Goal: Task Accomplishment & Management: Manage account settings

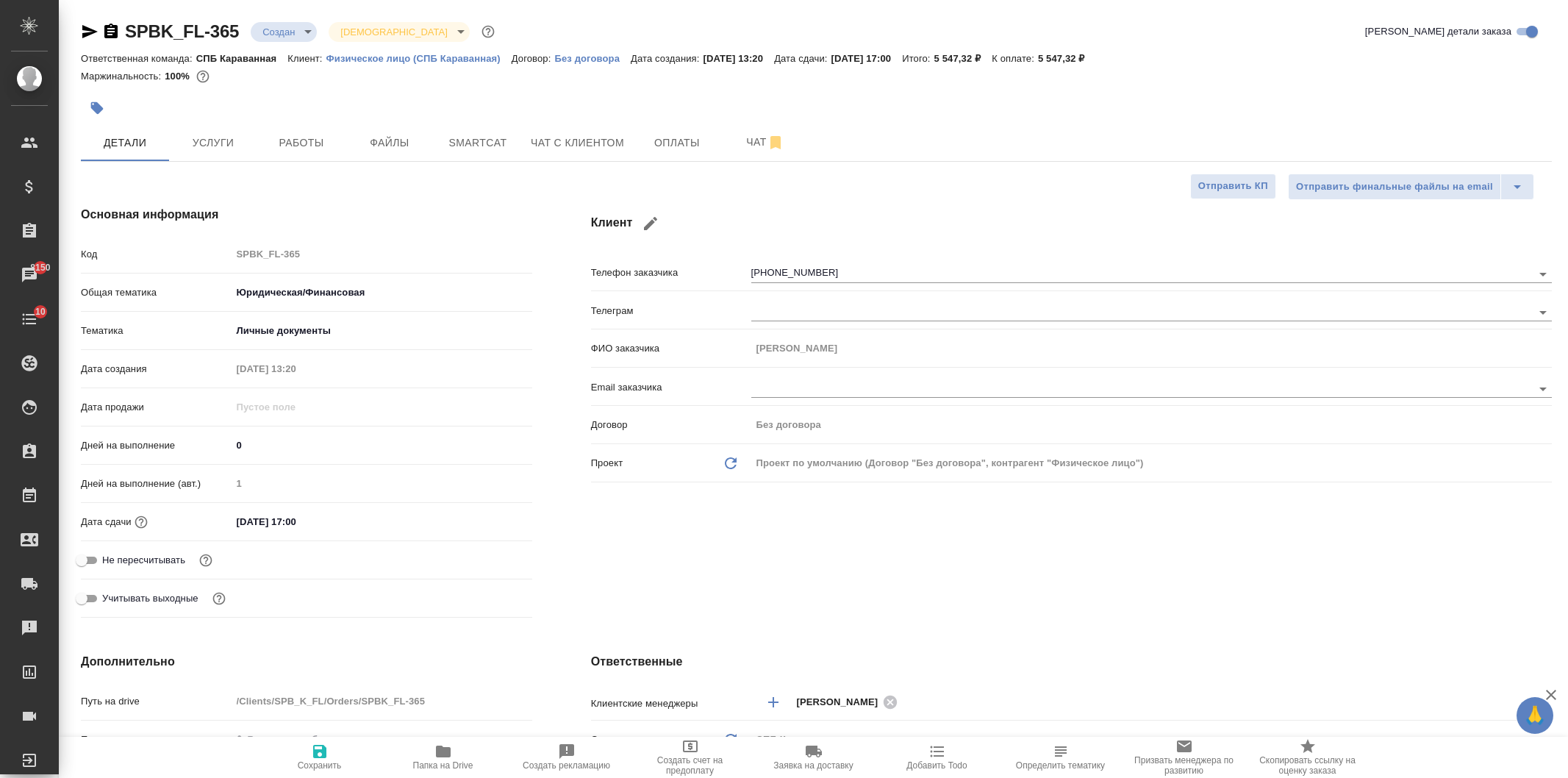
select select "RU"
click at [600, 166] on div "SPBK_FL-365 Создан new Святая троица holyTrinity Кратко детали заказа Ответстве…" at bounding box center [816, 759] width 1487 height 1519
click at [600, 150] on span "Чат с клиентом" at bounding box center [577, 142] width 94 height 18
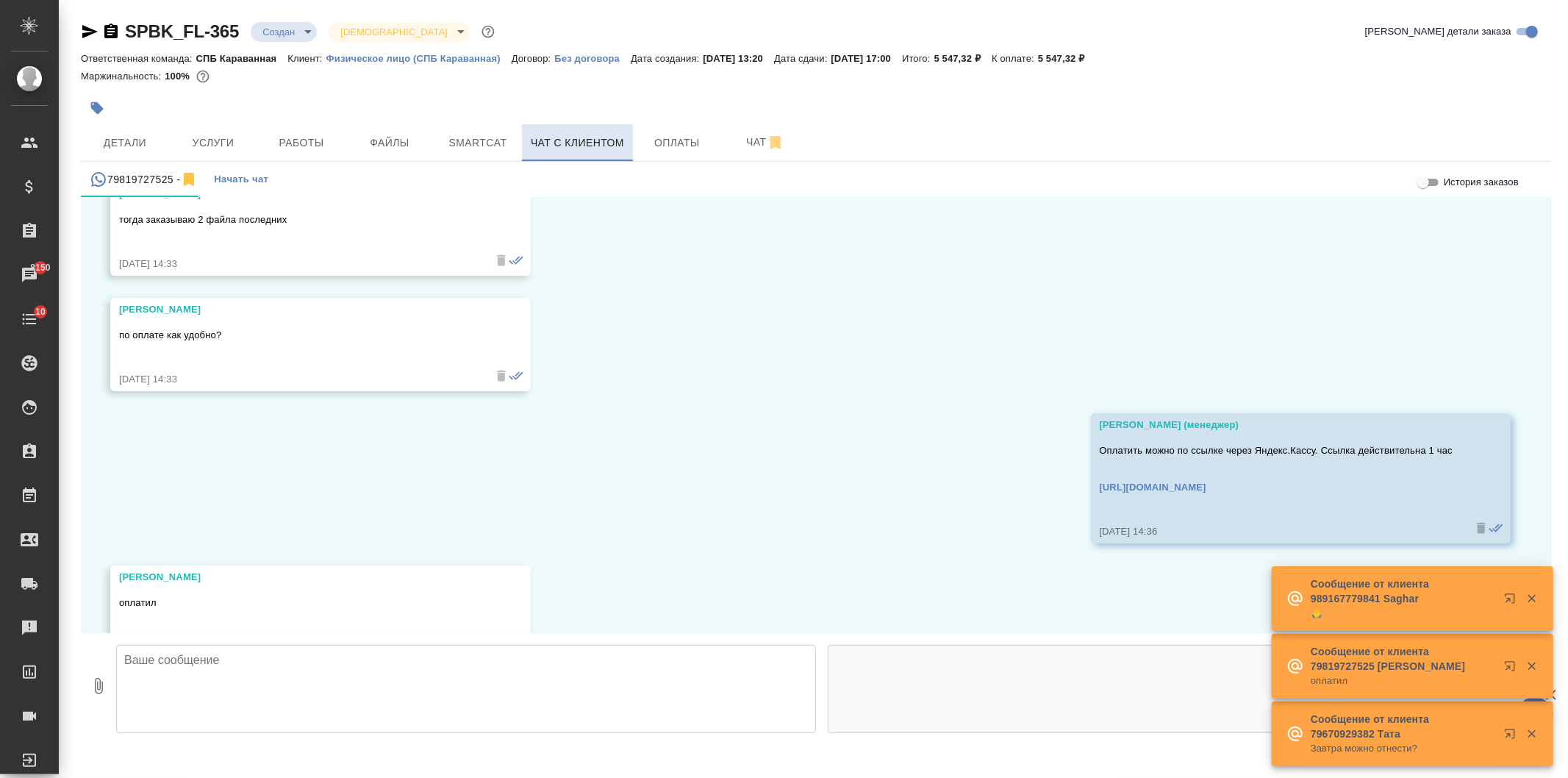
scroll to position [3568, 0]
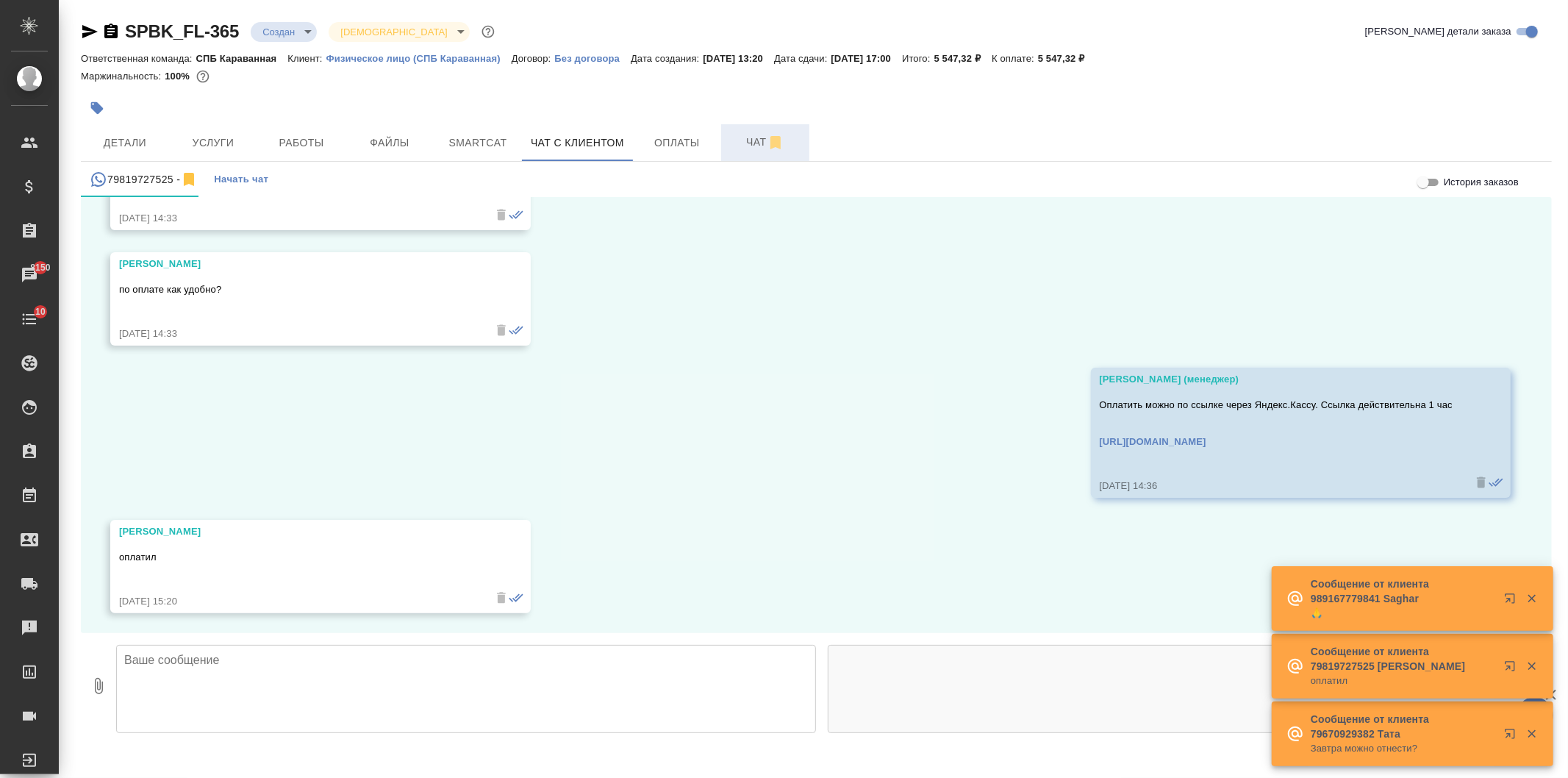
click at [728, 151] on button "Чат" at bounding box center [766, 142] width 88 height 37
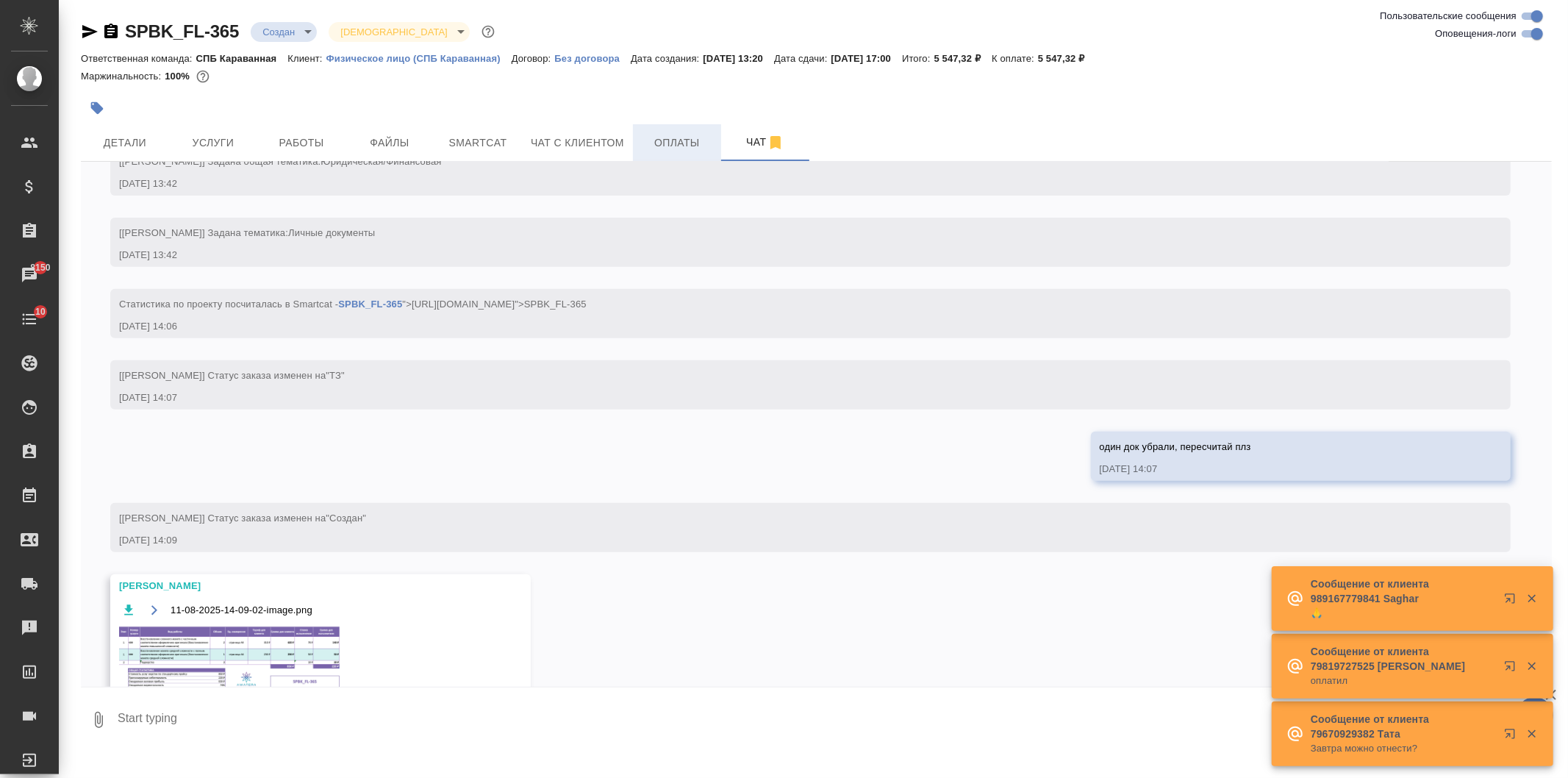
click at [679, 150] on span "Оплаты" at bounding box center [677, 142] width 71 height 18
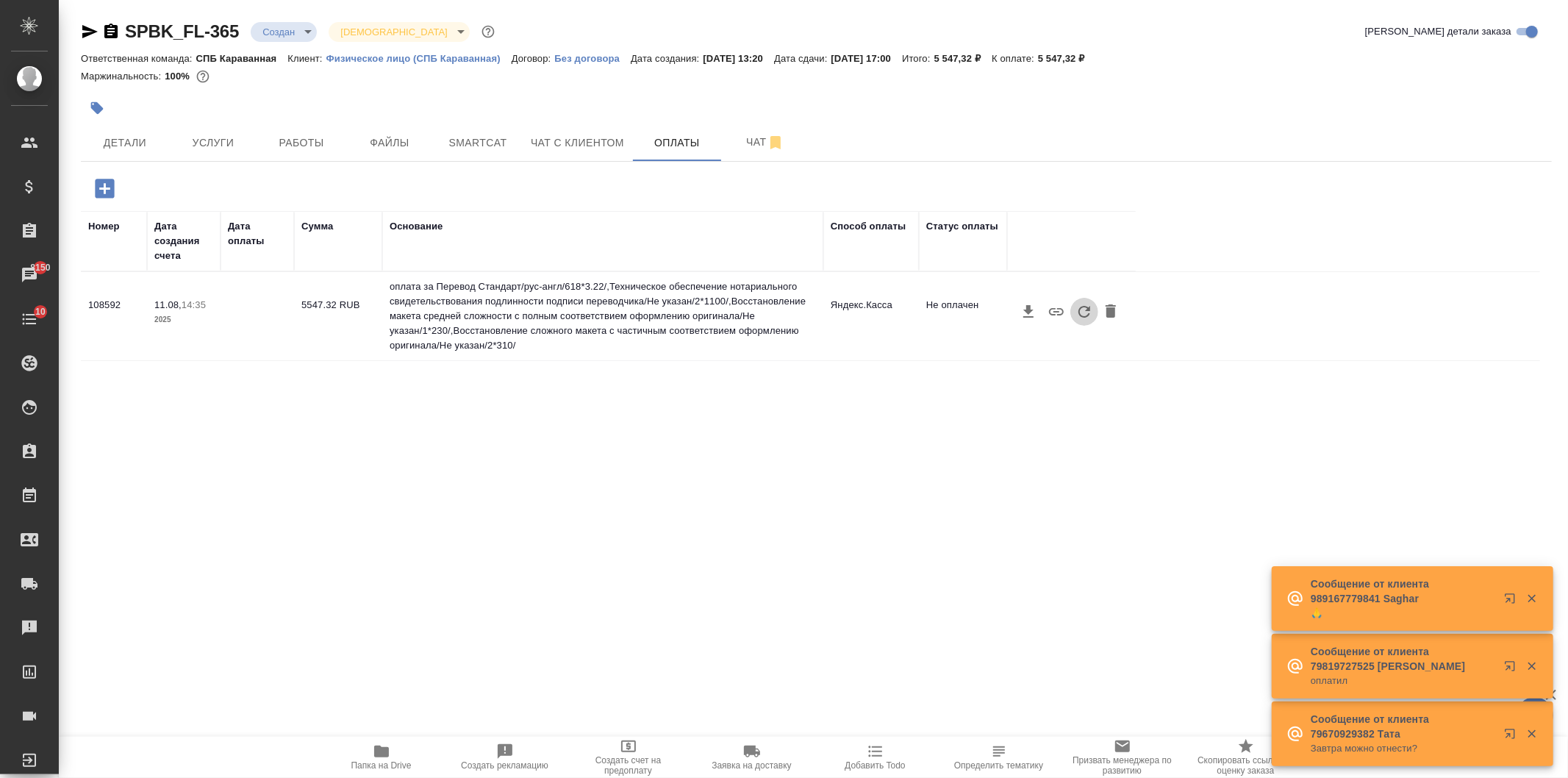
click at [1076, 312] on icon "button" at bounding box center [1084, 312] width 17 height 17
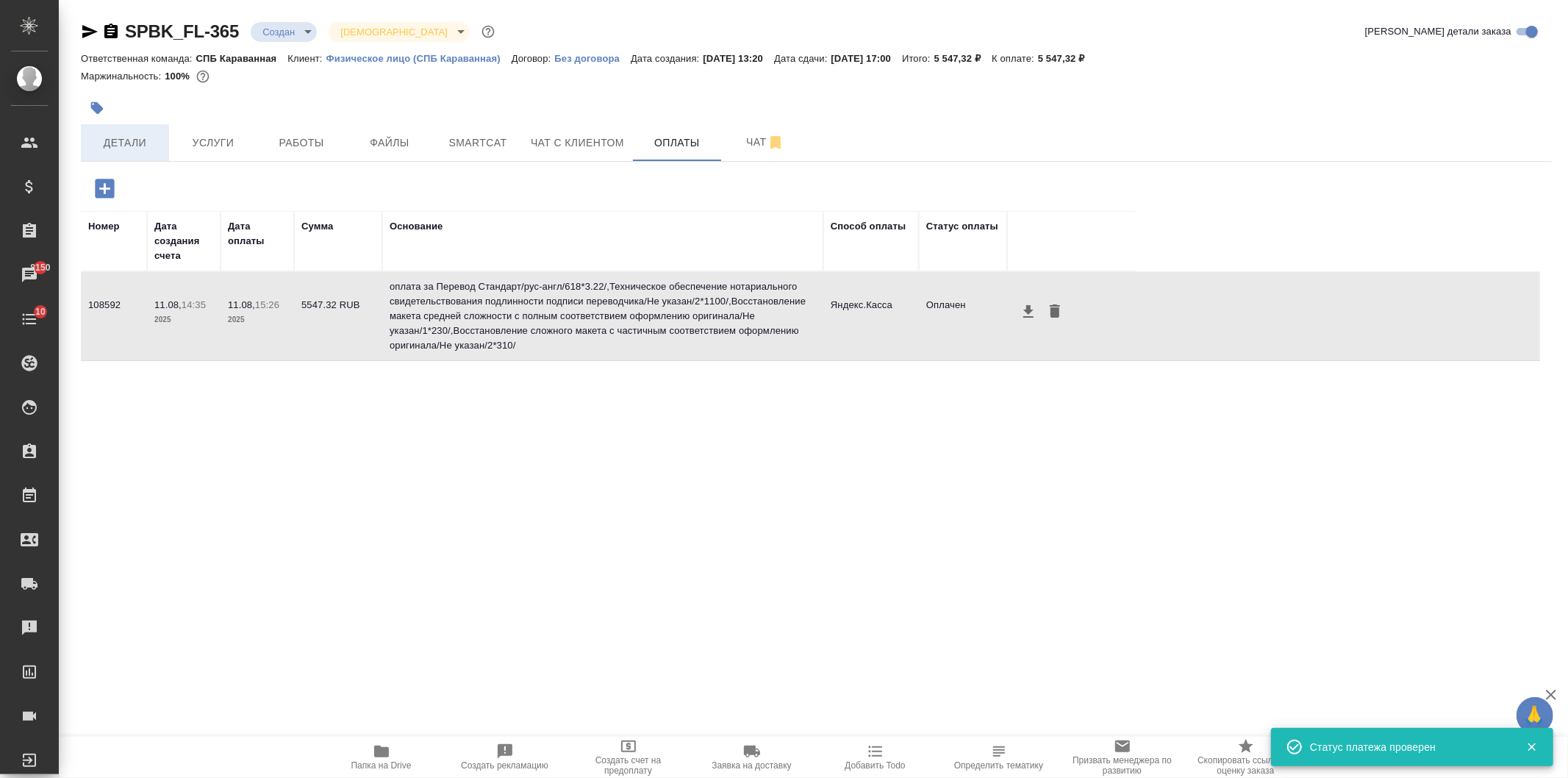
click at [116, 144] on span "Детали" at bounding box center [125, 142] width 71 height 18
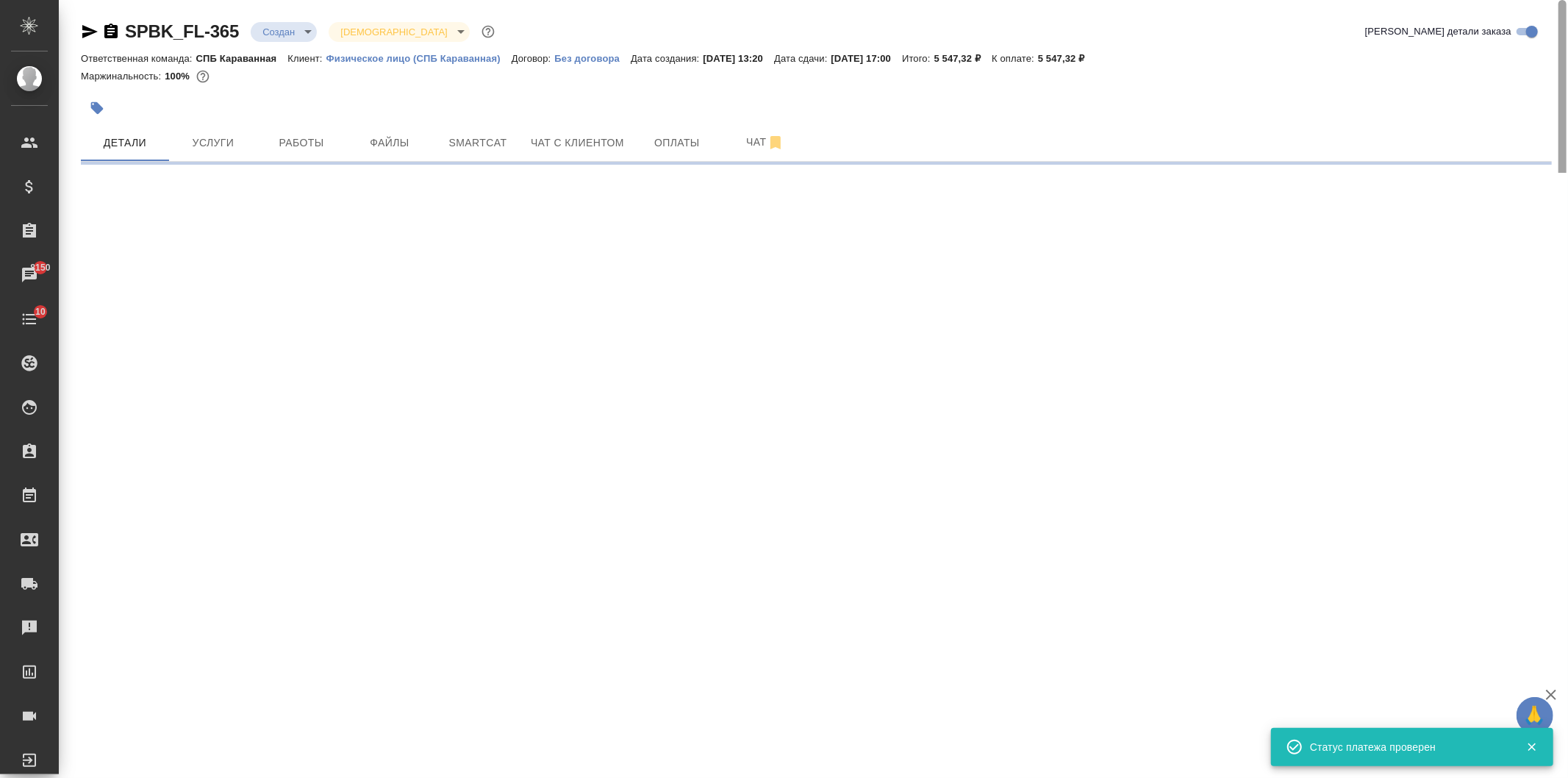
select select "RU"
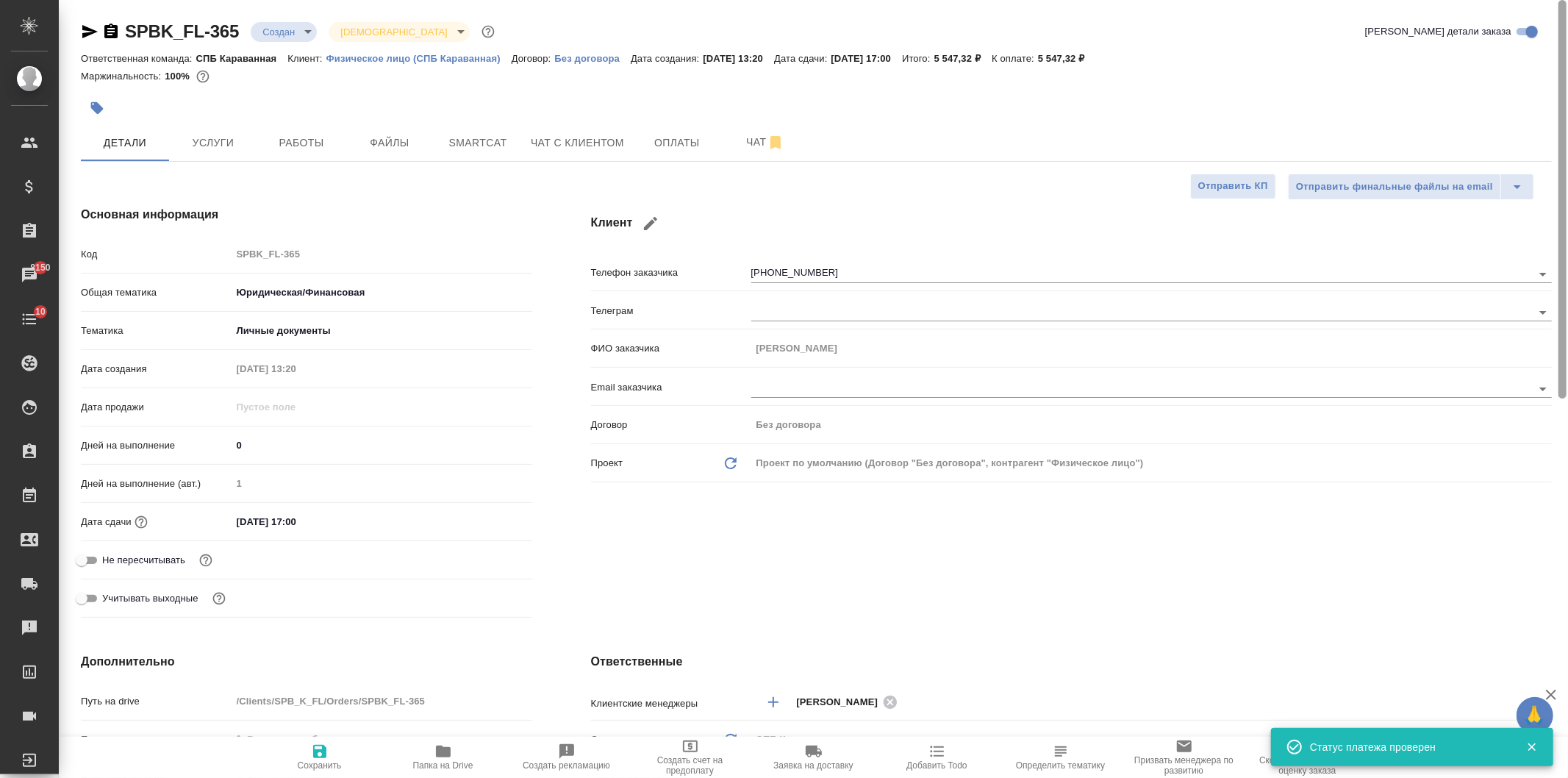
type textarea "x"
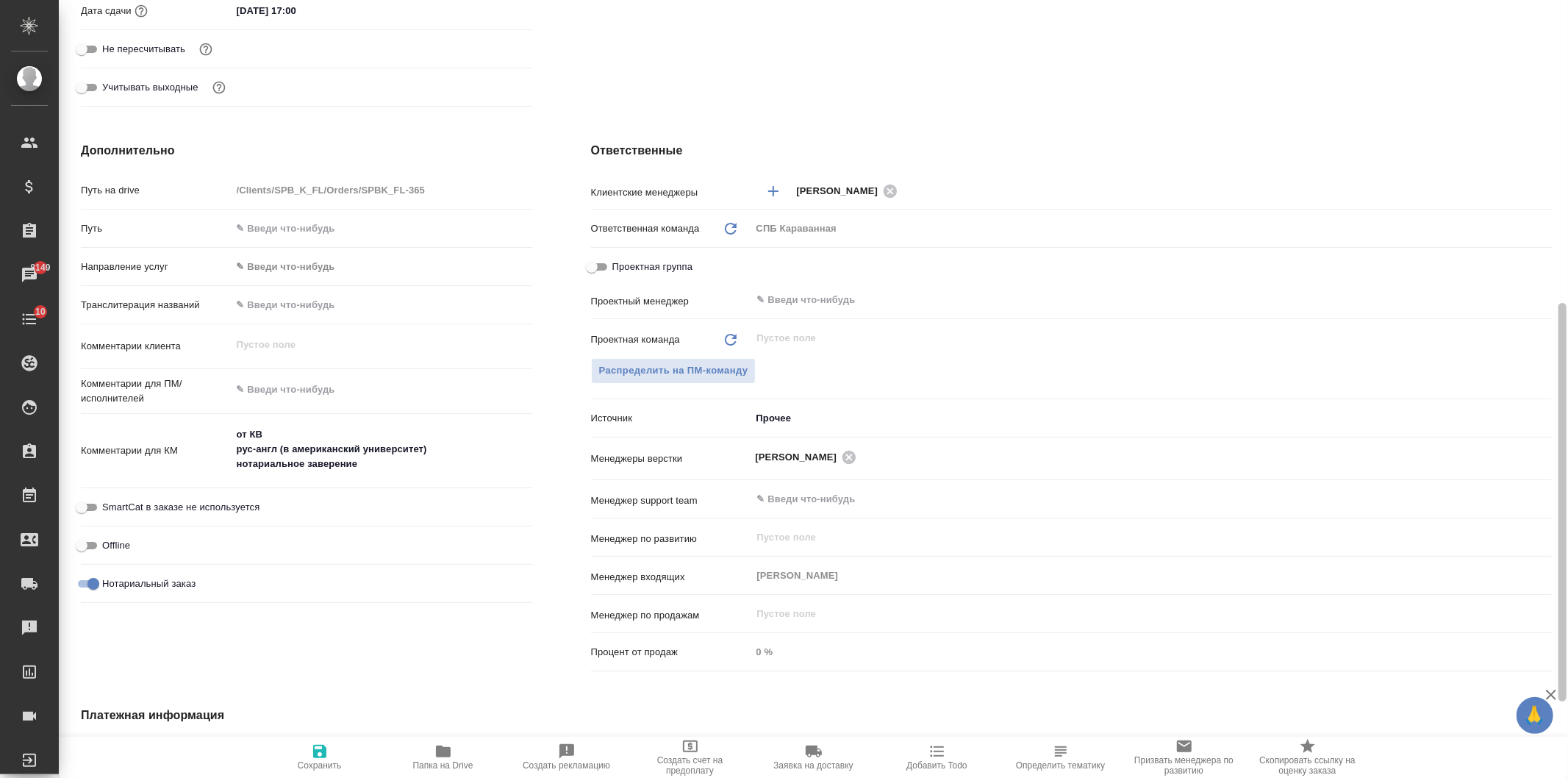
scroll to position [509, 0]
drag, startPoint x: 1552, startPoint y: 85, endPoint x: 1551, endPoint y: 347, distance: 262.0
click at [1559, 347] on div at bounding box center [1562, 460] width 8 height 398
type textarea "x"
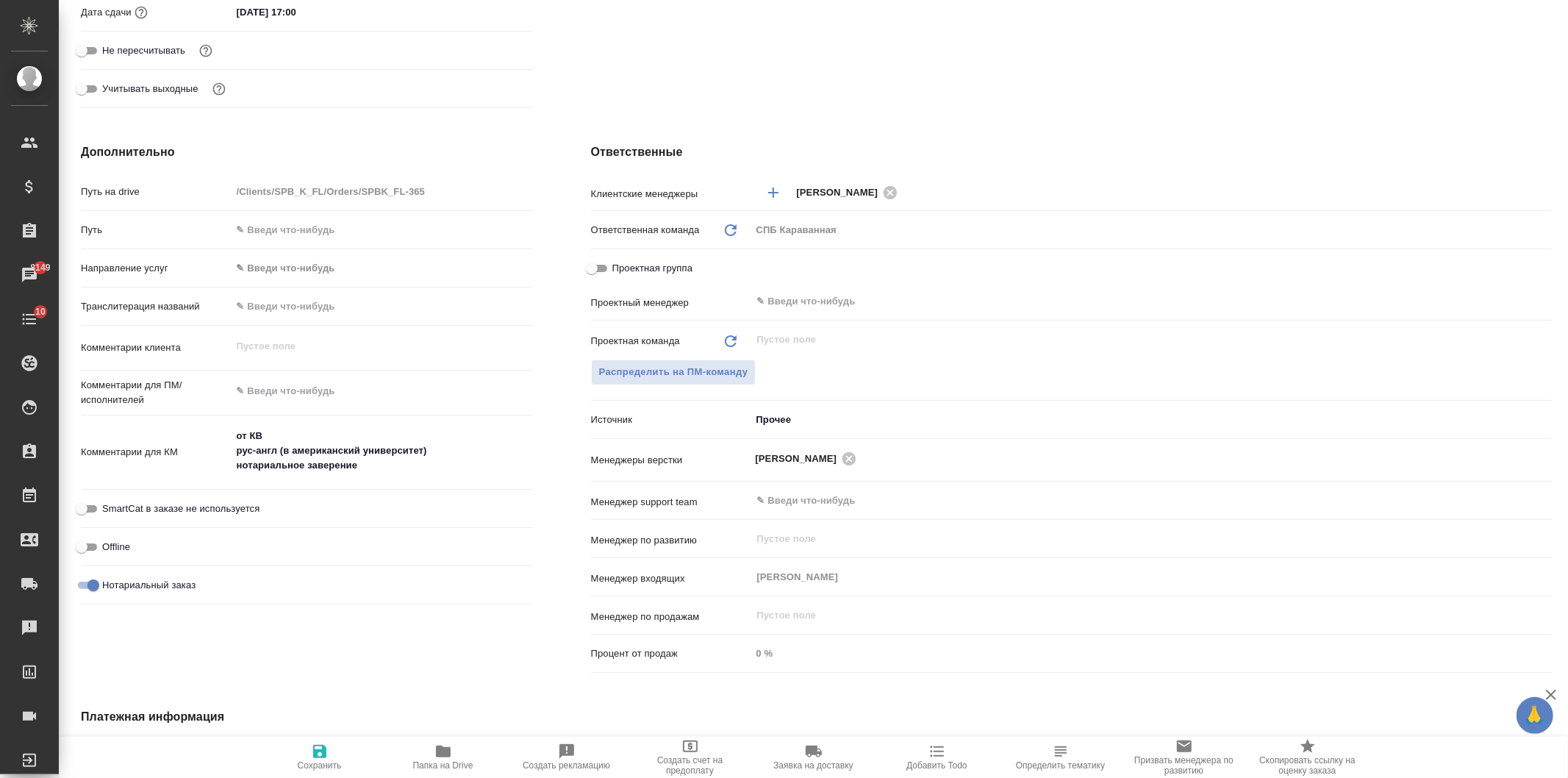
type textarea "x"
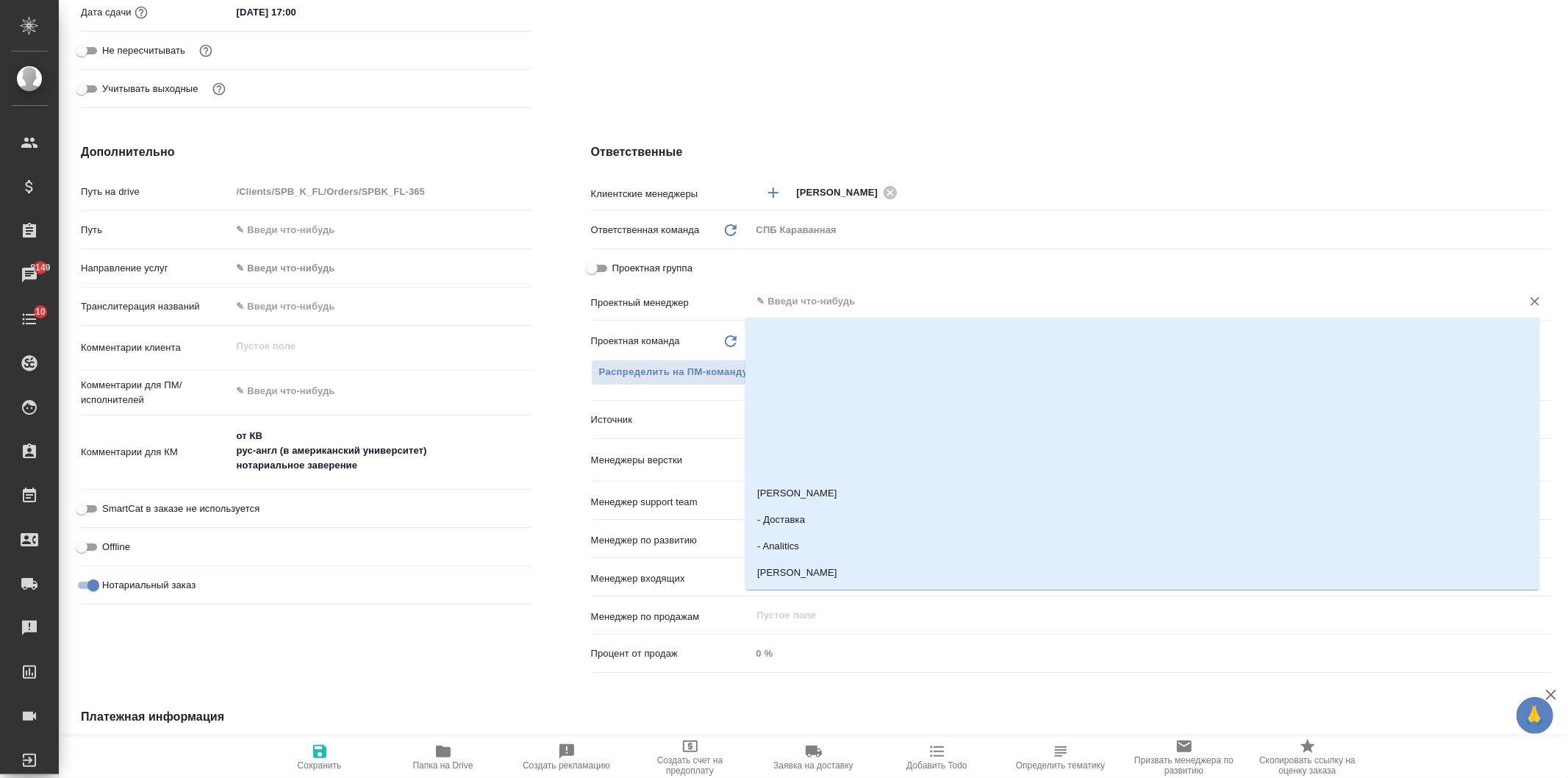
click at [817, 304] on input "text" at bounding box center [1127, 301] width 743 height 17
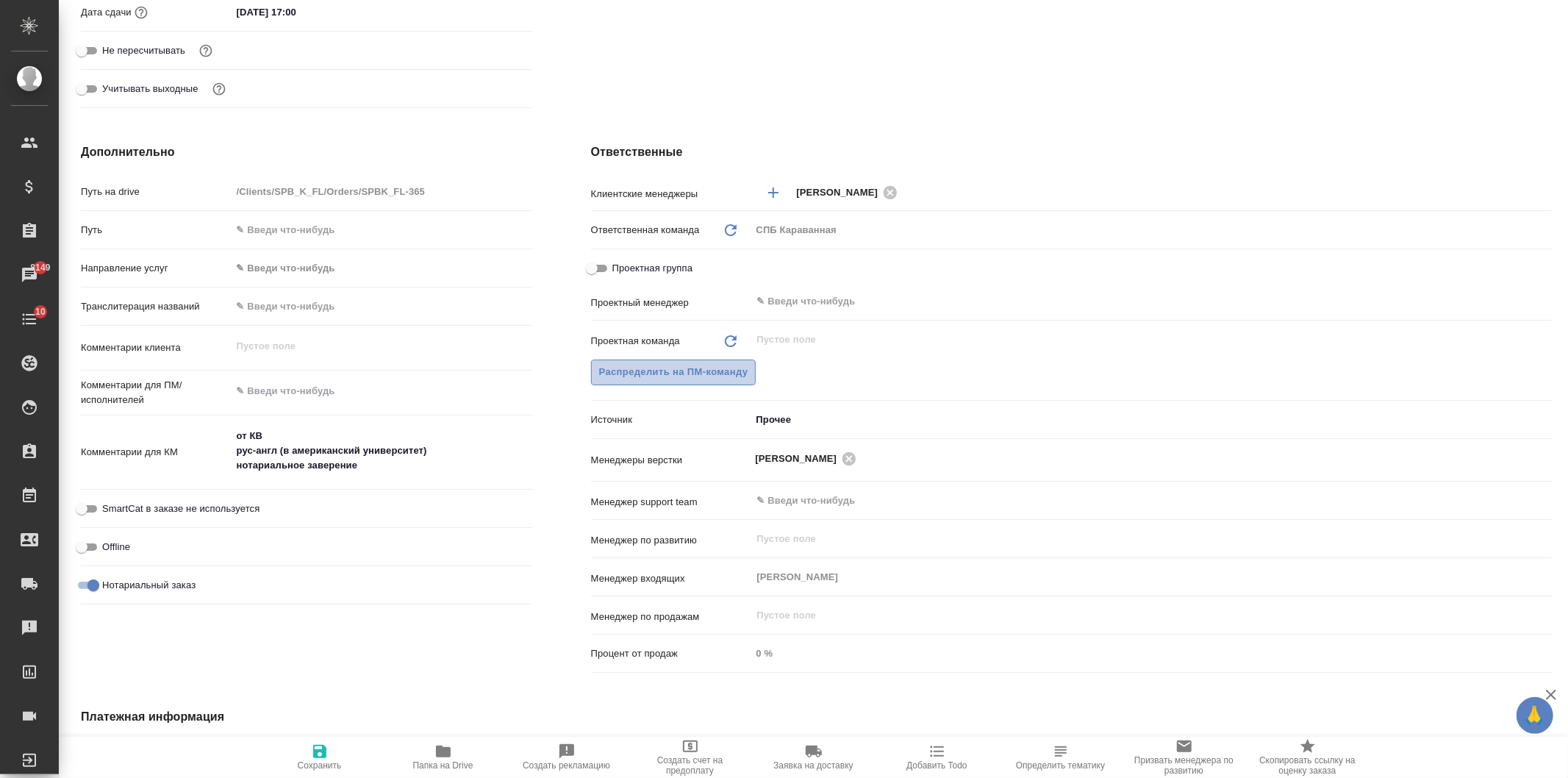
click at [678, 378] on span "Распределить на ПМ-команду" at bounding box center [673, 371] width 149 height 17
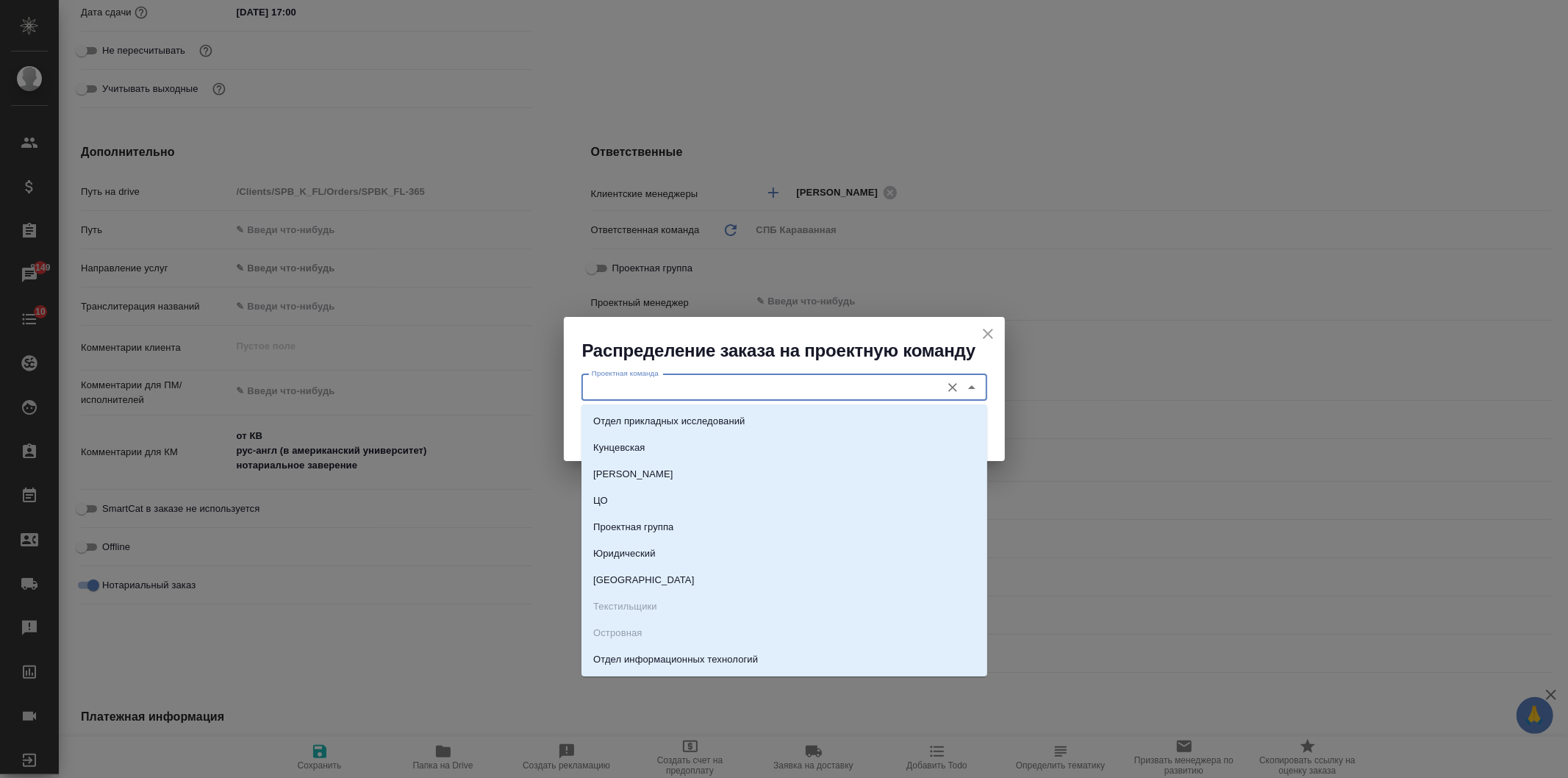
click at [725, 379] on input "Проектная команда" at bounding box center [760, 387] width 348 height 17
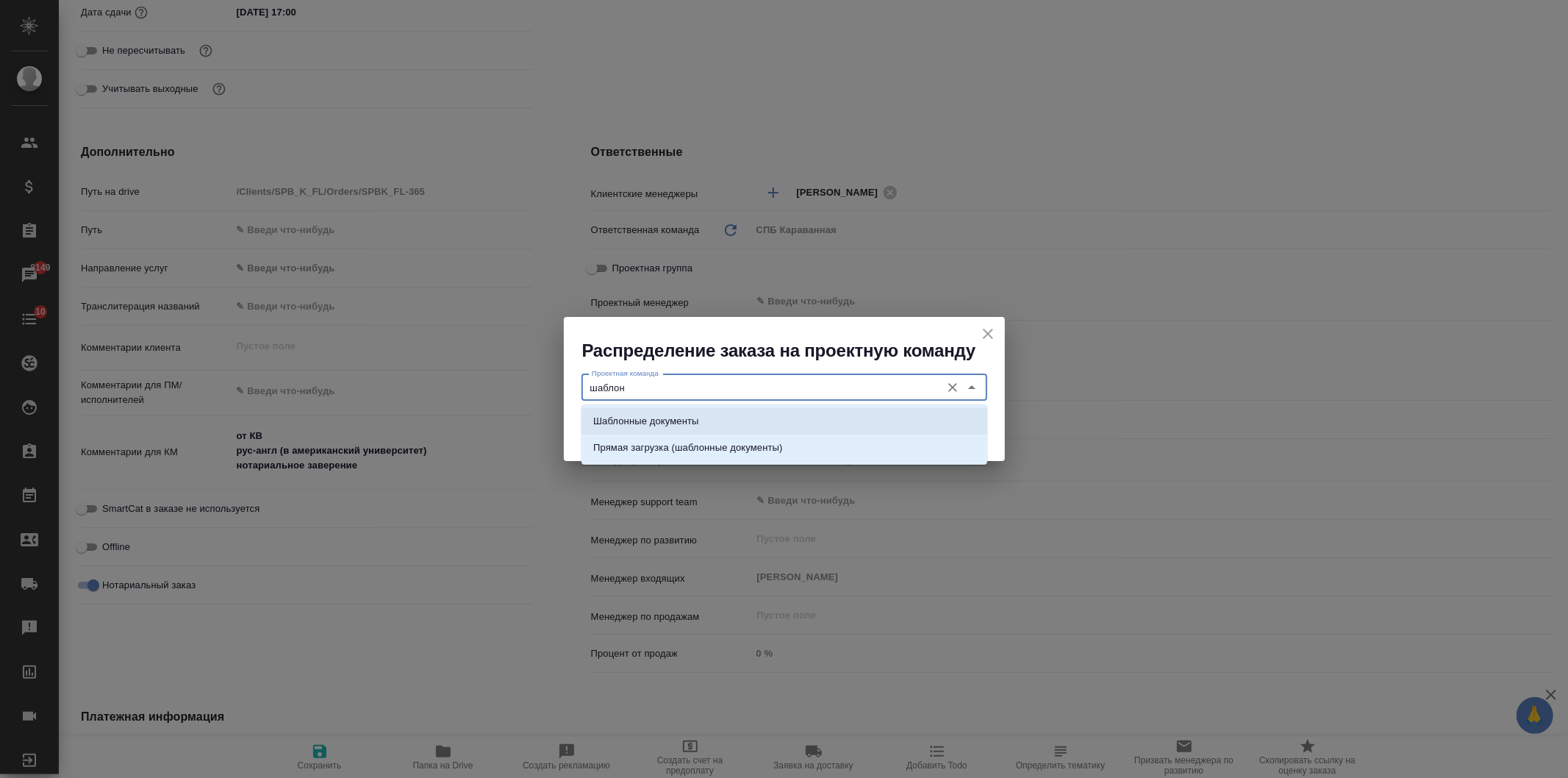
click at [723, 410] on li "Шаблонные документы" at bounding box center [784, 422] width 406 height 27
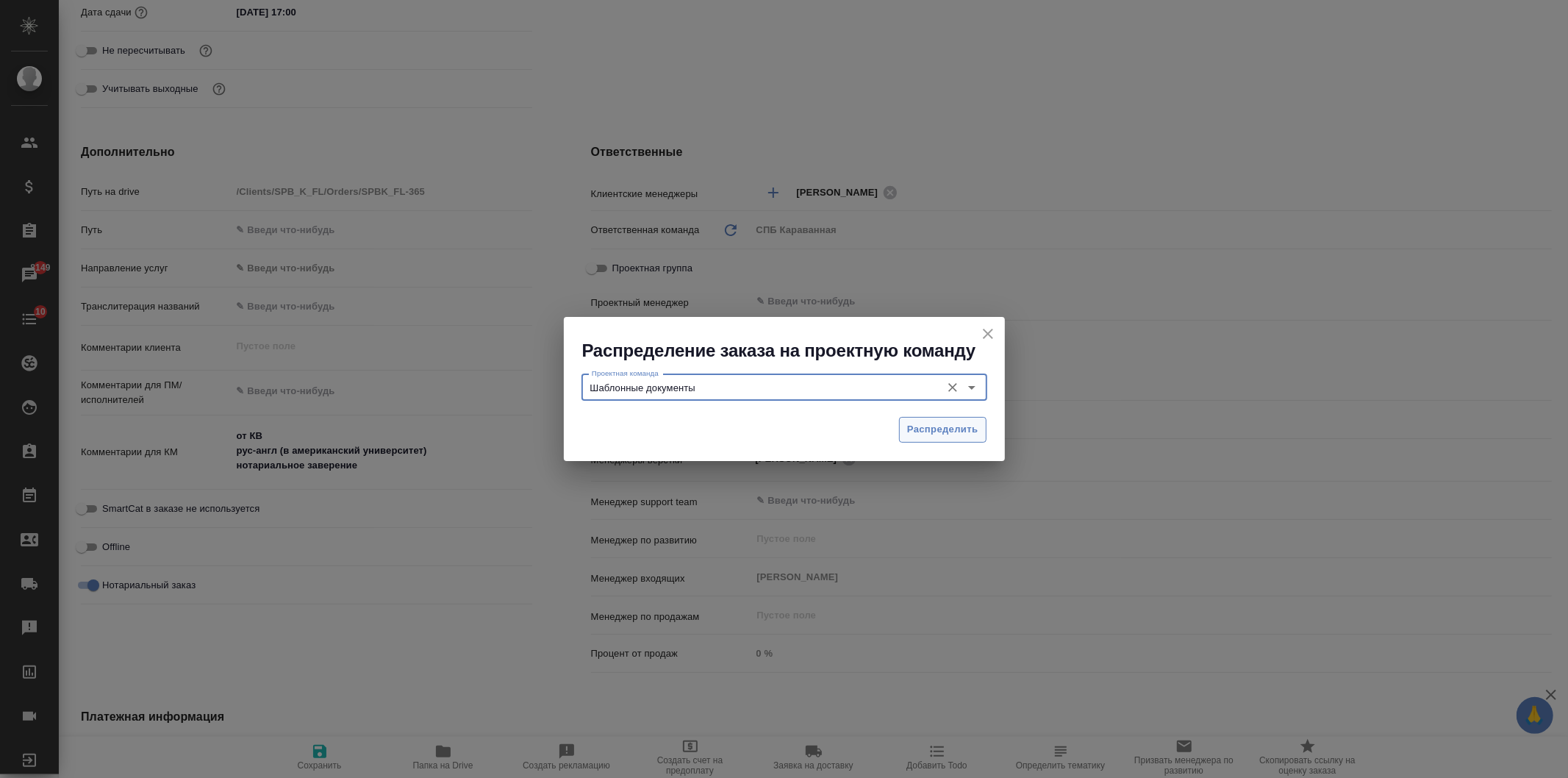
type input "Шаблонные документы"
click at [950, 437] on span "Распределить" at bounding box center [943, 429] width 72 height 17
type textarea "x"
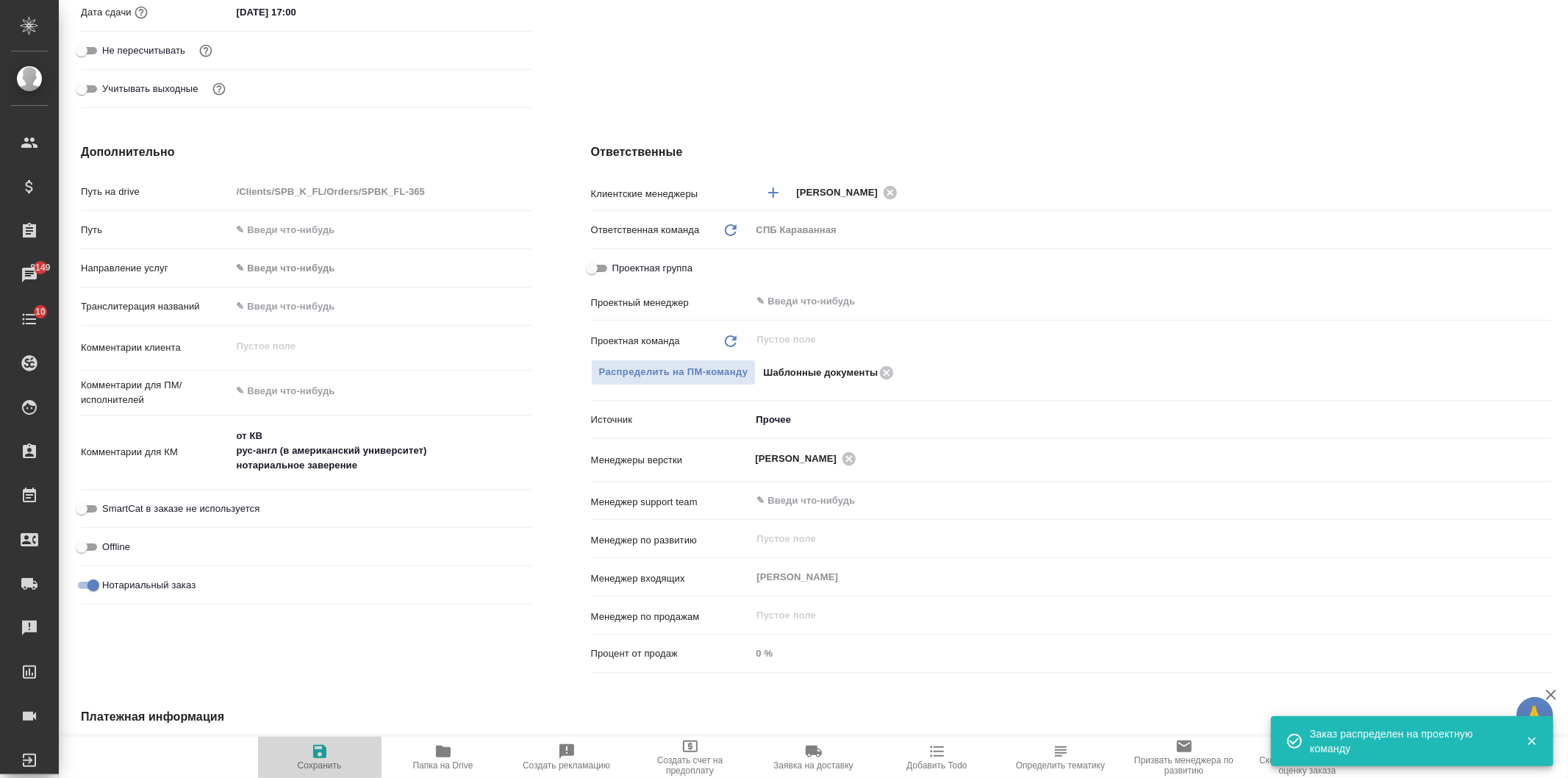
click at [307, 761] on span "Сохранить" at bounding box center [319, 765] width 44 height 10
type textarea "x"
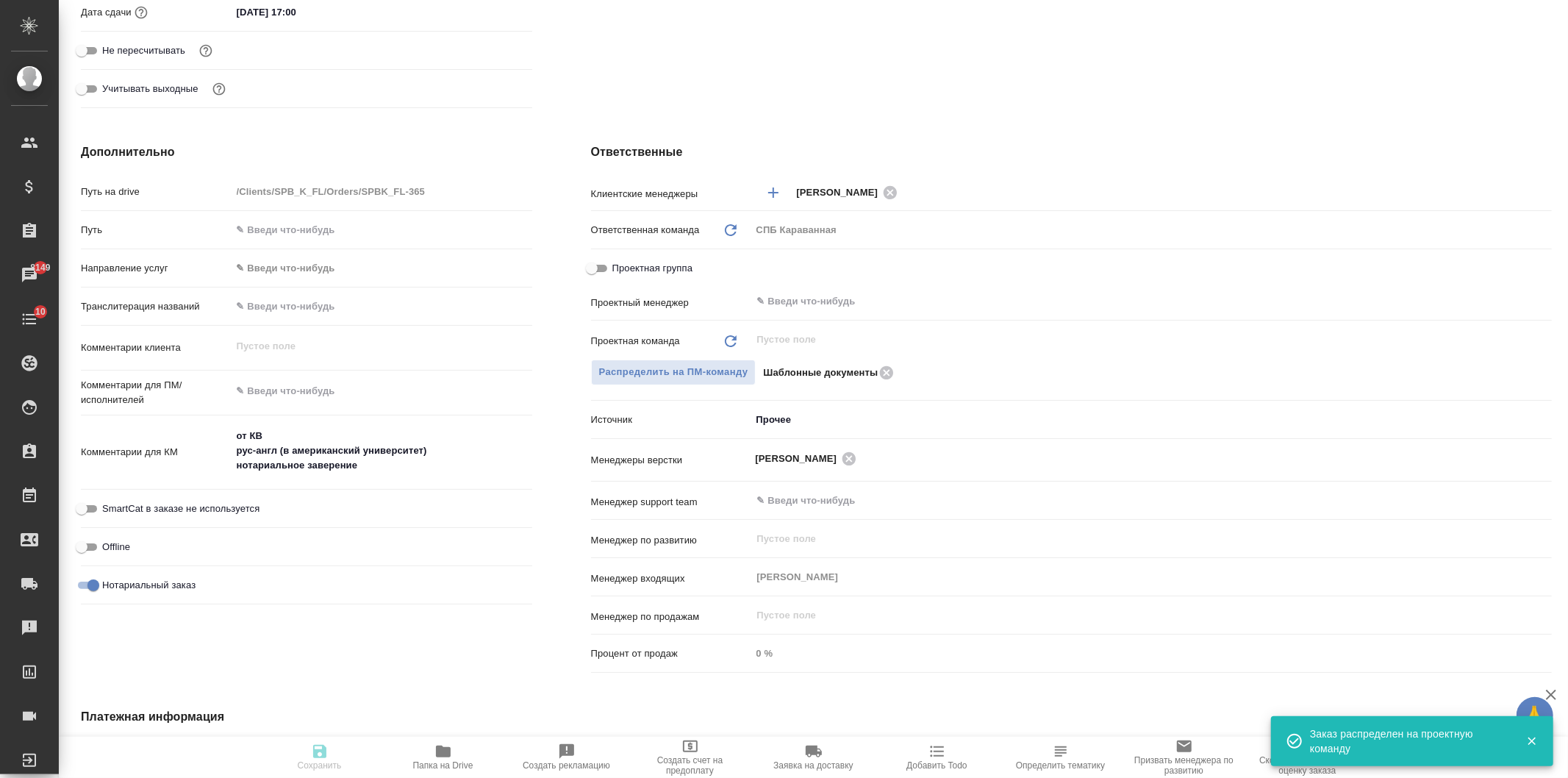
type textarea "x"
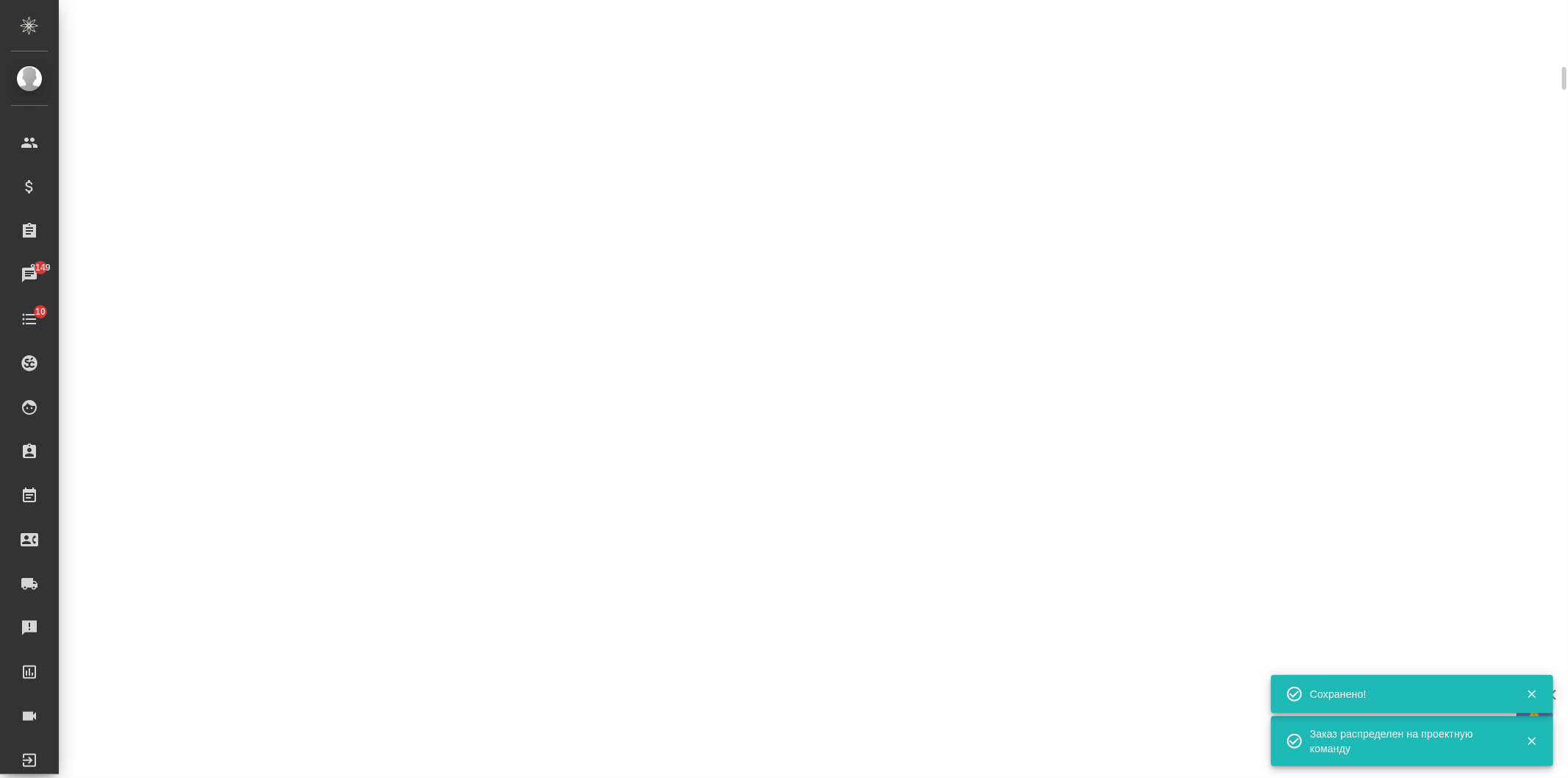
select select "RU"
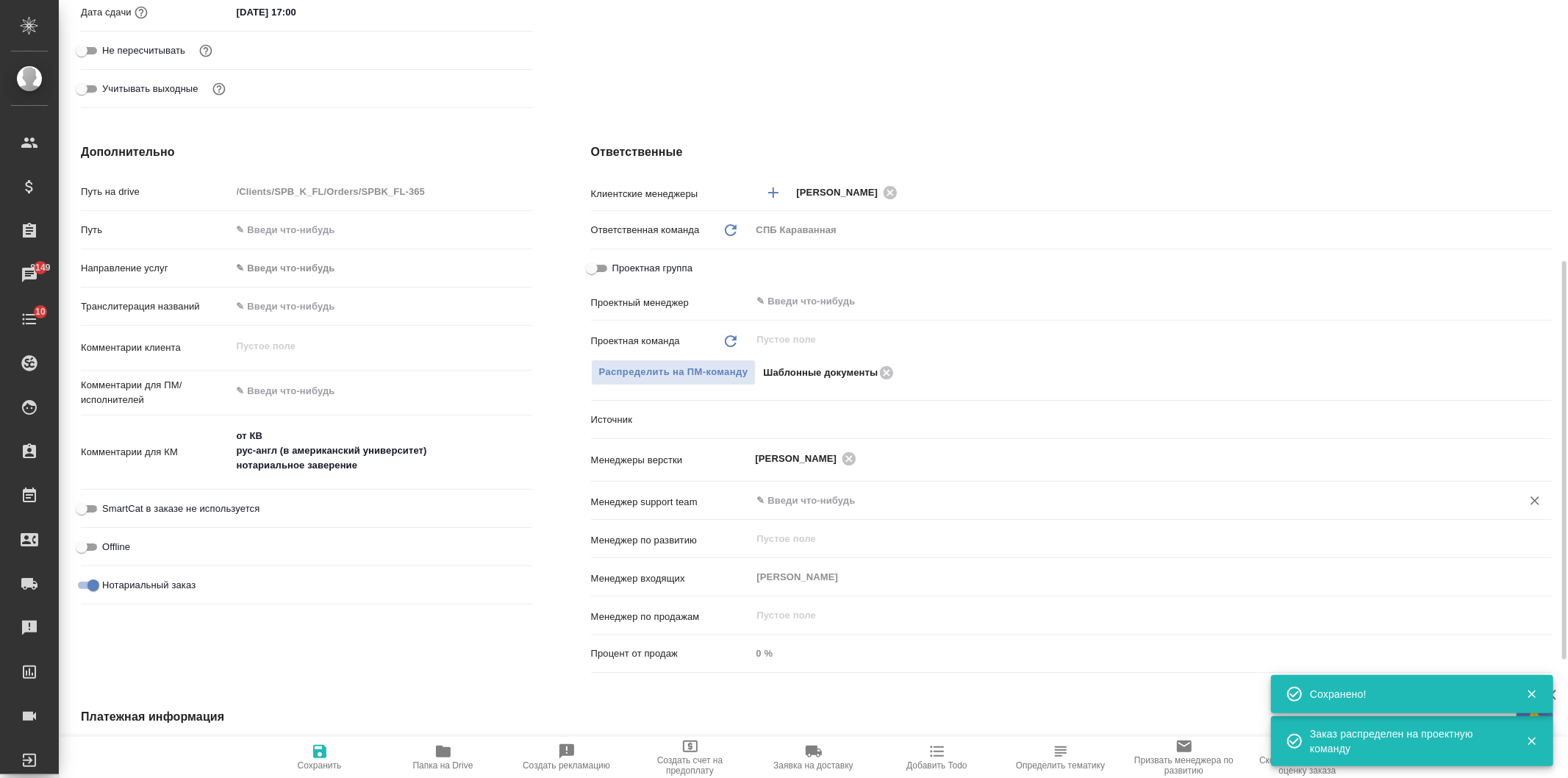
type textarea "x"
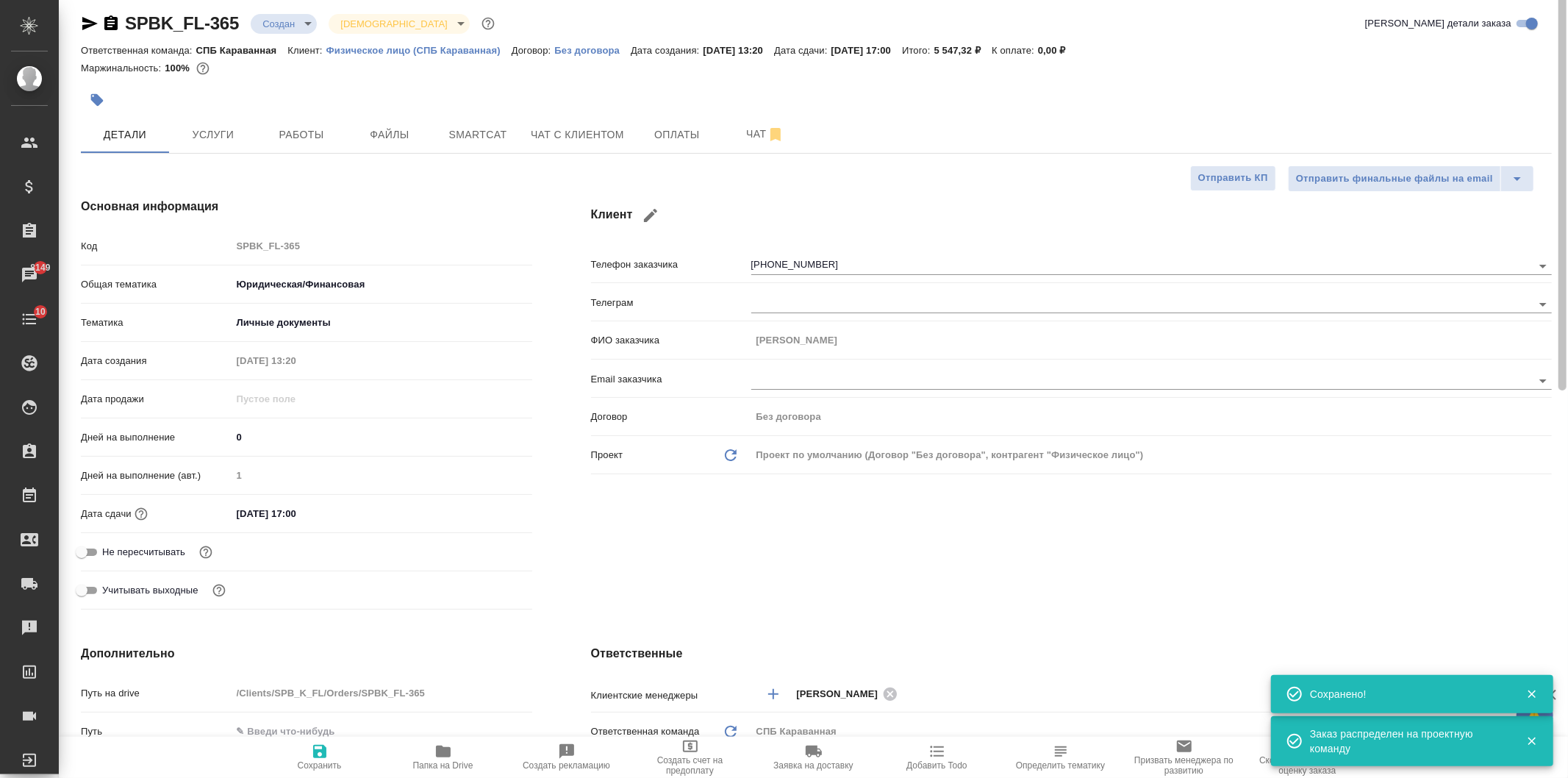
scroll to position [0, 0]
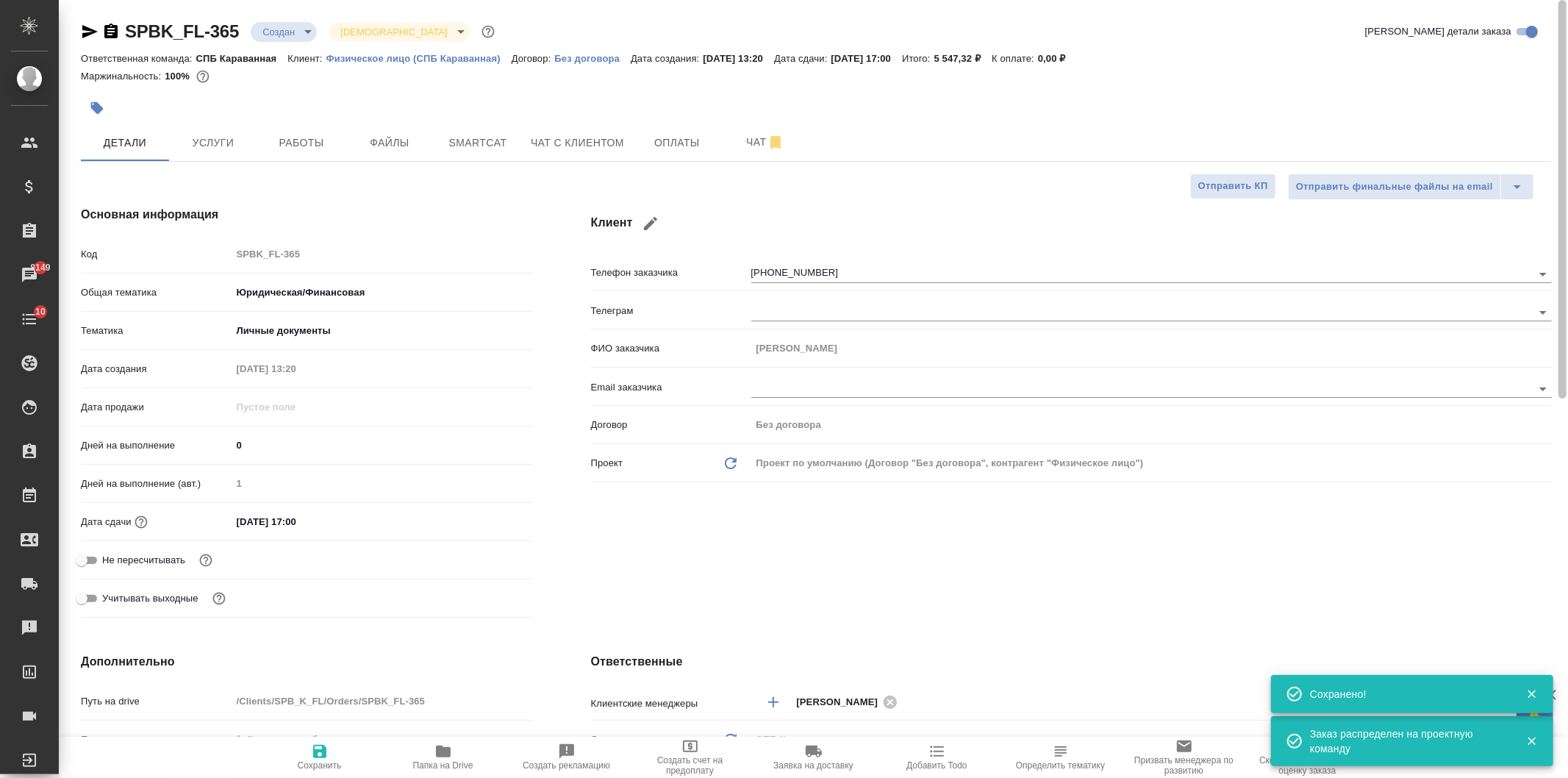
drag, startPoint x: 1561, startPoint y: 459, endPoint x: 1567, endPoint y: 215, distance: 244.1
click at [1567, 215] on div "SPBK_FL-365 Создан new Святая троица holyTrinity Кратко детали заказа Ответстве…" at bounding box center [814, 389] width 1509 height 778
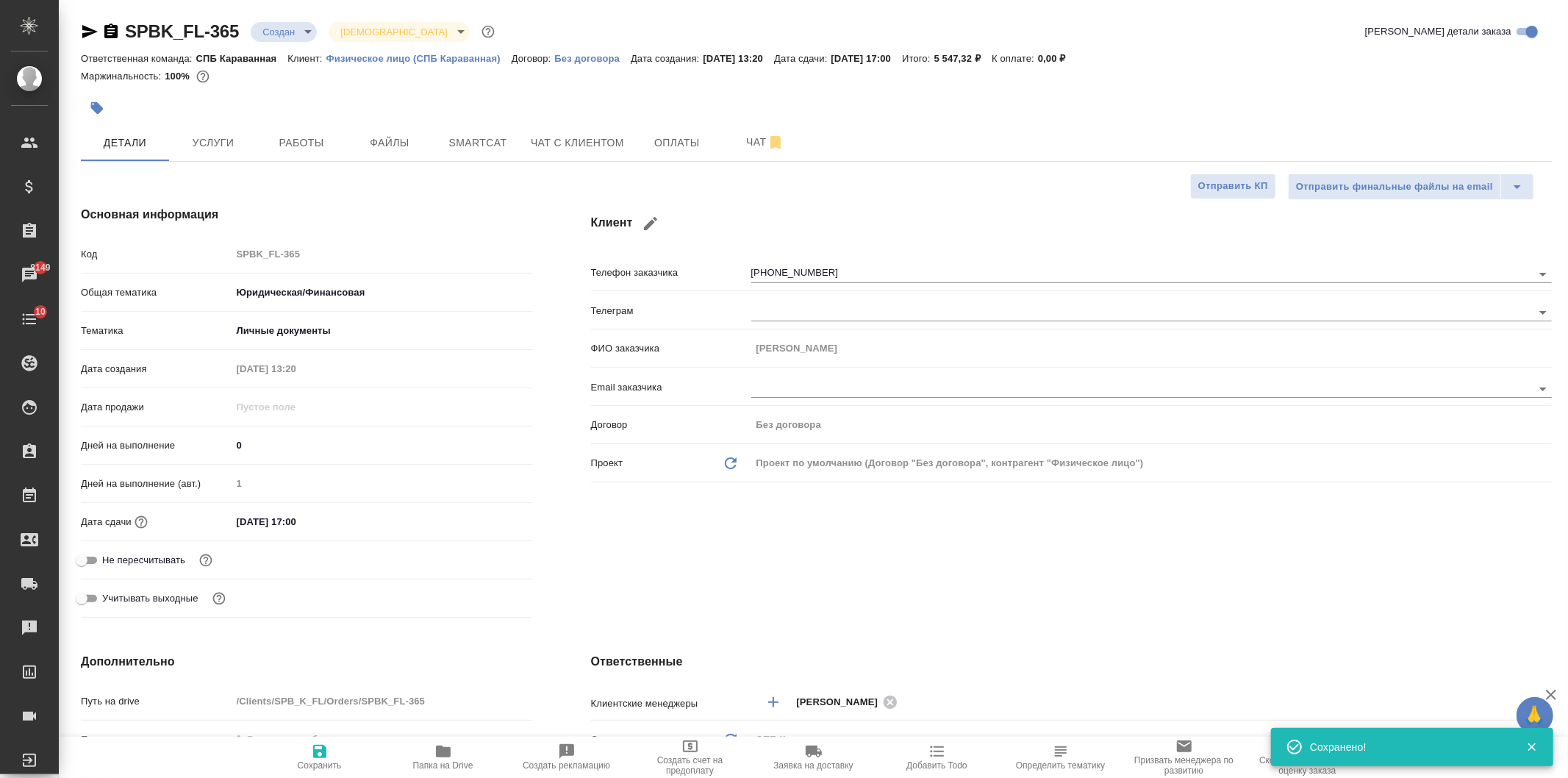
click at [284, 29] on body "🙏 .cls-1 fill:#fff; AWATERA Ivanova Arina Клиенты Спецификации Заказы 8149 Чаты…" at bounding box center [784, 389] width 1568 height 778
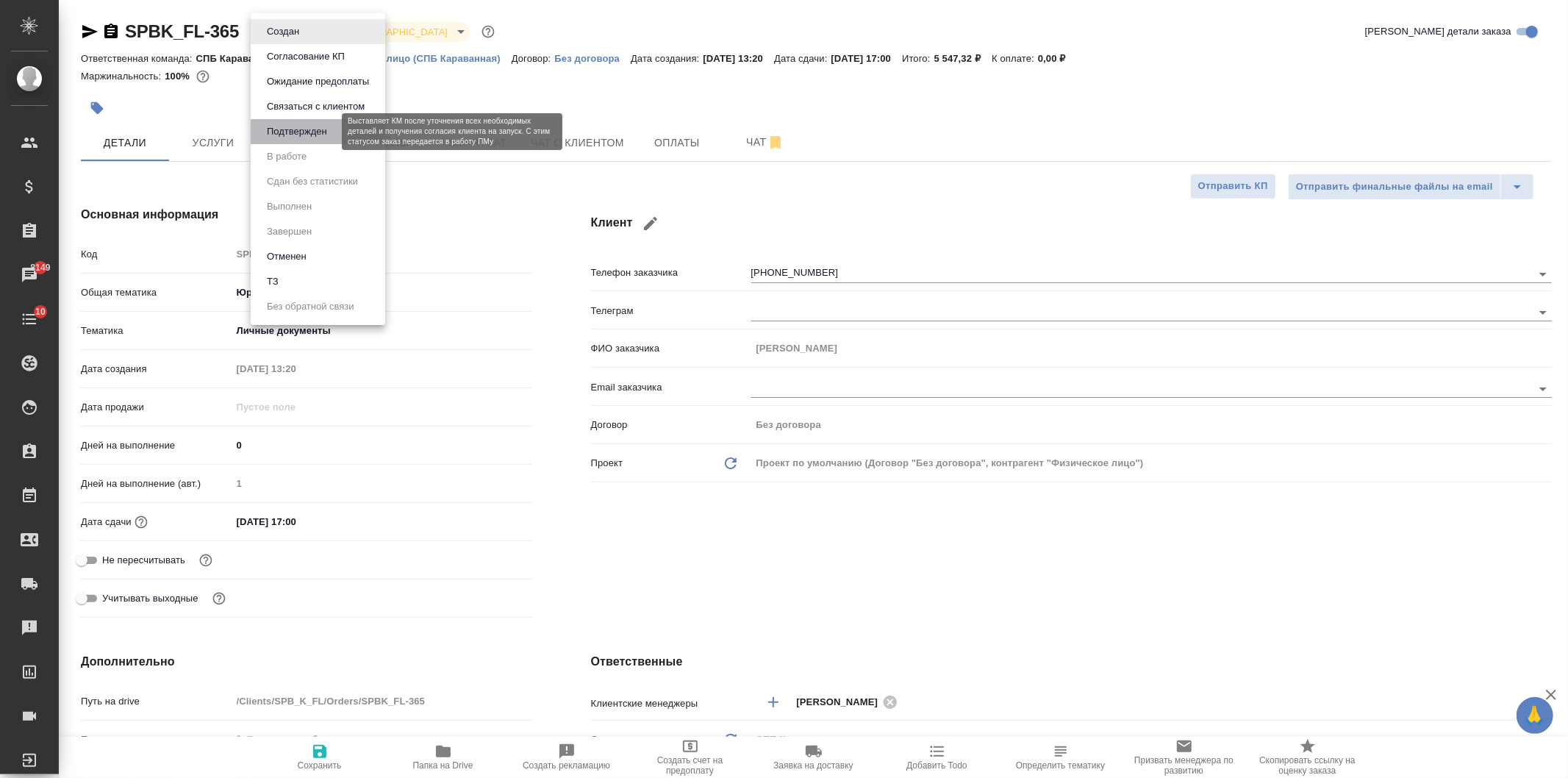
click at [302, 138] on button "Подтвержден" at bounding box center [297, 131] width 69 height 17
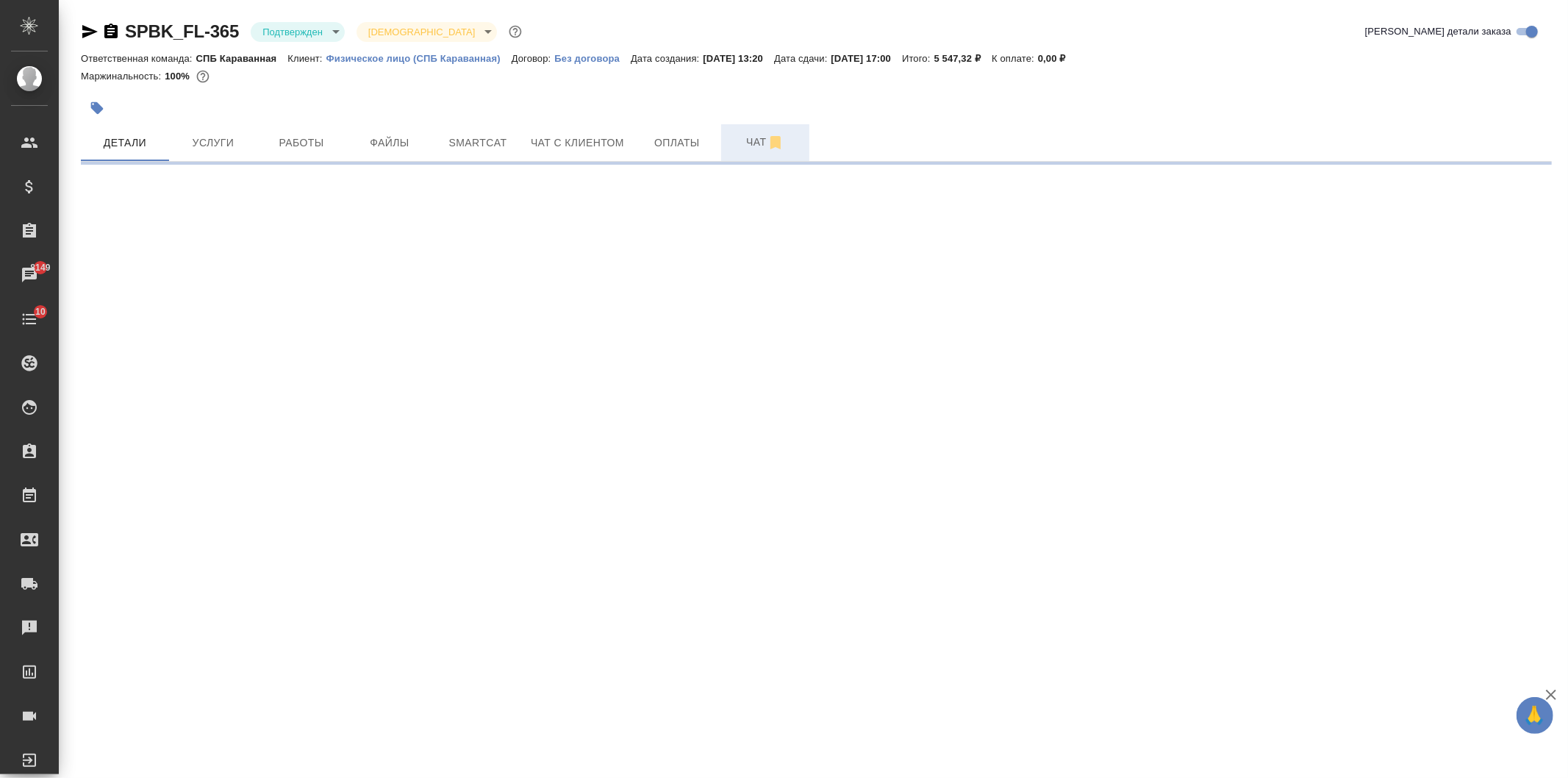
select select "RU"
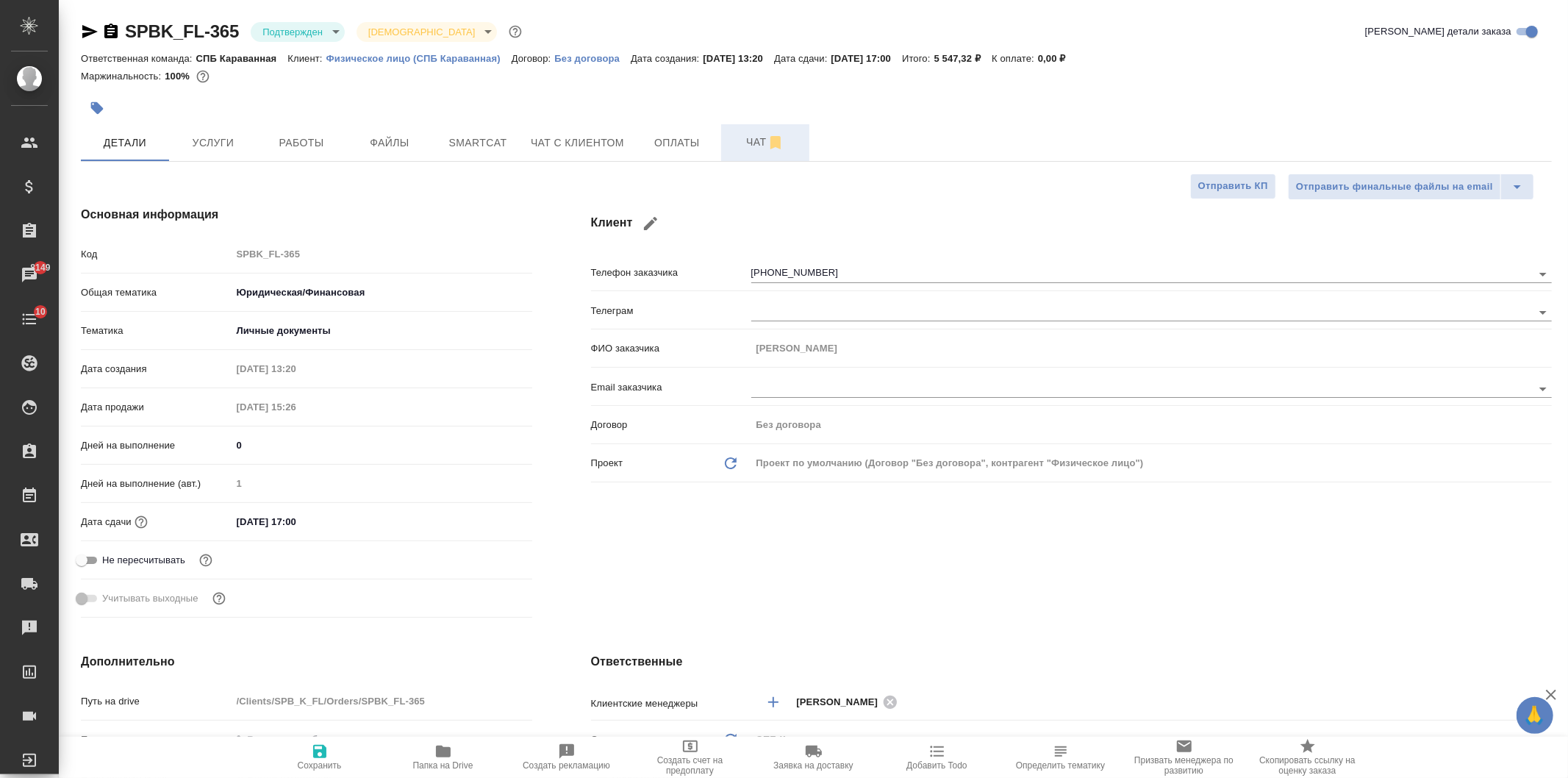
type textarea "x"
click at [723, 127] on button "Чат" at bounding box center [766, 142] width 88 height 37
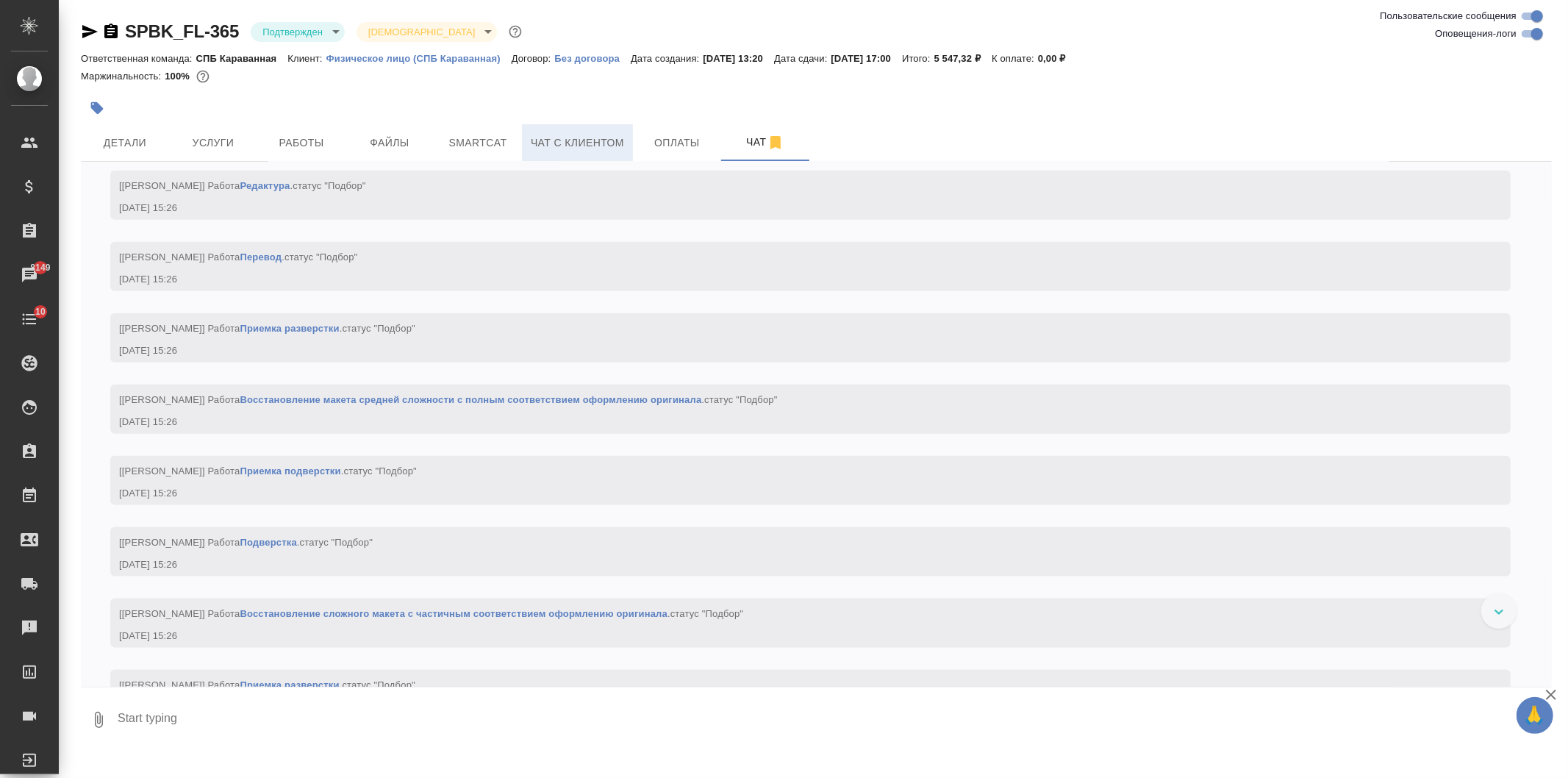
click at [614, 153] on button "Чат с клиентом" at bounding box center [577, 142] width 111 height 37
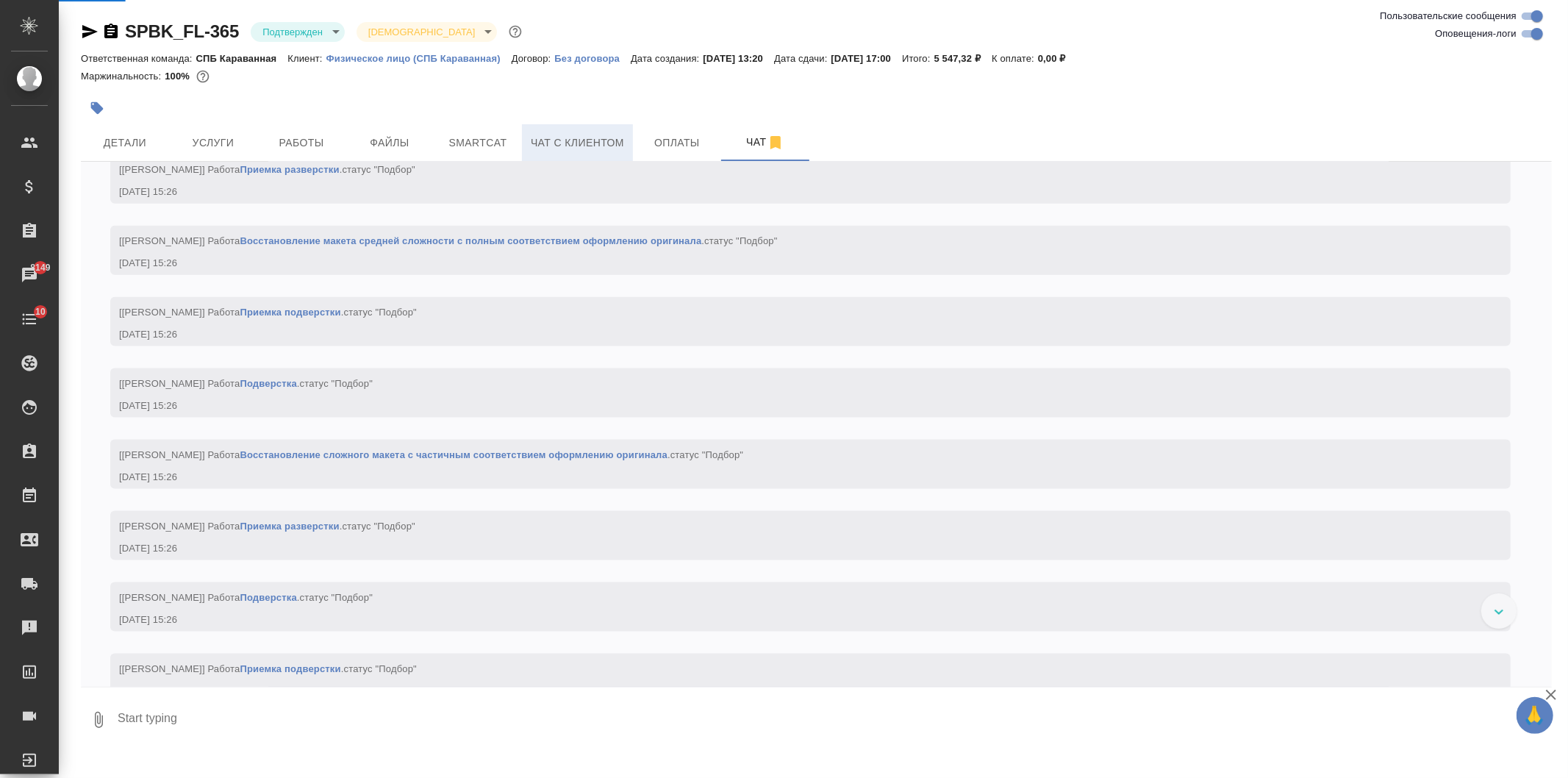
scroll to position [1689, 0]
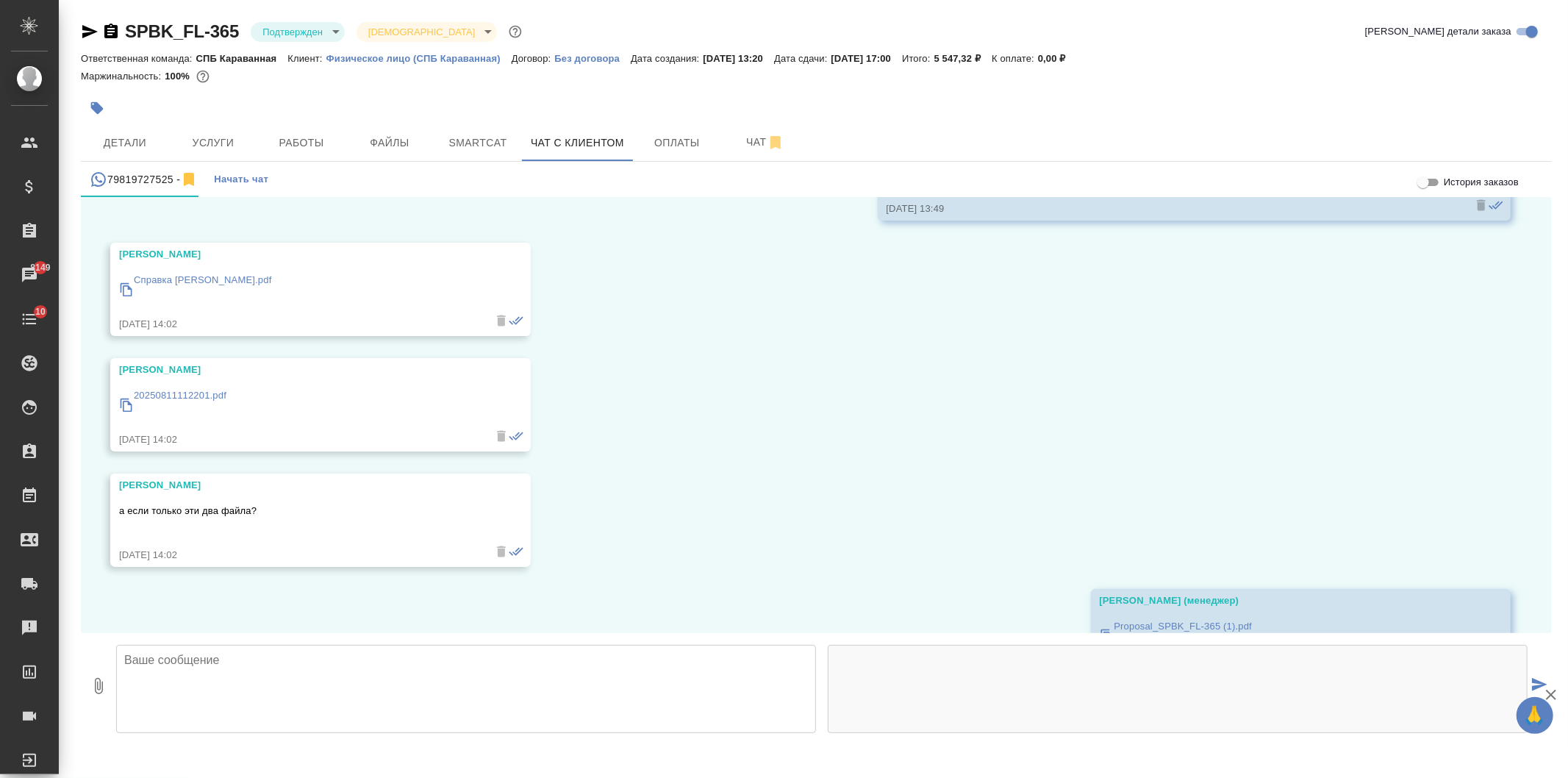
scroll to position [2269, 0]
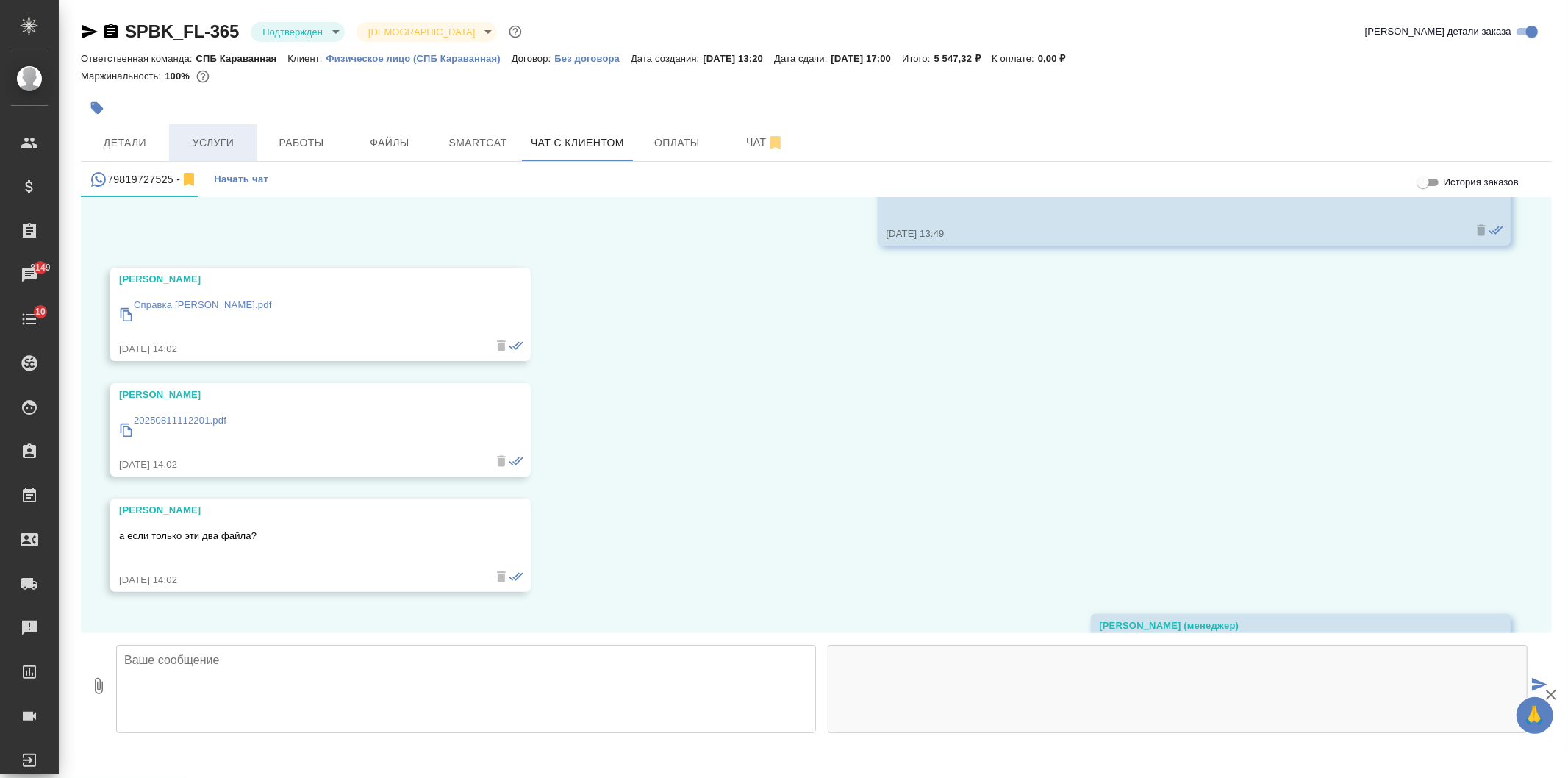
click at [238, 142] on span "Услуги" at bounding box center [213, 142] width 71 height 18
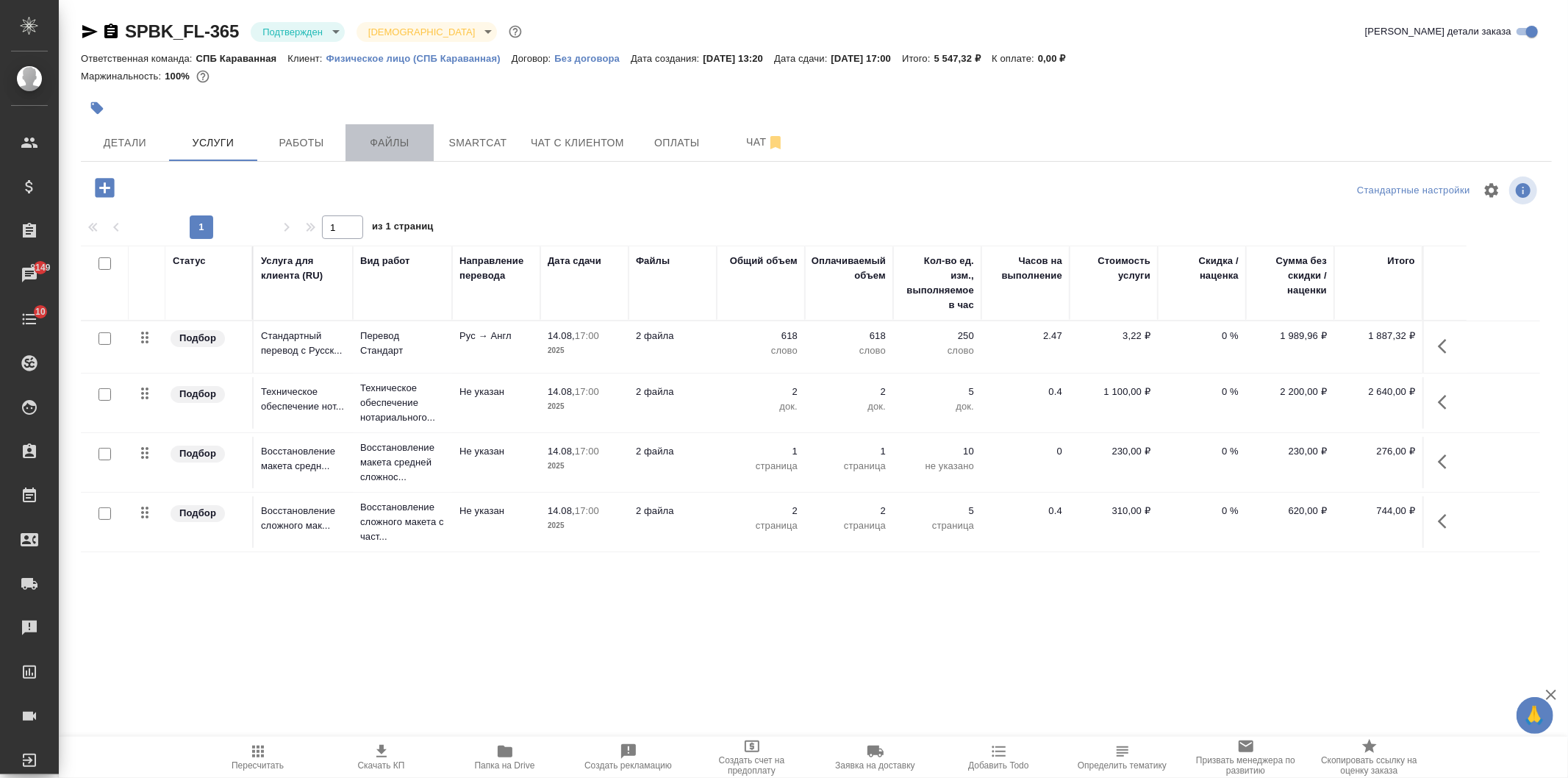
click at [386, 134] on span "Файлы" at bounding box center [389, 142] width 71 height 18
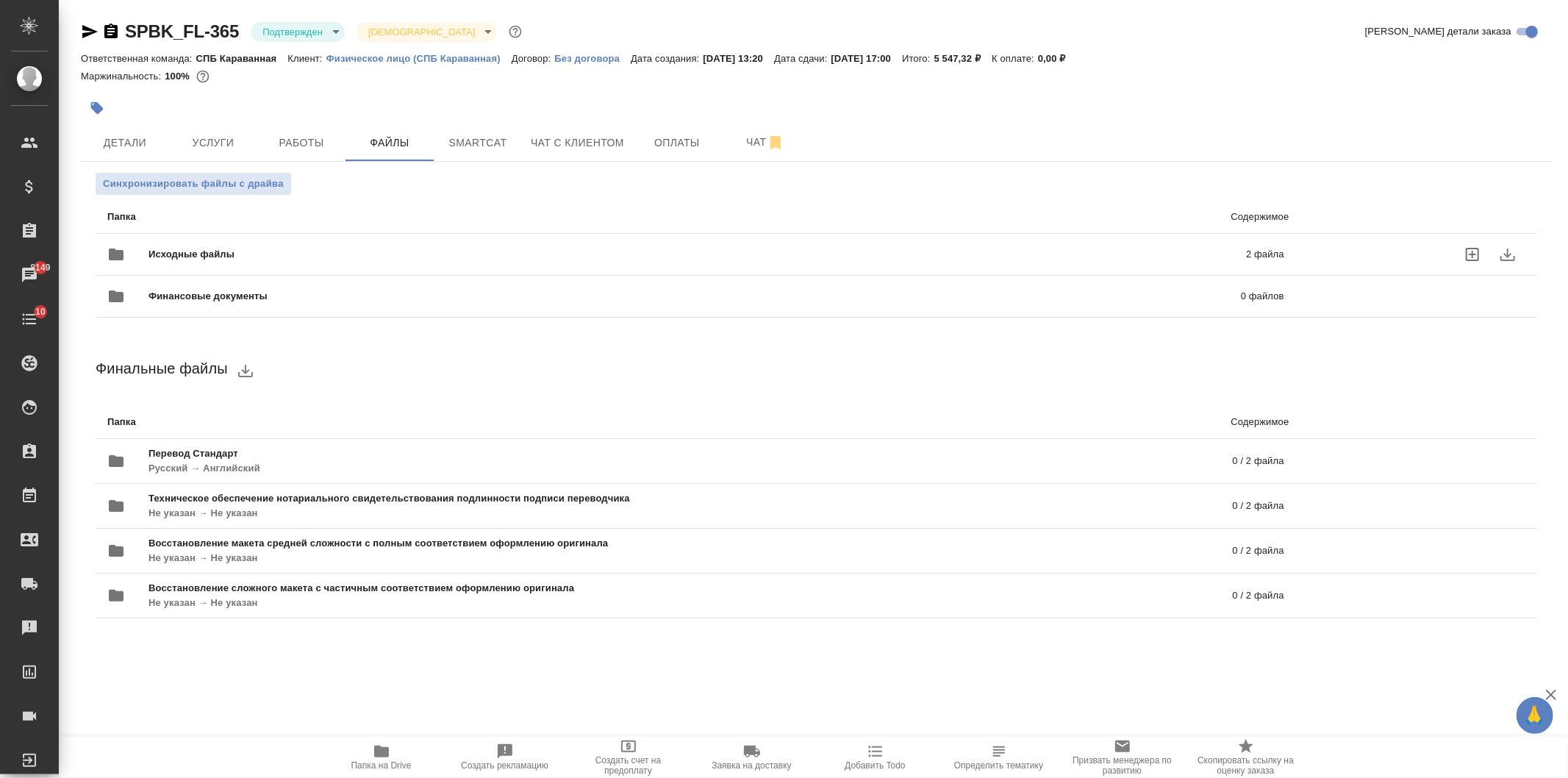
click at [324, 222] on div "Исходные файлы 2 файла" at bounding box center [695, 254] width 1206 height 65
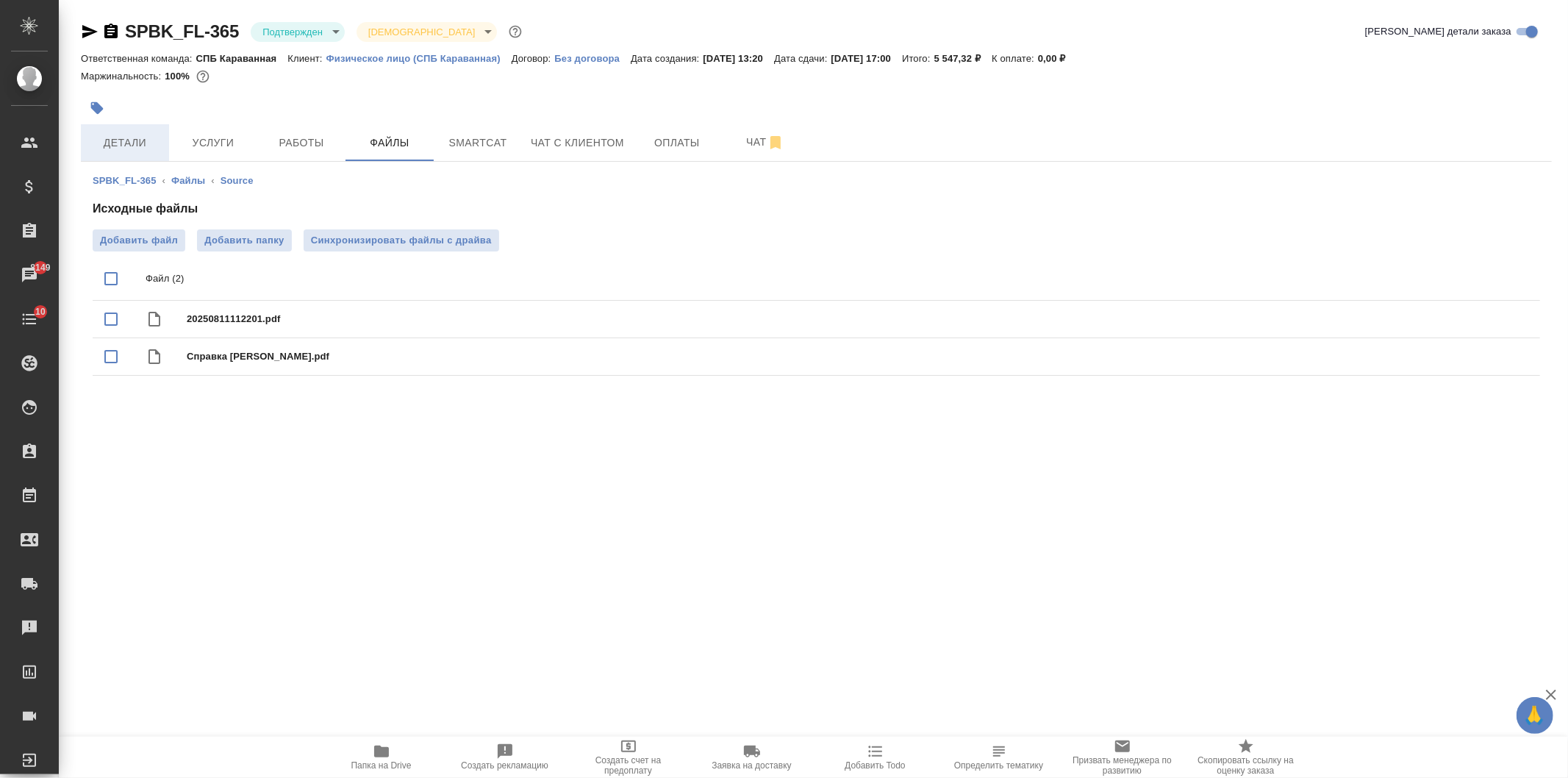
click at [125, 144] on span "Детали" at bounding box center [125, 142] width 71 height 18
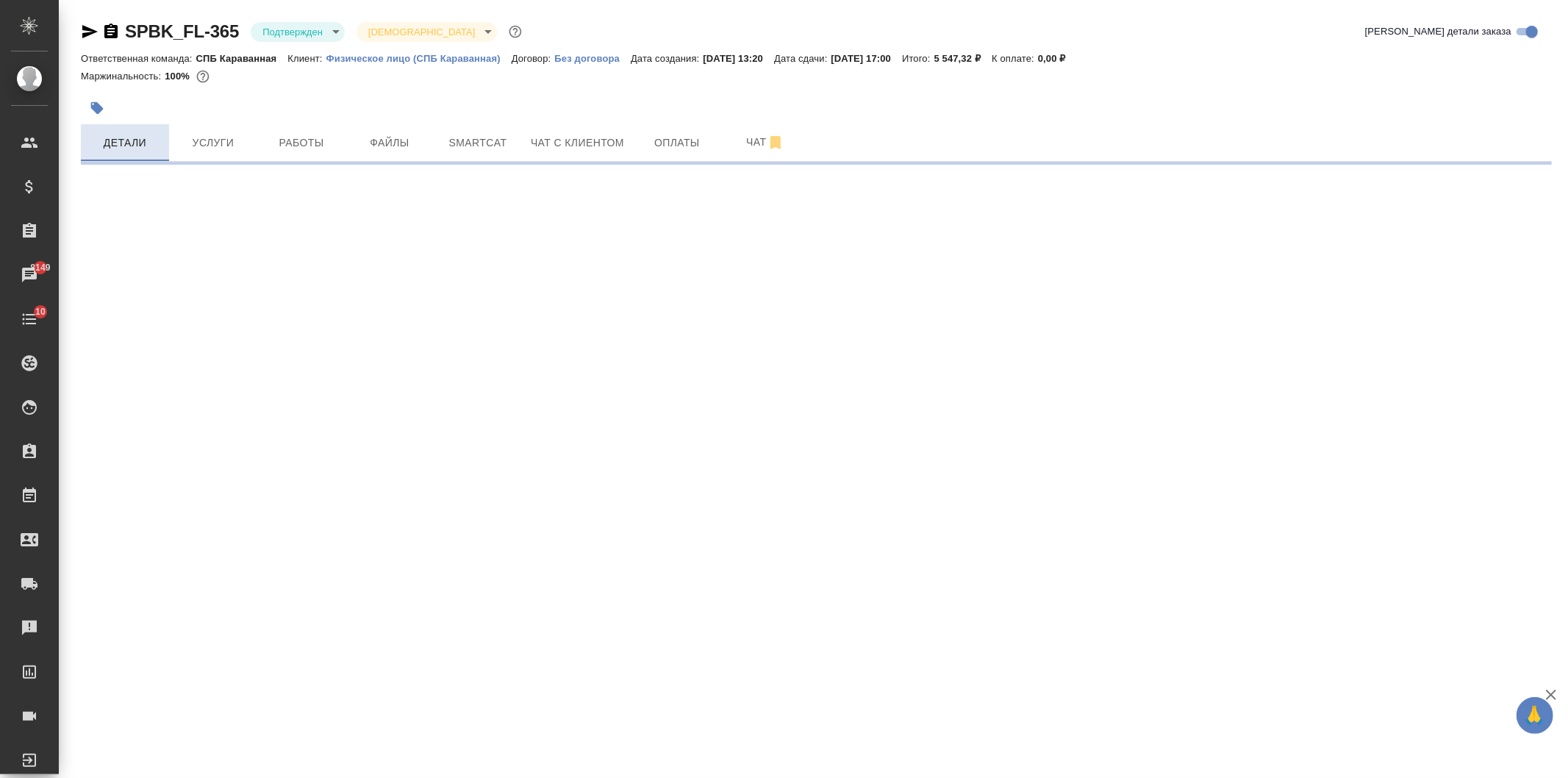
select select "RU"
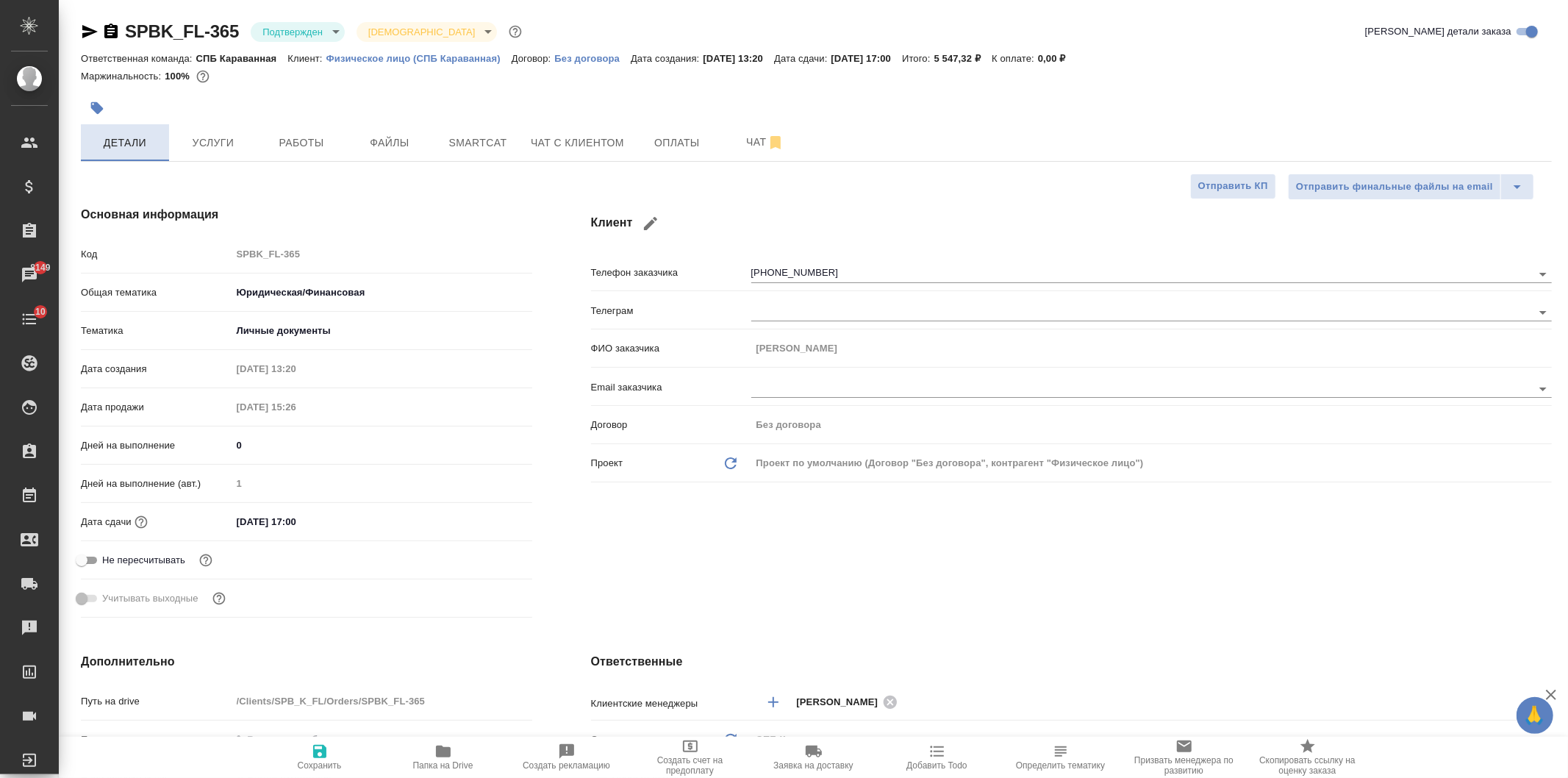
type textarea "x"
click at [311, 151] on button "Работы" at bounding box center [301, 142] width 88 height 37
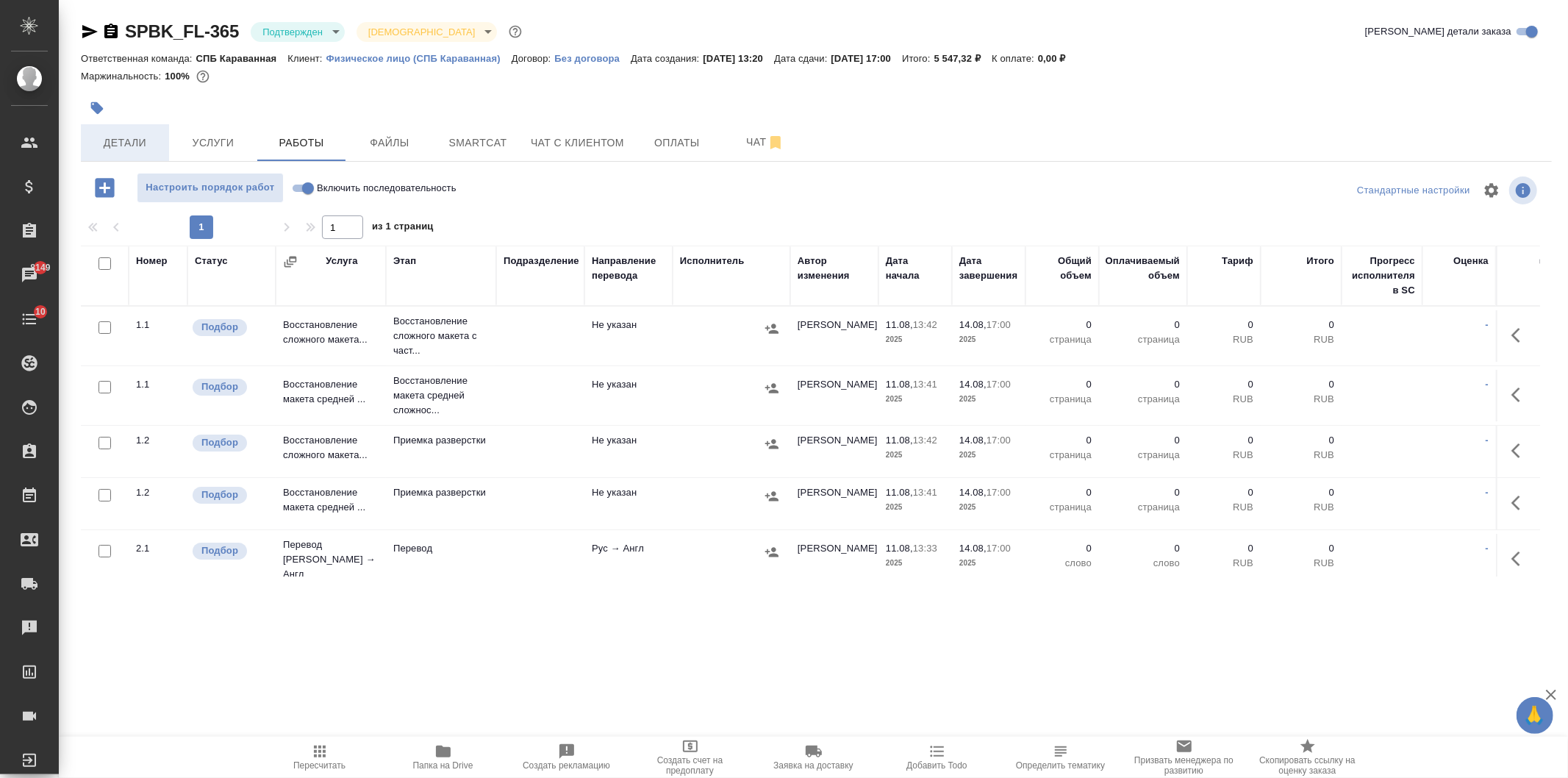
click at [134, 142] on span "Детали" at bounding box center [125, 142] width 71 height 18
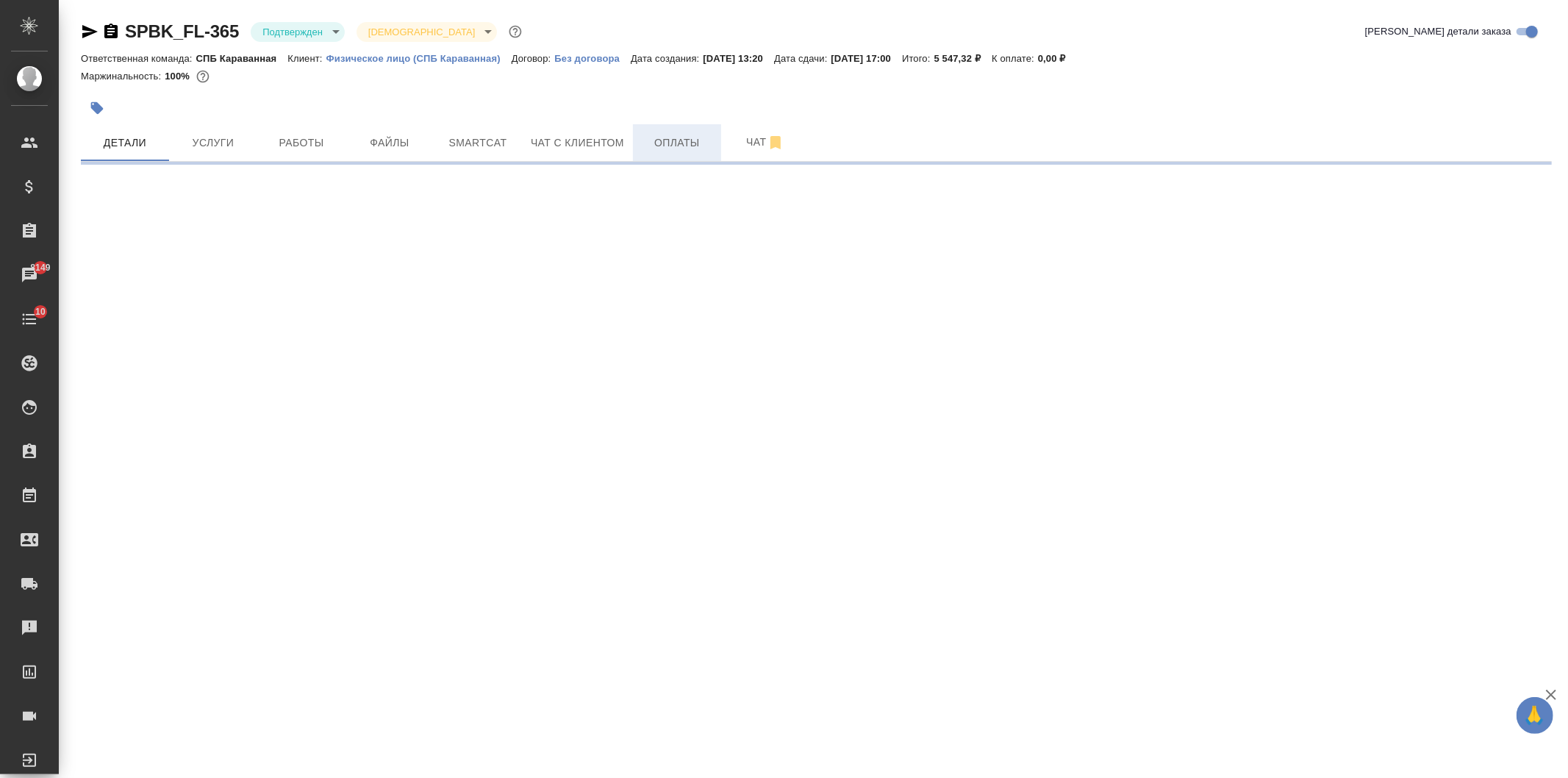
select select "RU"
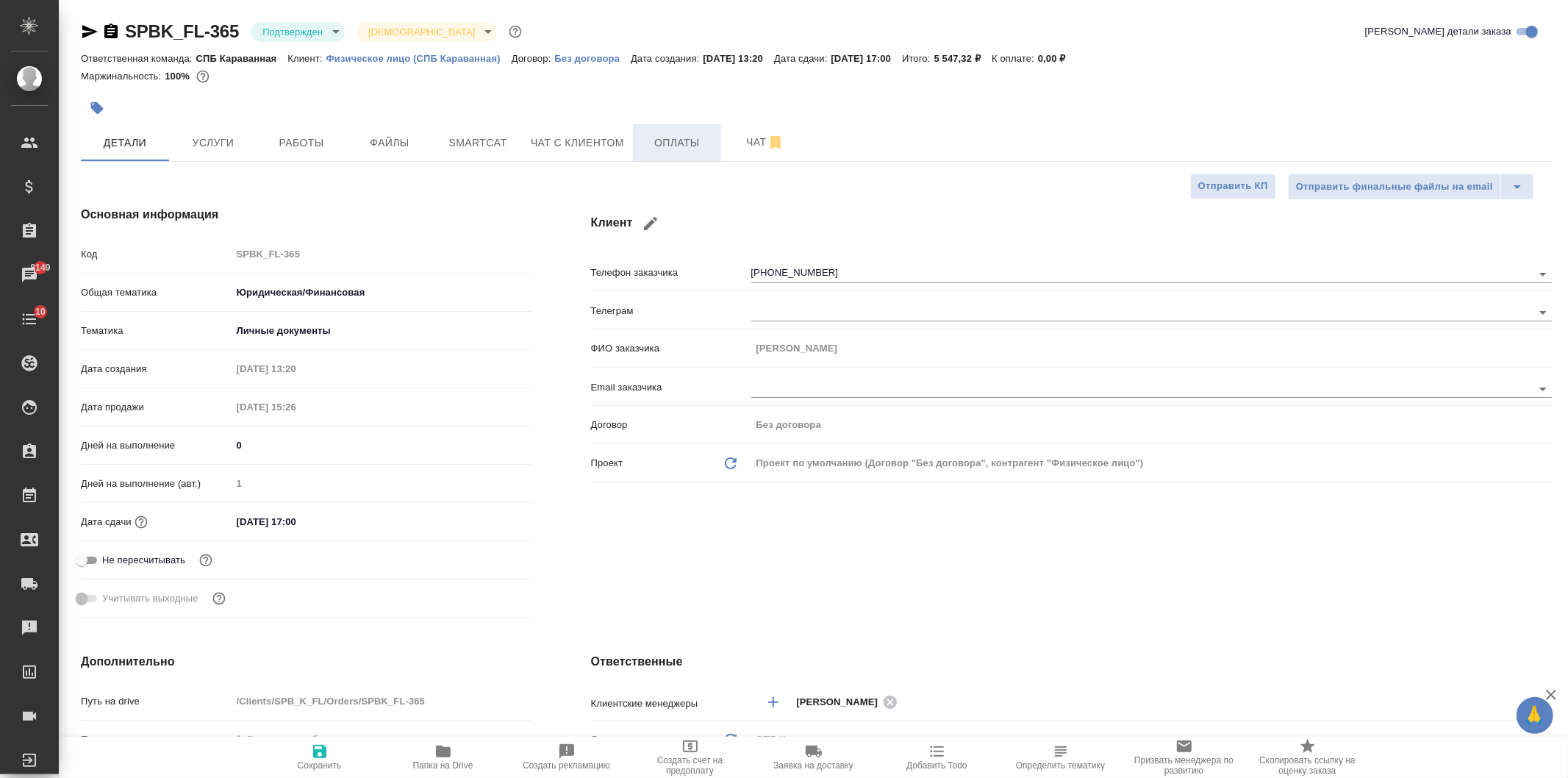
type textarea "x"
click at [593, 160] on button "Чат с клиентом" at bounding box center [577, 142] width 111 height 37
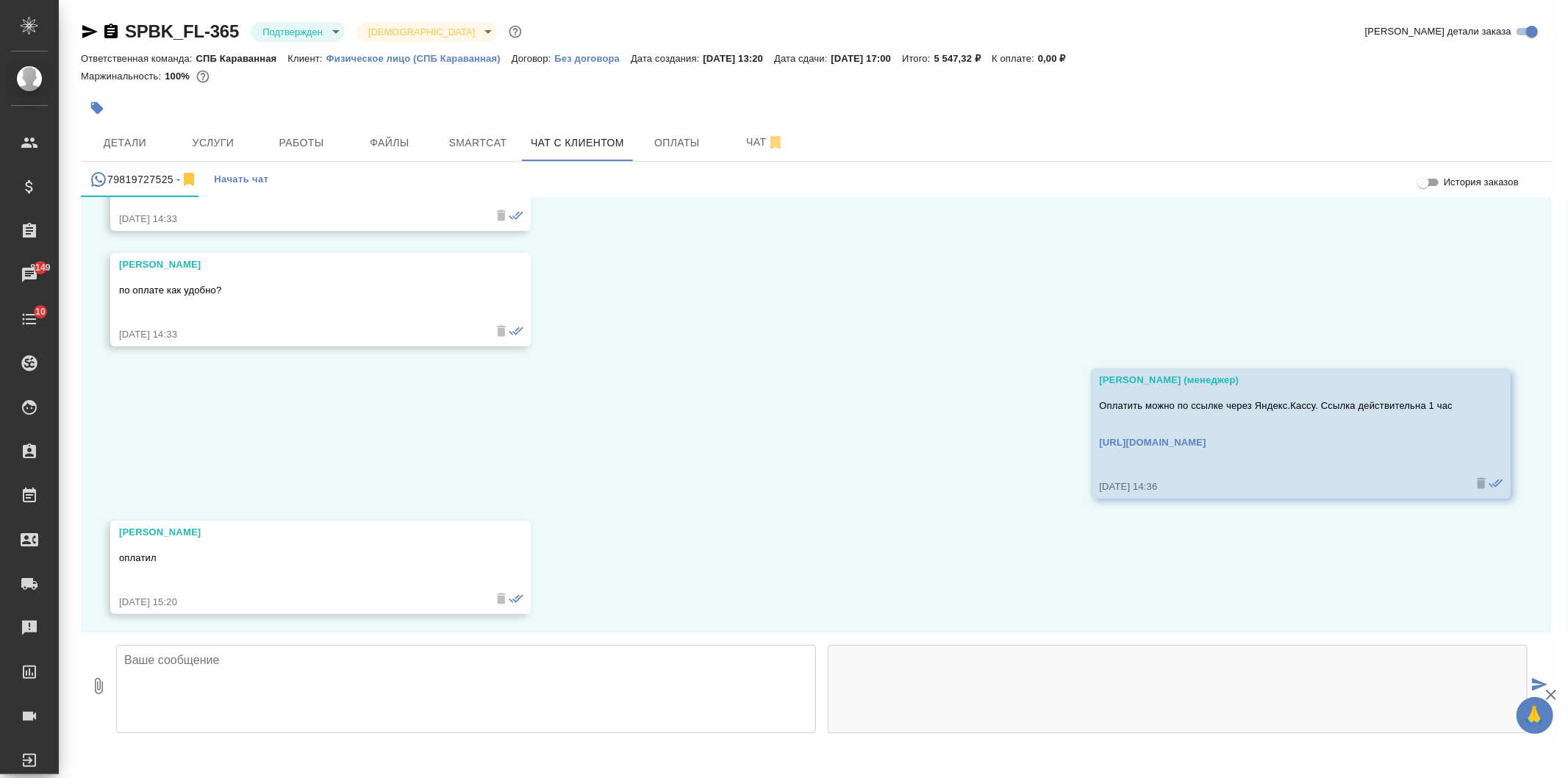
scroll to position [3568, 0]
click at [333, 699] on textarea at bounding box center [466, 688] width 699 height 88
type textarea "Спасибо! Заказ в работе"
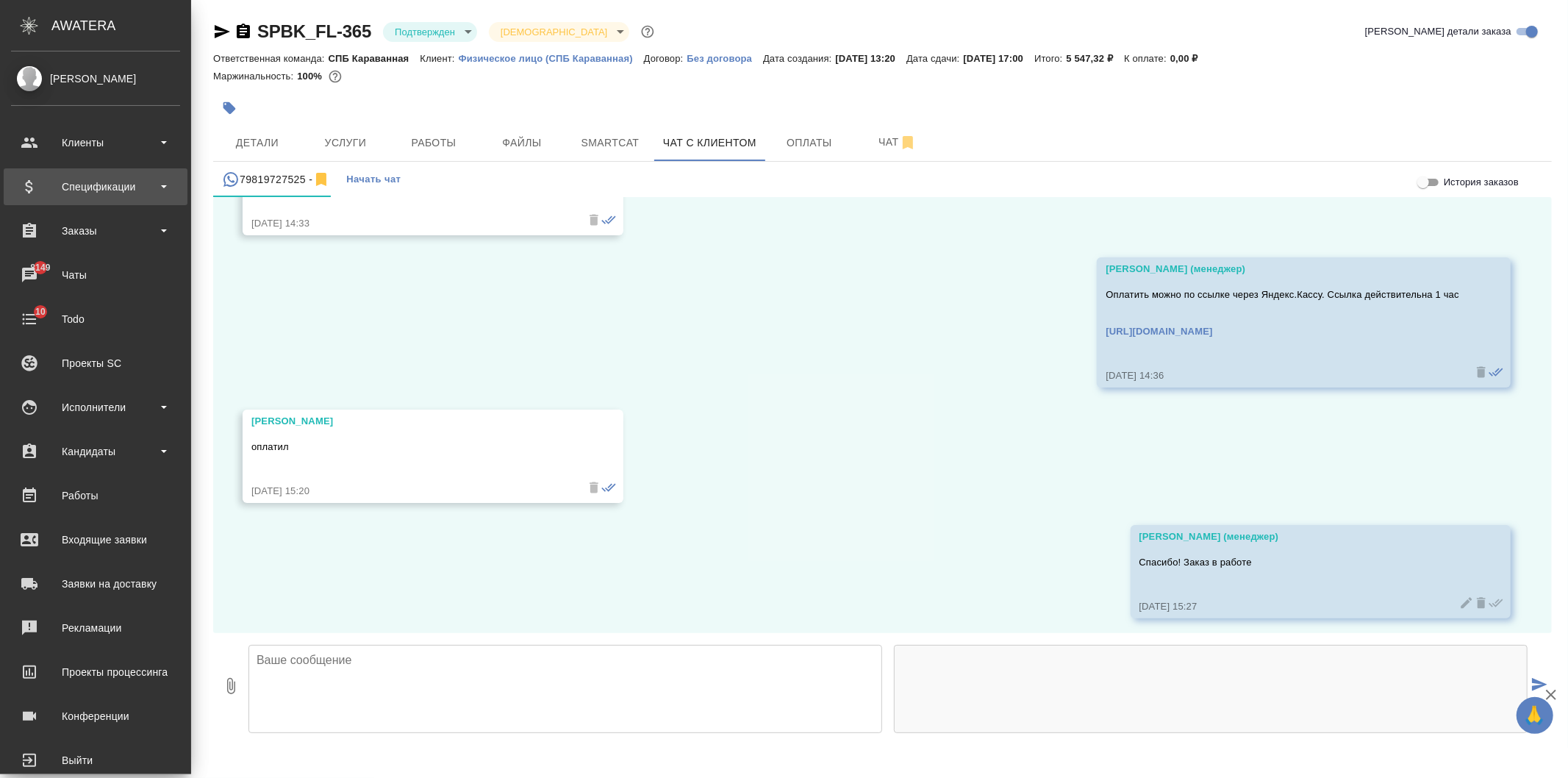
scroll to position [3685, 0]
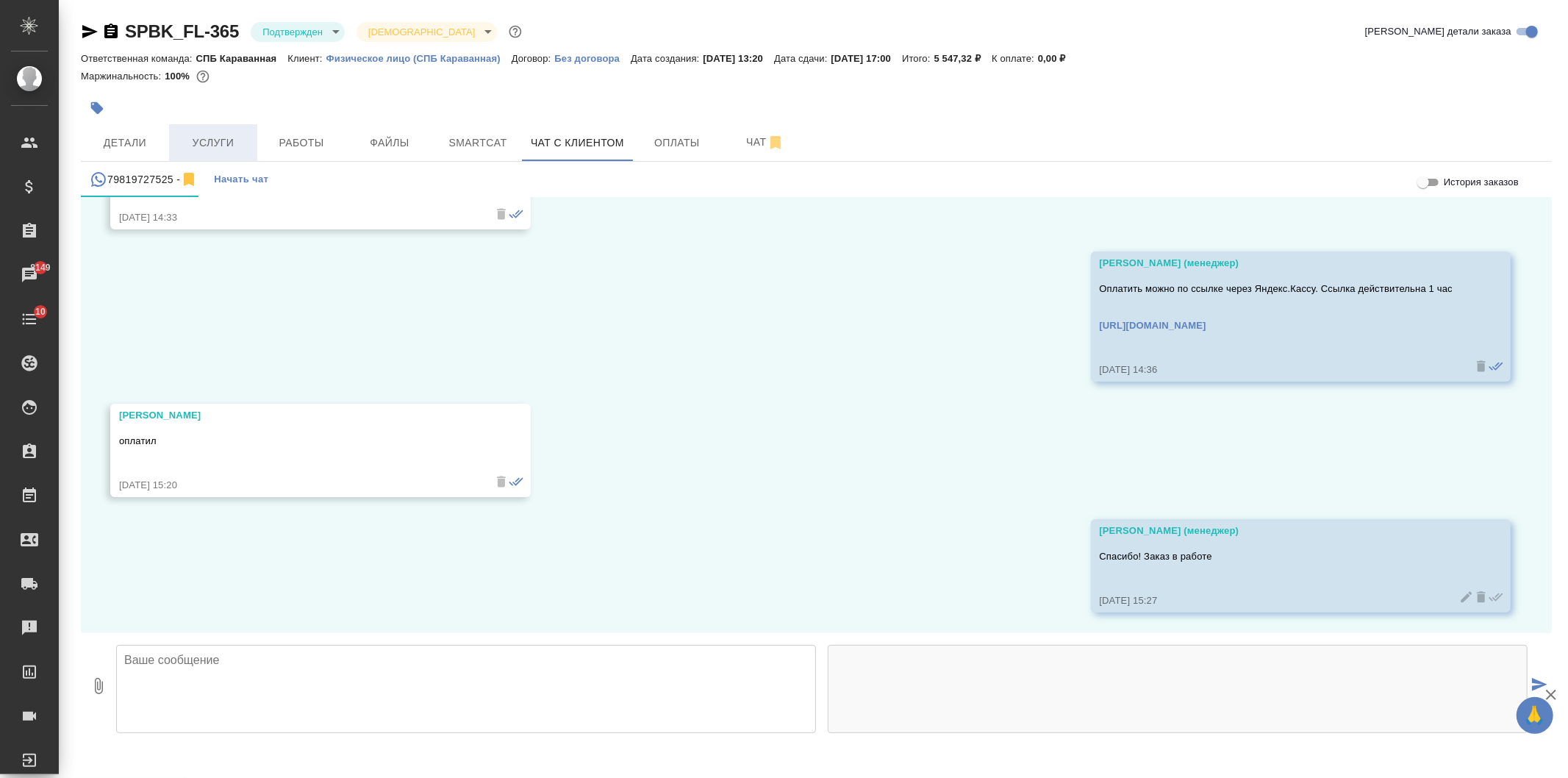
click at [224, 147] on span "Услуги" at bounding box center [213, 142] width 71 height 18
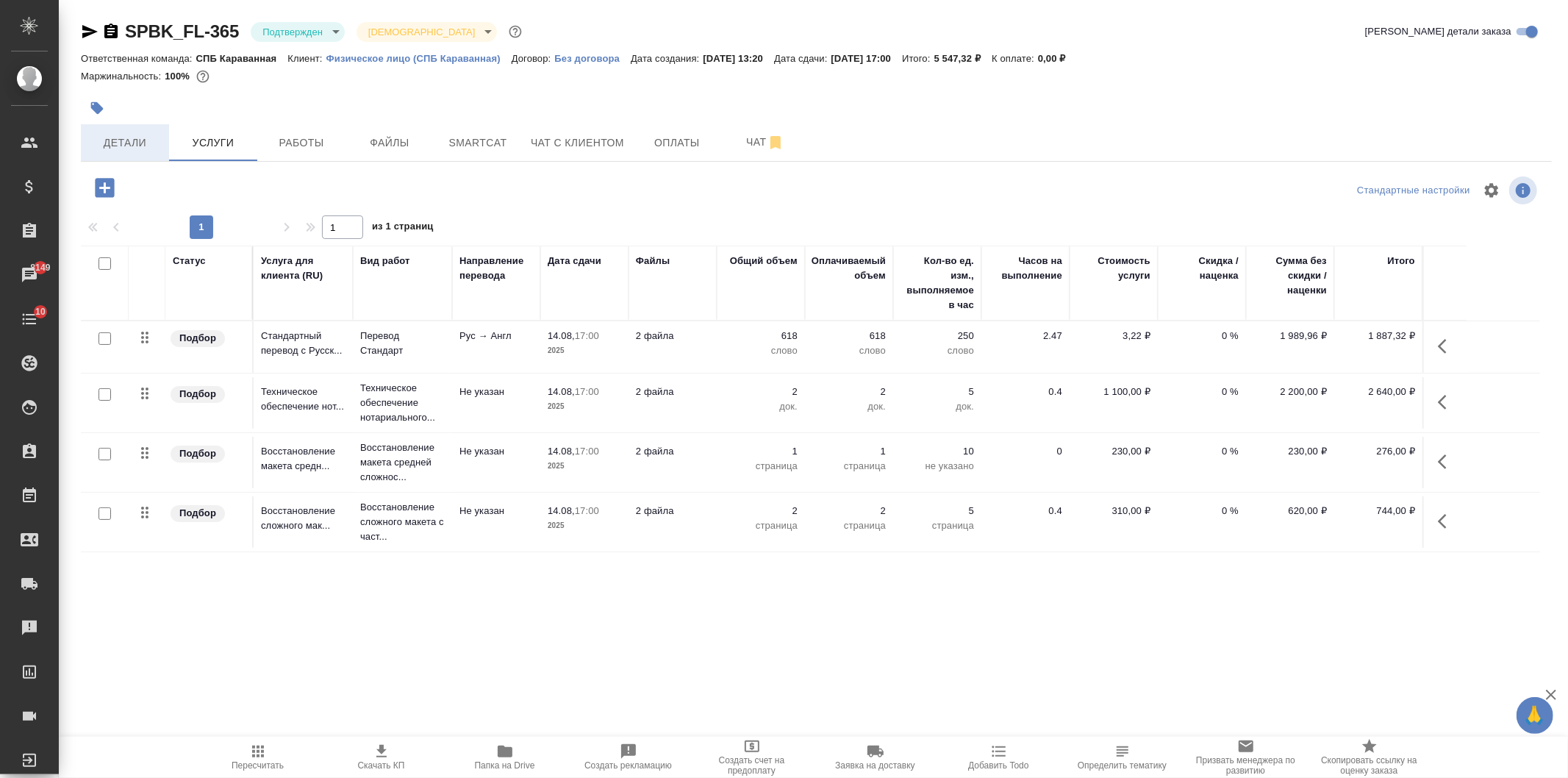
click at [138, 147] on span "Детали" at bounding box center [125, 142] width 71 height 18
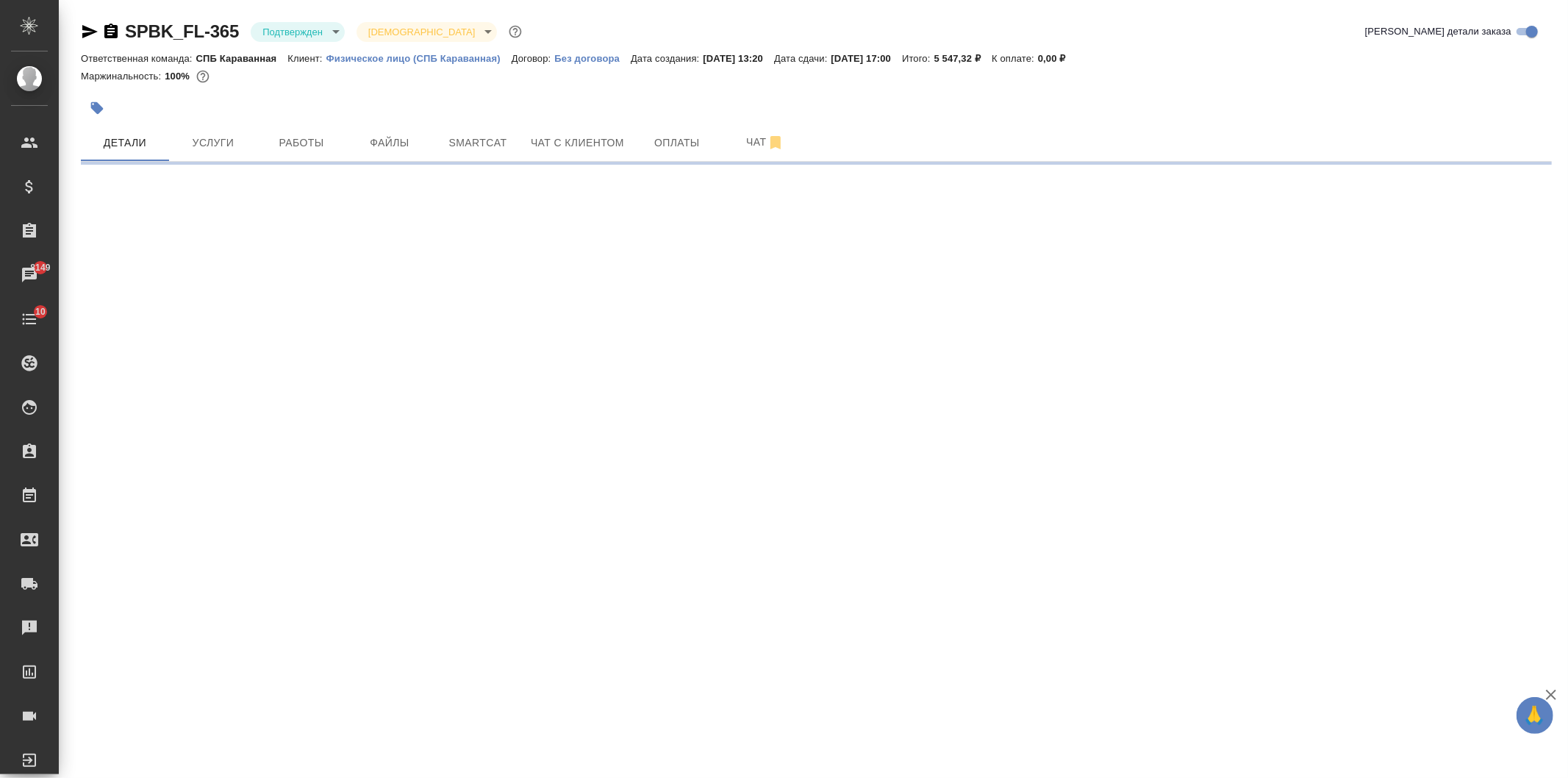
select select "RU"
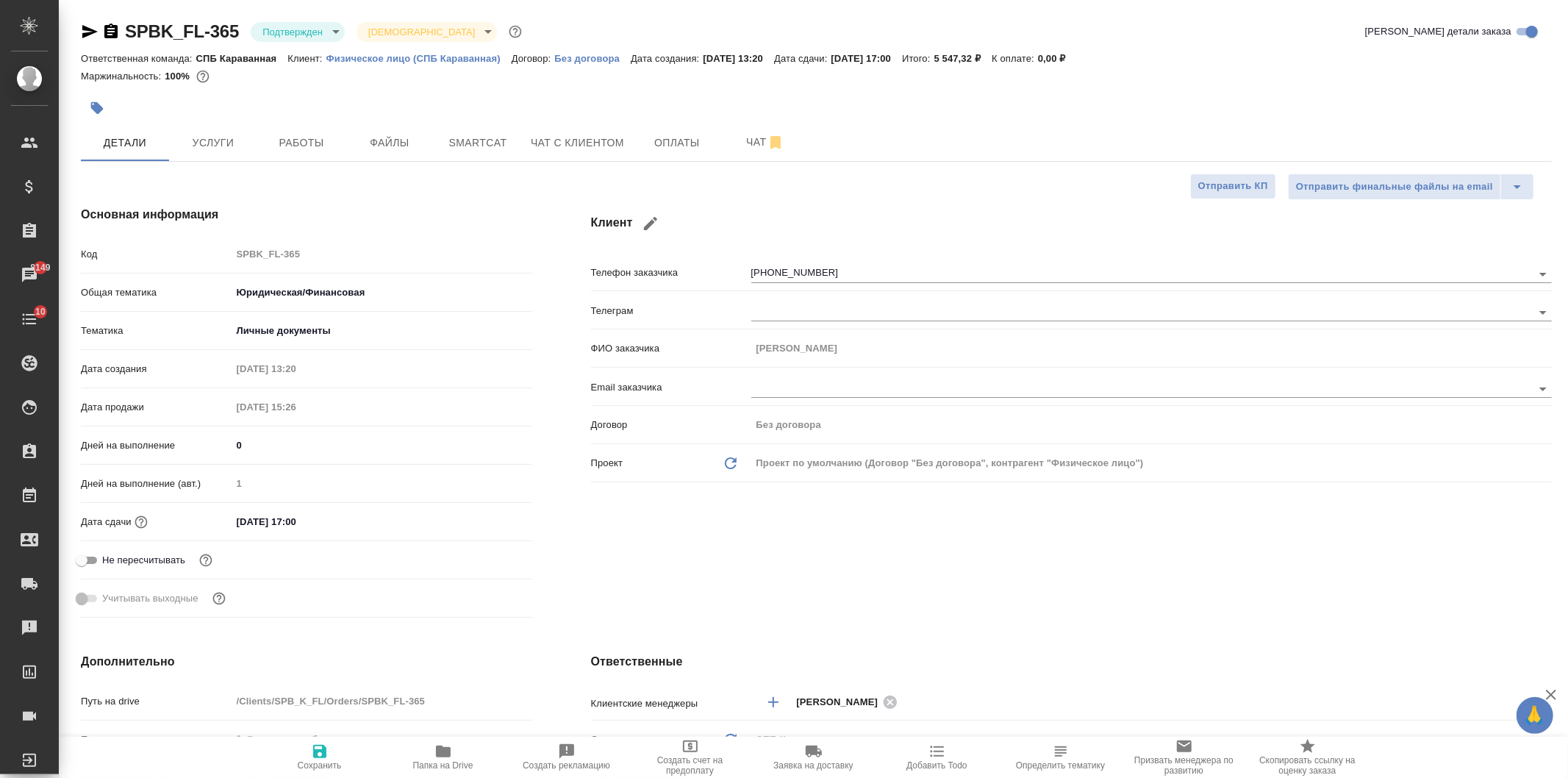
type textarea "x"
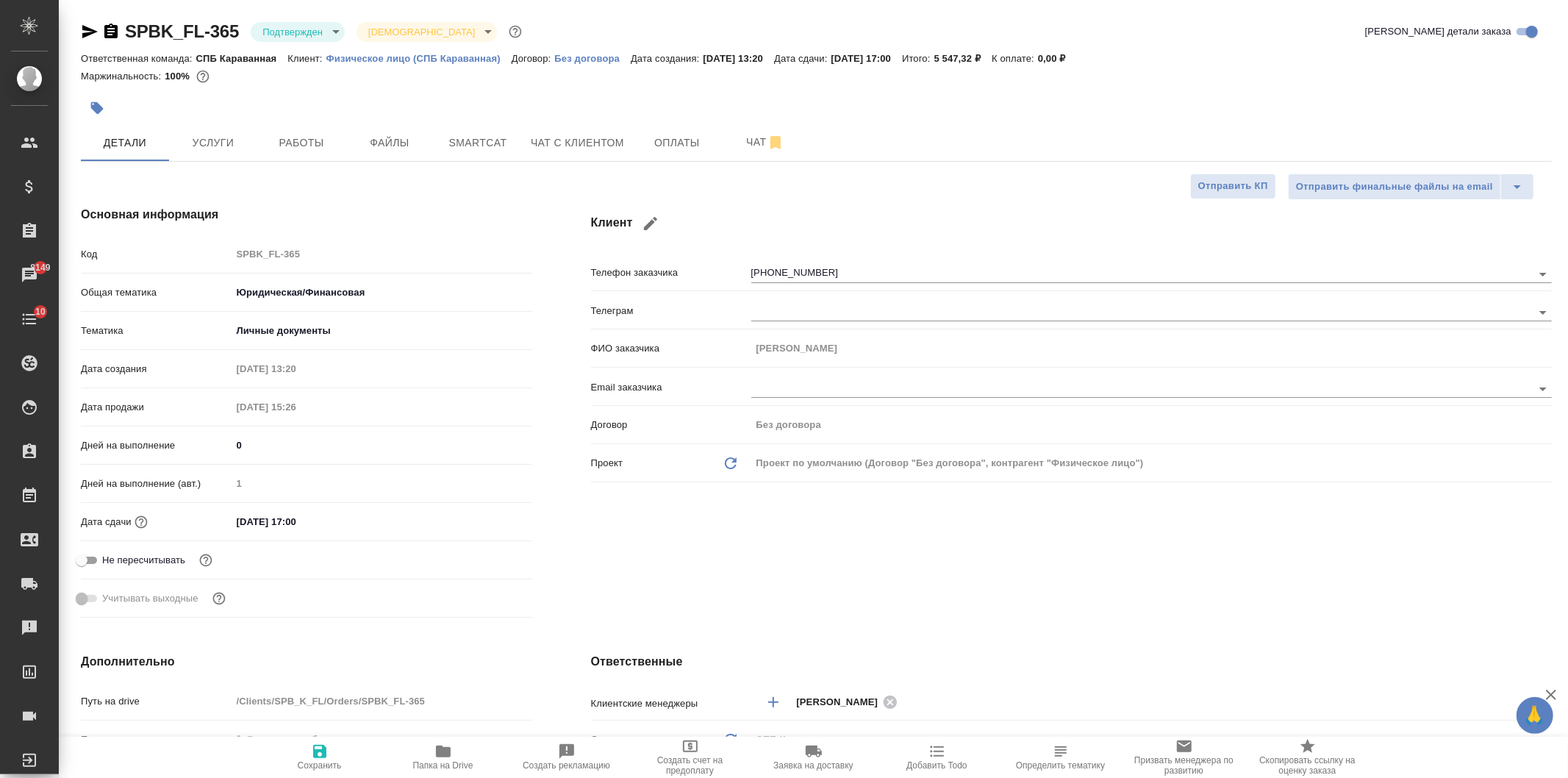
type textarea "x"
click at [622, 135] on span "Чат с клиентом" at bounding box center [577, 142] width 94 height 18
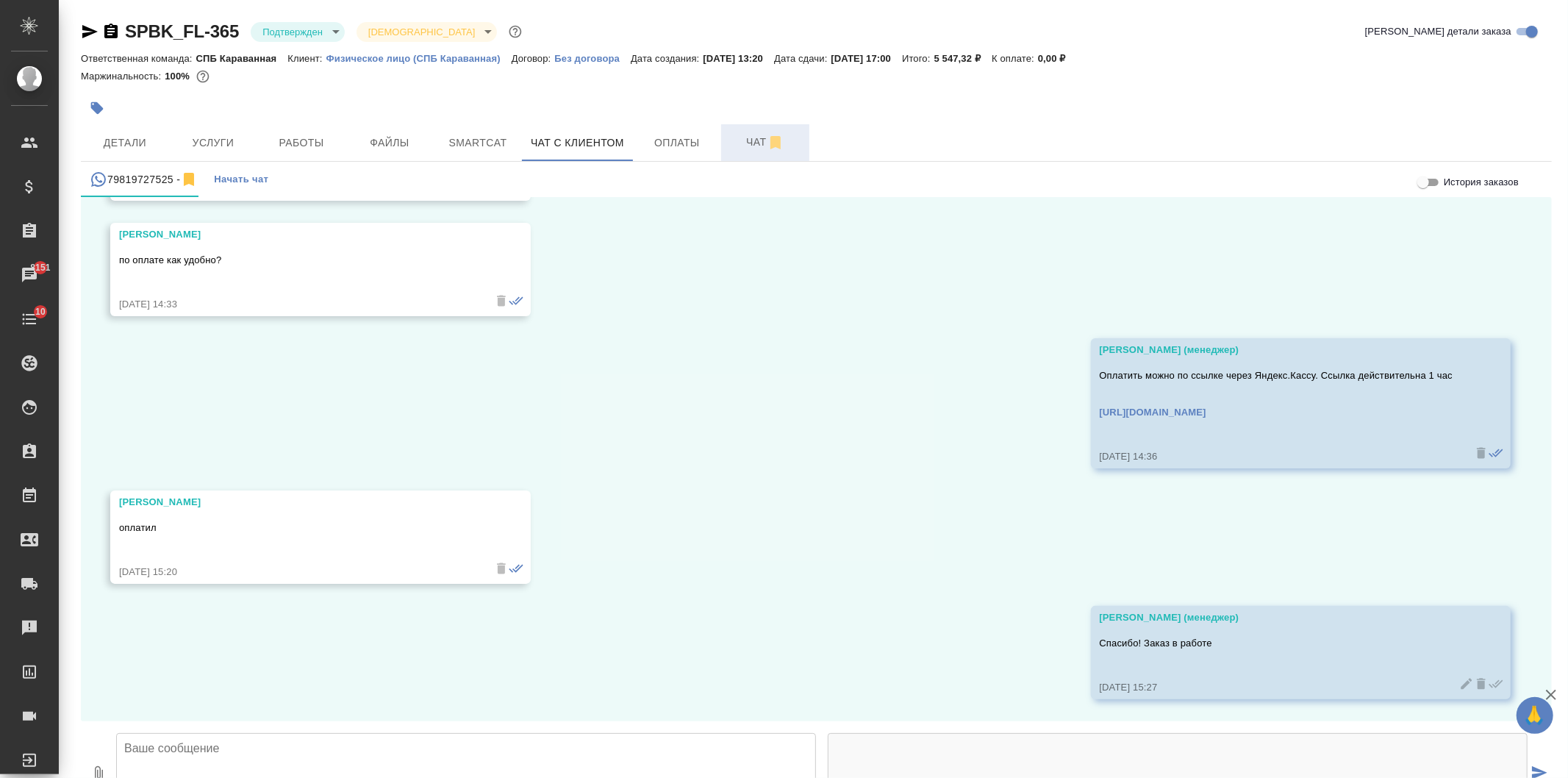
scroll to position [3685, 0]
click at [753, 151] on span "Чат" at bounding box center [766, 142] width 71 height 18
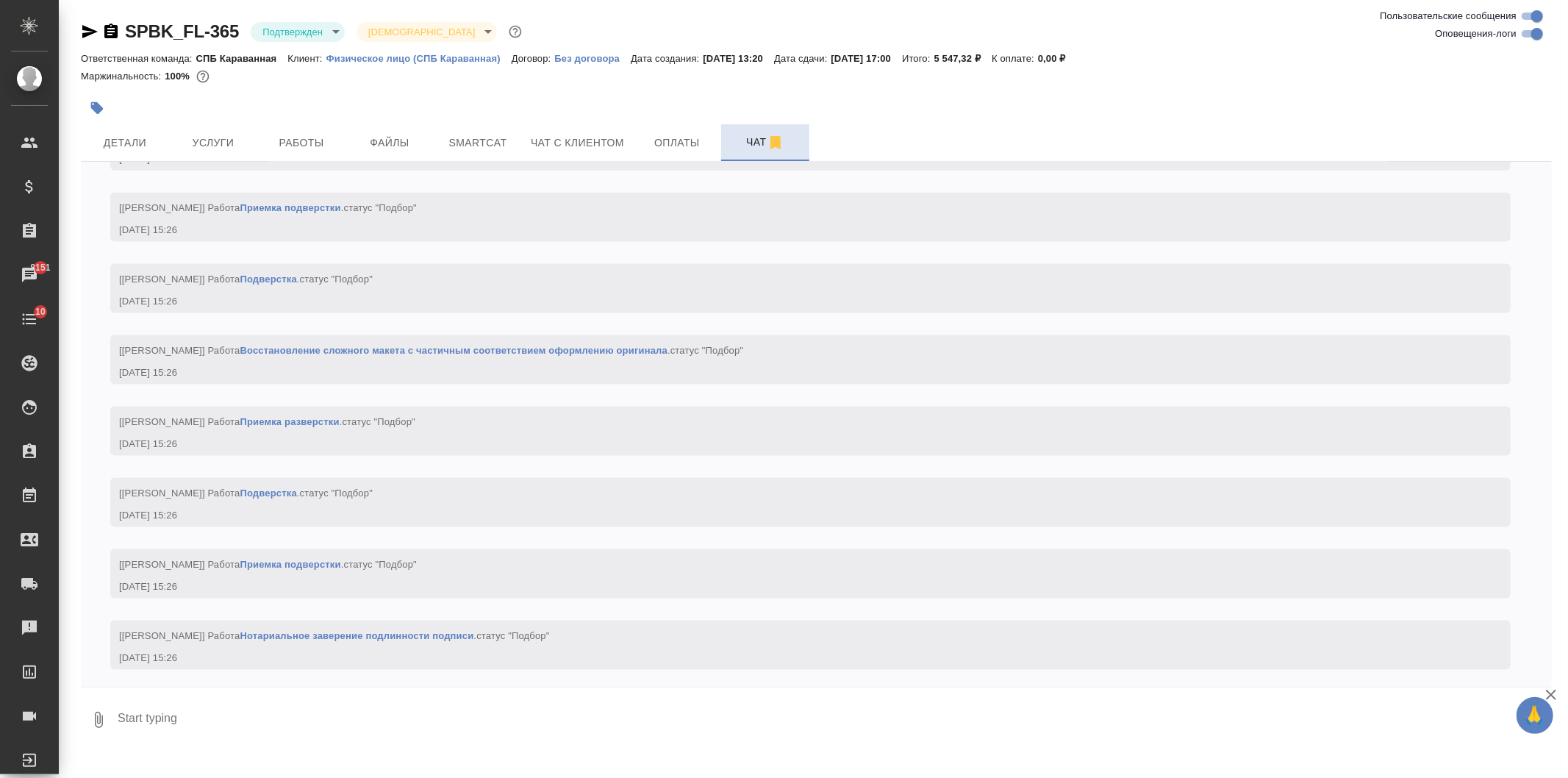
scroll to position [1721, 0]
click at [99, 143] on span "Детали" at bounding box center [125, 142] width 71 height 18
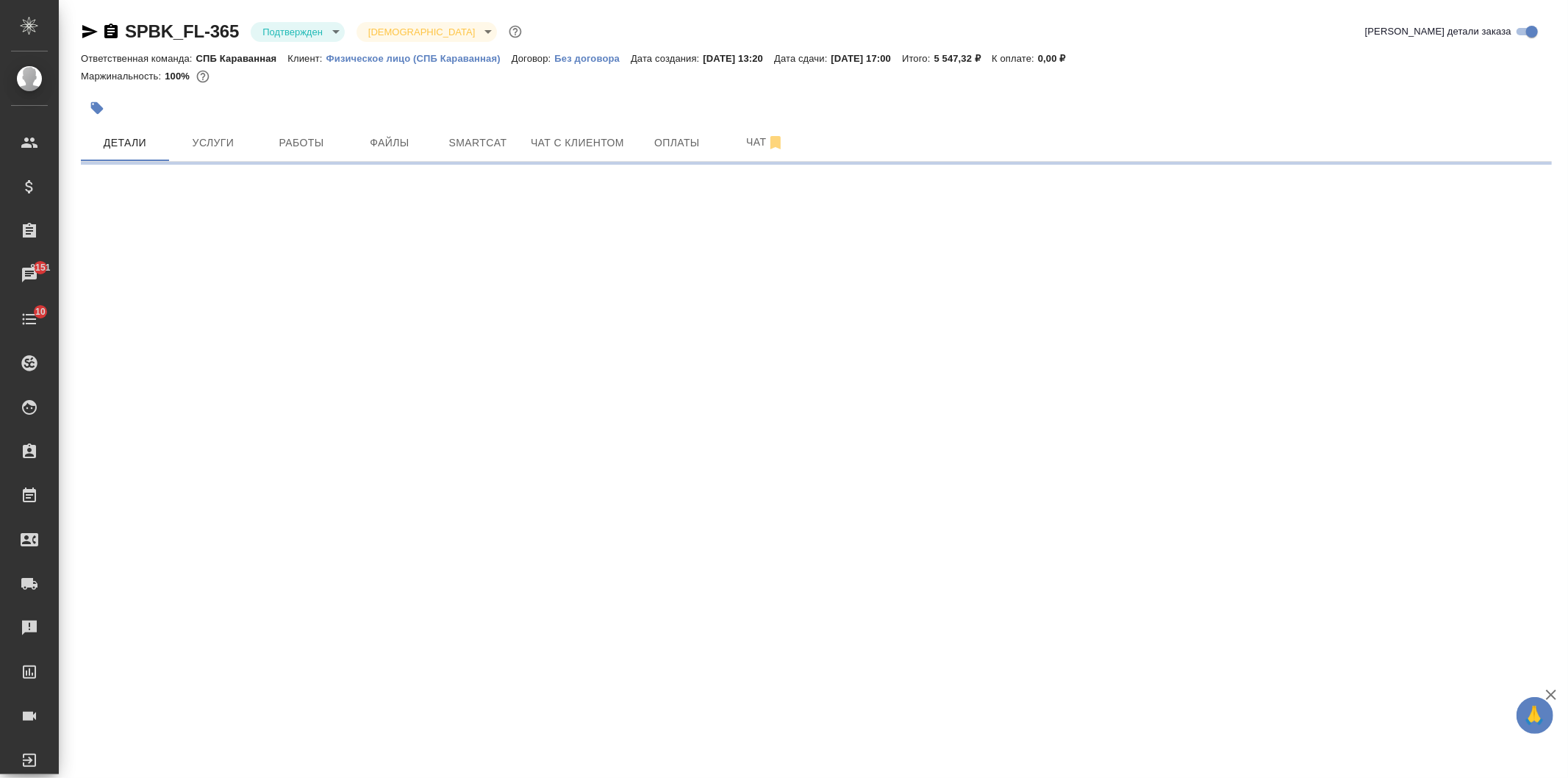
select select "RU"
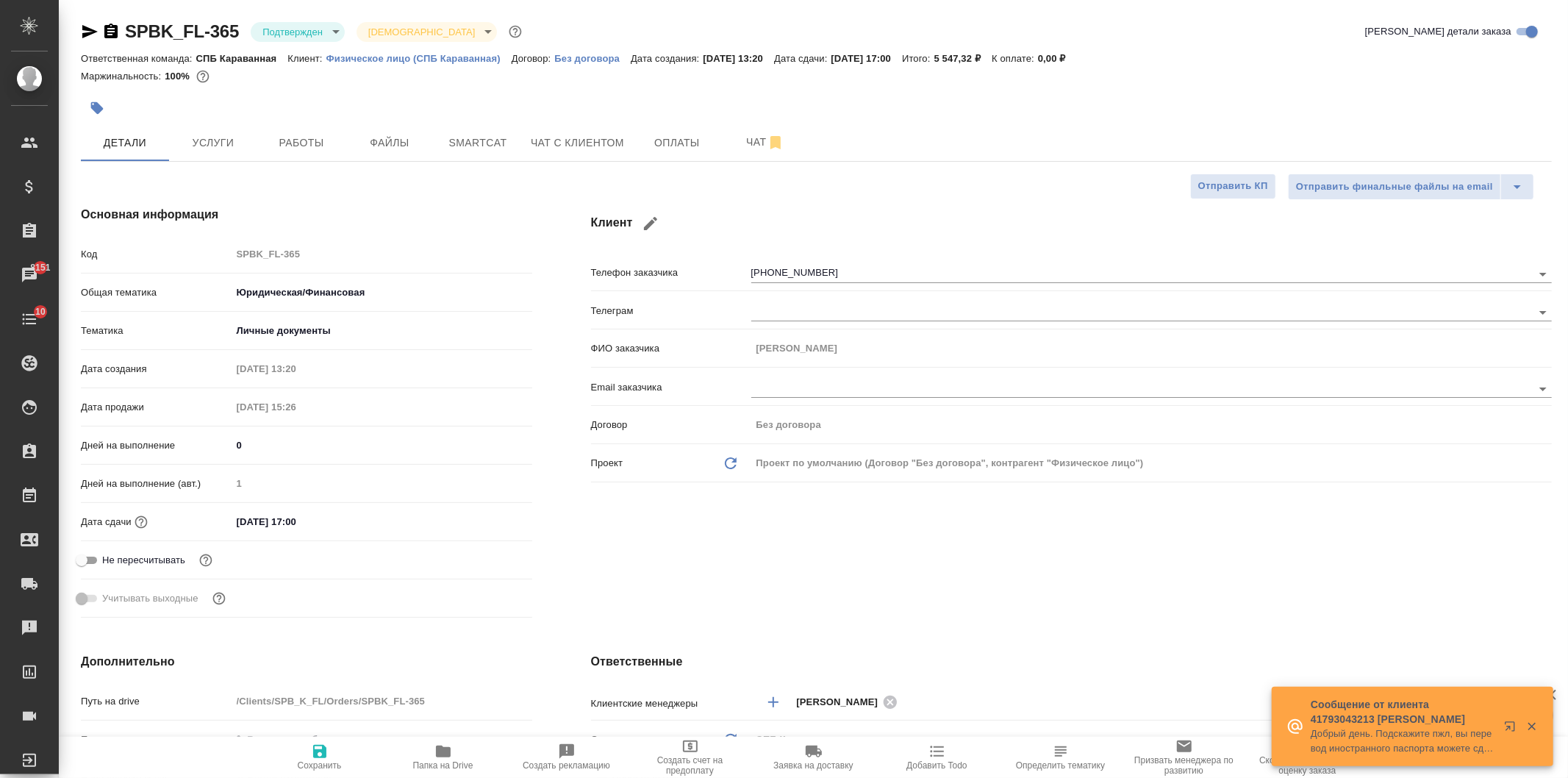
type textarea "x"
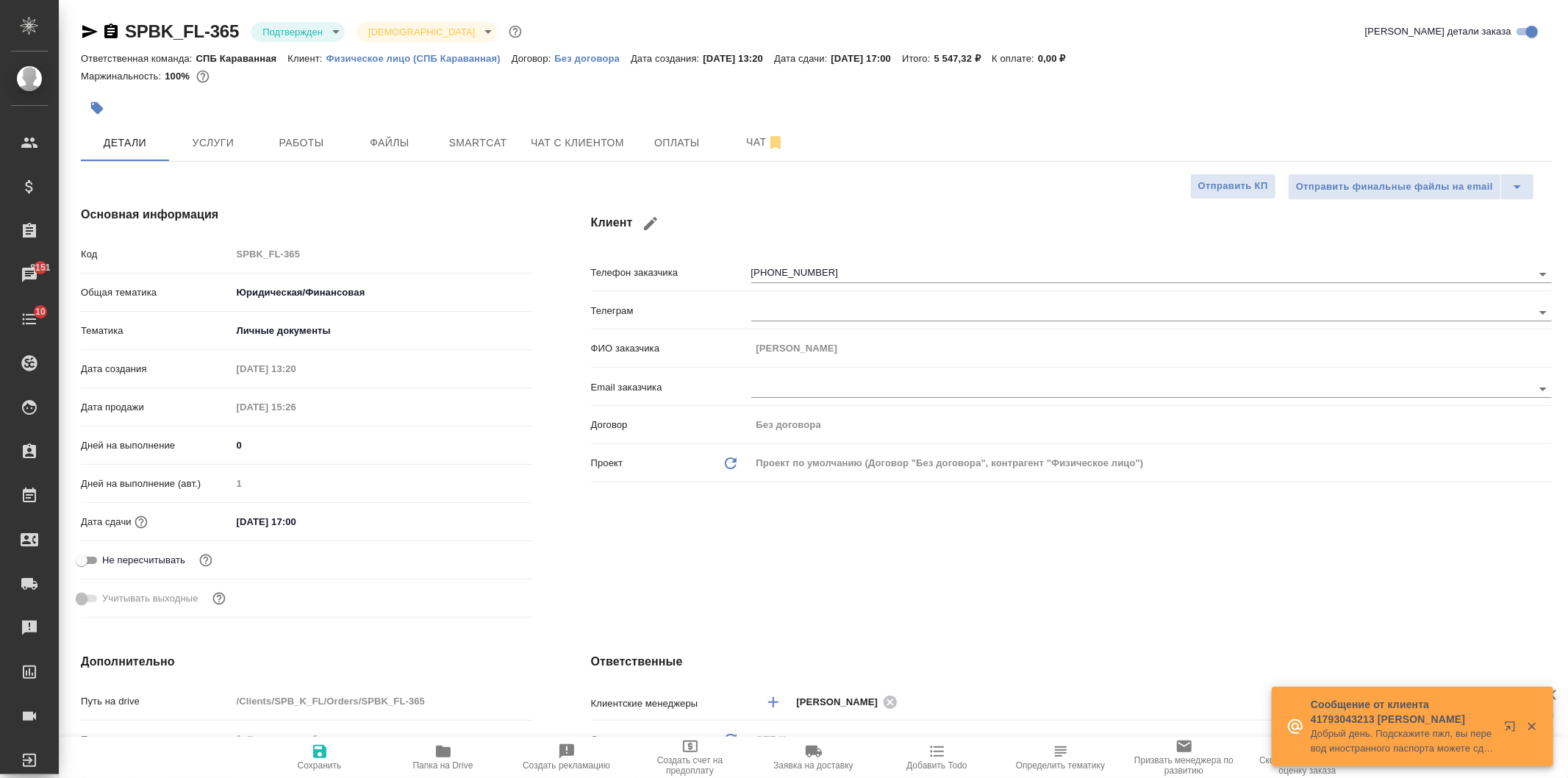
type textarea "x"
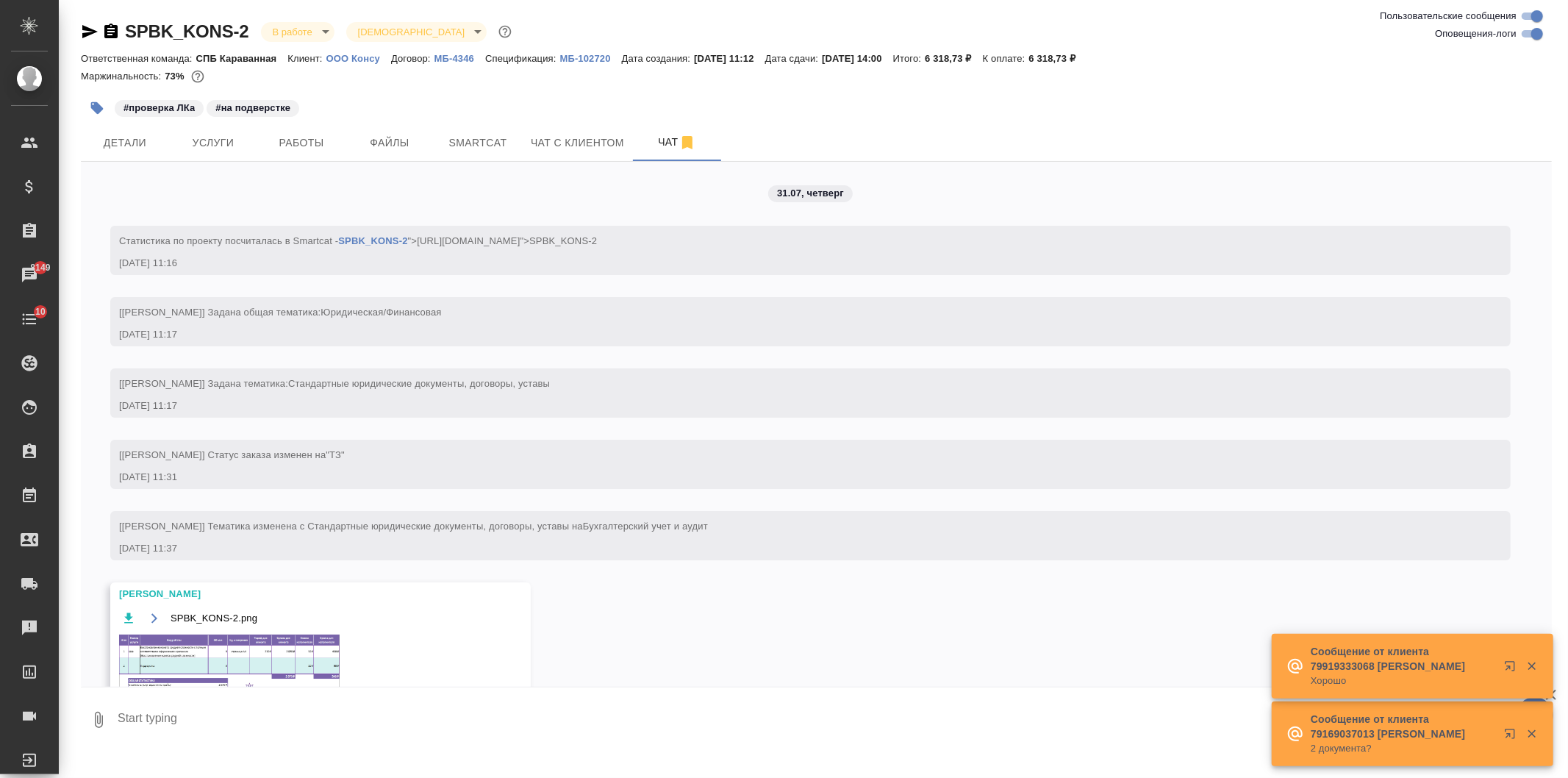
scroll to position [7185, 0]
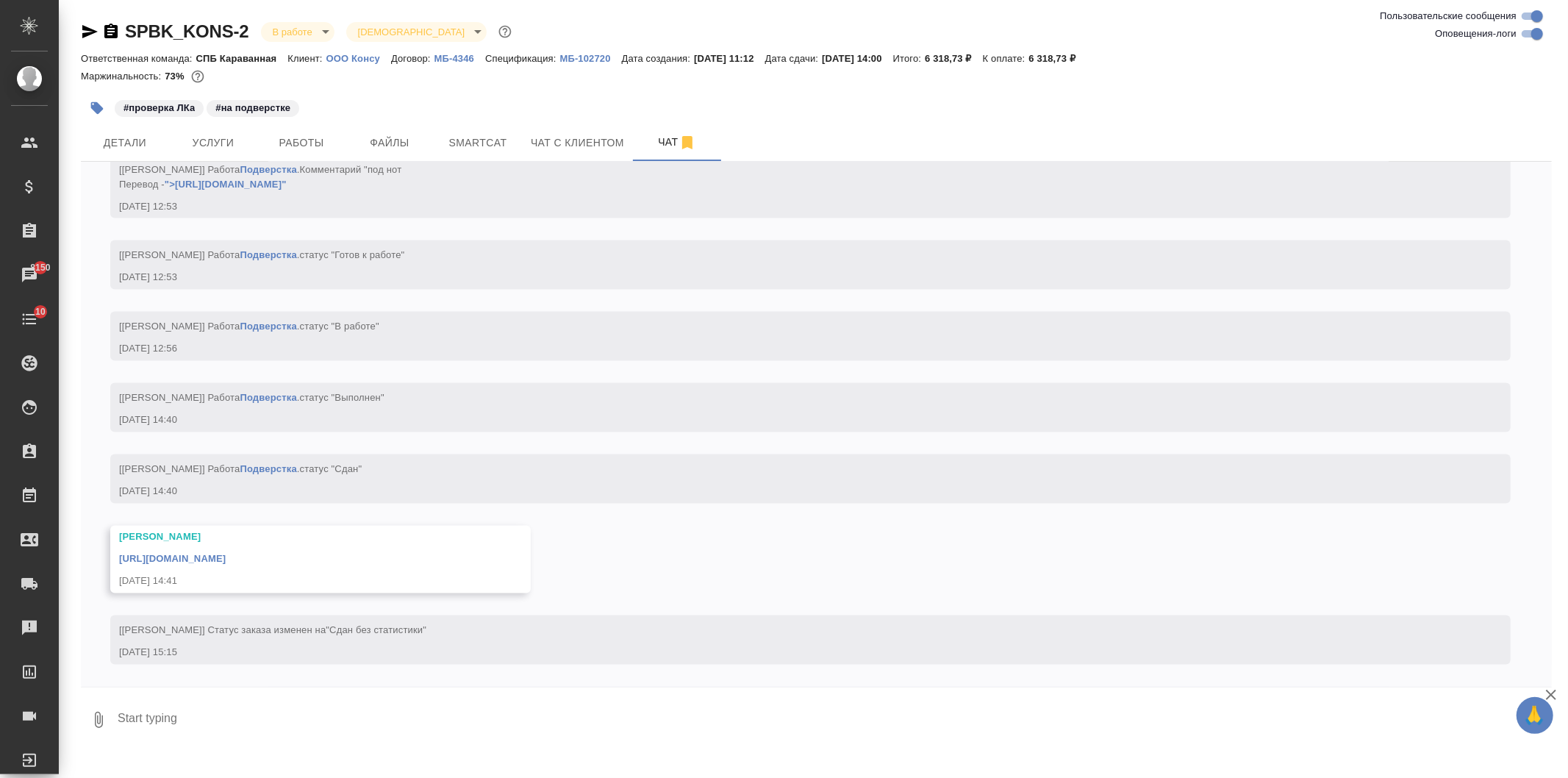
click at [86, 32] on icon "button" at bounding box center [90, 31] width 16 height 13
click at [106, 141] on span "Детали" at bounding box center [125, 142] width 71 height 18
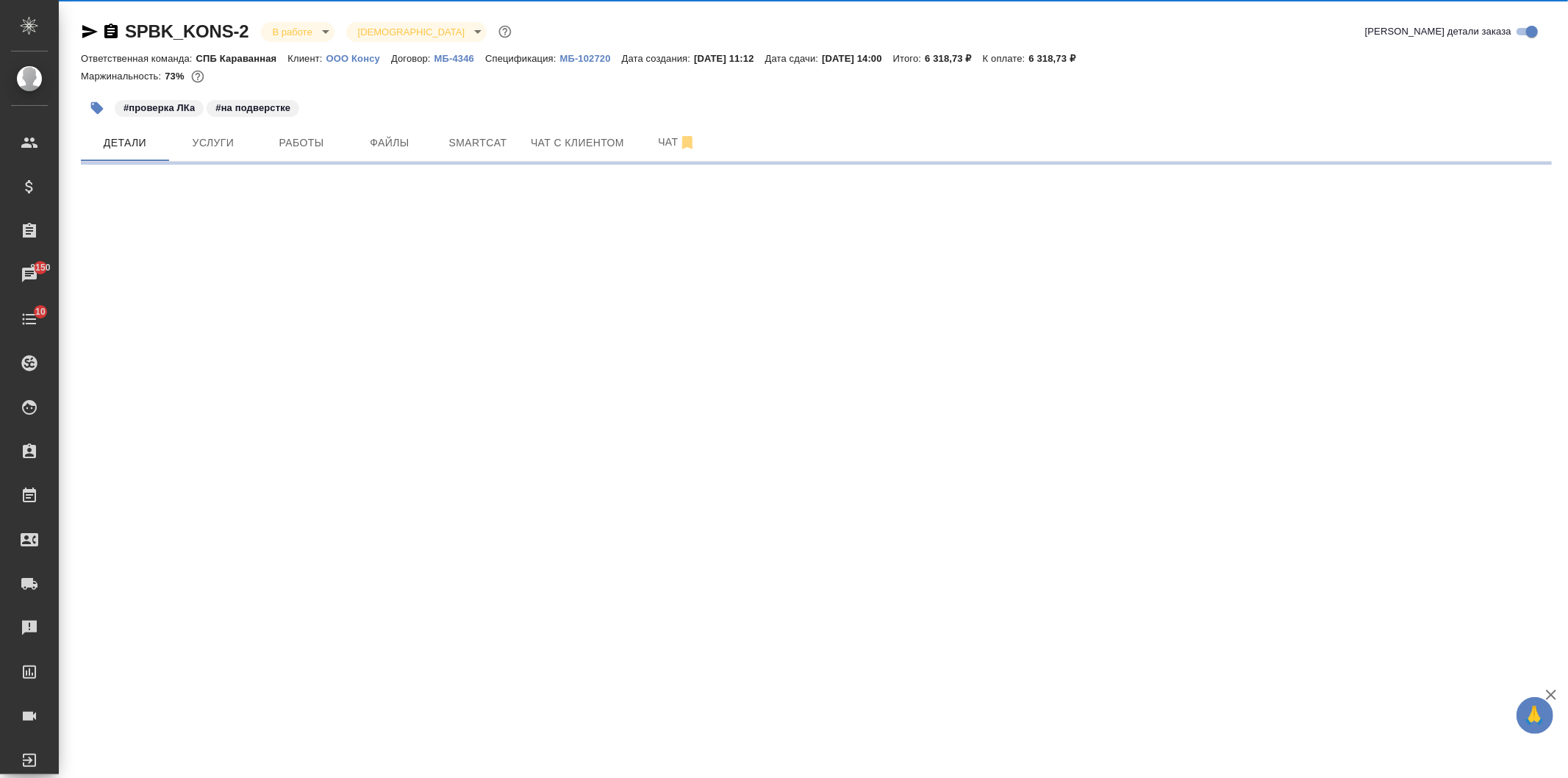
select select "RU"
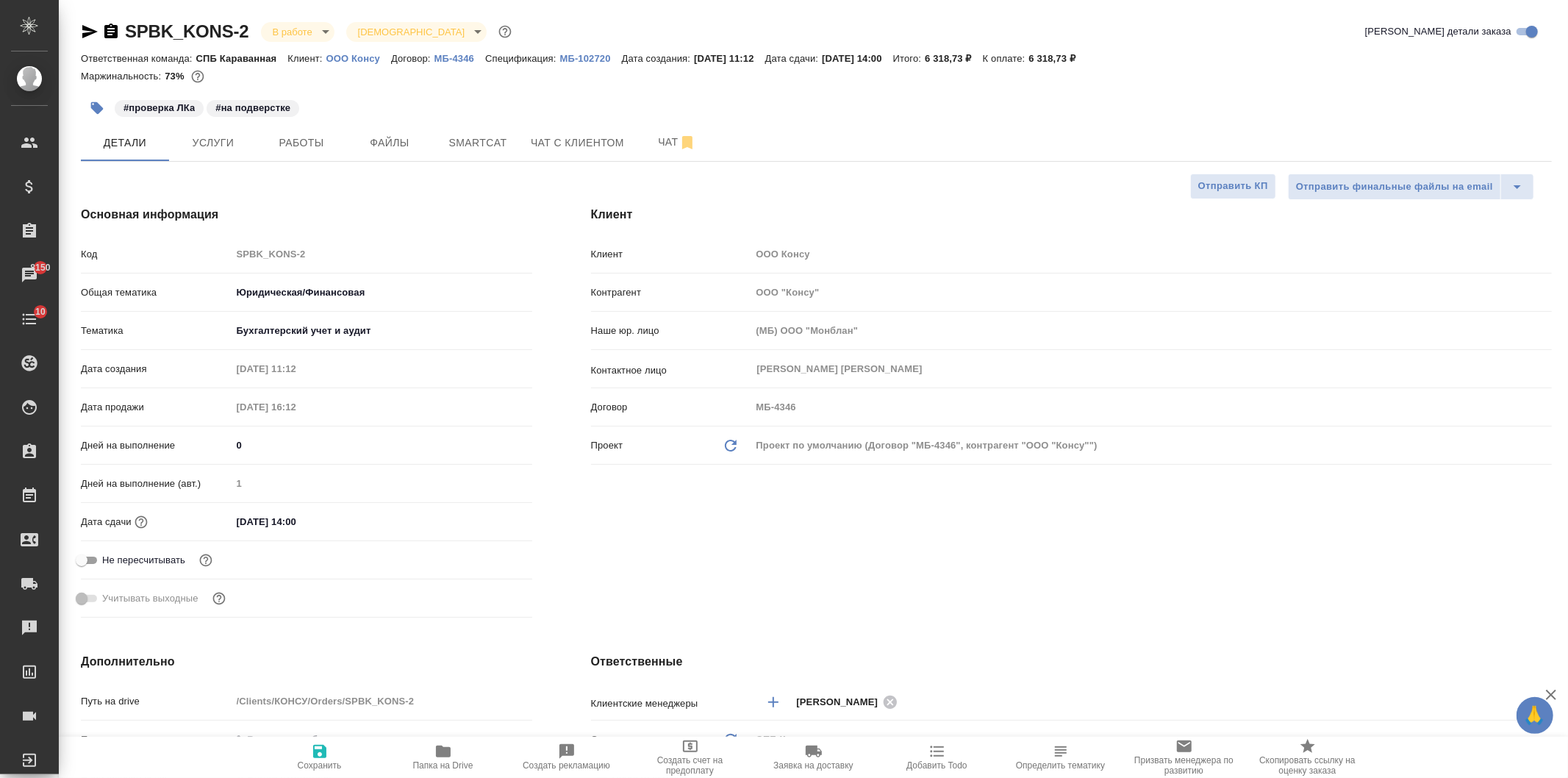
type textarea "x"
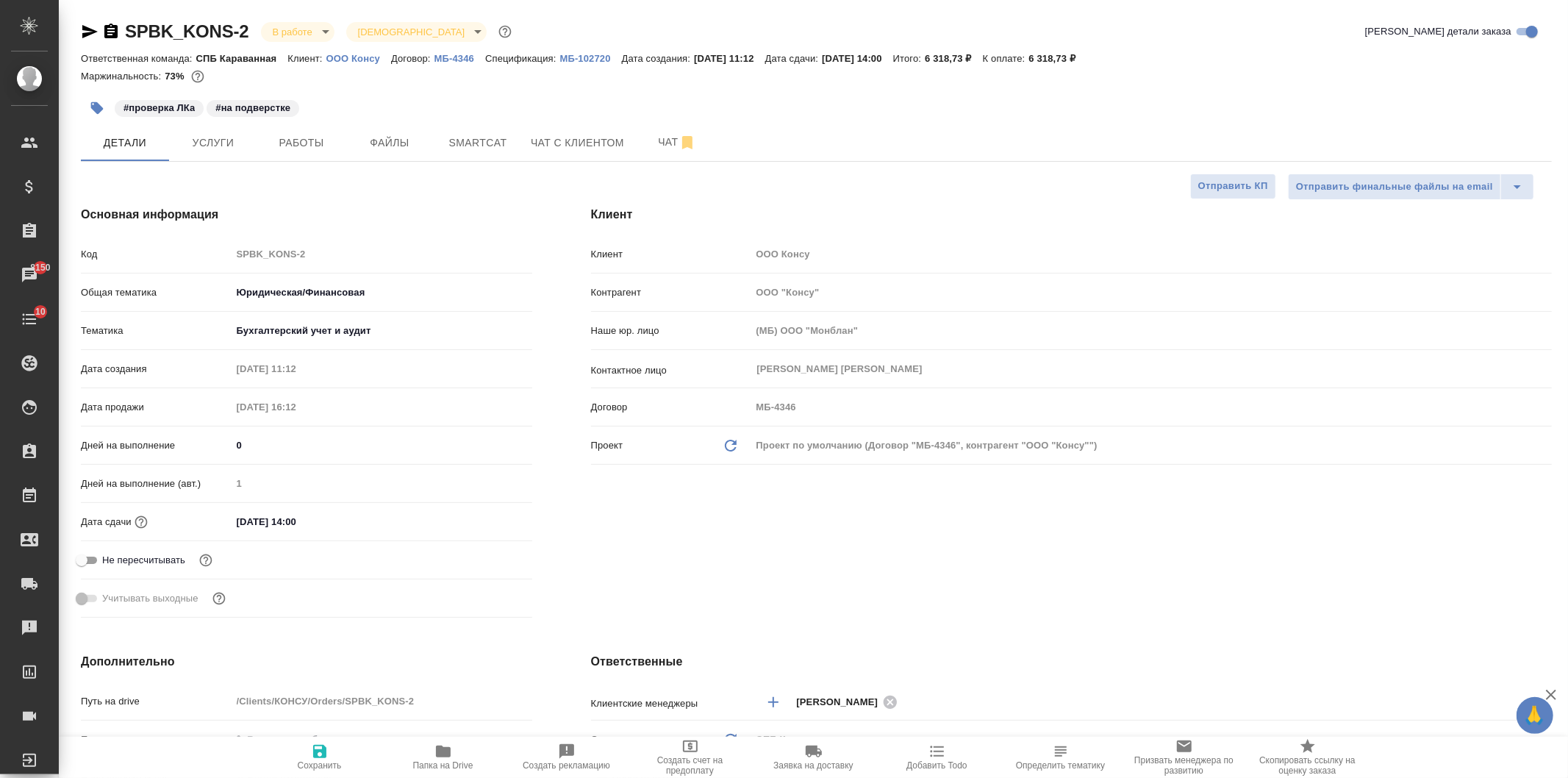
type textarea "x"
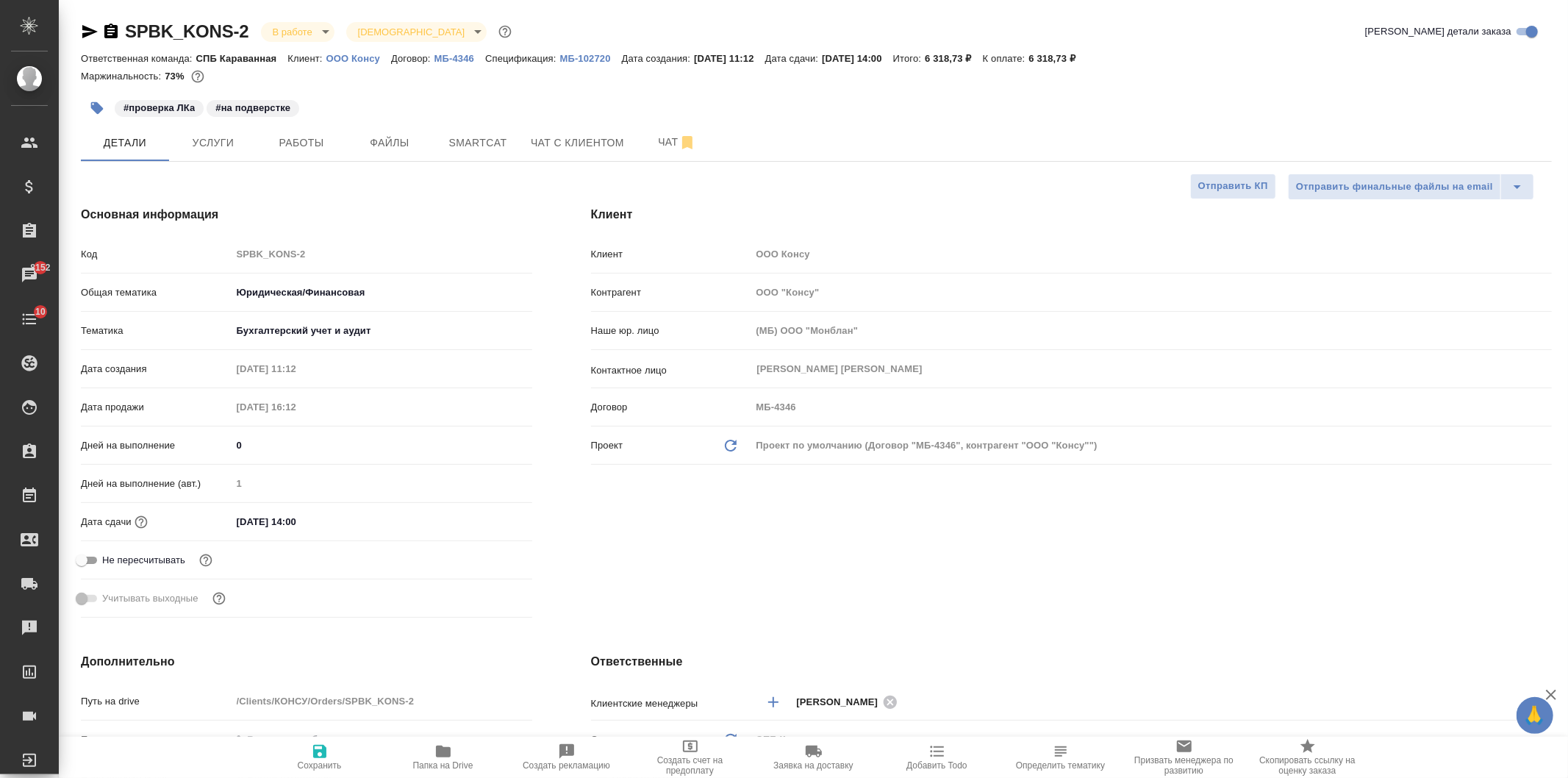
type textarea "x"
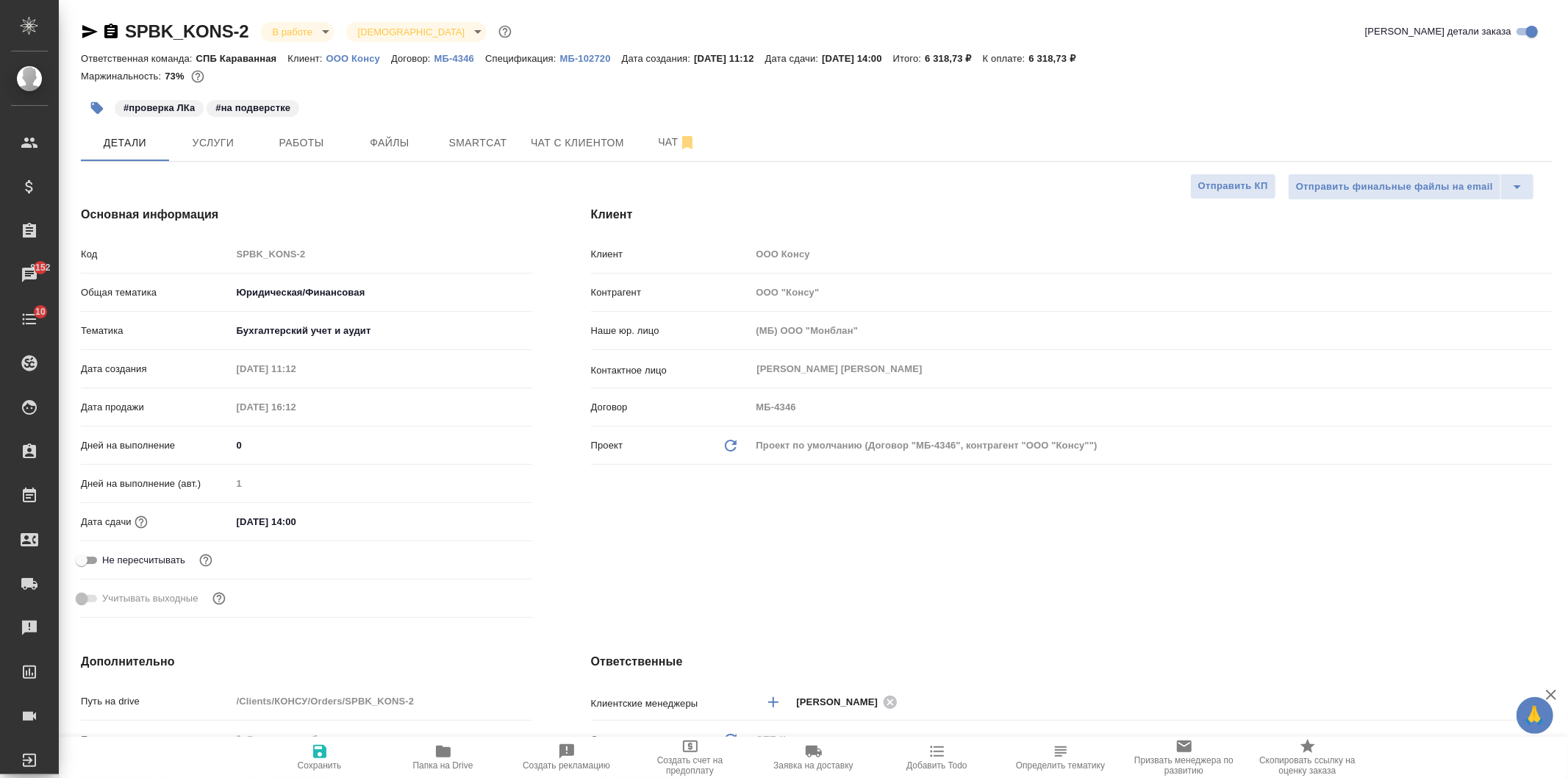
type textarea "x"
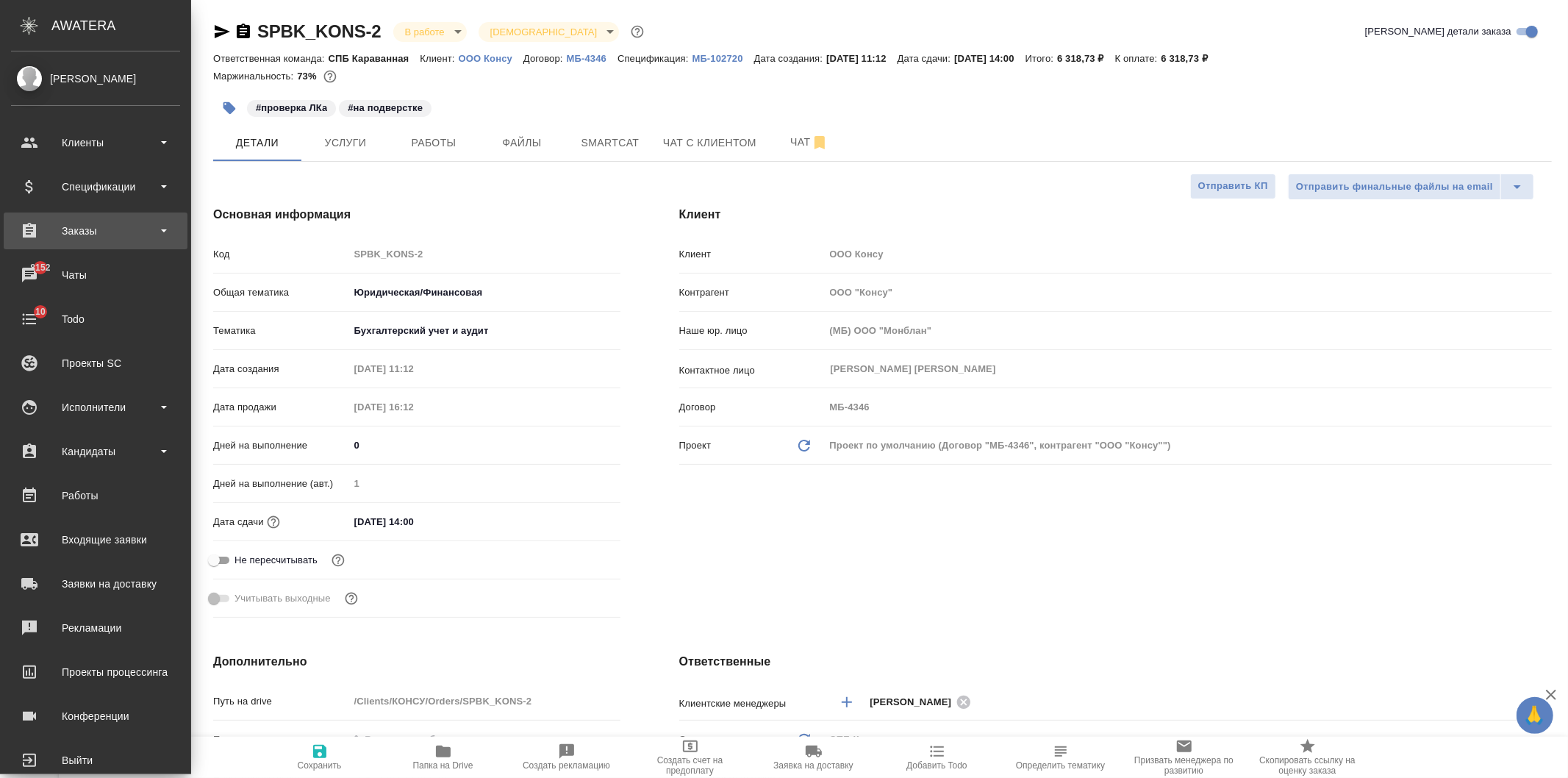
click at [104, 239] on div "Заказы" at bounding box center [95, 230] width 169 height 22
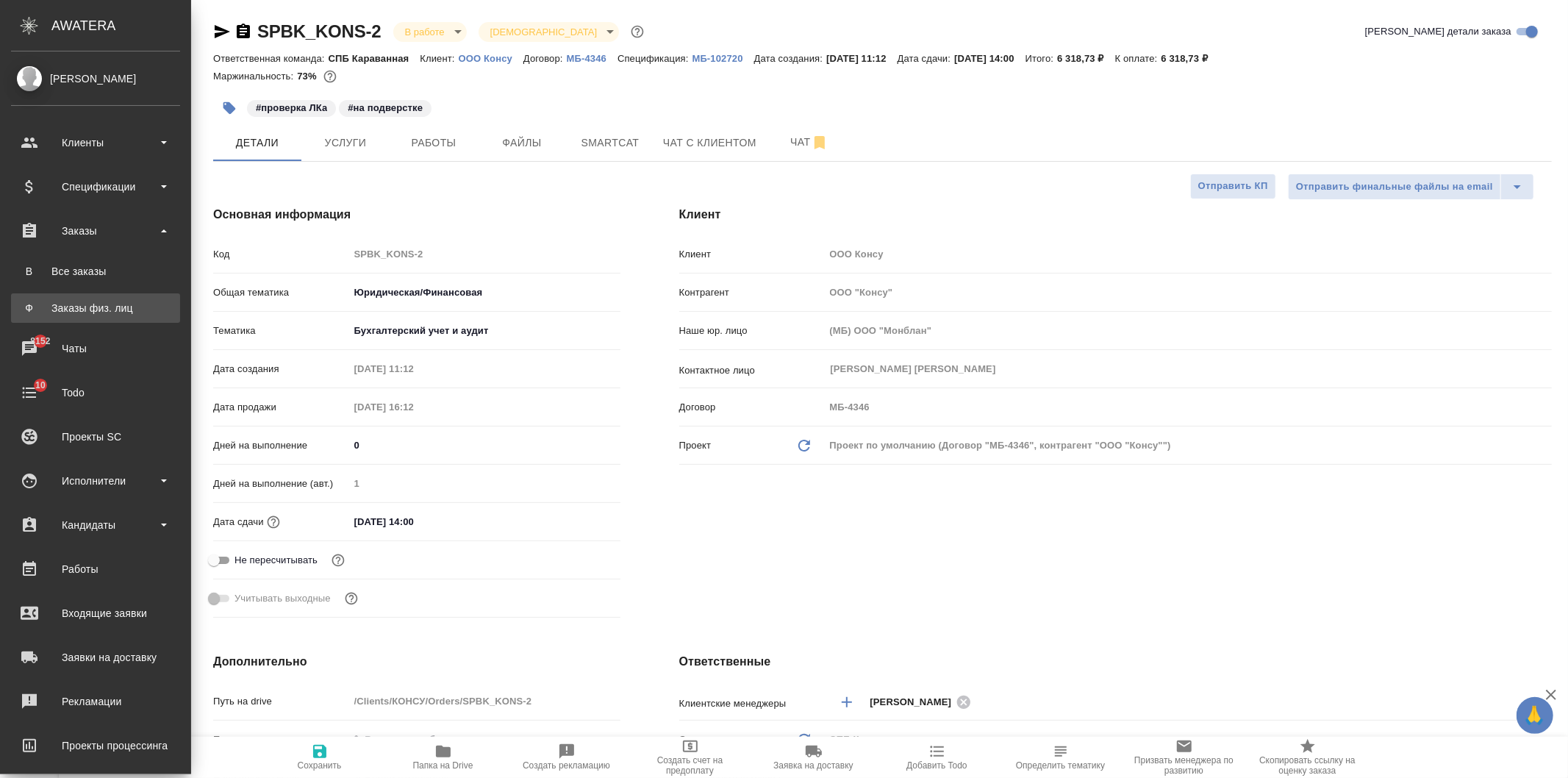
click at [114, 298] on link "Ф Заказы физ. лиц" at bounding box center [95, 308] width 169 height 29
type textarea "x"
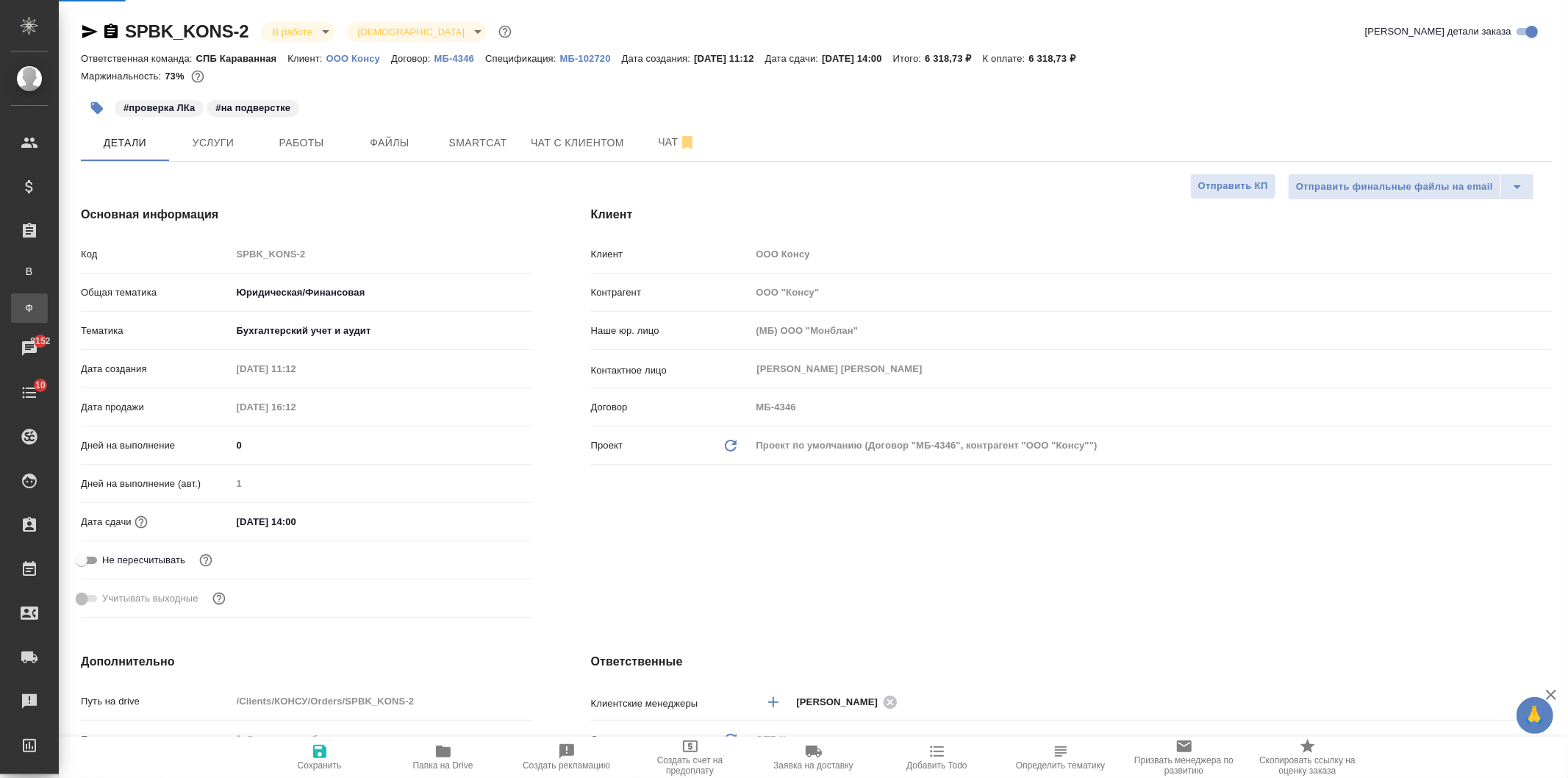
type textarea "x"
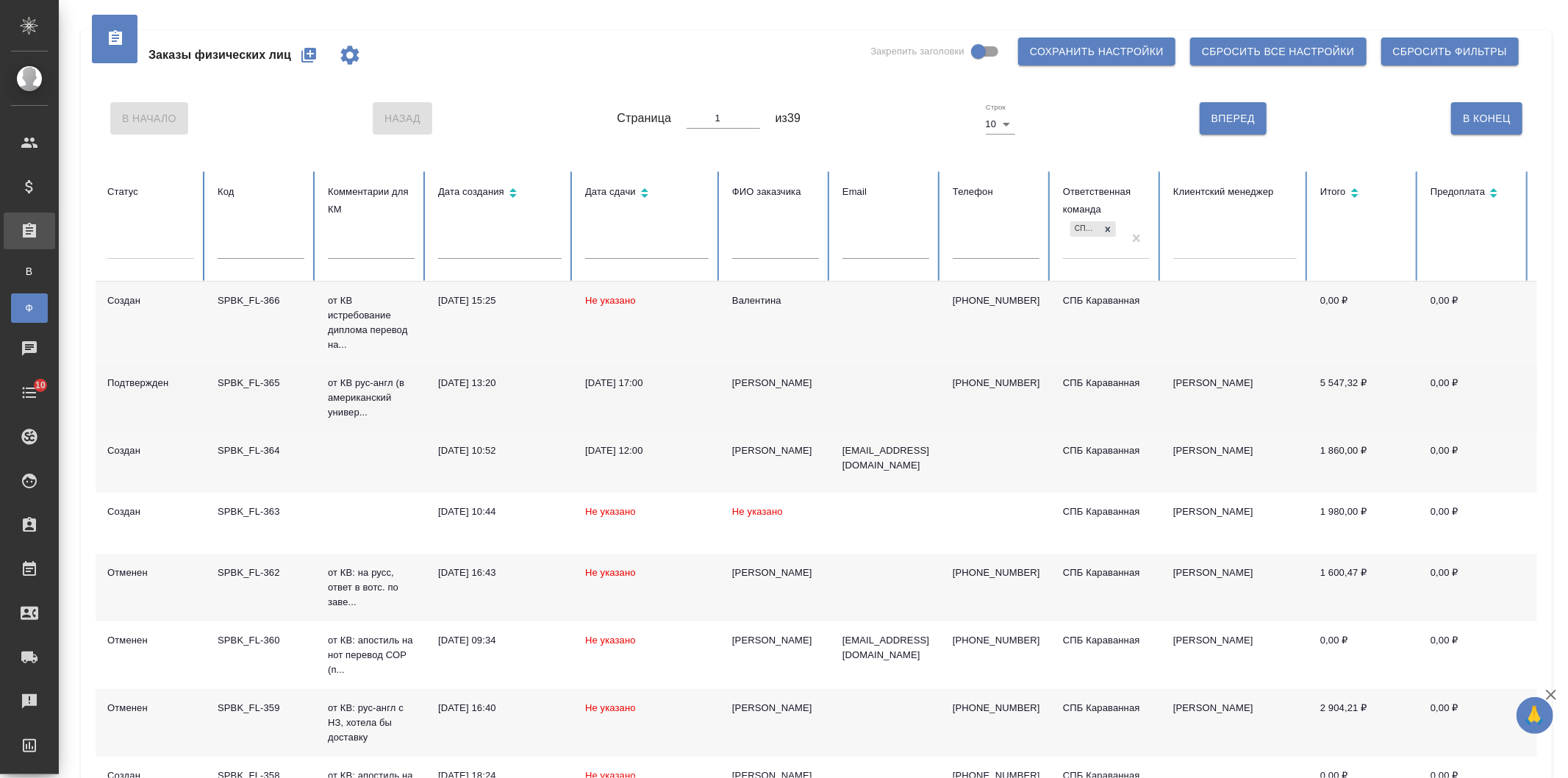
click at [522, 403] on td "[DATE] 13:20" at bounding box center [500, 397] width 147 height 68
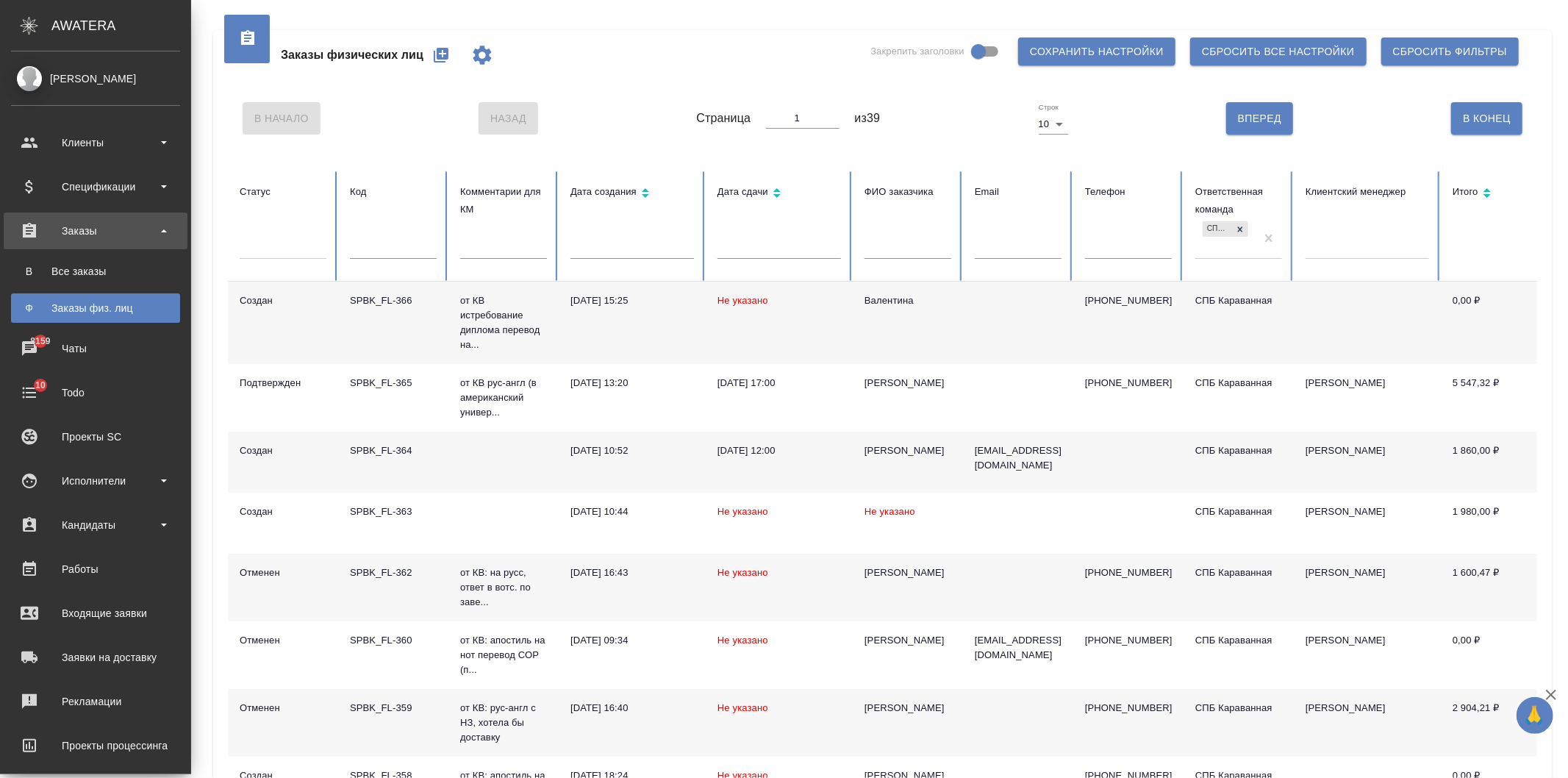
click at [116, 222] on div "Заказы" at bounding box center [95, 230] width 169 height 22
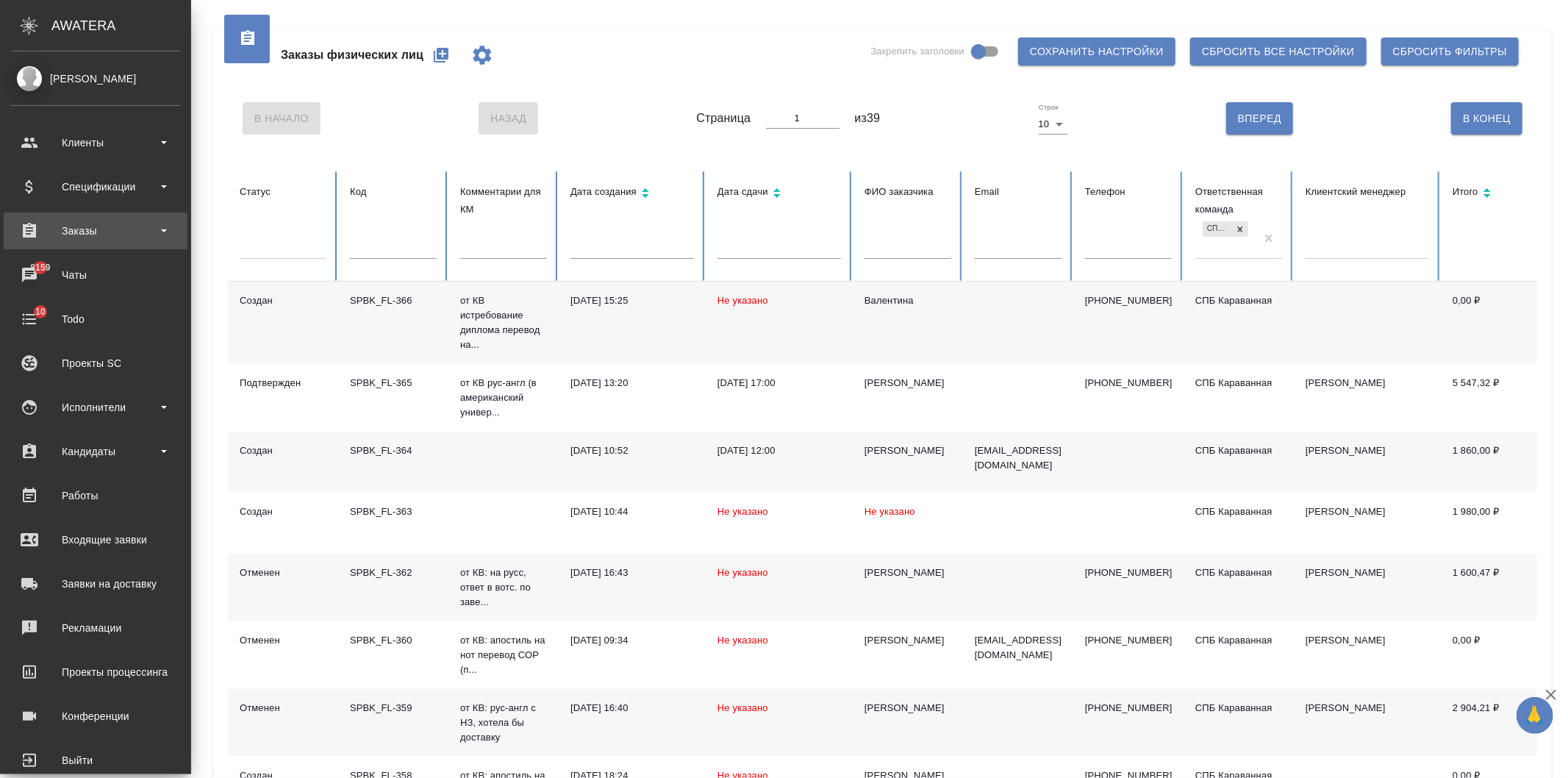
click at [116, 222] on div "Заказы" at bounding box center [95, 230] width 169 height 22
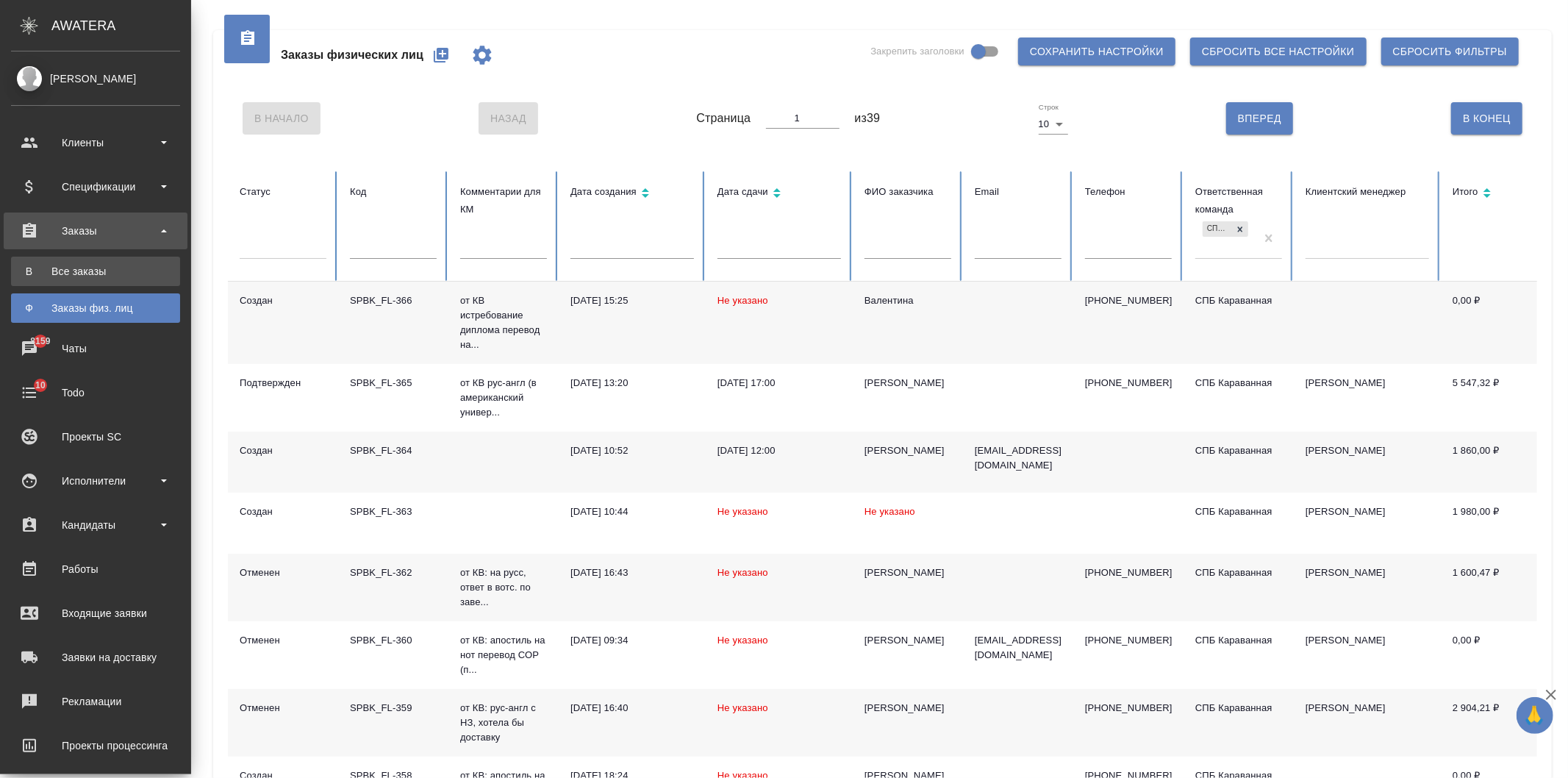
click at [119, 267] on div "Все заказы" at bounding box center [95, 271] width 154 height 15
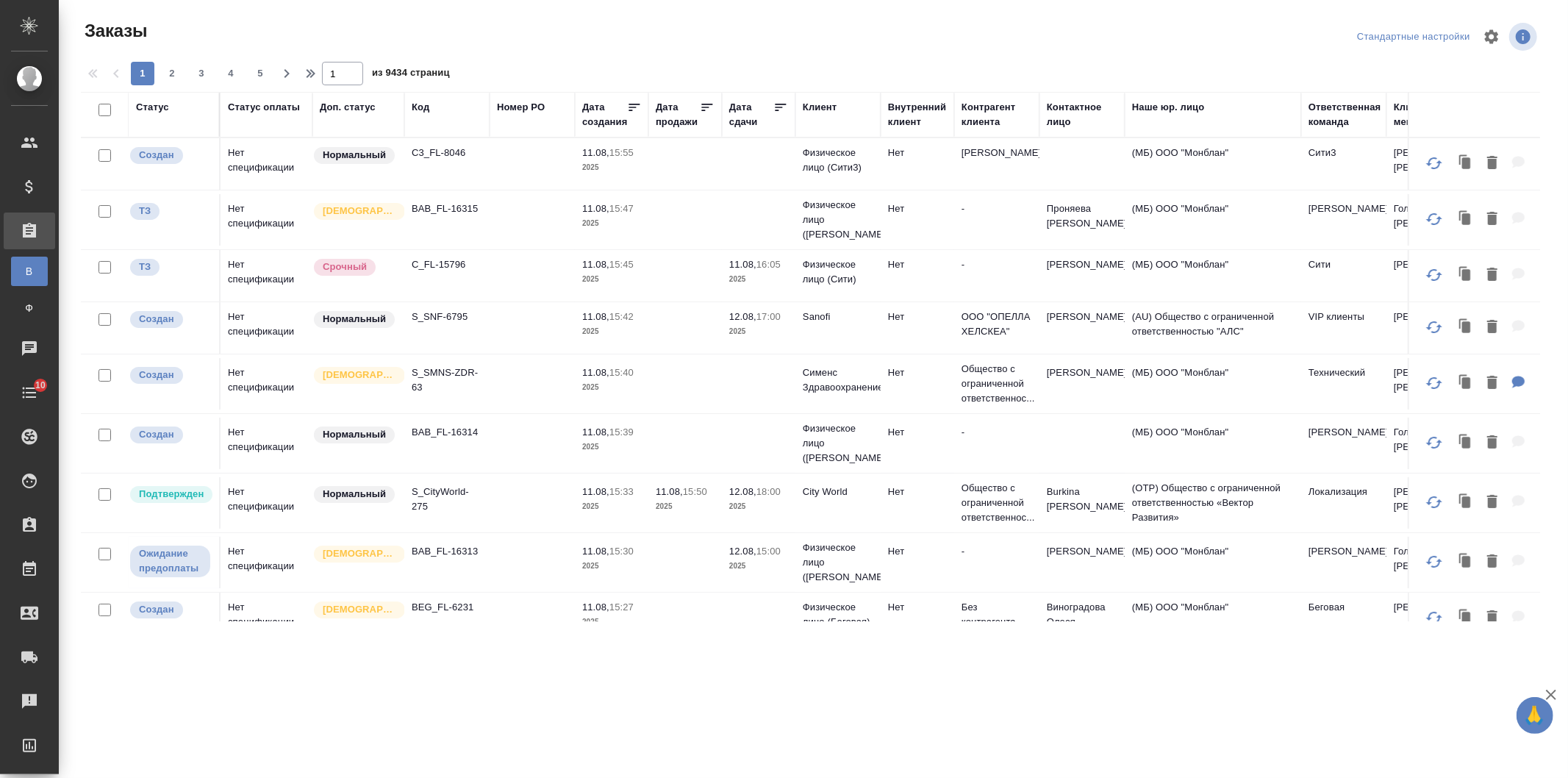
click at [828, 110] on div "Клиент" at bounding box center [819, 107] width 34 height 15
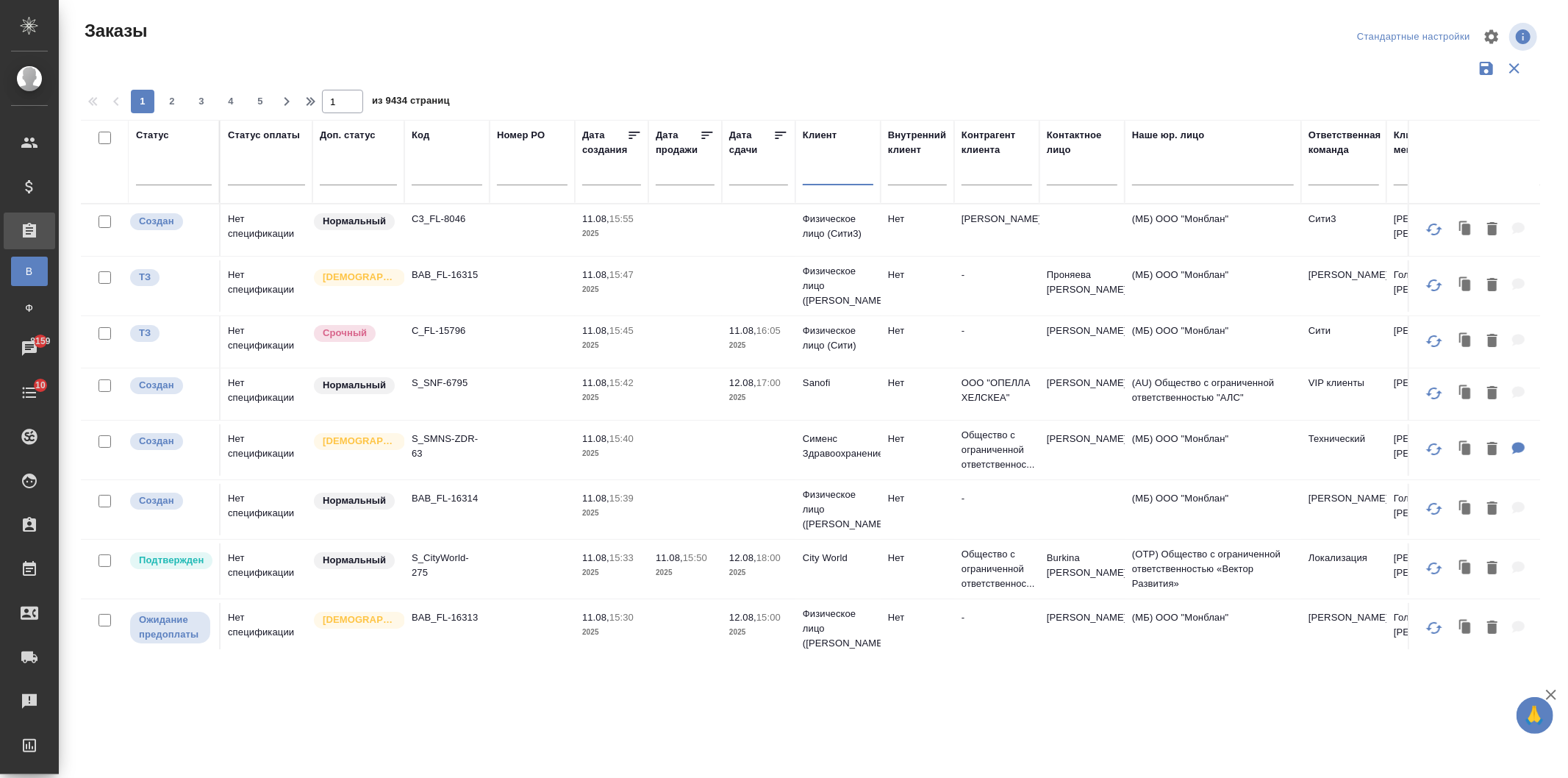
click at [836, 179] on input "text" at bounding box center [838, 175] width 71 height 18
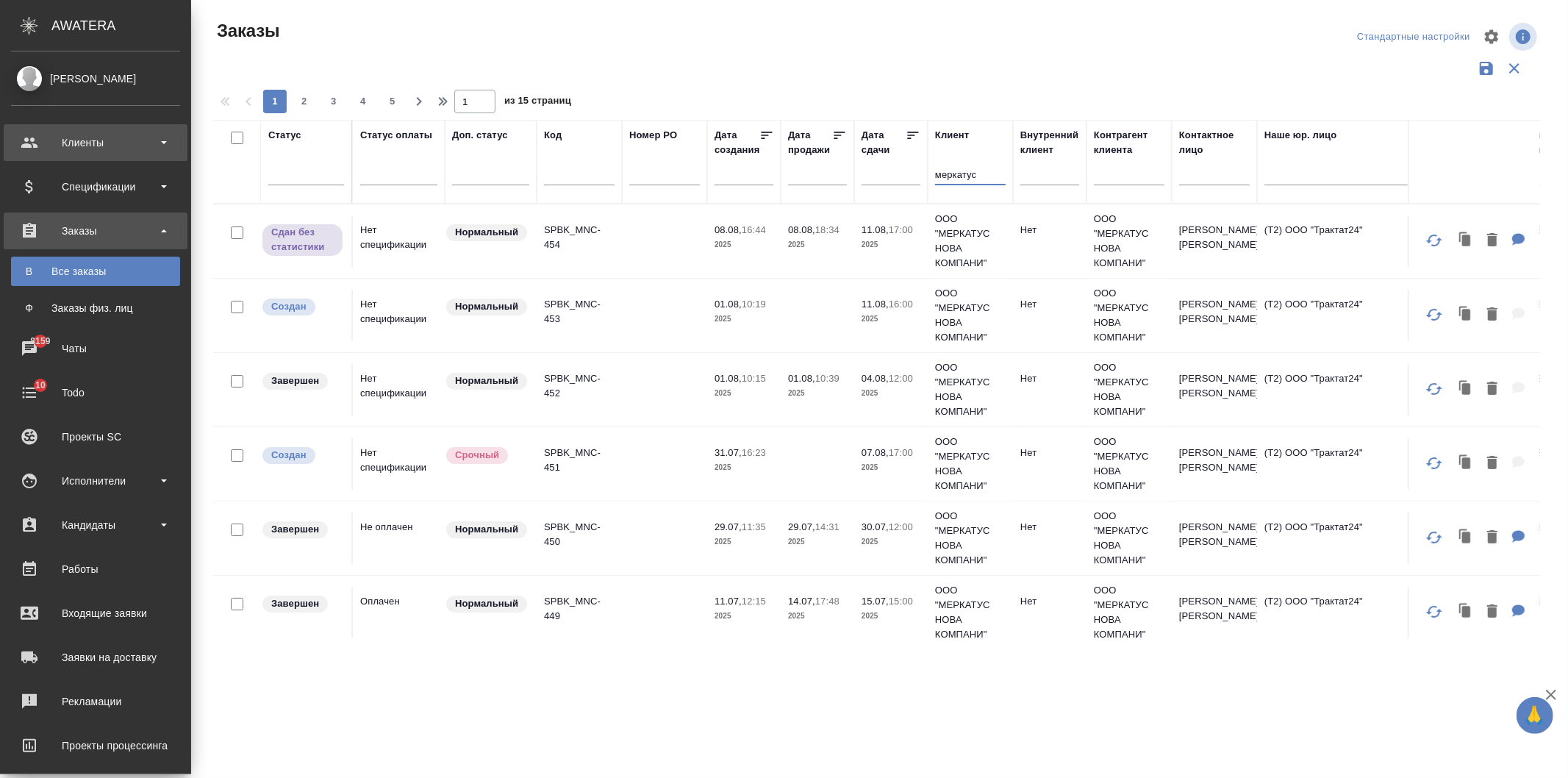
type input "меркатус"
click at [86, 142] on div "Клиенты" at bounding box center [95, 142] width 169 height 22
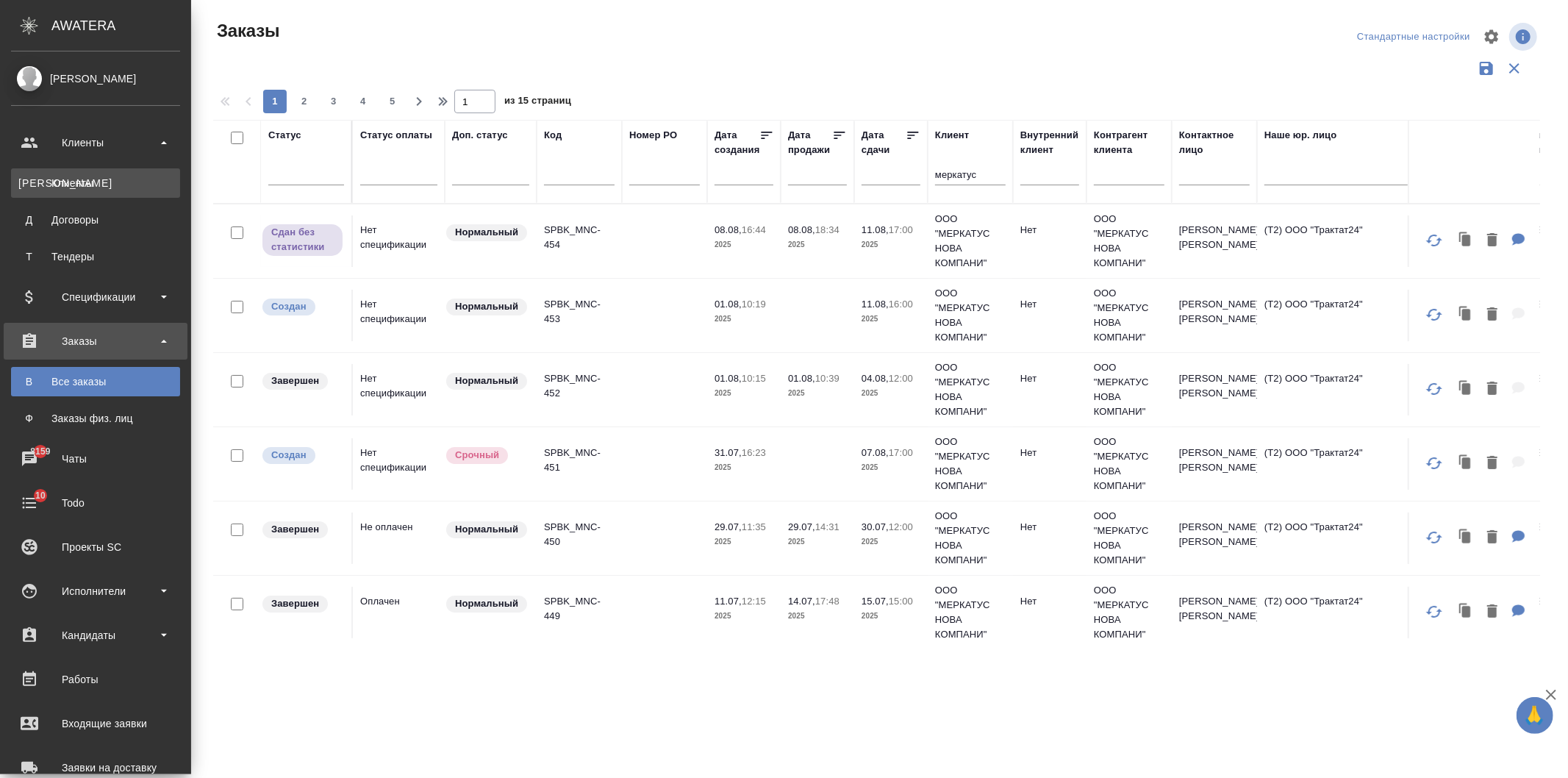
click at [99, 187] on div "Клиенты" at bounding box center [95, 183] width 154 height 15
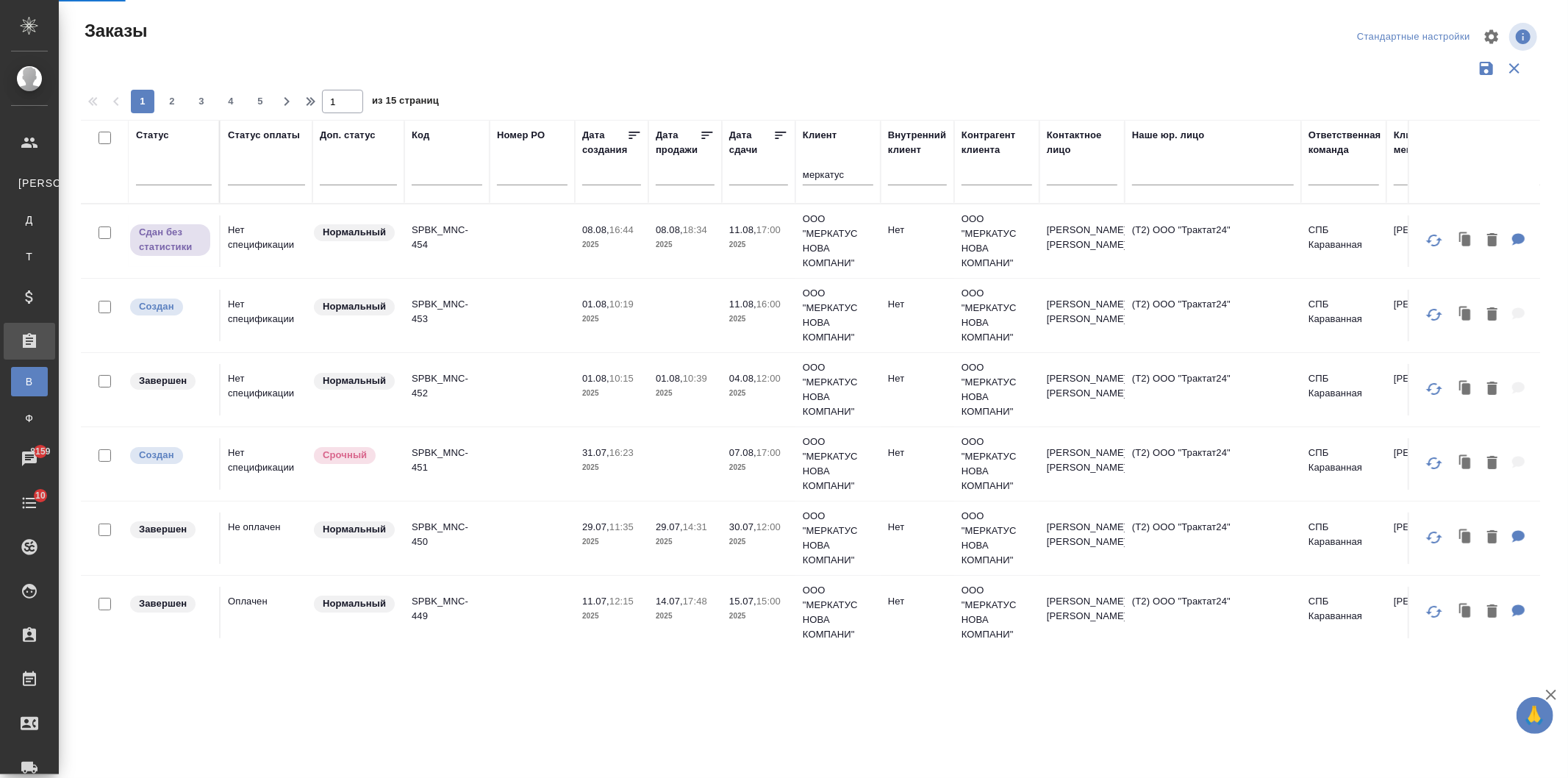
select select "RU"
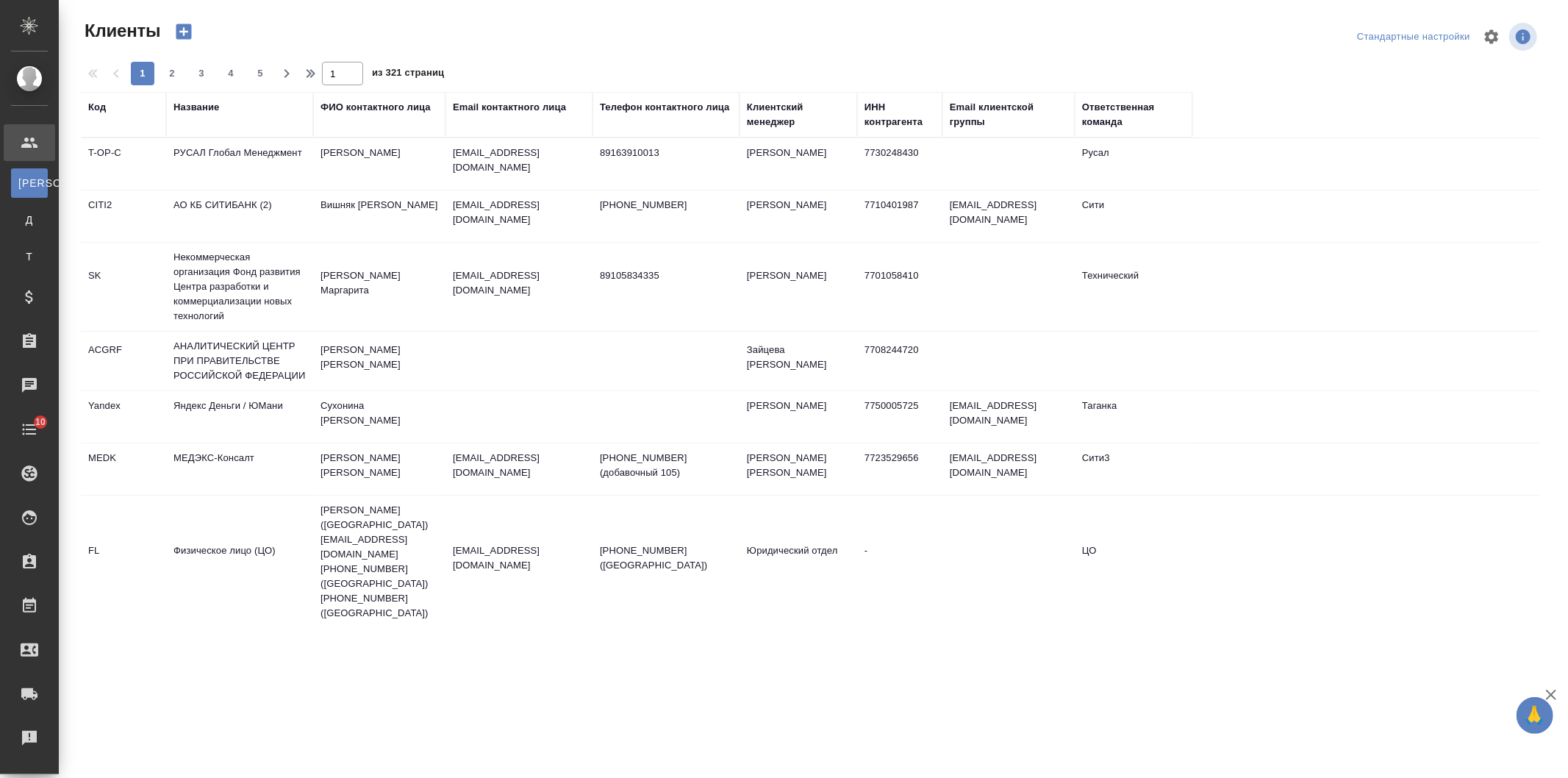
click at [203, 105] on div "Название" at bounding box center [197, 107] width 46 height 15
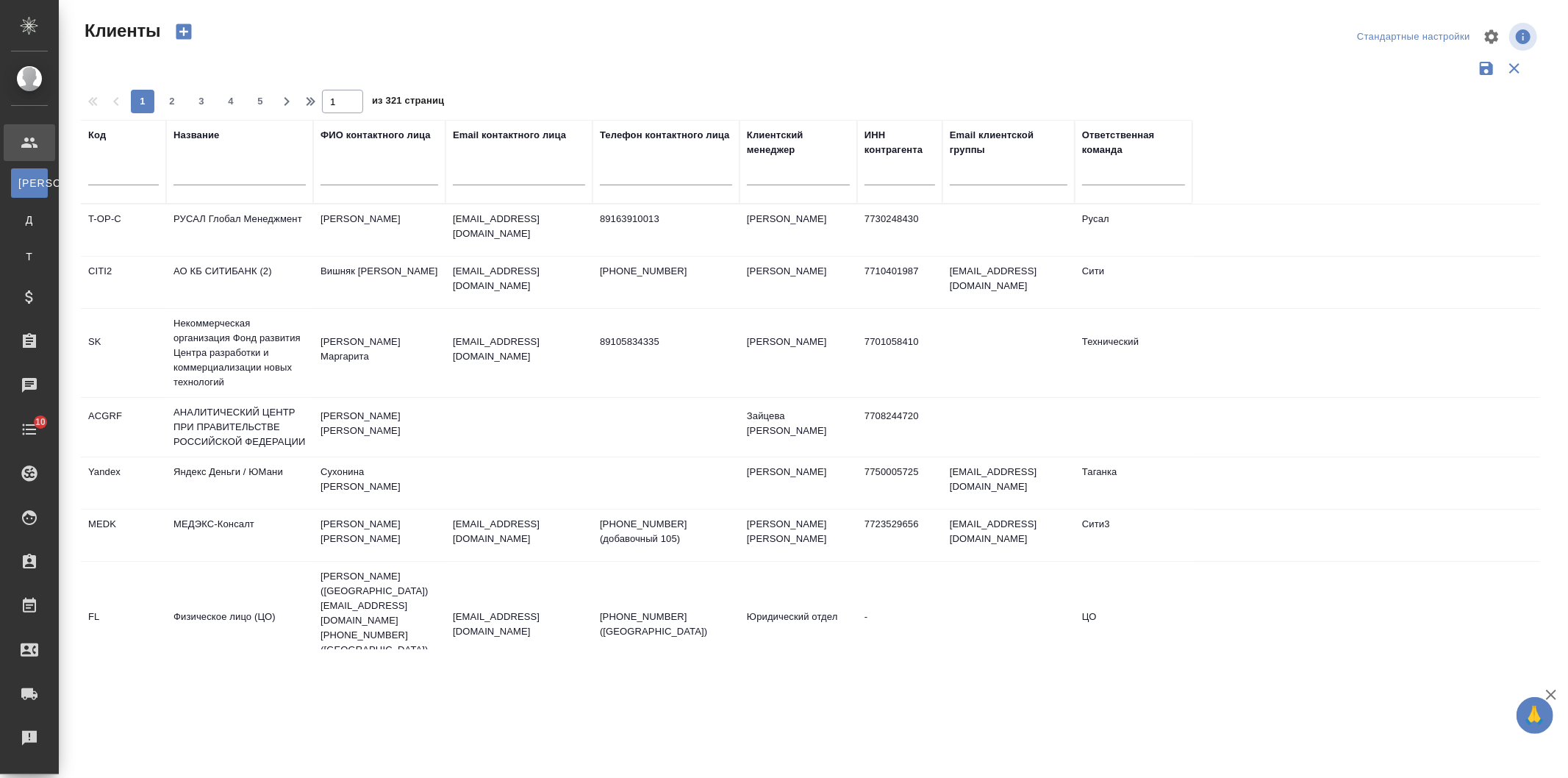
click at [220, 178] on input "text" at bounding box center [240, 175] width 132 height 18
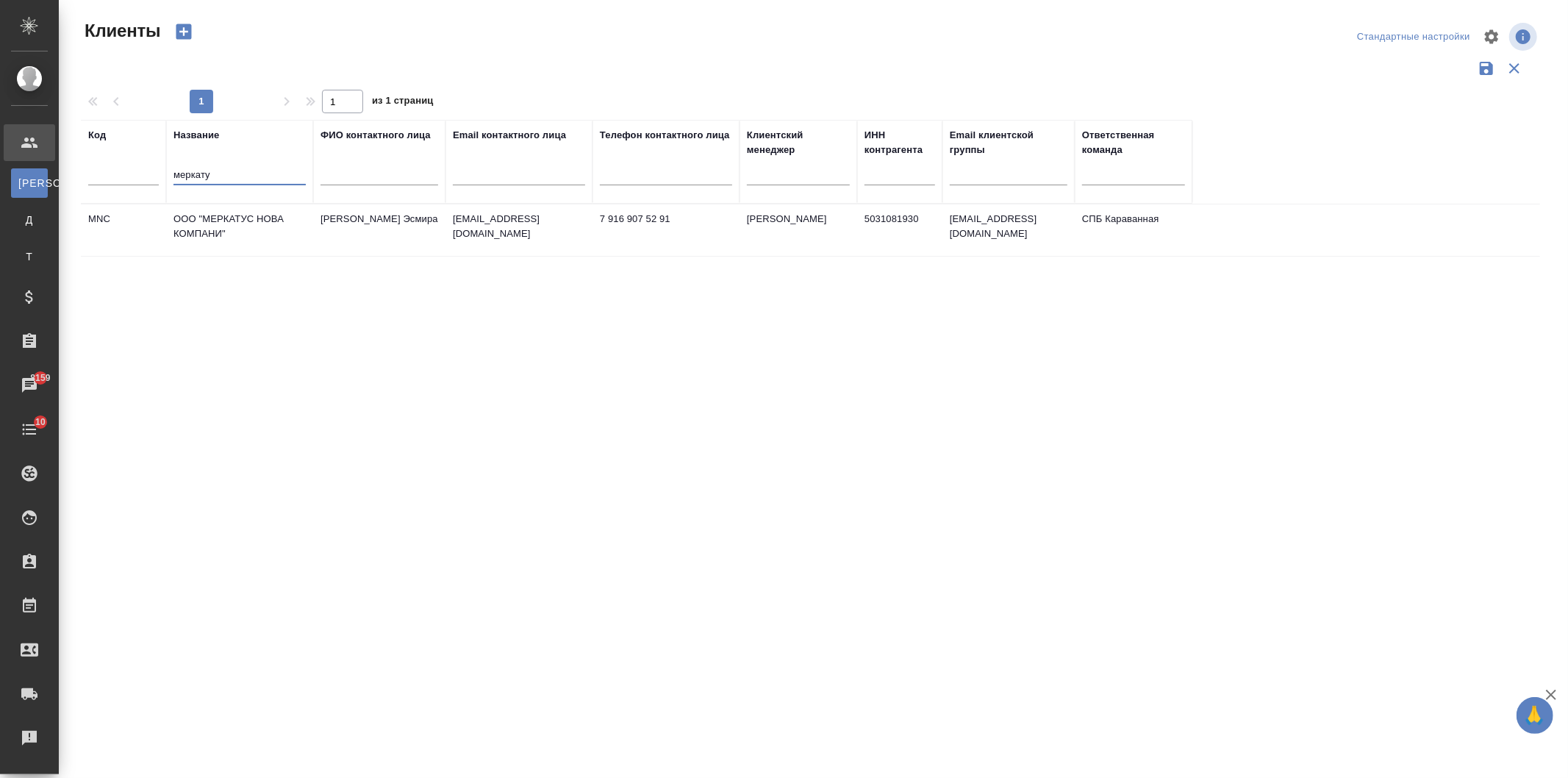
type input "меркату"
click at [335, 230] on td "Байрамова Эсмира" at bounding box center [379, 230] width 132 height 51
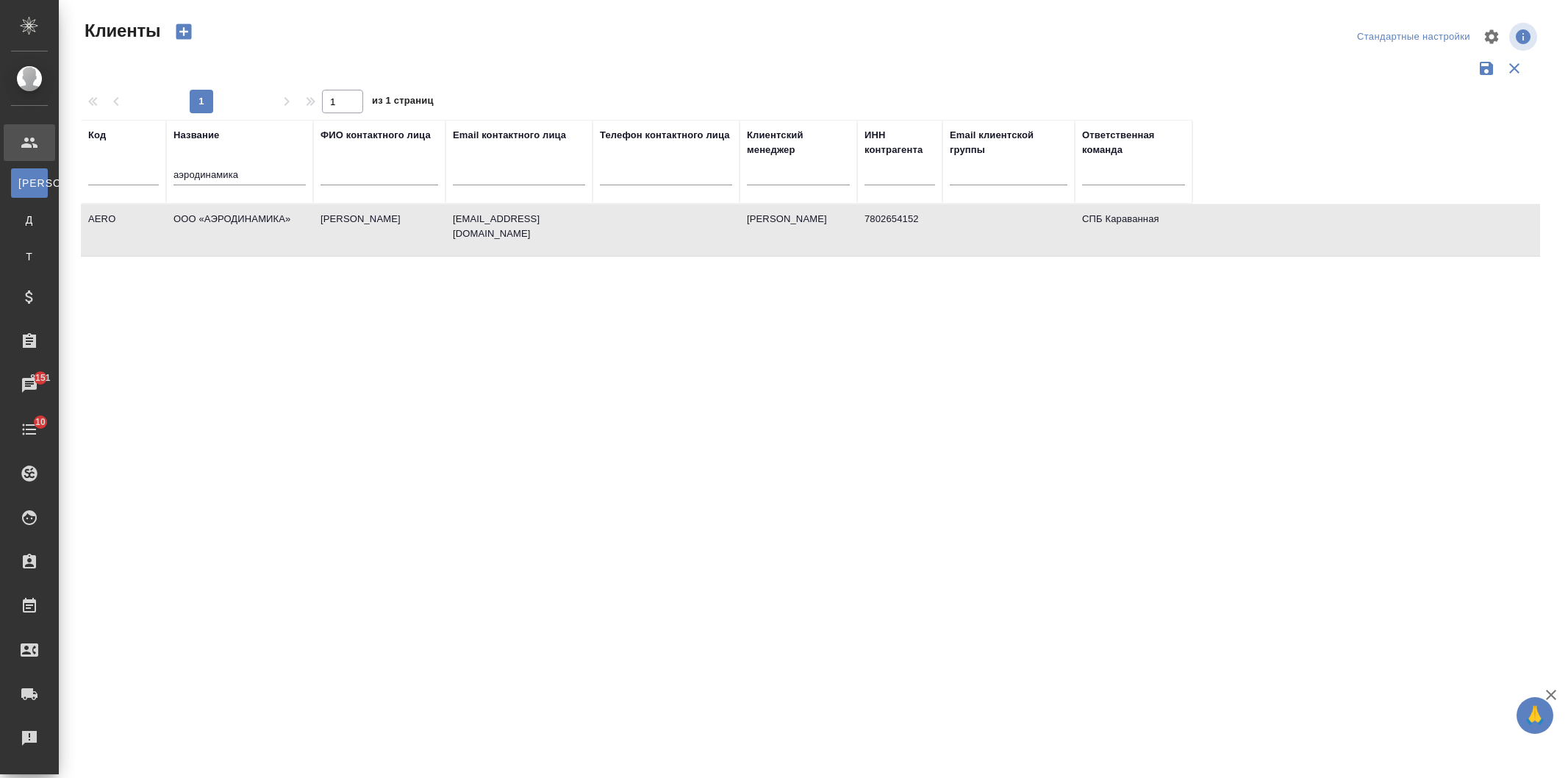
select select "RU"
click at [249, 172] on input "аэродинамика" at bounding box center [240, 175] width 132 height 18
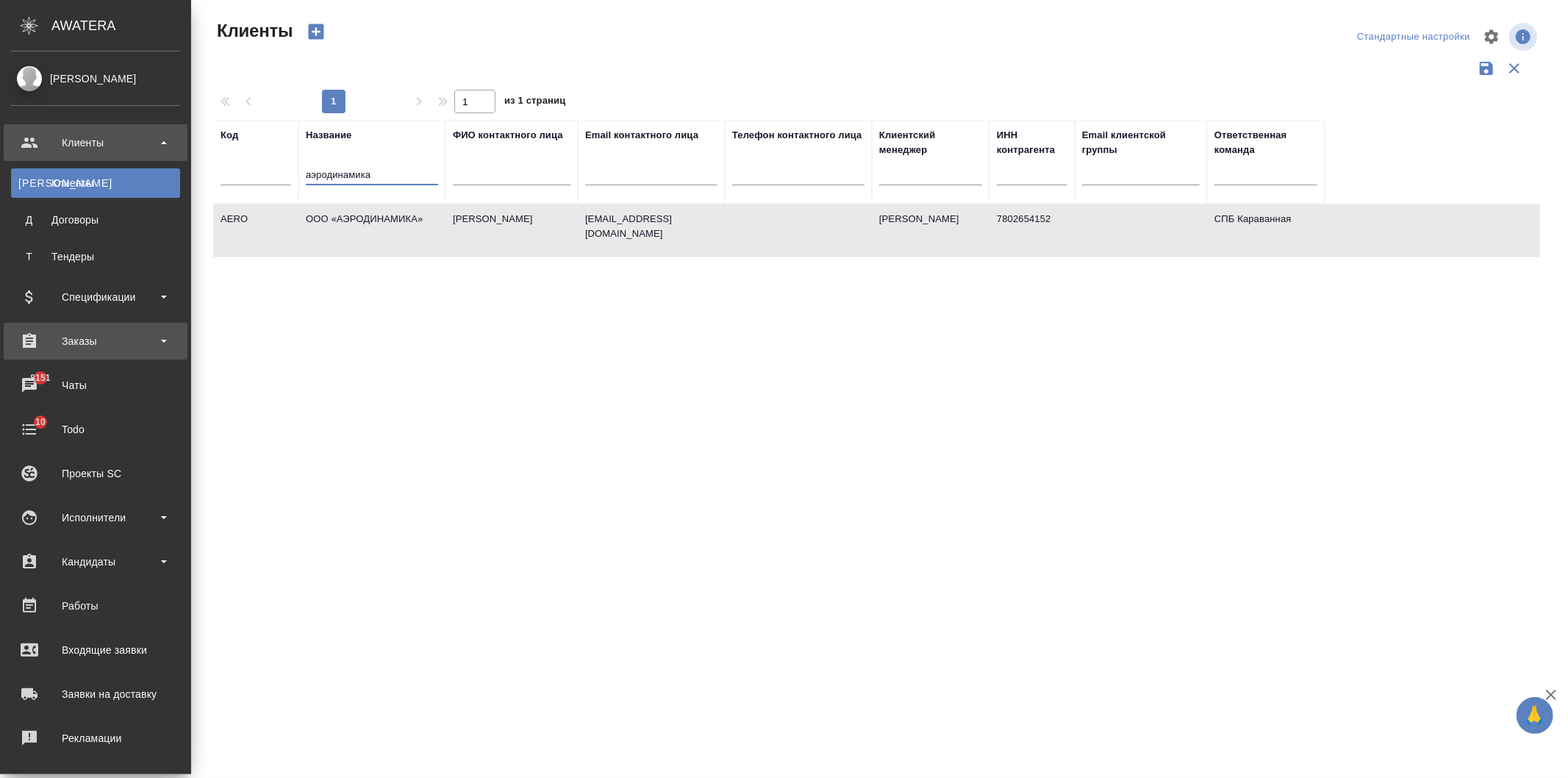
click at [120, 344] on div "Заказы" at bounding box center [95, 341] width 169 height 22
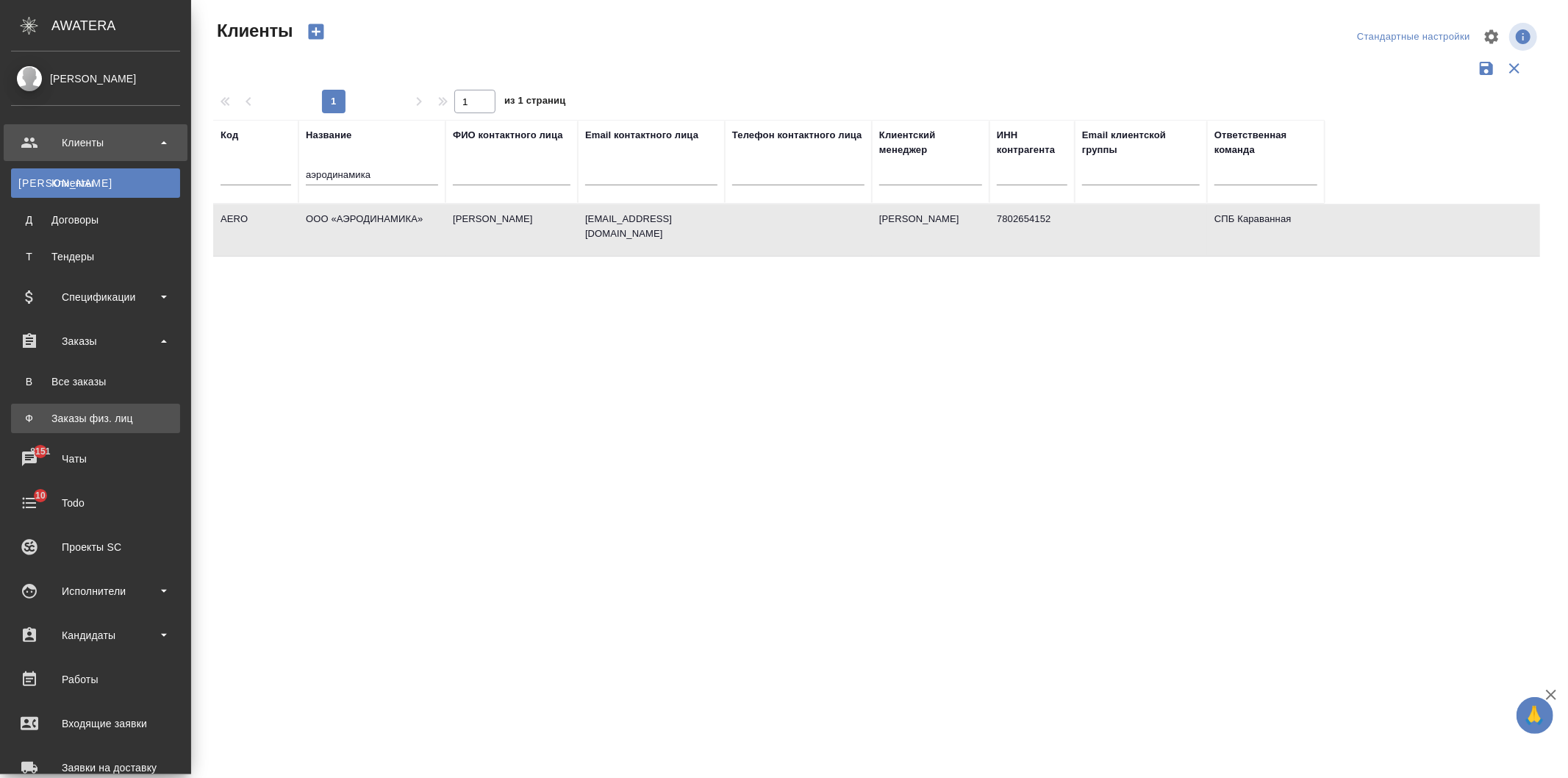
click at [122, 421] on div "Заказы физ. лиц" at bounding box center [95, 418] width 154 height 15
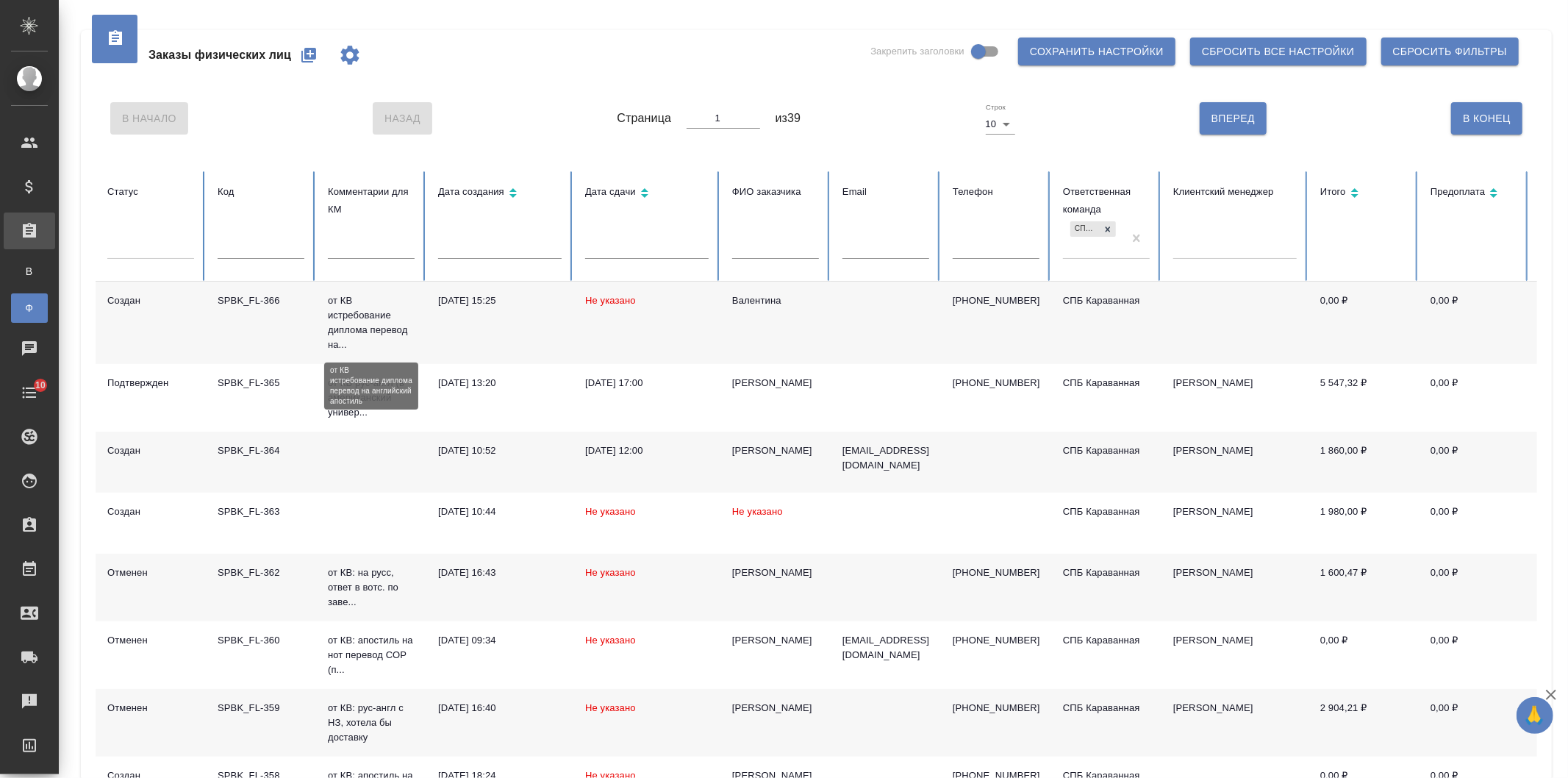
click at [374, 315] on p "от КВ истребование диплома перевод на..." at bounding box center [371, 323] width 87 height 59
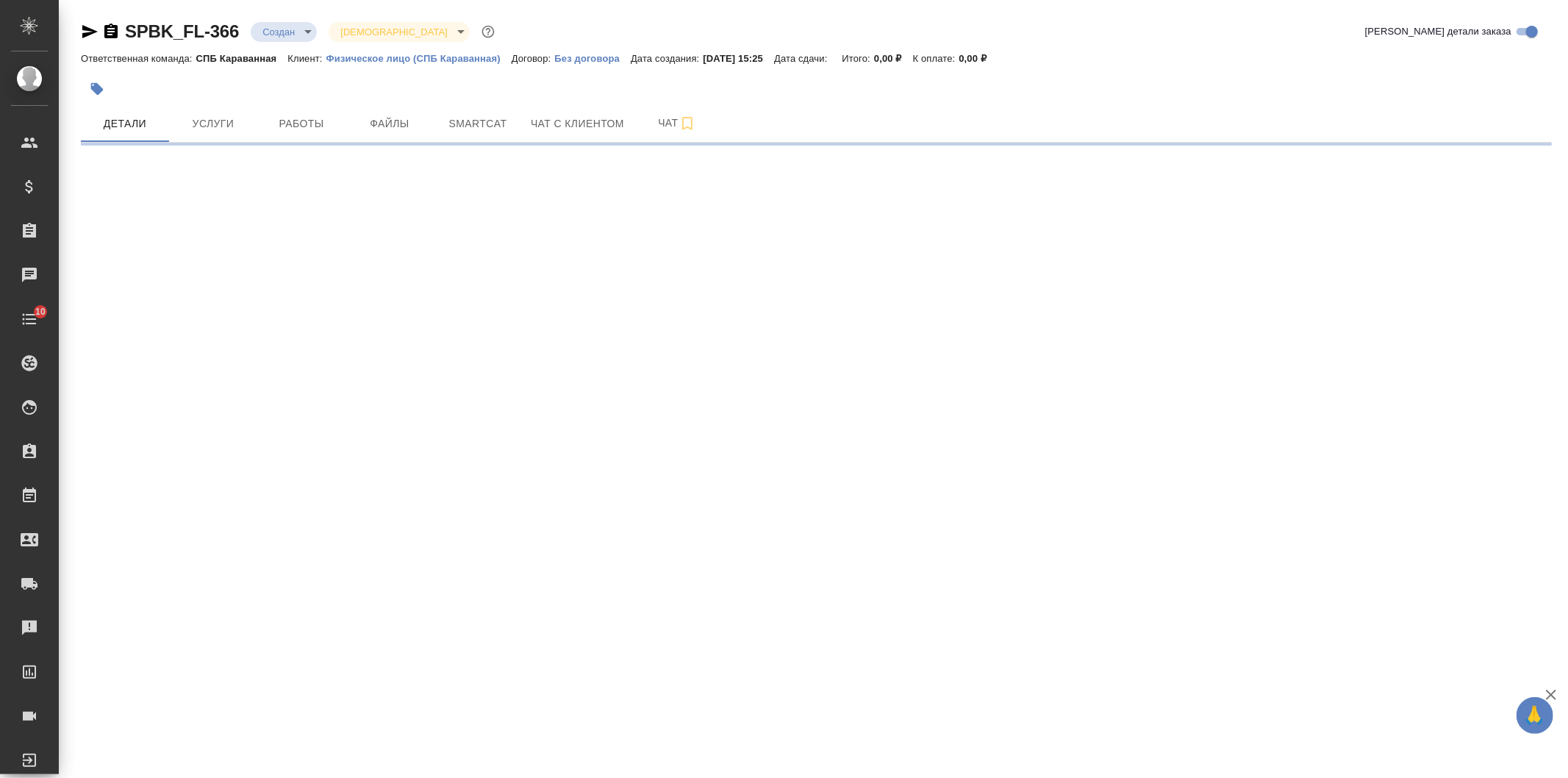
select select "RU"
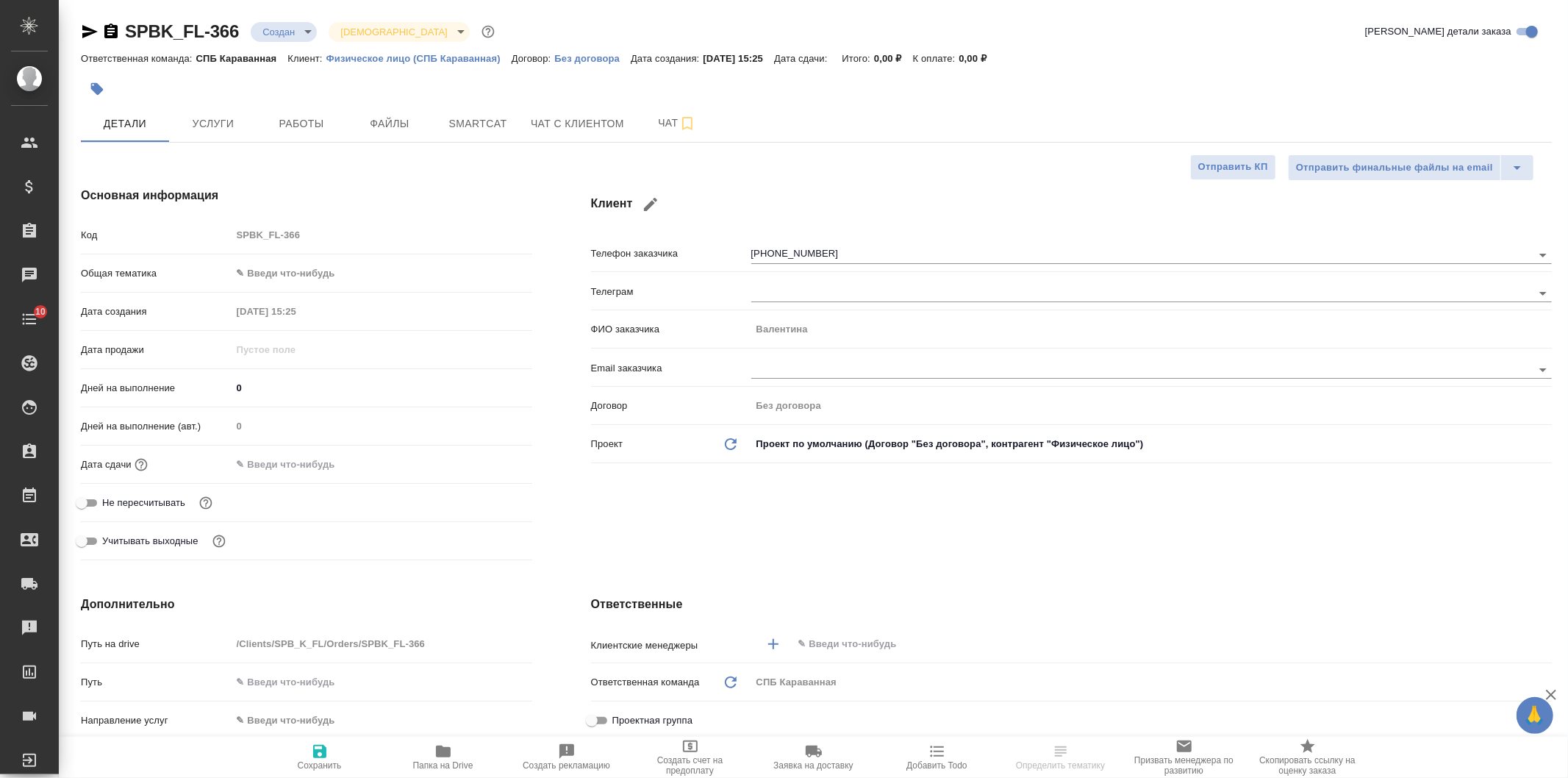
type textarea "x"
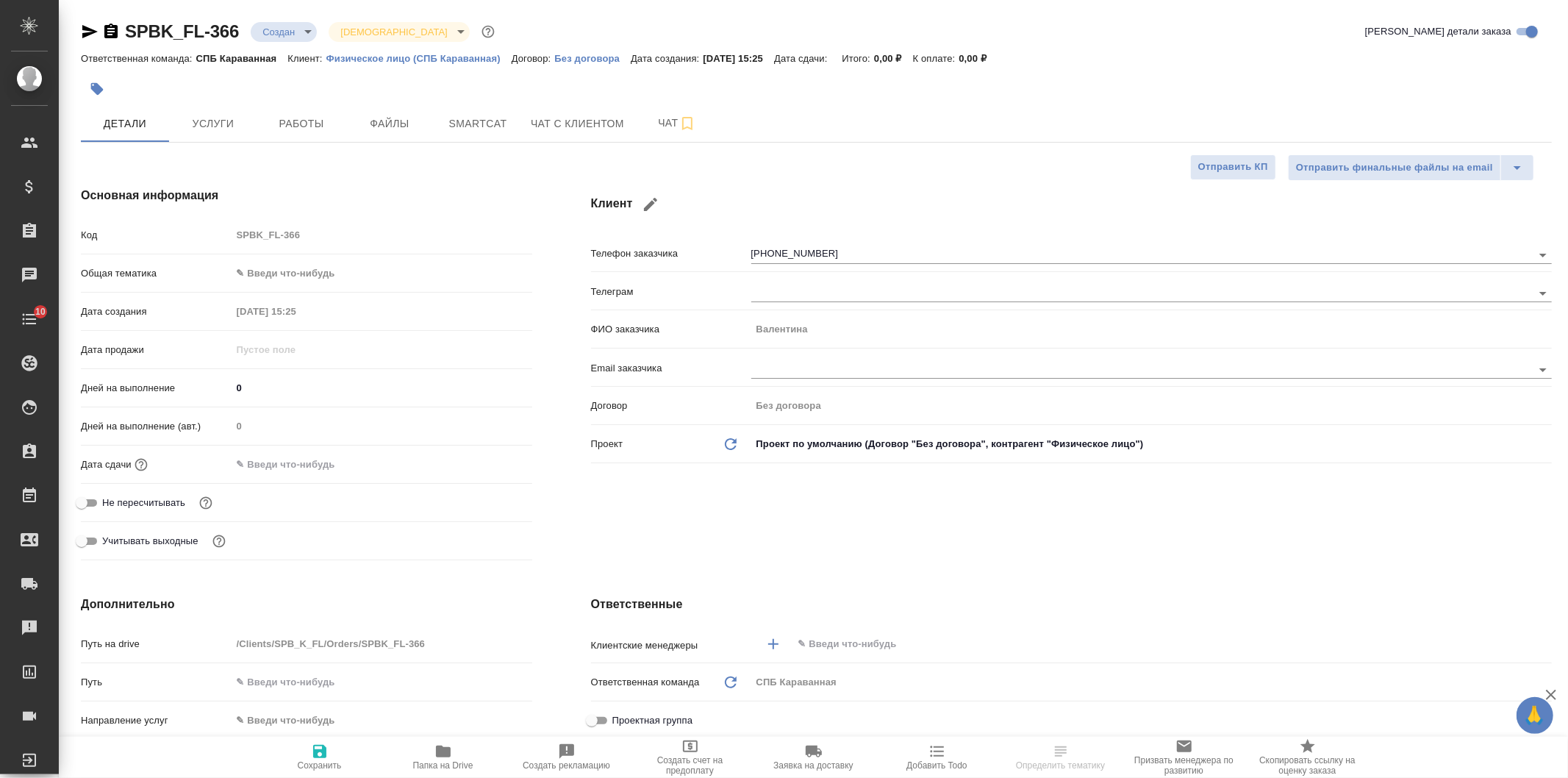
click at [1024, 552] on div "Клиент Телефон заказчика +78124553592 Телеграм ФИО заказчика Валентина Email за…" at bounding box center [1072, 376] width 1020 height 438
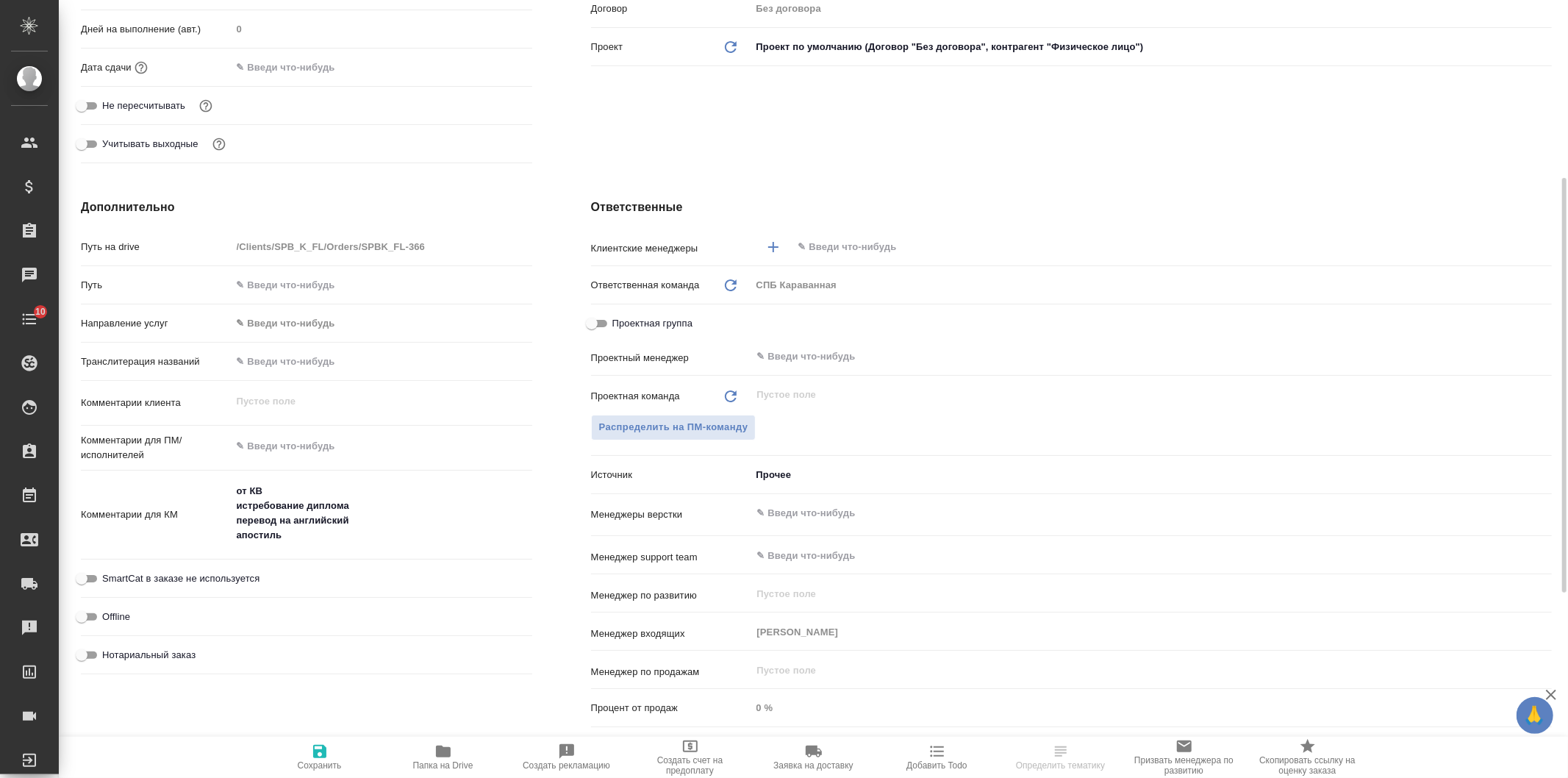
scroll to position [441, 0]
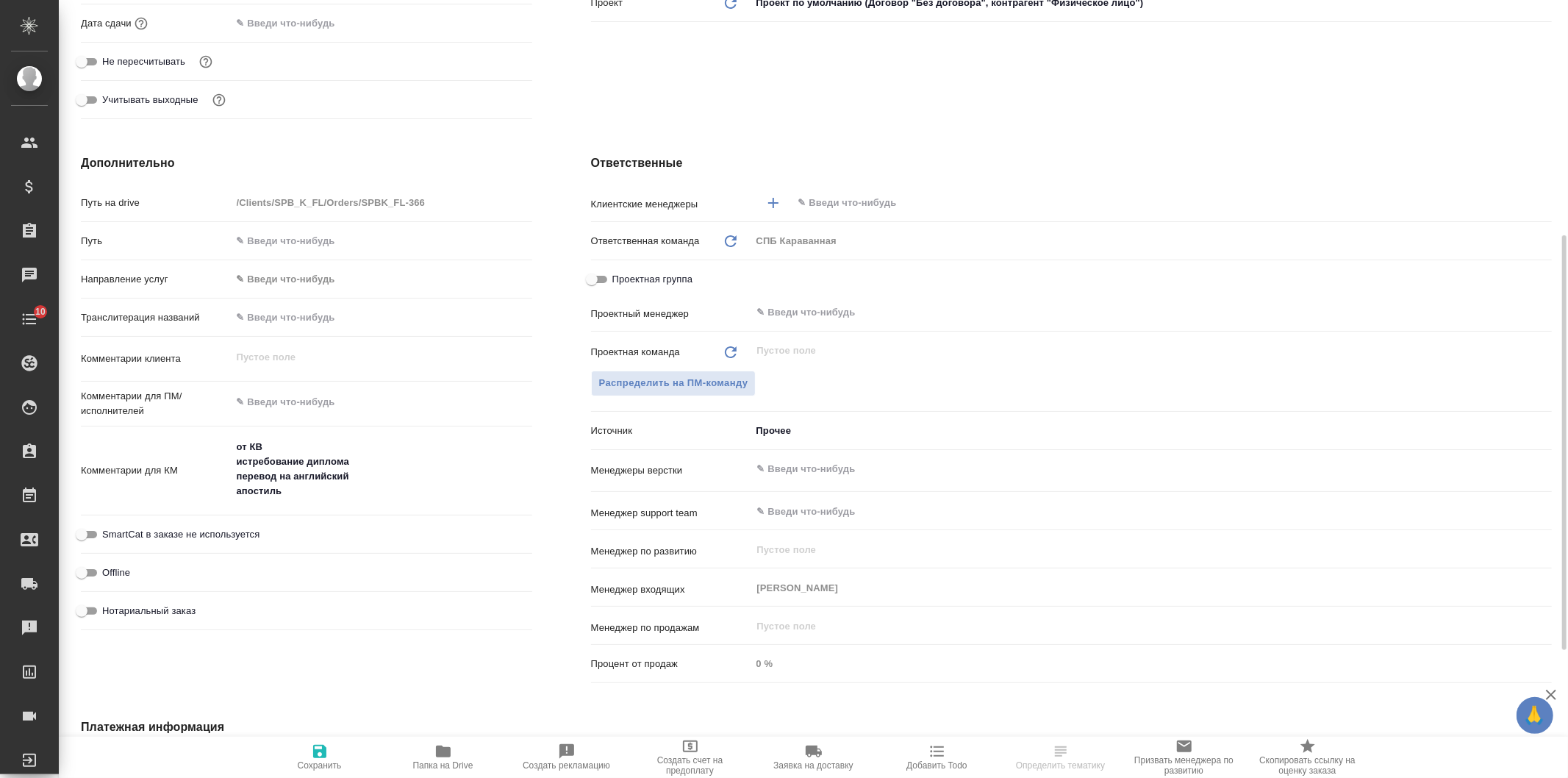
click at [345, 465] on textarea "от КВ истребование диплома перевод на английский апостиль" at bounding box center [382, 469] width 301 height 69
click at [367, 465] on textarea "от КВ истребование диплома перевод на английский апостиль" at bounding box center [382, 470] width 299 height 69
click at [375, 479] on textarea "от КВ истребование диплома перевод на английский апостиль" at bounding box center [382, 470] width 299 height 69
click at [388, 504] on div "от КВ истребование диплома перевод на английский апостиль x" at bounding box center [382, 470] width 301 height 78
click at [387, 493] on textarea "от КВ истребование диплома перевод на английский апостиль" at bounding box center [382, 470] width 299 height 69
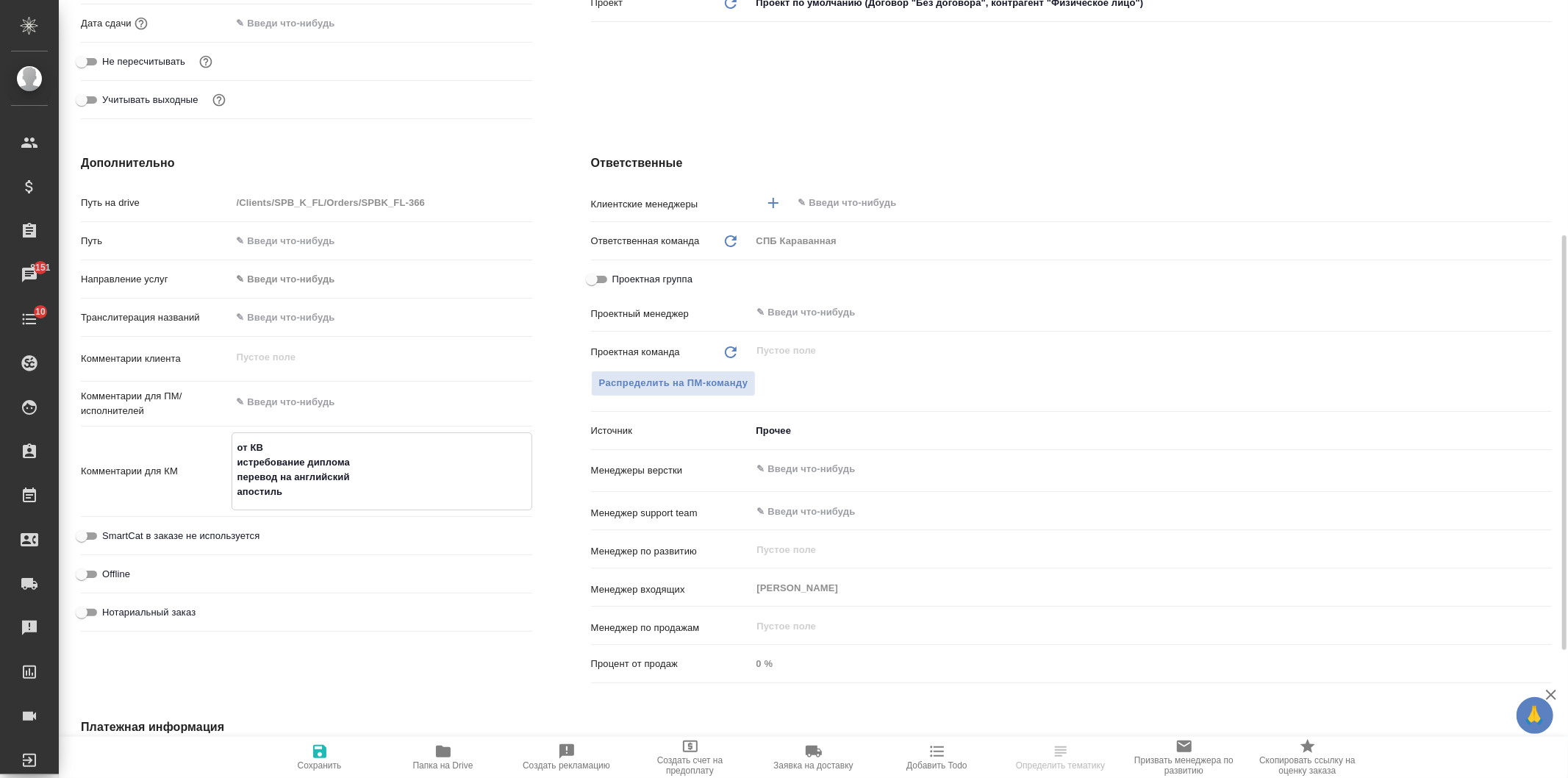
click at [1237, 202] on input "text" at bounding box center [1147, 203] width 701 height 17
type textarea "x"
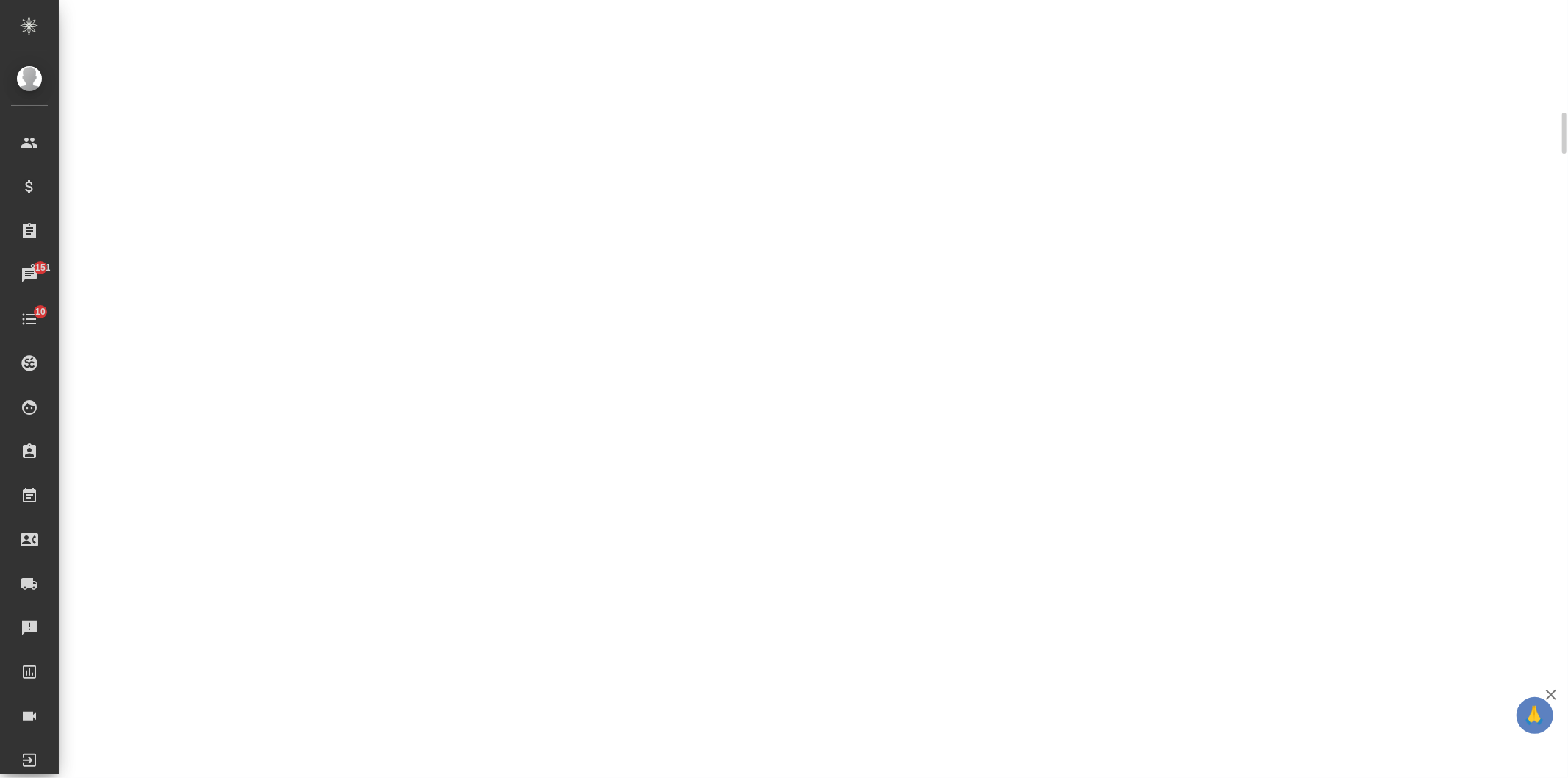
scroll to position [419, 0]
select select "RU"
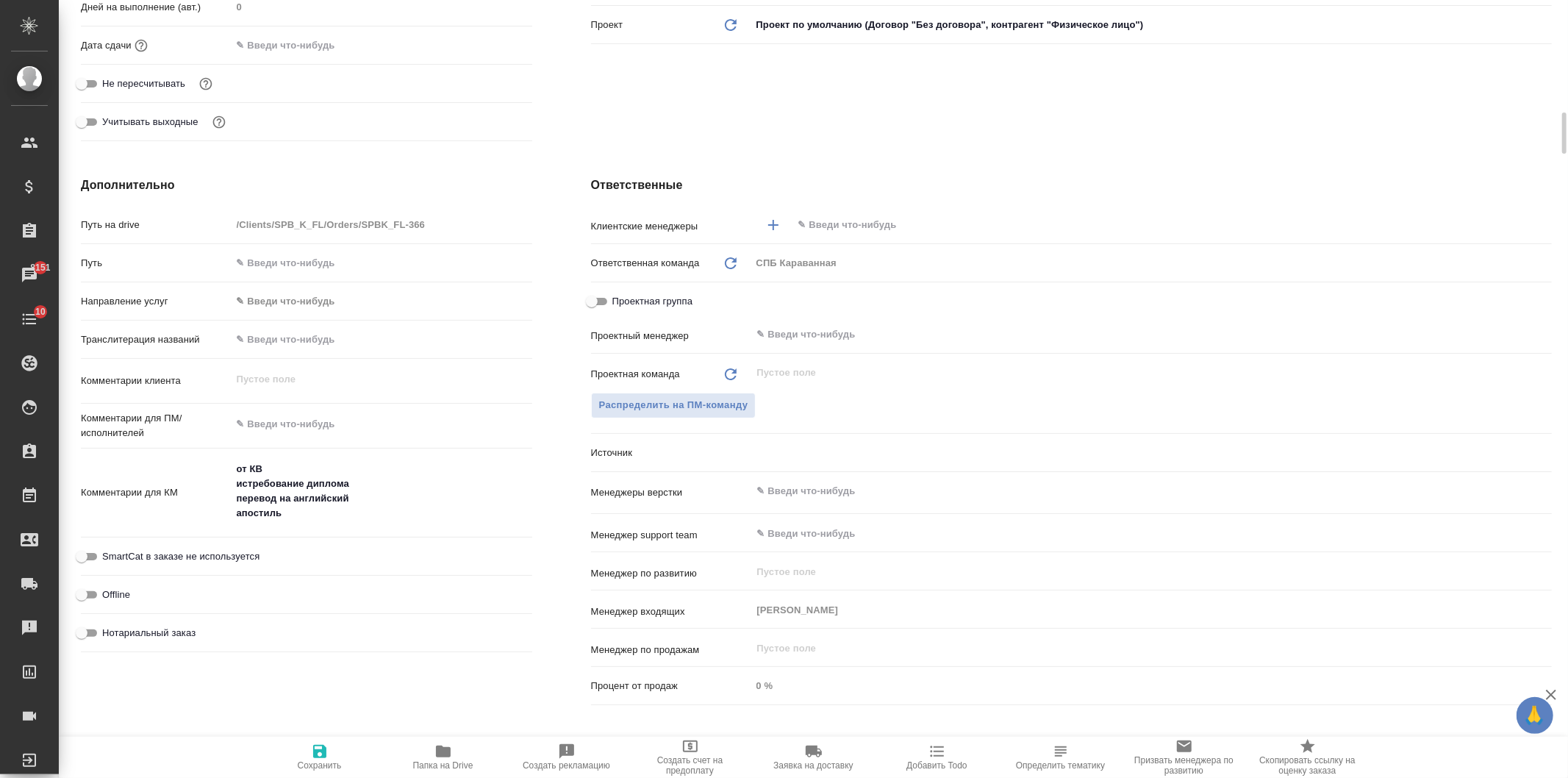
type textarea "x"
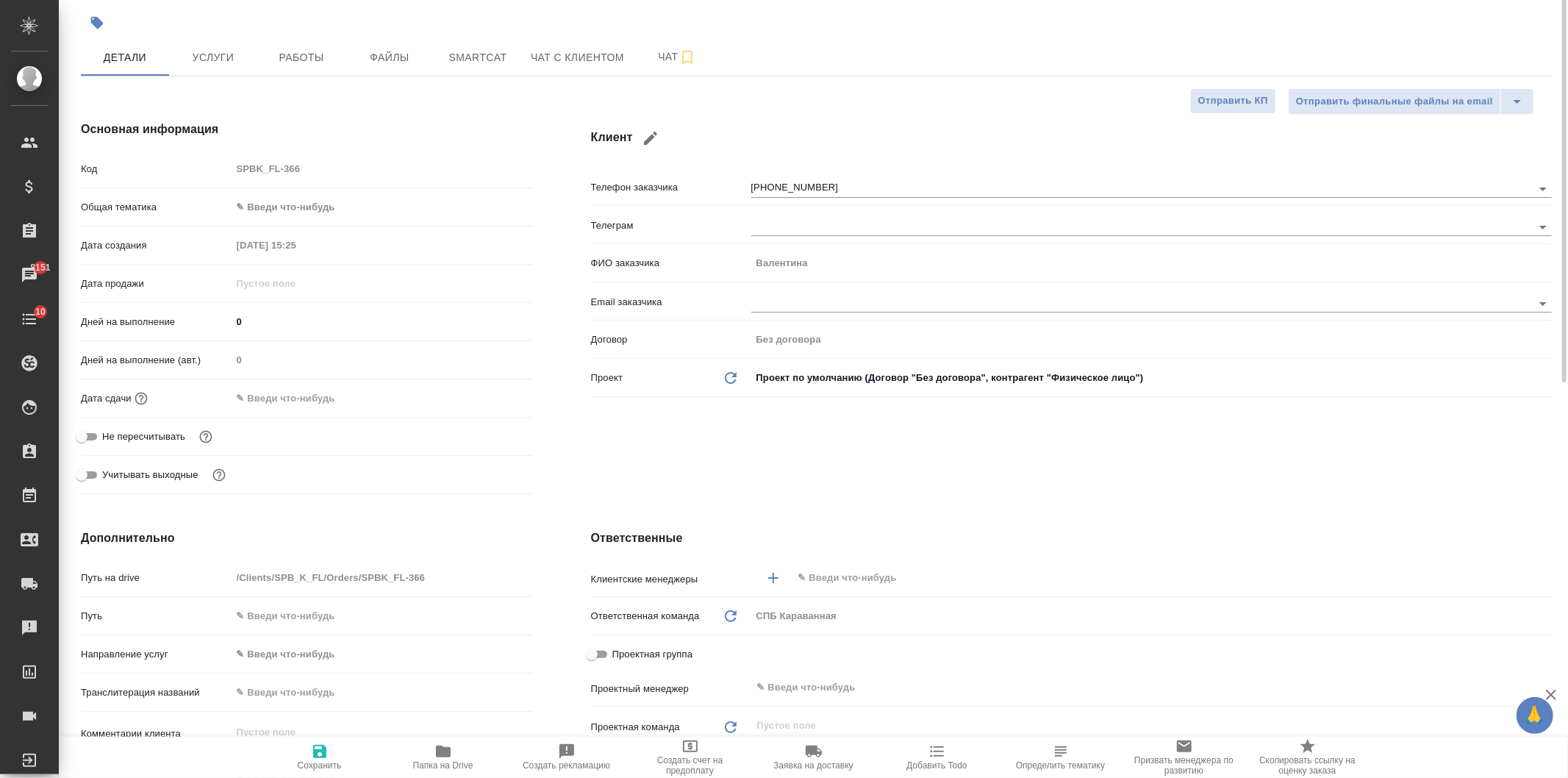
scroll to position [0, 0]
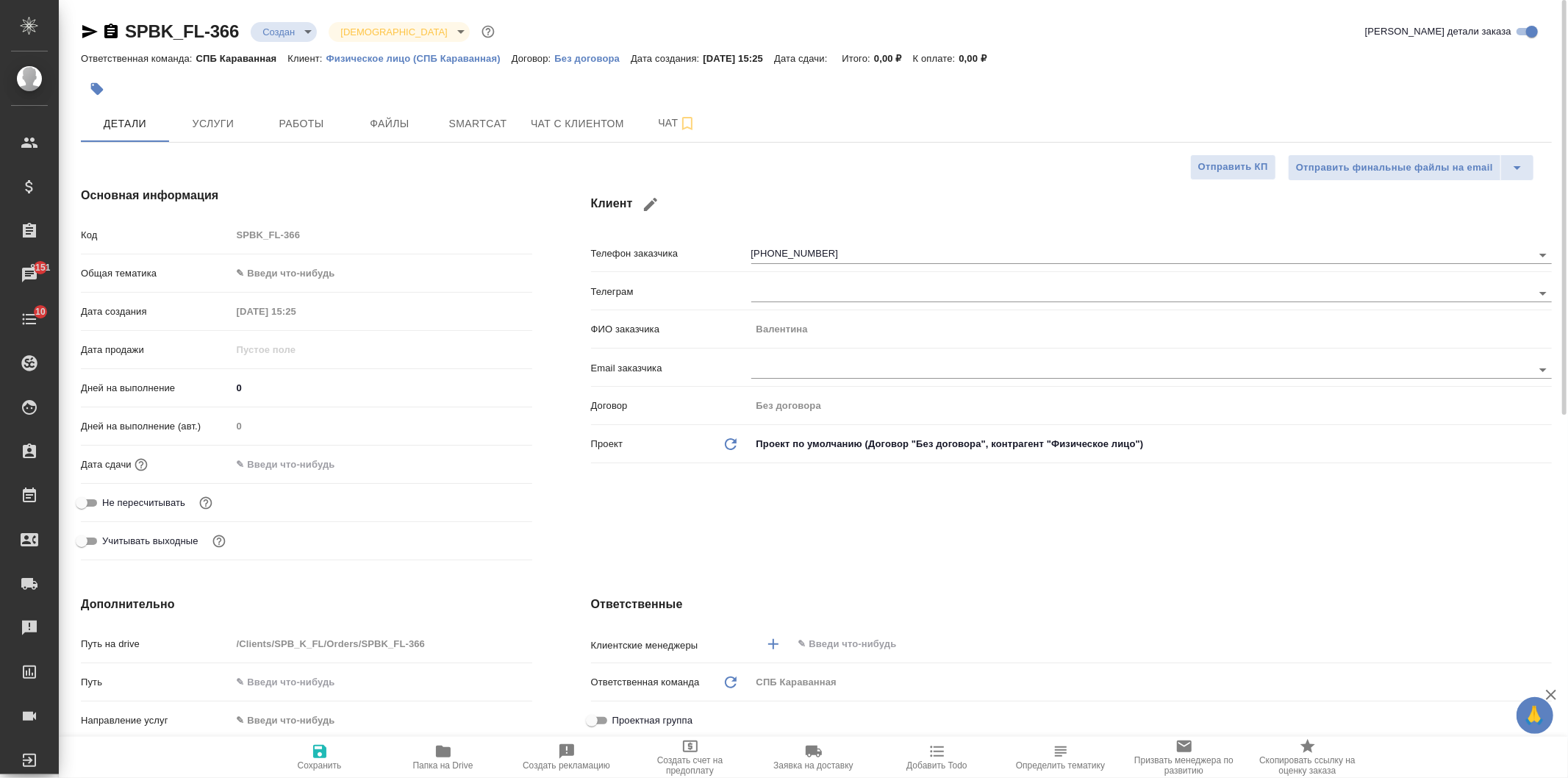
type textarea "x"
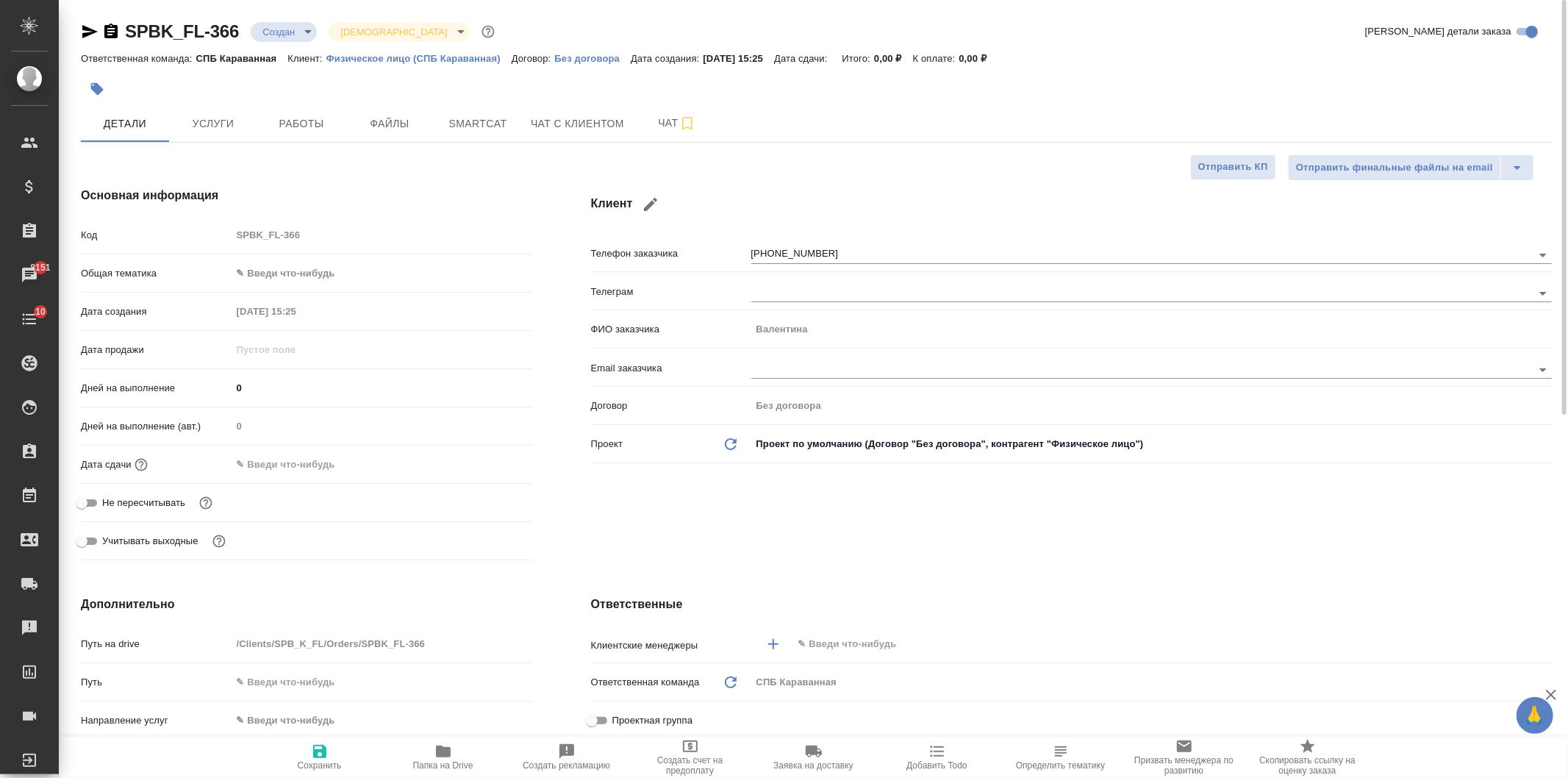
type textarea "x"
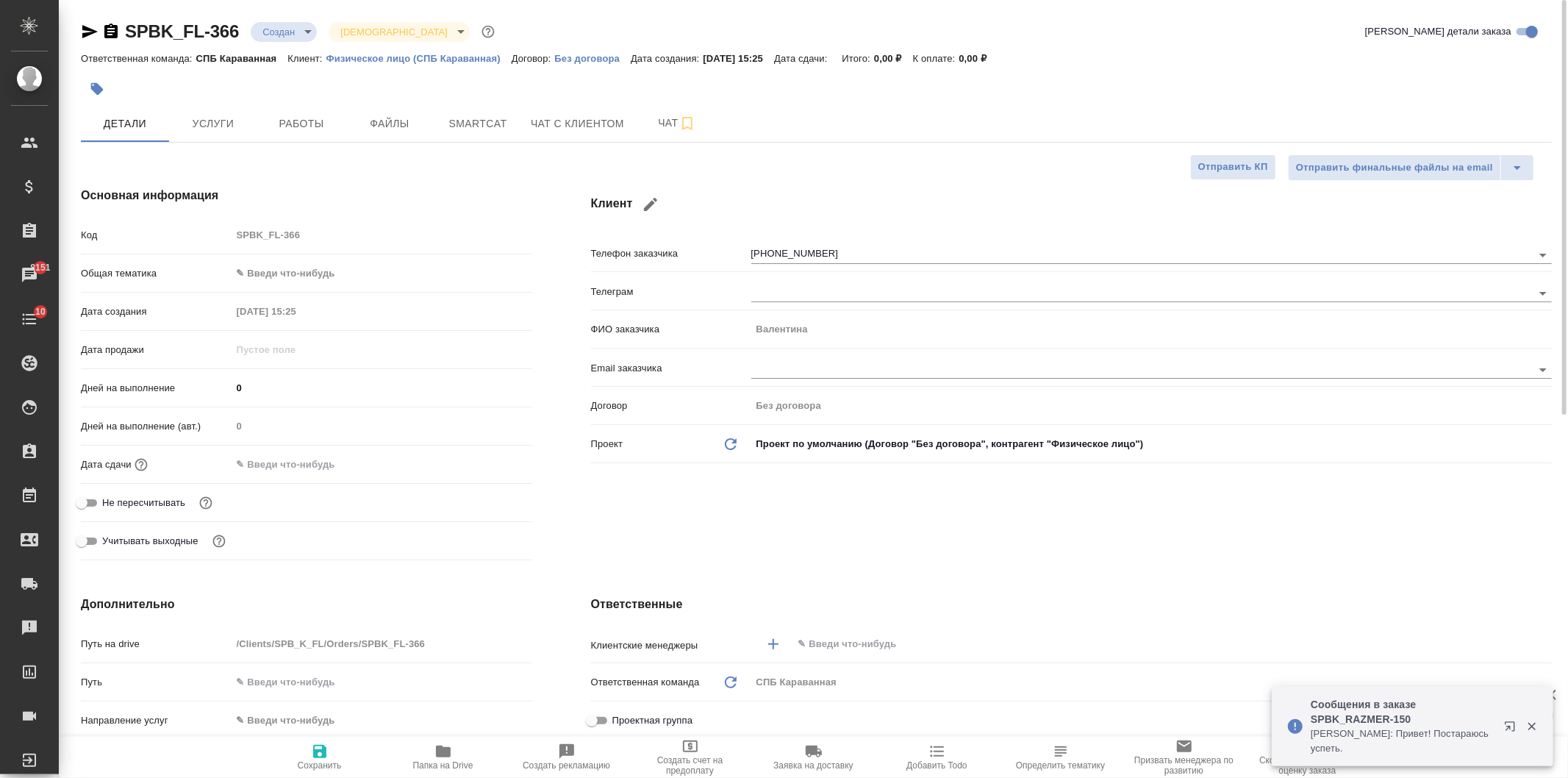
type textarea "x"
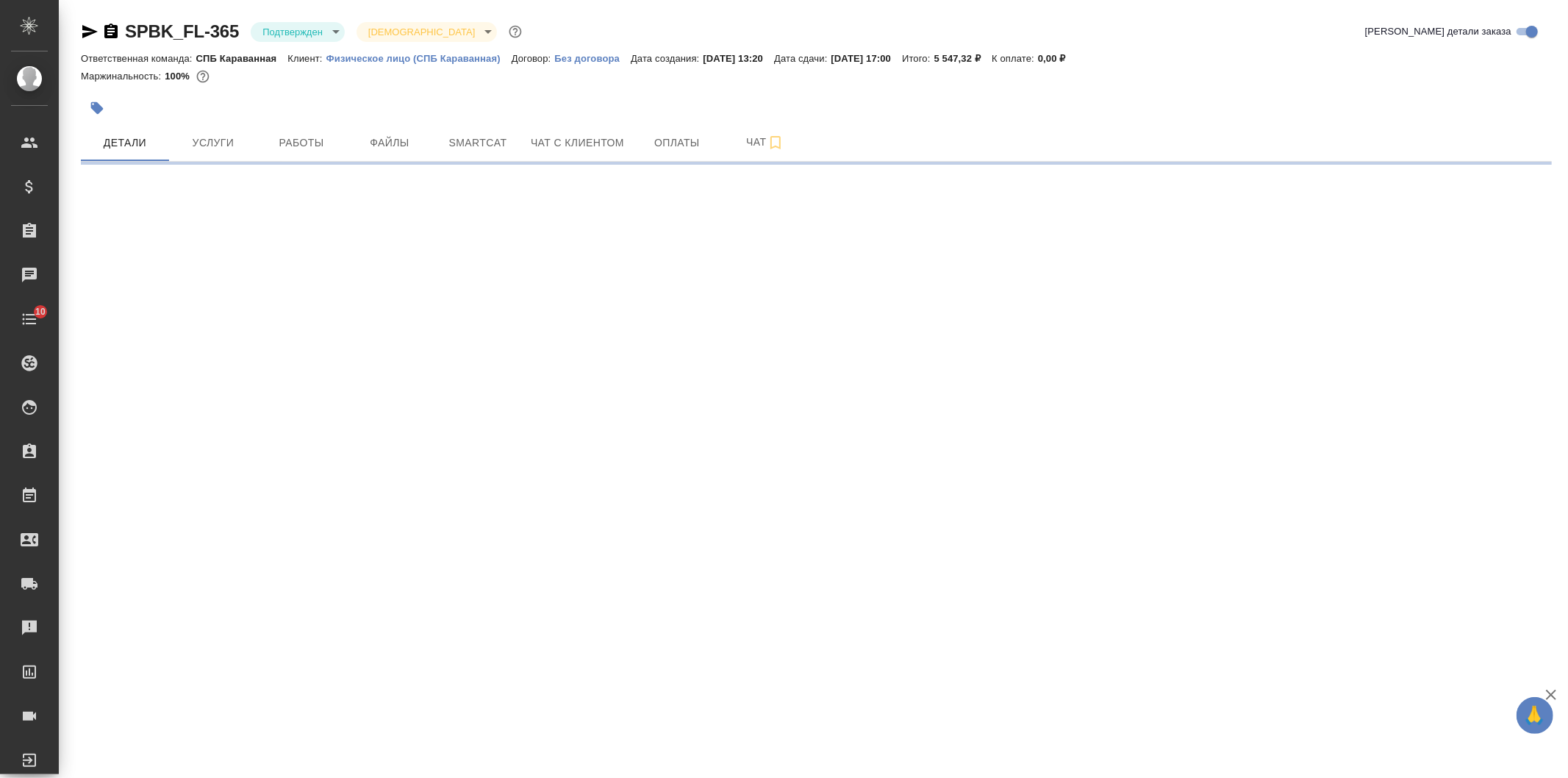
select select "RU"
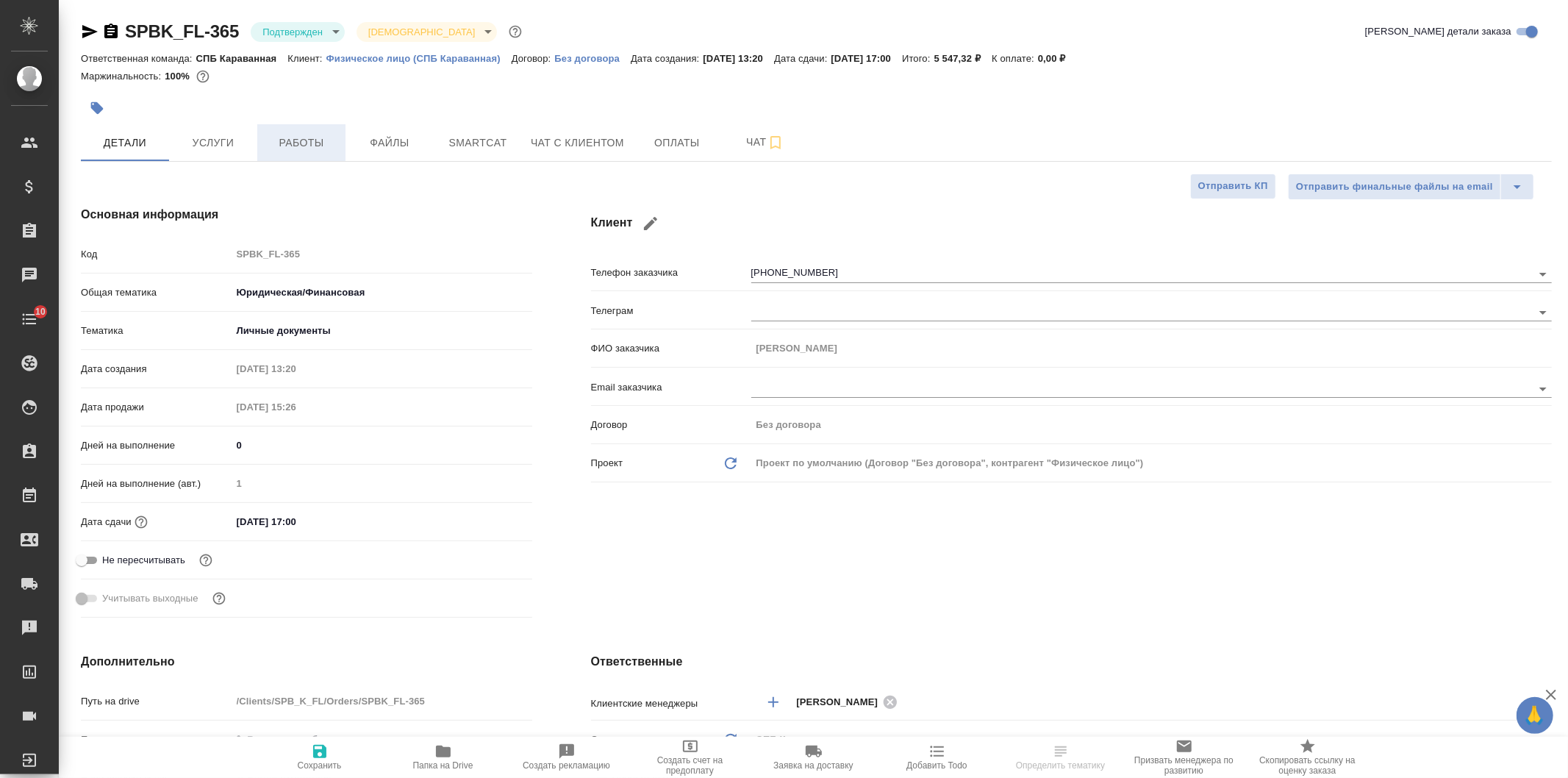
type textarea "x"
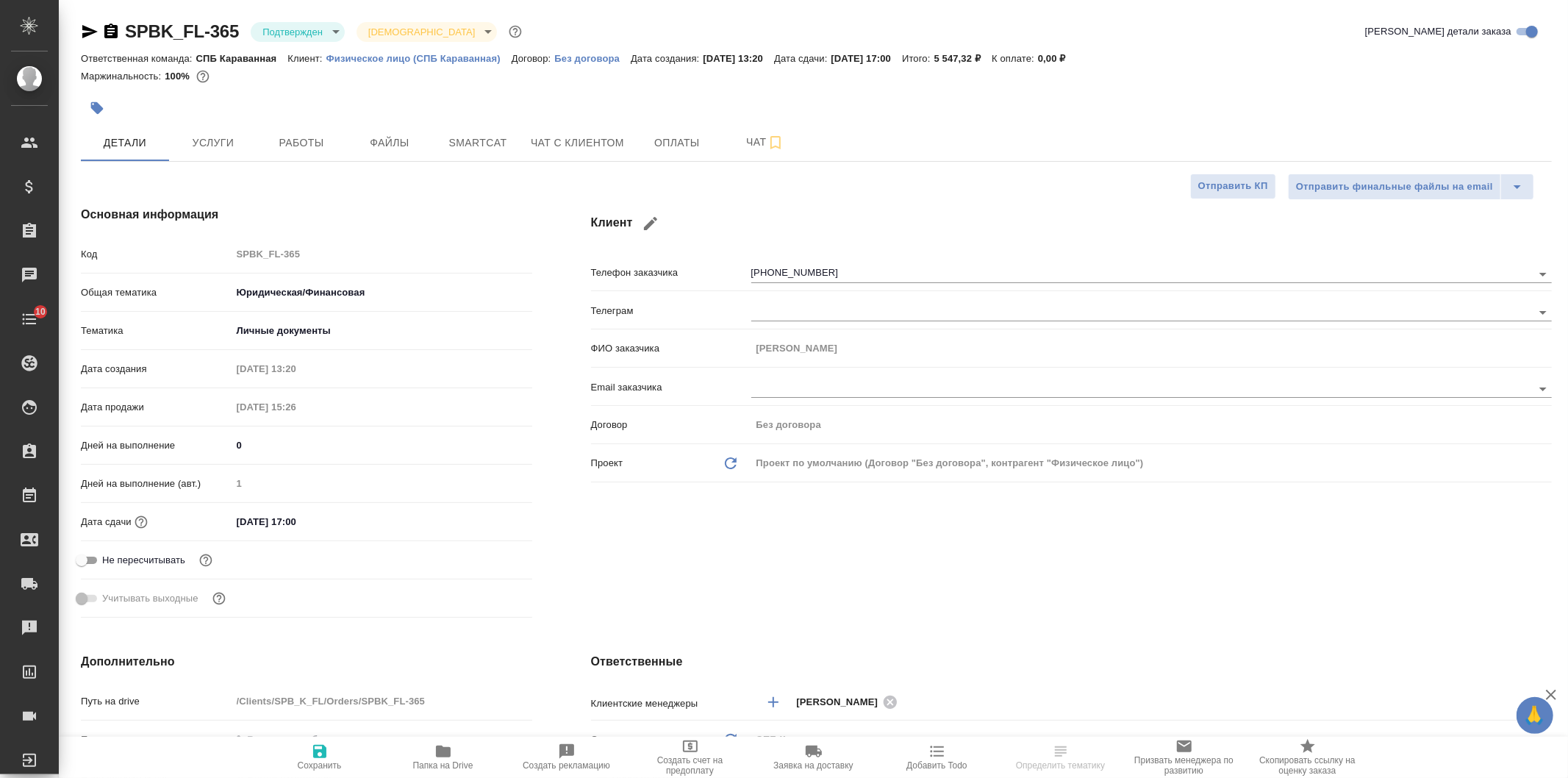
type textarea "x"
type input "[PERSON_NAME]"
click at [1143, 601] on div "Клиент Телефон заказчика [PHONE_NUMBER] Телеграм ФИО заказчика [PERSON_NAME] Em…" at bounding box center [1072, 414] width 1020 height 476
click at [312, 143] on span "Работы" at bounding box center [301, 142] width 71 height 18
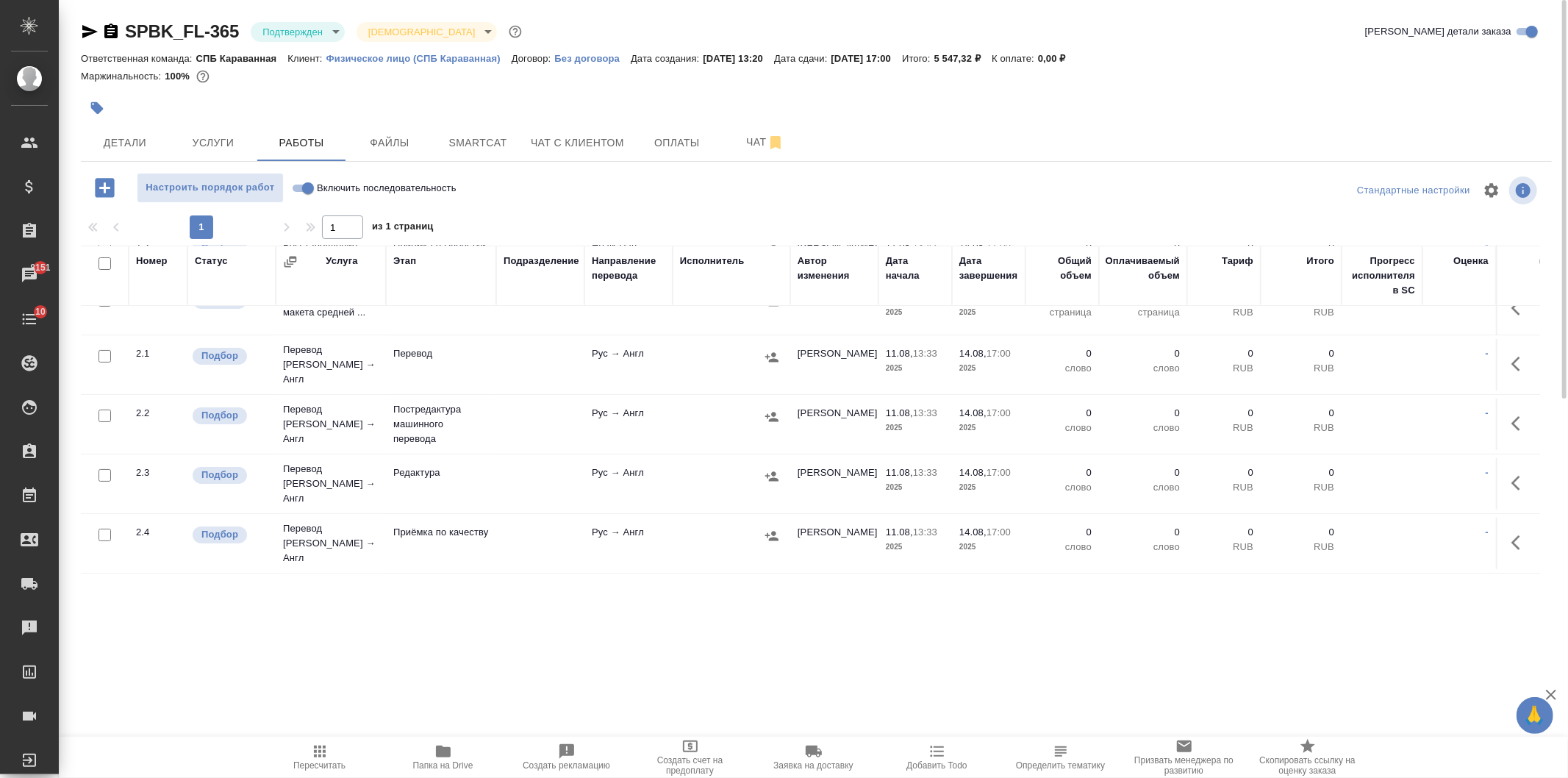
scroll to position [185, 0]
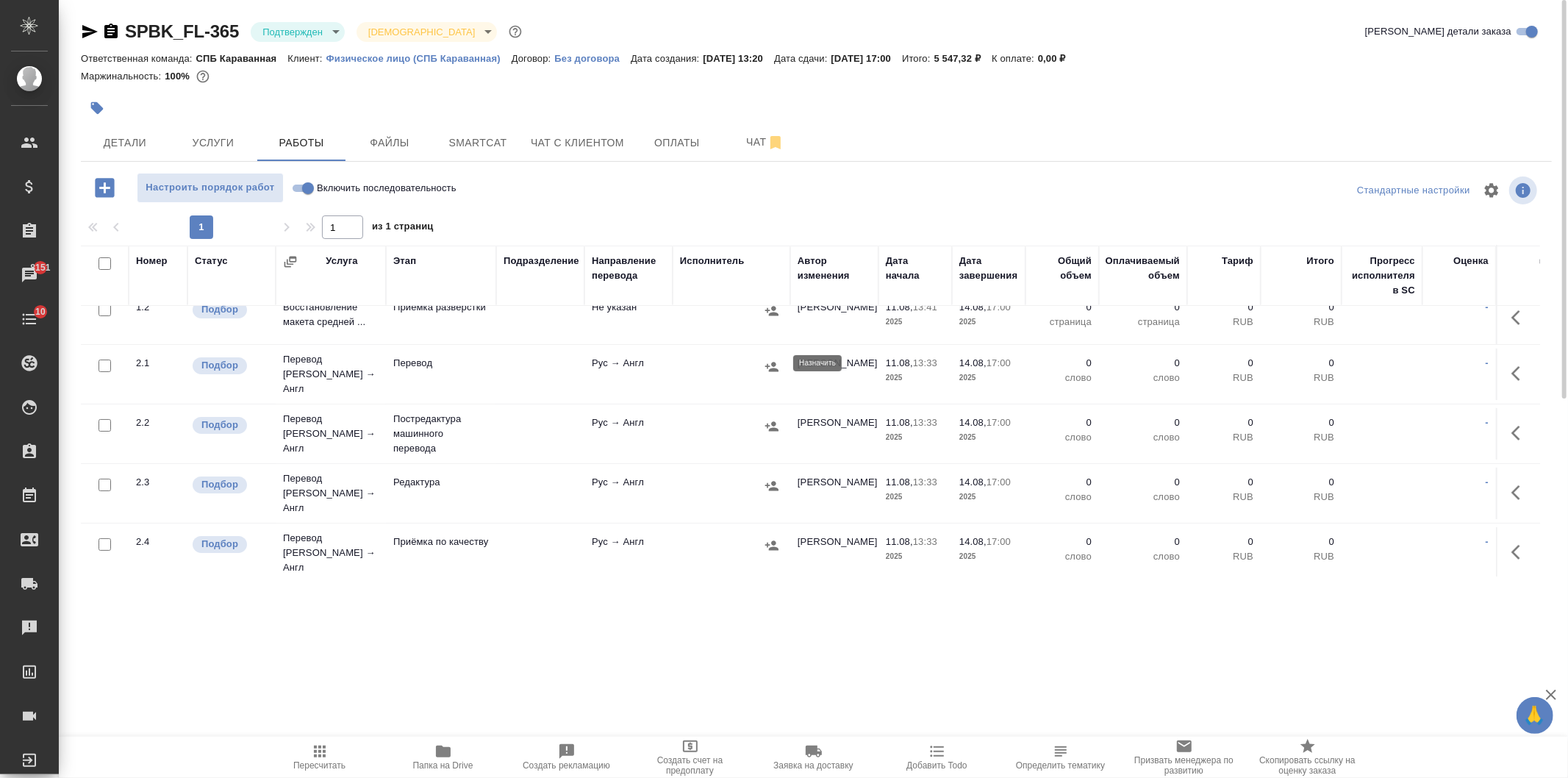
click at [777, 369] on icon "button" at bounding box center [772, 367] width 15 height 15
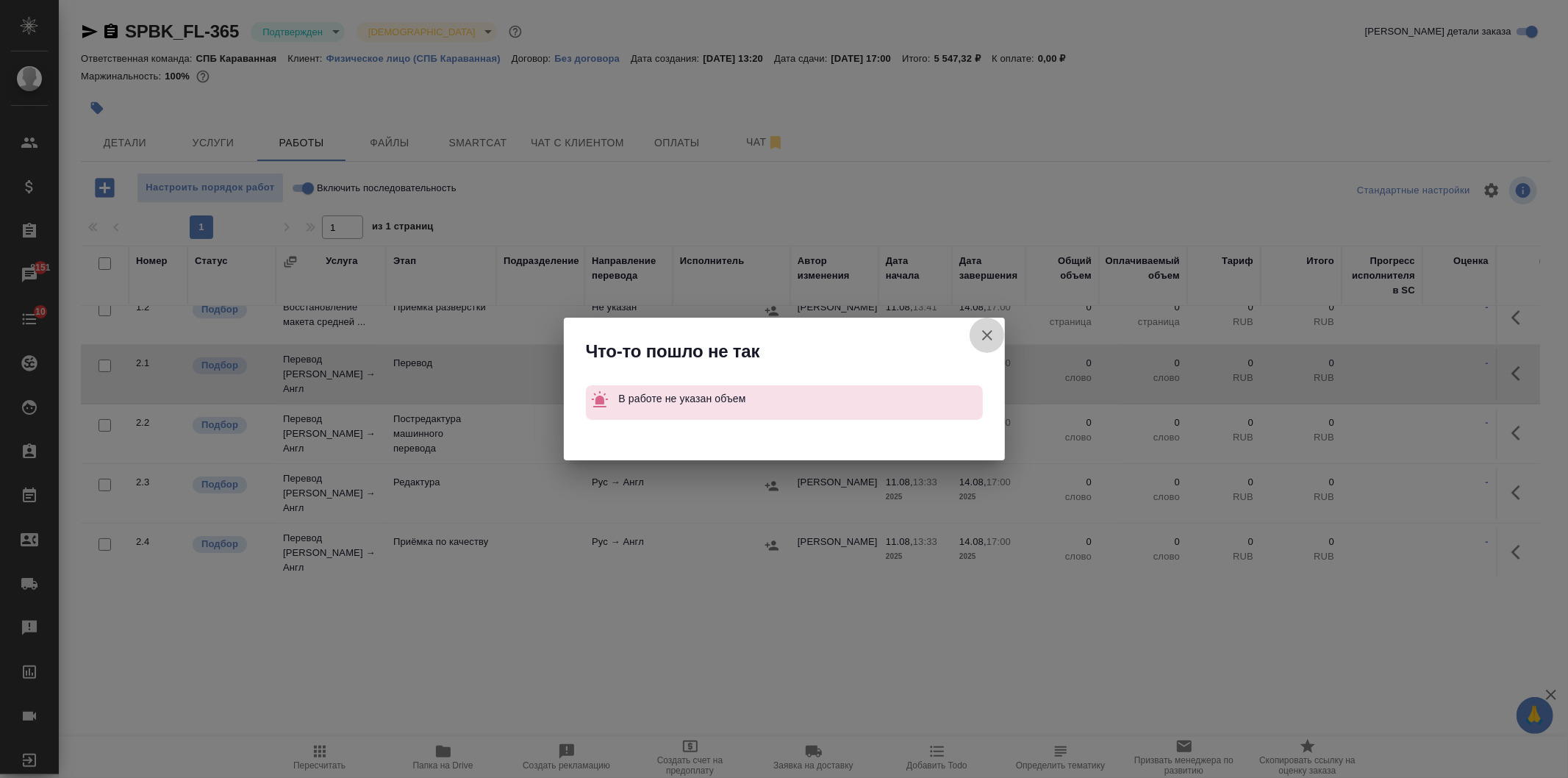
click at [987, 333] on icon "button" at bounding box center [987, 335] width 17 height 17
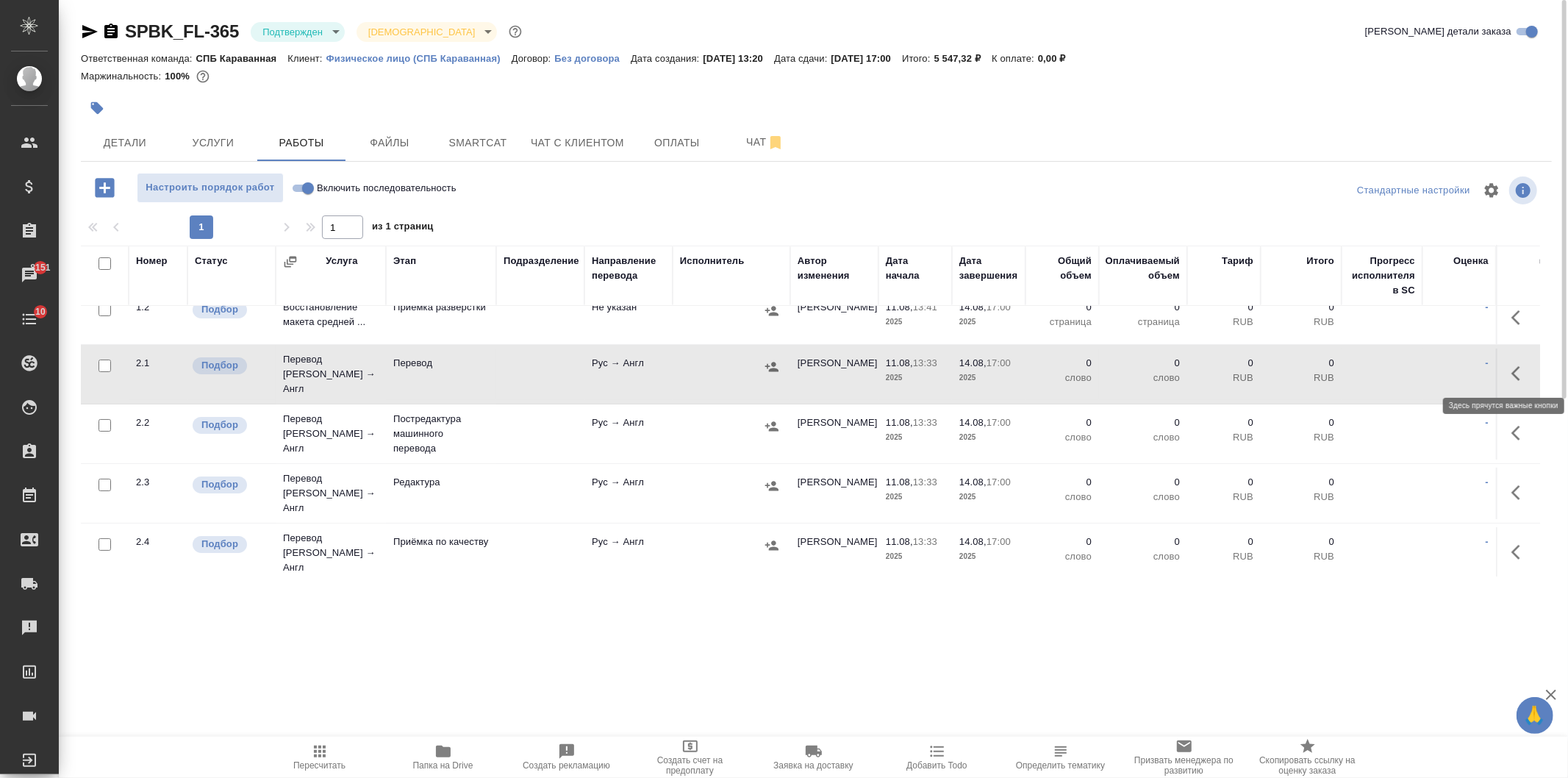
click at [1511, 364] on icon "button" at bounding box center [1520, 373] width 17 height 17
click at [1404, 371] on icon "button" at bounding box center [1412, 373] width 17 height 17
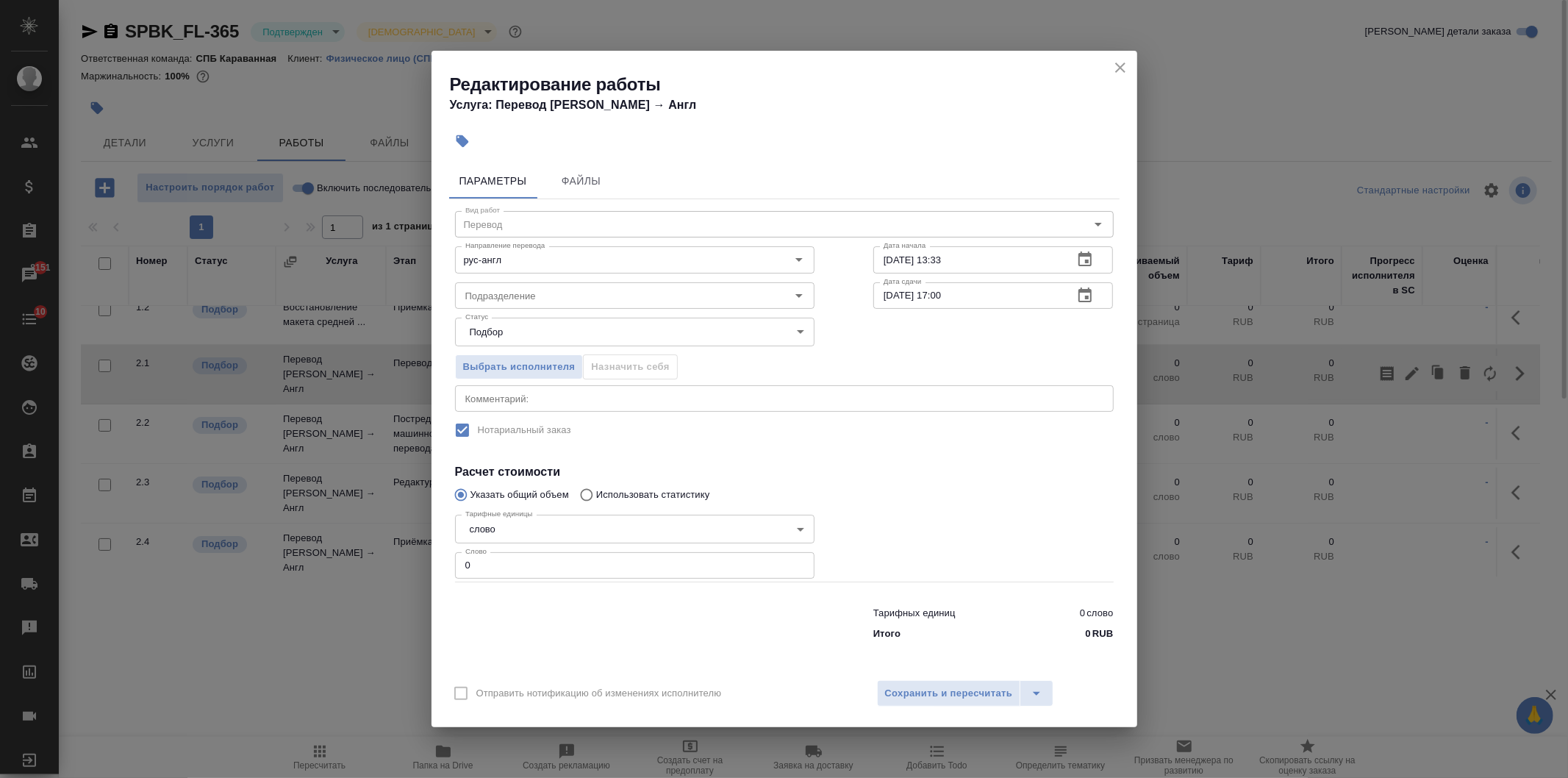
click at [511, 571] on input "0" at bounding box center [634, 566] width 360 height 27
type input "1"
click at [943, 696] on span "Сохранить и пересчитать" at bounding box center [949, 693] width 128 height 17
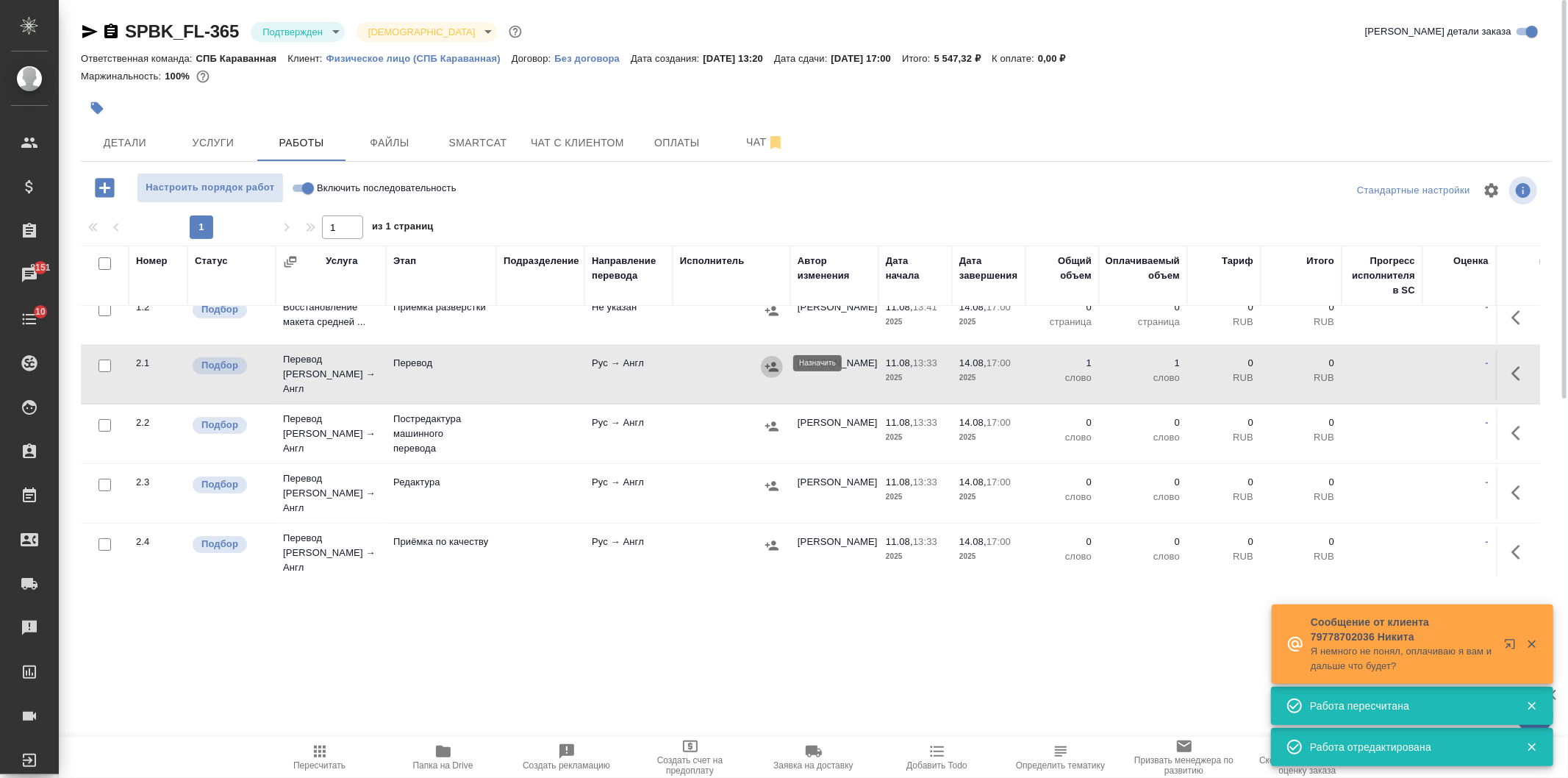
click at [776, 365] on icon "button" at bounding box center [772, 367] width 13 height 9
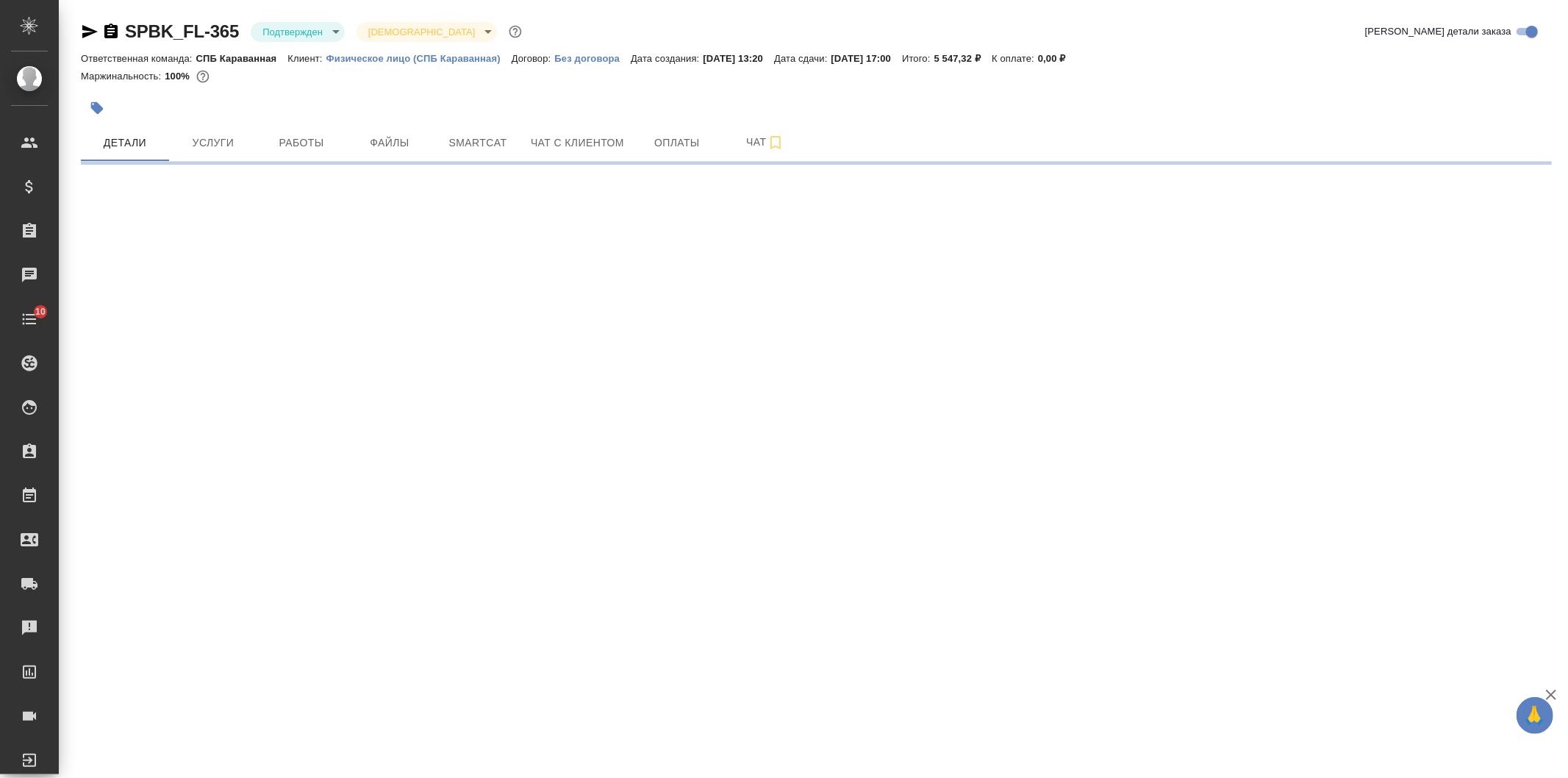
select select "RU"
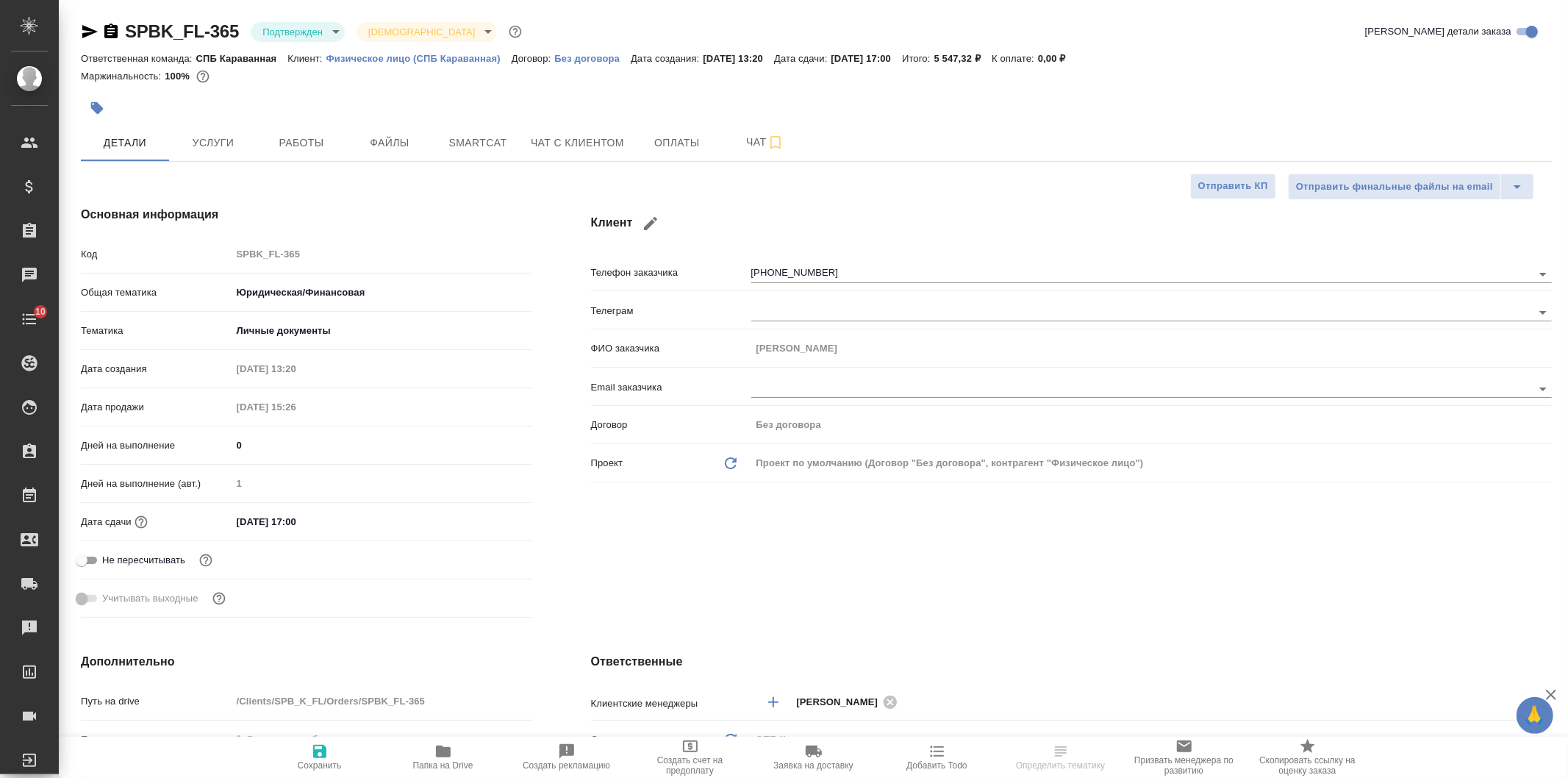
type textarea "x"
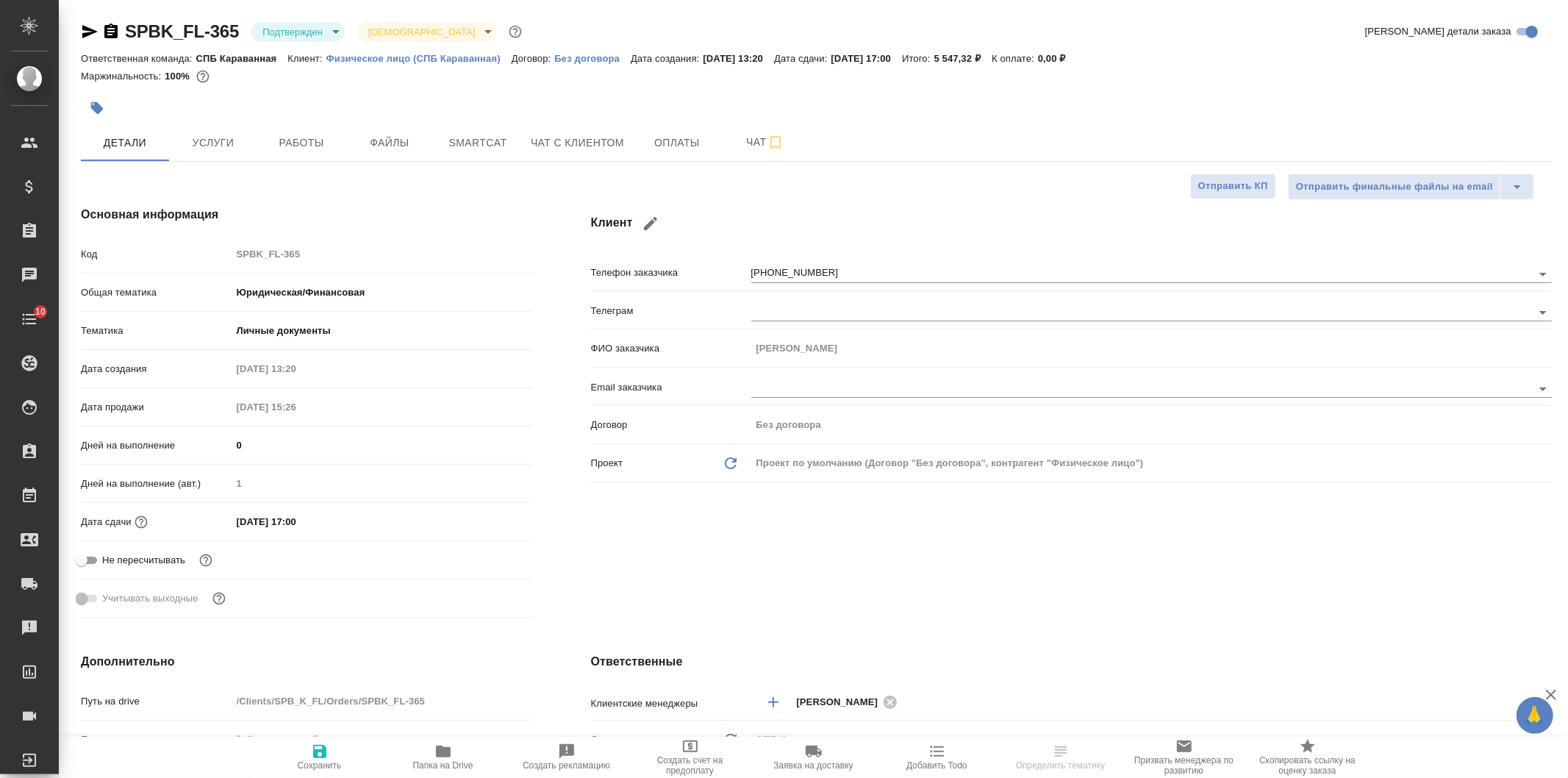
type textarea "x"
click at [282, 127] on button "Работы" at bounding box center [301, 142] width 88 height 37
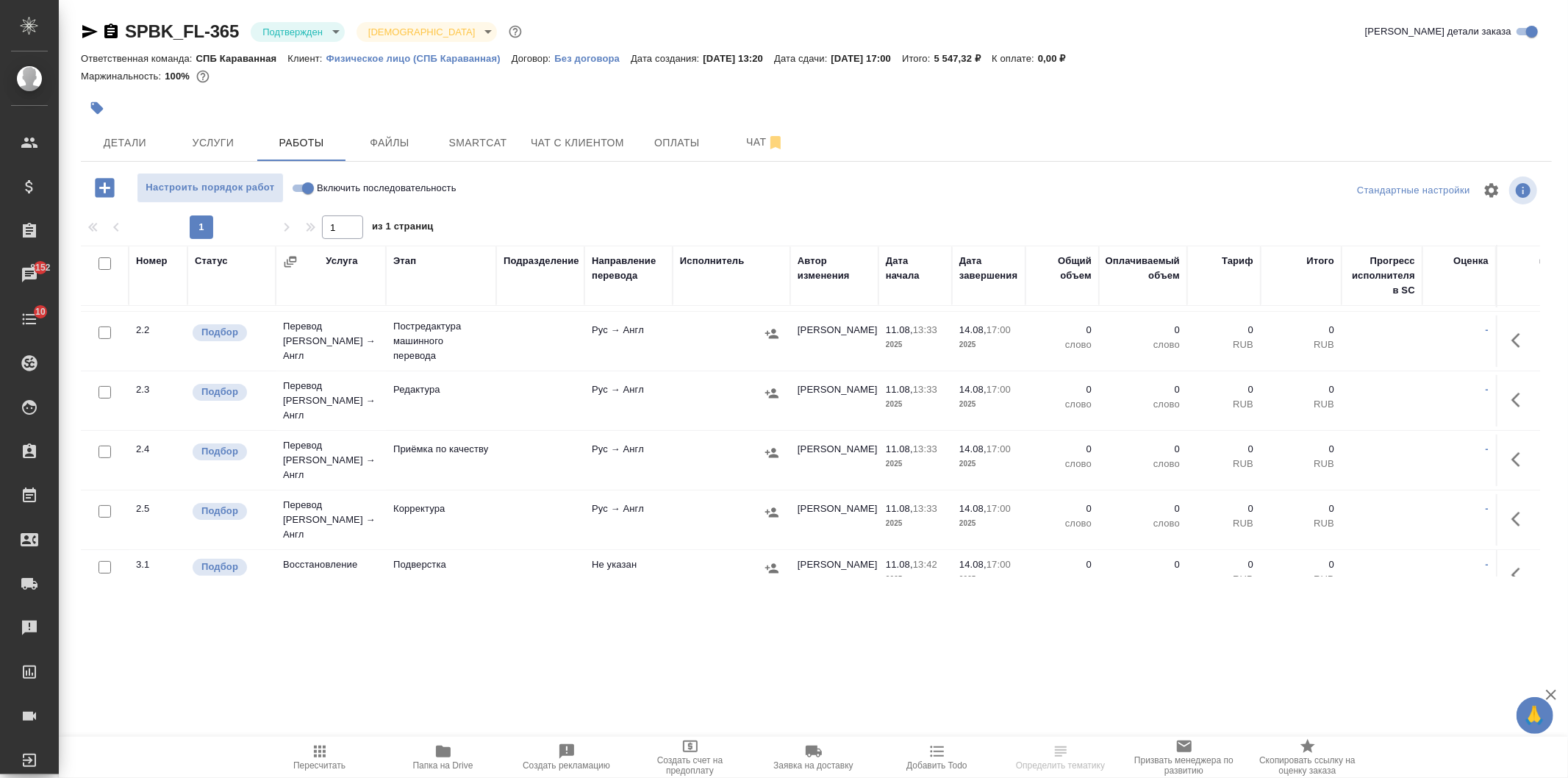
scroll to position [253, 0]
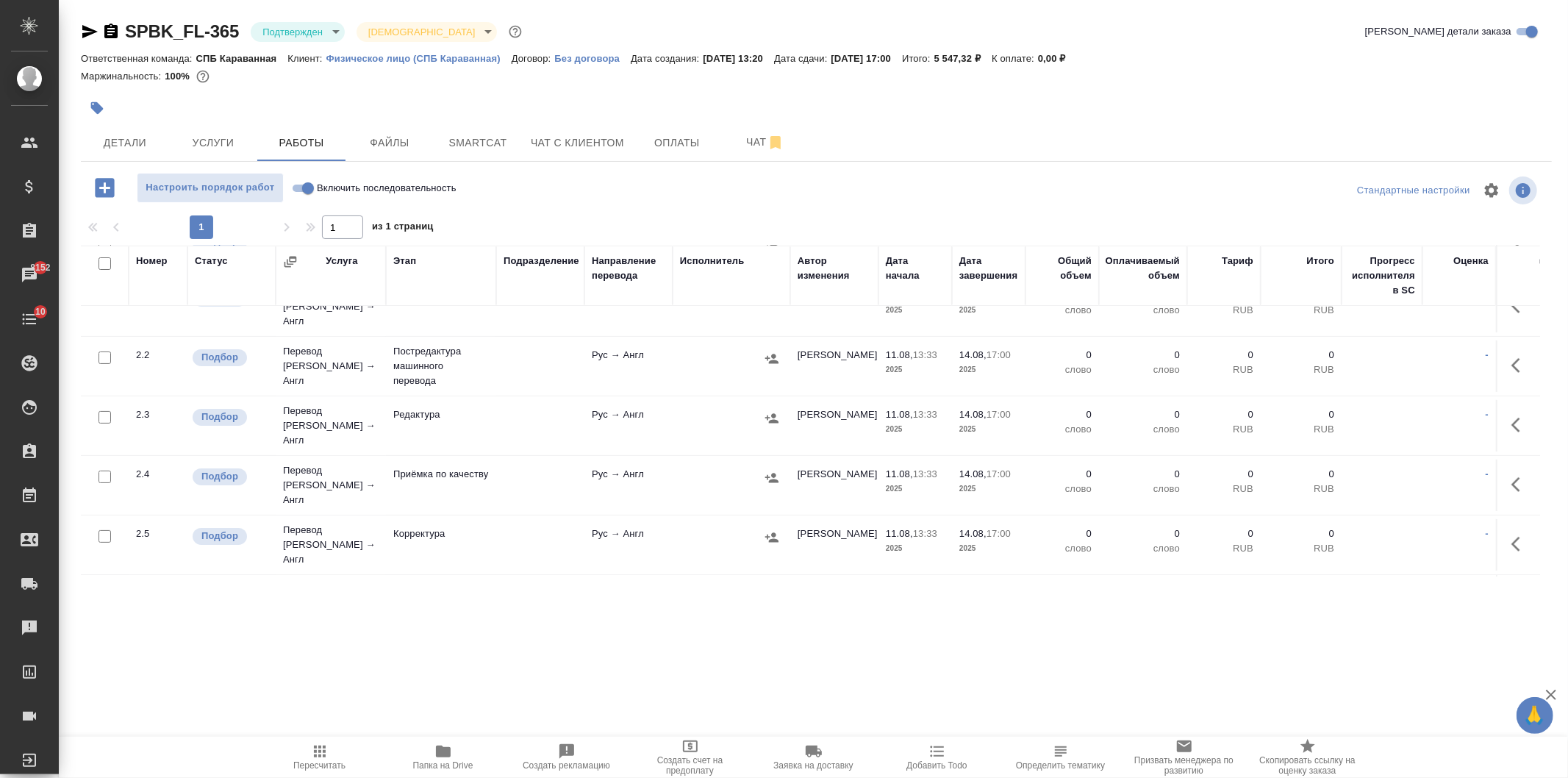
click at [1511, 476] on icon "button" at bounding box center [1520, 485] width 17 height 17
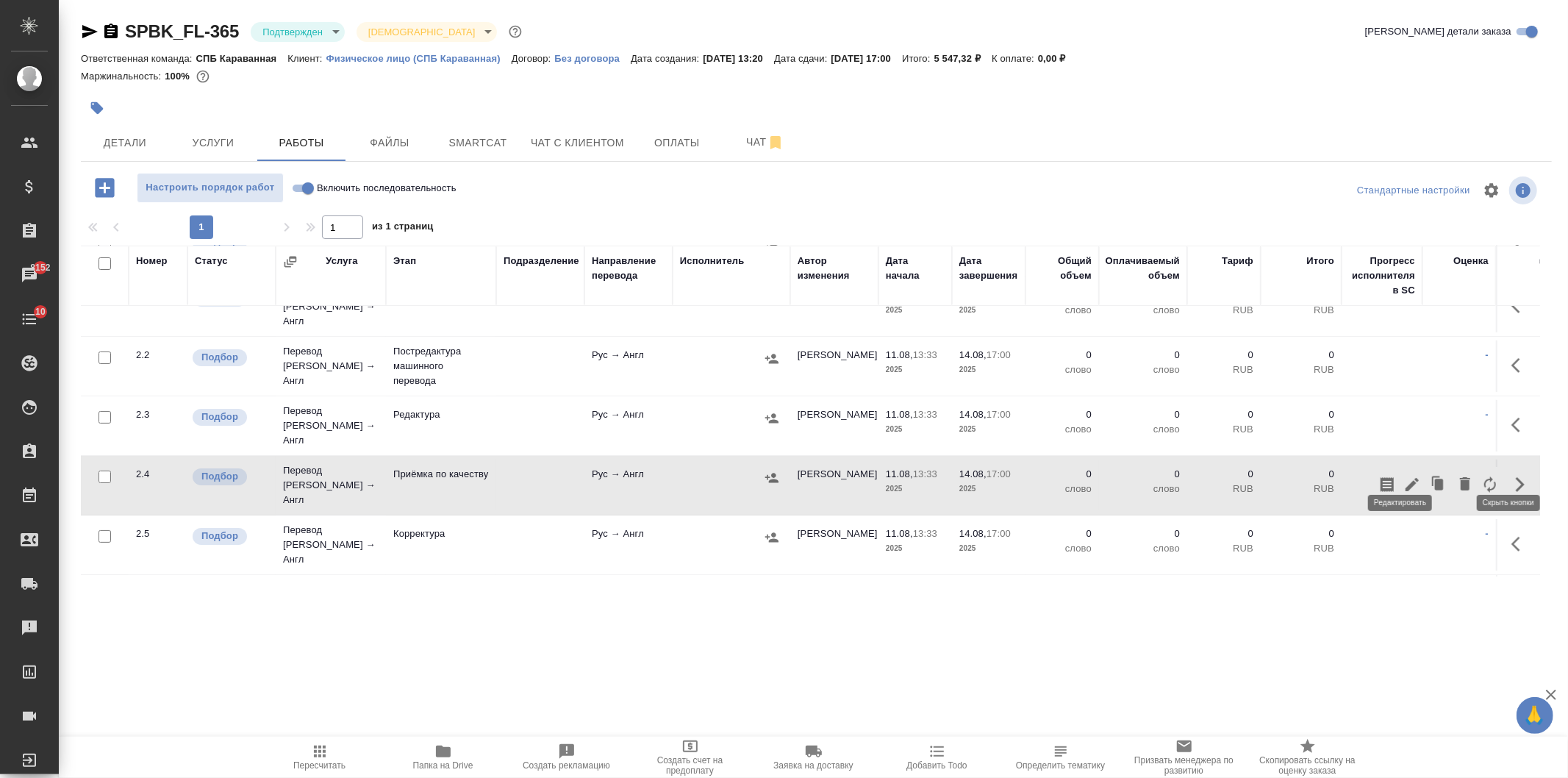
click at [1404, 476] on icon "button" at bounding box center [1412, 485] width 17 height 17
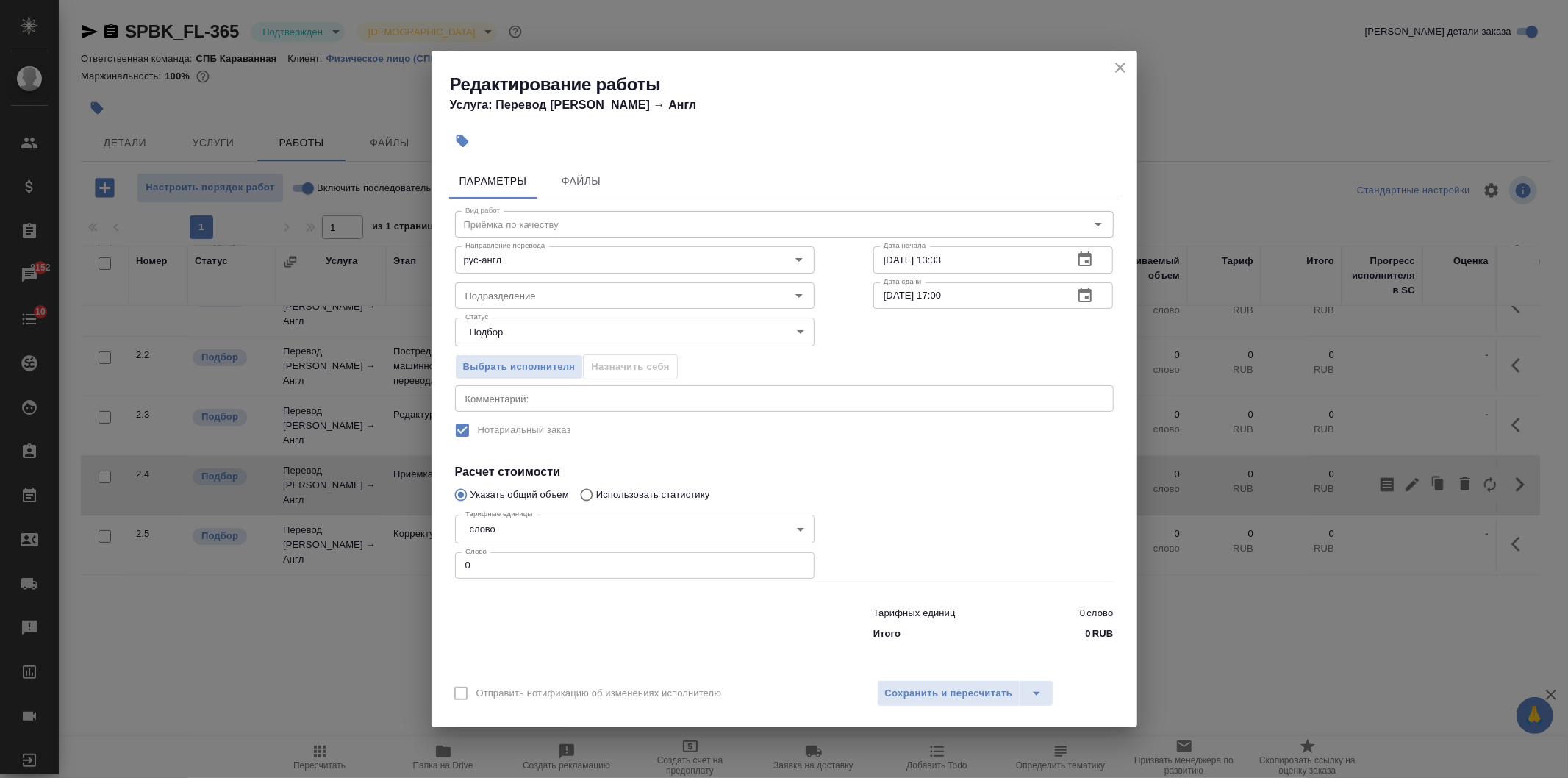
click at [486, 573] on input "0" at bounding box center [634, 566] width 360 height 27
type input "1"
click at [957, 692] on span "Сохранить и пересчитать" at bounding box center [949, 693] width 128 height 17
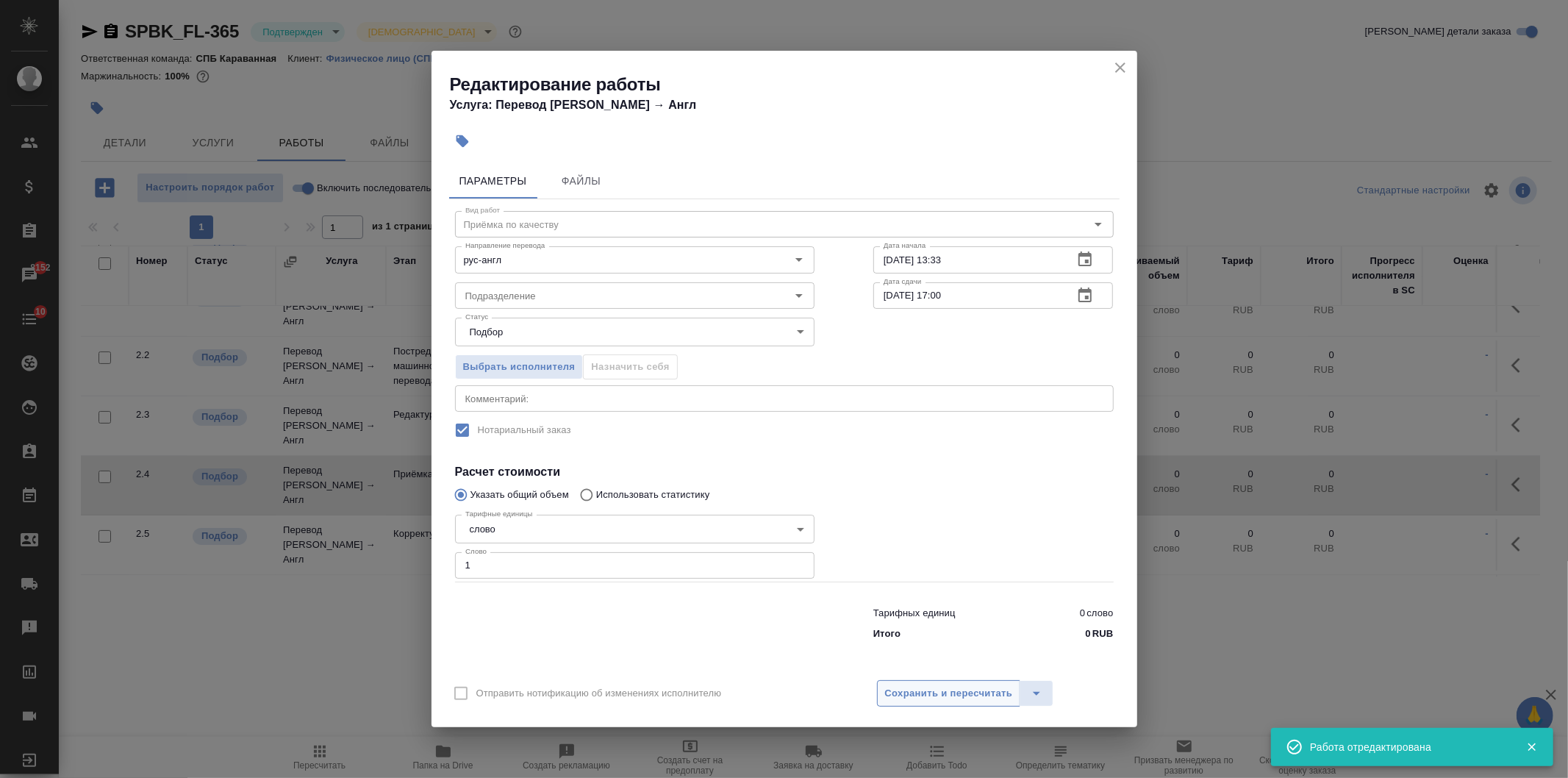
click at [924, 694] on span "Сохранить и пересчитать" at bounding box center [949, 693] width 128 height 17
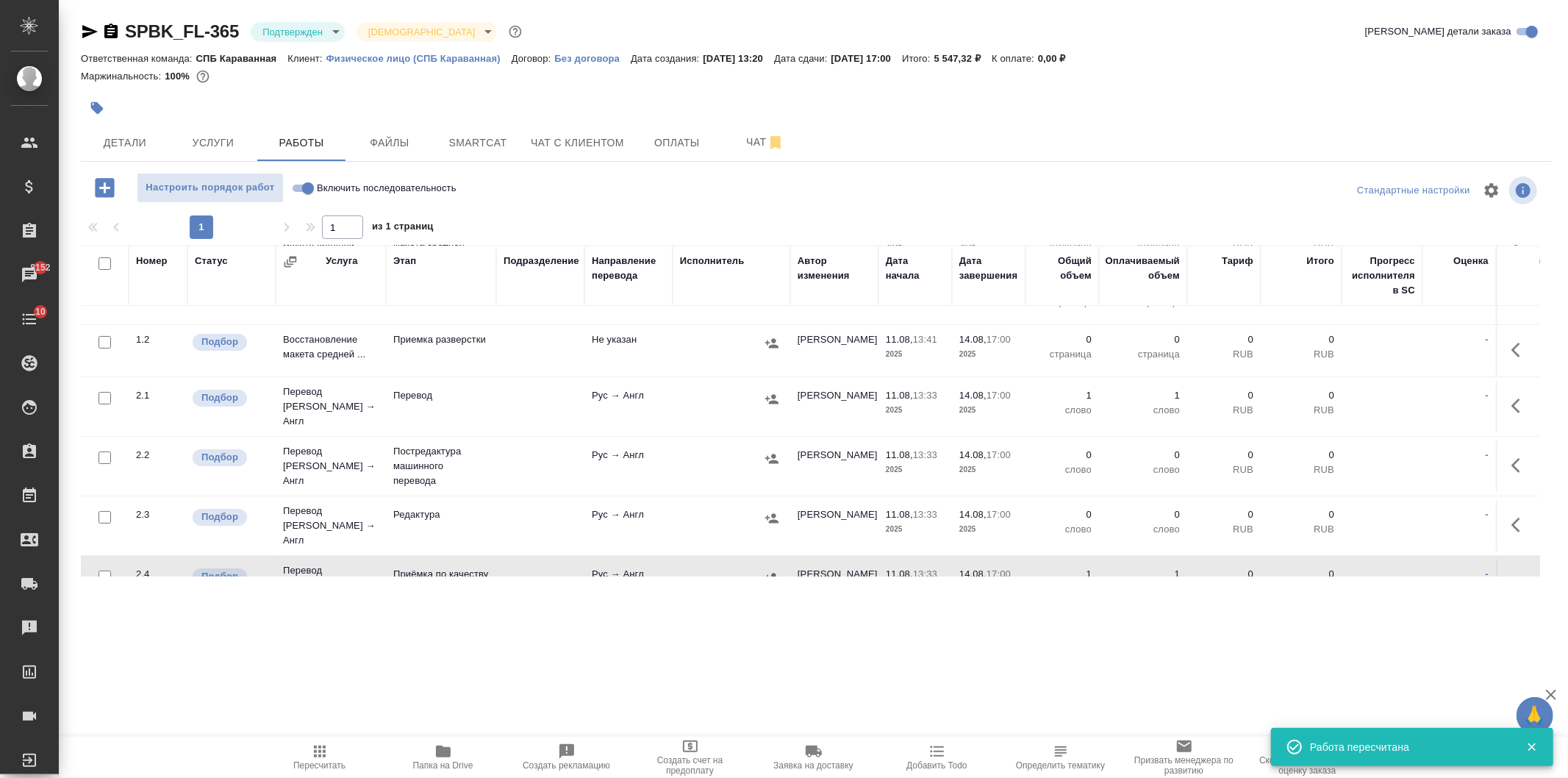
scroll to position [156, 0]
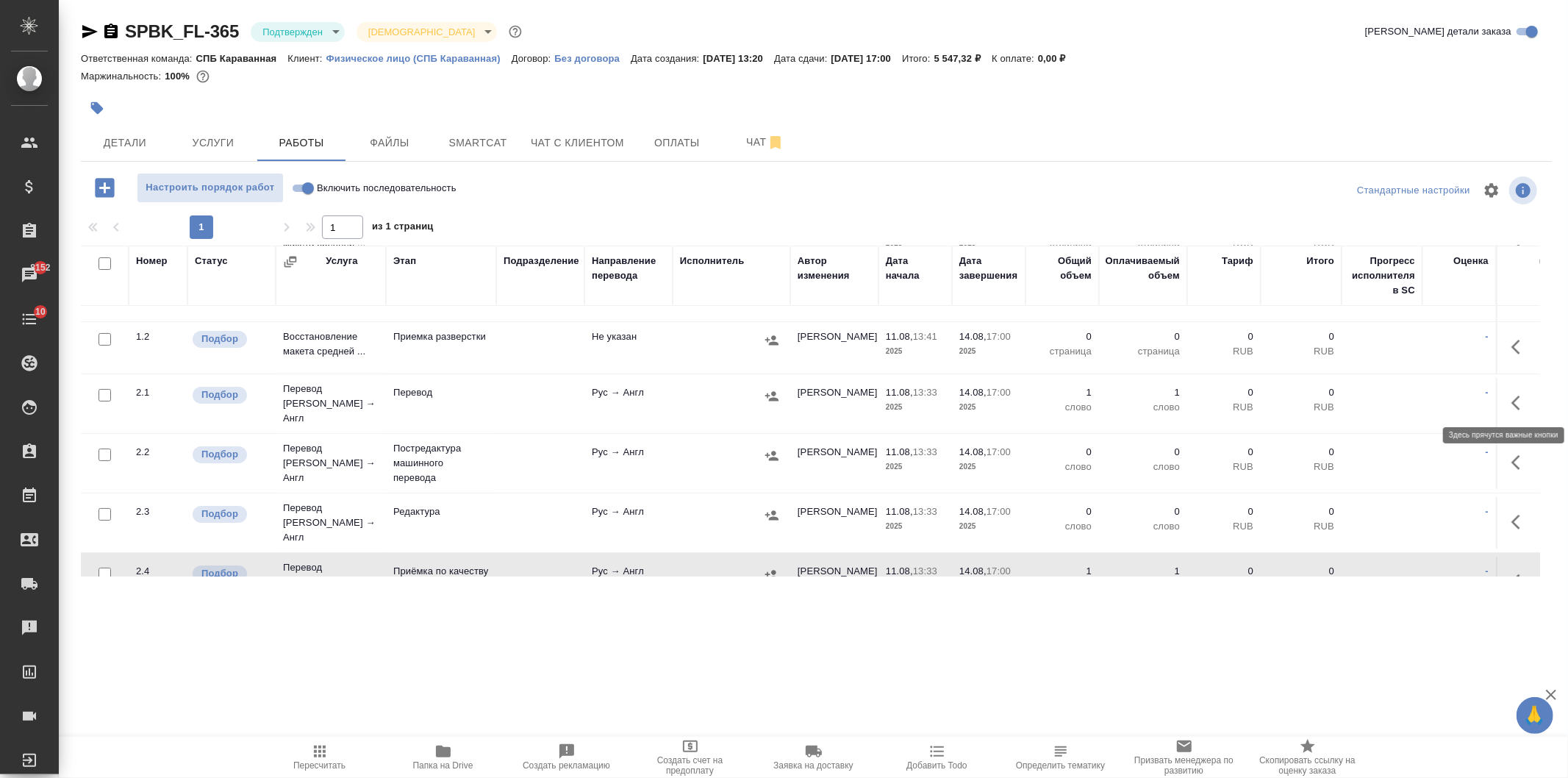
click at [1511, 401] on icon "button" at bounding box center [1520, 403] width 17 height 17
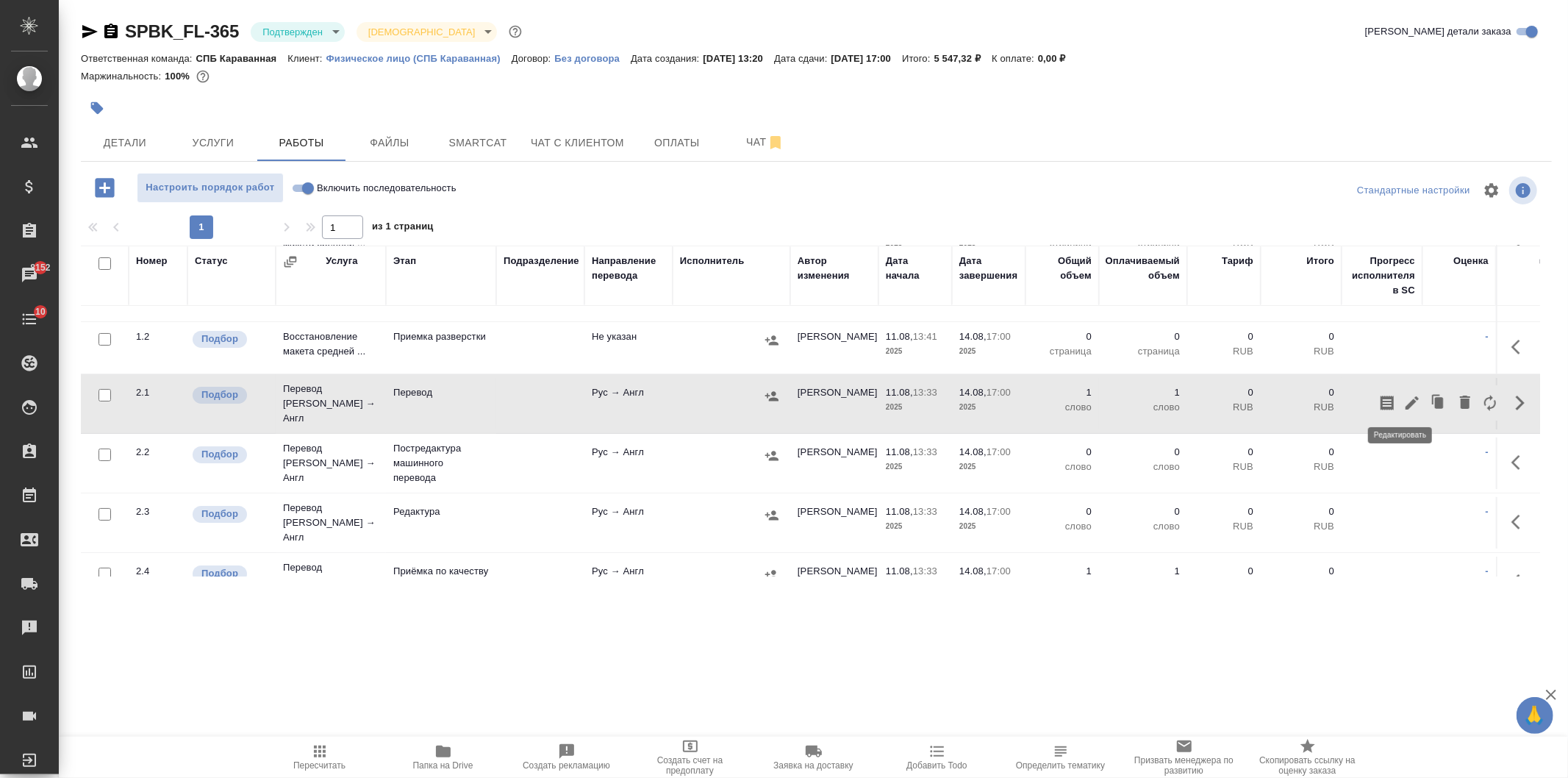
click at [1404, 397] on icon "button" at bounding box center [1412, 403] width 17 height 17
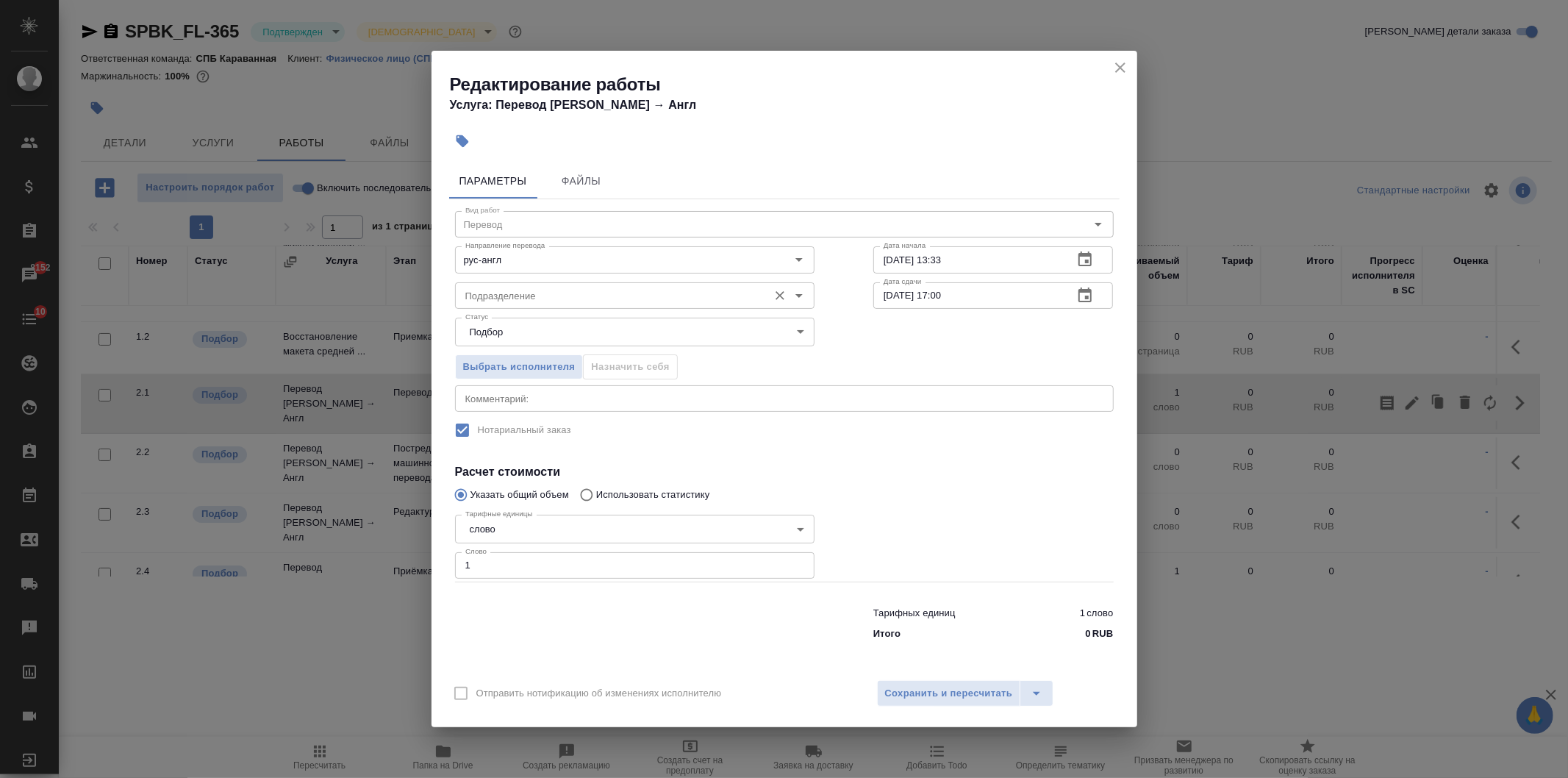
click at [574, 300] on input "Подразделение" at bounding box center [610, 295] width 301 height 17
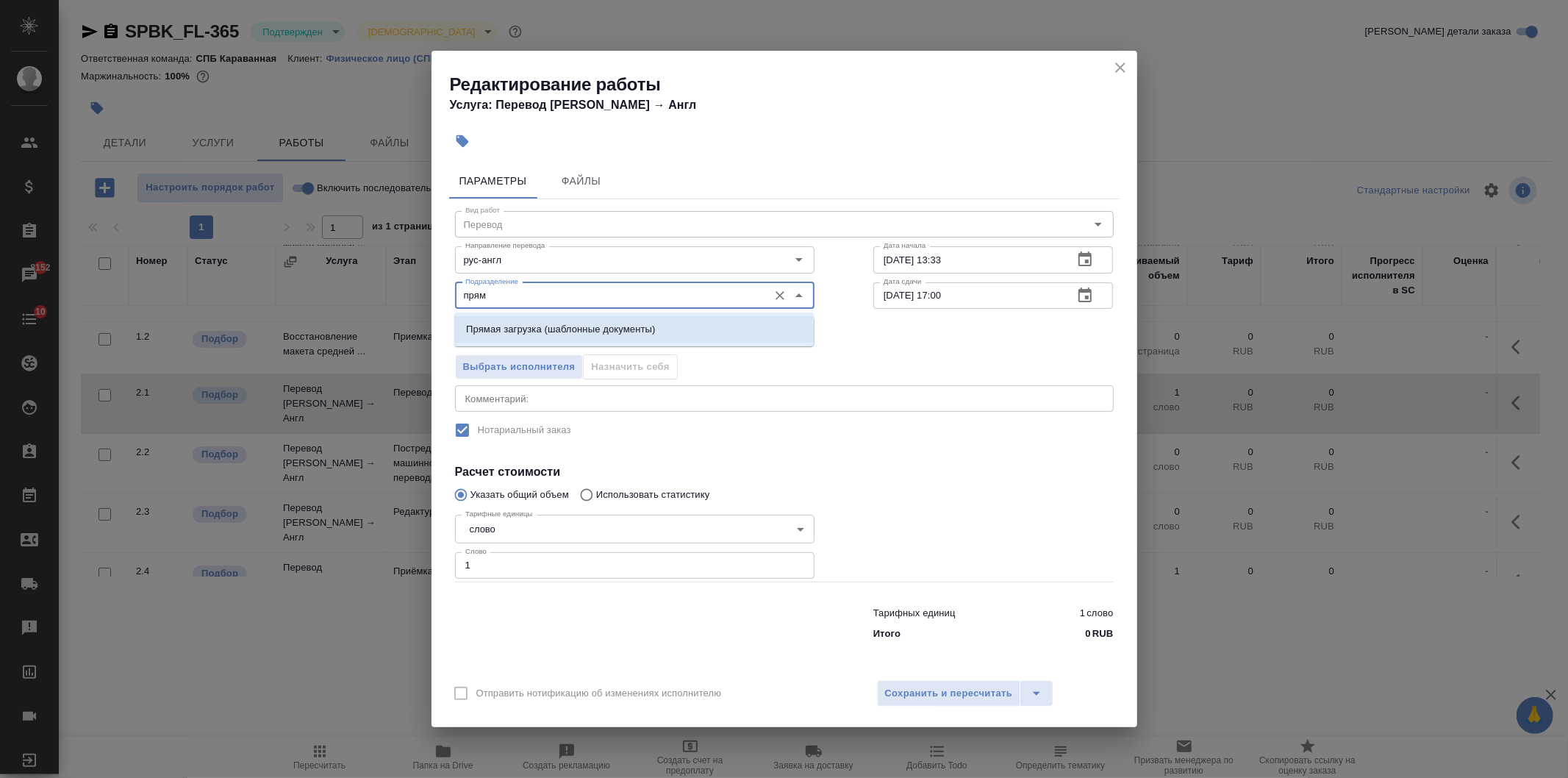
click at [619, 330] on p "Прямая загрузка (шаблонные документы)" at bounding box center [560, 329] width 189 height 15
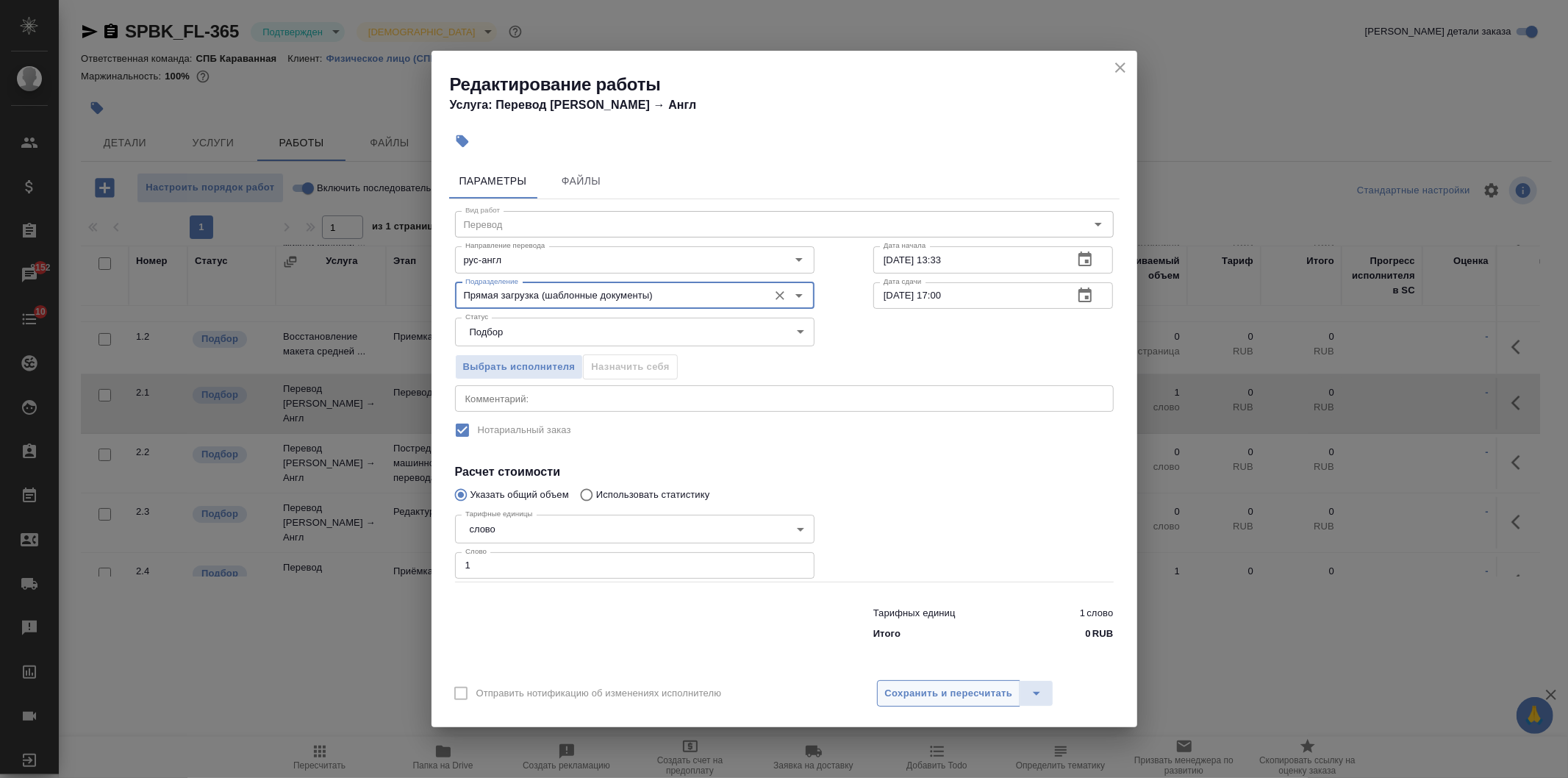
type input "Прямая загрузка (шаблонные документы)"
click at [931, 688] on span "Сохранить и пересчитать" at bounding box center [949, 693] width 128 height 17
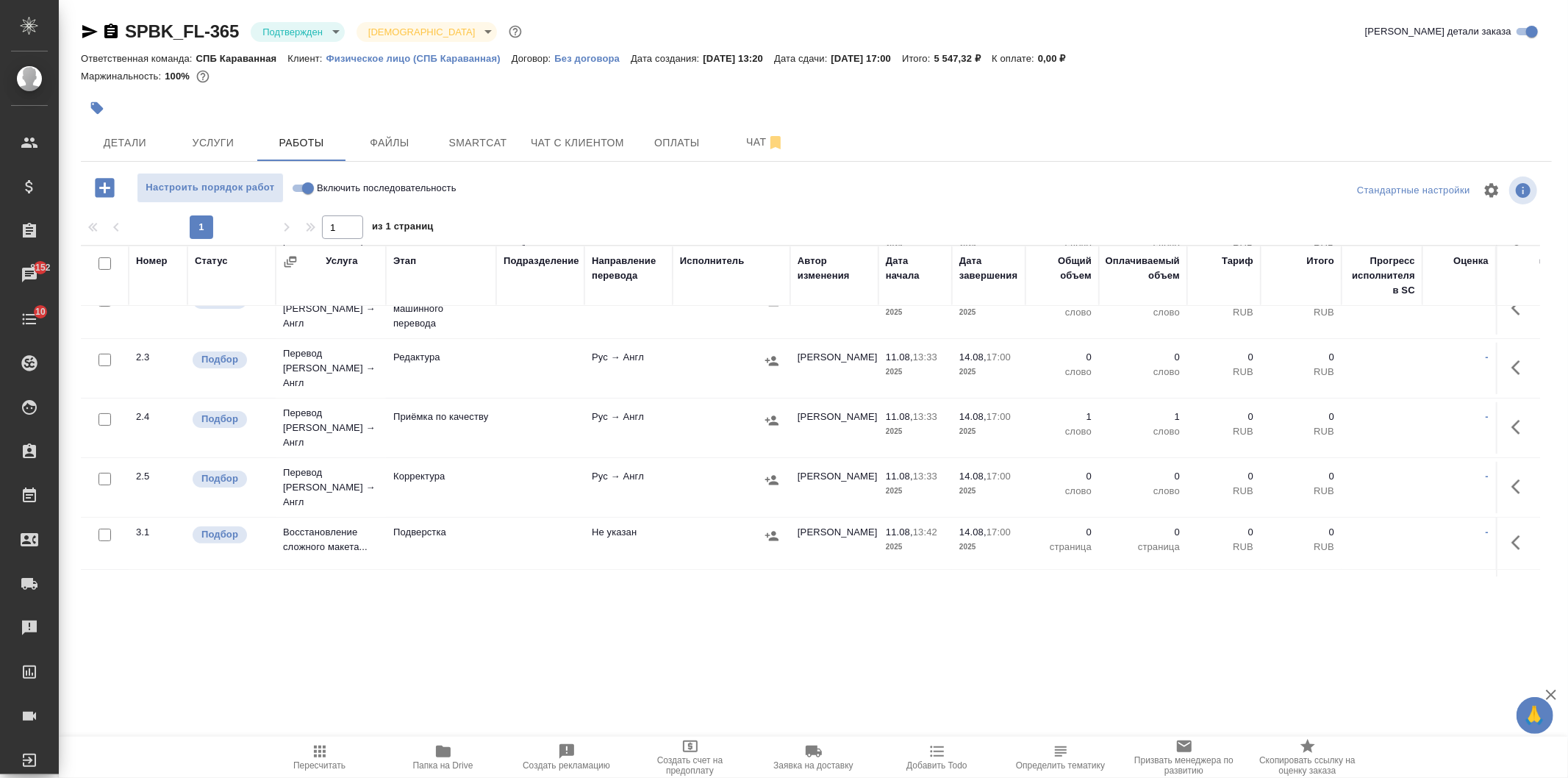
scroll to position [316, 0]
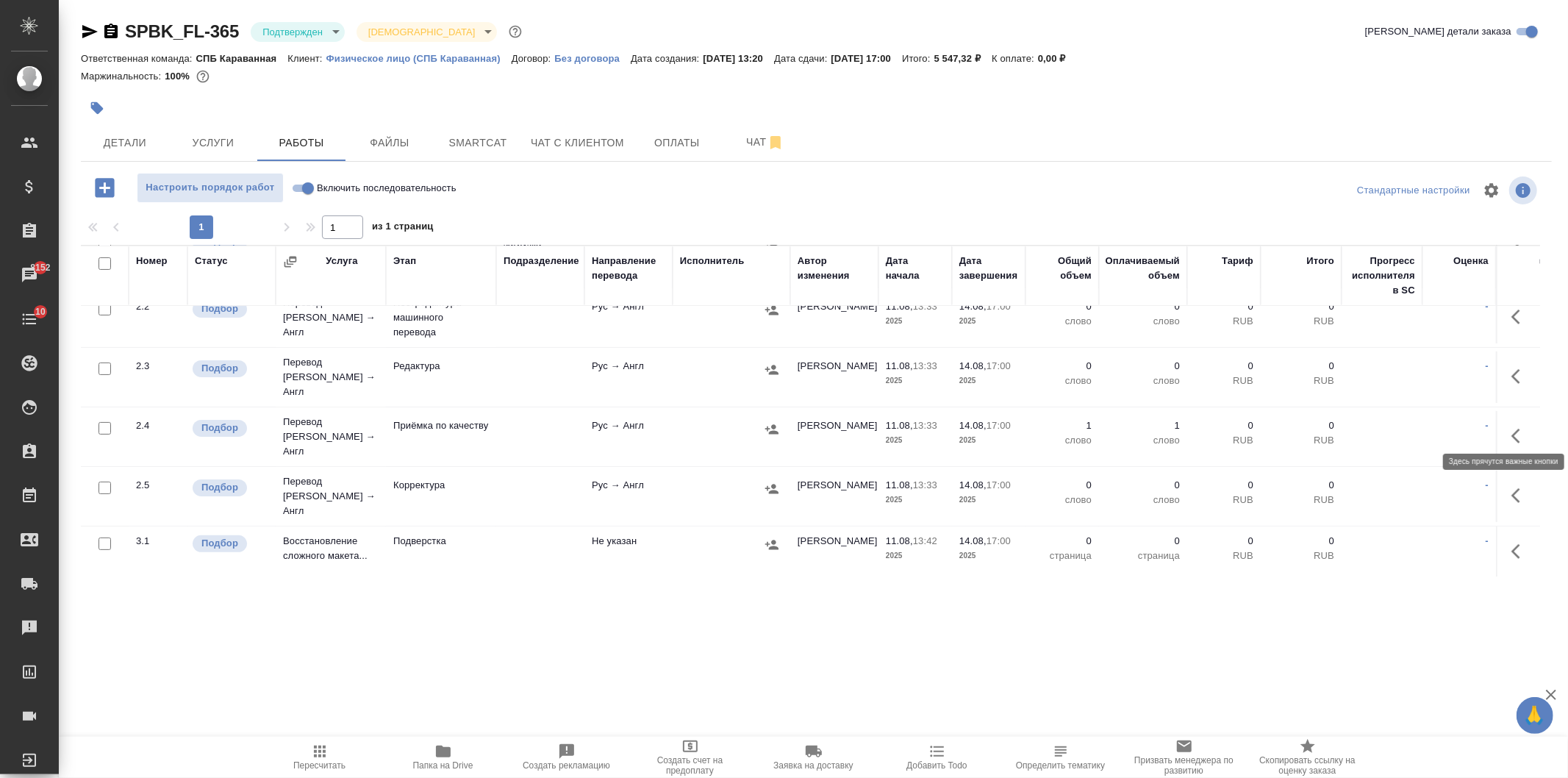
click at [1511, 429] on icon "button" at bounding box center [1515, 436] width 9 height 15
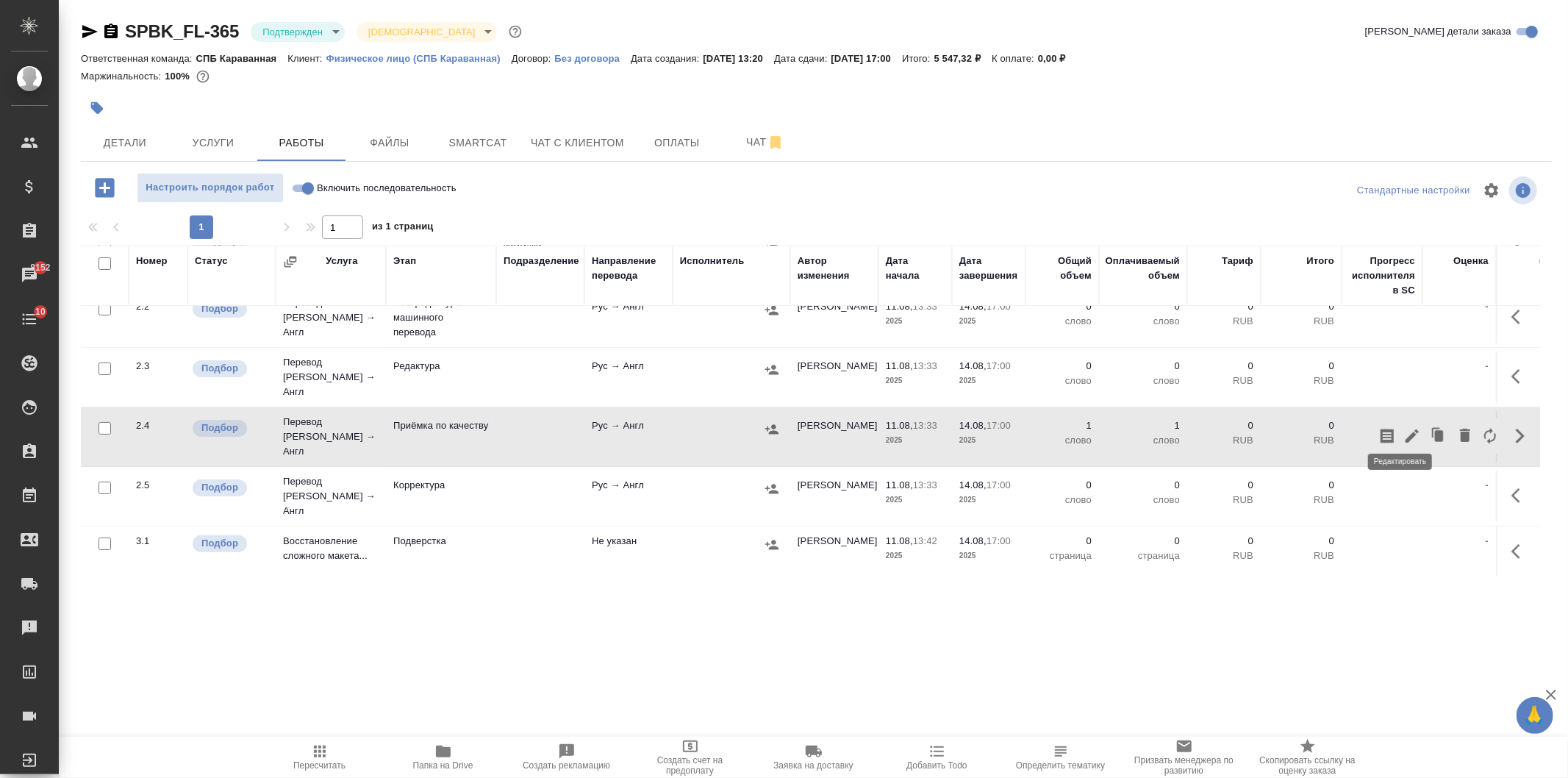
click at [1404, 427] on icon "button" at bounding box center [1412, 436] width 17 height 17
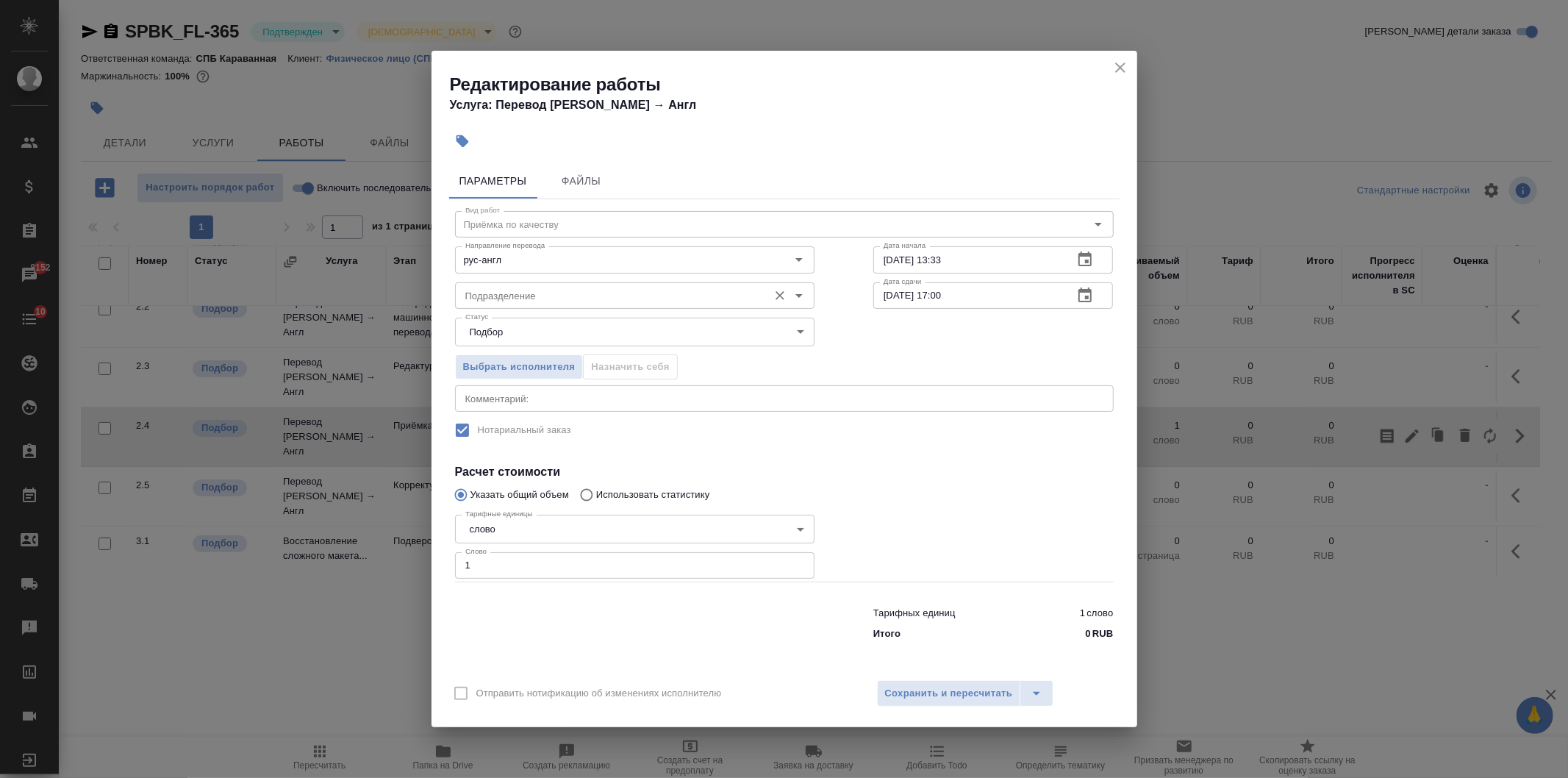
click at [522, 298] on input "Подразделение" at bounding box center [610, 295] width 301 height 17
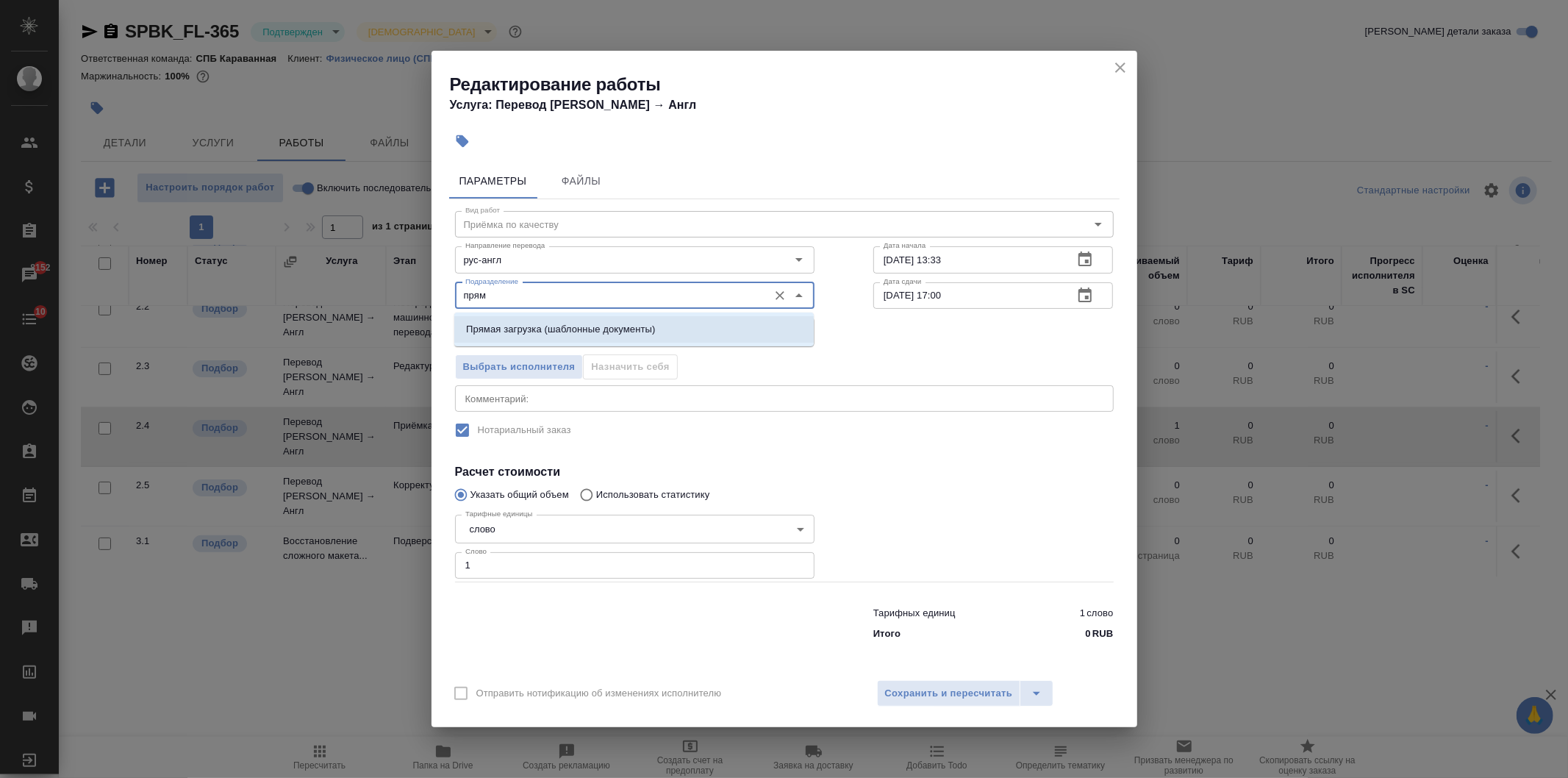
click at [574, 326] on p "Прямая загрузка (шаблонные документы)" at bounding box center [560, 329] width 189 height 15
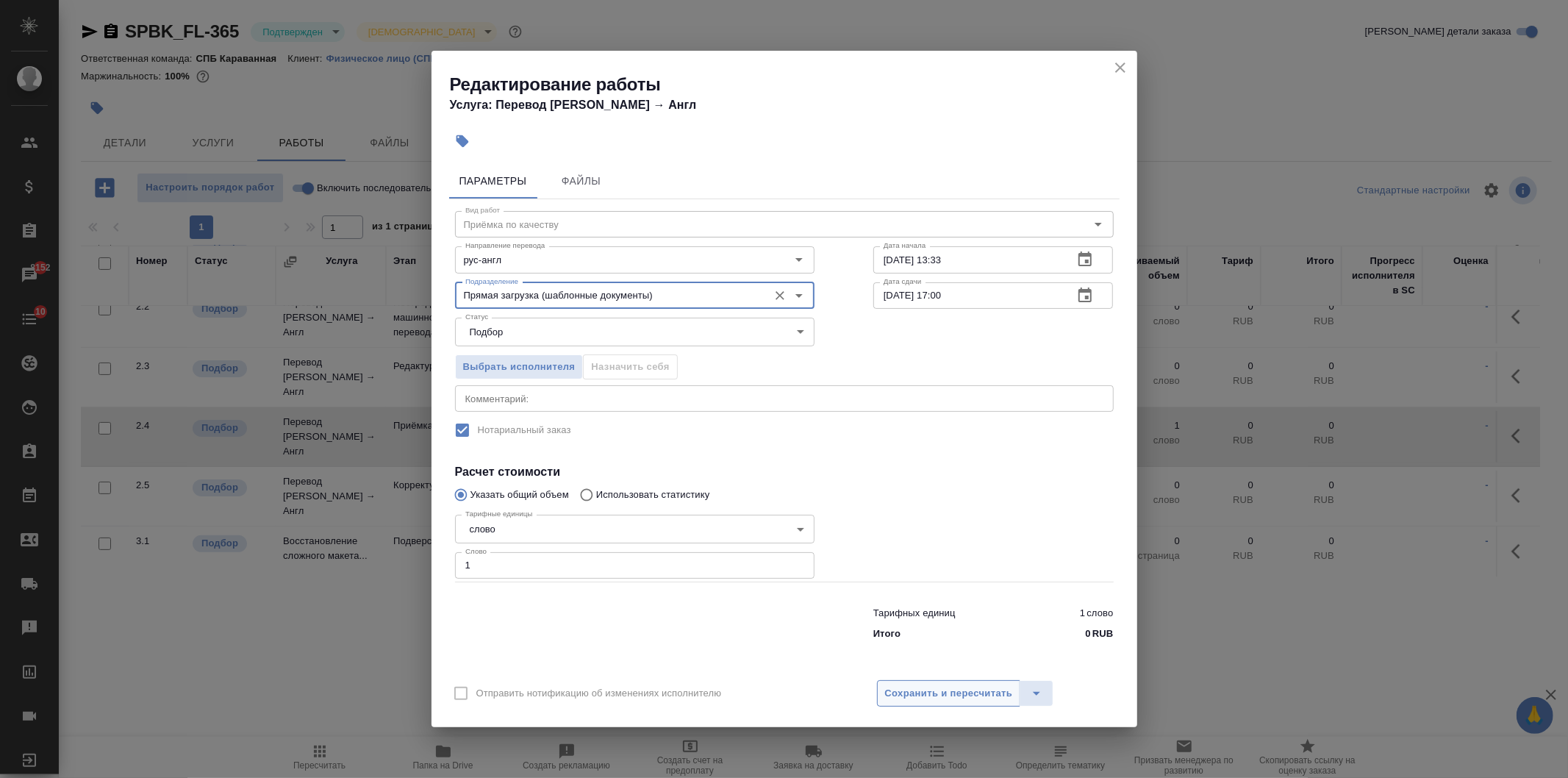
type input "Прямая загрузка (шаблонные документы)"
click at [970, 699] on span "Сохранить и пересчитать" at bounding box center [949, 693] width 128 height 17
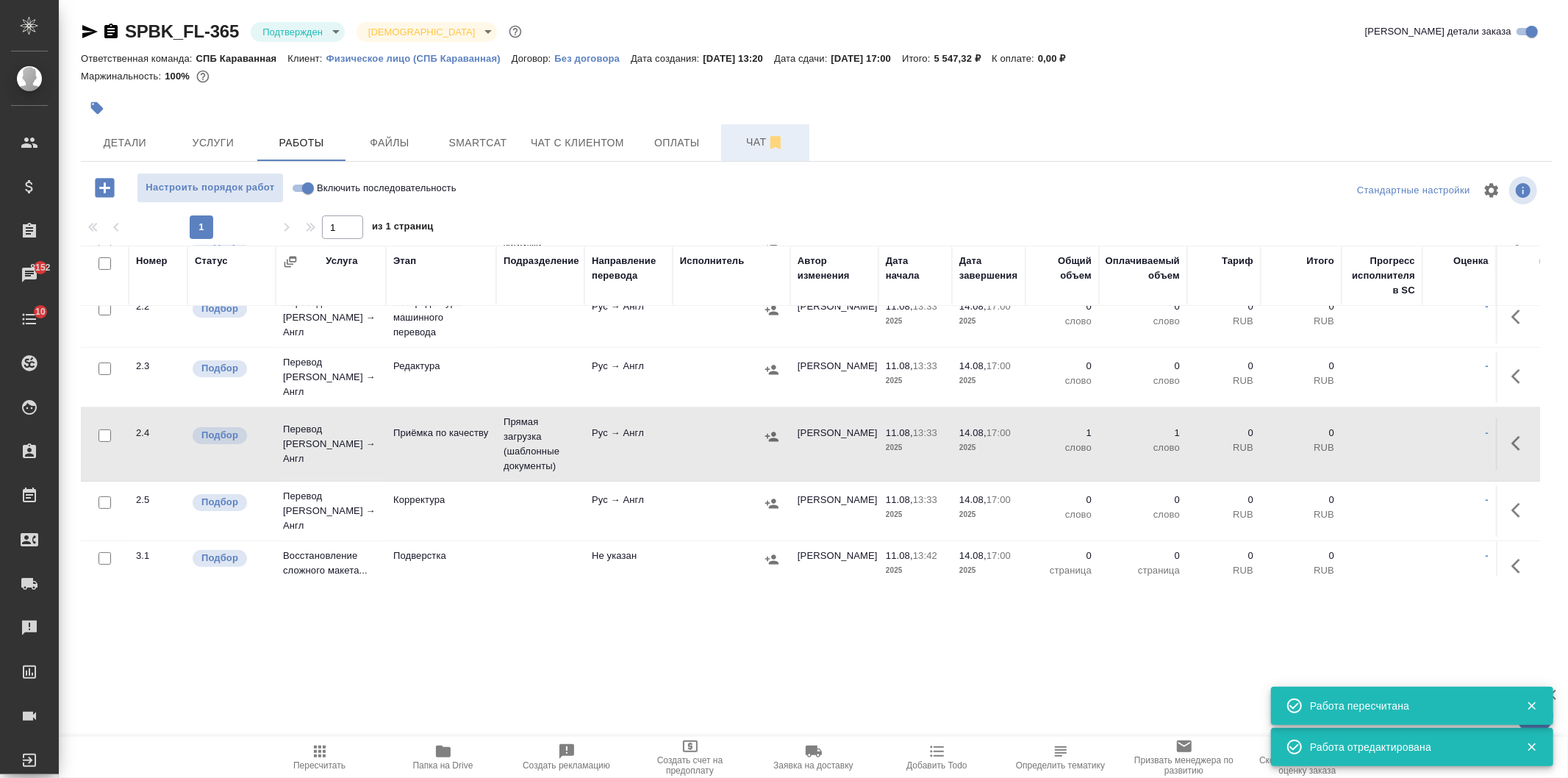
click at [751, 145] on span "Чат" at bounding box center [766, 142] width 71 height 18
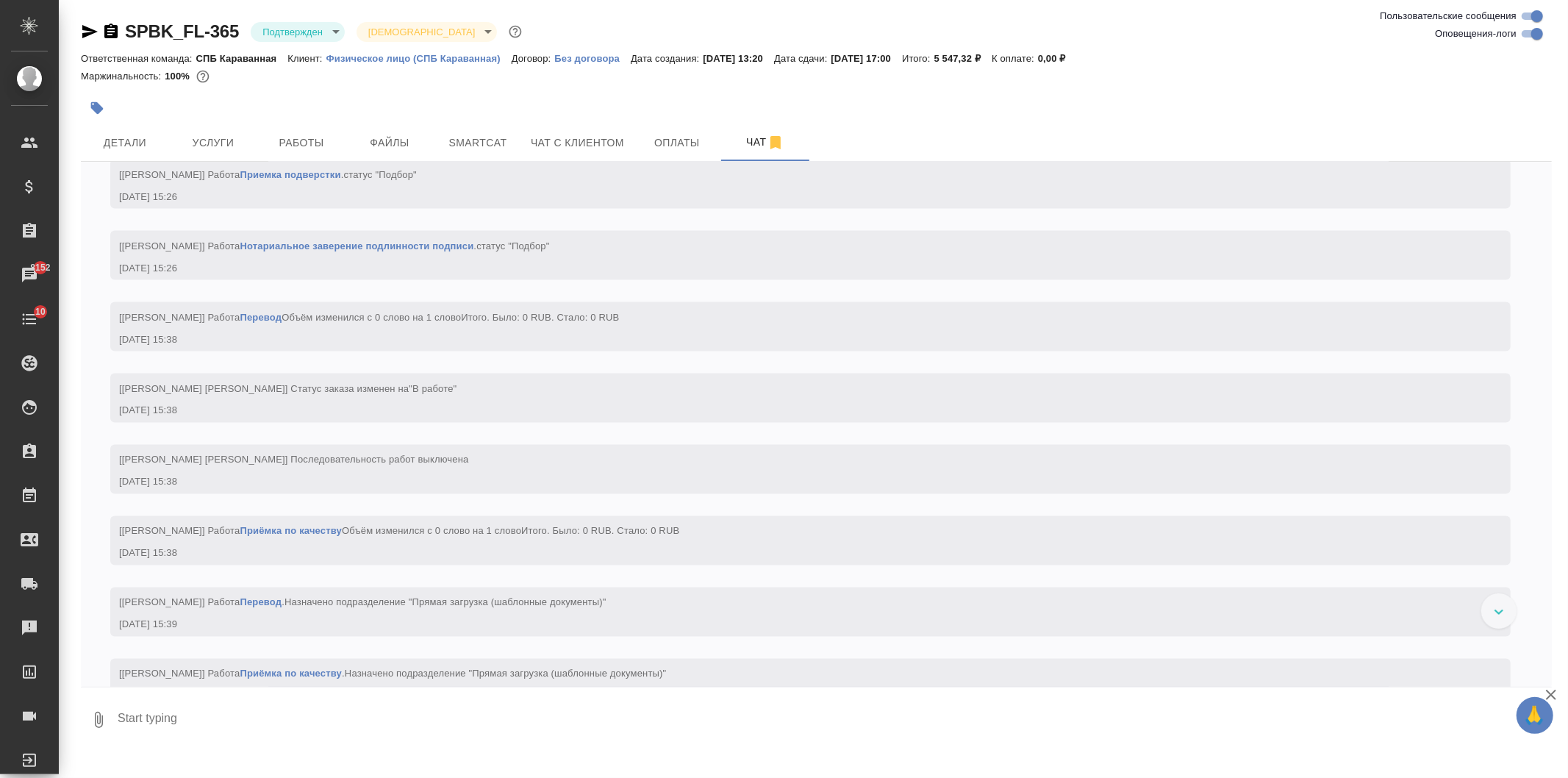
scroll to position [2178, 0]
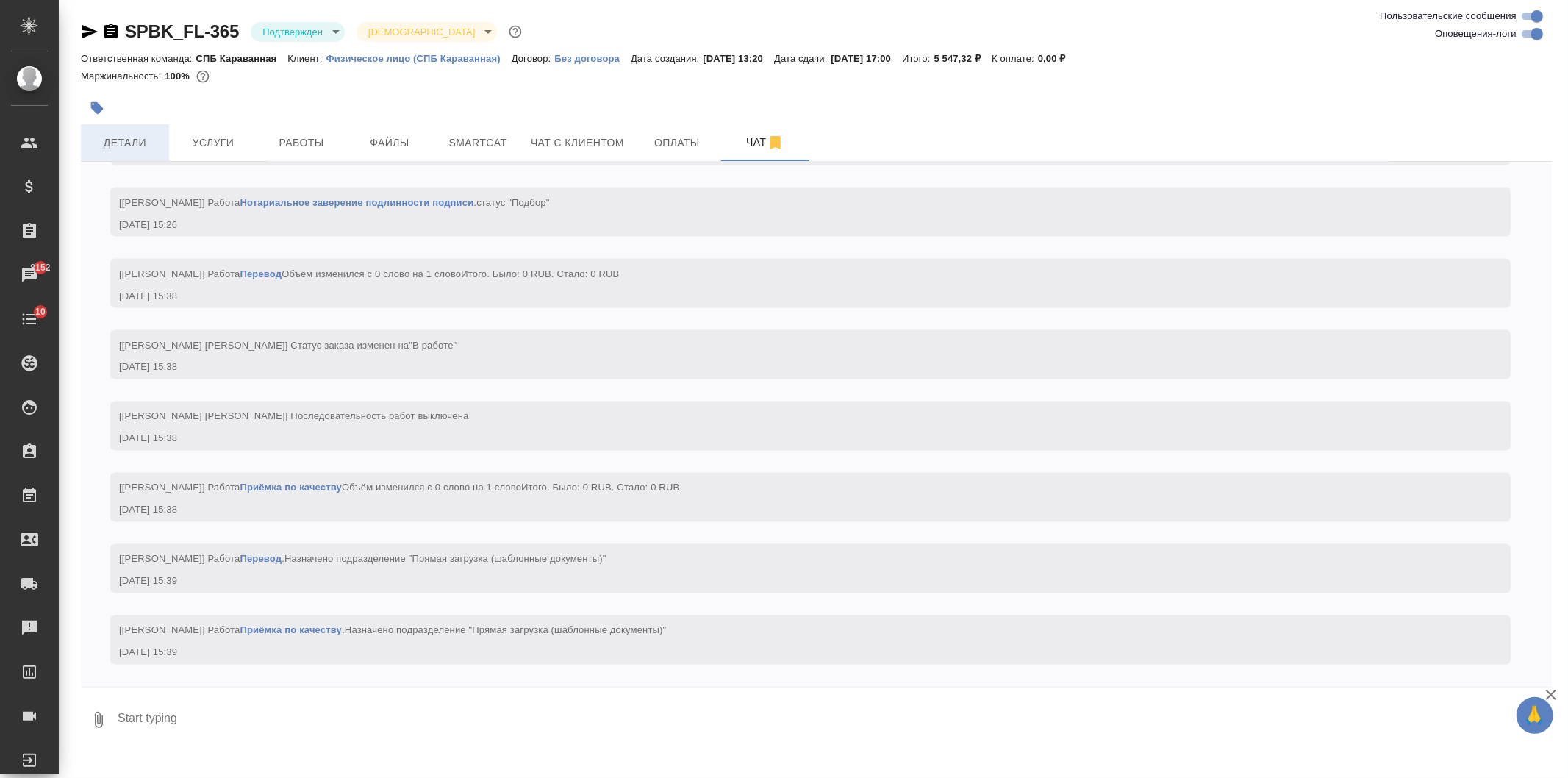
click at [146, 144] on span "Детали" at bounding box center [125, 142] width 71 height 18
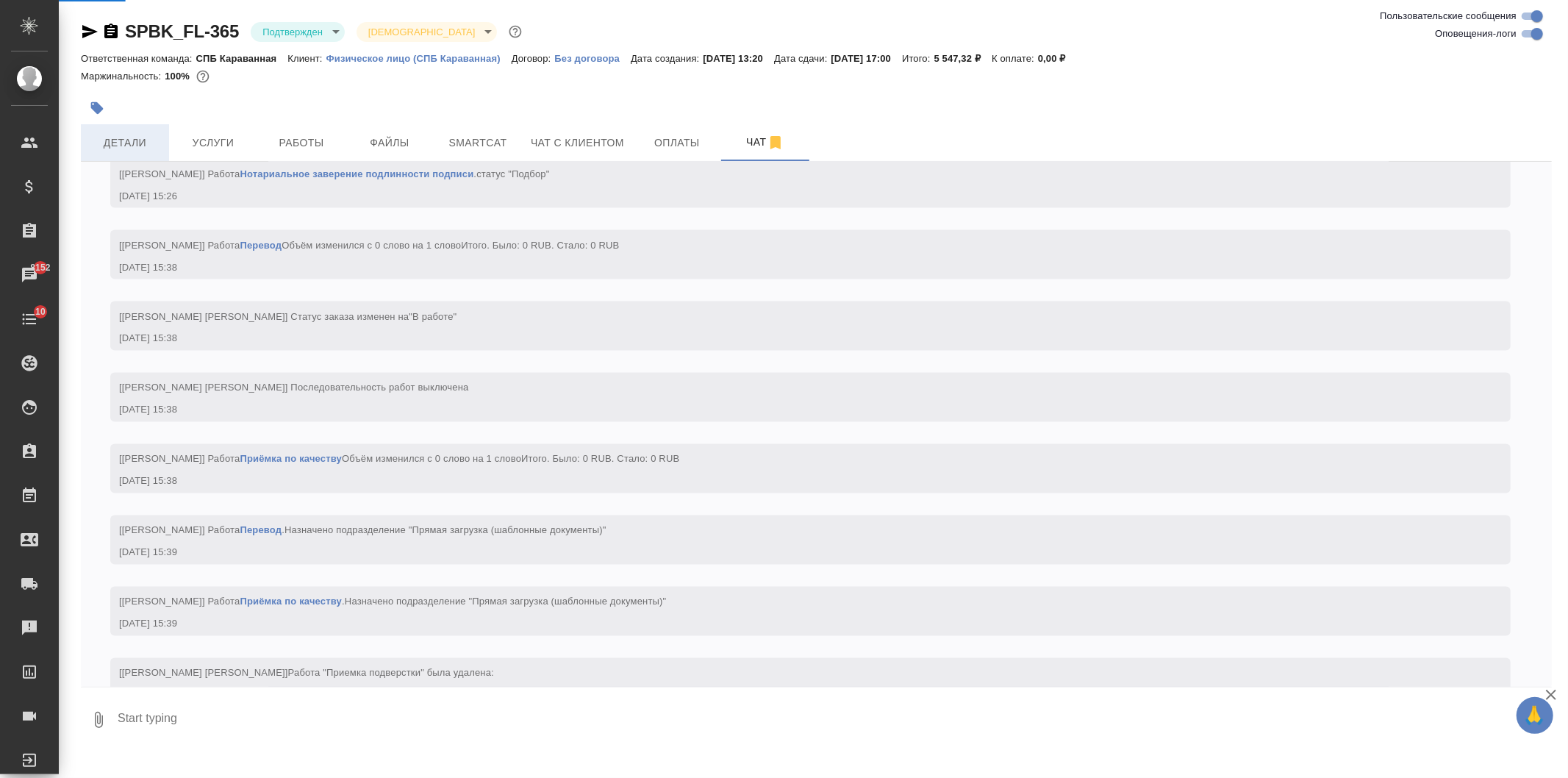
scroll to position [2712, 0]
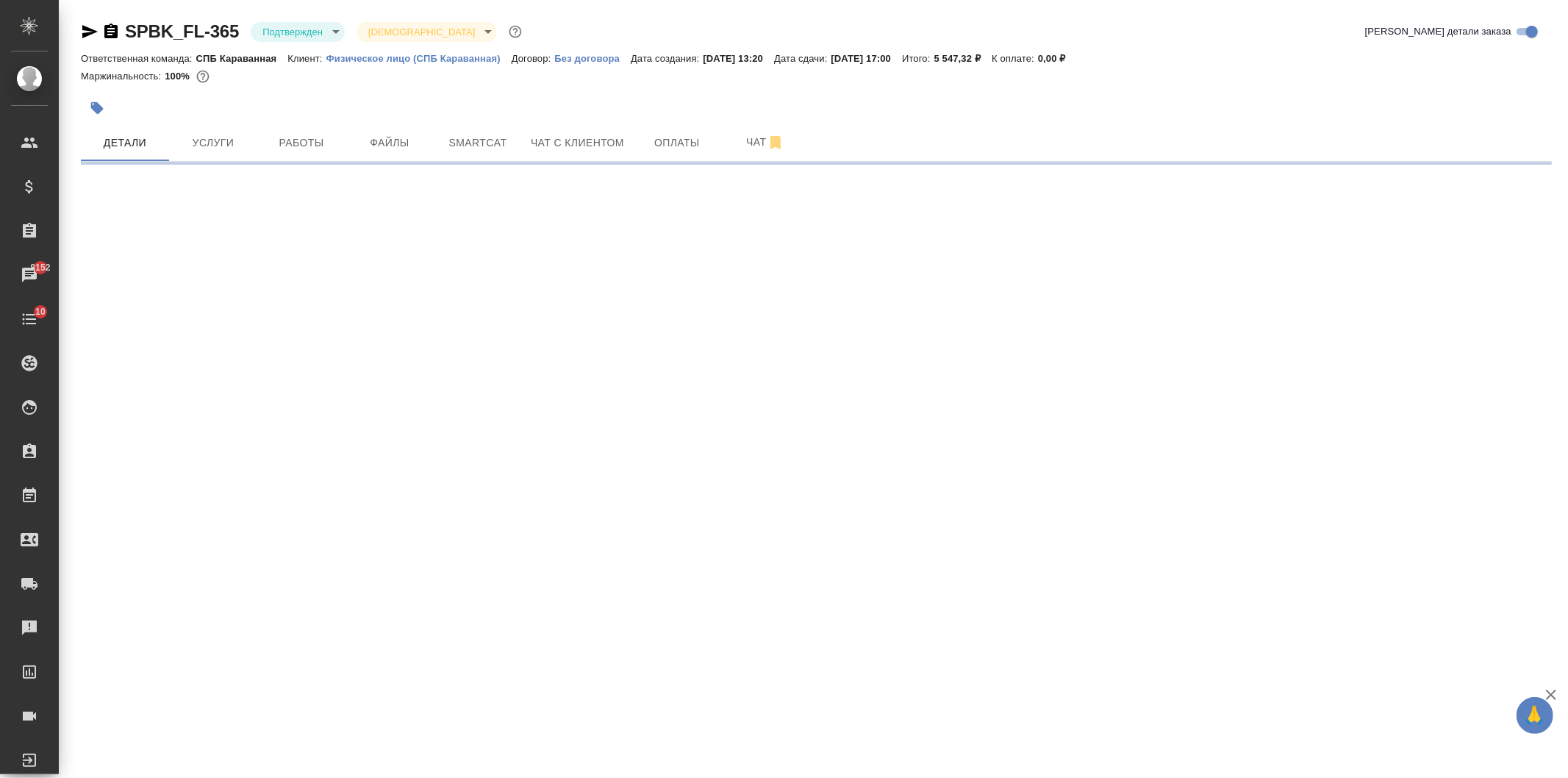
select select "RU"
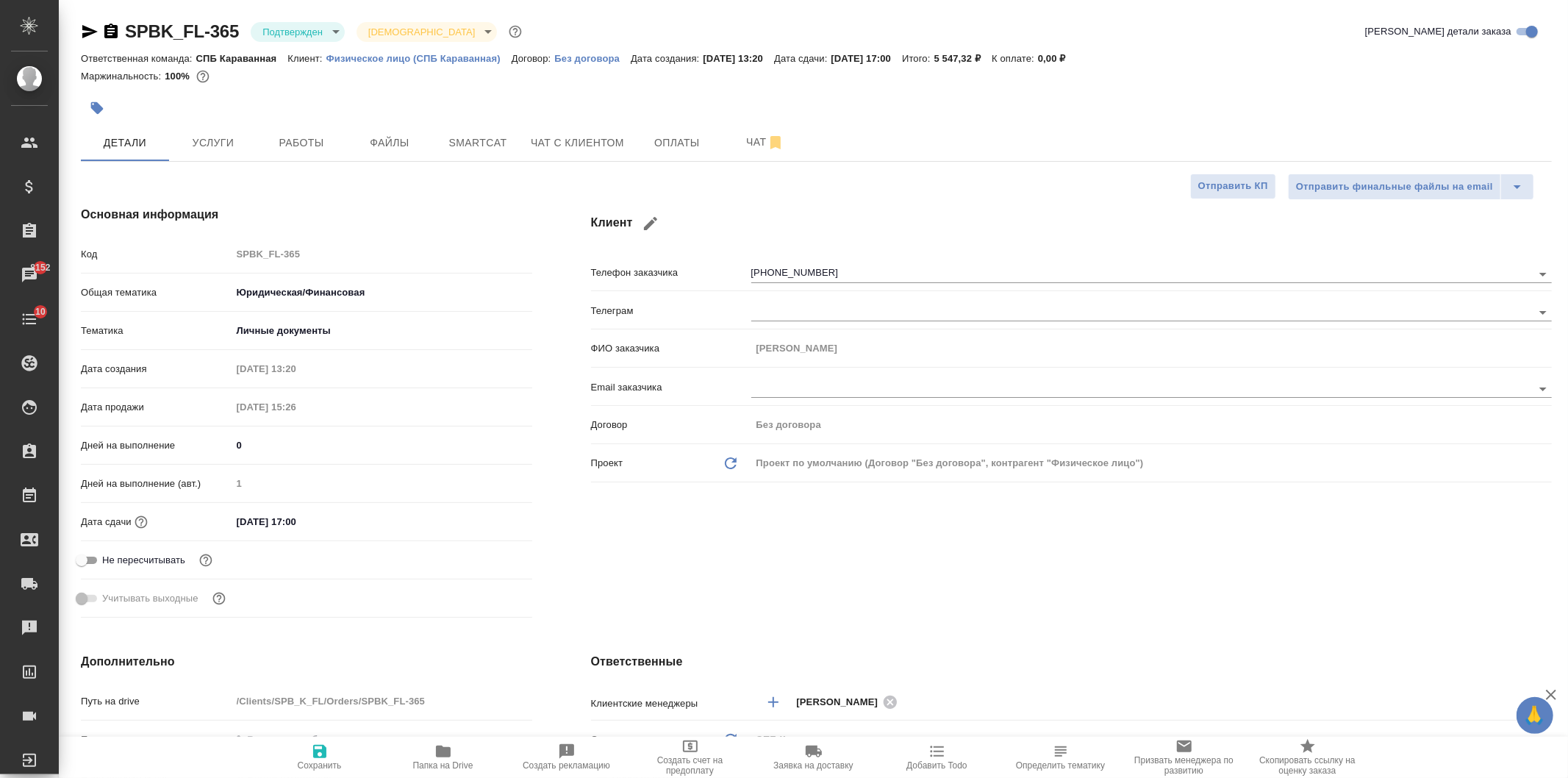
type textarea "x"
click at [1182, 571] on div "Клиент Телефон заказчика +79819727525 Телеграм ФИО заказчика Рыжов Егор Email з…" at bounding box center [1072, 414] width 1020 height 476
type textarea "x"
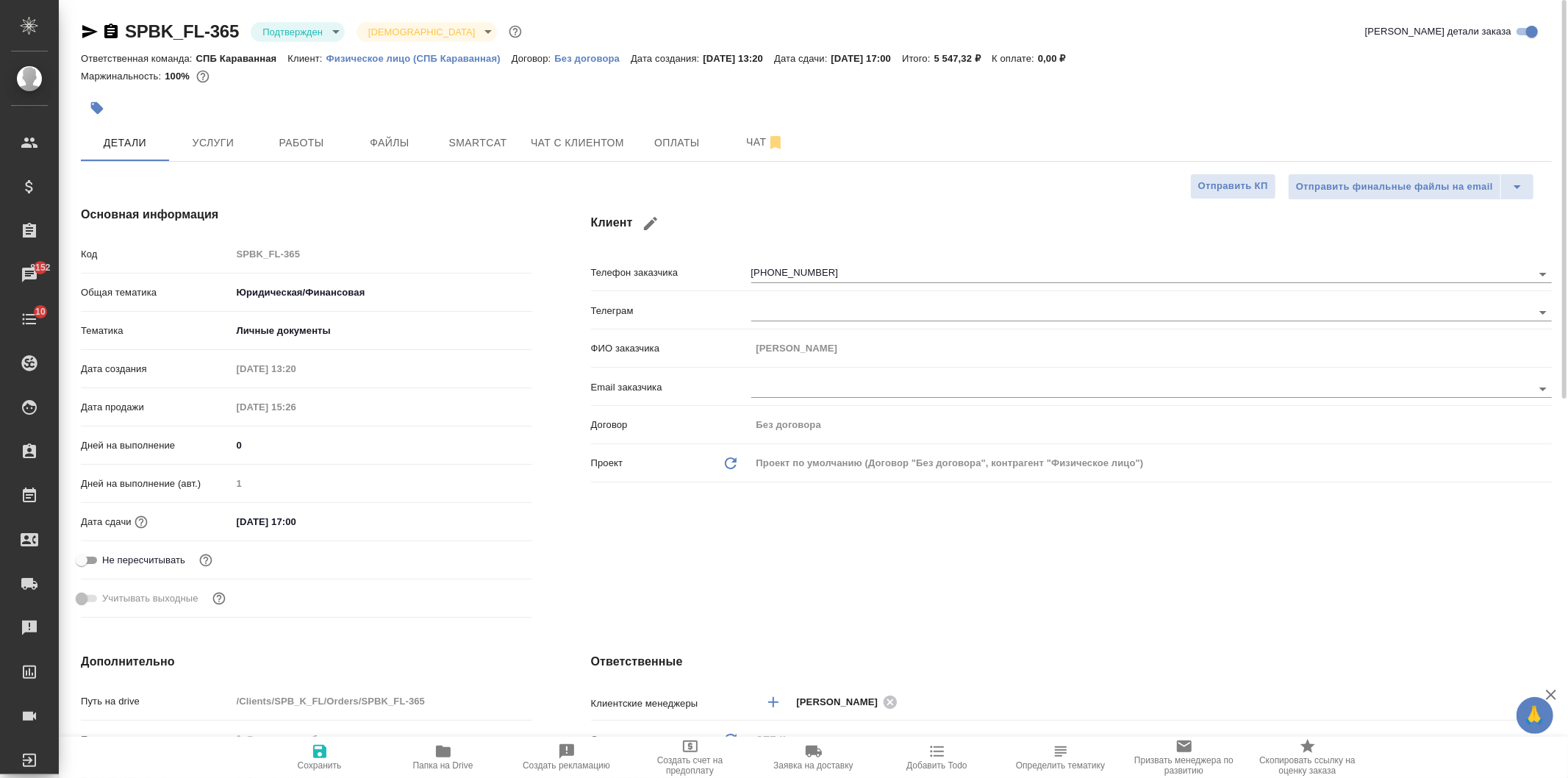
type textarea "x"
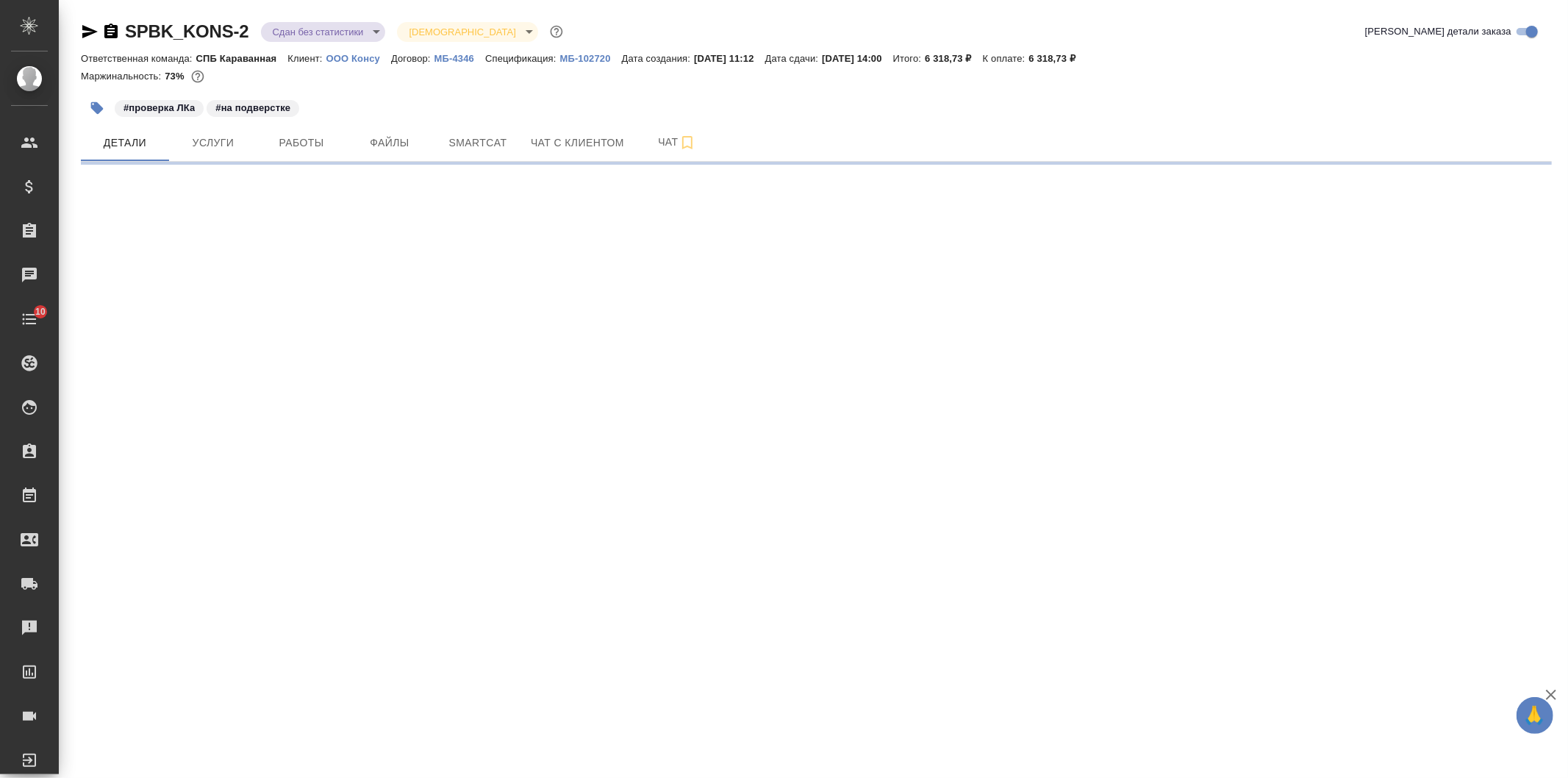
select select "RU"
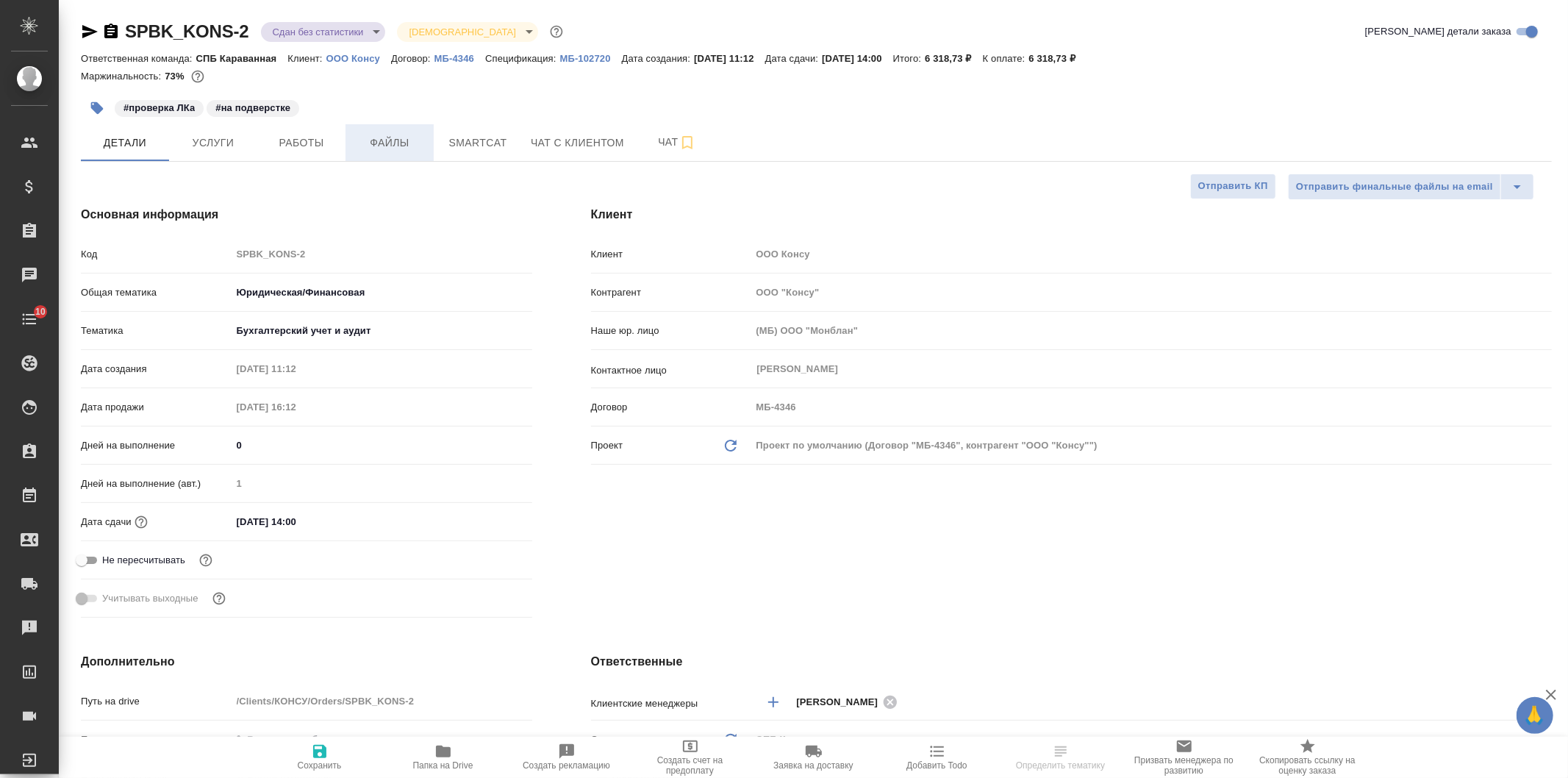
type textarea "x"
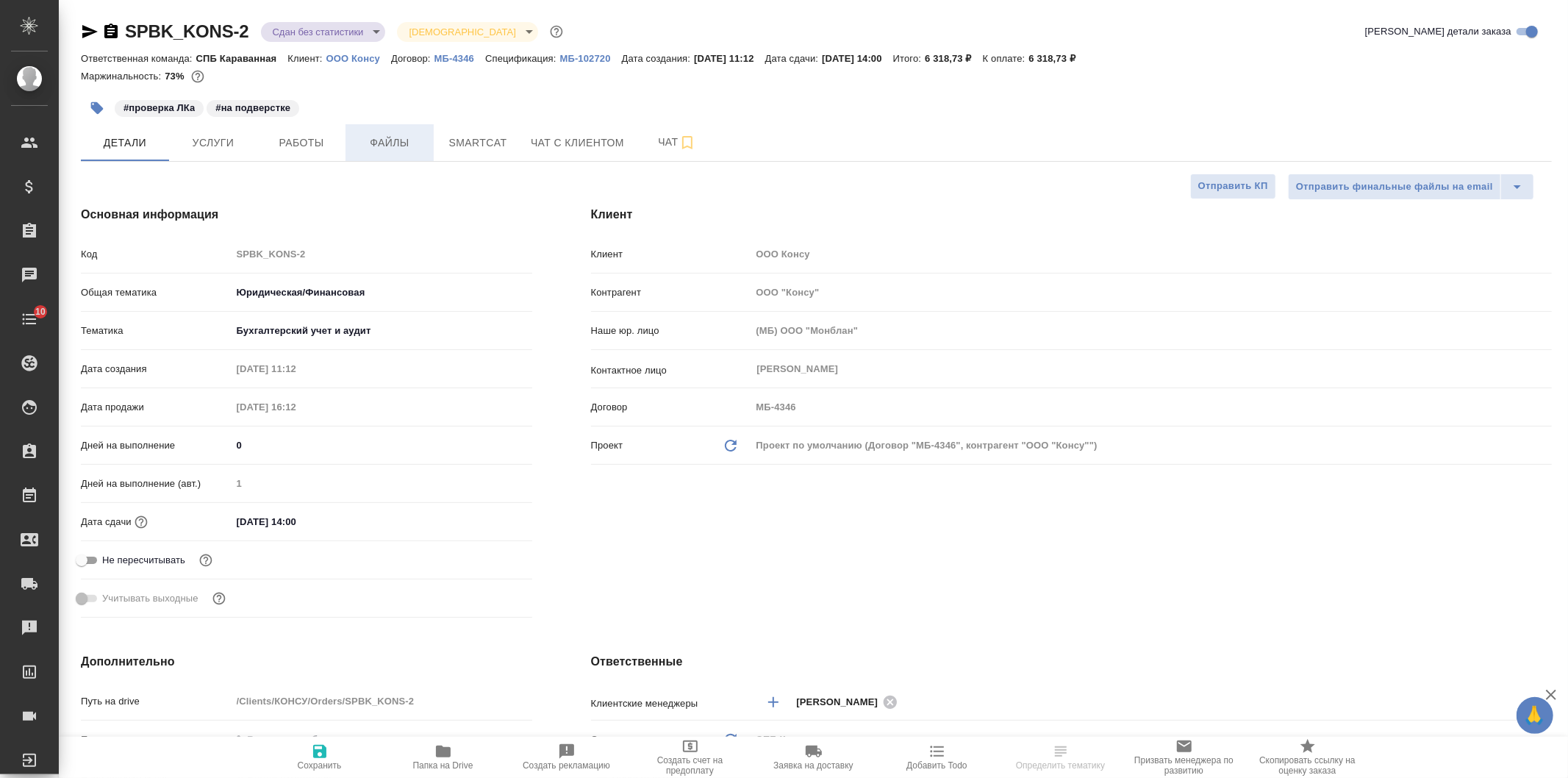
type textarea "x"
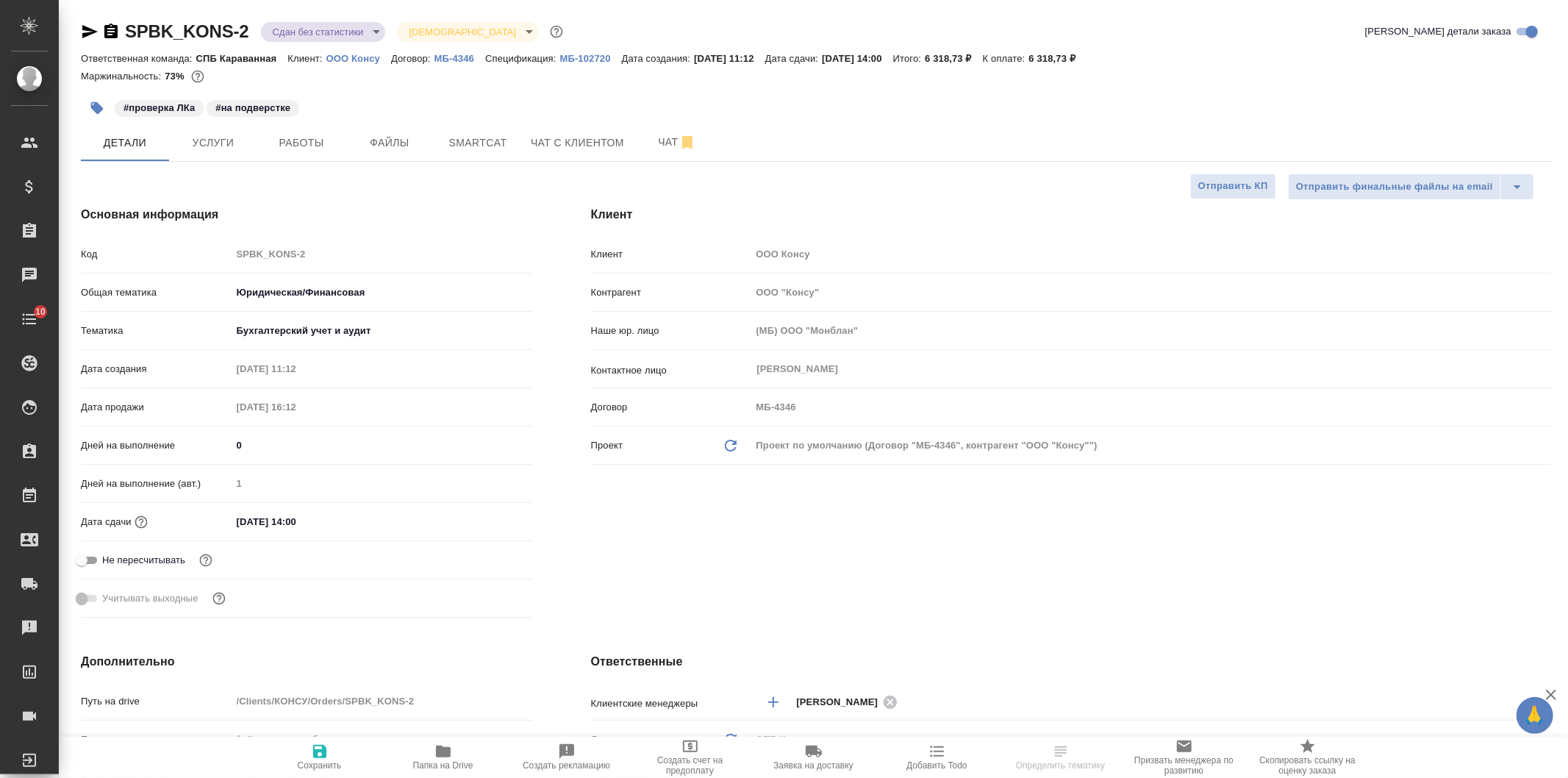
type textarea "x"
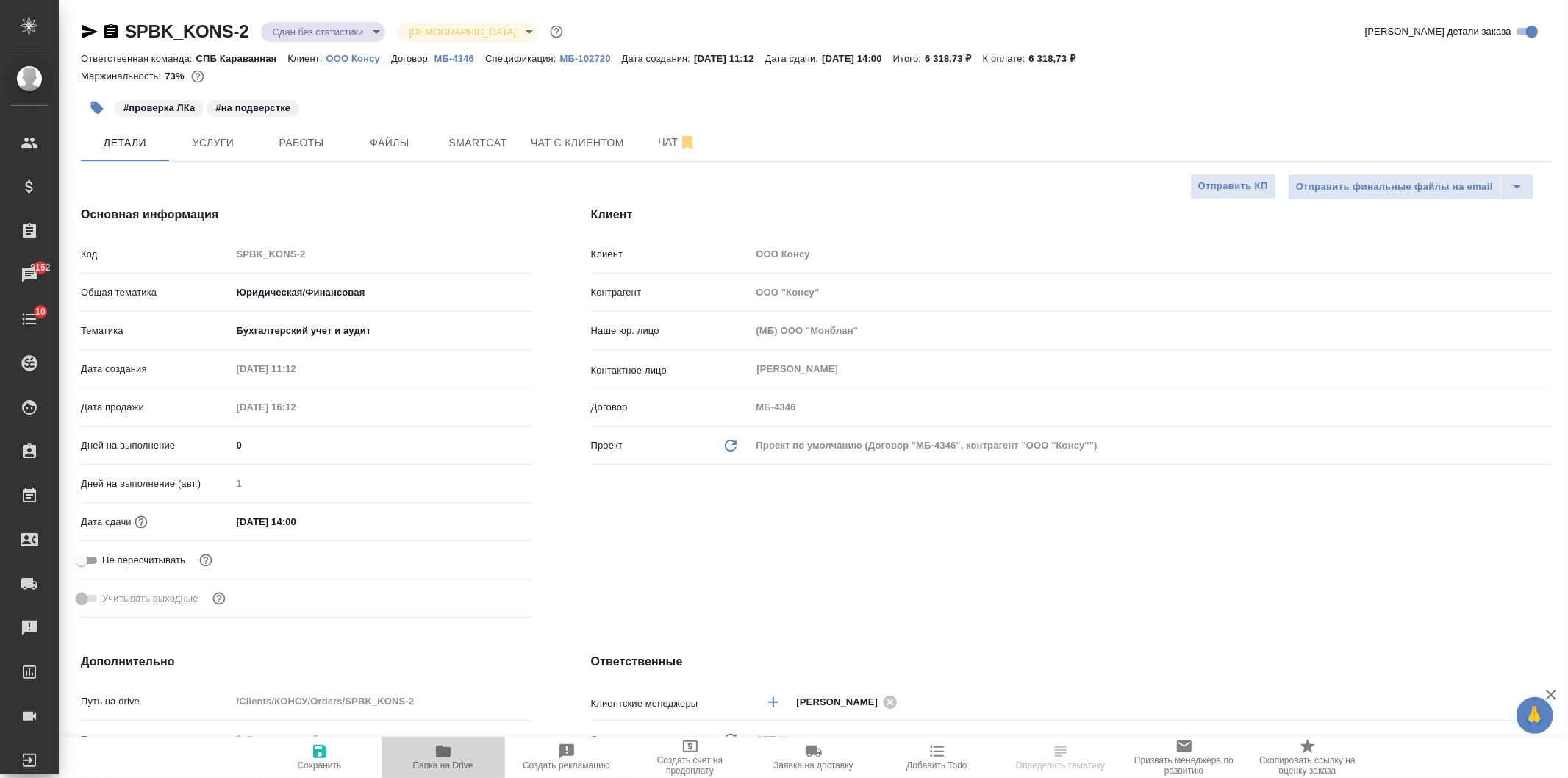
click at [445, 758] on icon "button" at bounding box center [443, 751] width 17 height 17
type textarea "x"
select select "RU"
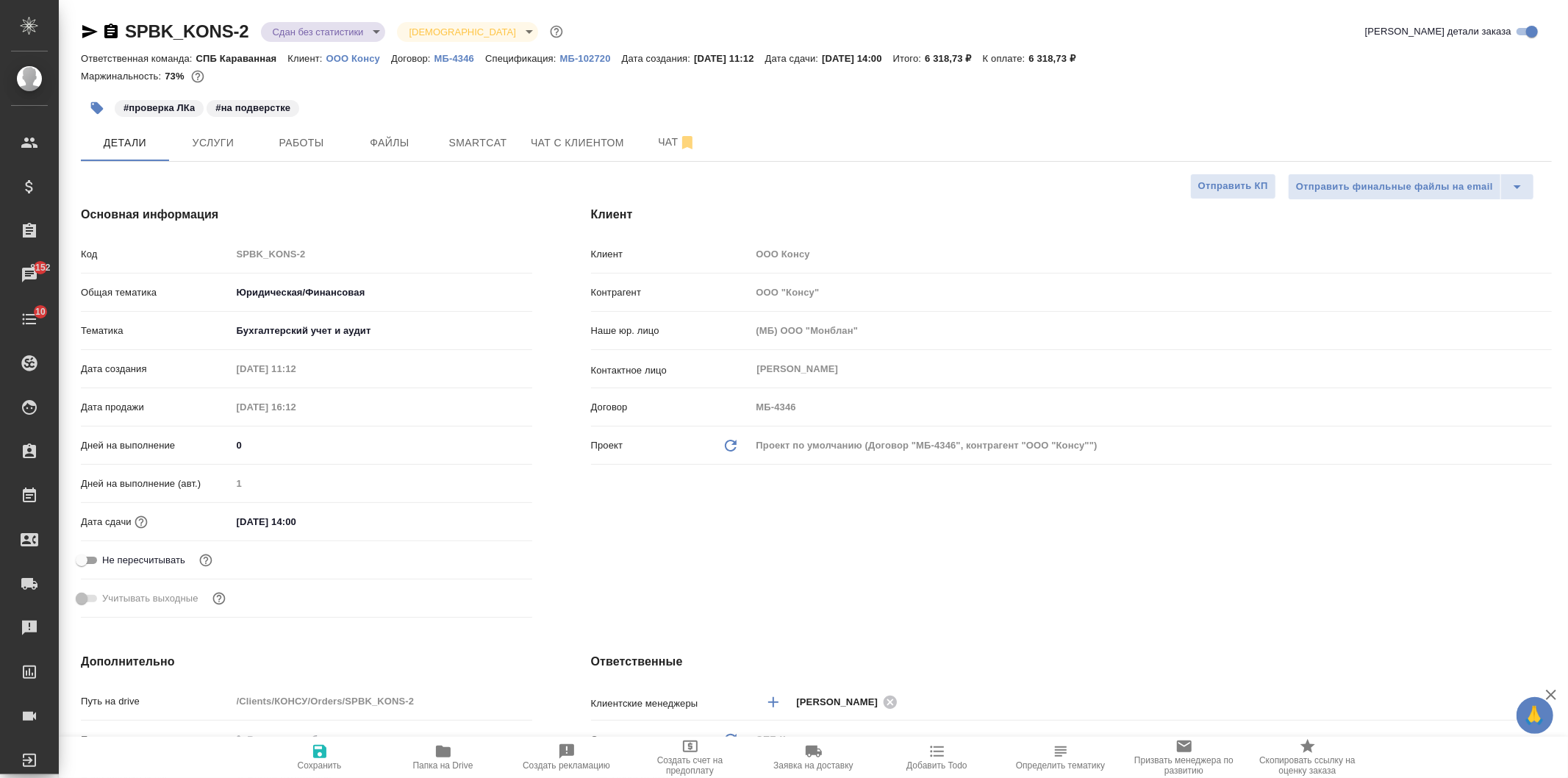
type textarea "x"
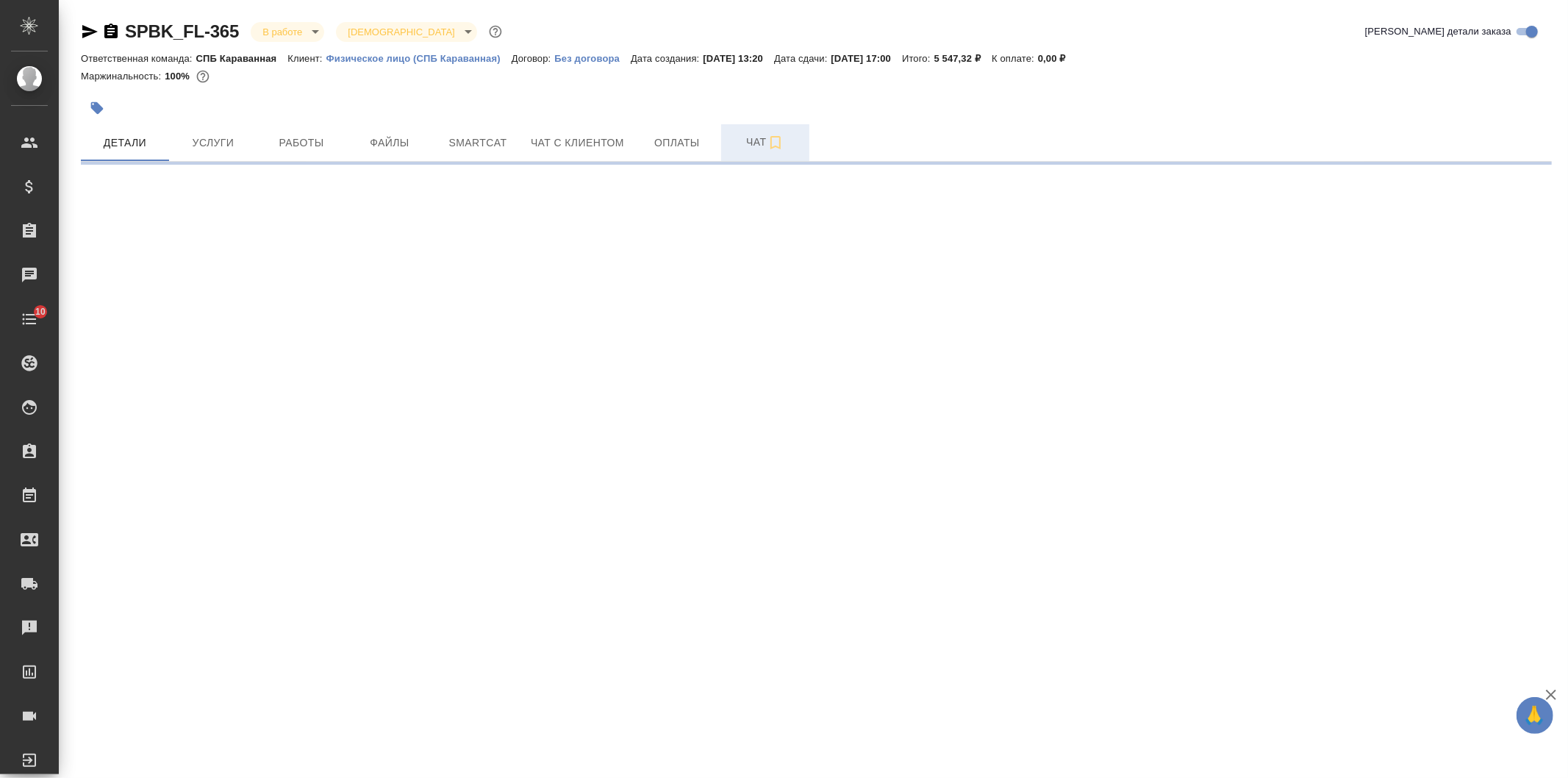
select select "RU"
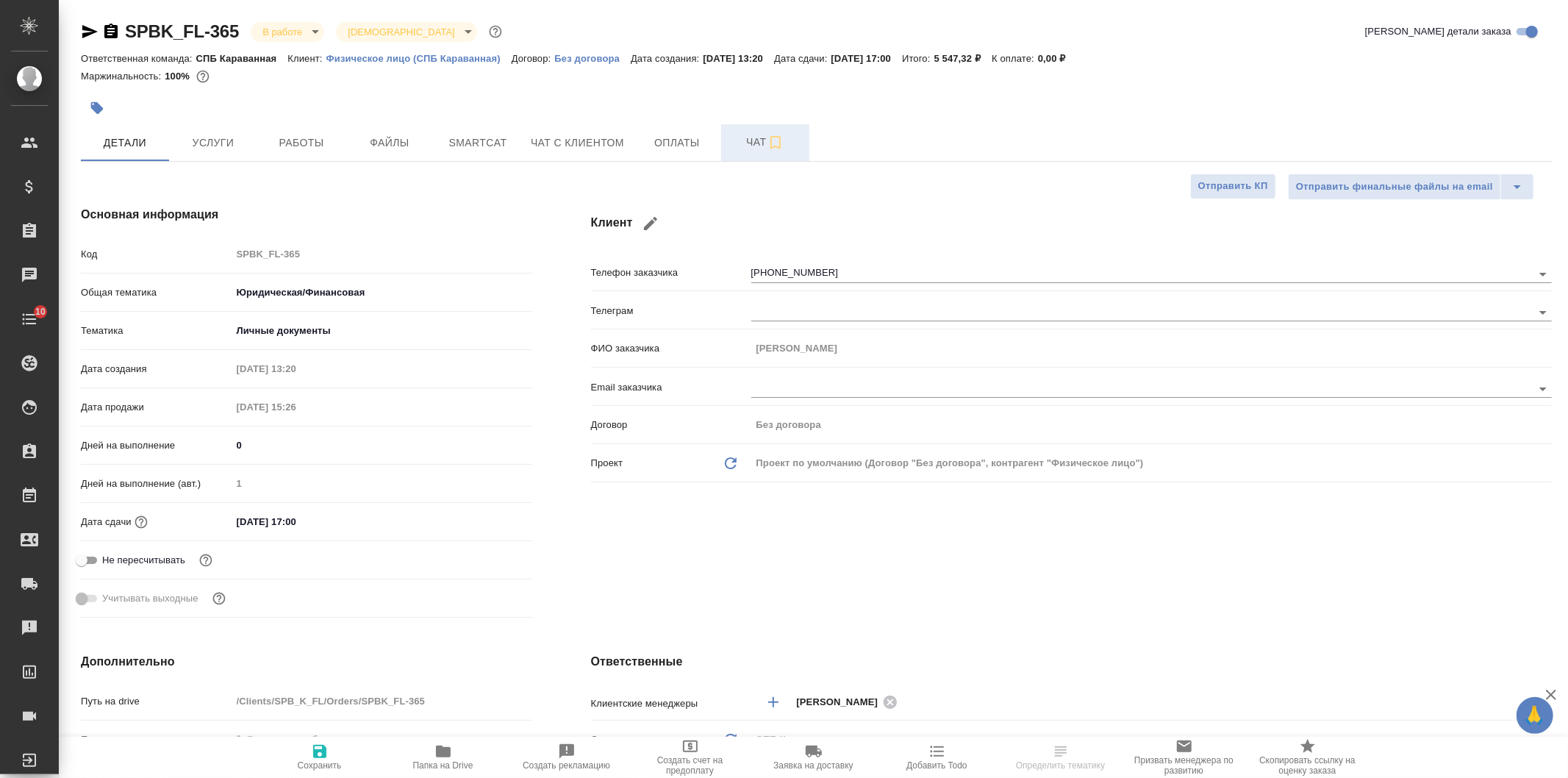
click at [735, 146] on span "Чат" at bounding box center [766, 142] width 71 height 18
type textarea "x"
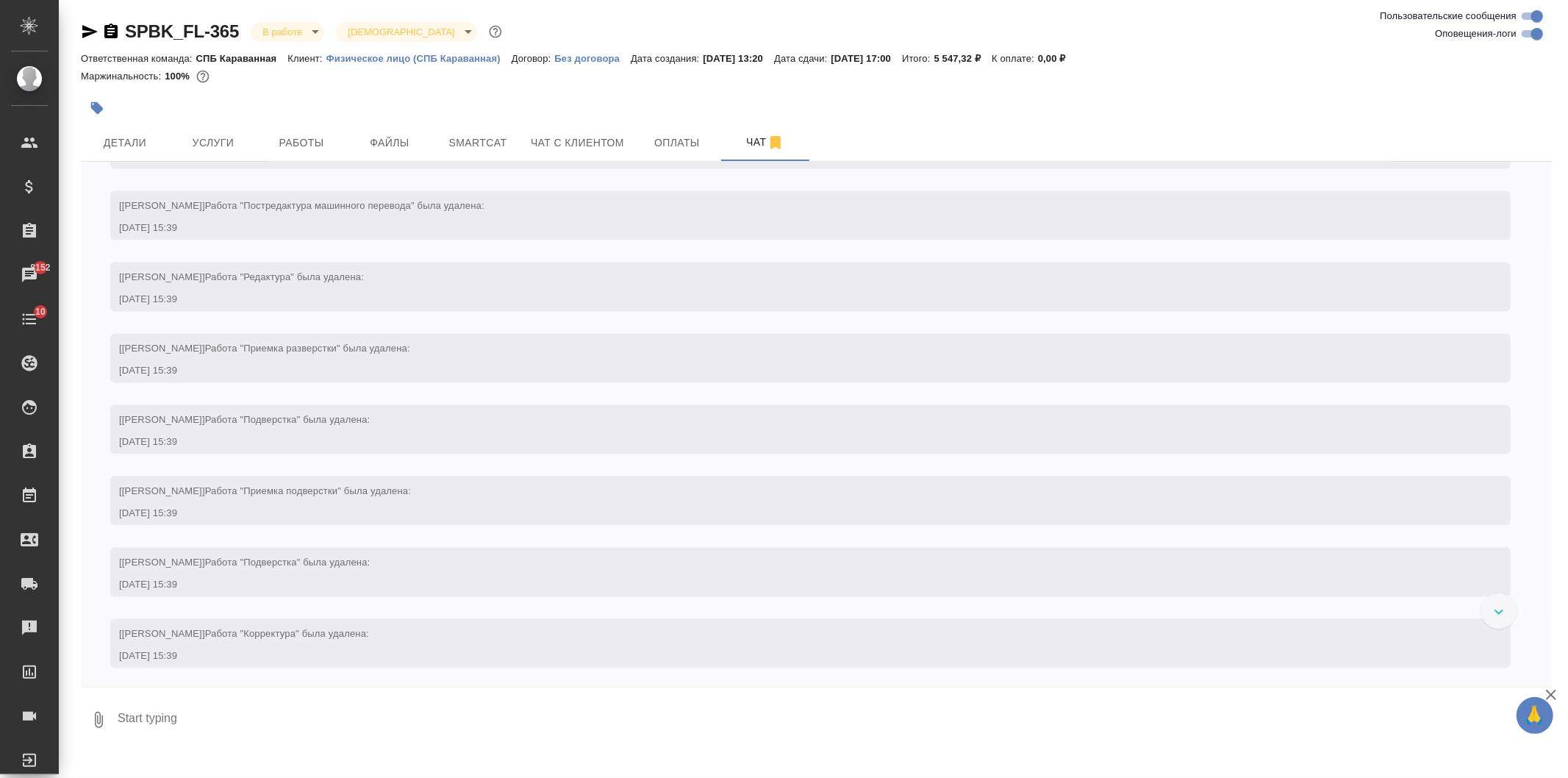
scroll to position [2525, 0]
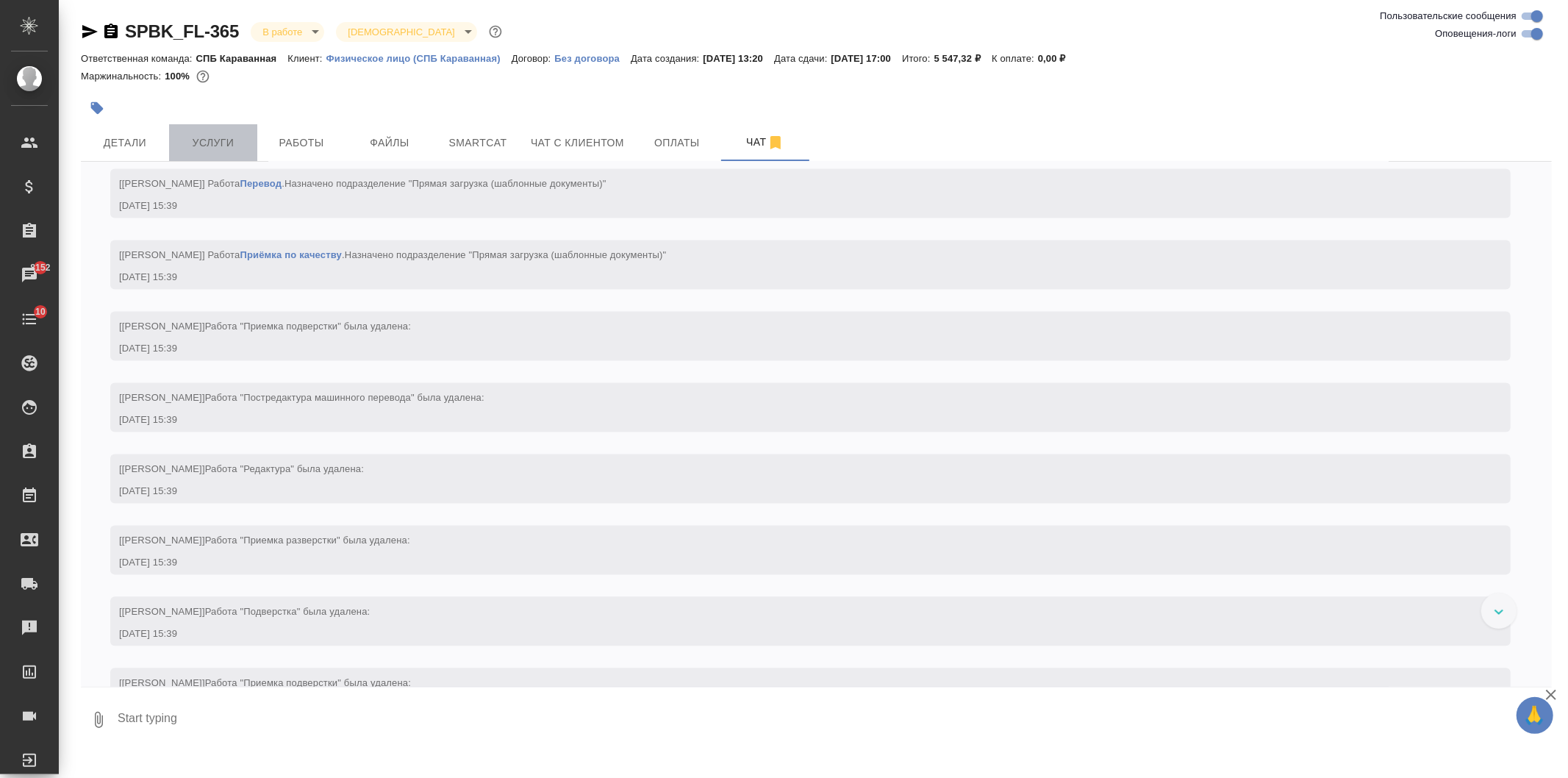
click at [221, 144] on span "Услуги" at bounding box center [213, 142] width 71 height 18
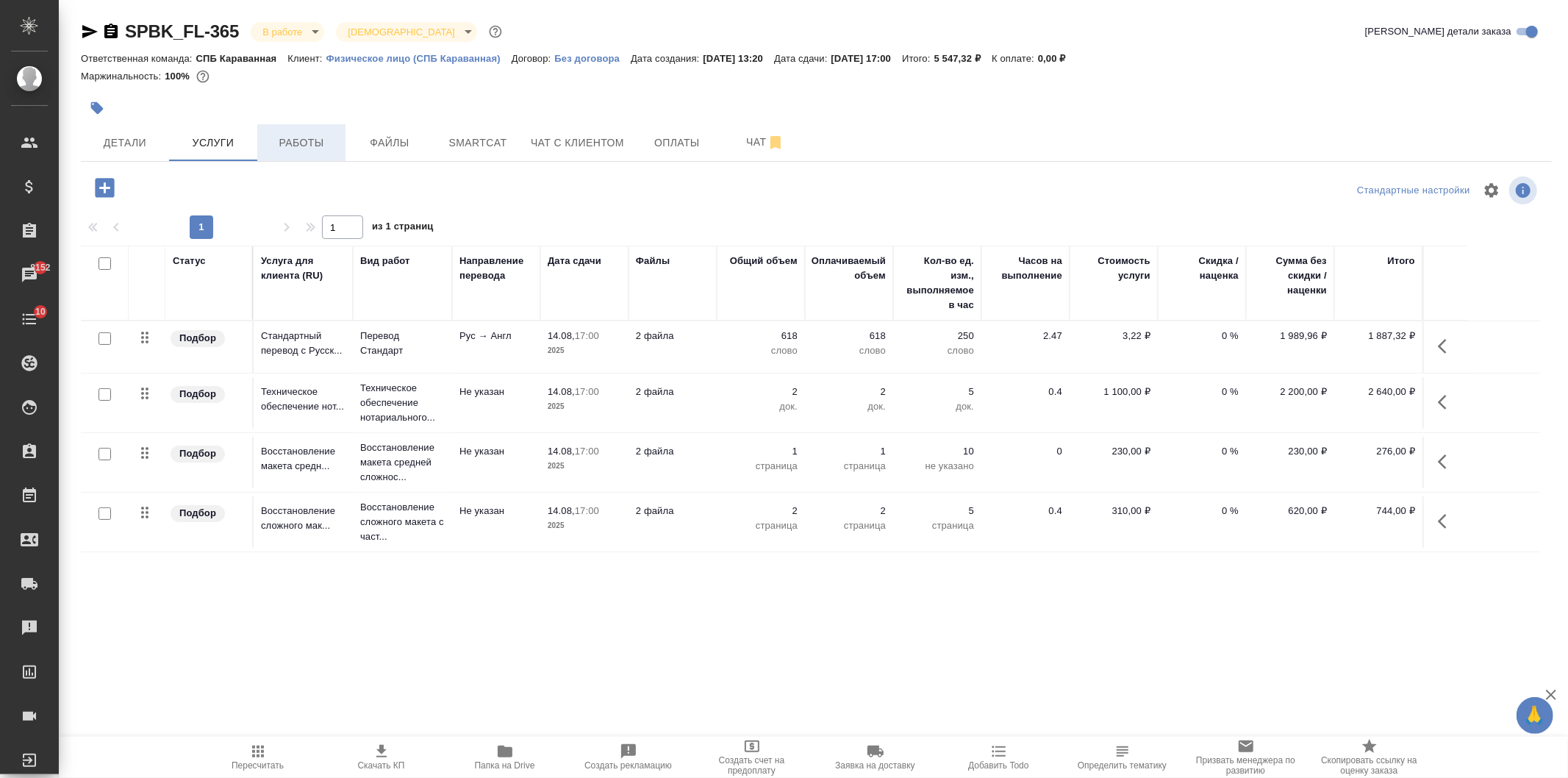
click at [291, 129] on button "Работы" at bounding box center [301, 142] width 88 height 37
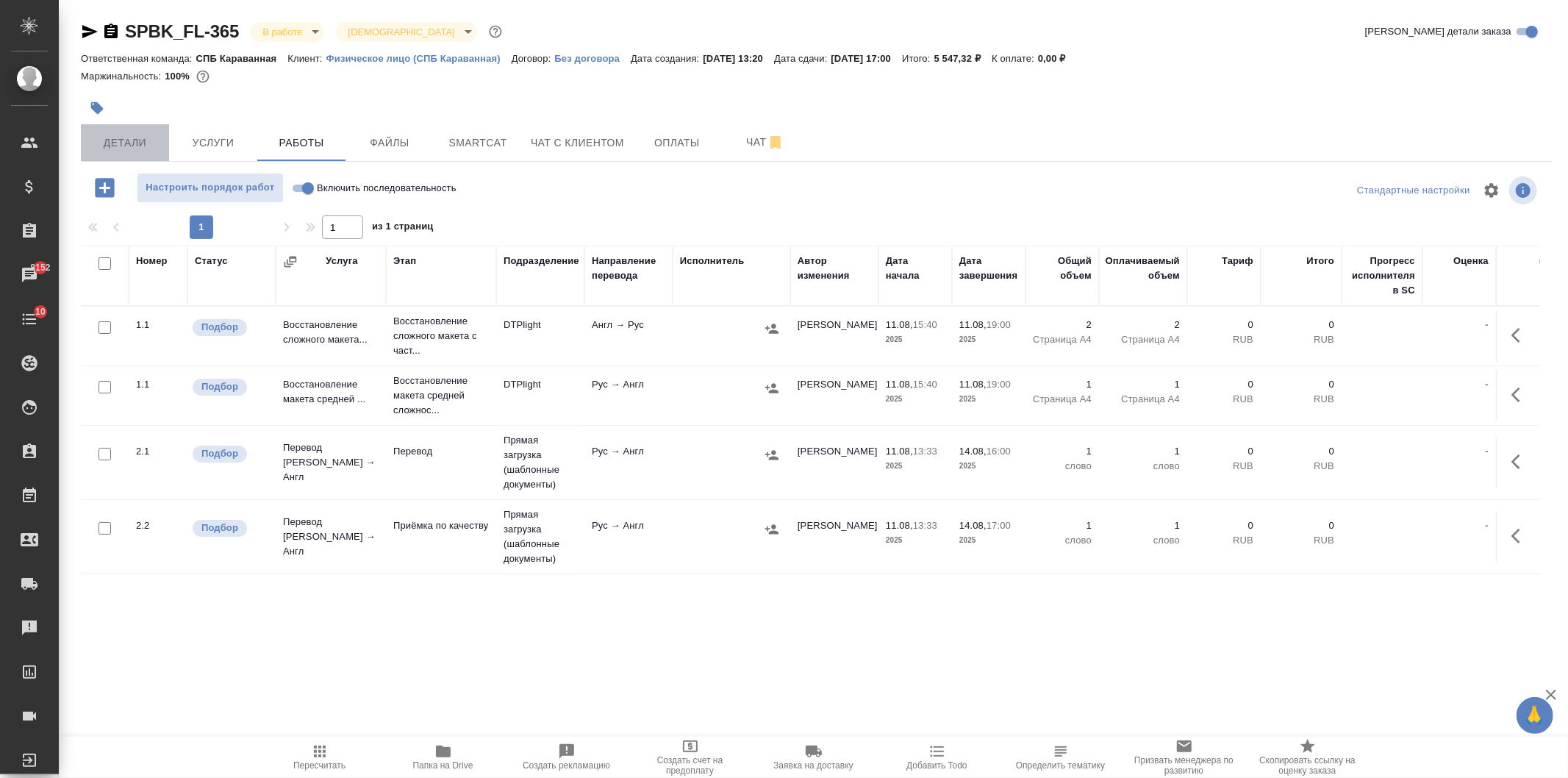
click at [99, 129] on button "Детали" at bounding box center [125, 142] width 88 height 37
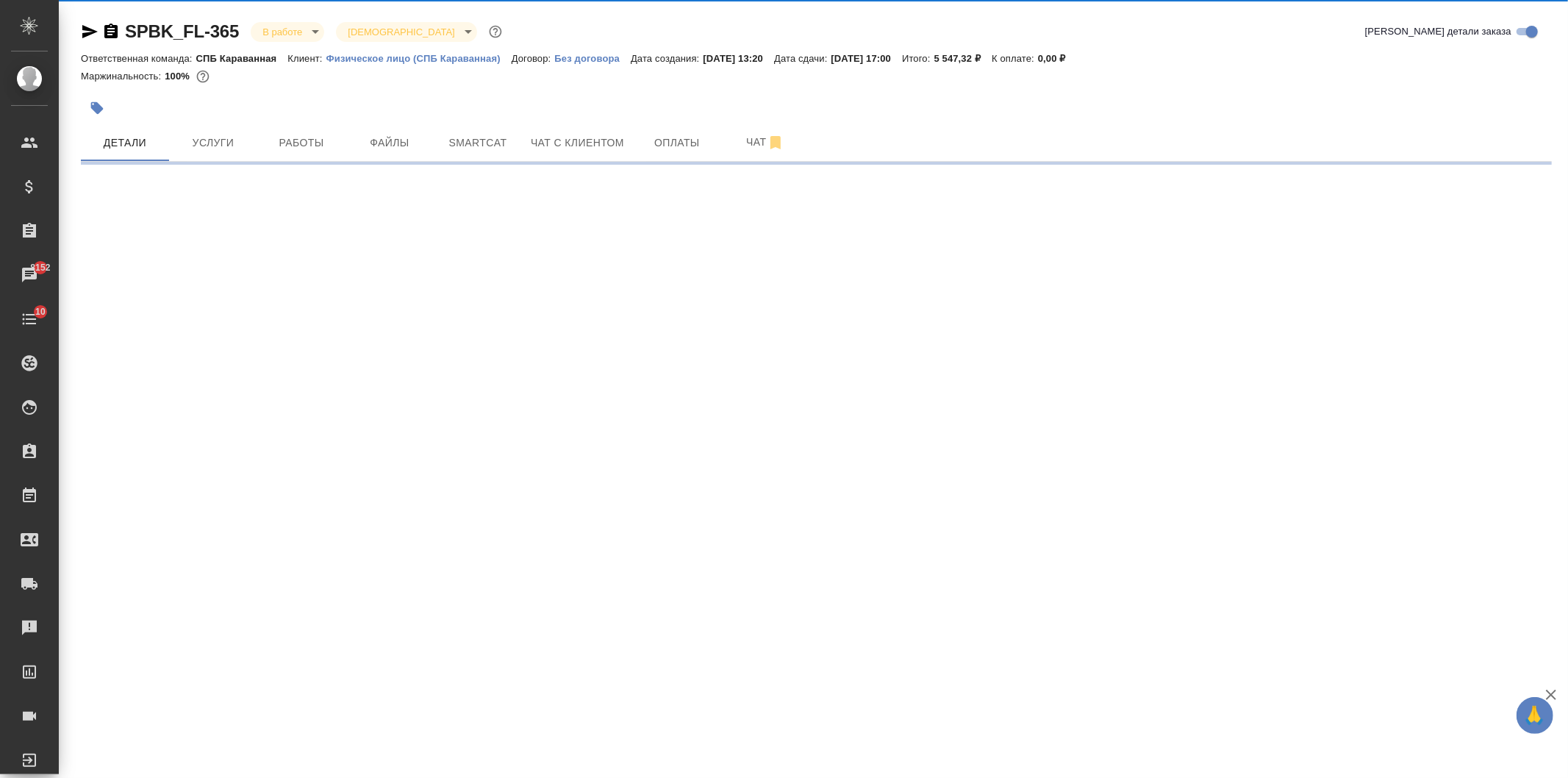
select select "RU"
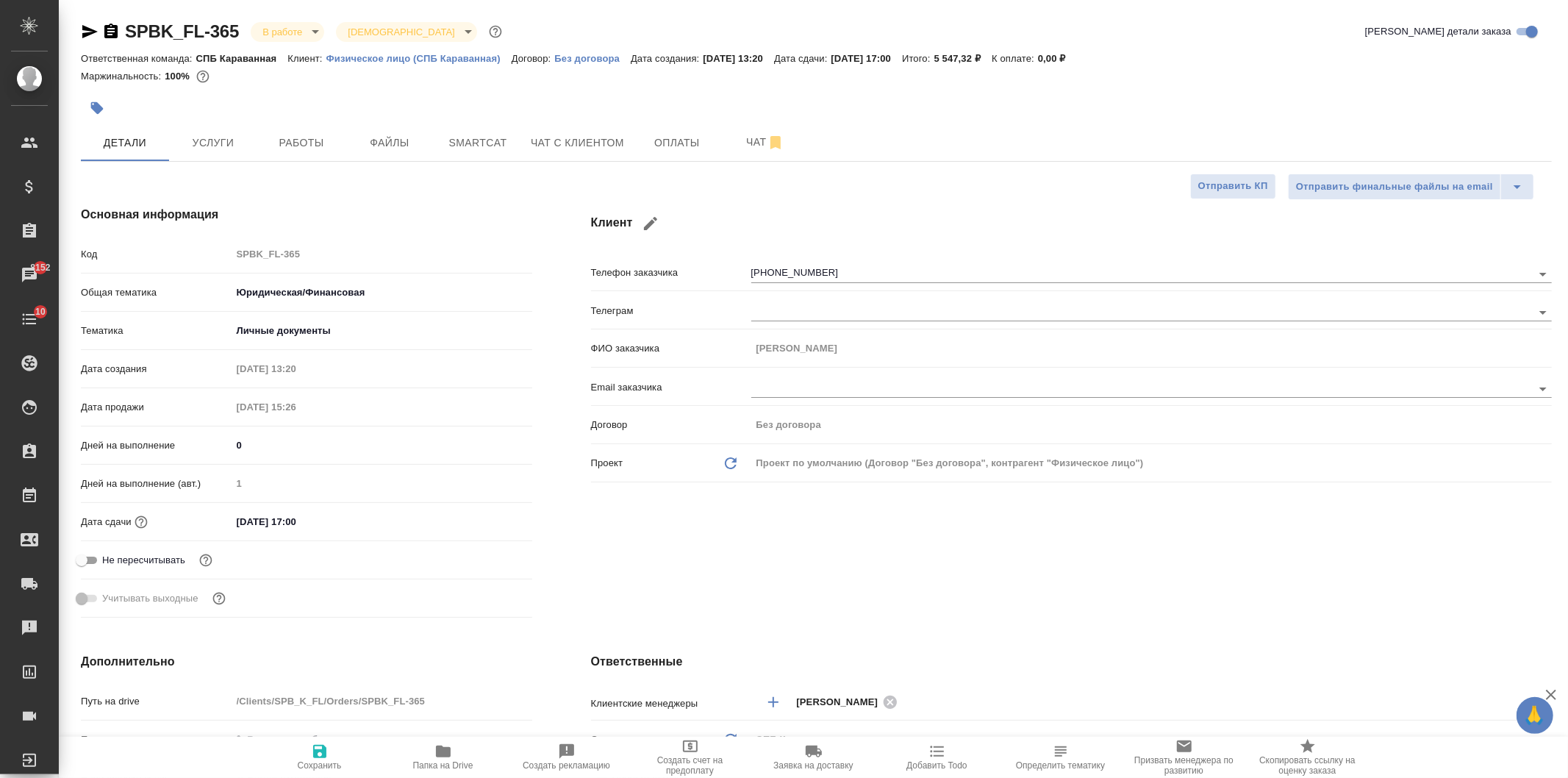
type textarea "x"
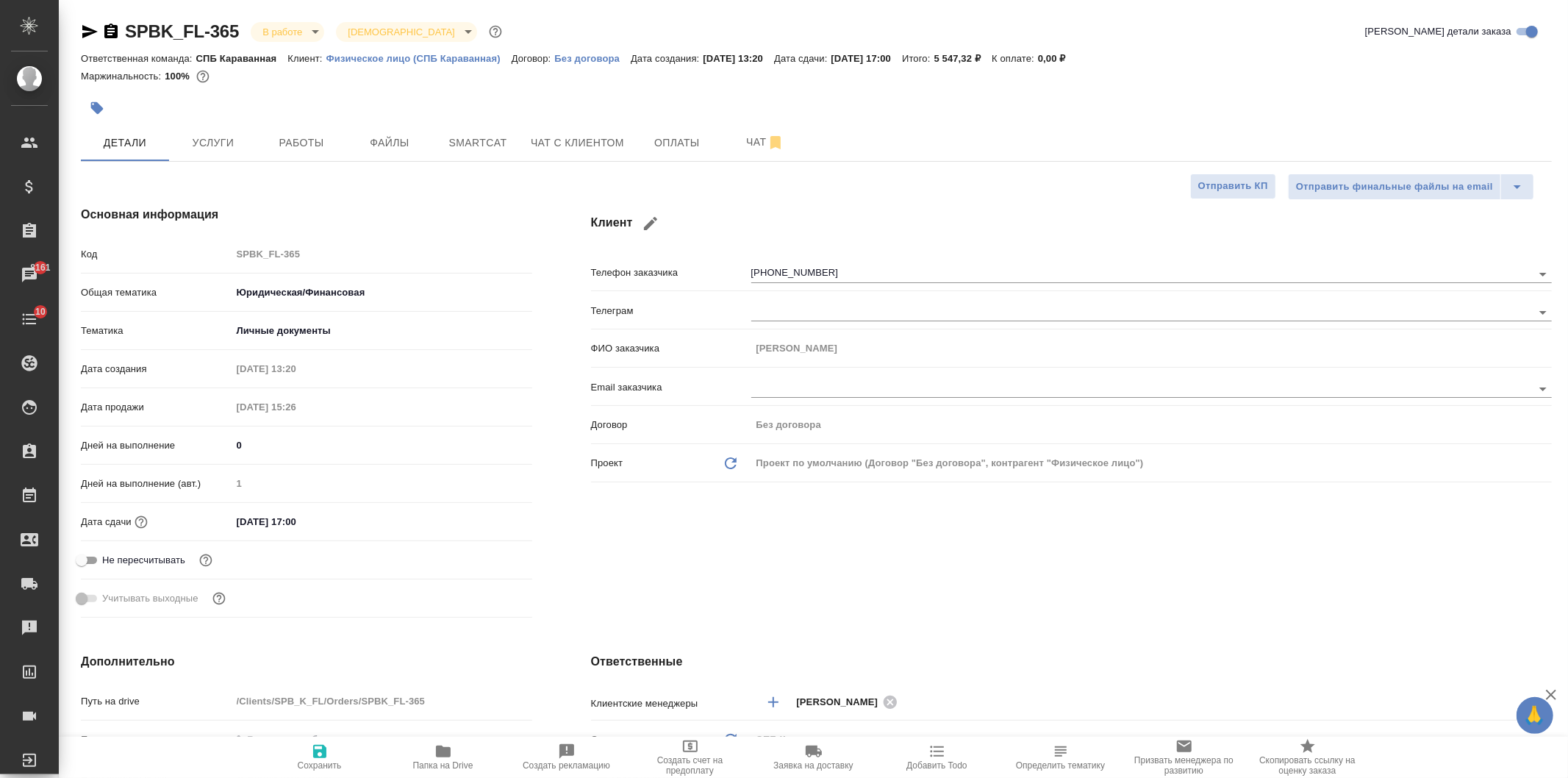
type textarea "x"
click at [301, 135] on span "Работы" at bounding box center [301, 142] width 71 height 18
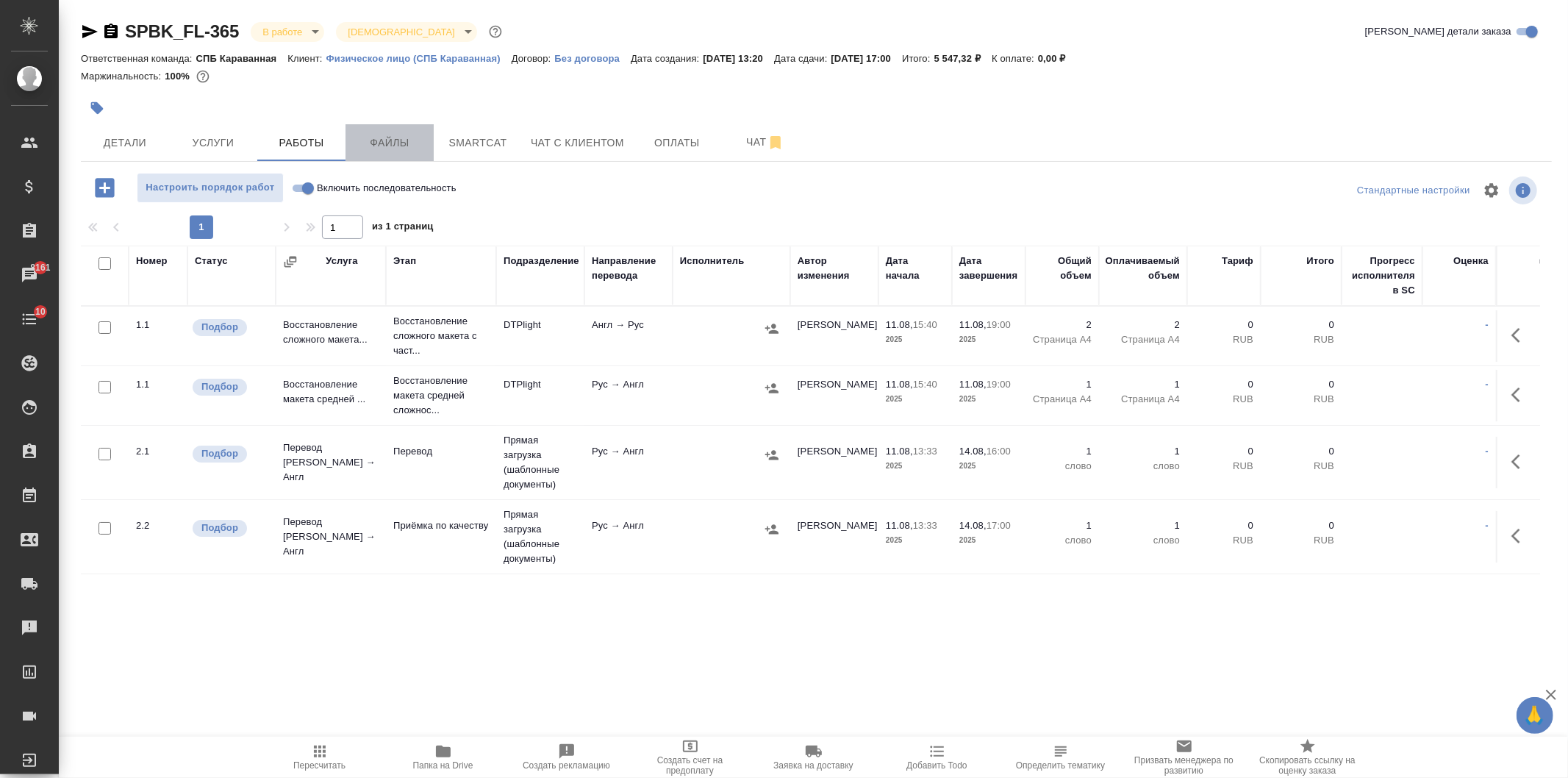
click at [409, 143] on span "Файлы" at bounding box center [389, 142] width 71 height 18
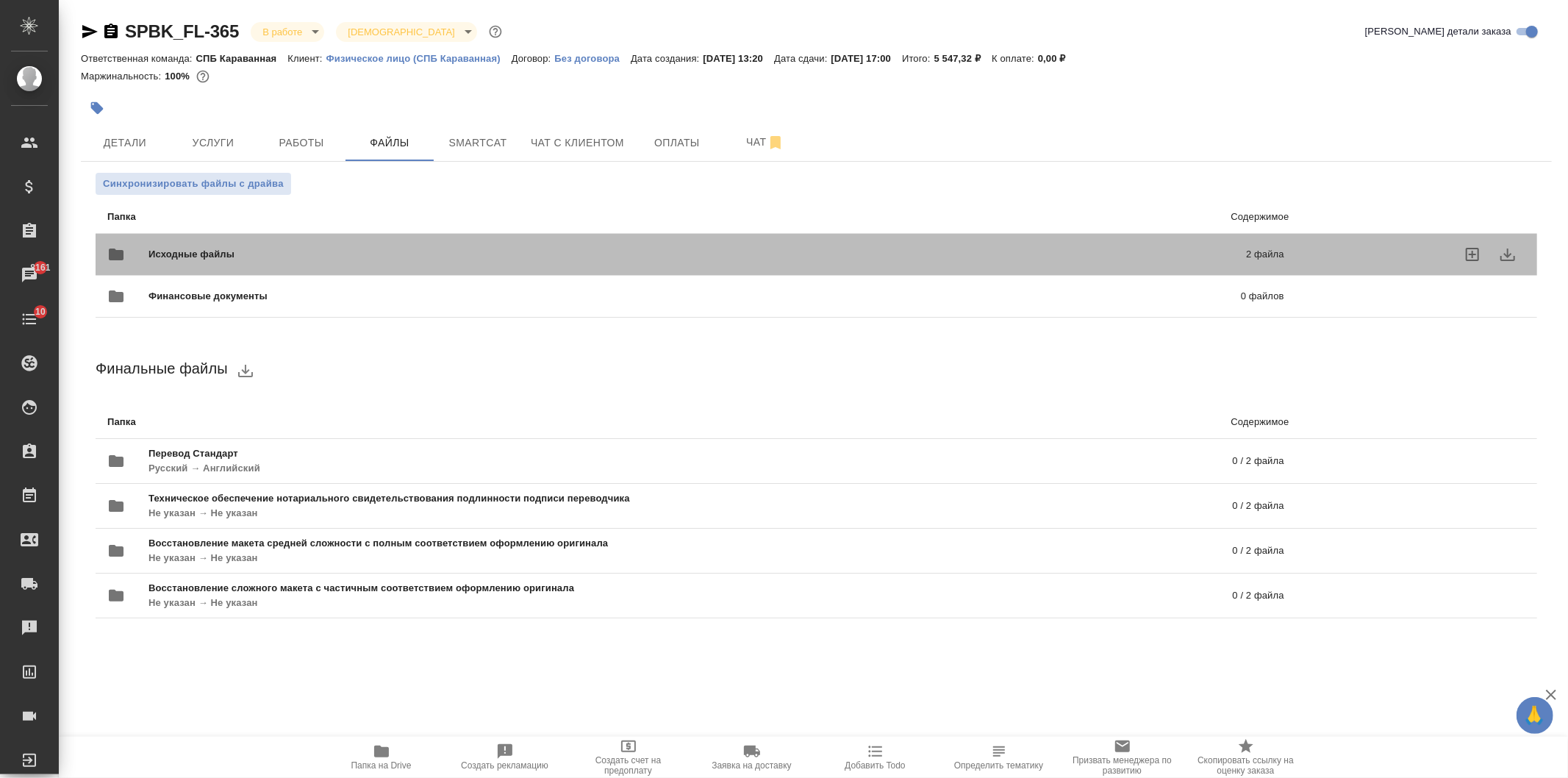
click at [414, 253] on span "Исходные файлы" at bounding box center [445, 254] width 592 height 15
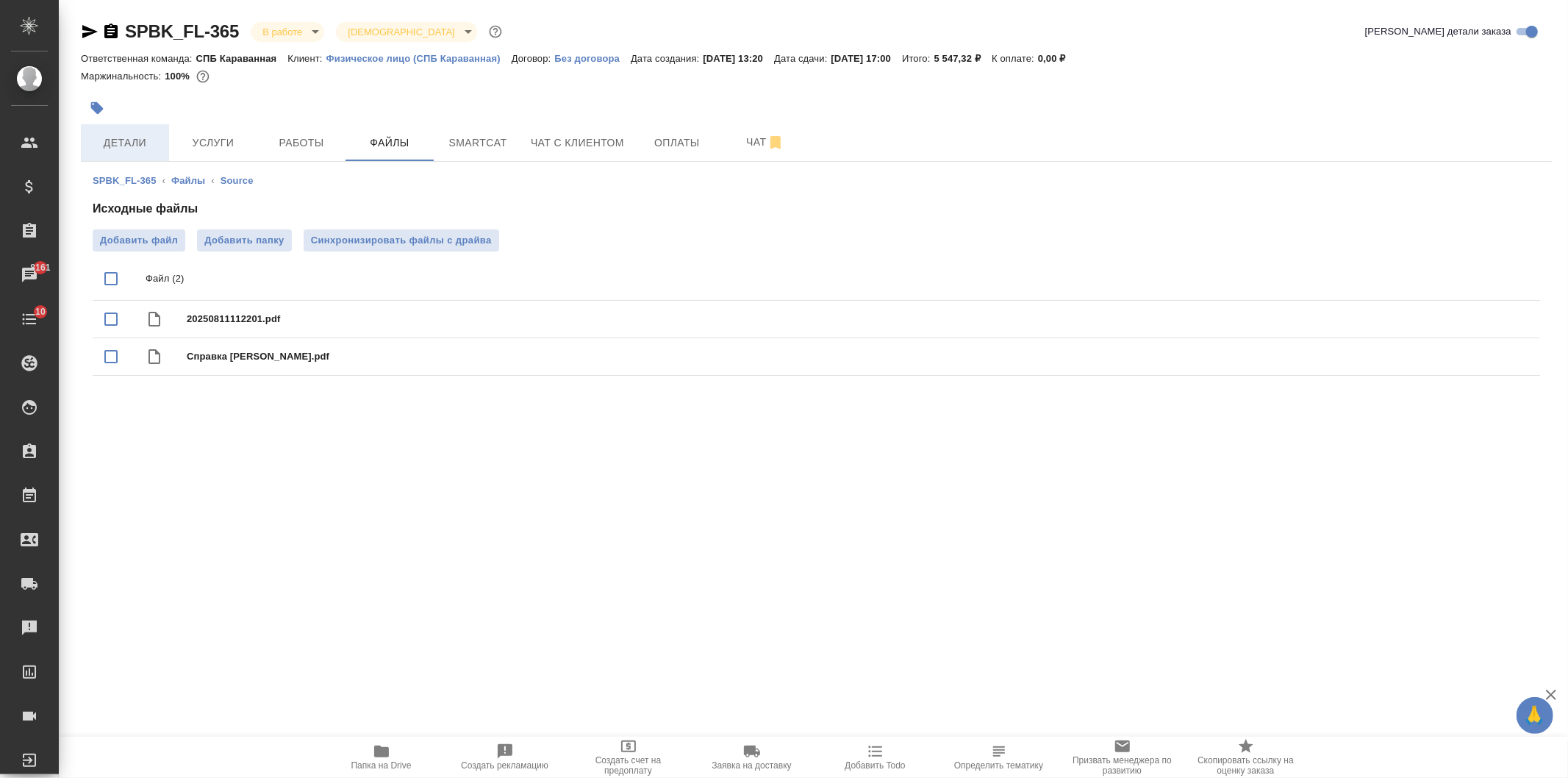
click at [132, 135] on span "Детали" at bounding box center [125, 142] width 71 height 18
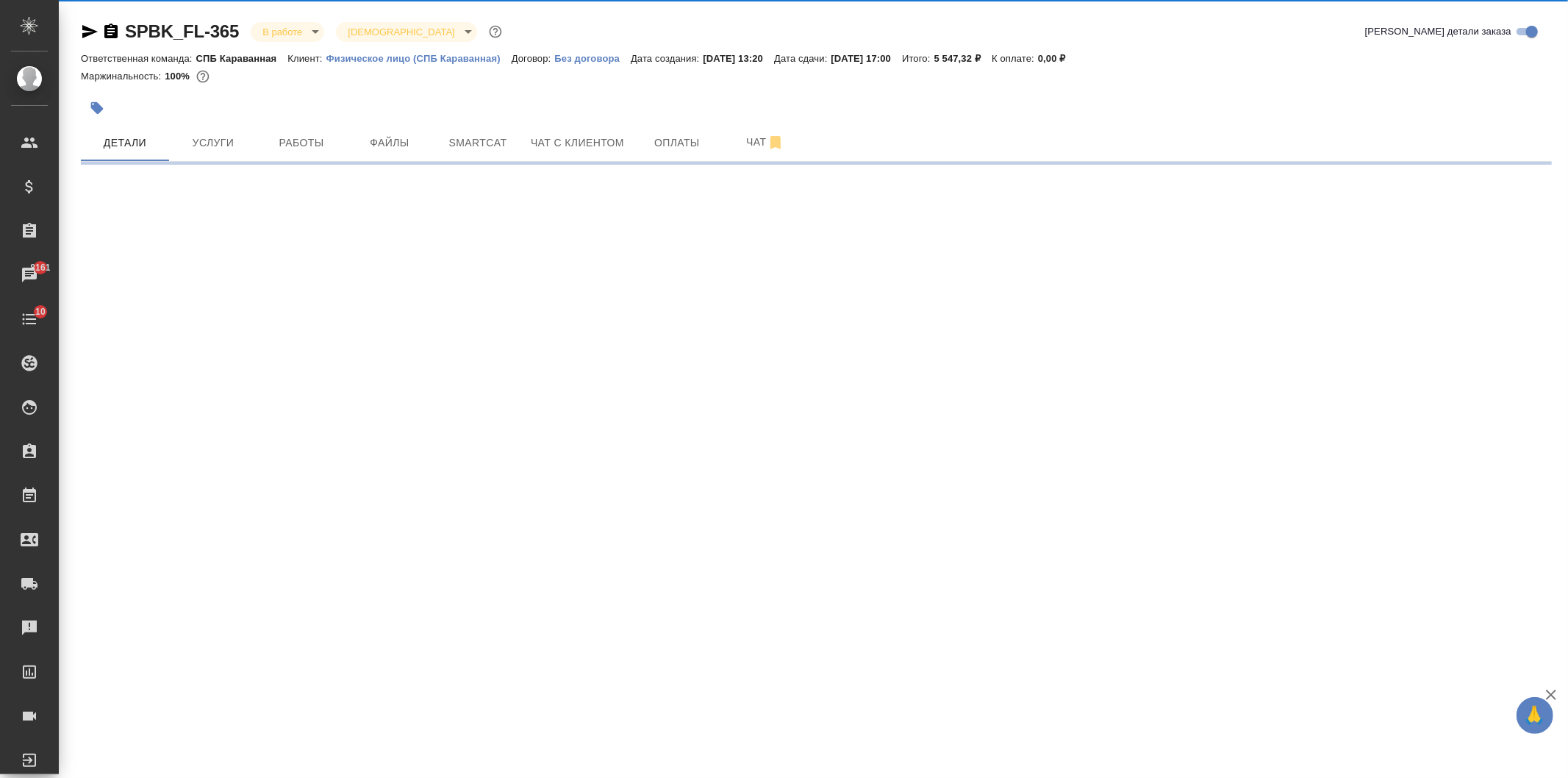
select select "RU"
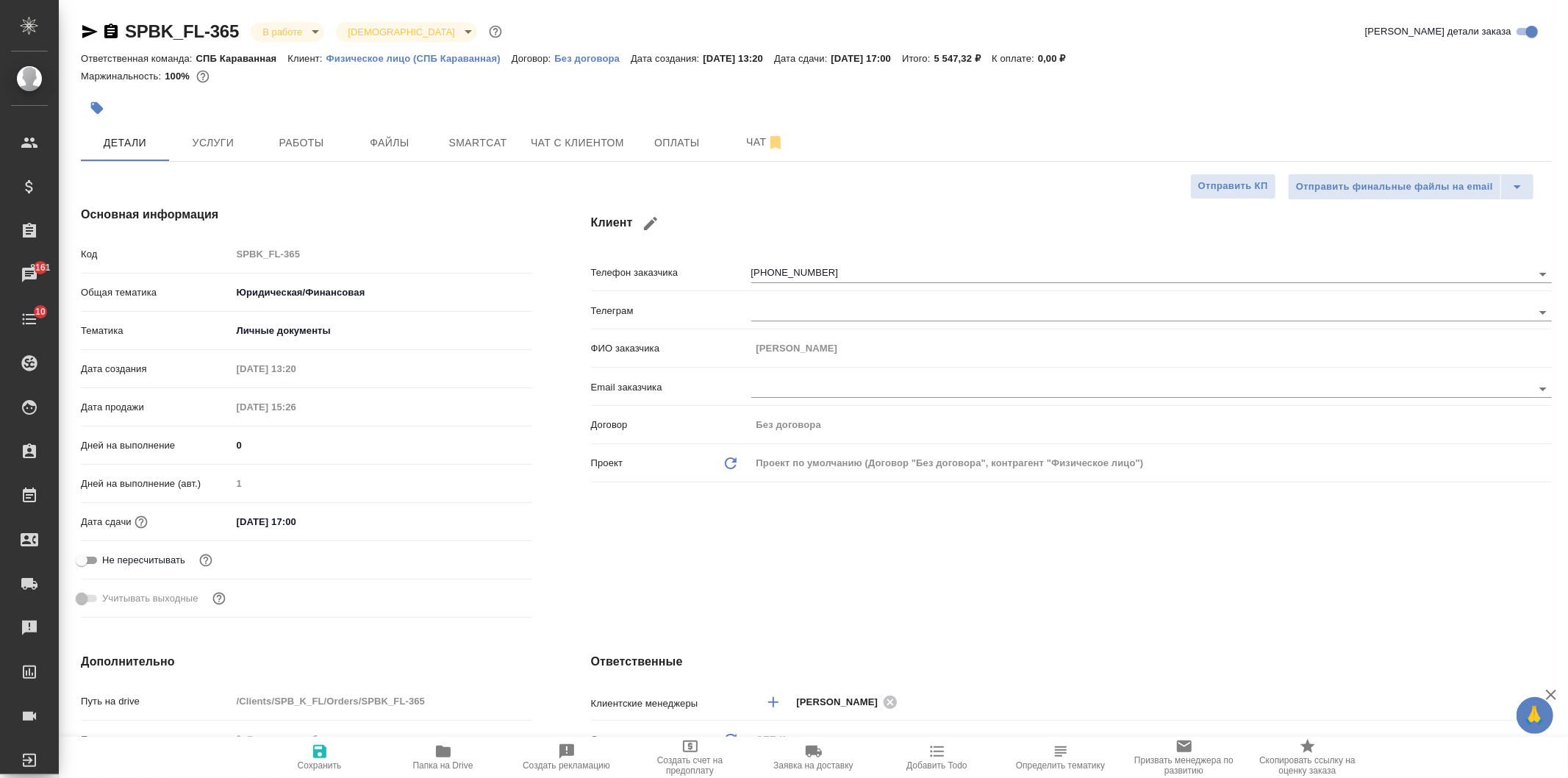
type textarea "x"
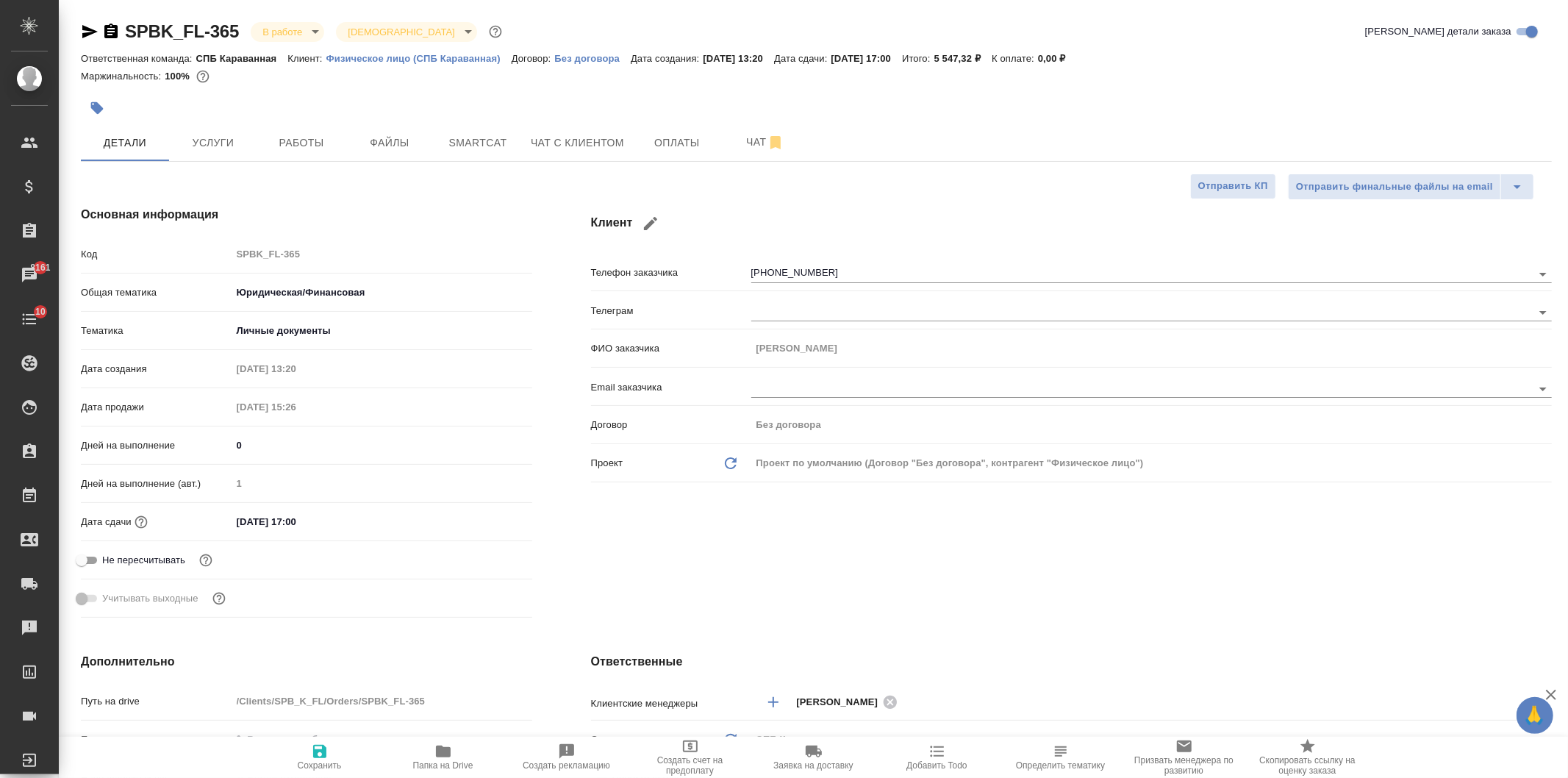
type textarea "x"
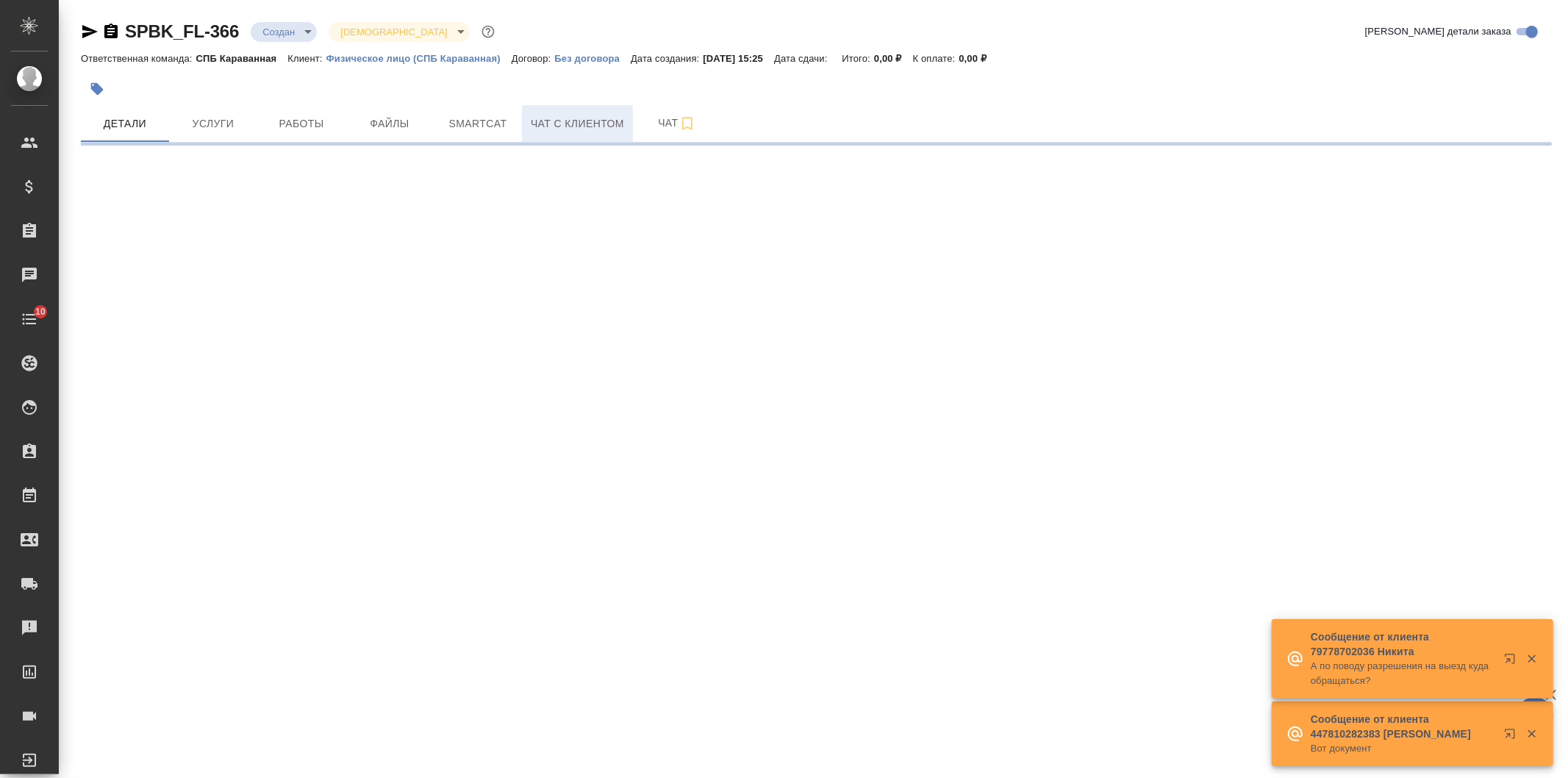
select select "RU"
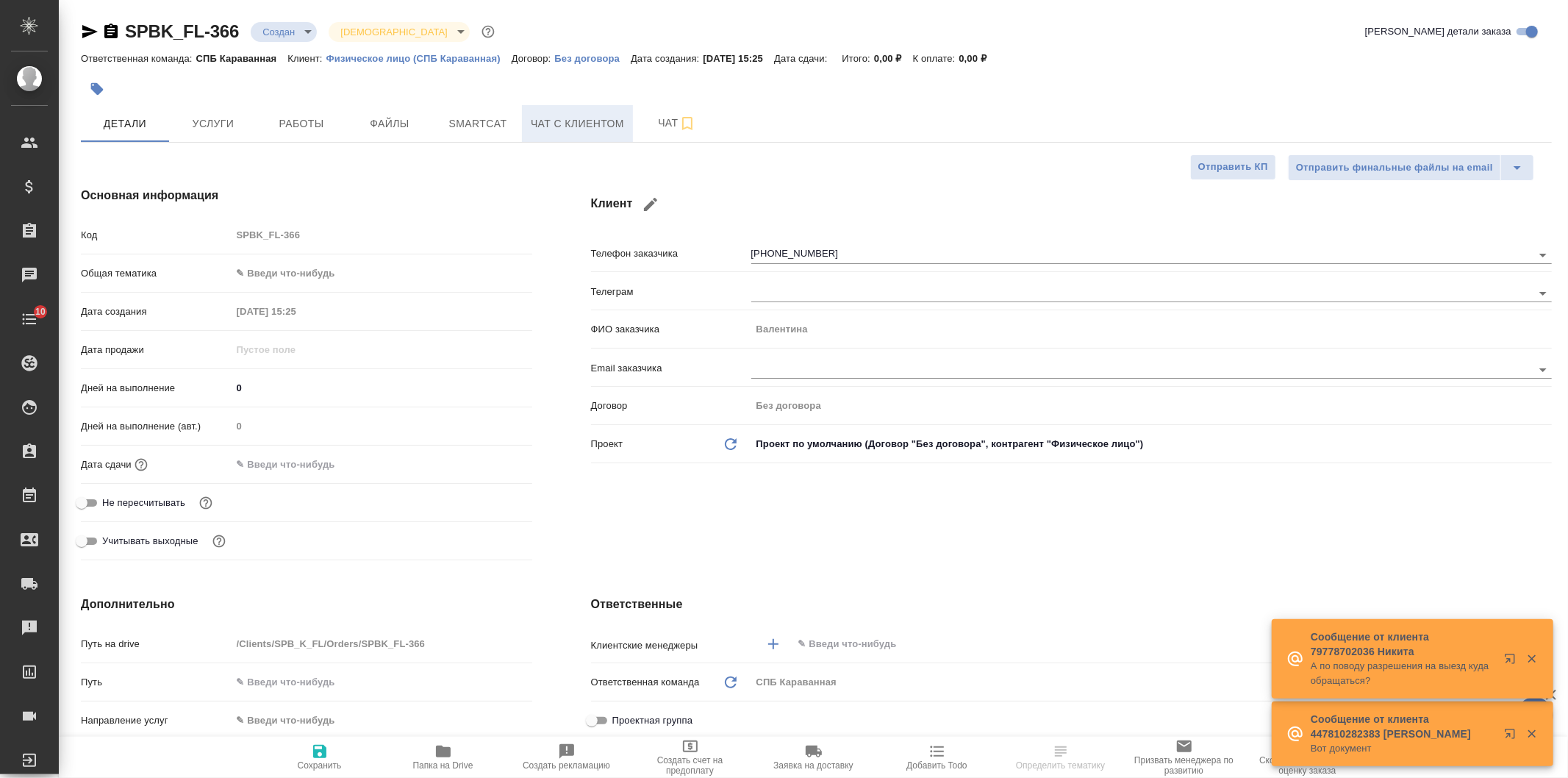
type textarea "x"
click at [579, 119] on span "Чат с клиентом" at bounding box center [577, 124] width 94 height 18
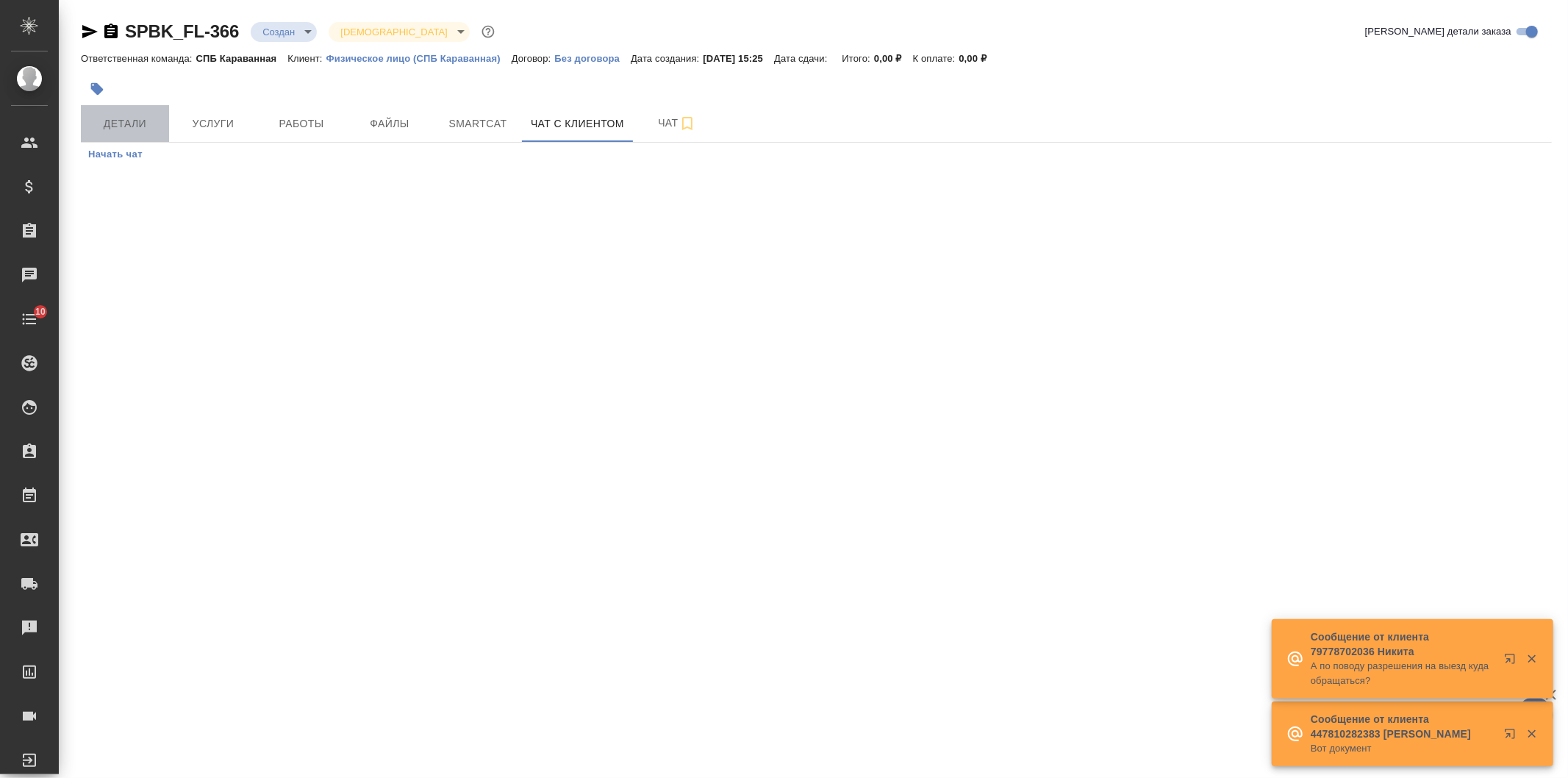
click at [127, 115] on span "Детали" at bounding box center [125, 124] width 71 height 18
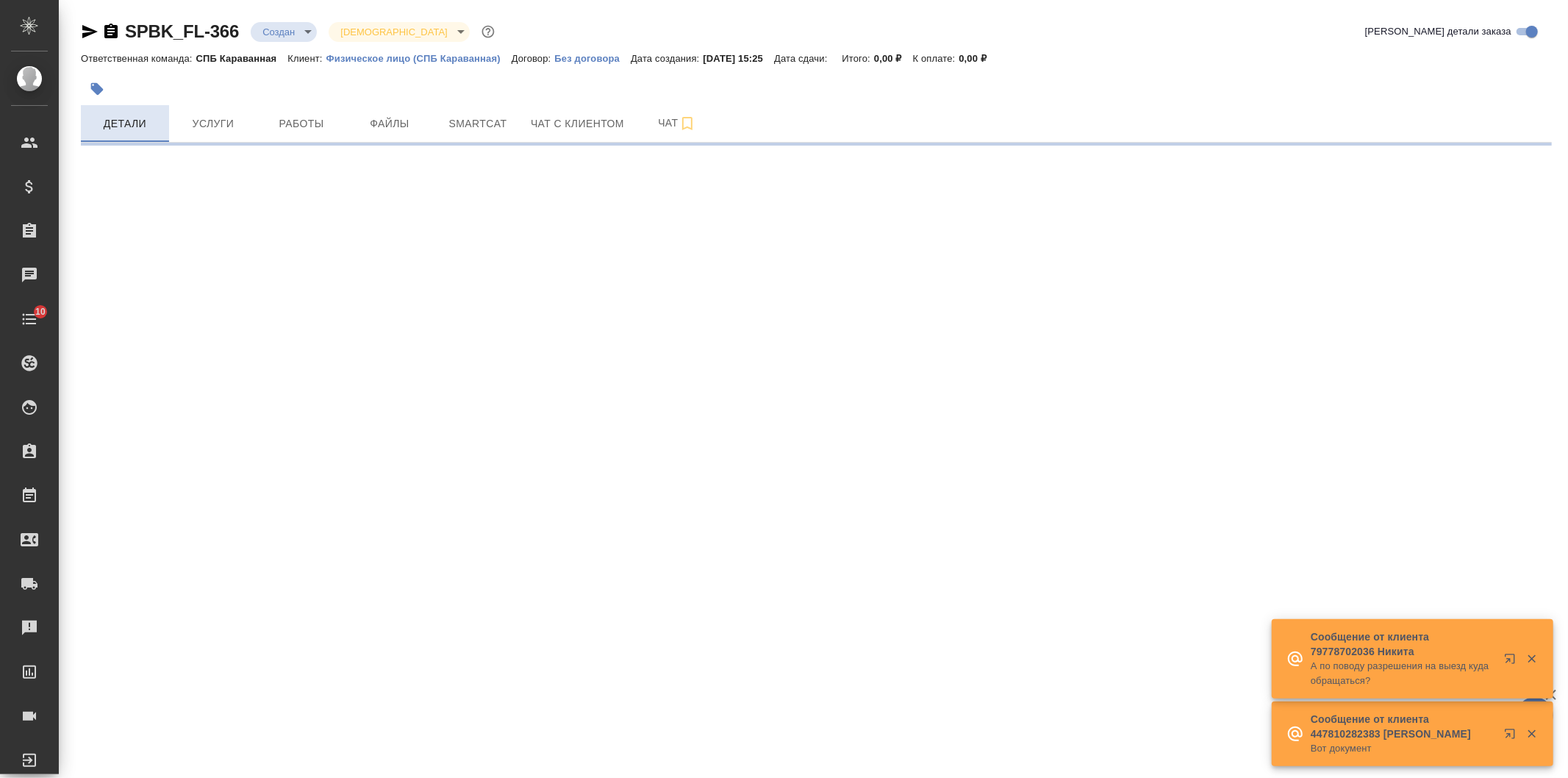
select select "RU"
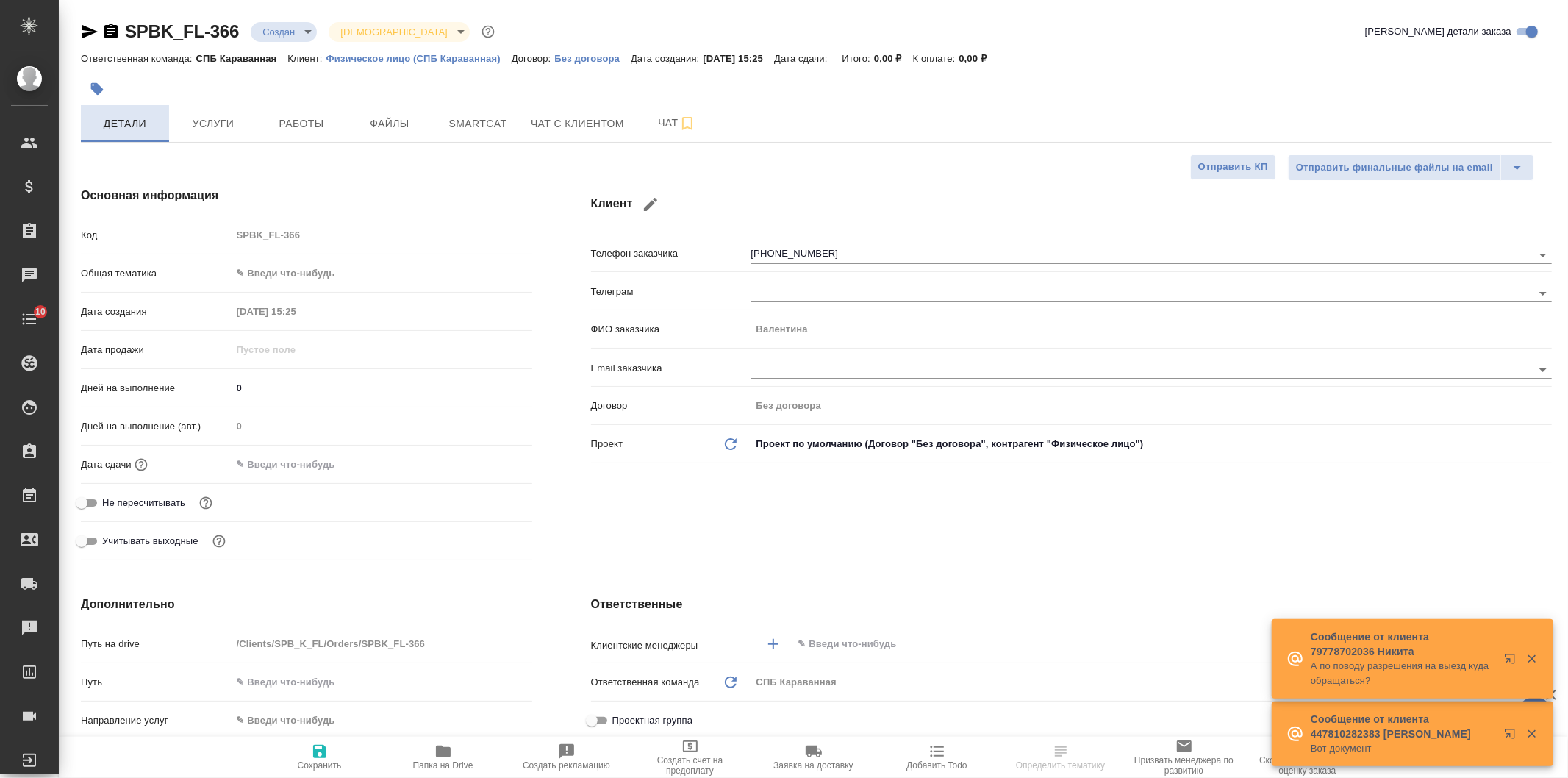
type textarea "x"
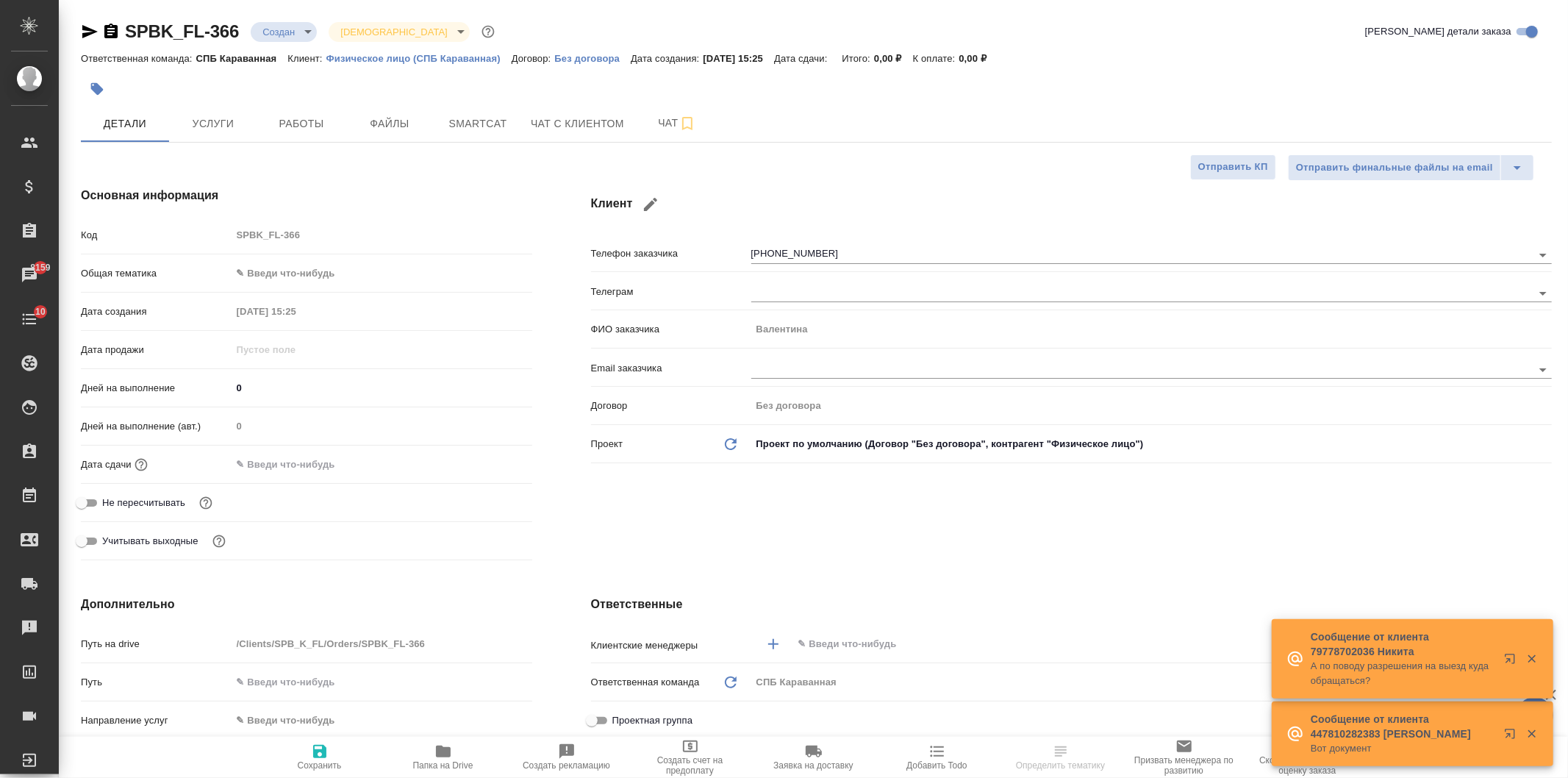
type textarea "x"
select select "RU"
type textarea "x"
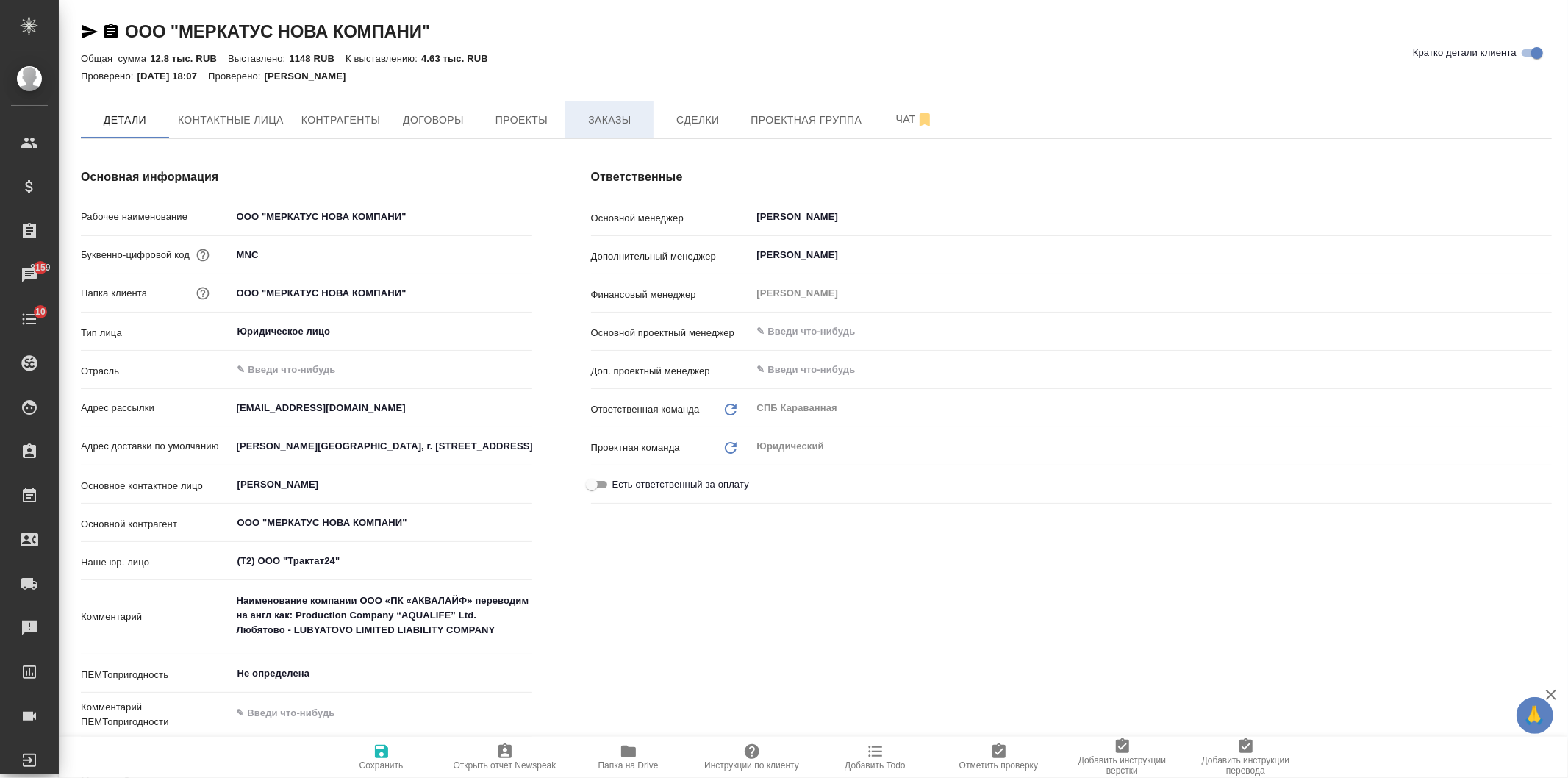
click at [601, 119] on span "Заказы" at bounding box center [610, 120] width 71 height 18
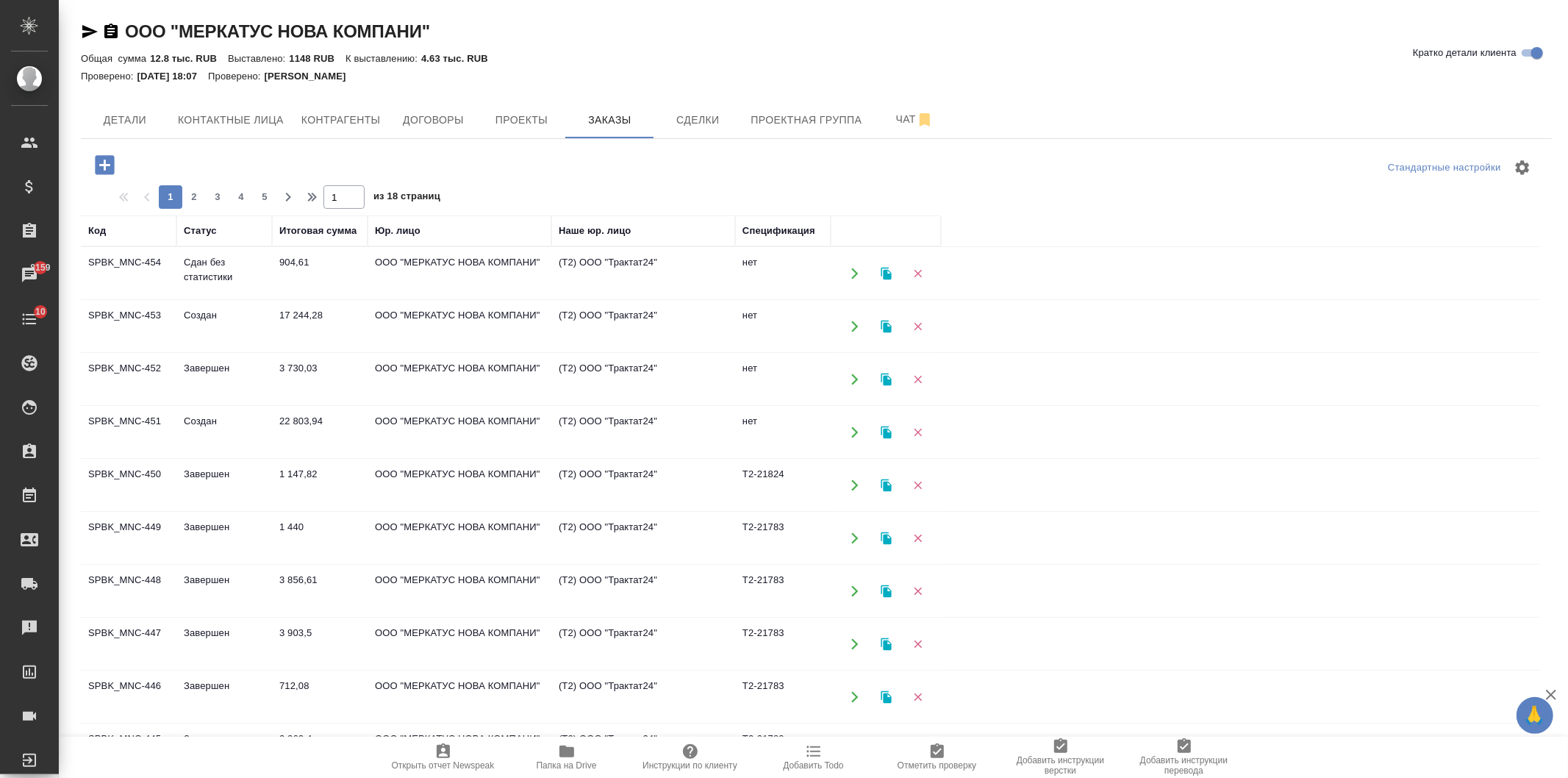
click at [106, 170] on icon "button" at bounding box center [105, 164] width 19 height 19
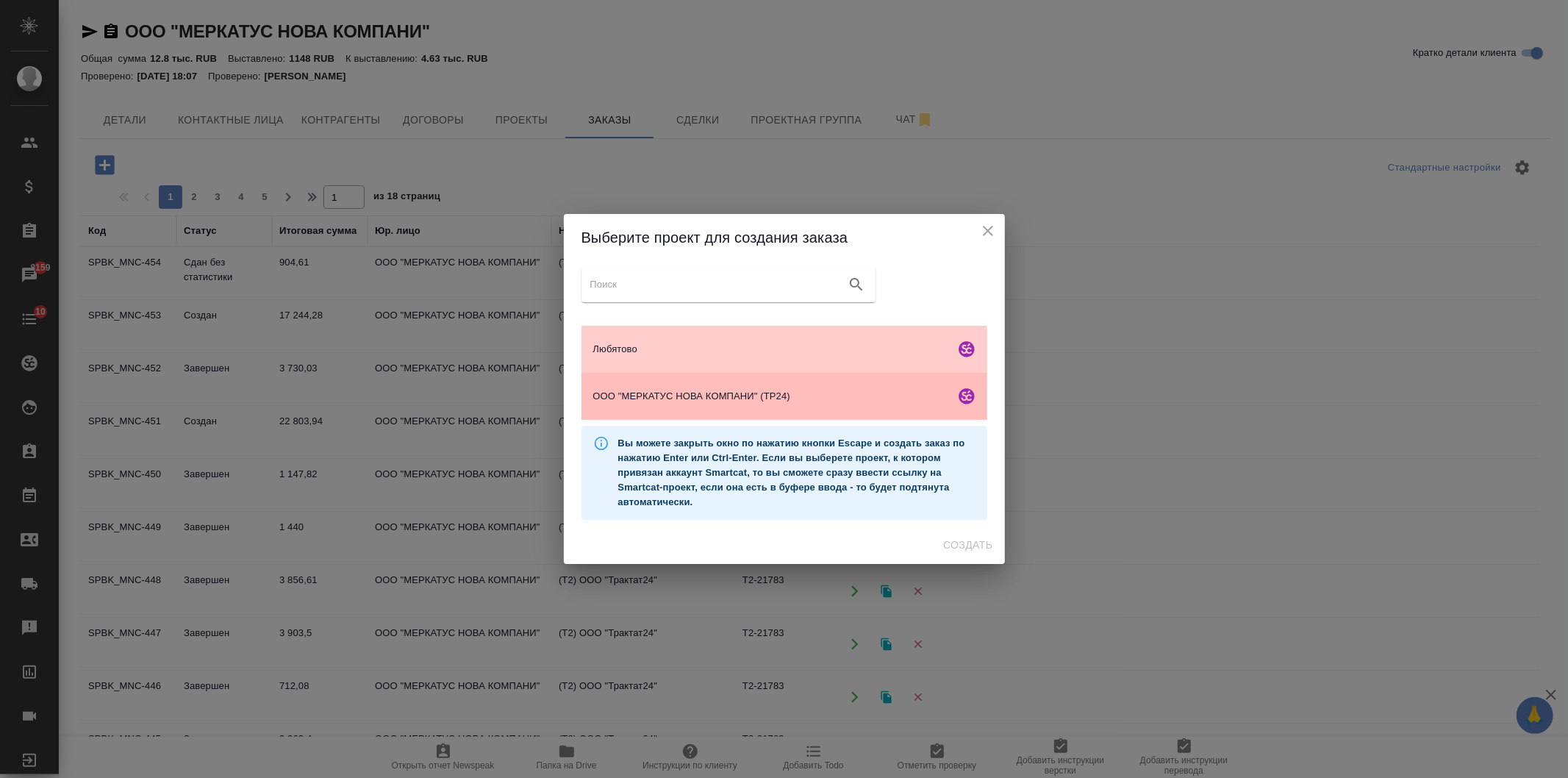
click at [787, 399] on span "ООО "МЕРКАТУС НОВА КОМПАНИ" (ТР24)" at bounding box center [771, 396] width 356 height 15
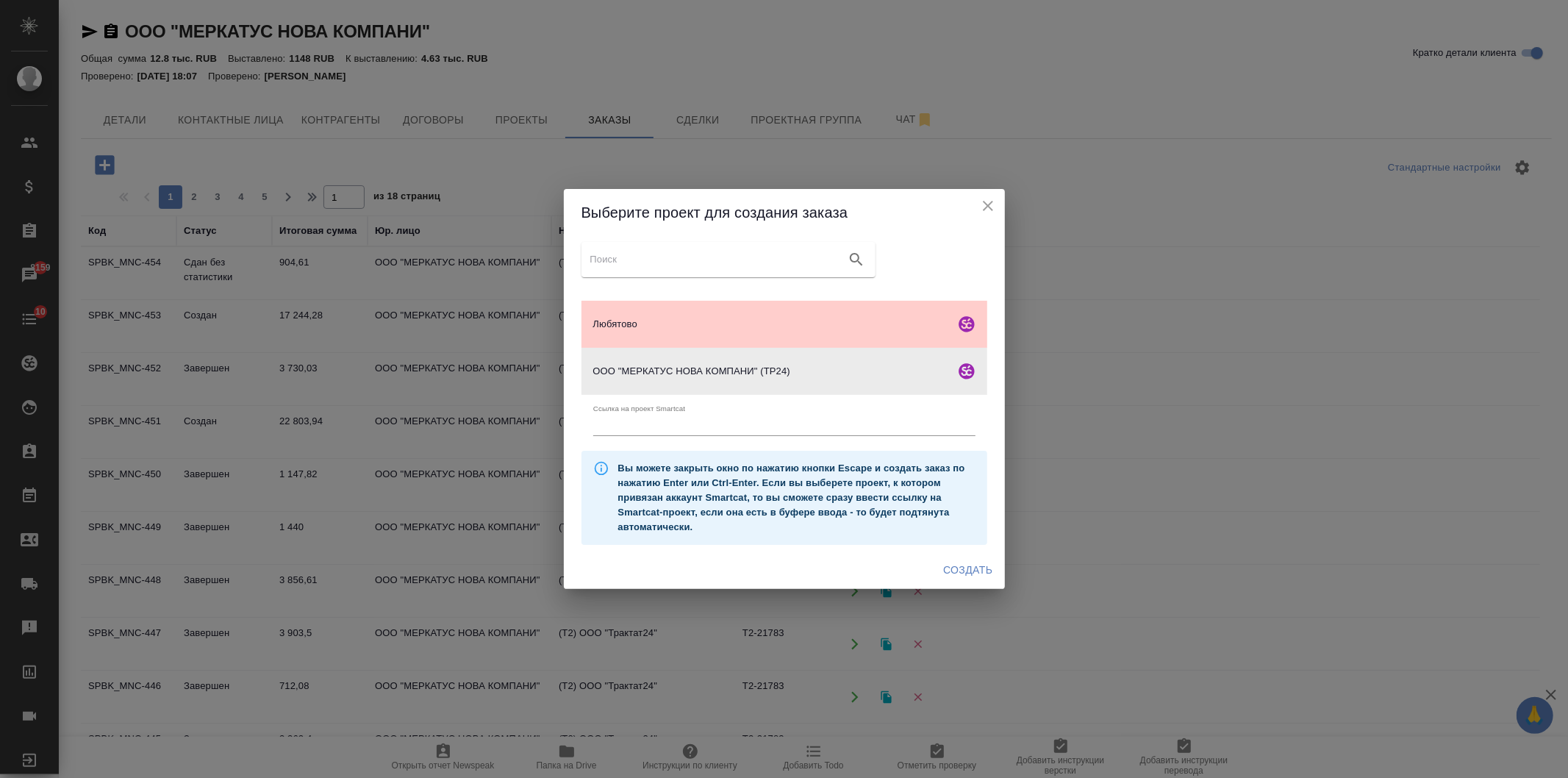
click at [967, 567] on span "Создать" at bounding box center [968, 570] width 50 height 18
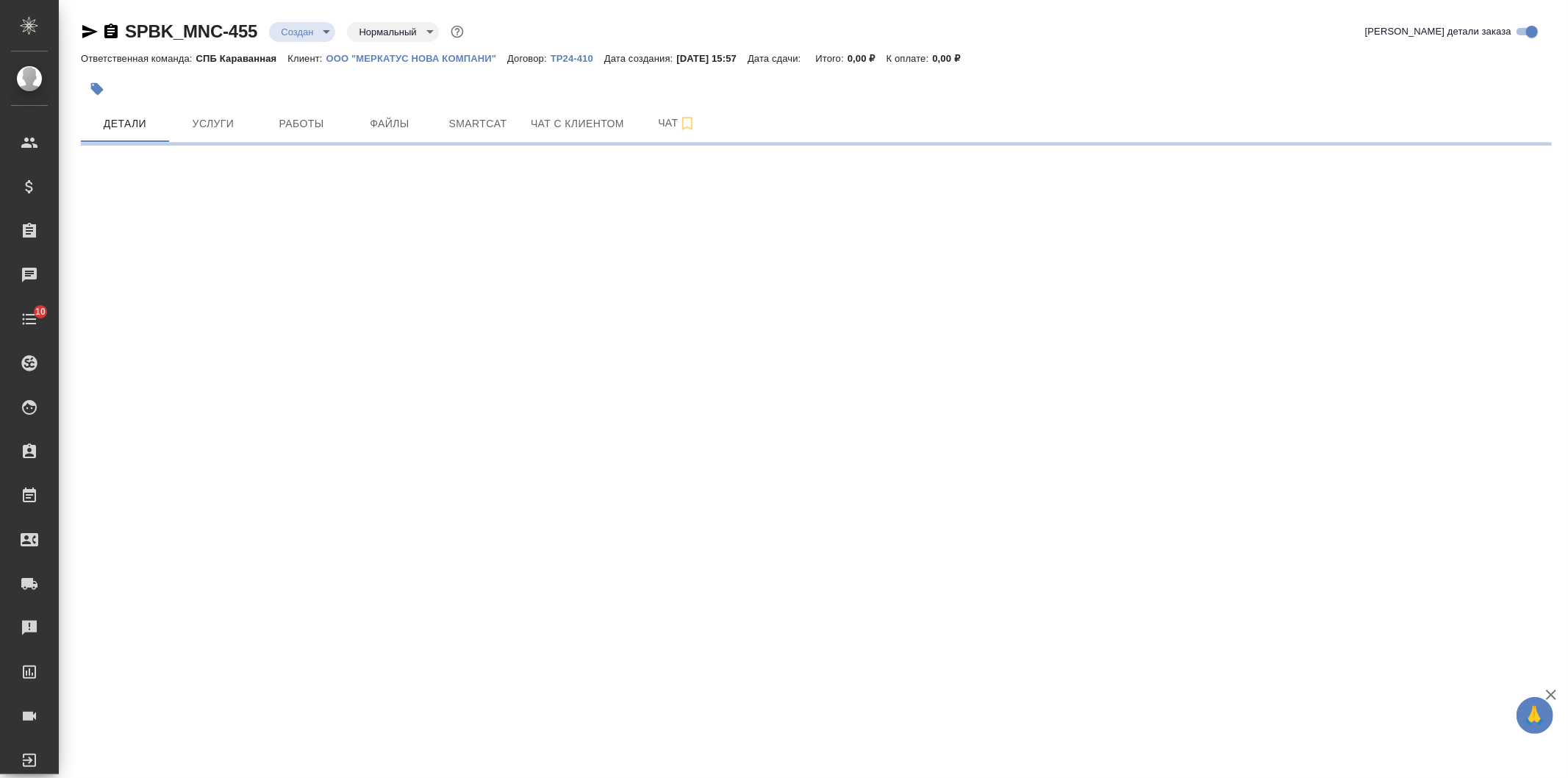
select select "RU"
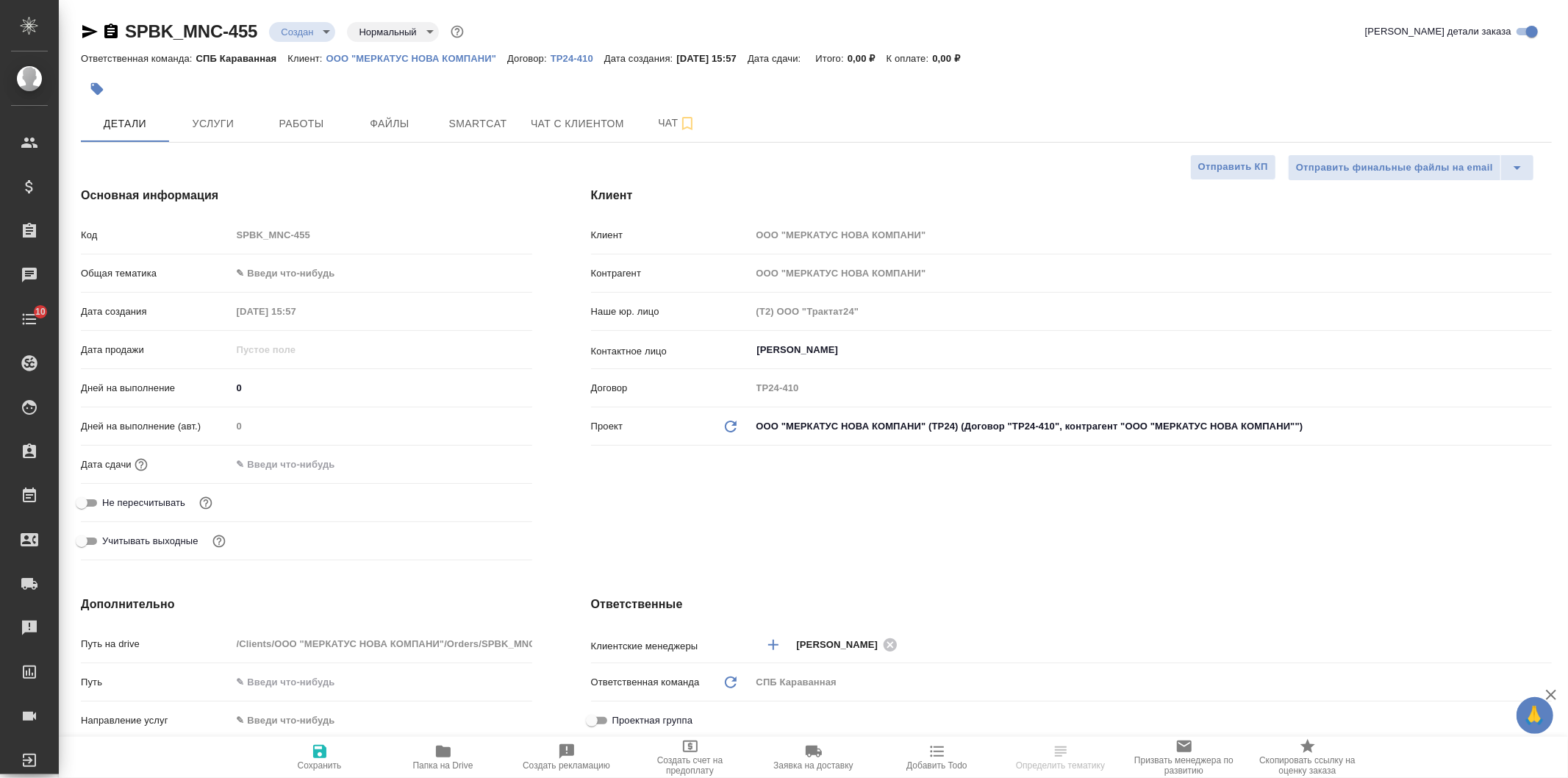
type textarea "x"
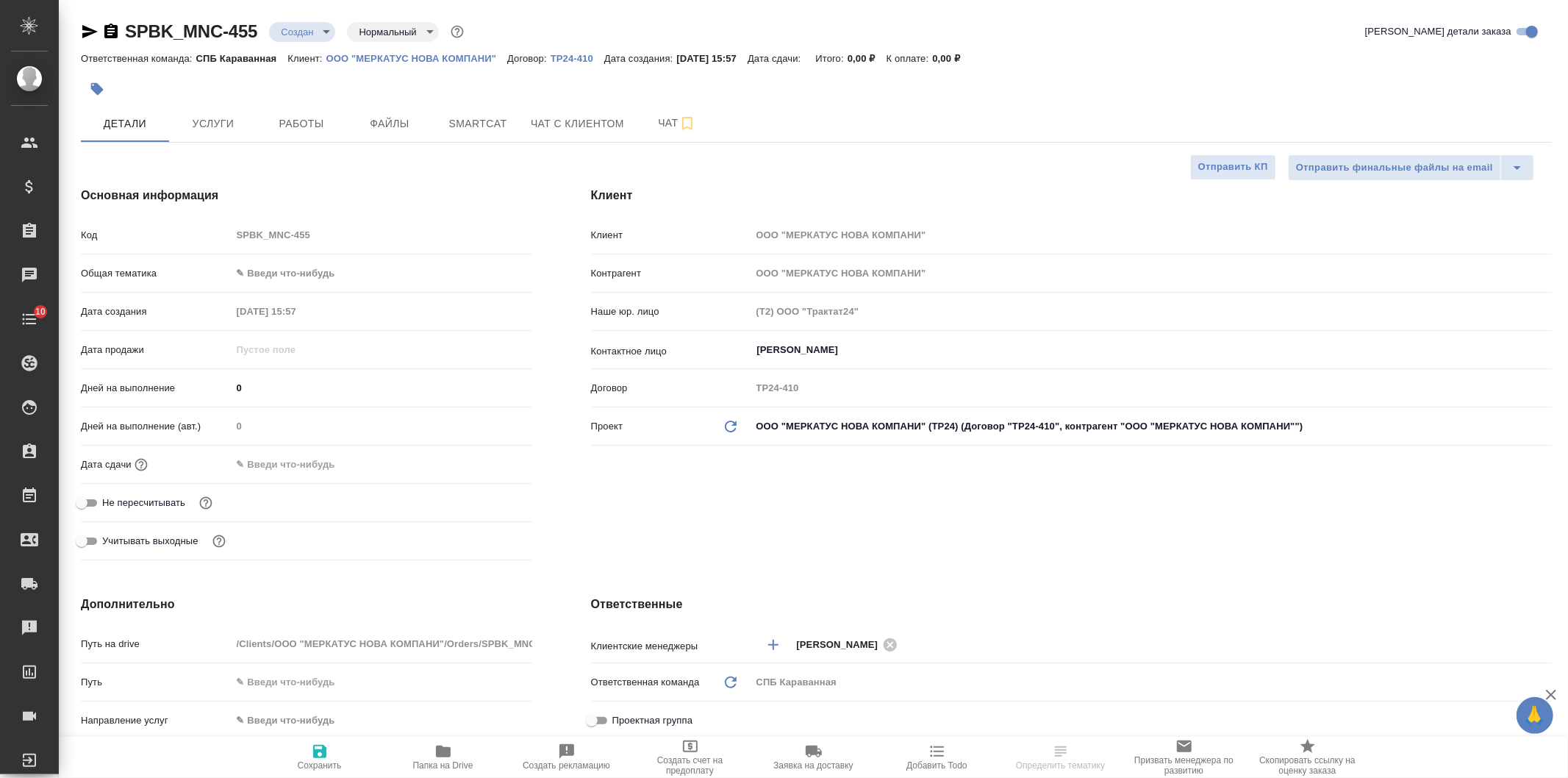
type textarea "x"
click at [301, 275] on body "🙏 .cls-1 fill:#fff; AWATERA [PERSON_NAME] Спецификации Заказы Чаты 10 Todo Прое…" at bounding box center [784, 389] width 1568 height 778
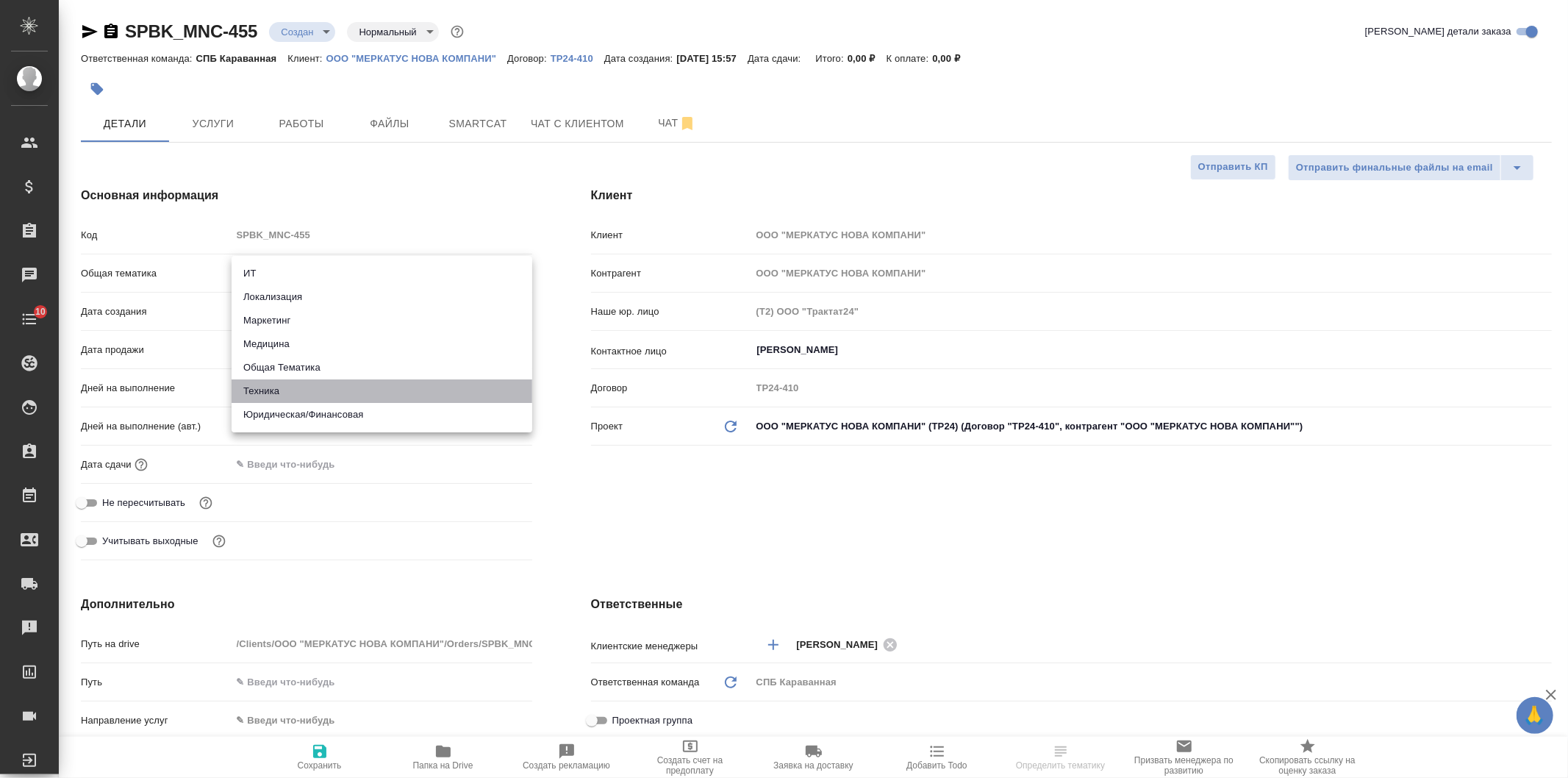
click at [300, 393] on li "Техника" at bounding box center [382, 391] width 301 height 24
type input "tech"
type textarea "x"
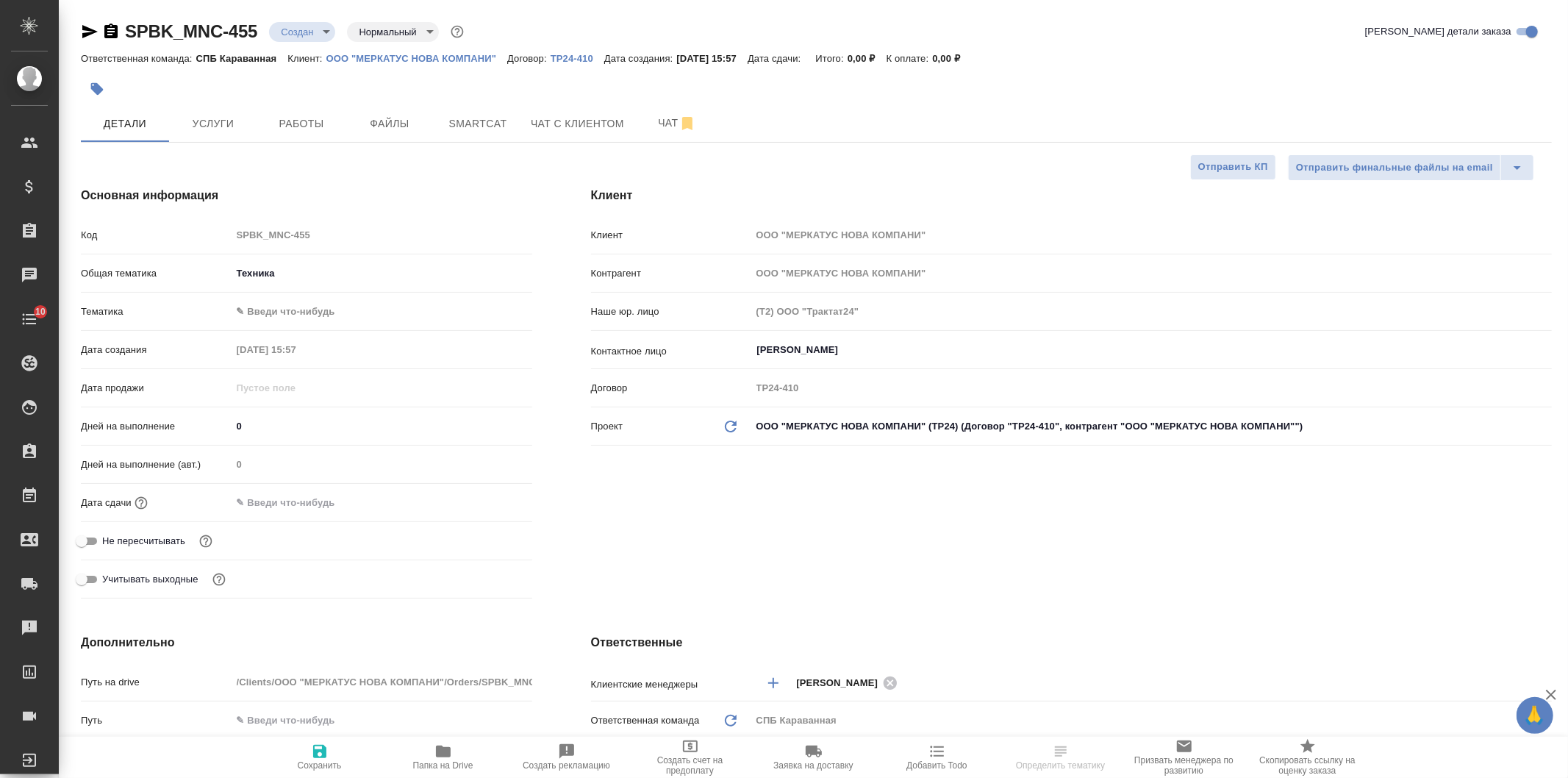
click at [275, 318] on body "🙏 .cls-1 fill:#fff; AWATERA [PERSON_NAME] Спецификации Заказы Чаты 10 Todo Прое…" at bounding box center [784, 389] width 1568 height 778
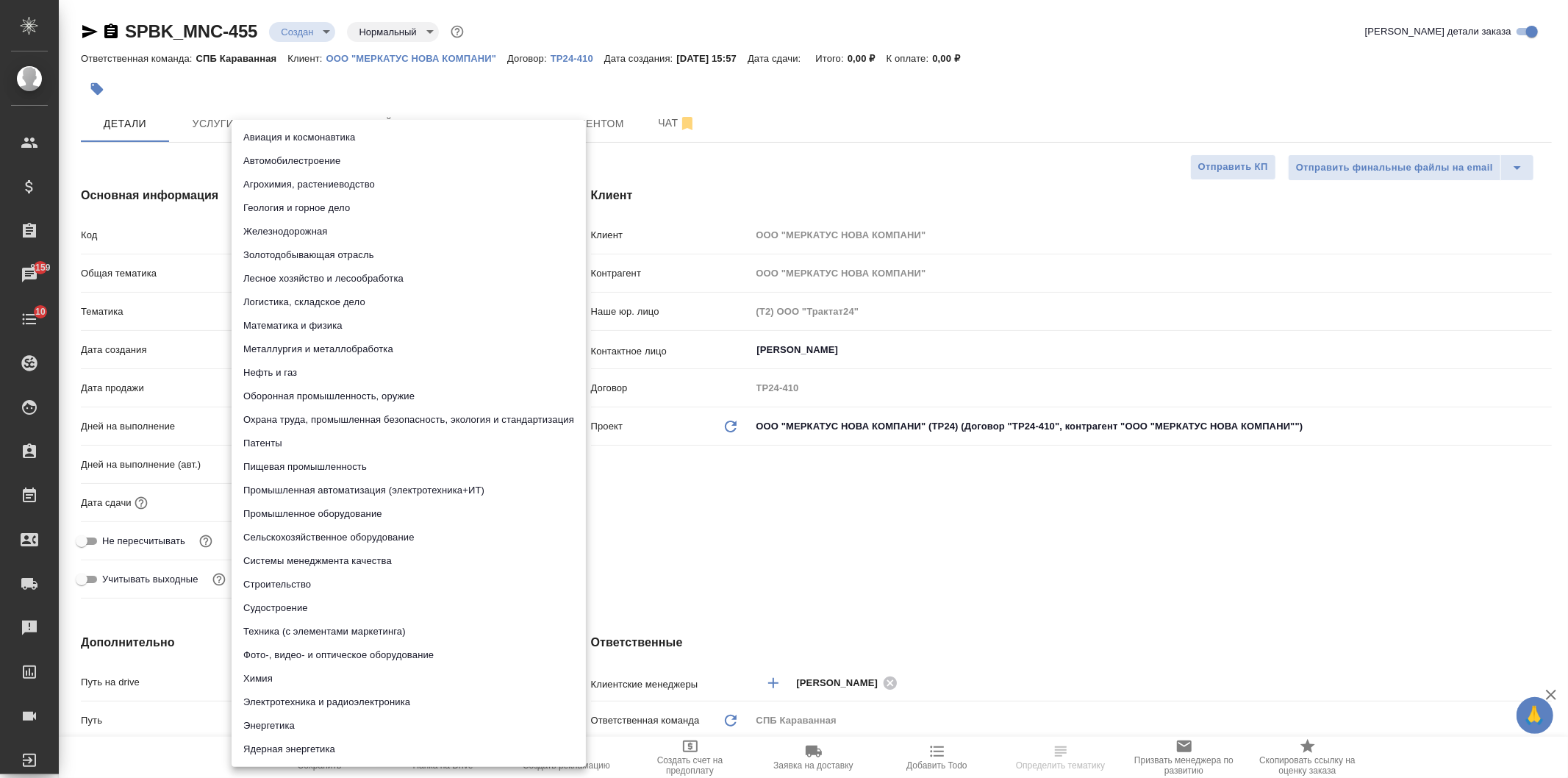
click at [295, 469] on li "Пищевая промышленность" at bounding box center [408, 466] width 354 height 24
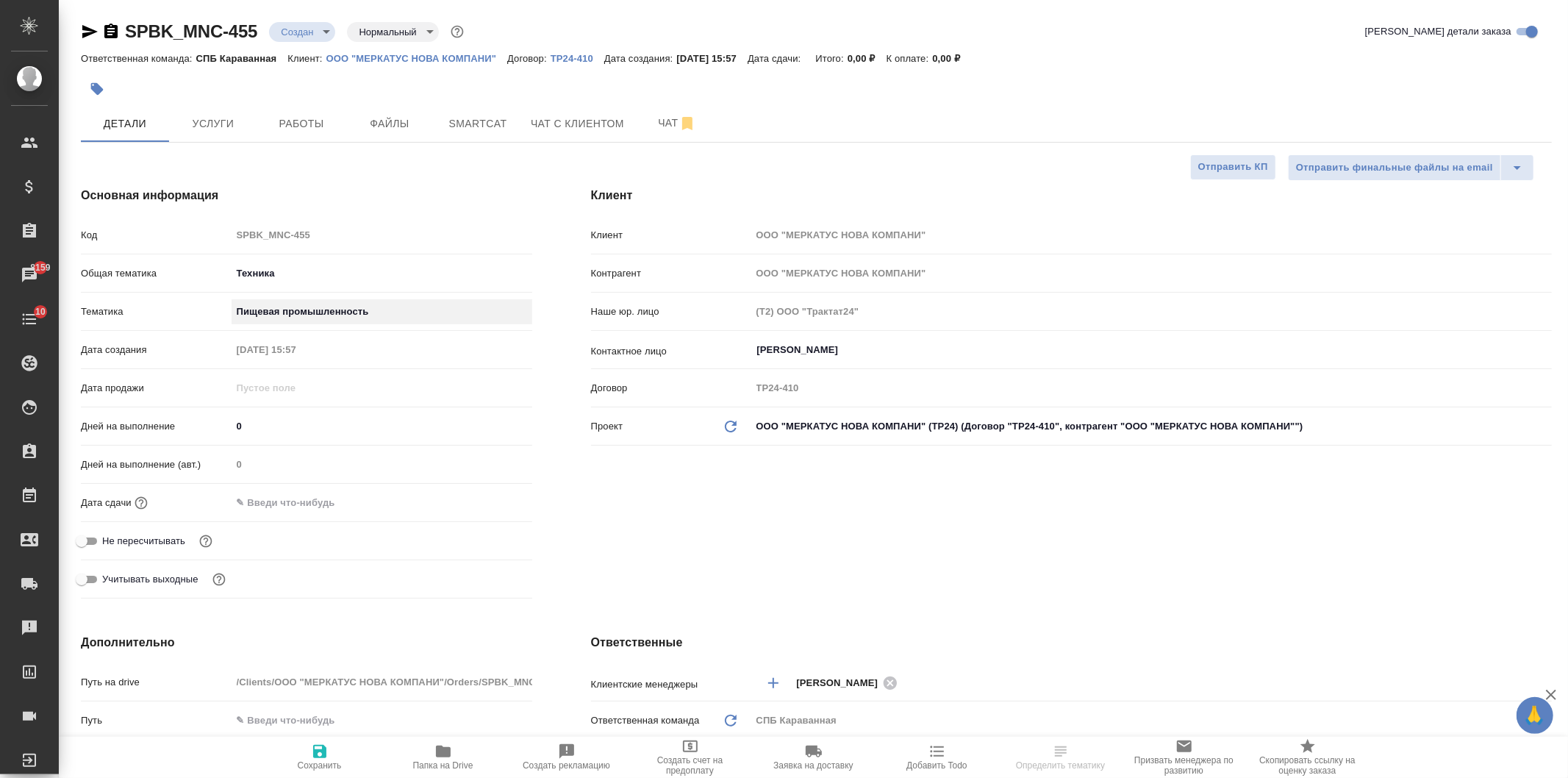
type textarea "x"
type input "5a8b8b956a9677013d343d8f"
click at [313, 745] on icon "button" at bounding box center [319, 751] width 17 height 17
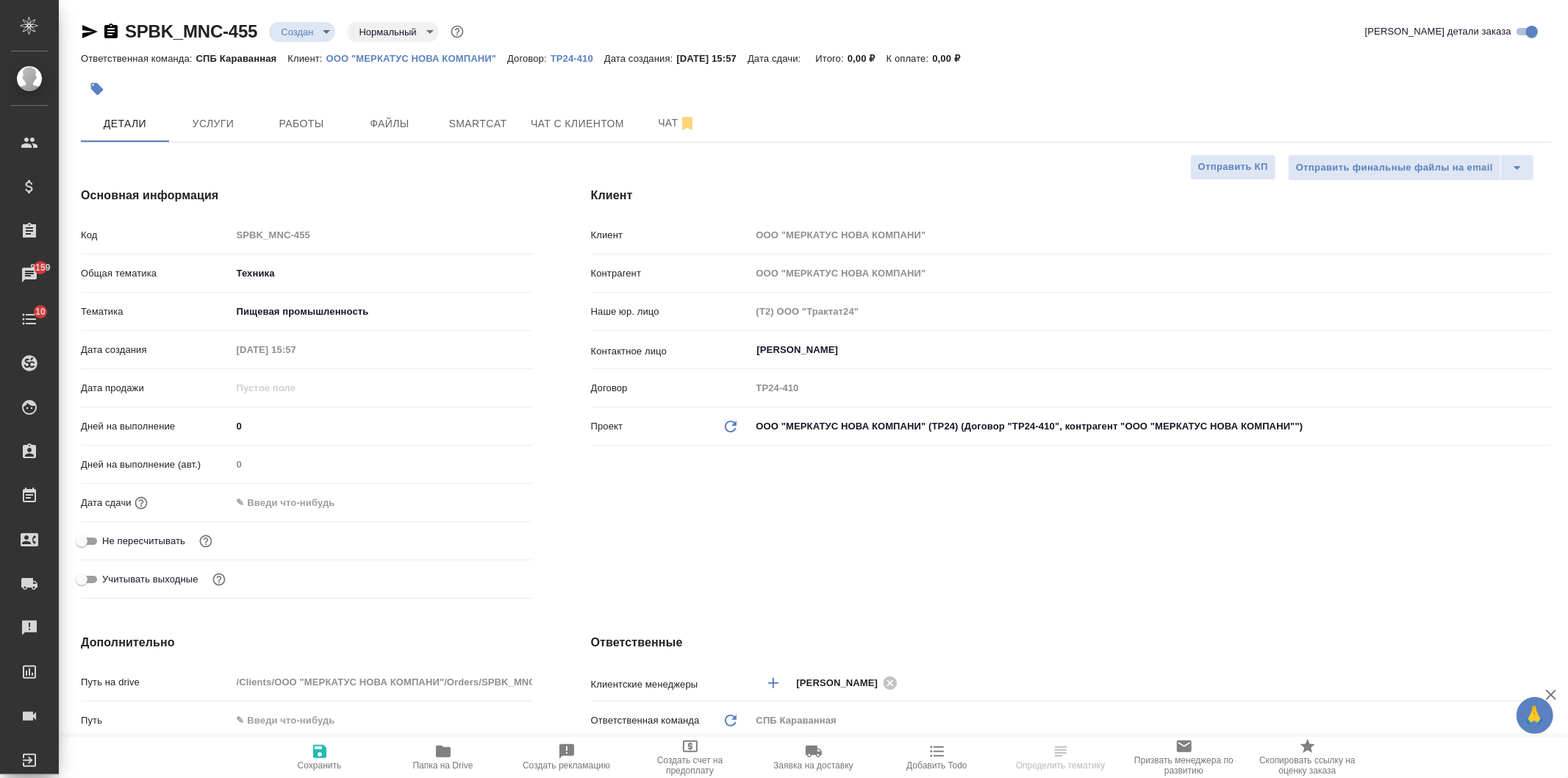
type textarea "x"
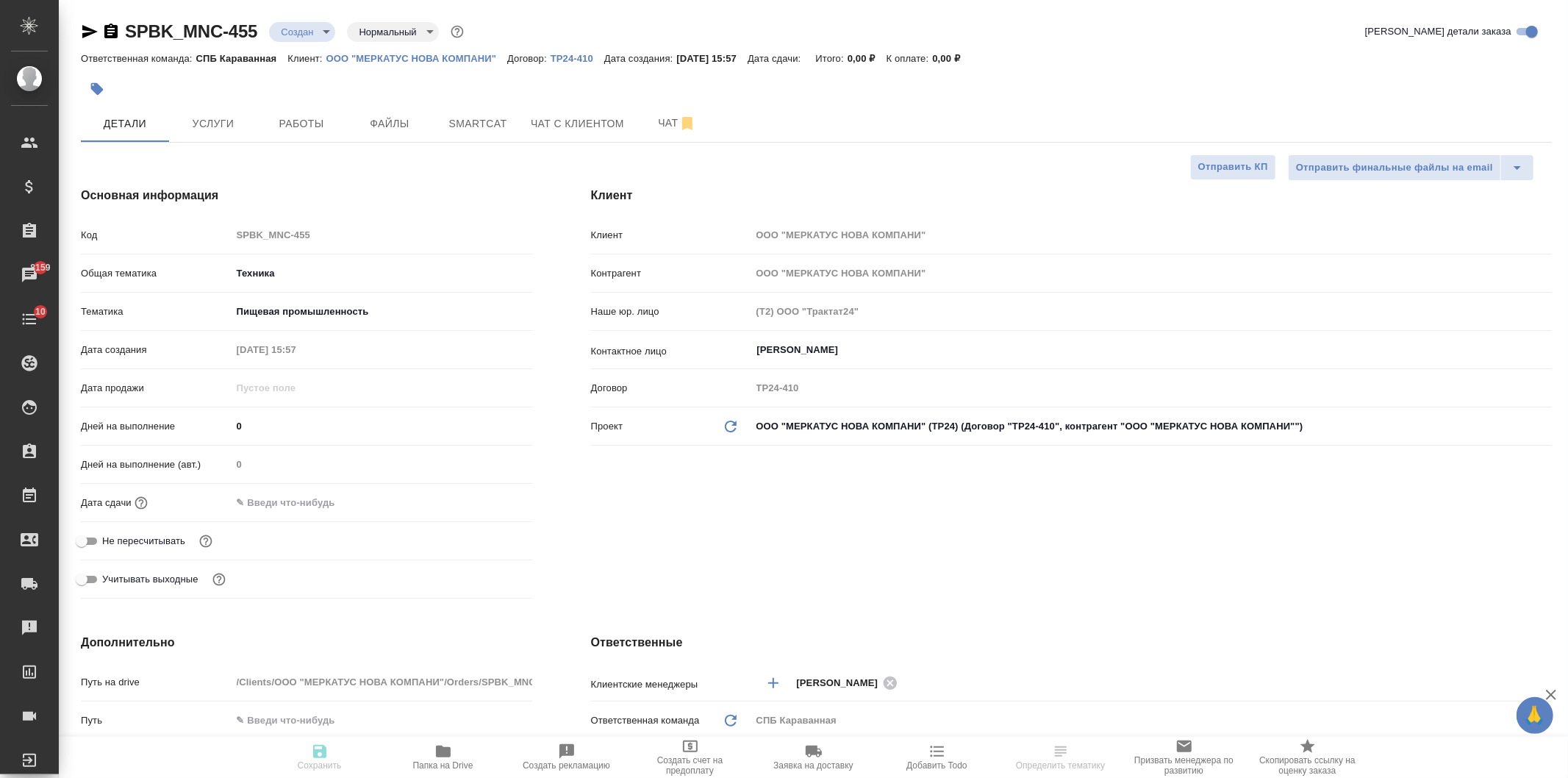
type textarea "x"
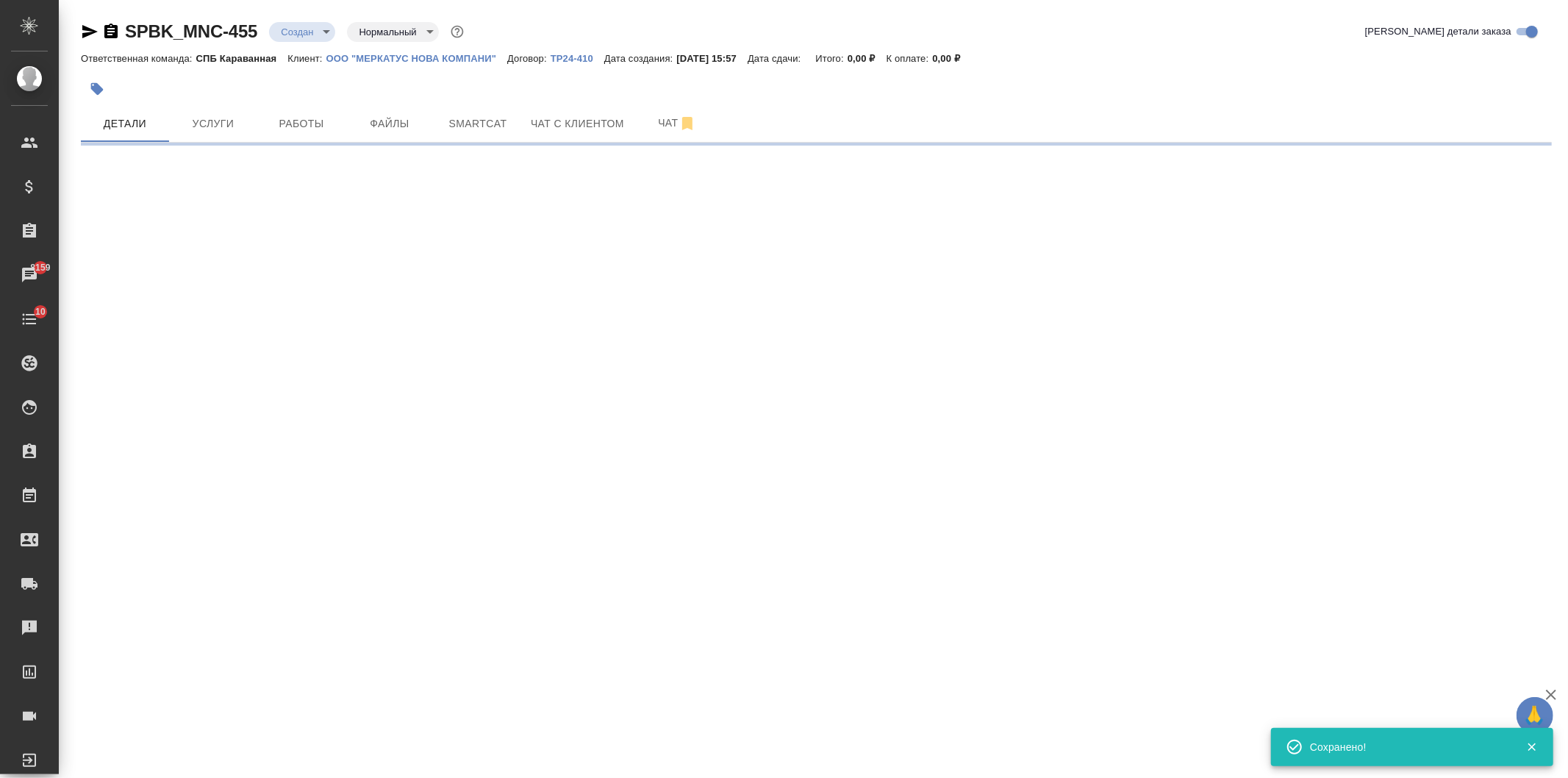
select select "RU"
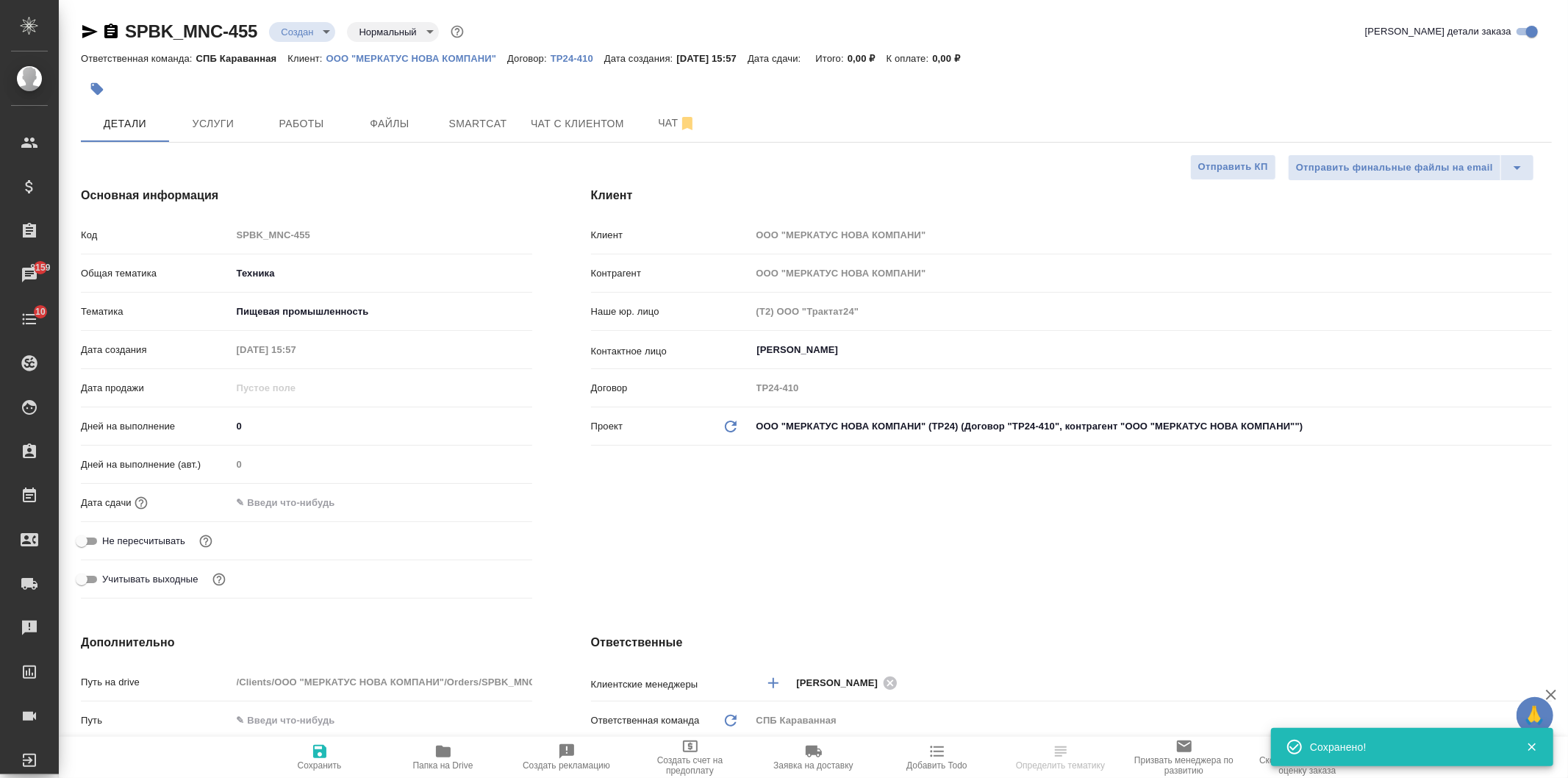
type textarea "x"
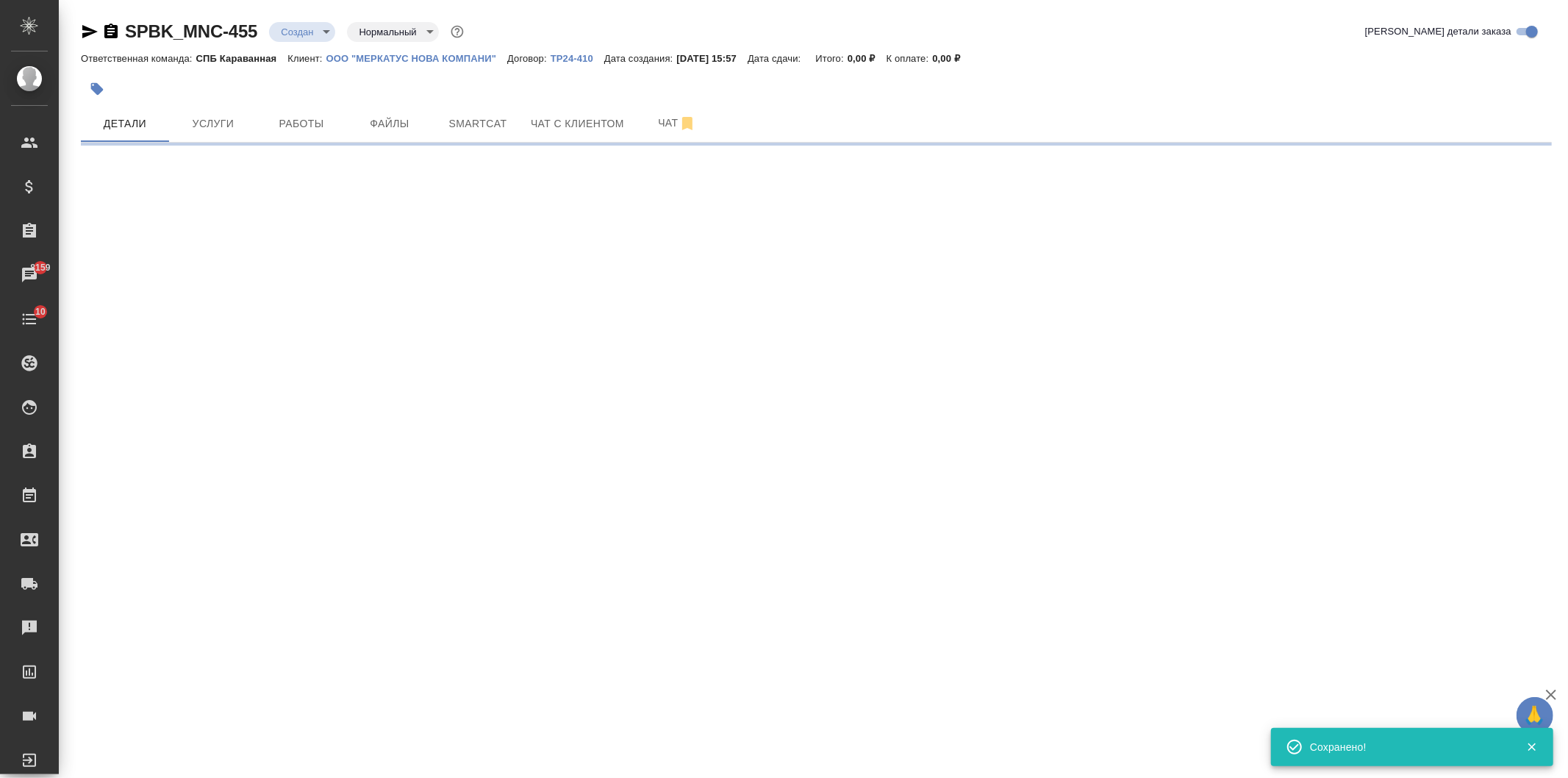
select select "RU"
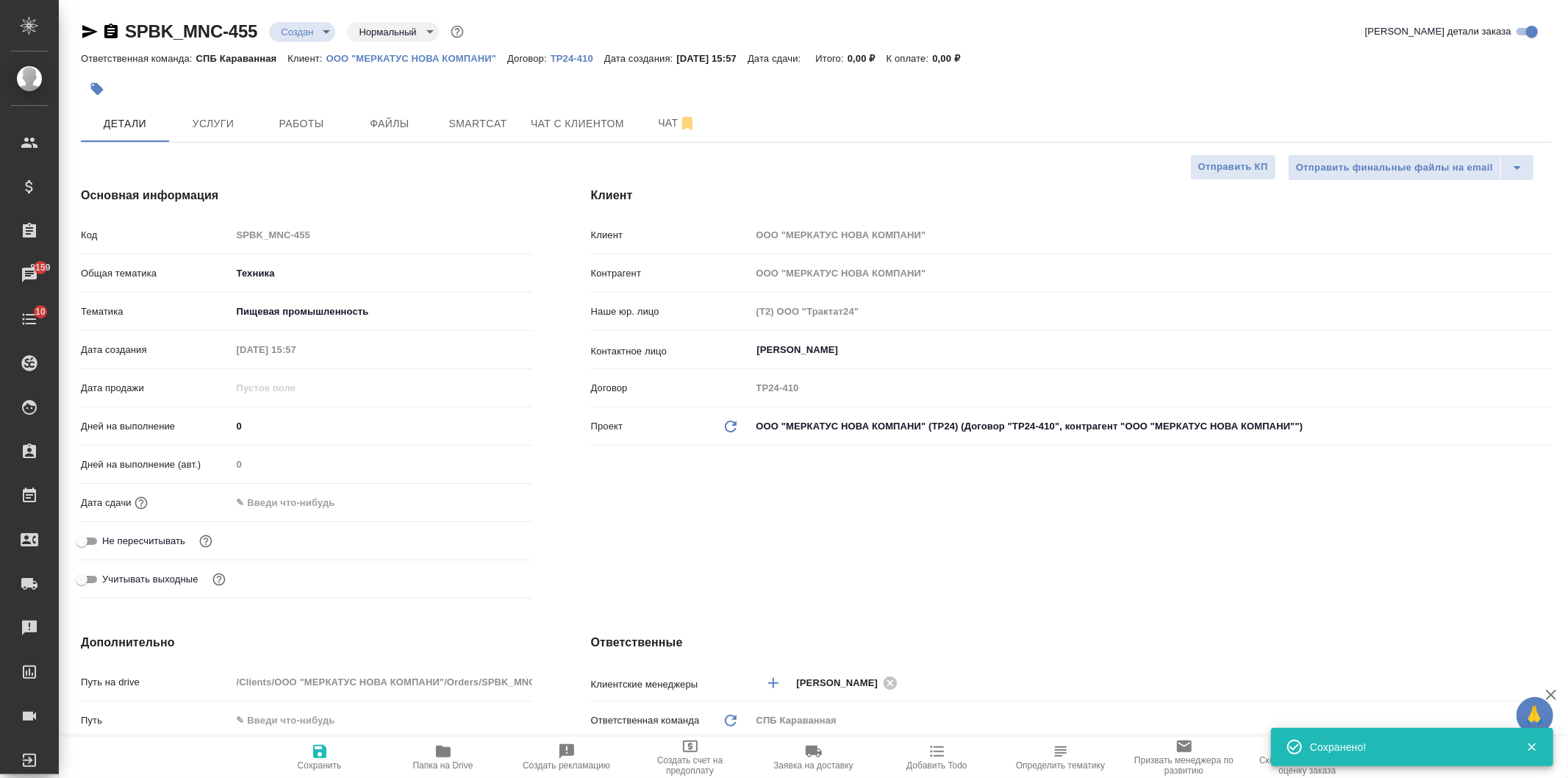
type textarea "x"
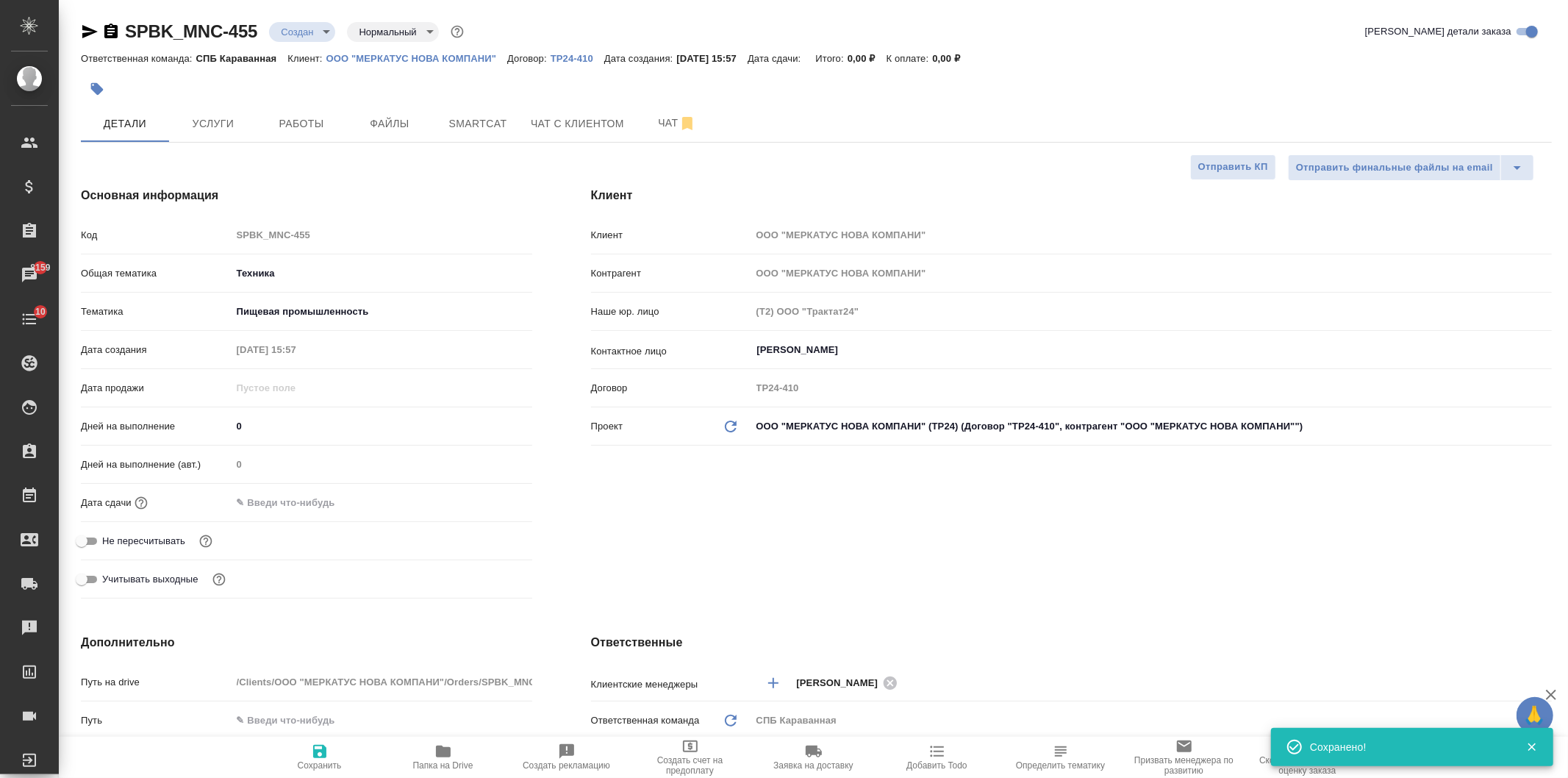
type textarea "x"
click at [393, 119] on span "Файлы" at bounding box center [389, 124] width 71 height 18
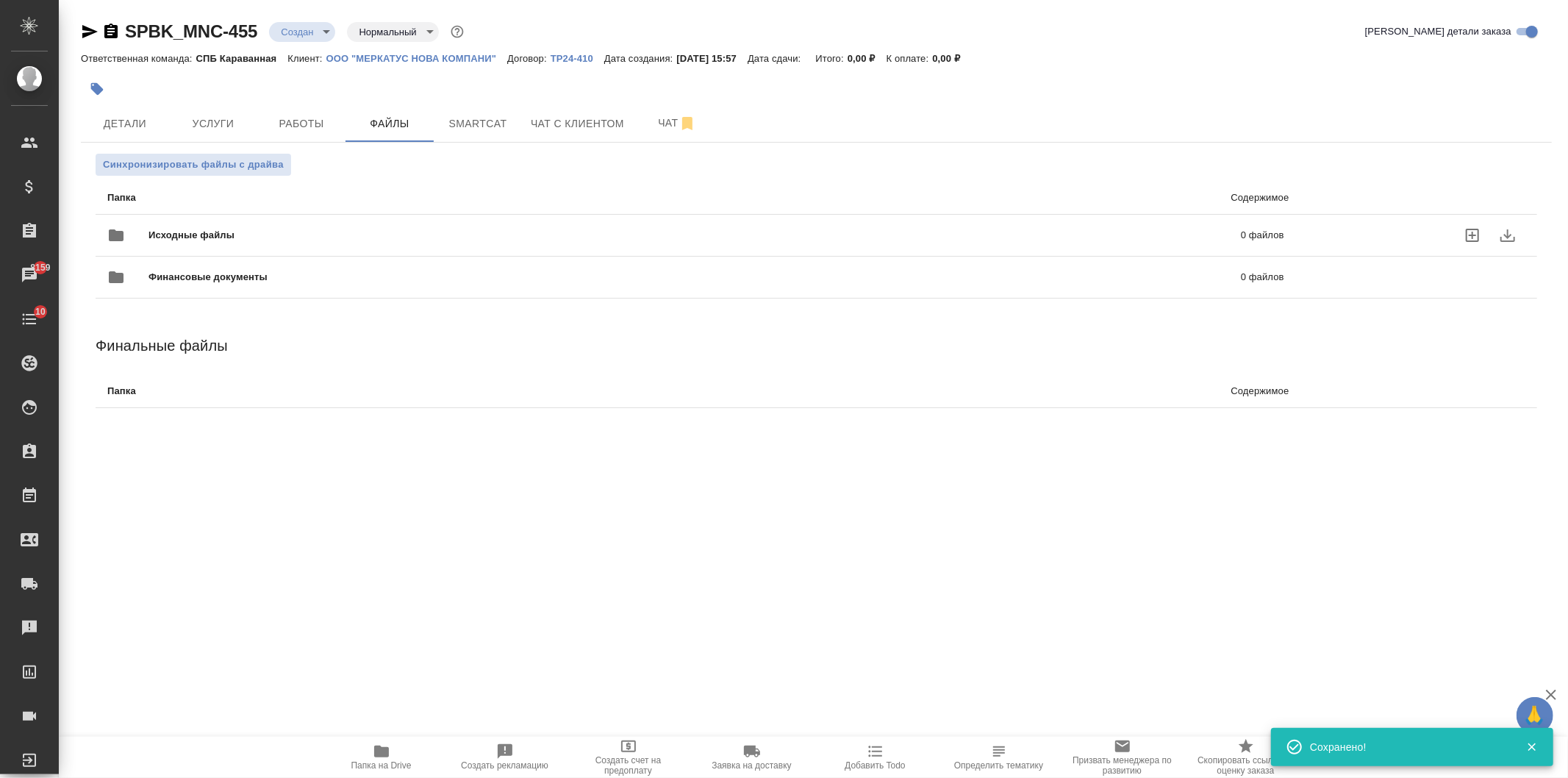
click at [381, 220] on div "Исходные файлы 0 файлов" at bounding box center [695, 235] width 1177 height 35
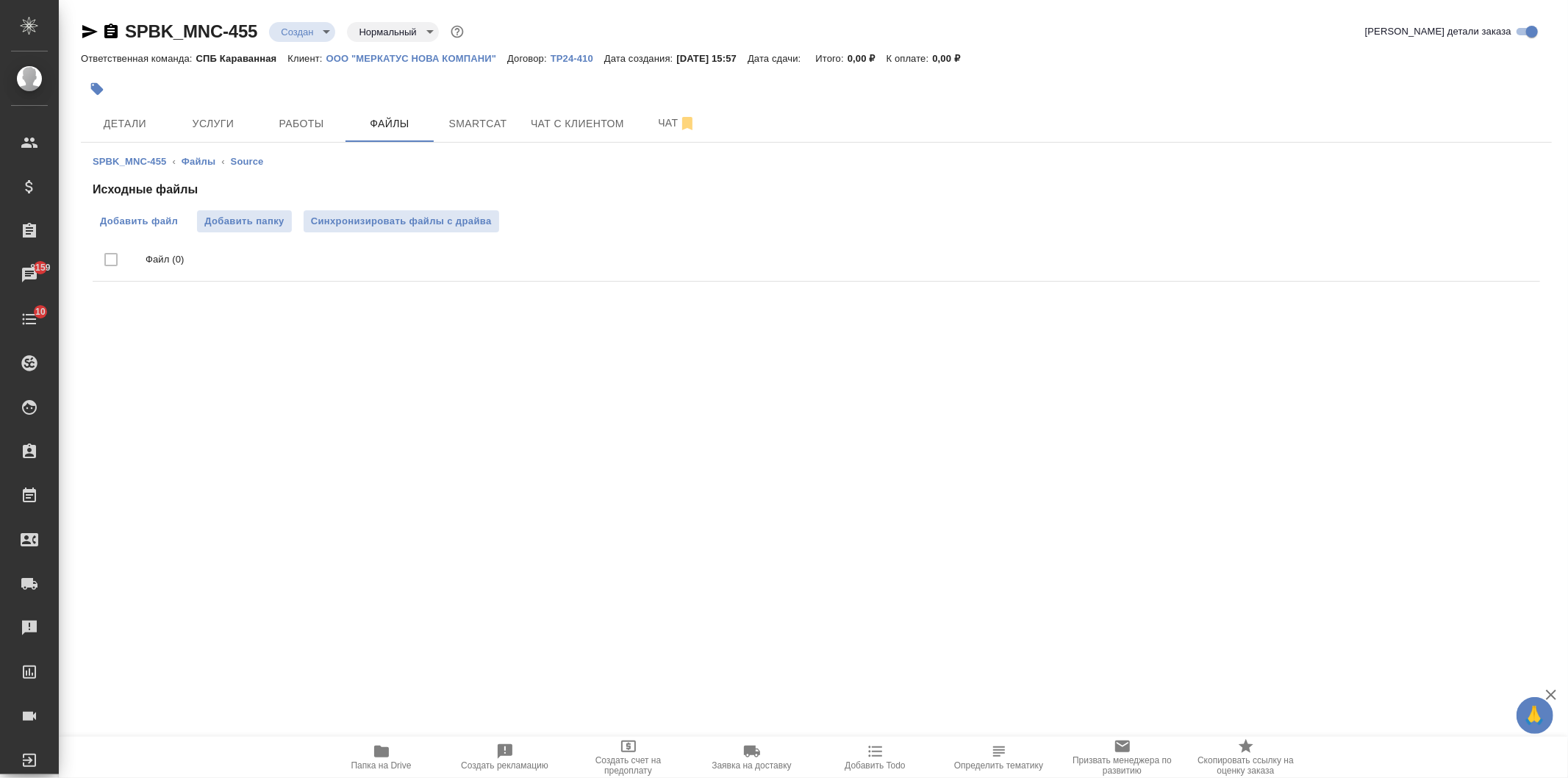
click at [123, 229] on label "Добавить файл" at bounding box center [139, 221] width 93 height 22
click at [0, 0] on input "Добавить файл" at bounding box center [0, 0] width 0 height 0
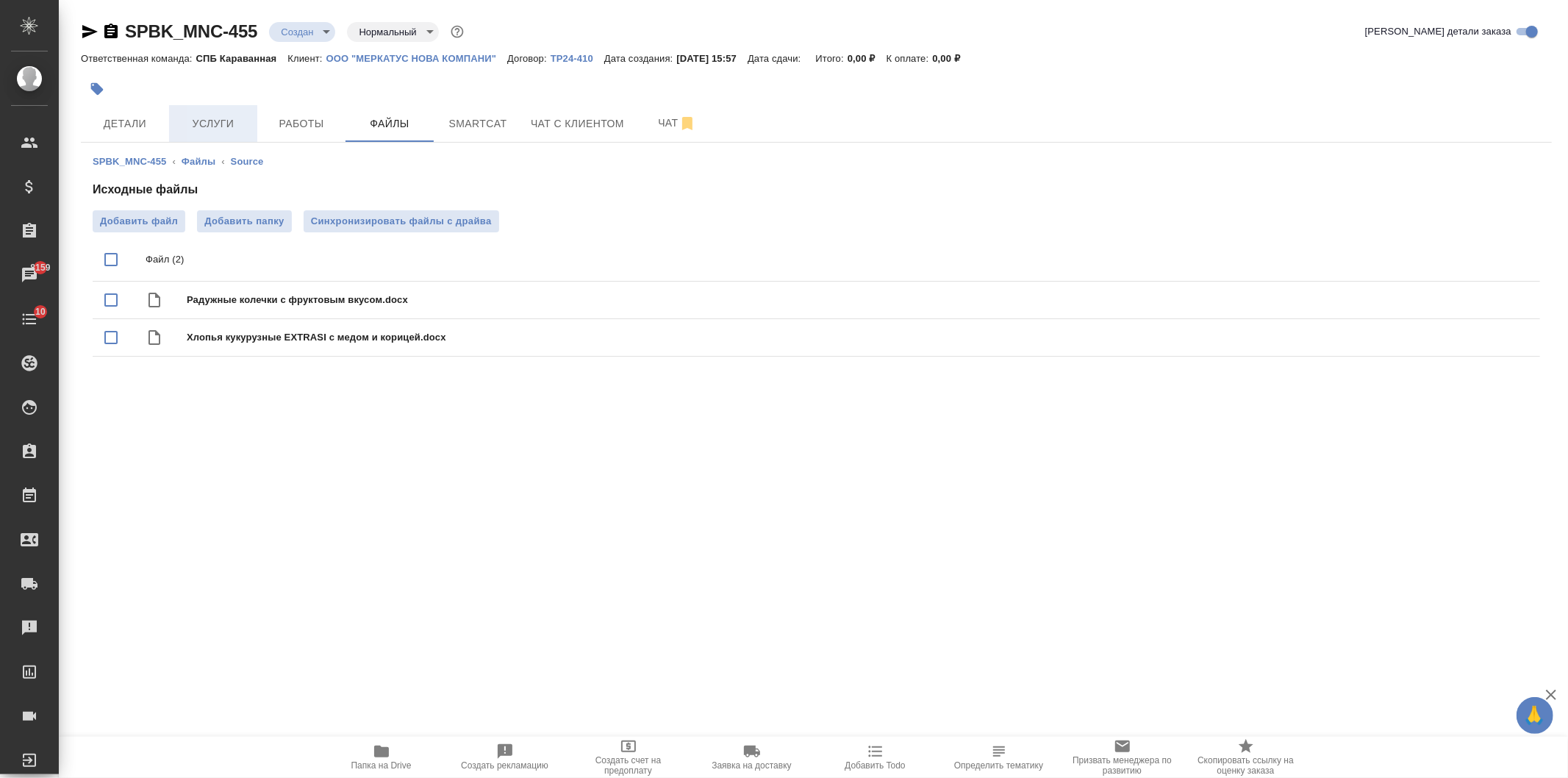
click at [195, 126] on span "Услуги" at bounding box center [213, 124] width 71 height 18
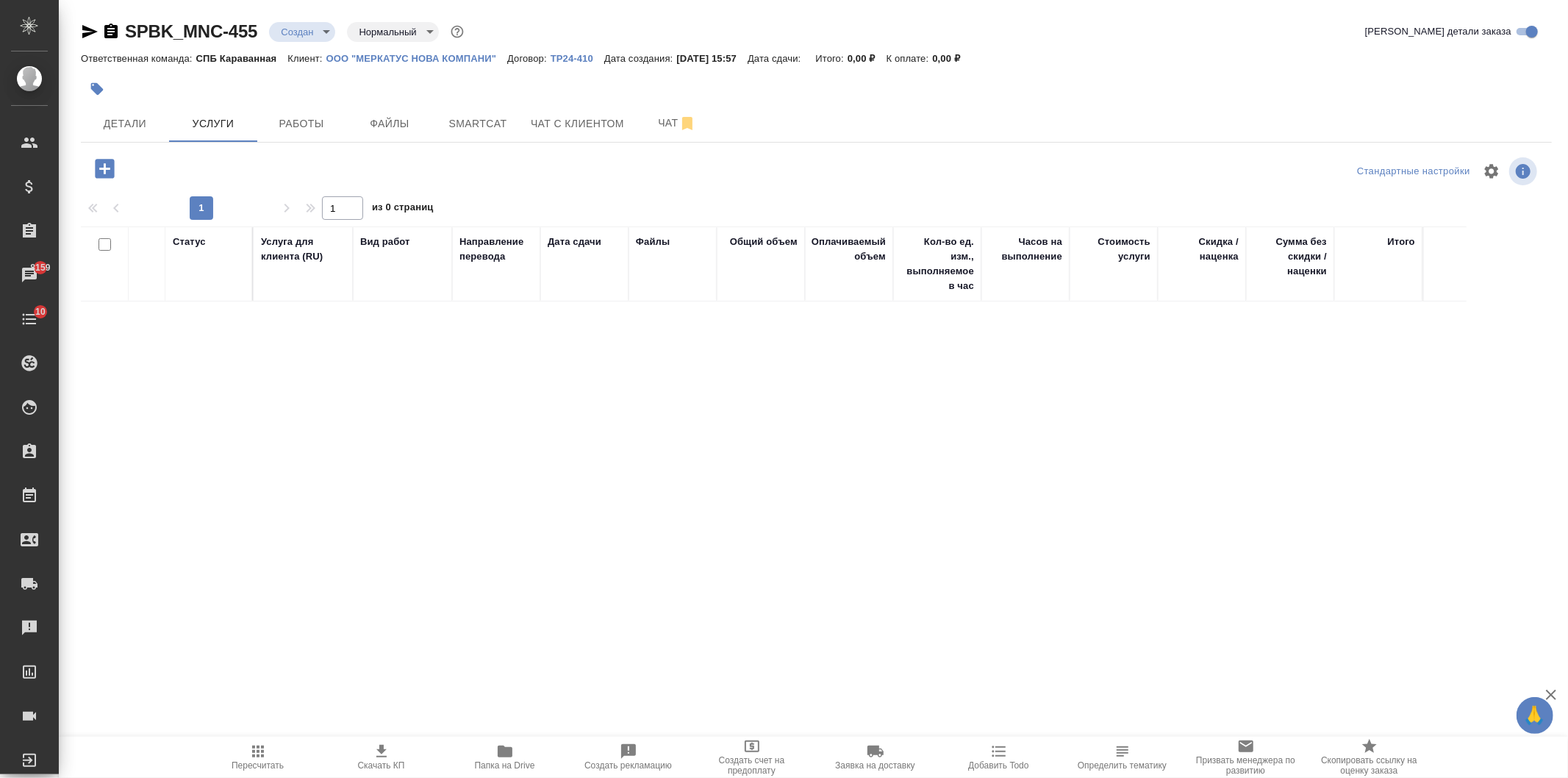
click at [108, 182] on button "button" at bounding box center [104, 168] width 40 height 30
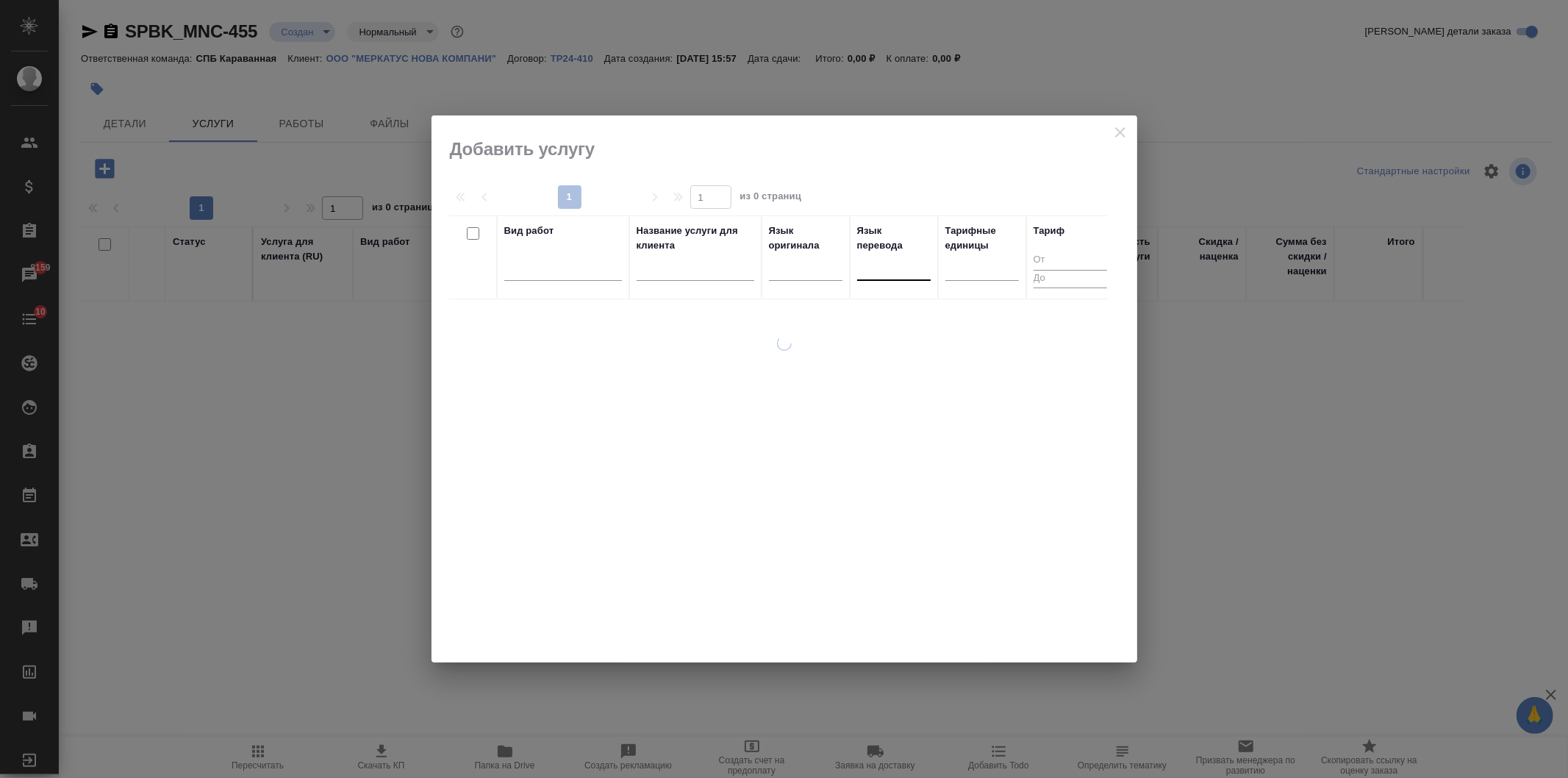
click at [892, 269] on div at bounding box center [893, 265] width 73 height 21
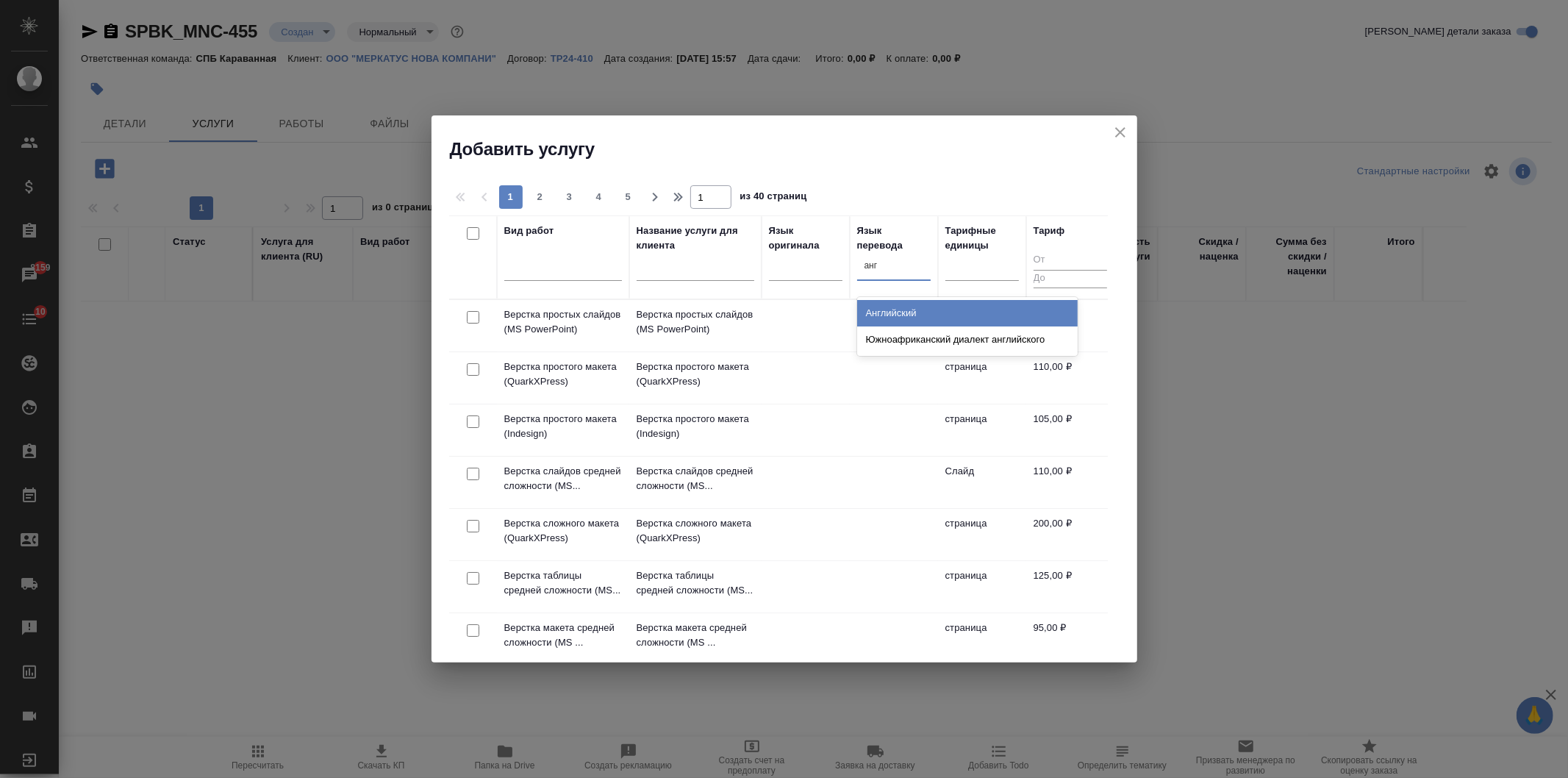
type input "англ"
click at [901, 315] on div "Английский" at bounding box center [967, 313] width 220 height 27
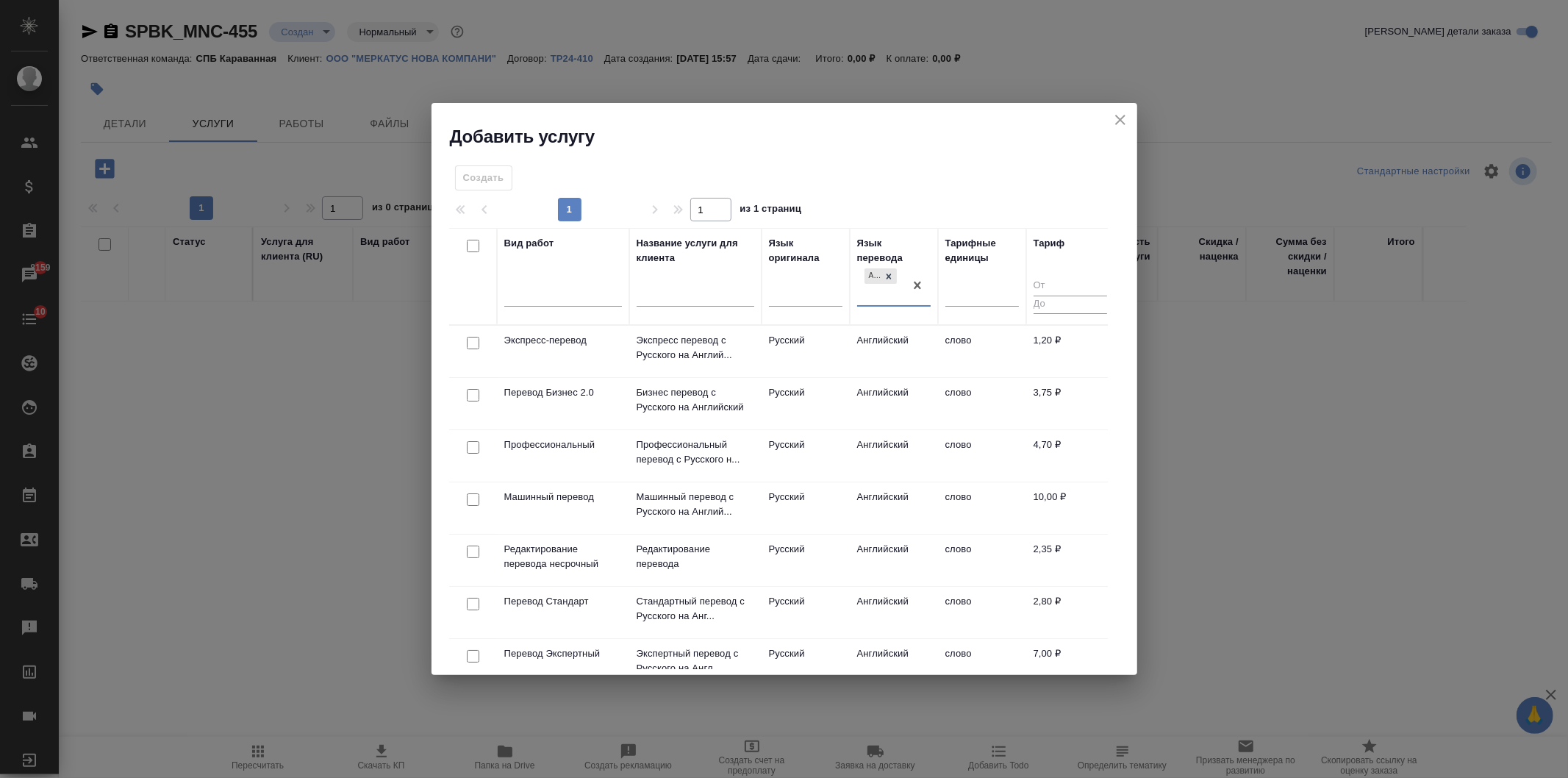
click at [470, 599] on input "checkbox" at bounding box center [473, 604] width 13 height 13
checkbox input "true"
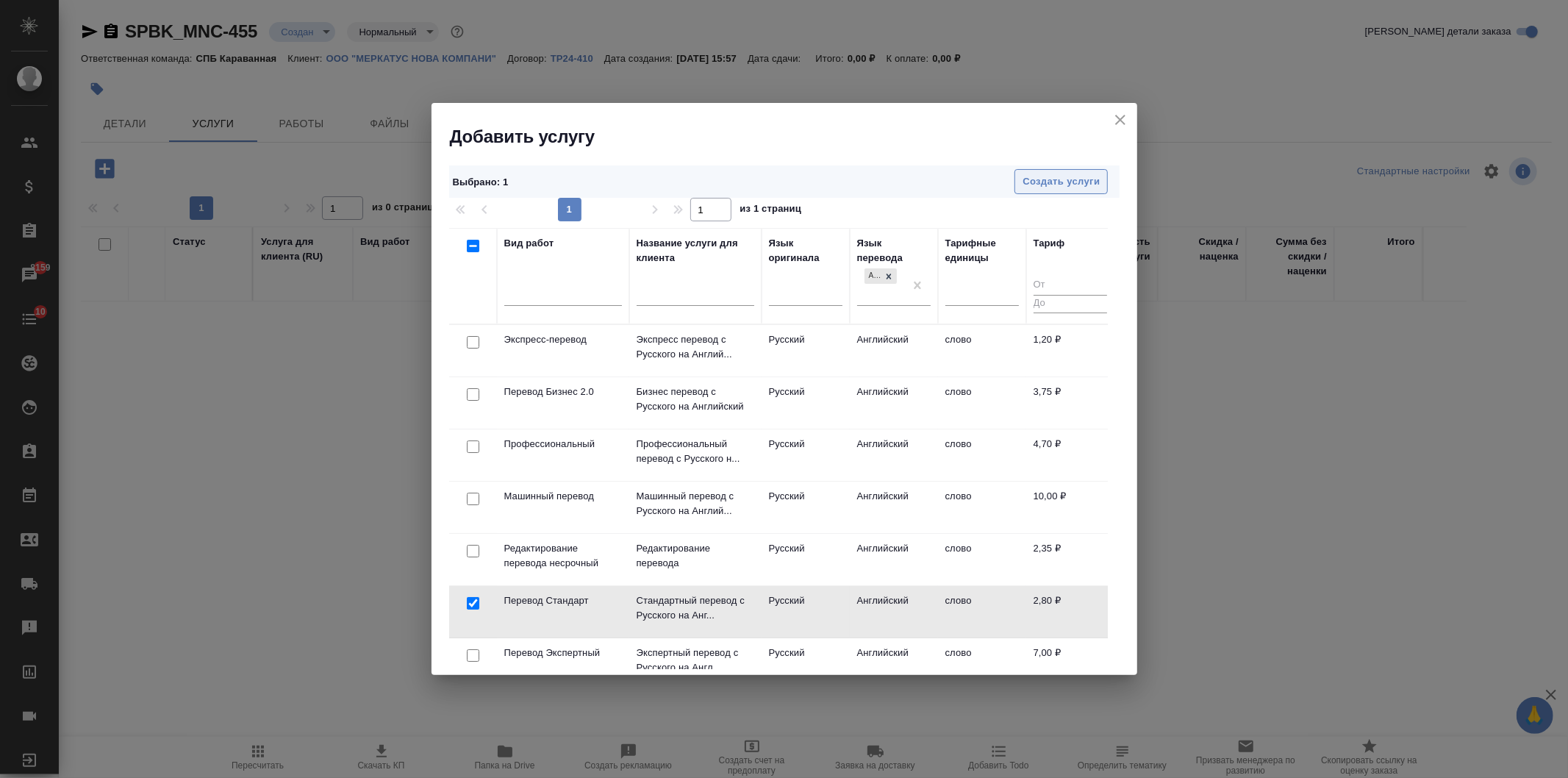
click at [1026, 189] on span "Создать услуги" at bounding box center [1061, 182] width 77 height 17
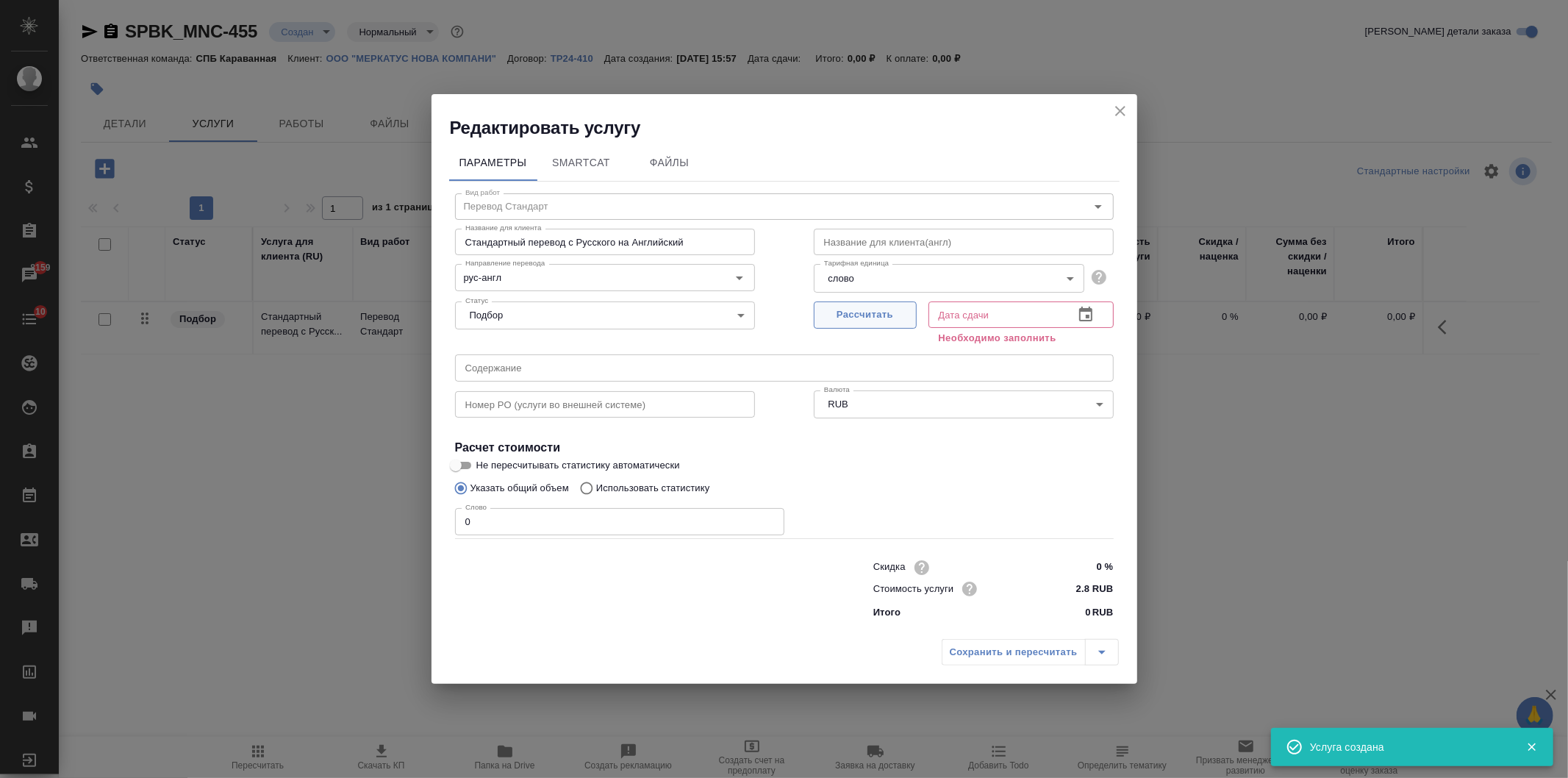
click at [860, 316] on span "Рассчитать" at bounding box center [865, 315] width 87 height 17
type input "11.08.2025 15:58"
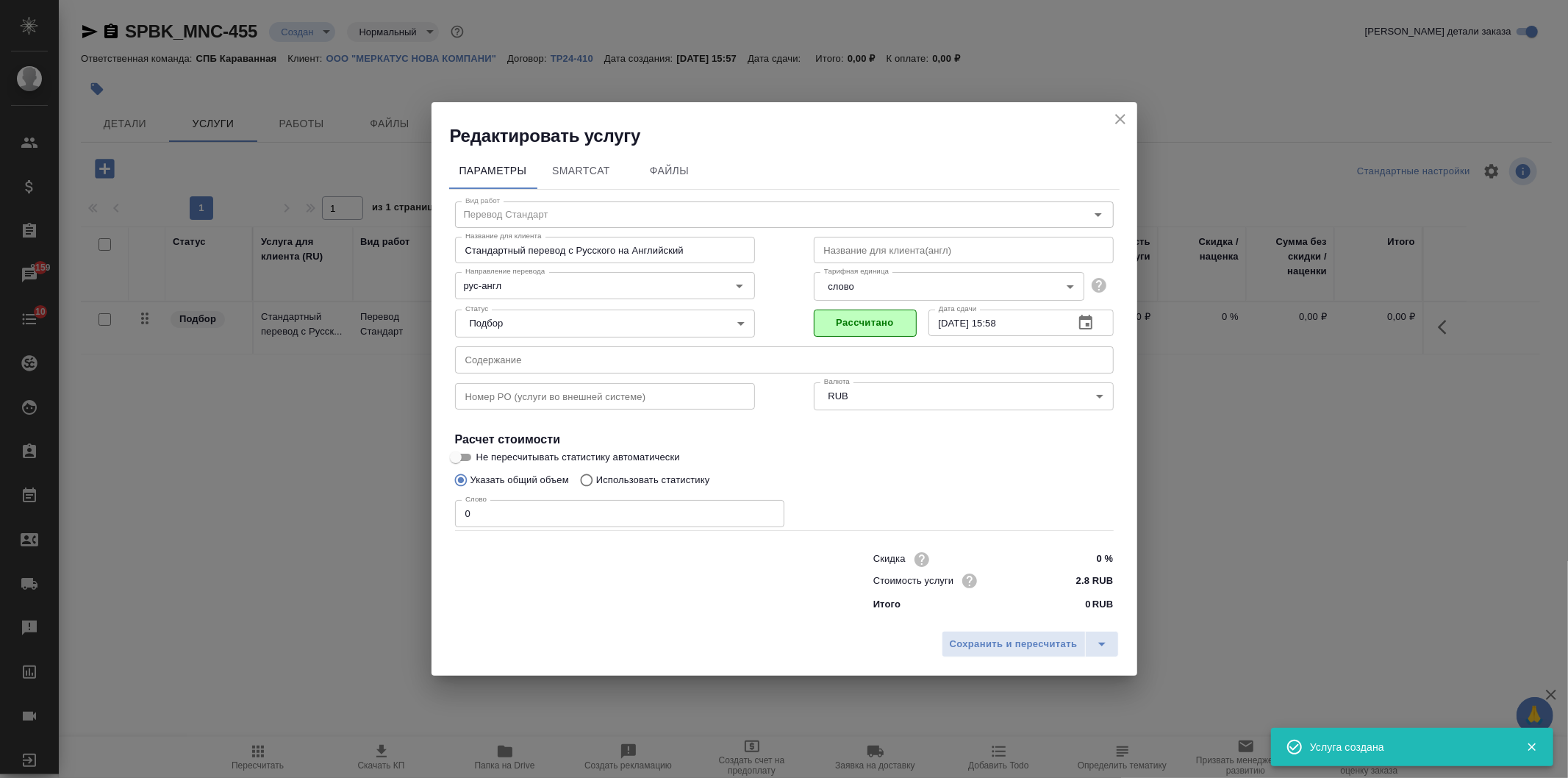
click at [496, 532] on div "Скидка 0 % Стоимость услуги 2.8 RUB Итого 0 RUB" at bounding box center [784, 581] width 718 height 123
click at [496, 522] on input "0" at bounding box center [619, 513] width 330 height 27
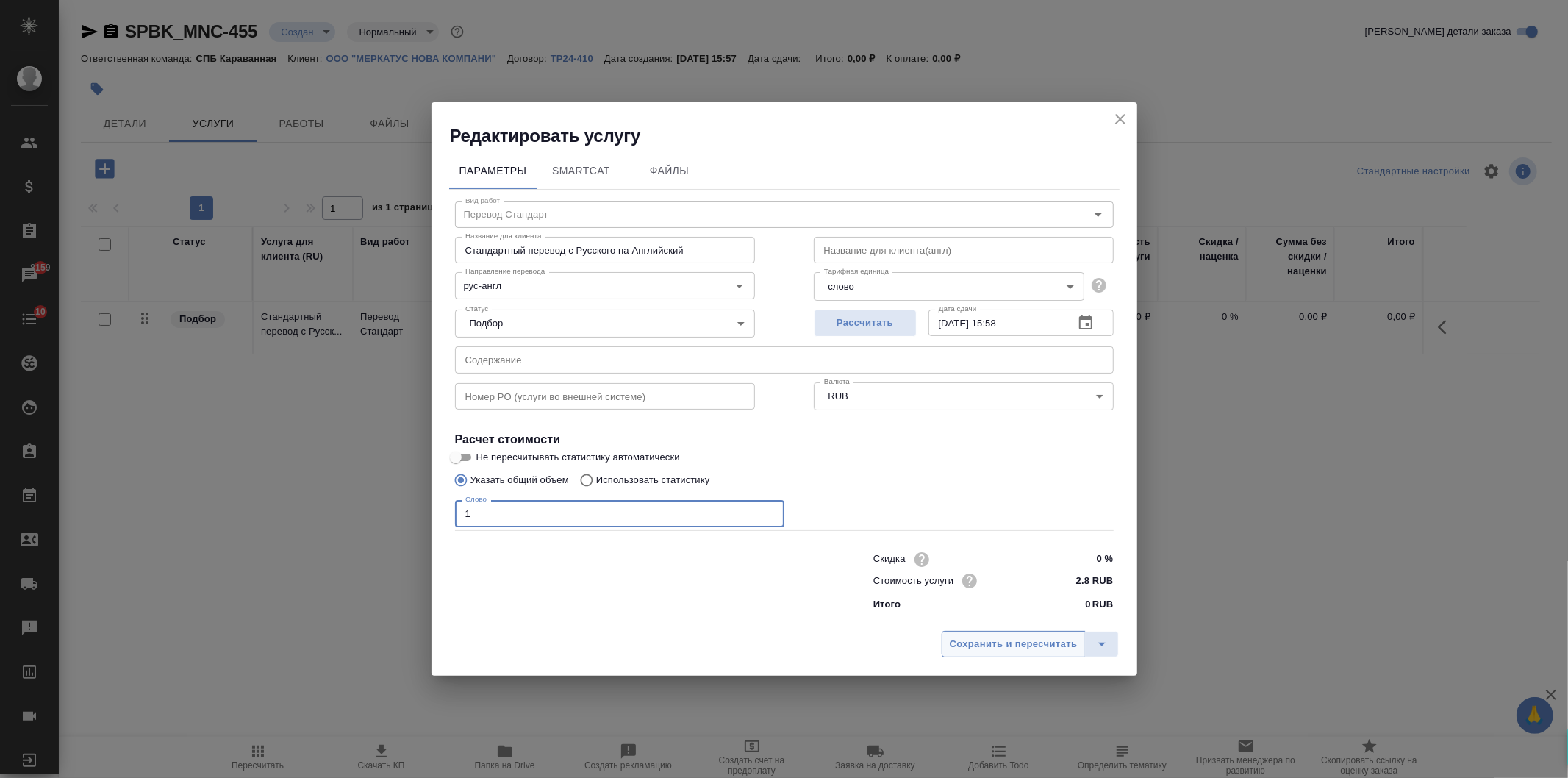
type input "1"
click at [968, 647] on span "Сохранить и пересчитать" at bounding box center [1013, 643] width 128 height 17
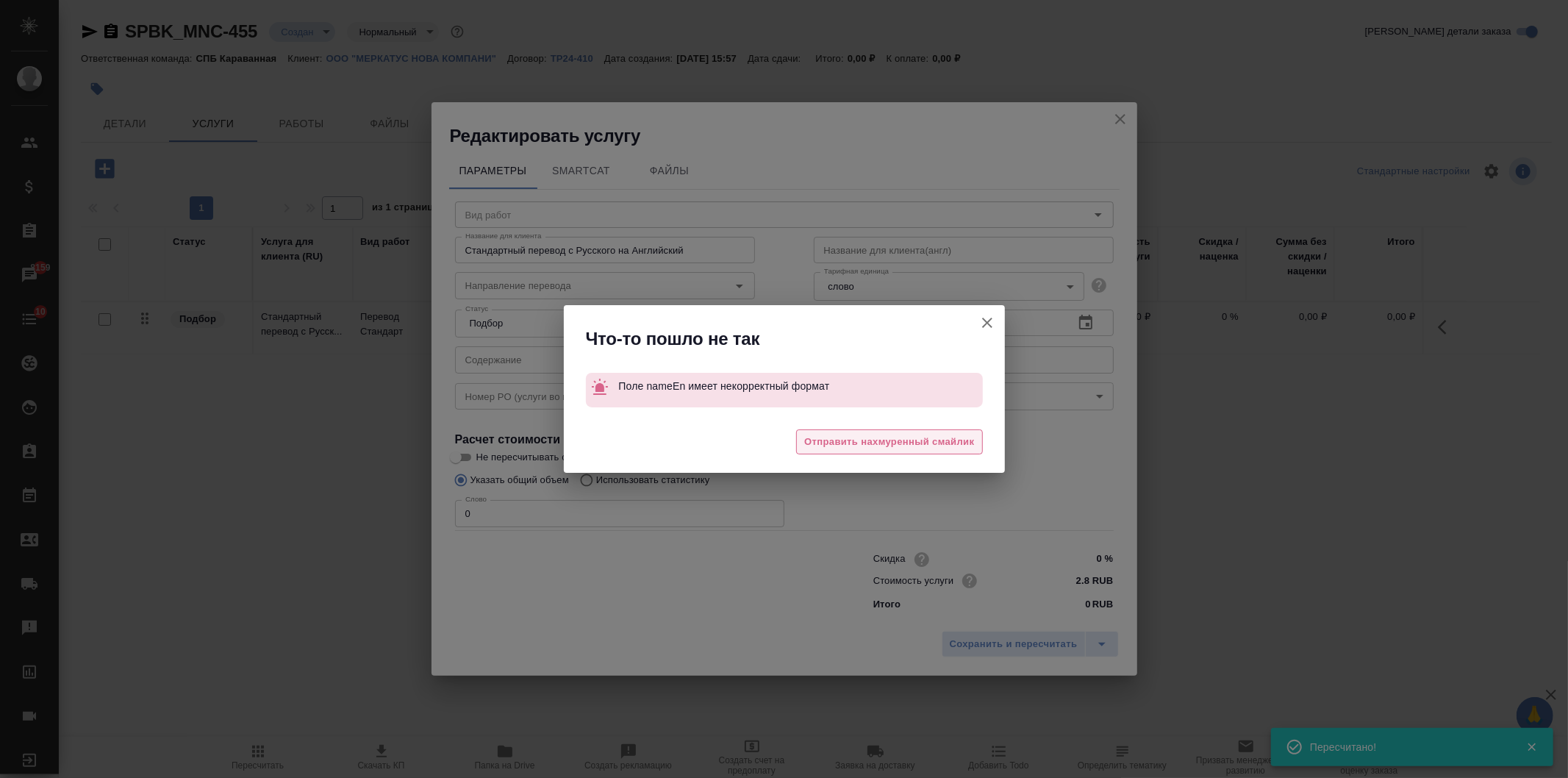
type input "Перевод Стандарт"
type input "рус-англ"
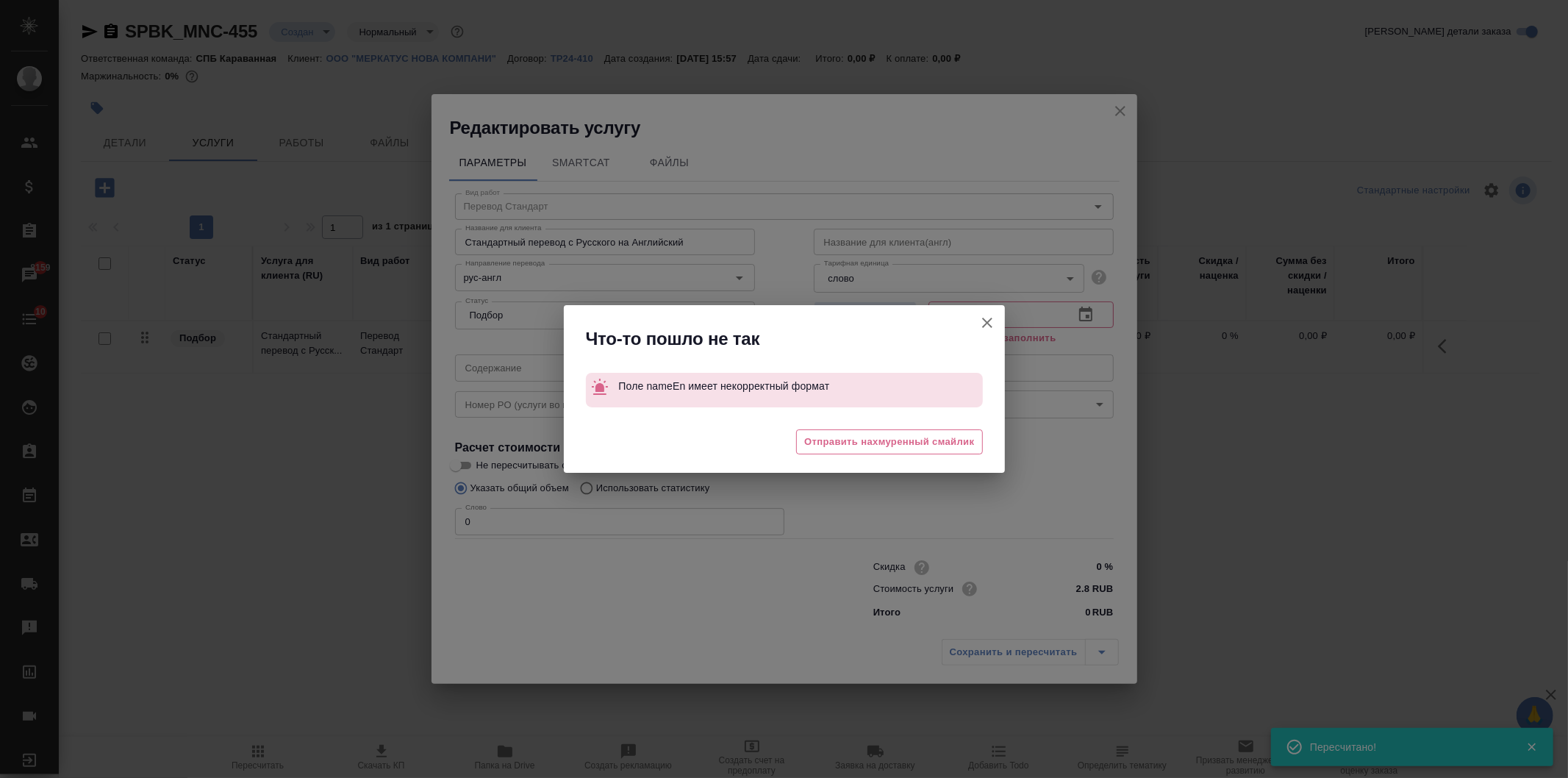
click at [986, 321] on icon "button" at bounding box center [987, 323] width 10 height 10
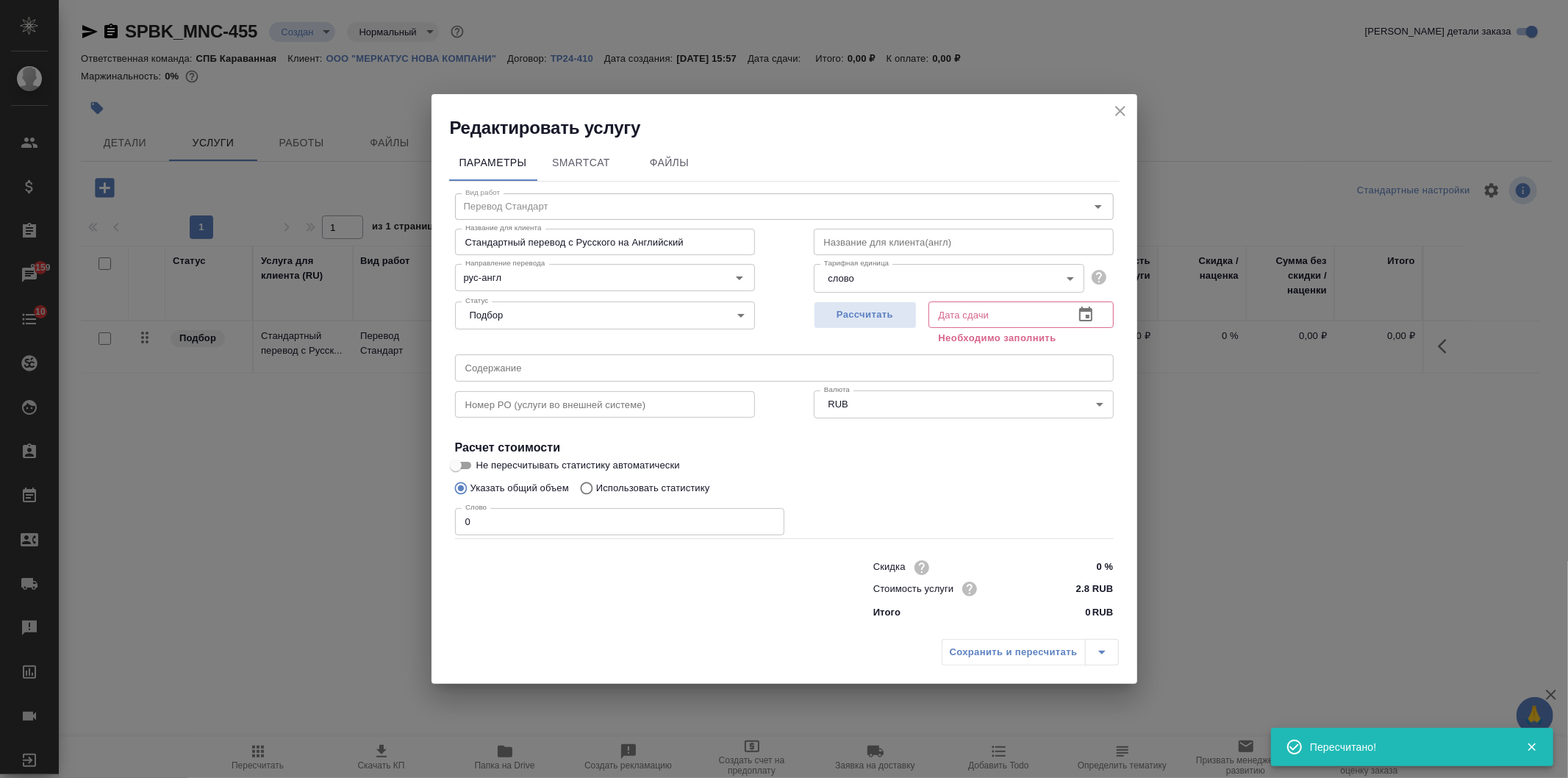
click at [888, 242] on input "text" at bounding box center [963, 242] width 300 height 27
type input "="
type input "-"
click at [882, 326] on button "Рассчитать" at bounding box center [865, 315] width 103 height 28
type input "11.08.2025 15:58"
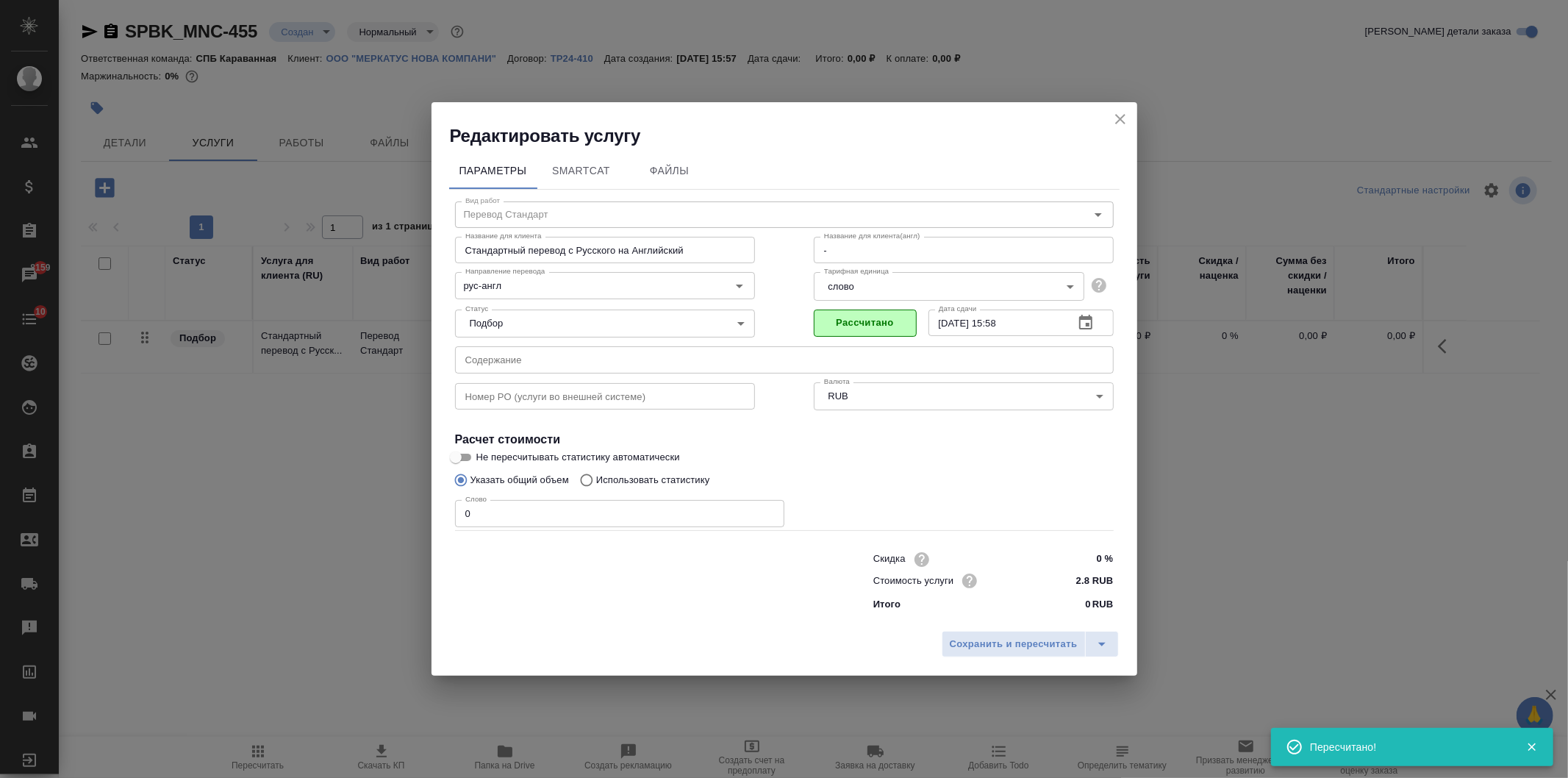
click at [504, 503] on input "0" at bounding box center [619, 513] width 330 height 27
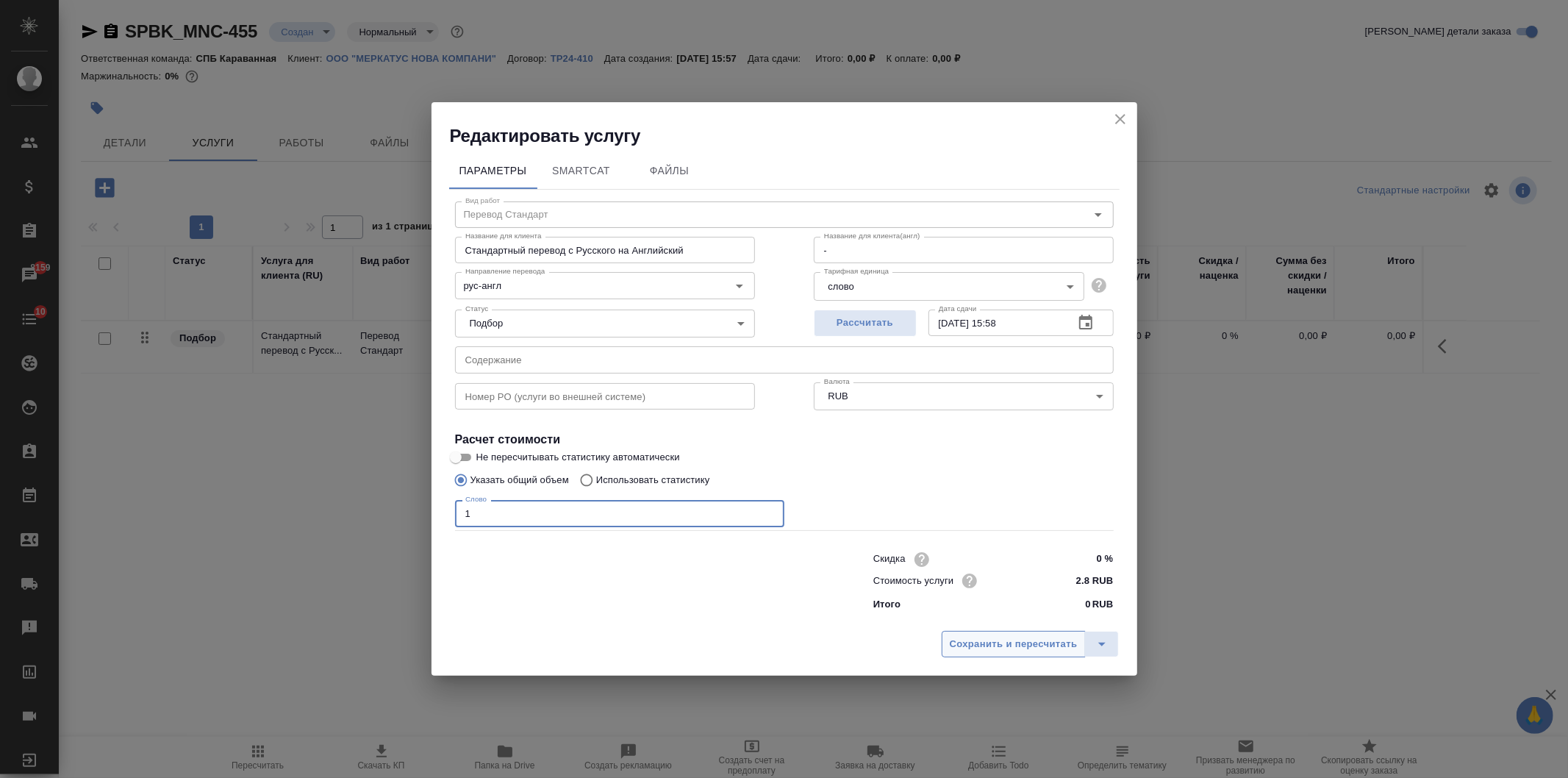
type input "1"
click at [1042, 649] on span "Сохранить и пересчитать" at bounding box center [1013, 643] width 128 height 17
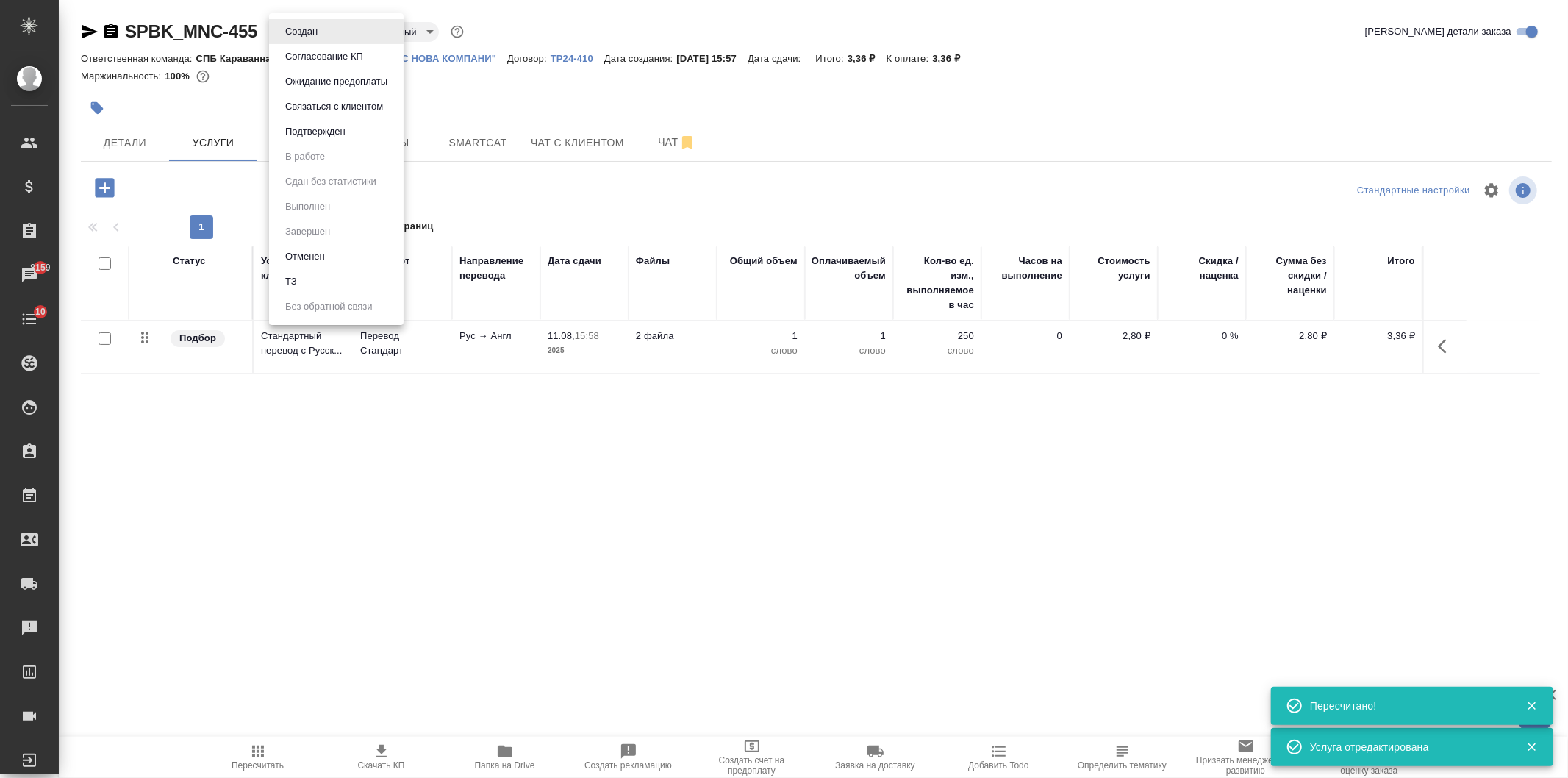
click at [319, 39] on body "🙏 .cls-1 fill:#fff; AWATERA Ivanova Arina Клиенты Спецификации Заказы 8159 Чаты…" at bounding box center [784, 389] width 1568 height 778
click at [369, 278] on li "ТЗ" at bounding box center [336, 282] width 135 height 25
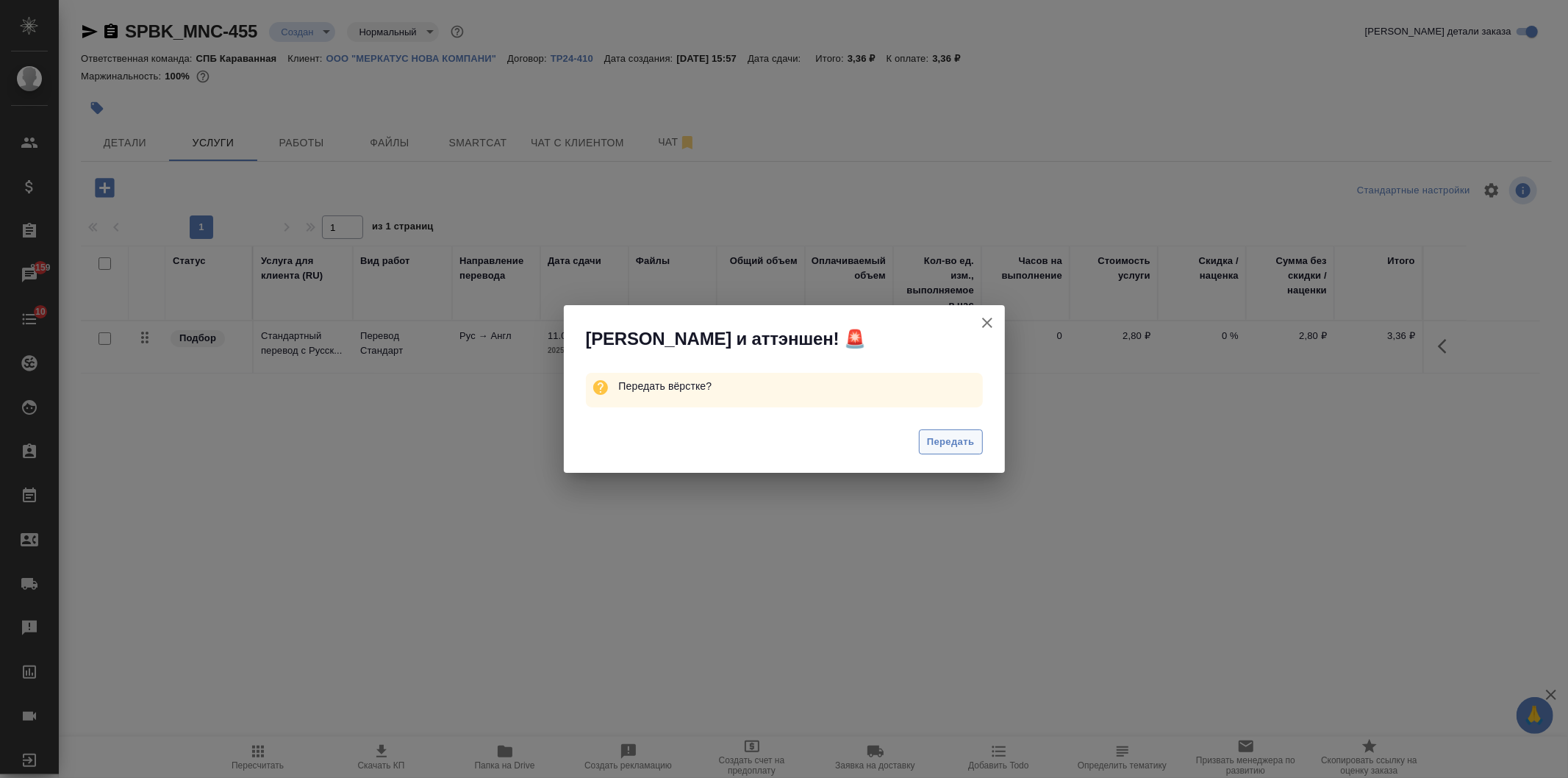
click at [935, 448] on span "Передать" at bounding box center [950, 441] width 48 height 17
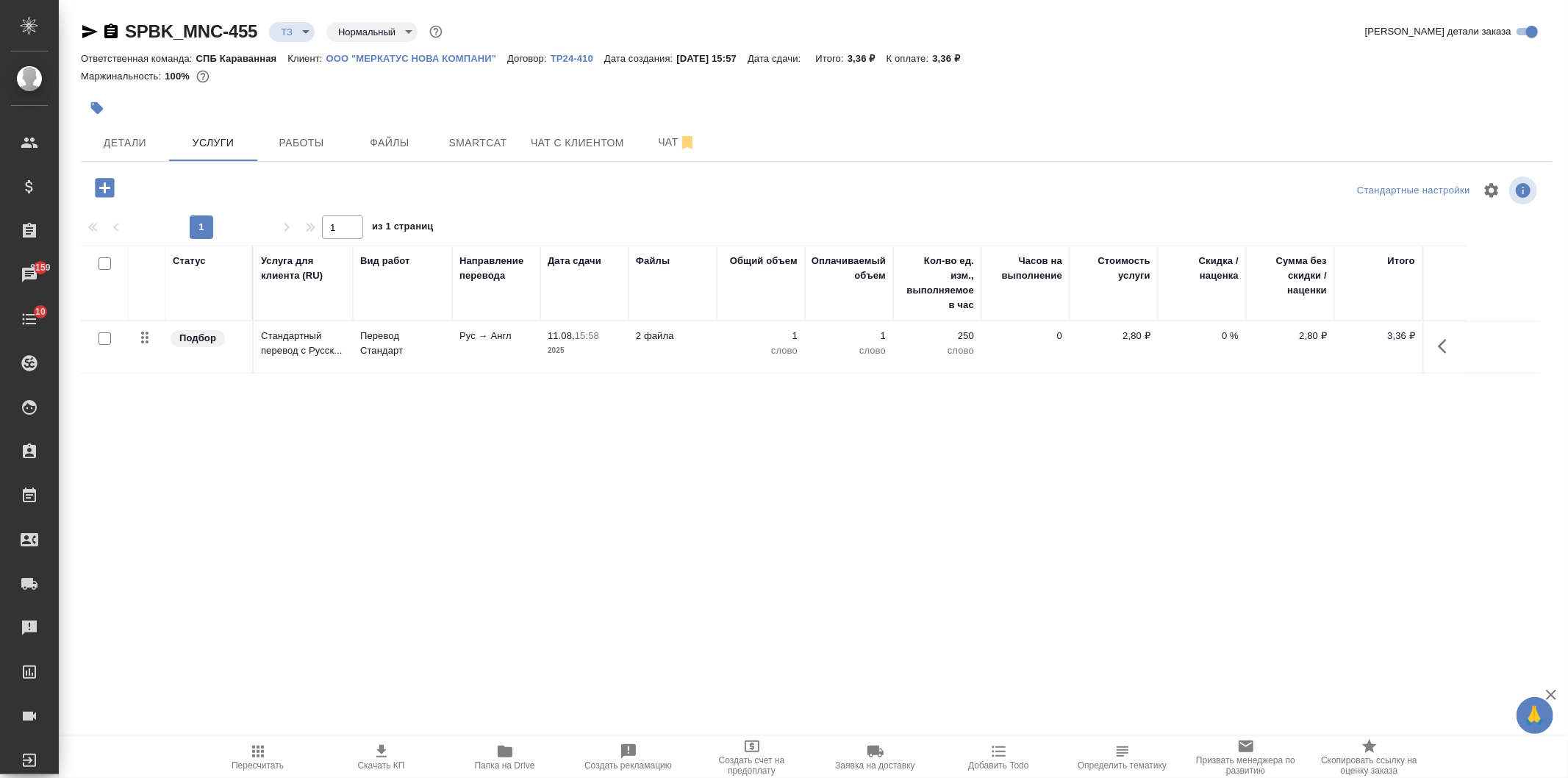
click at [106, 339] on input "checkbox" at bounding box center [105, 338] width 13 height 13
checkbox input "true"
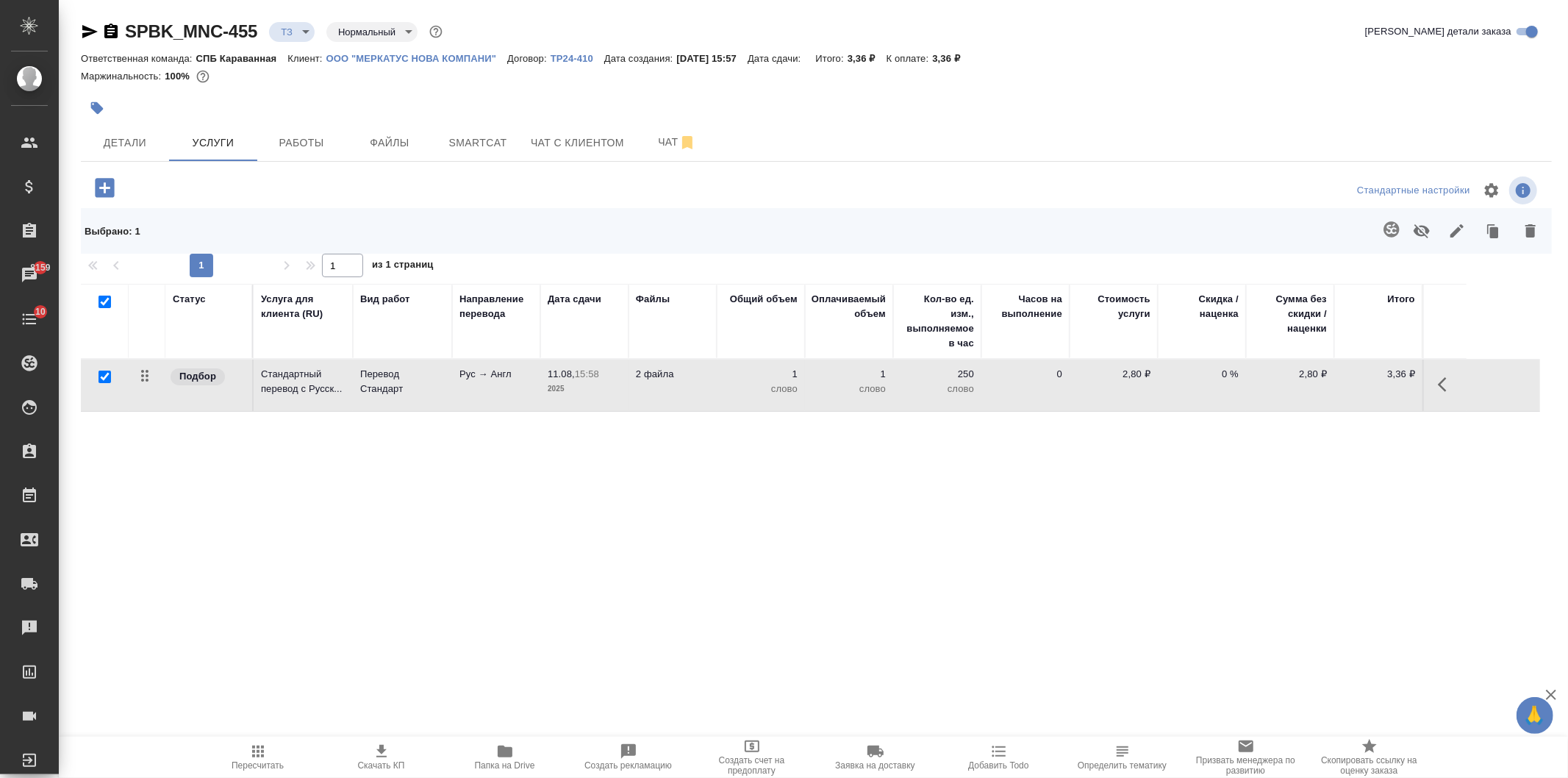
click at [1395, 225] on icon "button" at bounding box center [1391, 229] width 16 height 16
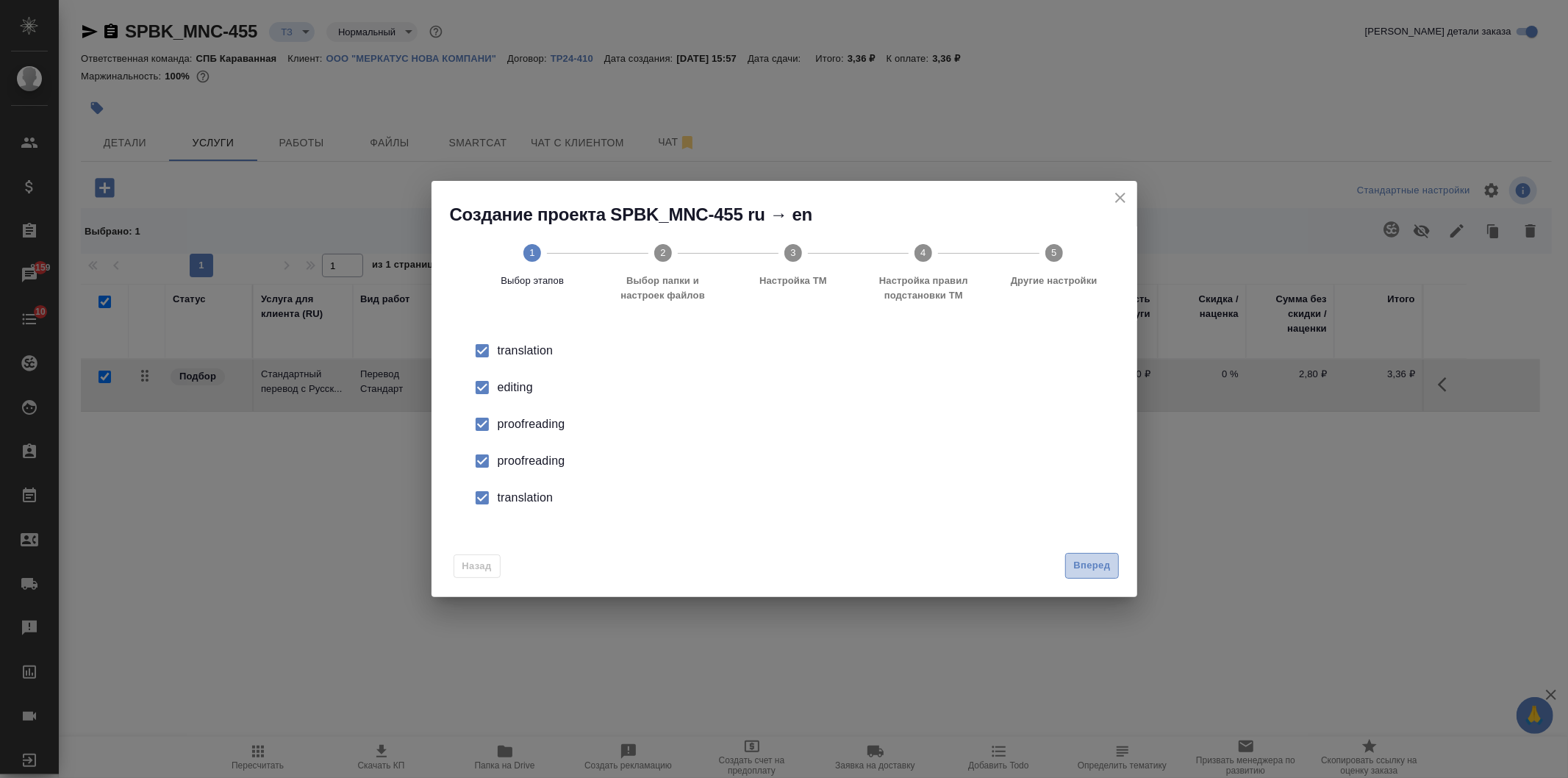
click at [1090, 568] on span "Вперед" at bounding box center [1091, 565] width 37 height 17
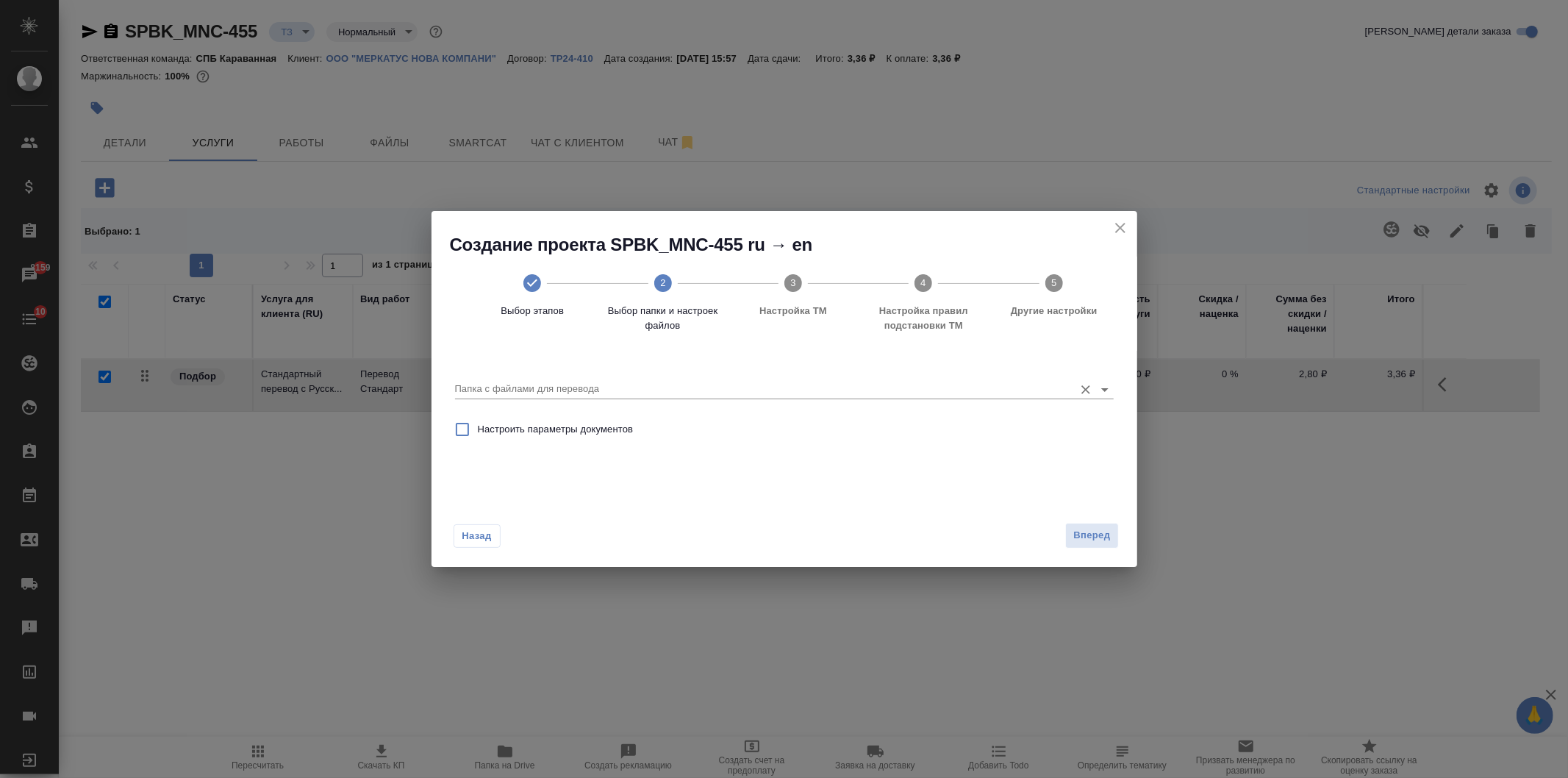
click at [621, 391] on input "Папка с файлами для перевода" at bounding box center [760, 389] width 611 height 17
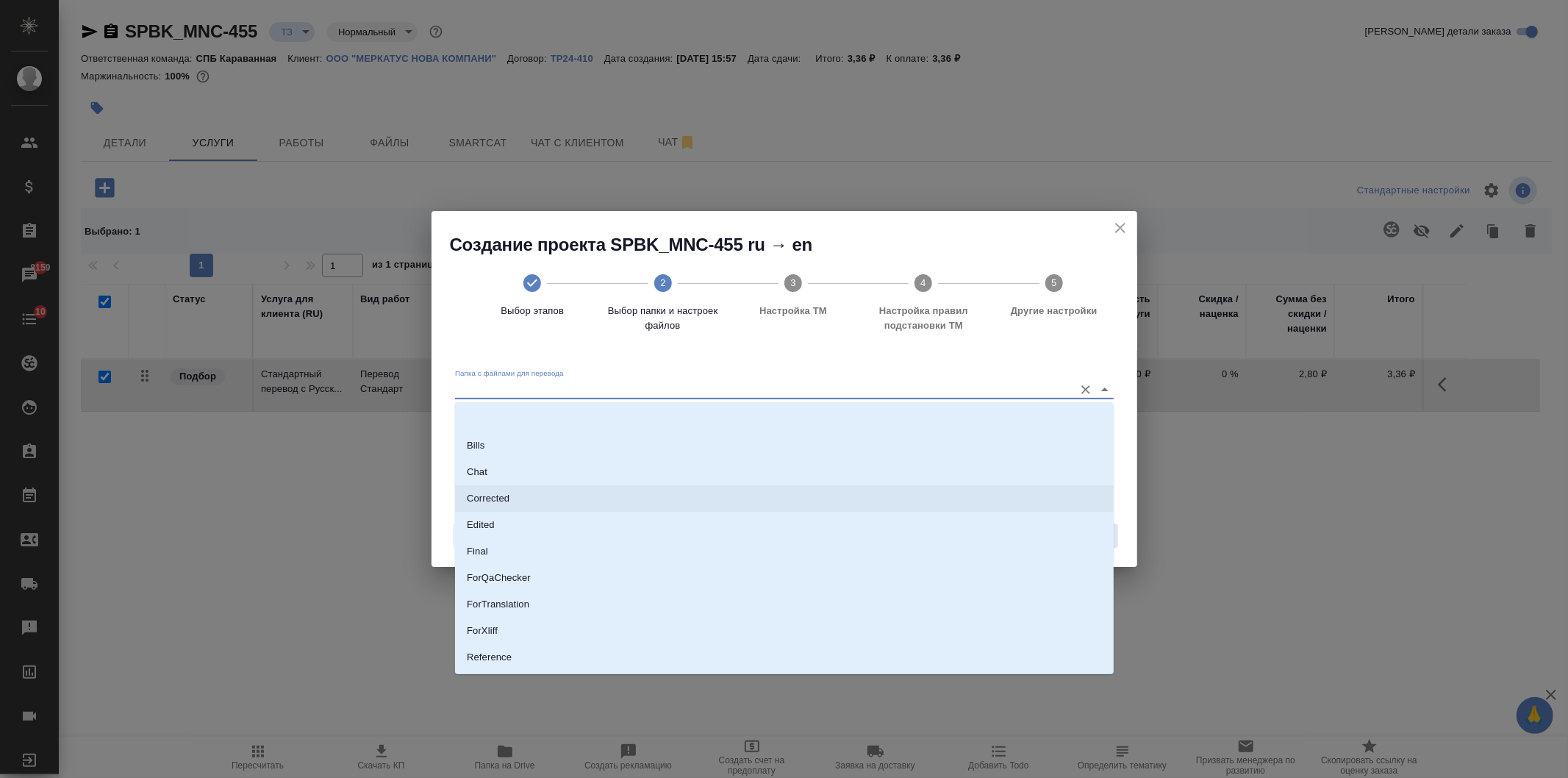
scroll to position [76, 0]
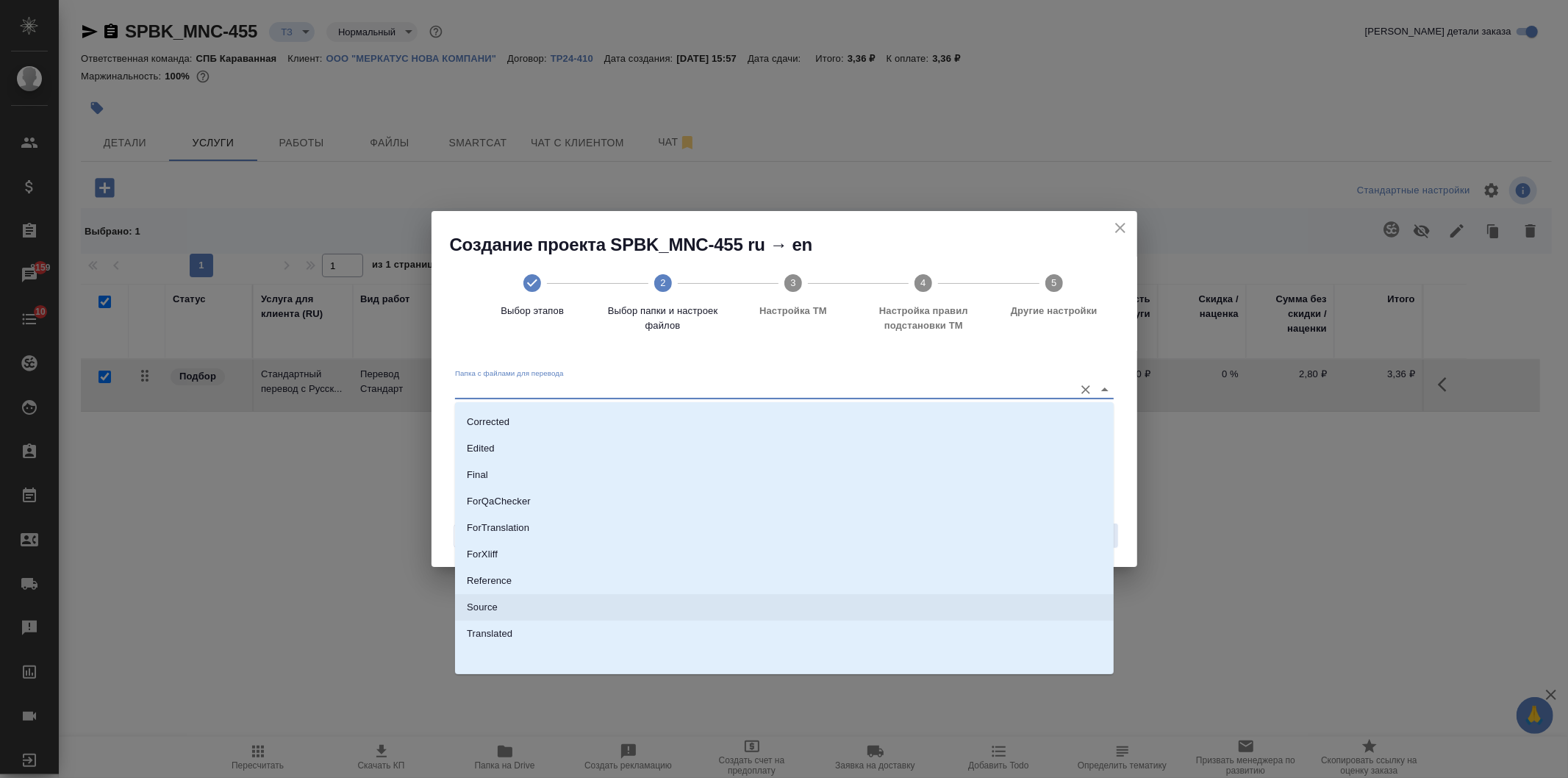
click at [555, 605] on li "Source" at bounding box center [784, 607] width 659 height 27
type input "Source"
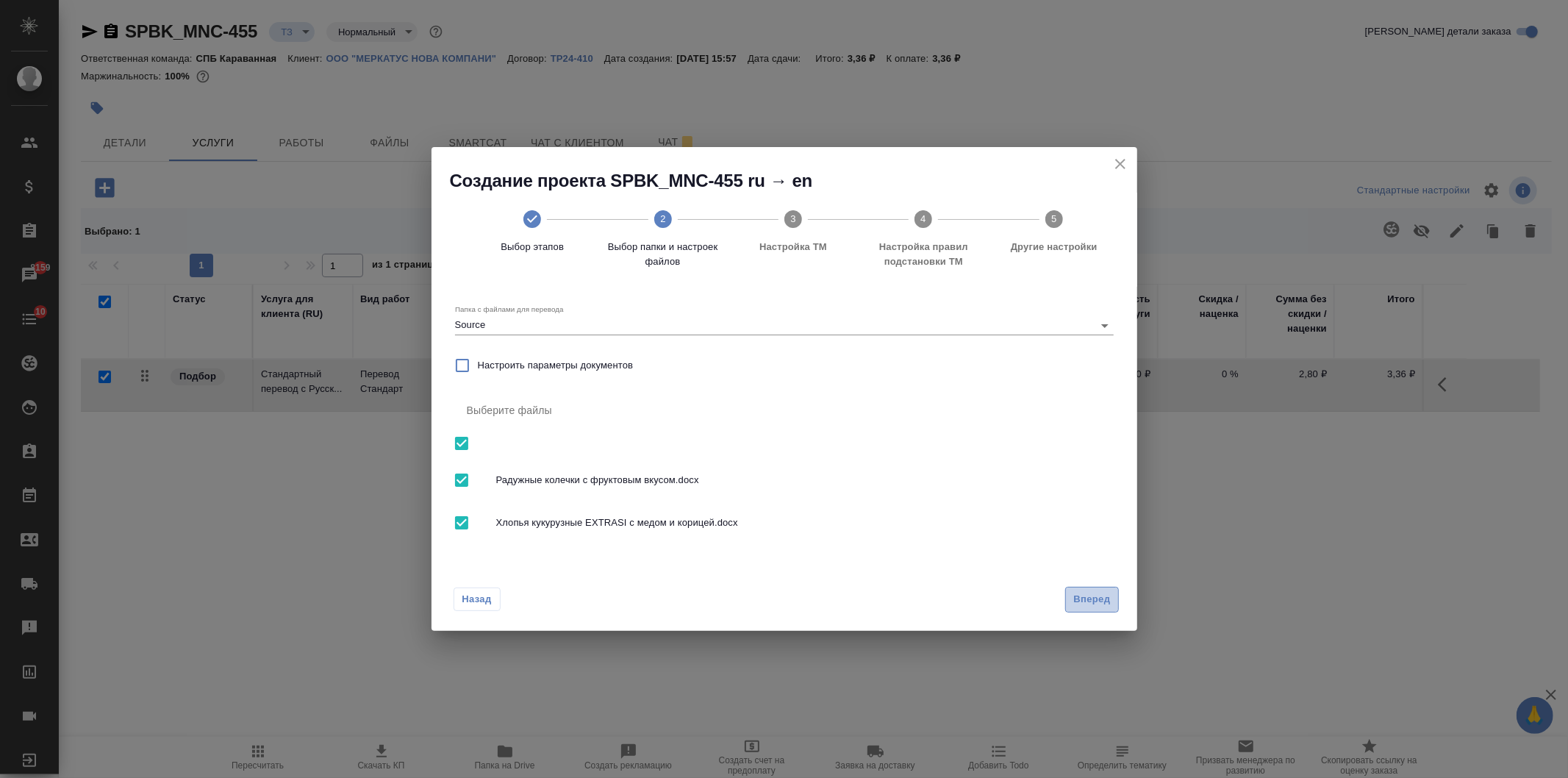
click at [1091, 596] on span "Вперед" at bounding box center [1091, 599] width 37 height 17
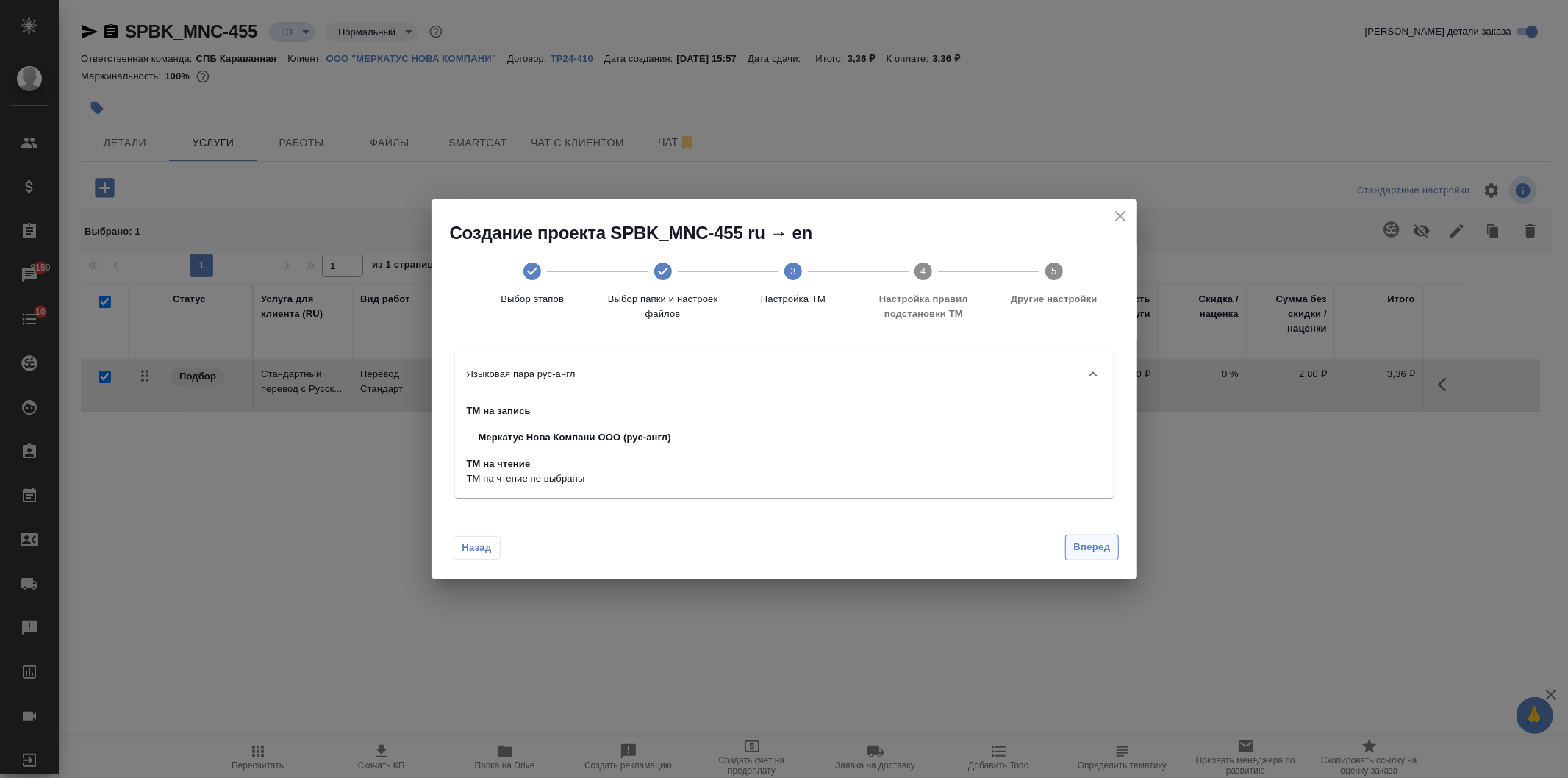
click at [1090, 555] on span "Вперед" at bounding box center [1091, 547] width 37 height 17
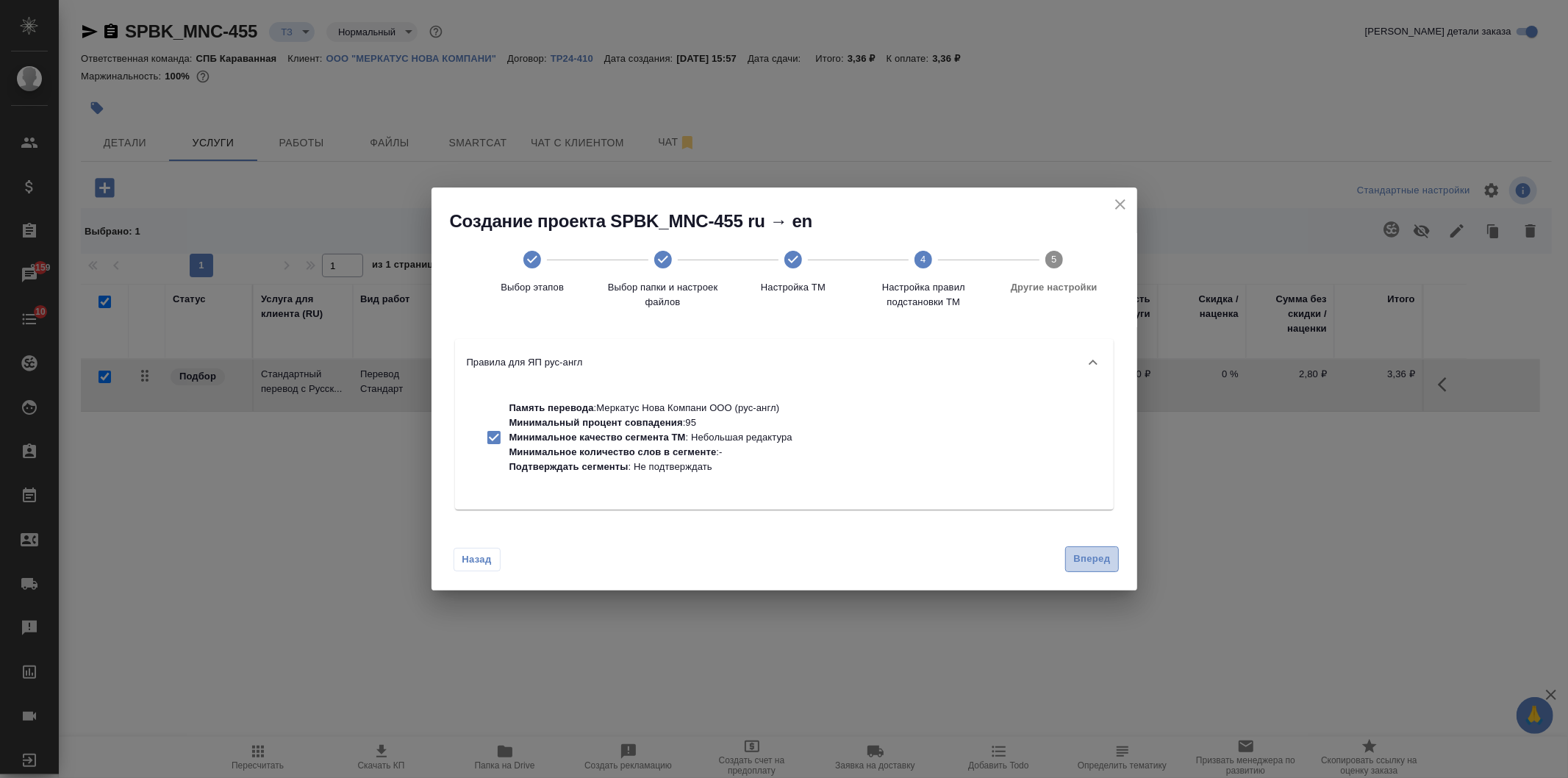
click at [1090, 555] on span "Вперед" at bounding box center [1091, 559] width 37 height 17
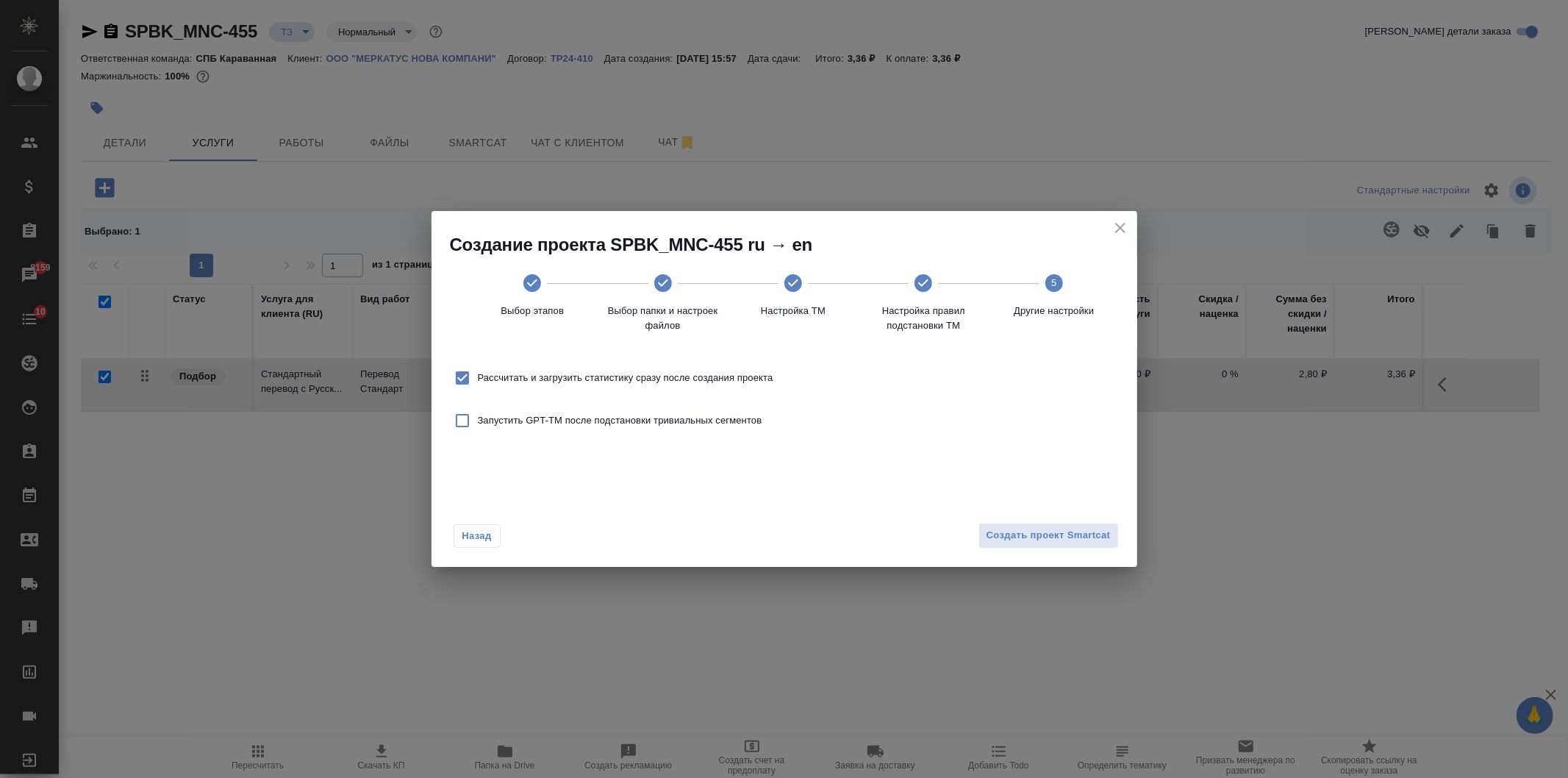
click at [596, 374] on span "Рассчитать и загрузить статистику сразу после создания проекта" at bounding box center [625, 378] width 296 height 15
click at [478, 374] on input "Рассчитать и загрузить статистику сразу после создания проекта" at bounding box center [462, 378] width 31 height 31
checkbox input "false"
click at [1046, 527] on span "Создать проект Smartcat" at bounding box center [1049, 535] width 124 height 17
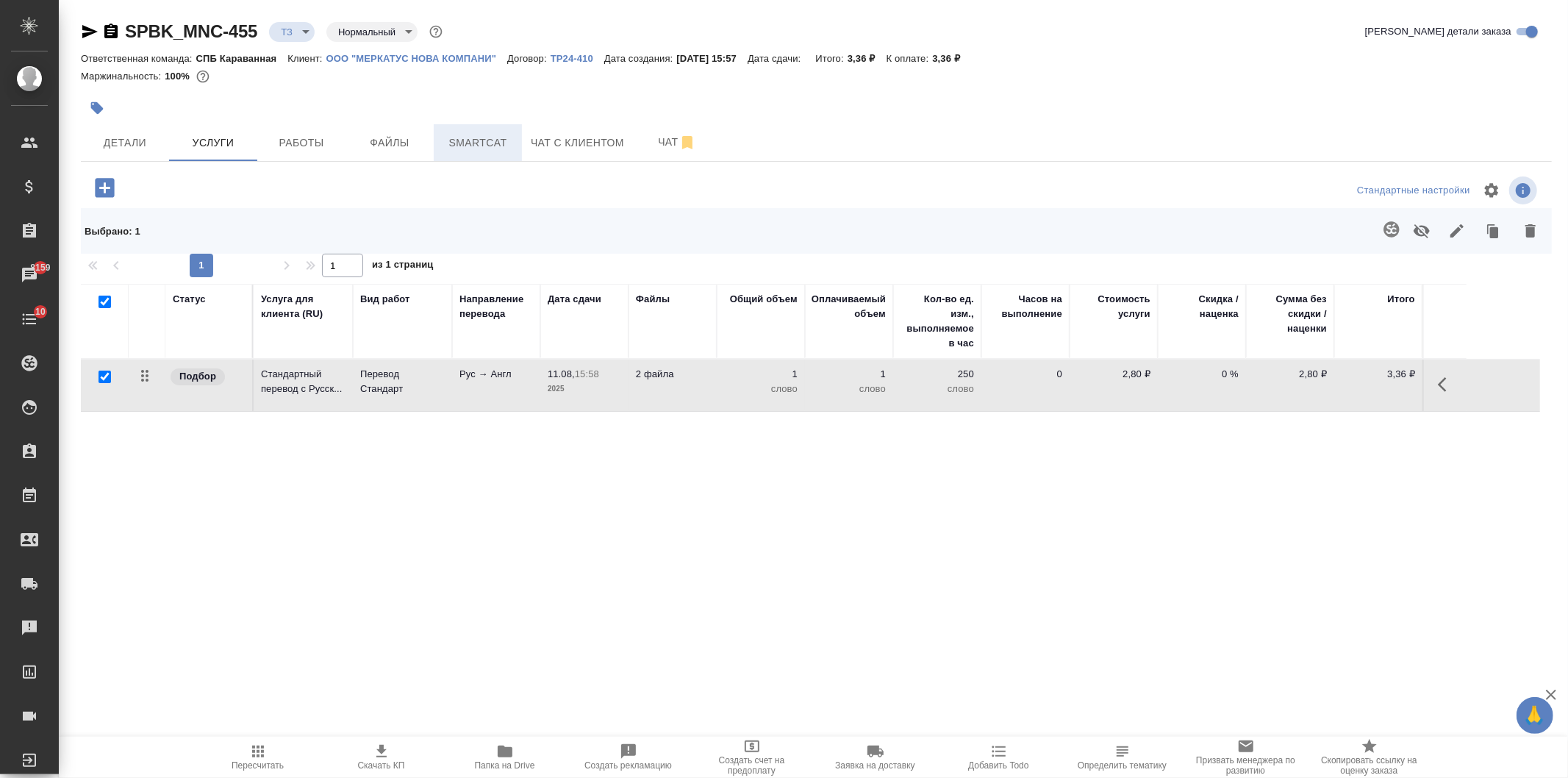
click at [483, 141] on span "Smartcat" at bounding box center [478, 142] width 71 height 18
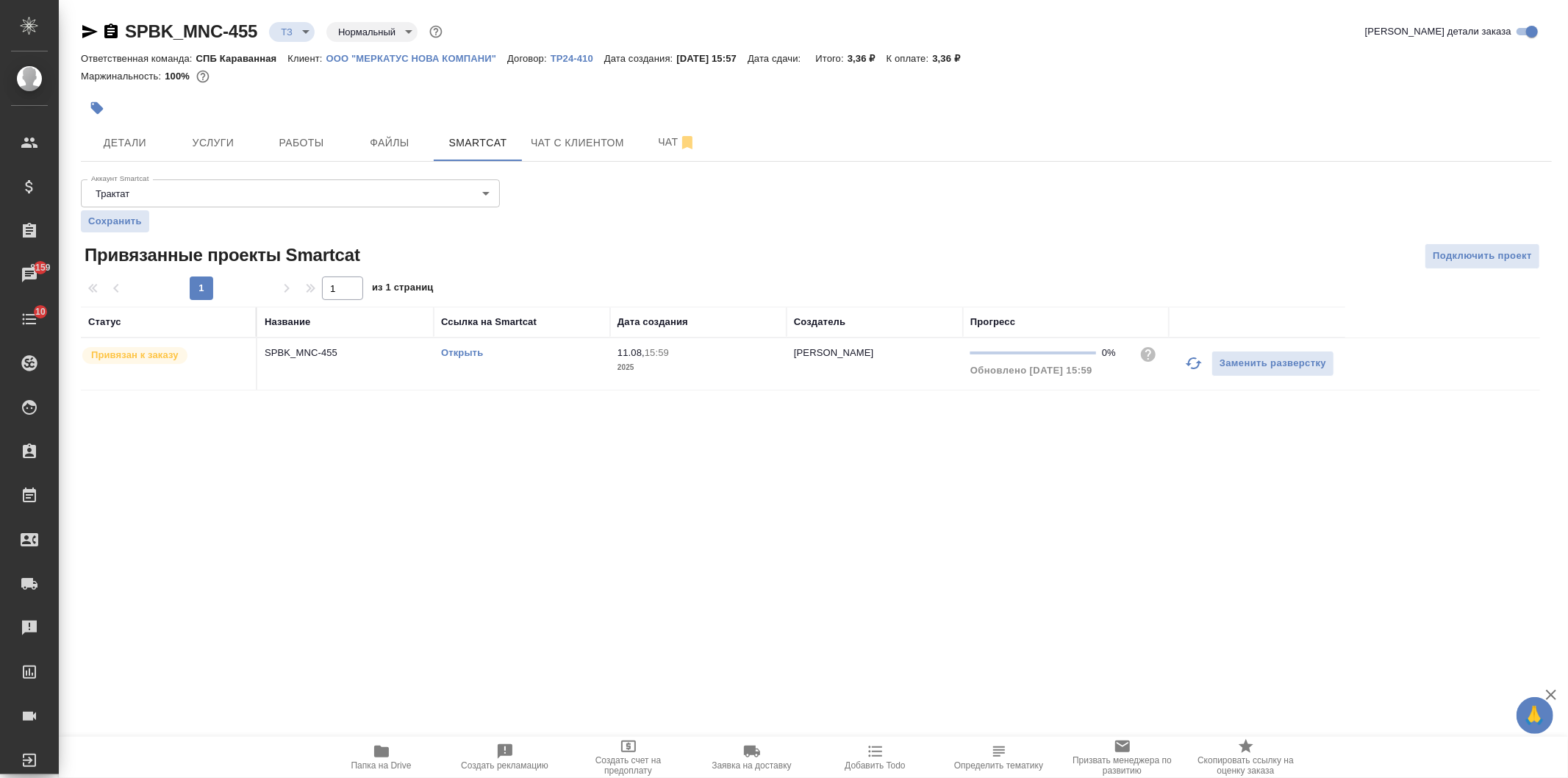
click at [460, 356] on link "Открыть" at bounding box center [462, 352] width 42 height 11
click at [218, 159] on button "Услуги" at bounding box center [213, 142] width 88 height 37
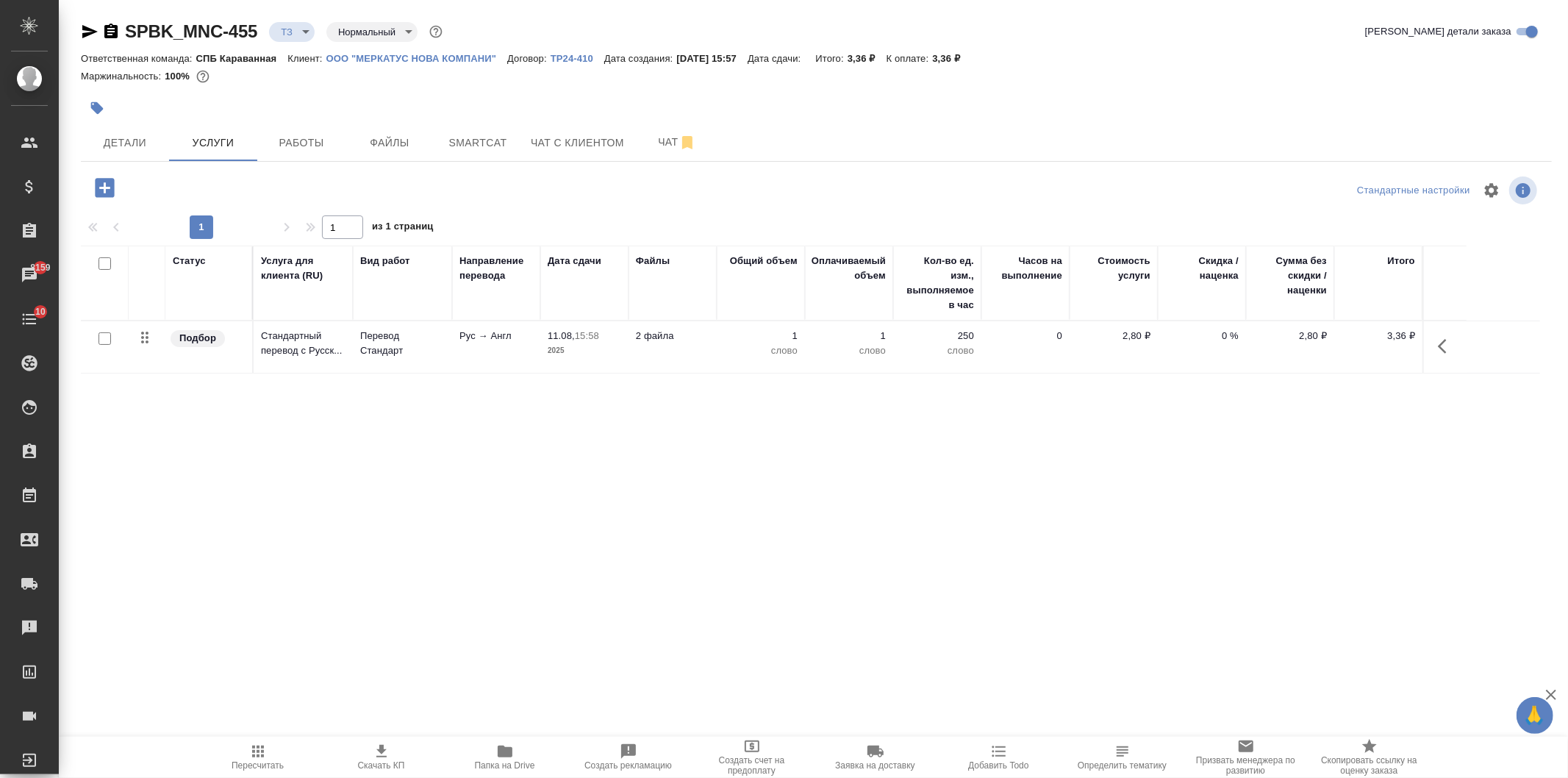
click at [610, 356] on p "2025" at bounding box center [584, 350] width 73 height 15
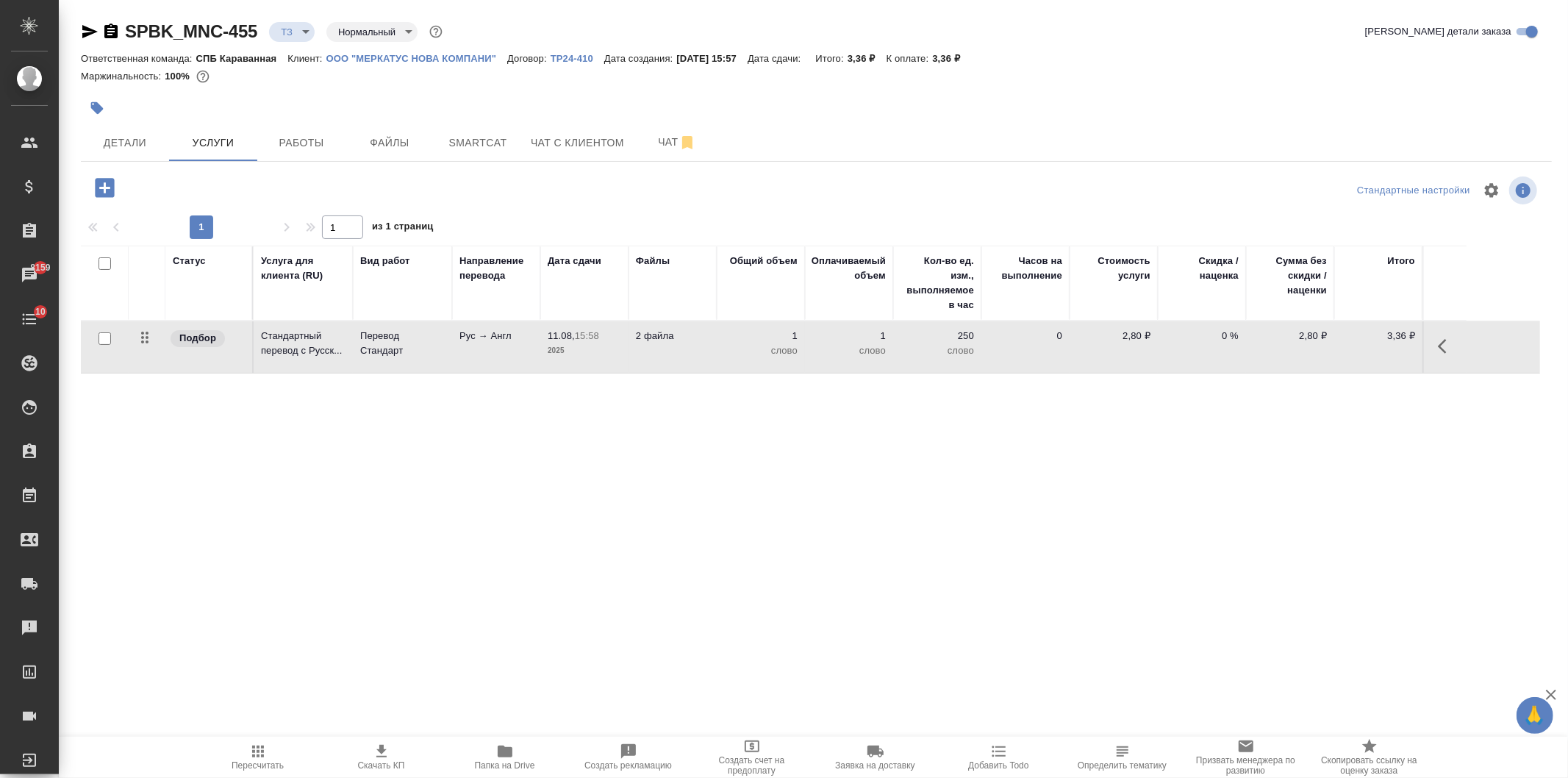
click at [611, 355] on p "2025" at bounding box center [584, 350] width 73 height 15
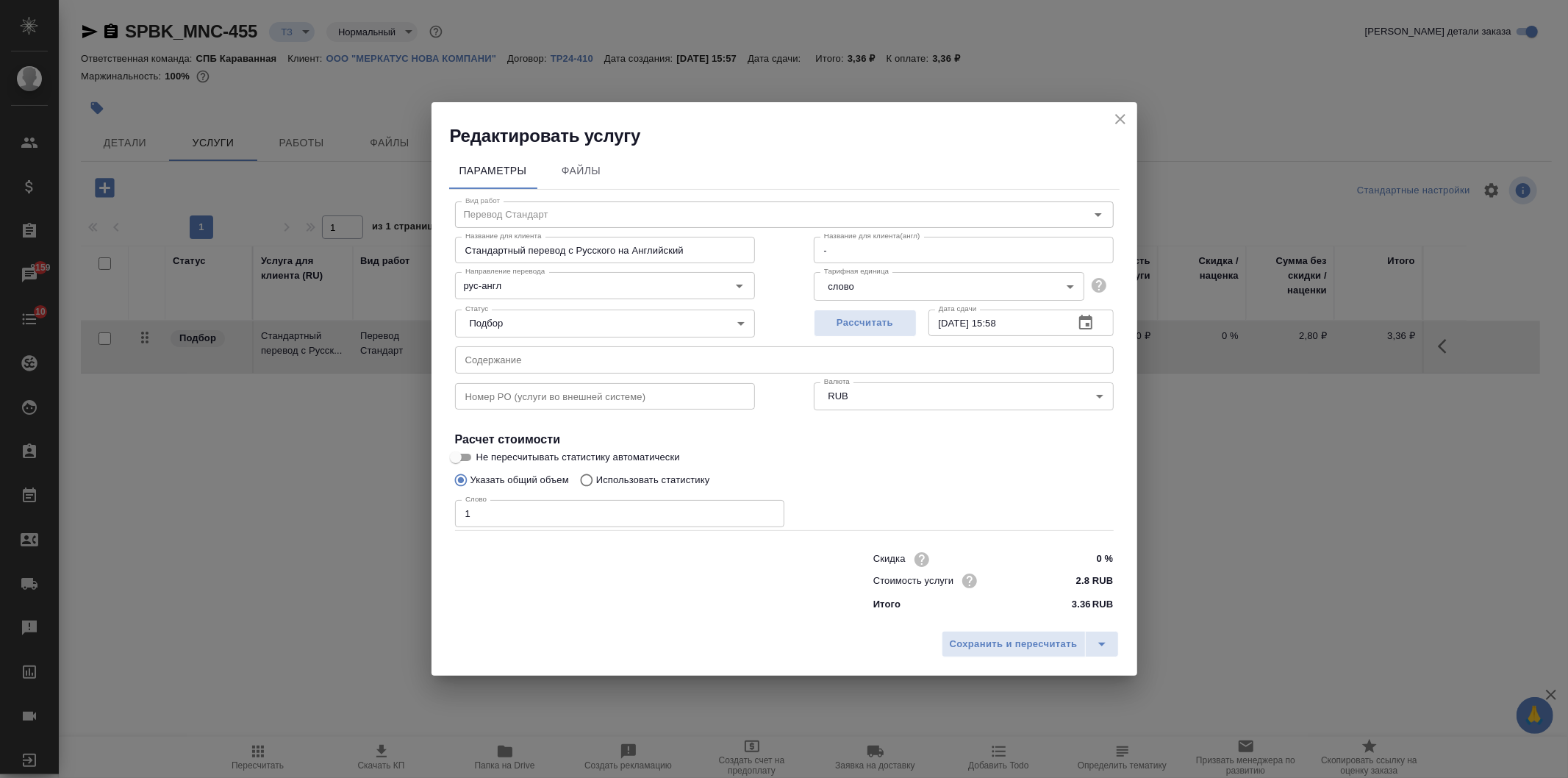
click at [628, 483] on p "Использовать статистику" at bounding box center [653, 480] width 114 height 15
click at [596, 483] on input "Использовать статистику" at bounding box center [585, 480] width 24 height 28
radio input "true"
radio input "false"
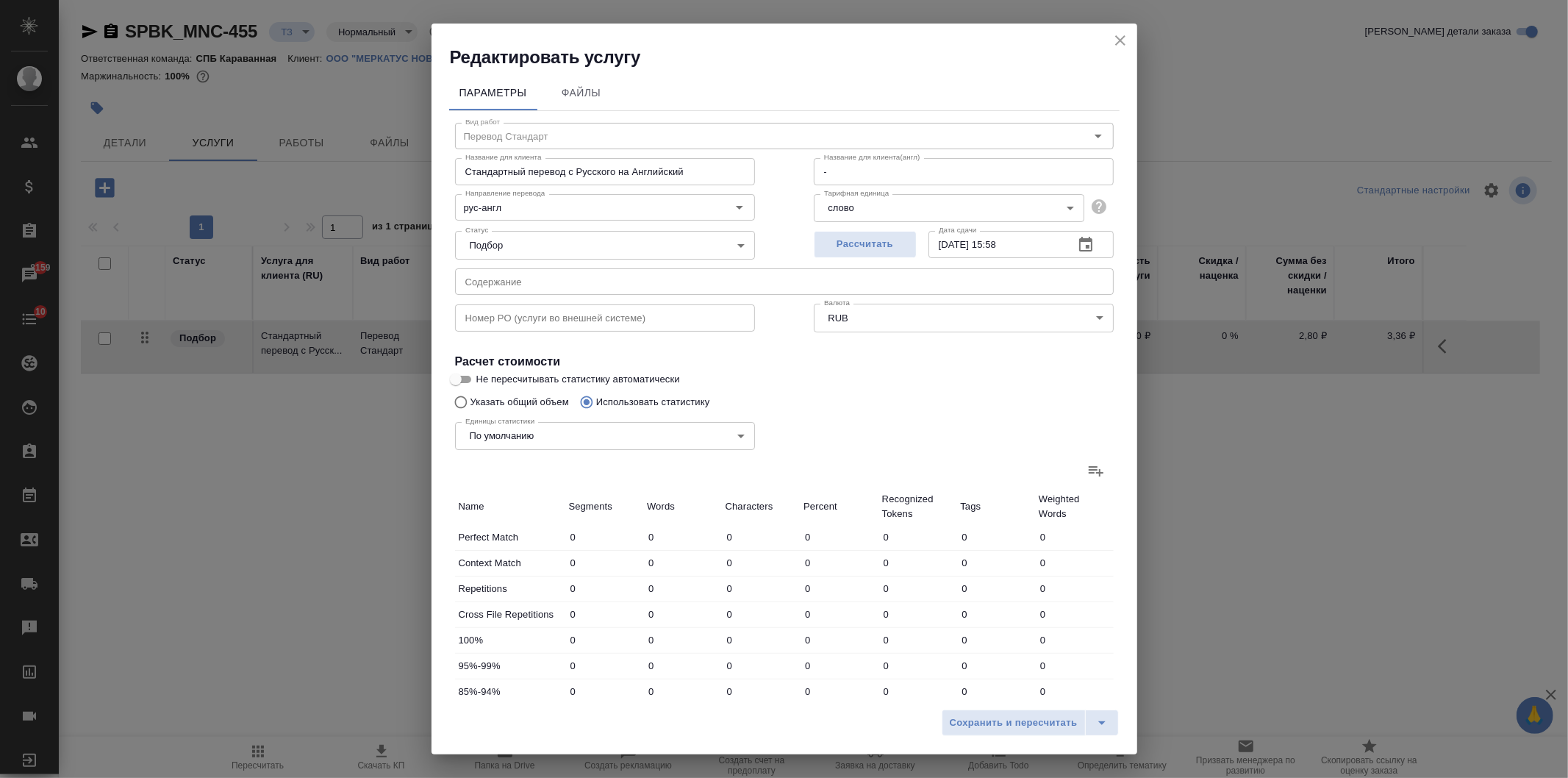
click at [1089, 472] on icon at bounding box center [1096, 470] width 15 height 10
click at [0, 0] on input "file" at bounding box center [0, 0] width 0 height 0
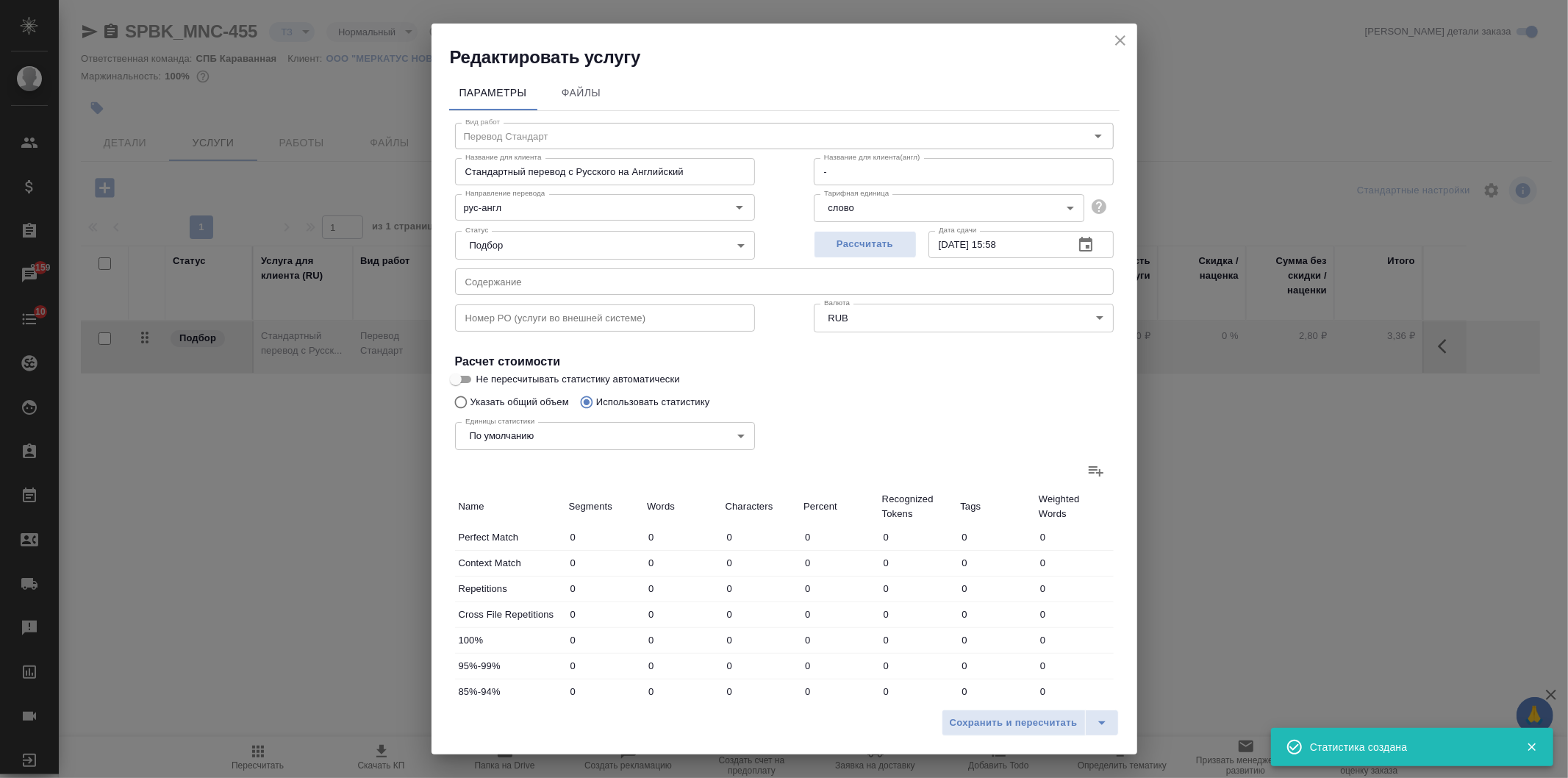
type input "194"
type input "859"
type input "6593"
type input "1"
type input "5"
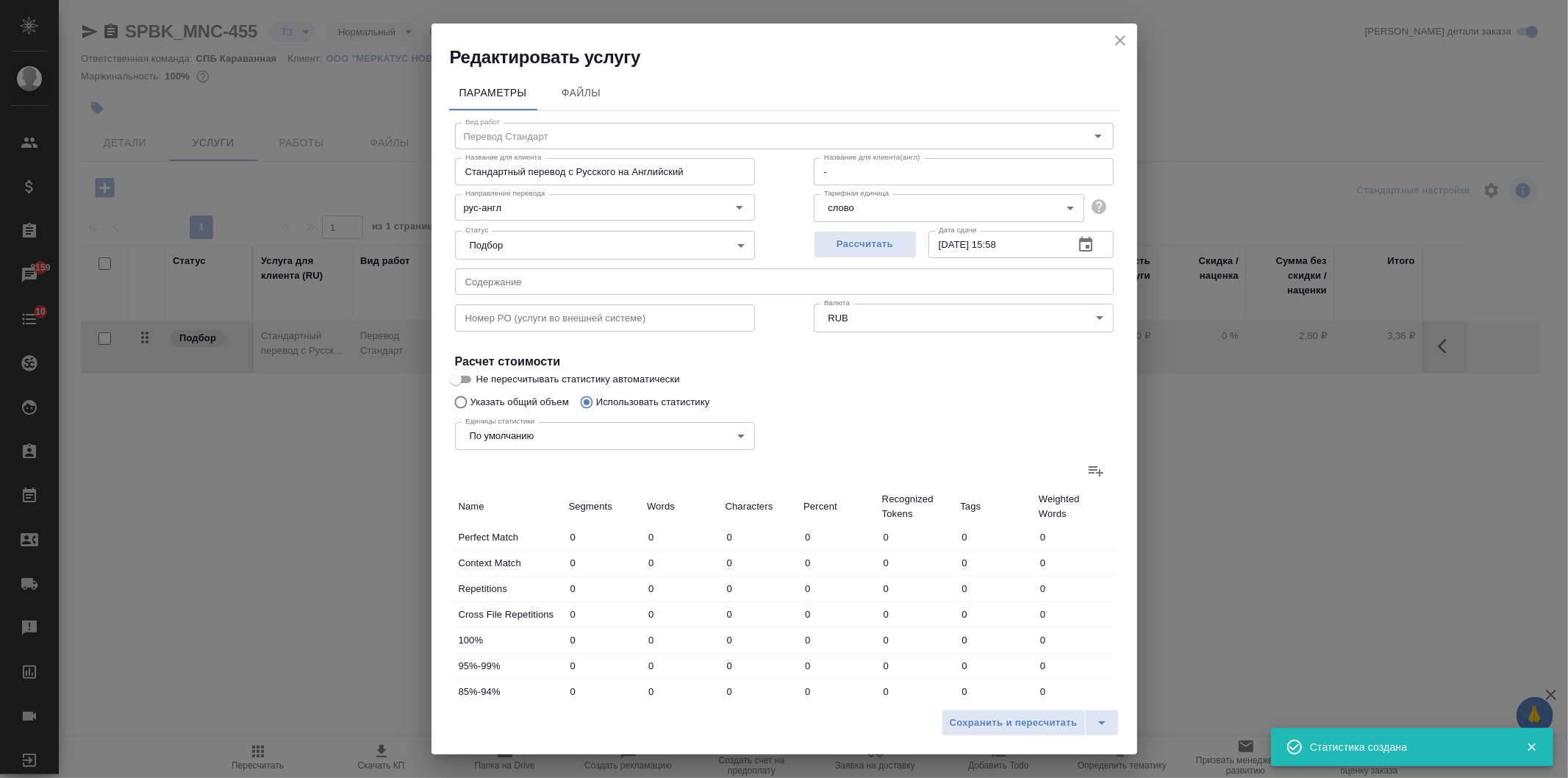
type input "35"
type input "5"
type input "19"
type input "149"
type input "37"
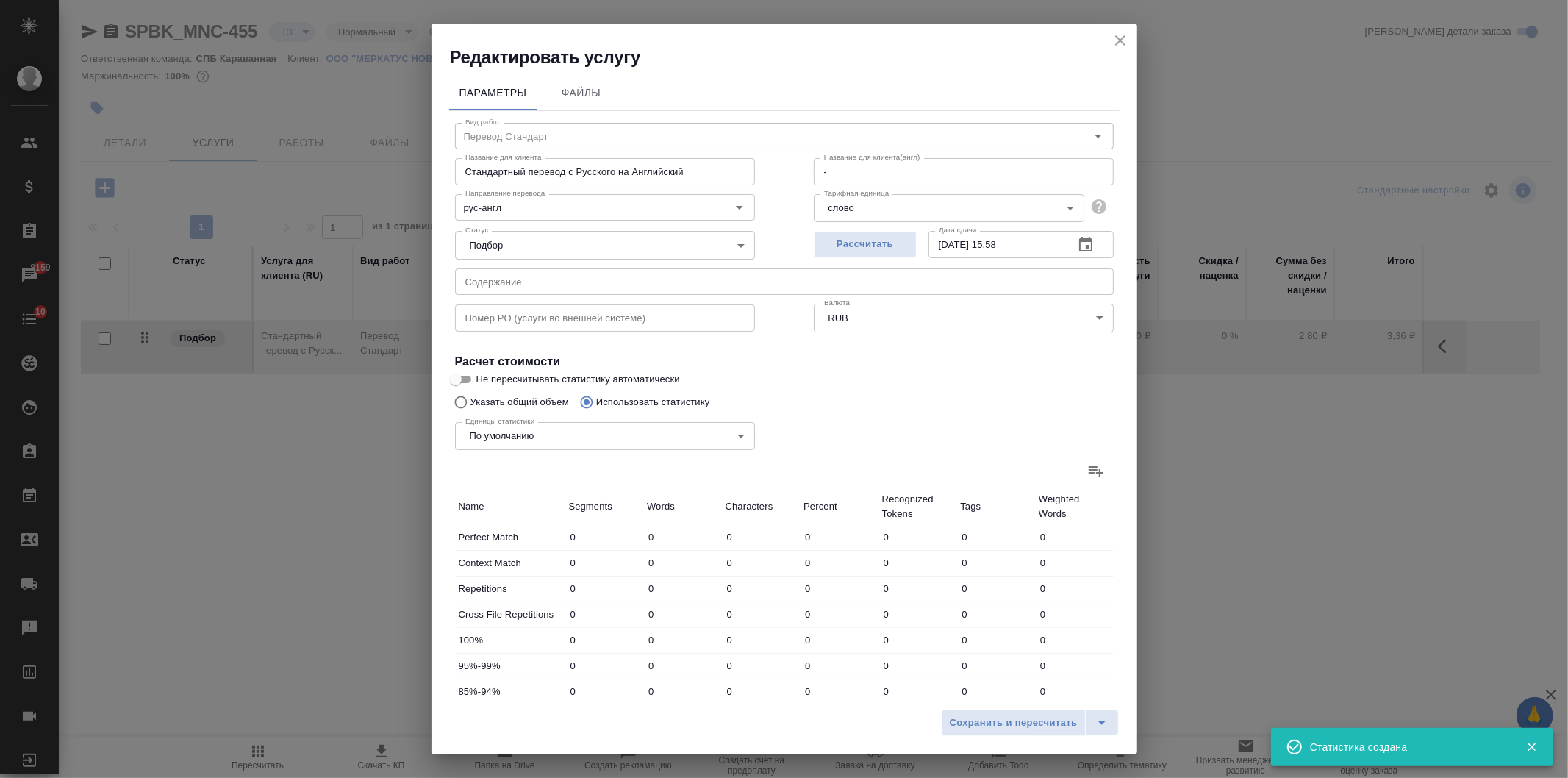
type input "130"
type input "1040"
type input "7"
type input "67"
type input "487"
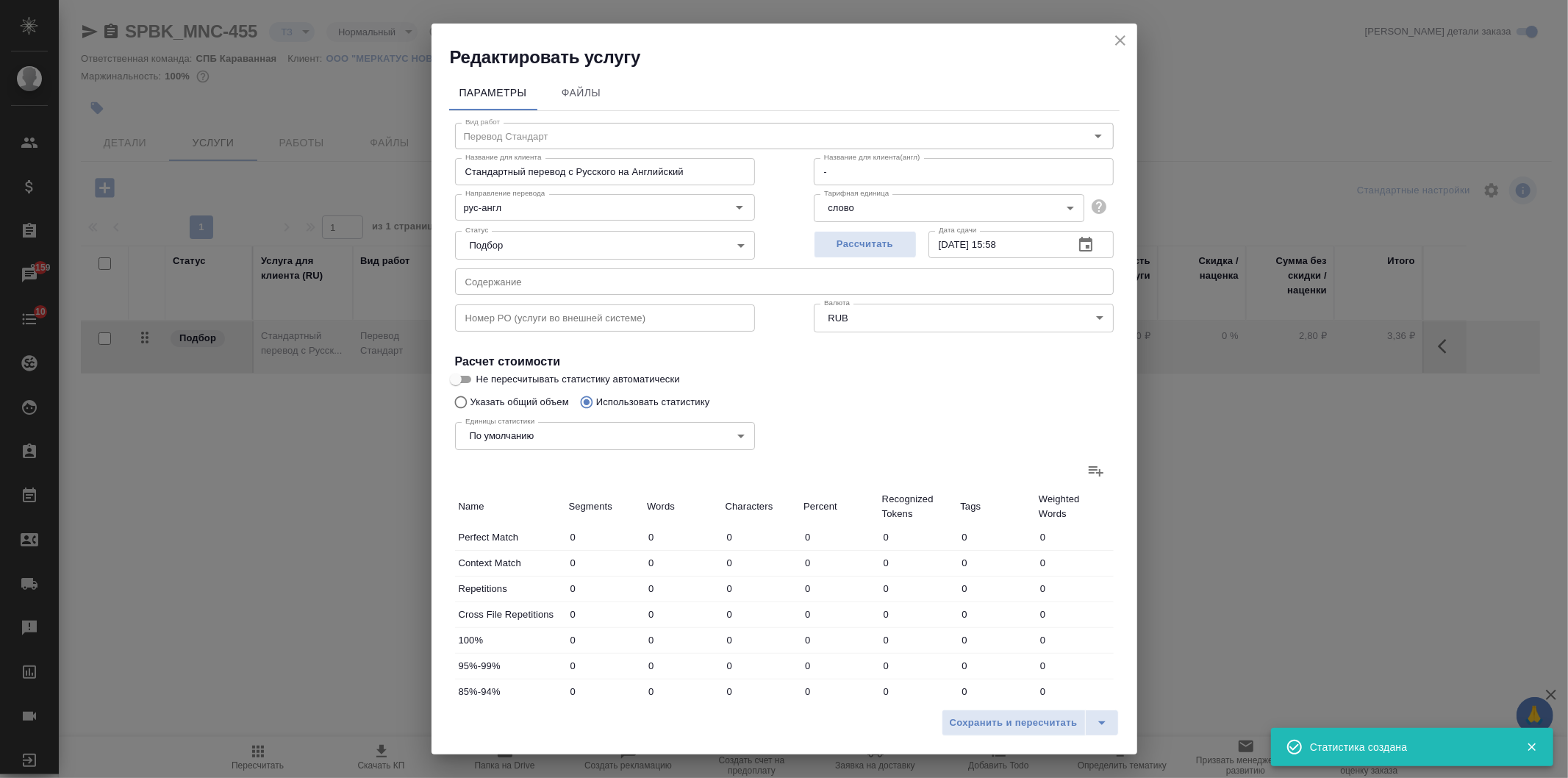
type input "5"
type input "51"
type input "388"
type input "7"
type input "50"
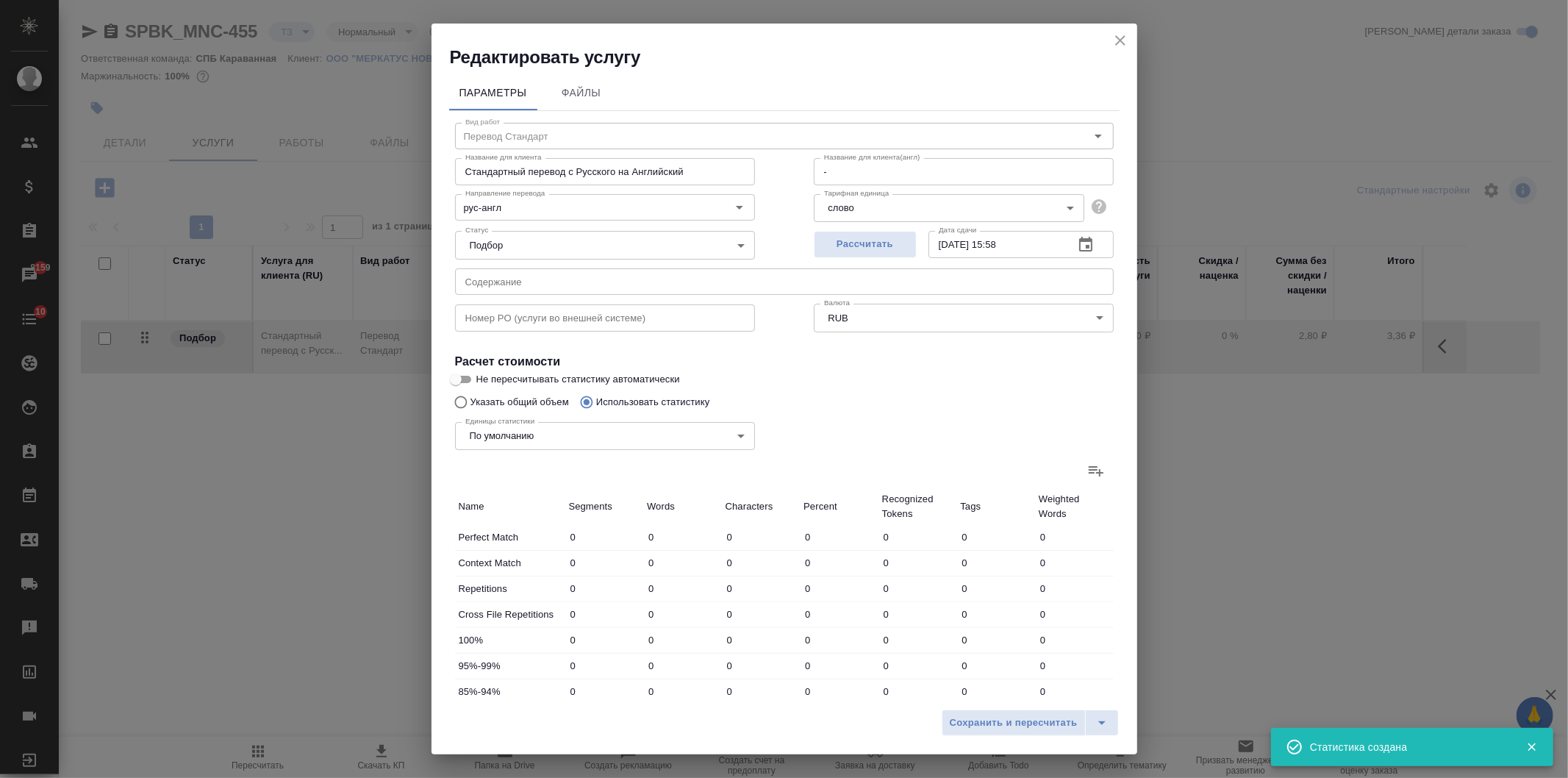
type input "354"
type input "45"
type input "365"
type input "2598"
type input "295"
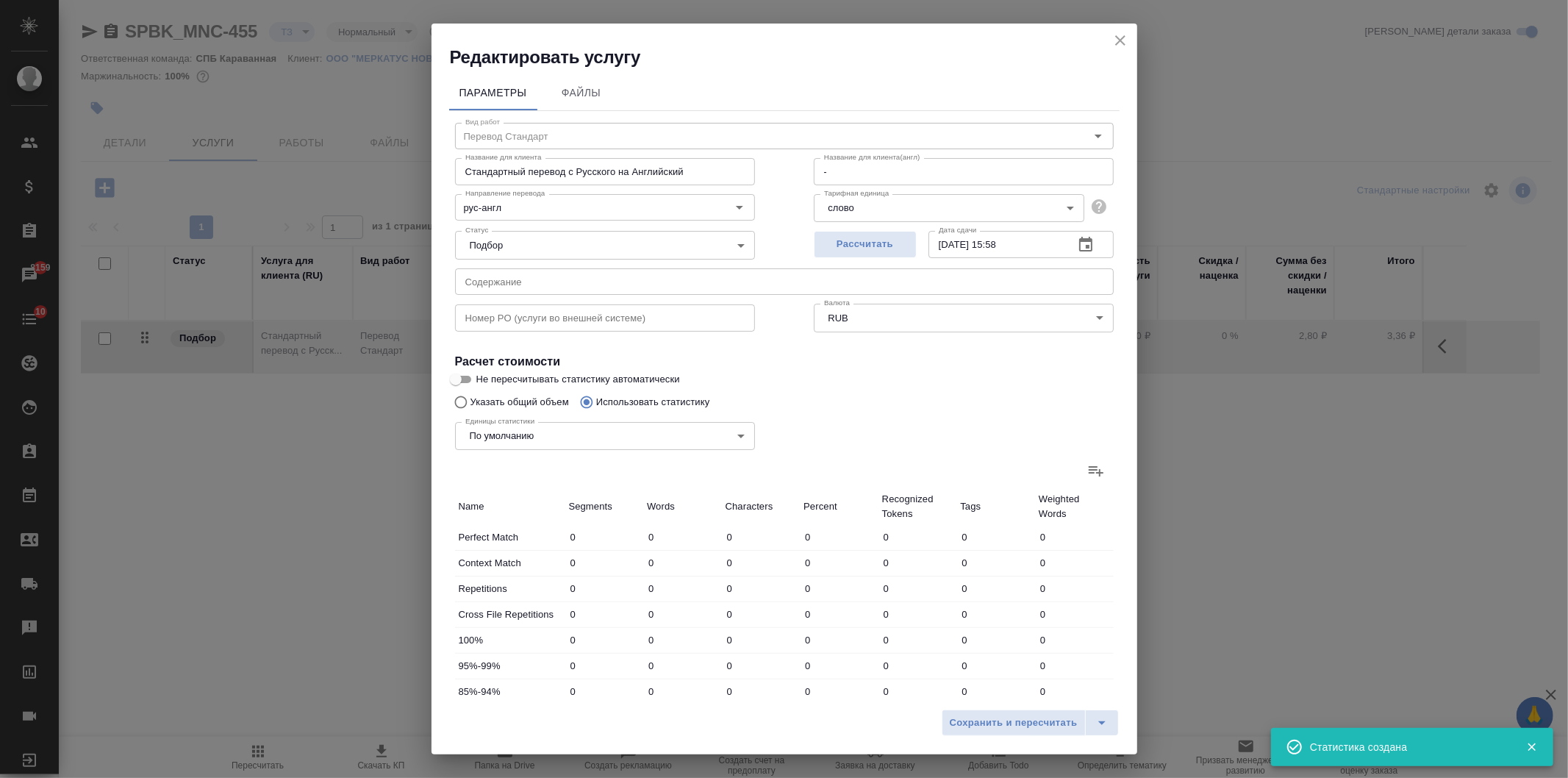
type input "1522"
type input "11460"
type input "301"
type input "1546"
type input "11644"
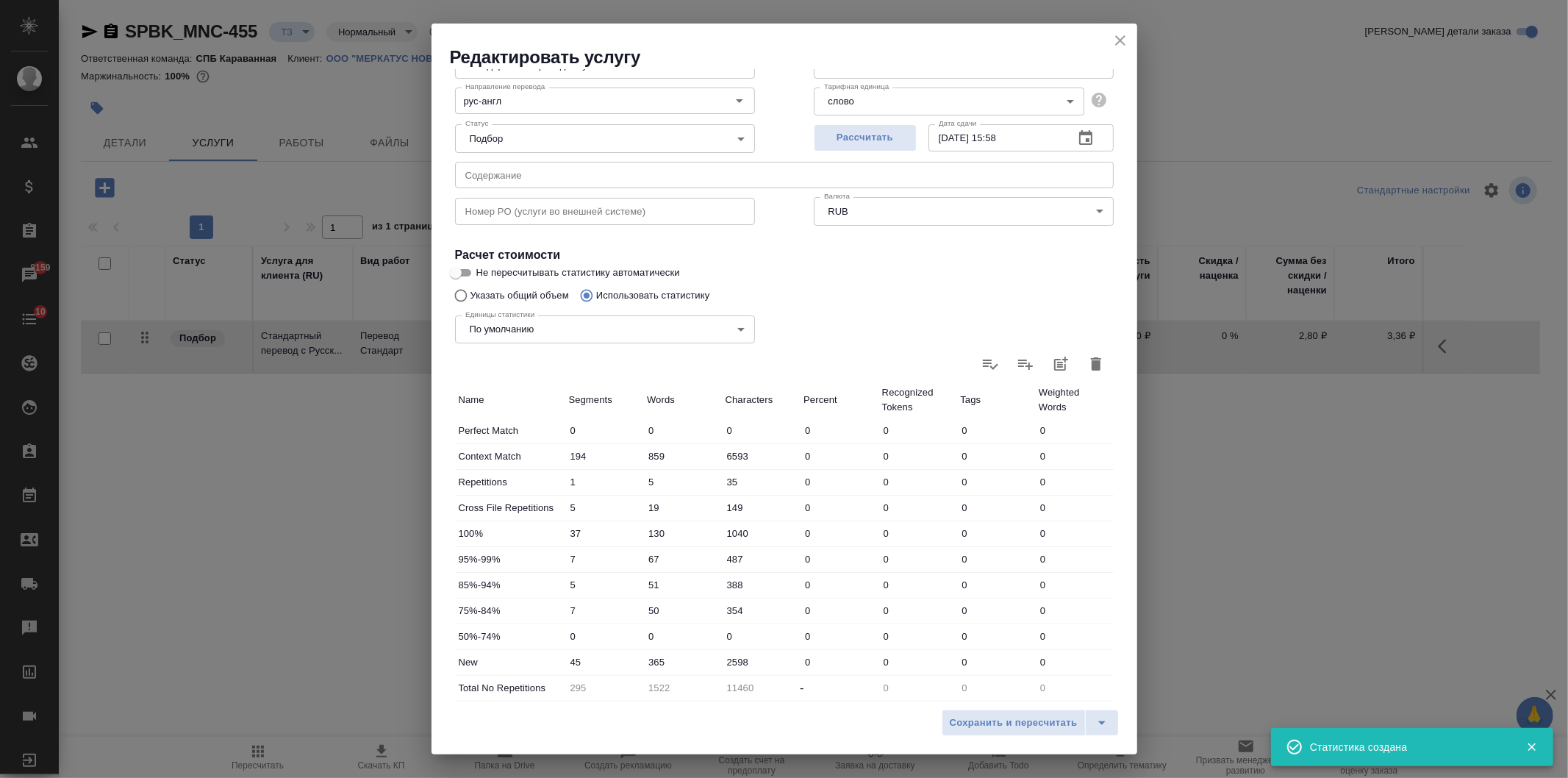
scroll to position [224, 0]
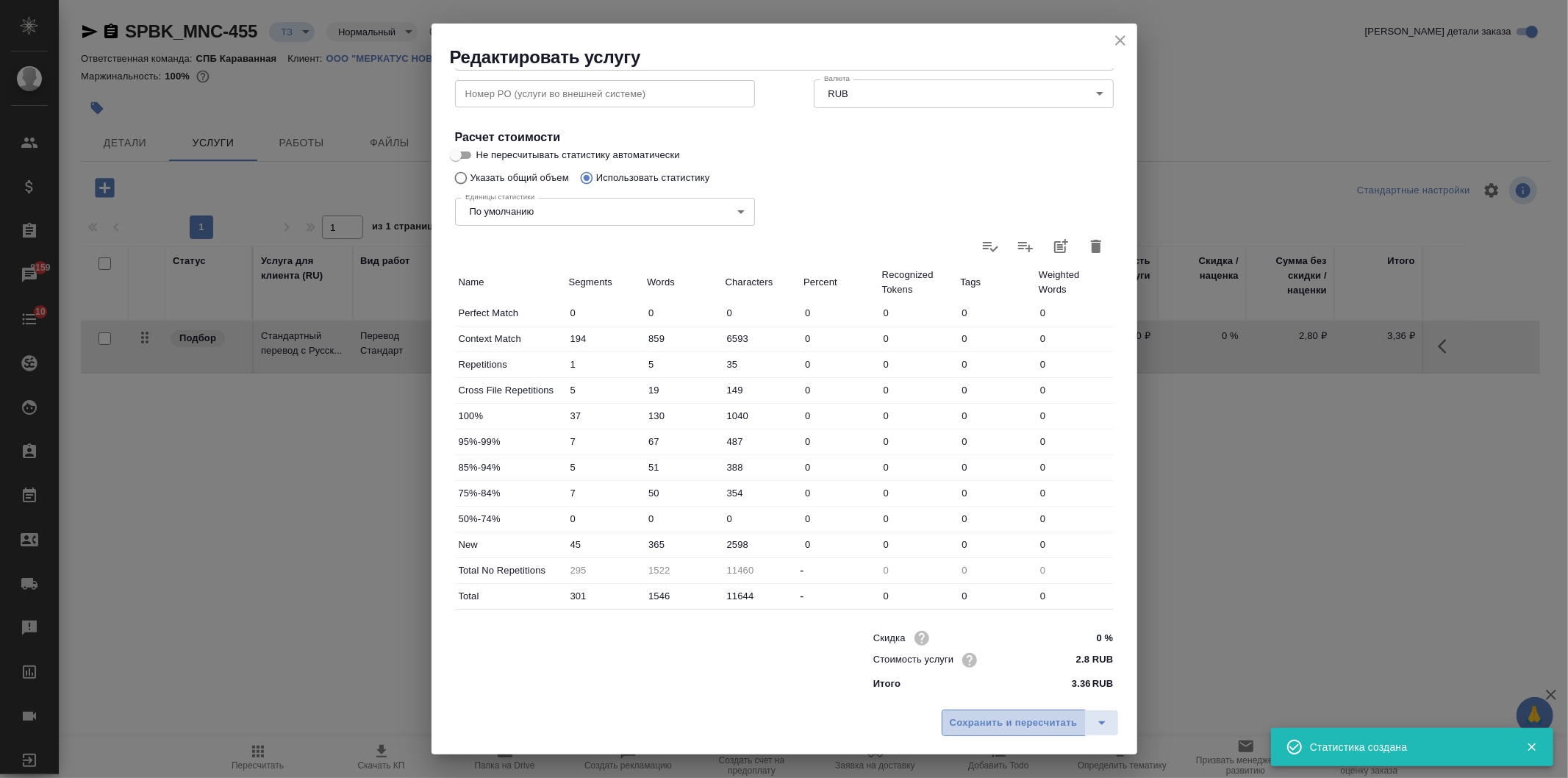
click at [1020, 728] on span "Сохранить и пересчитать" at bounding box center [1013, 722] width 128 height 17
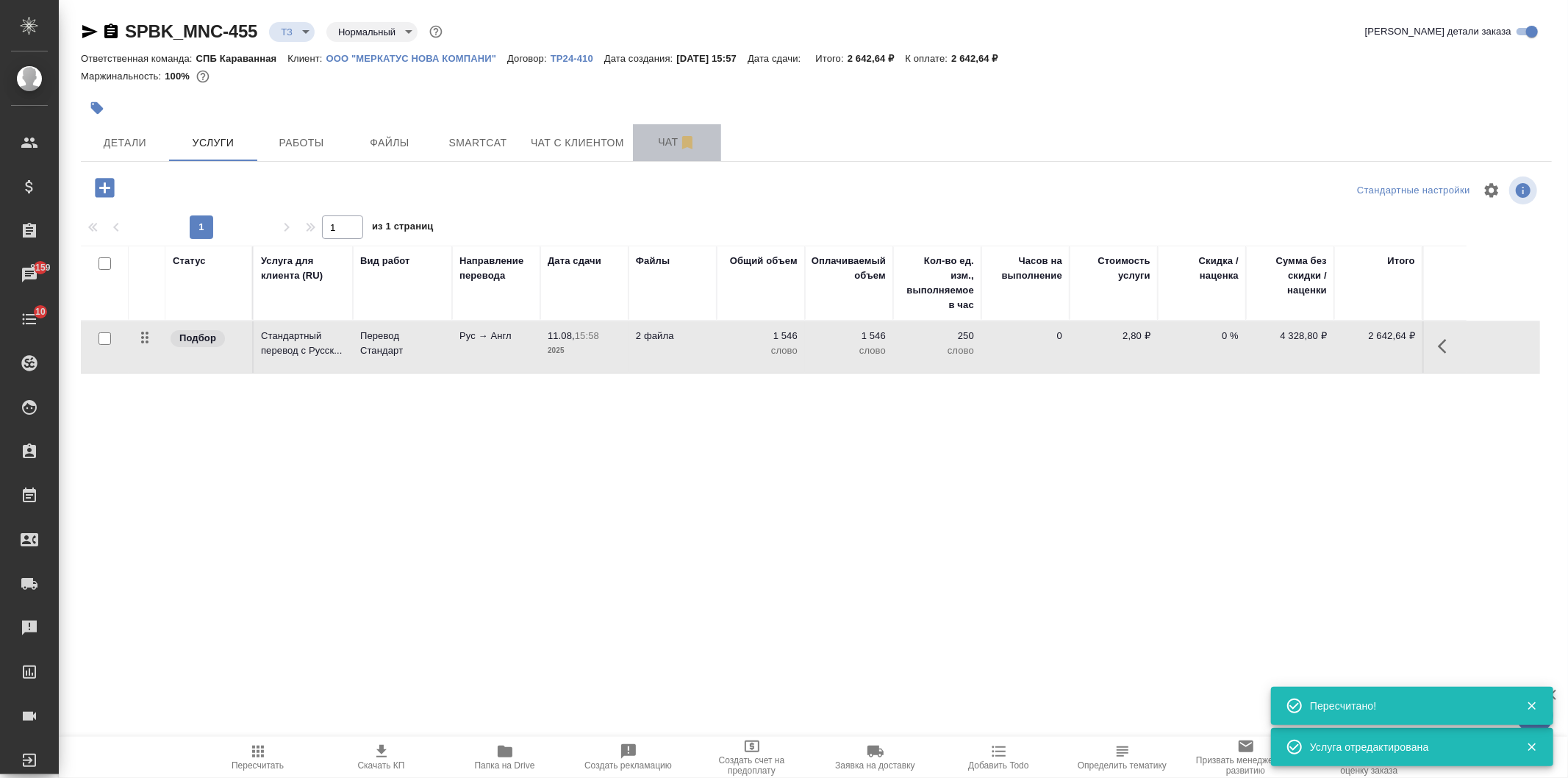
click at [659, 132] on button "Чат" at bounding box center [677, 142] width 88 height 37
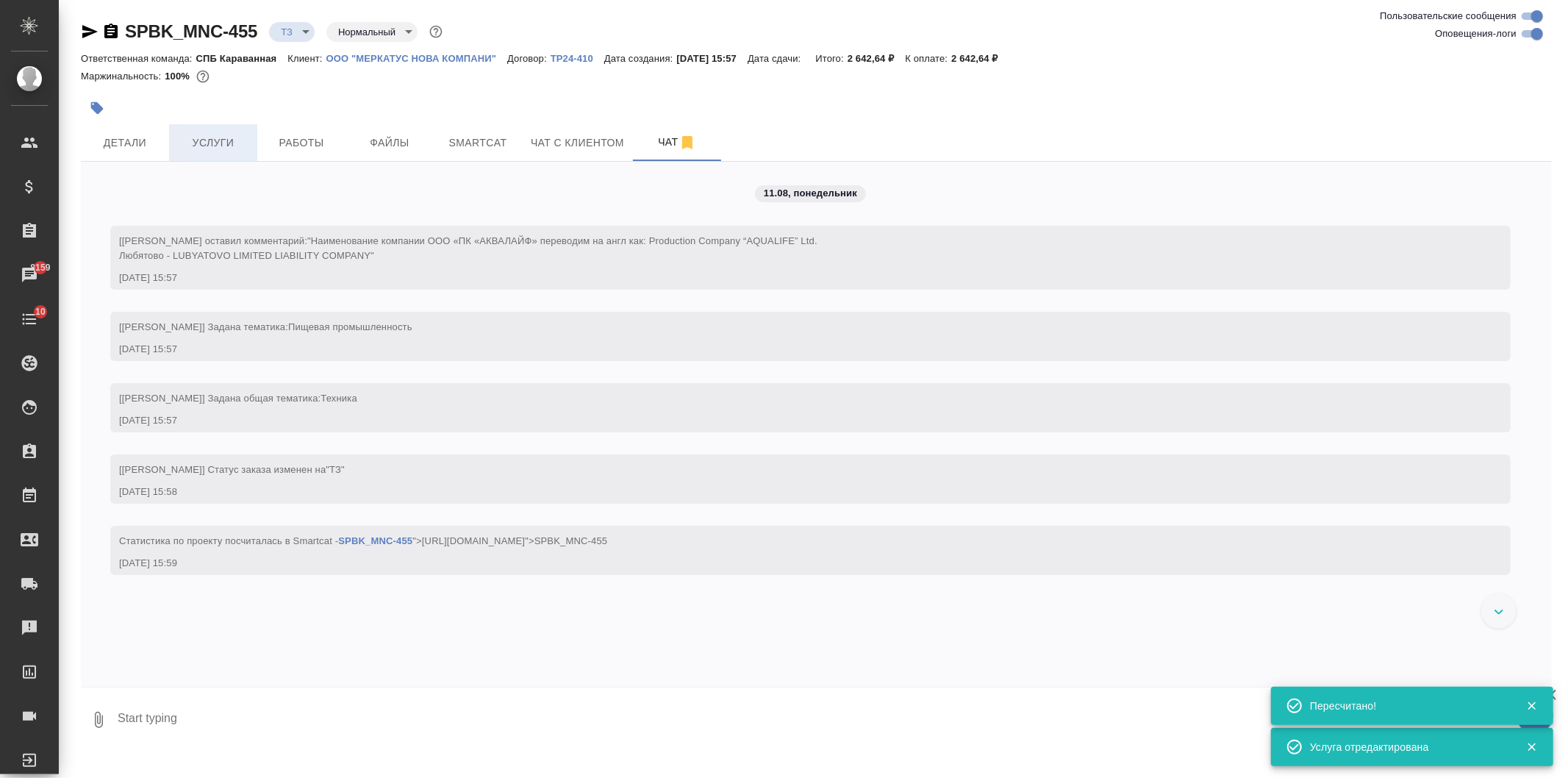
click at [212, 144] on span "Услуги" at bounding box center [213, 142] width 71 height 18
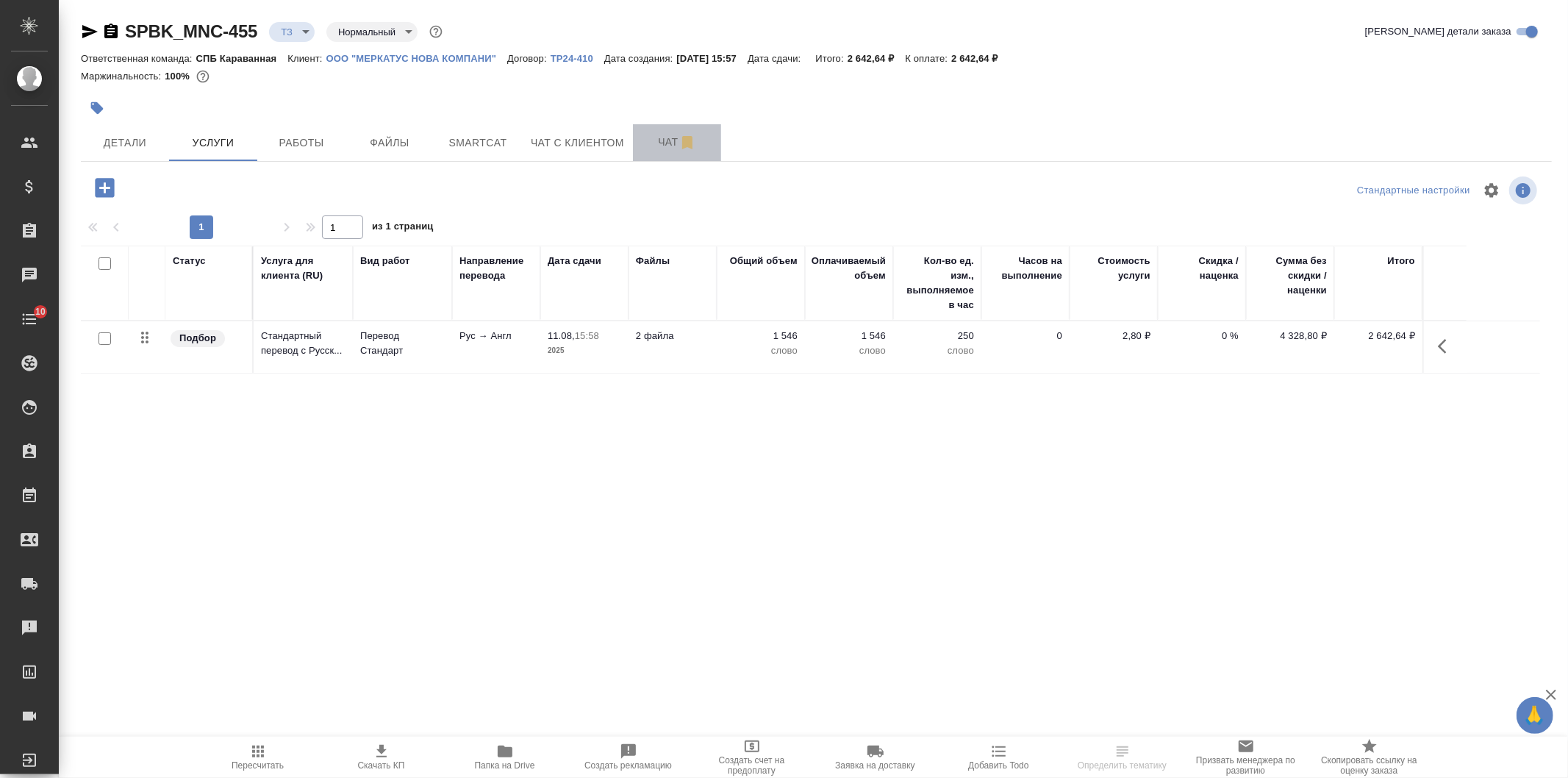
click at [658, 151] on span "Чат" at bounding box center [677, 142] width 71 height 18
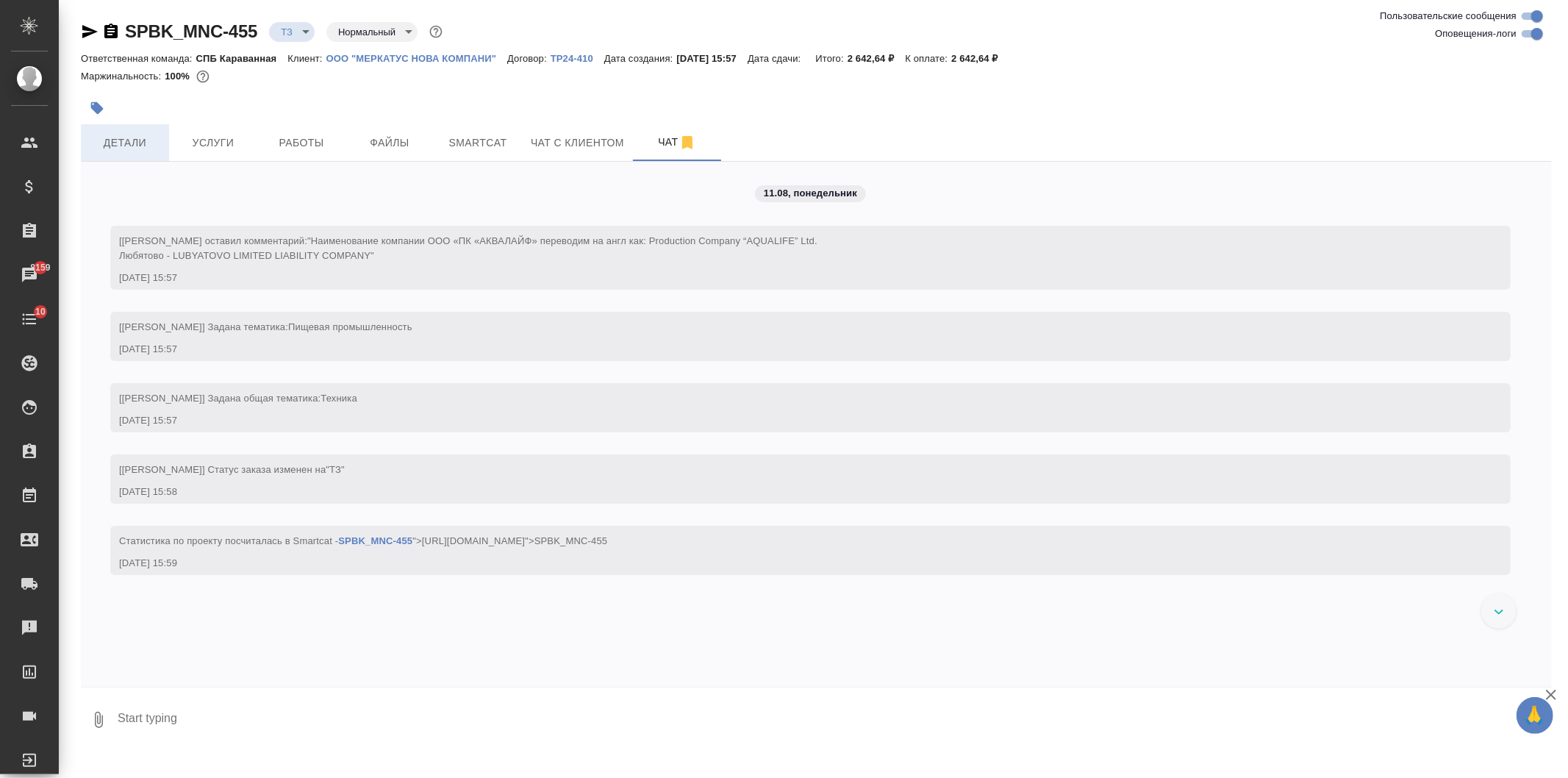
click at [144, 134] on span "Детали" at bounding box center [125, 142] width 71 height 18
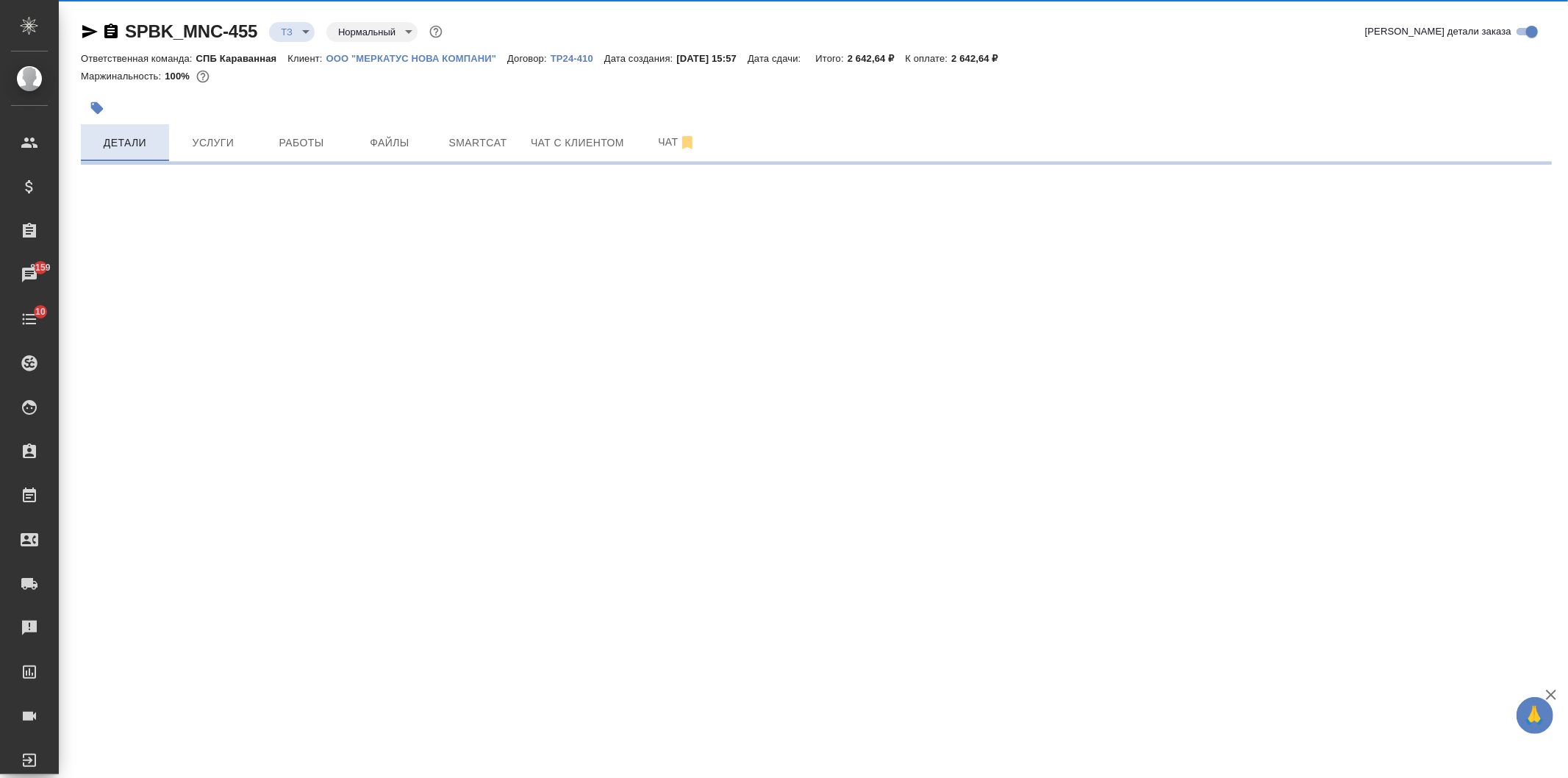
select select "RU"
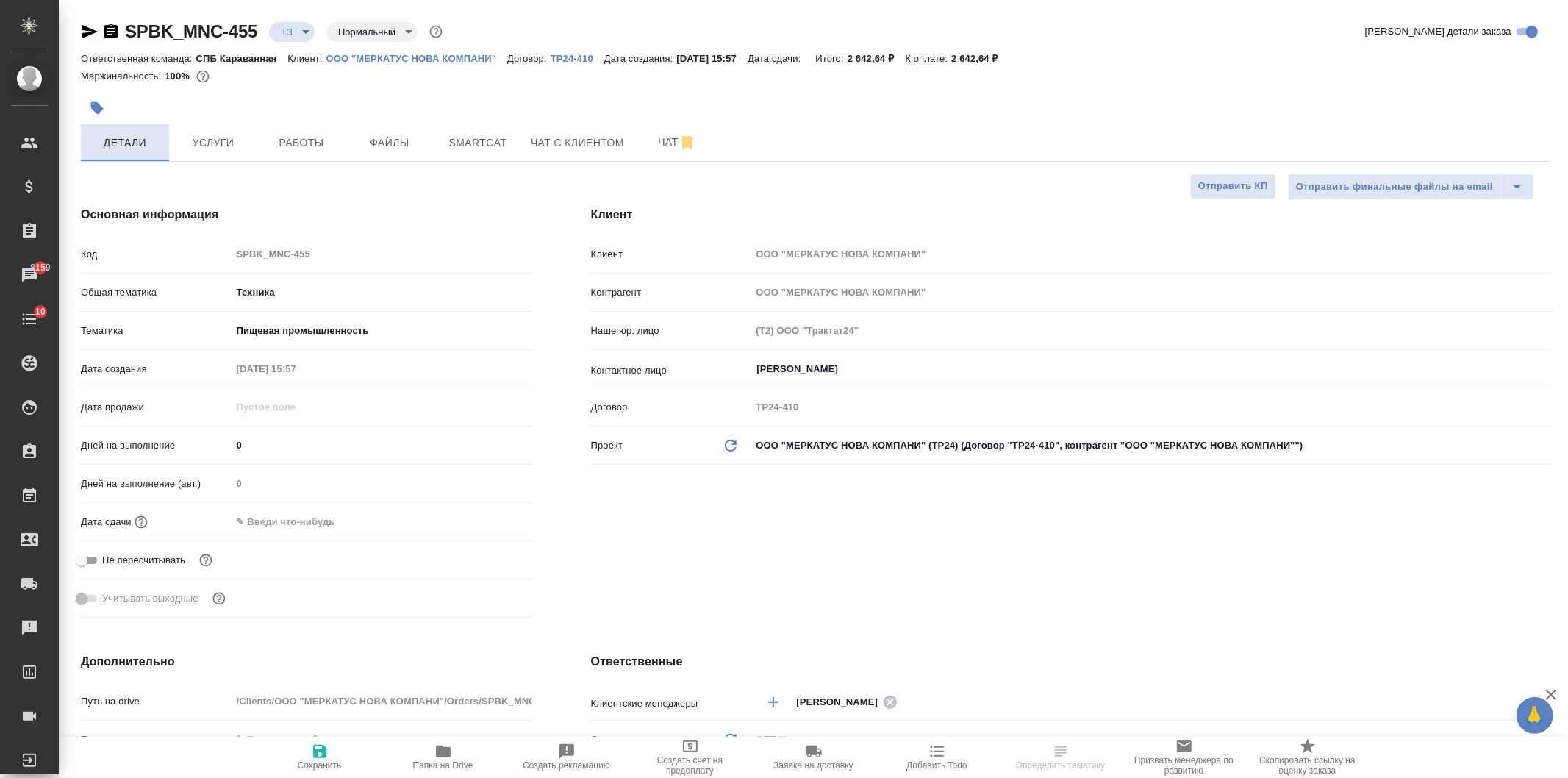
type textarea "x"
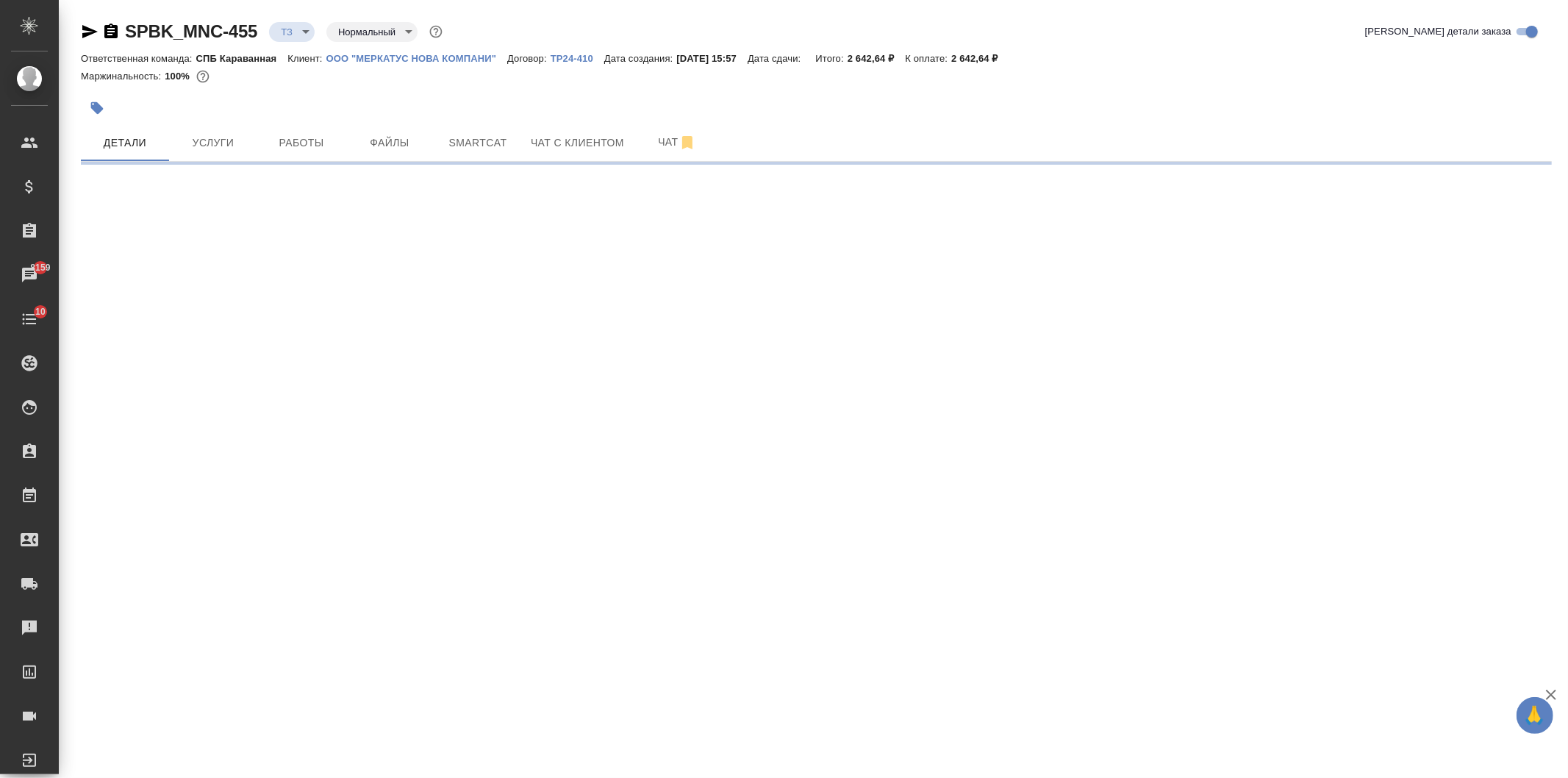
select select "RU"
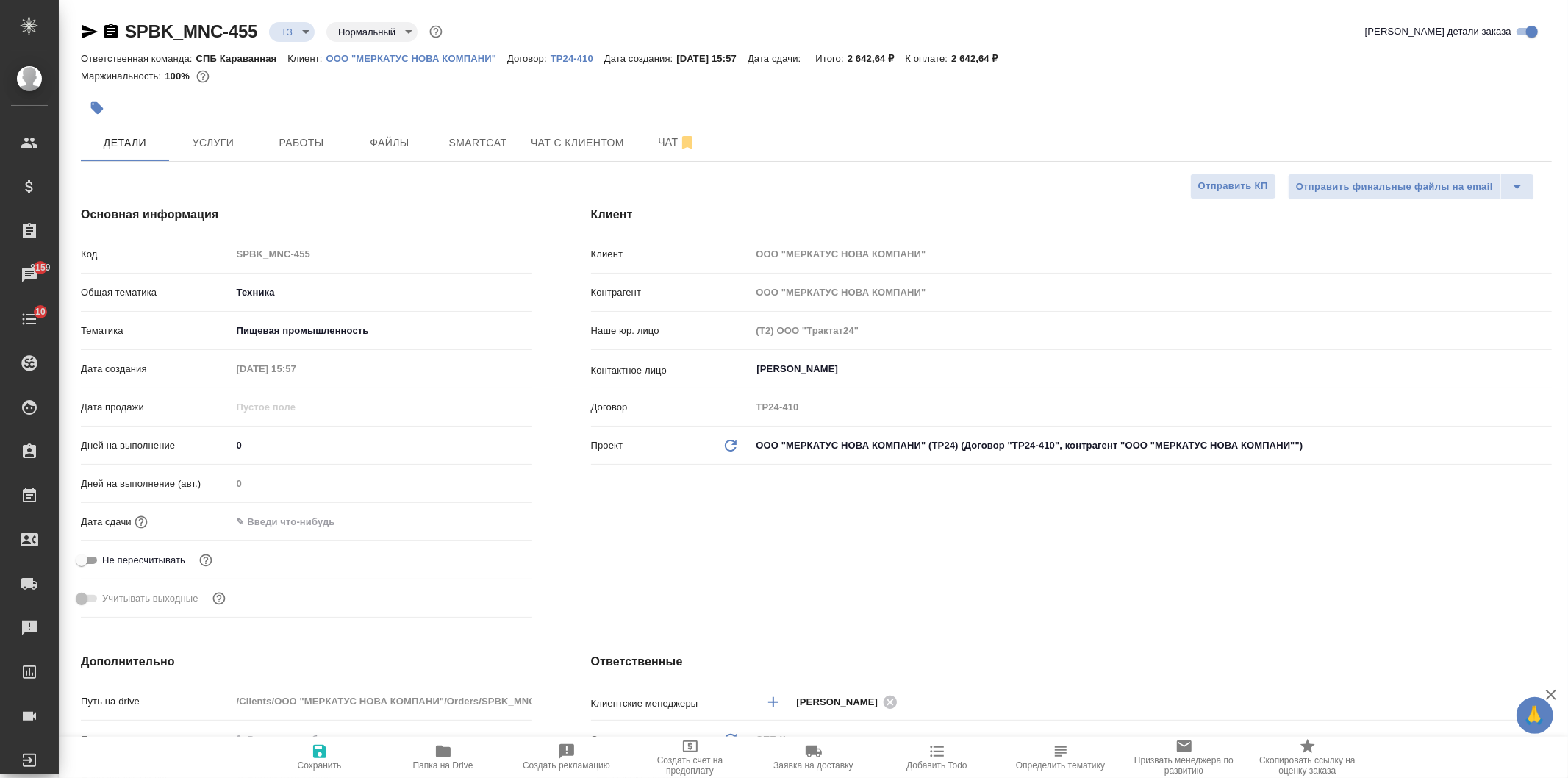
type textarea "x"
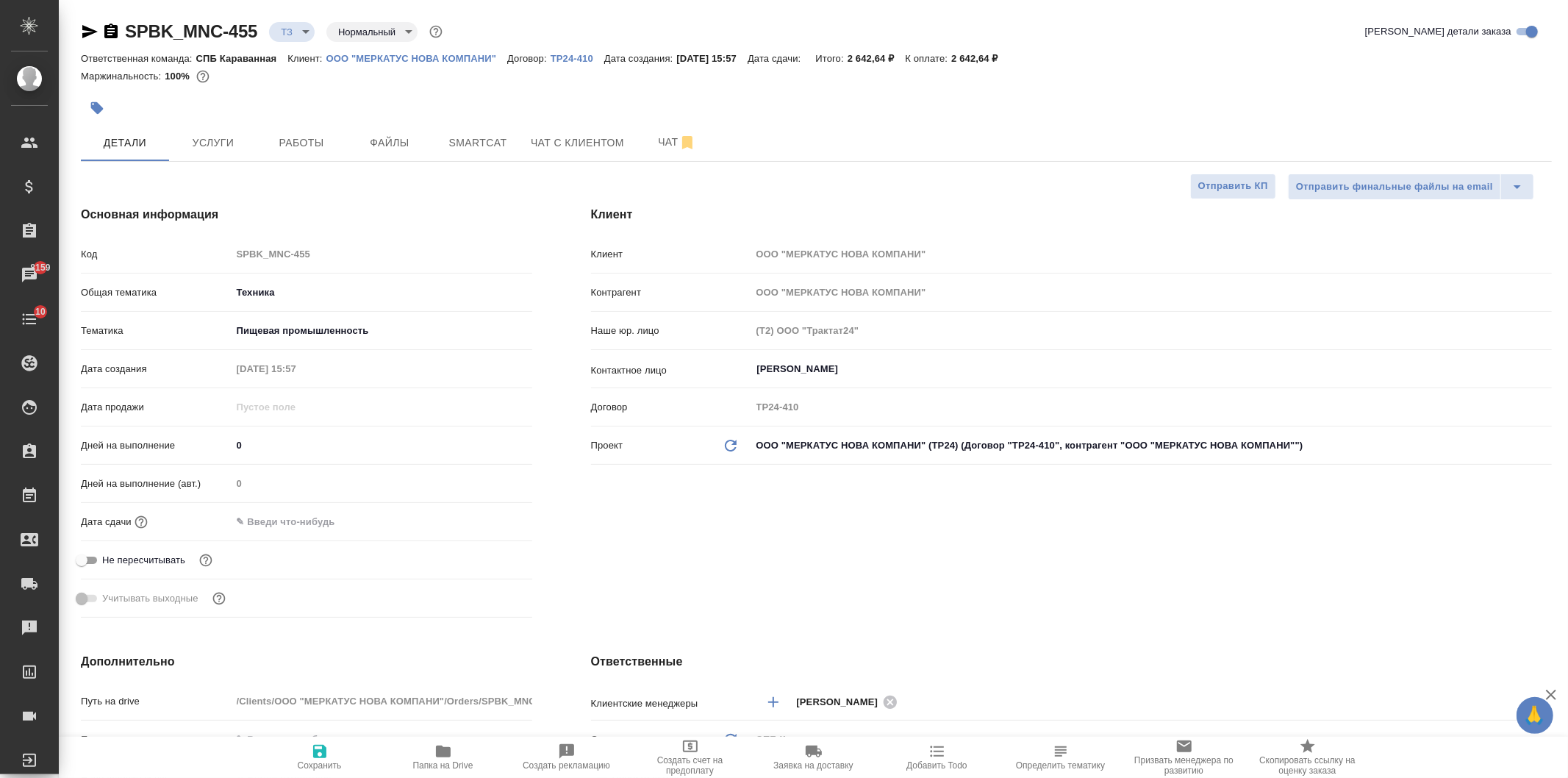
type textarea "x"
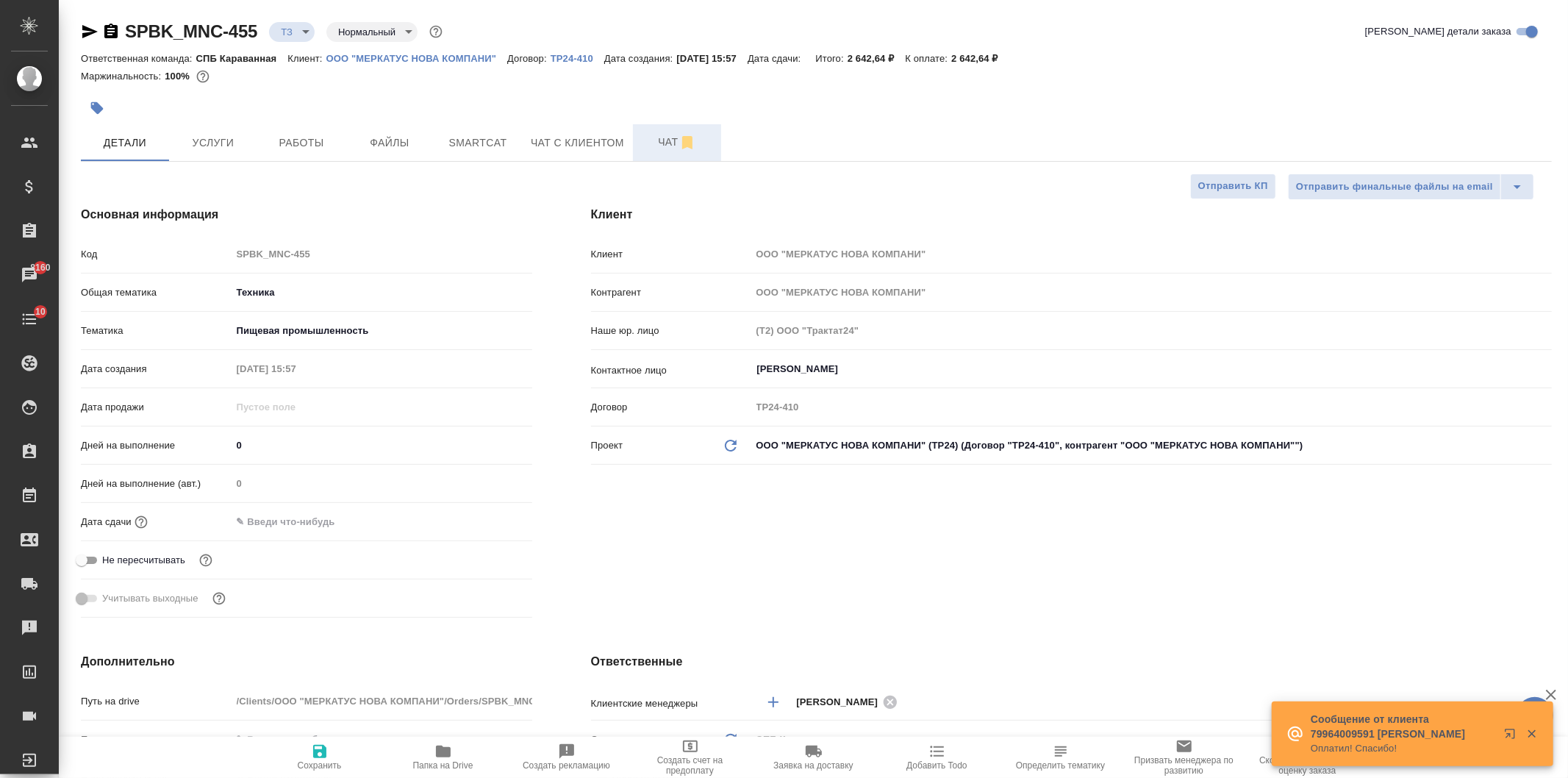
click at [655, 126] on button "Чат" at bounding box center [677, 142] width 88 height 37
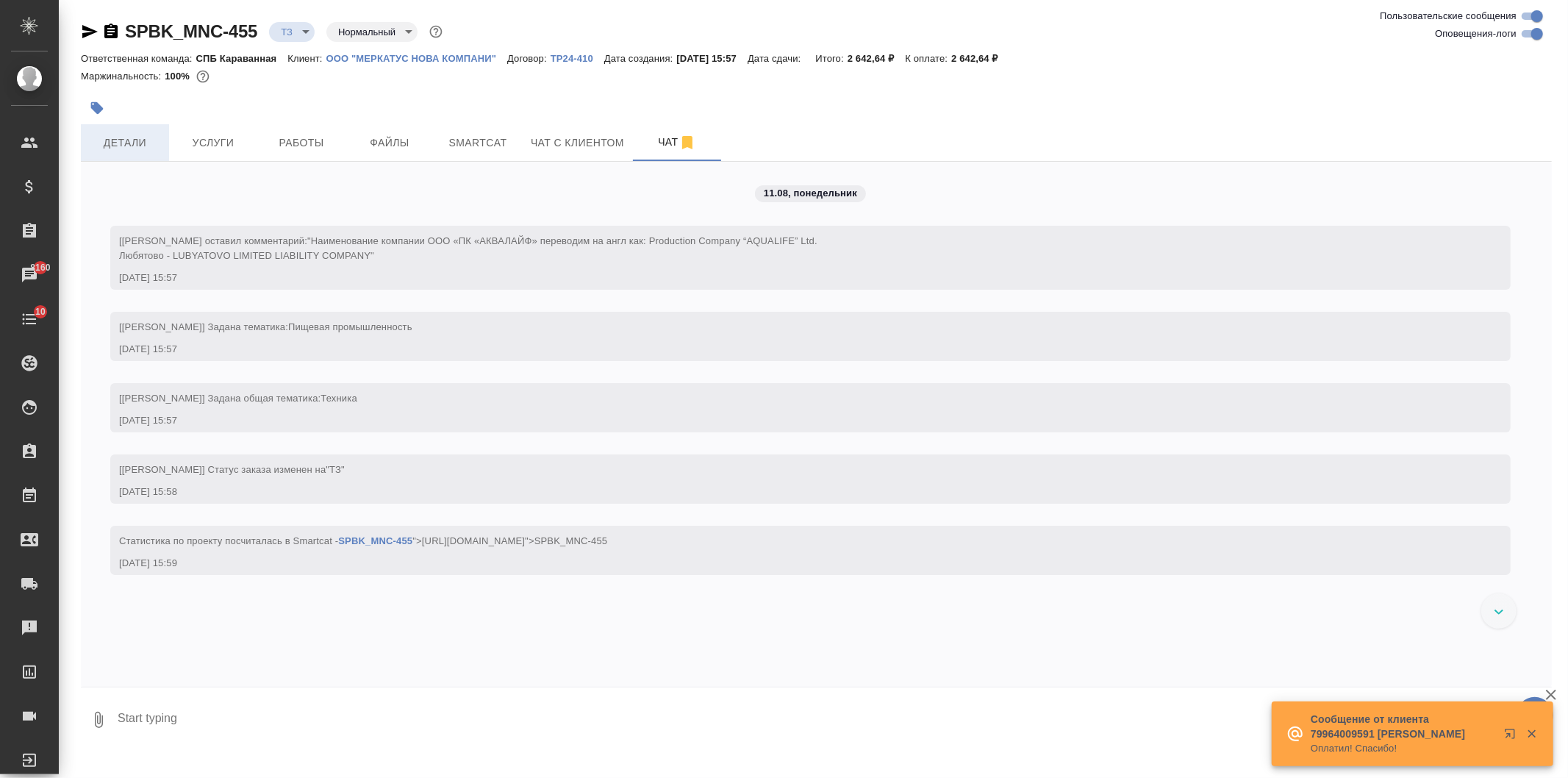
click at [162, 135] on button "Детали" at bounding box center [125, 142] width 88 height 37
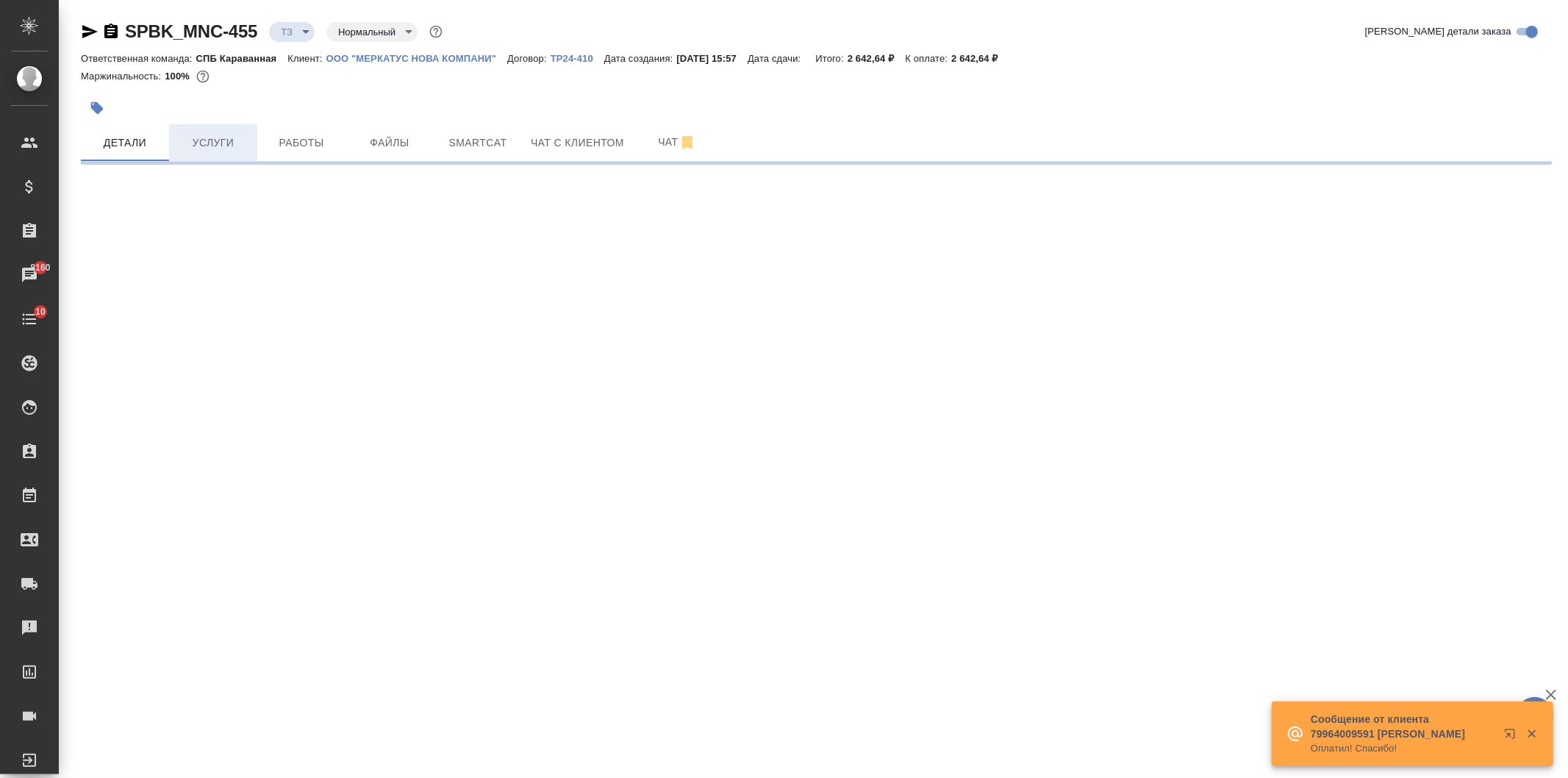
select select "RU"
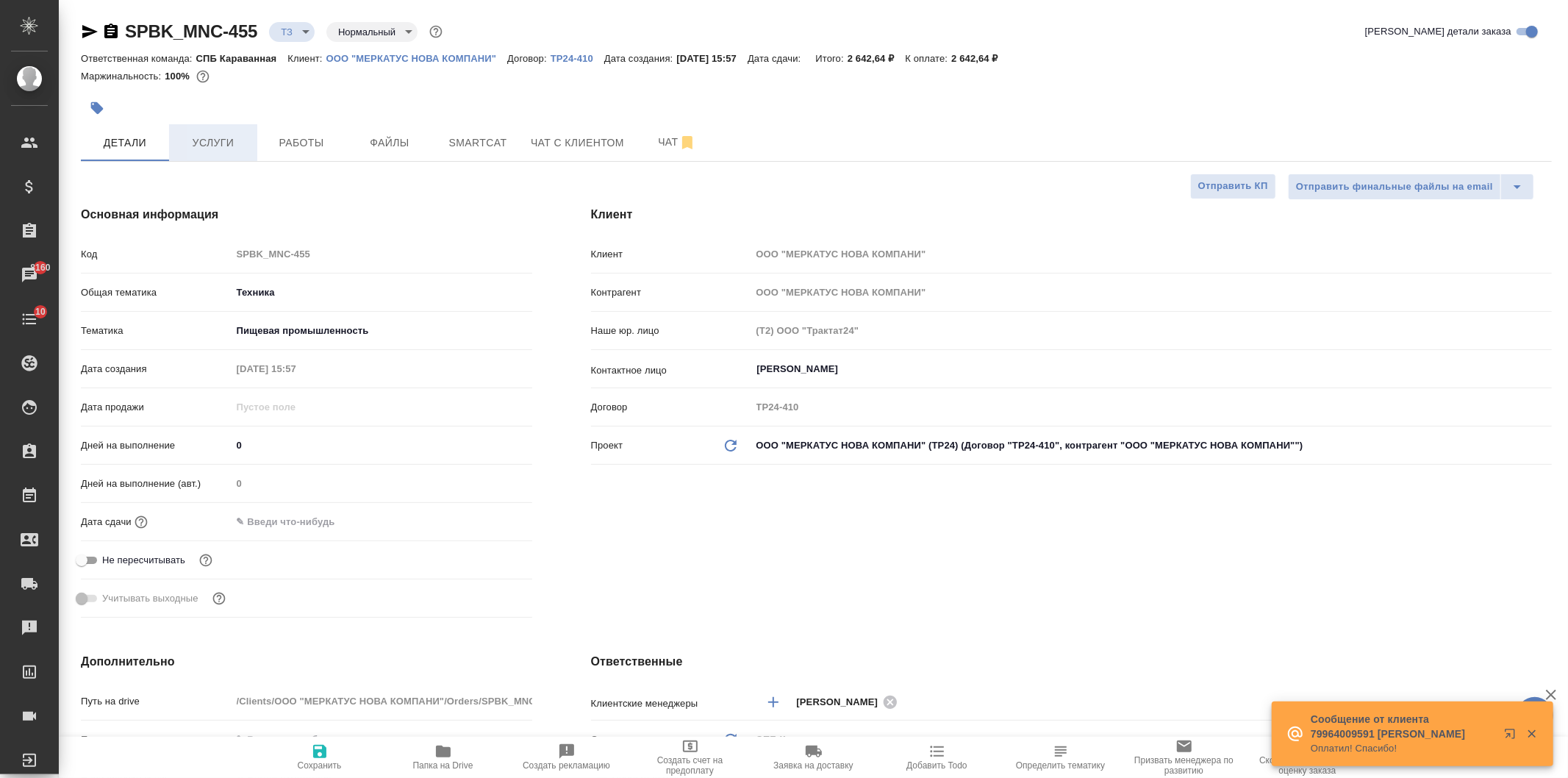
type textarea "x"
click at [213, 150] on span "Услуги" at bounding box center [213, 142] width 71 height 18
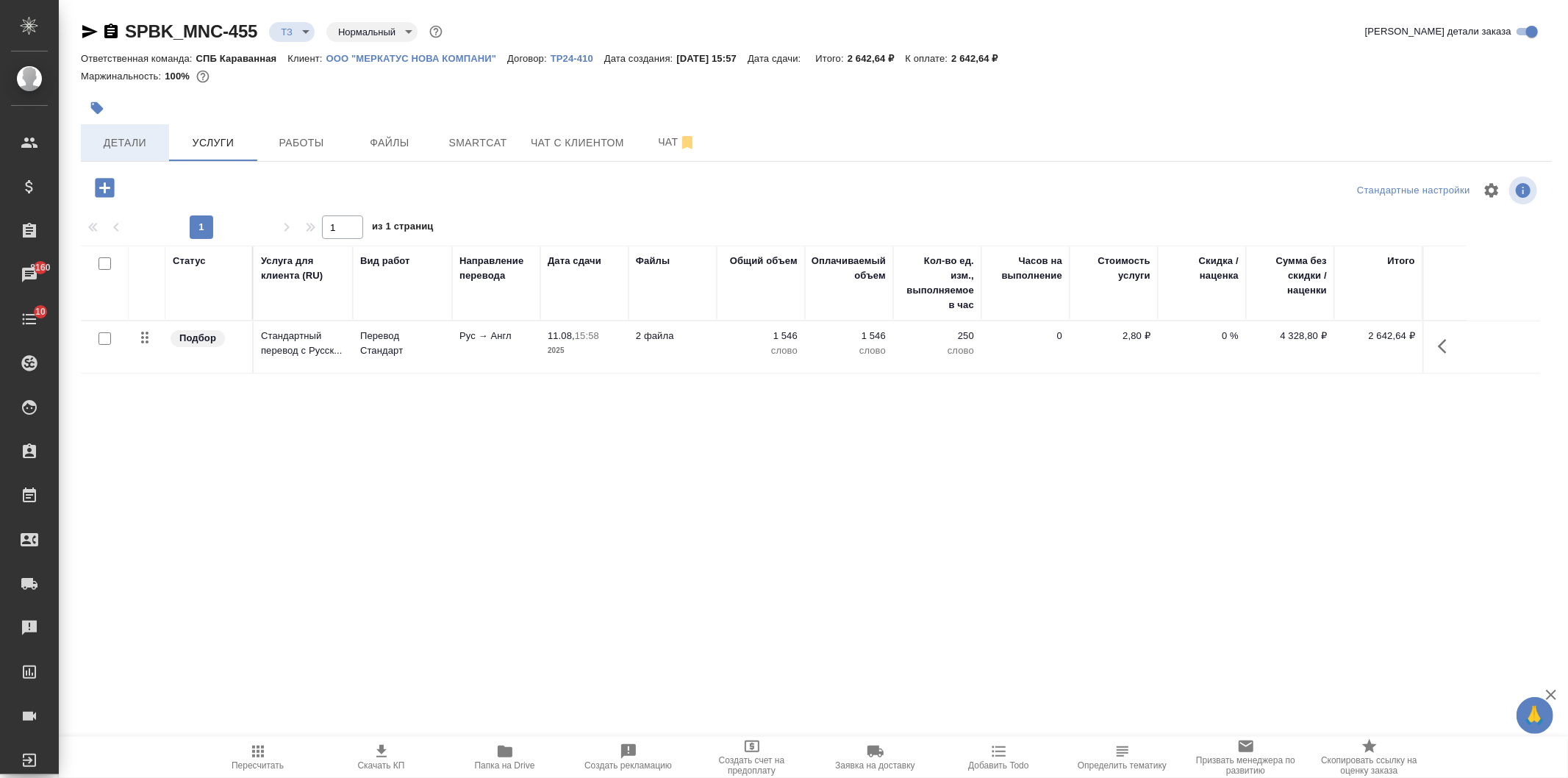
click at [125, 144] on span "Детали" at bounding box center [125, 142] width 71 height 18
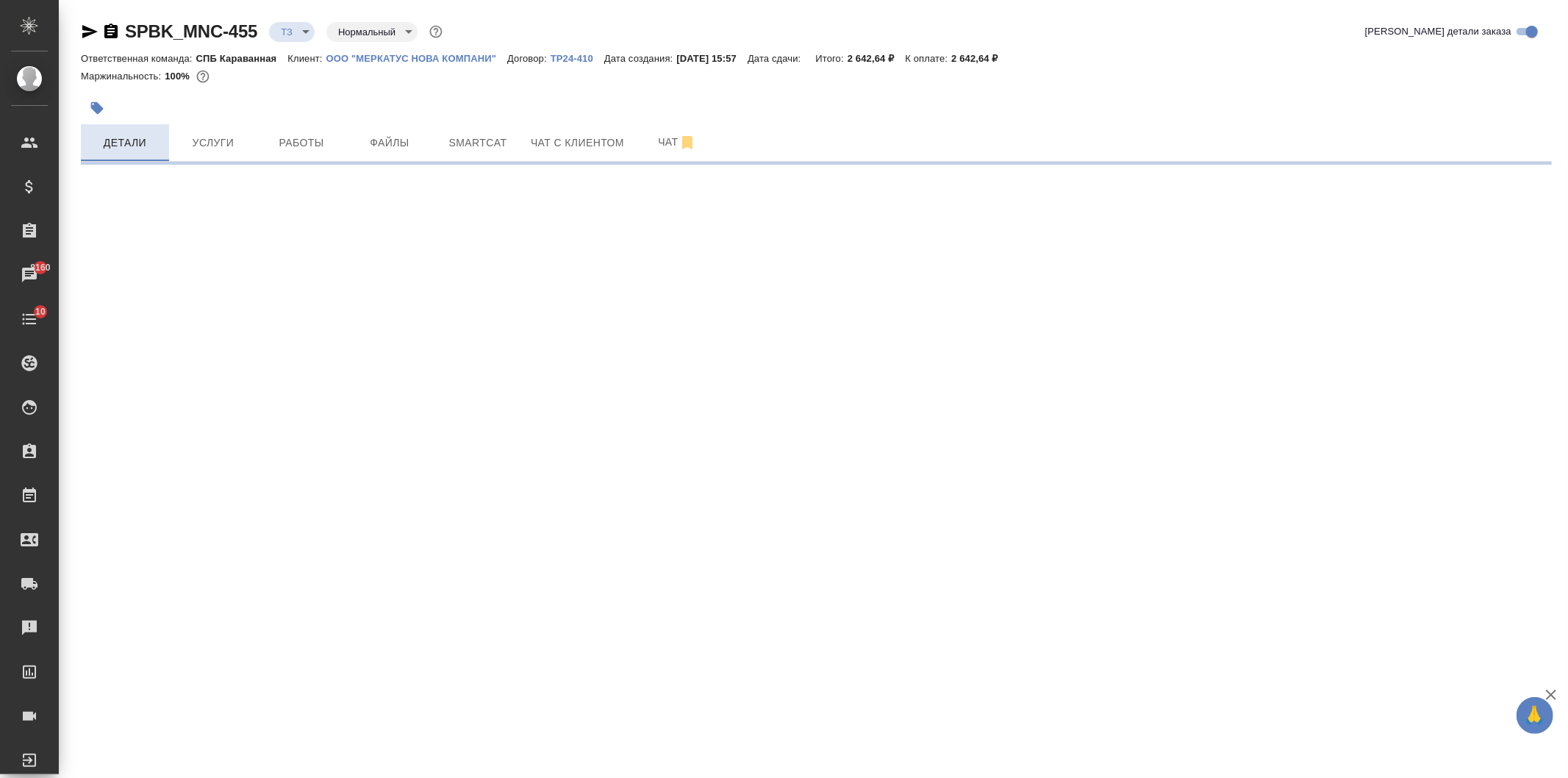
select select "RU"
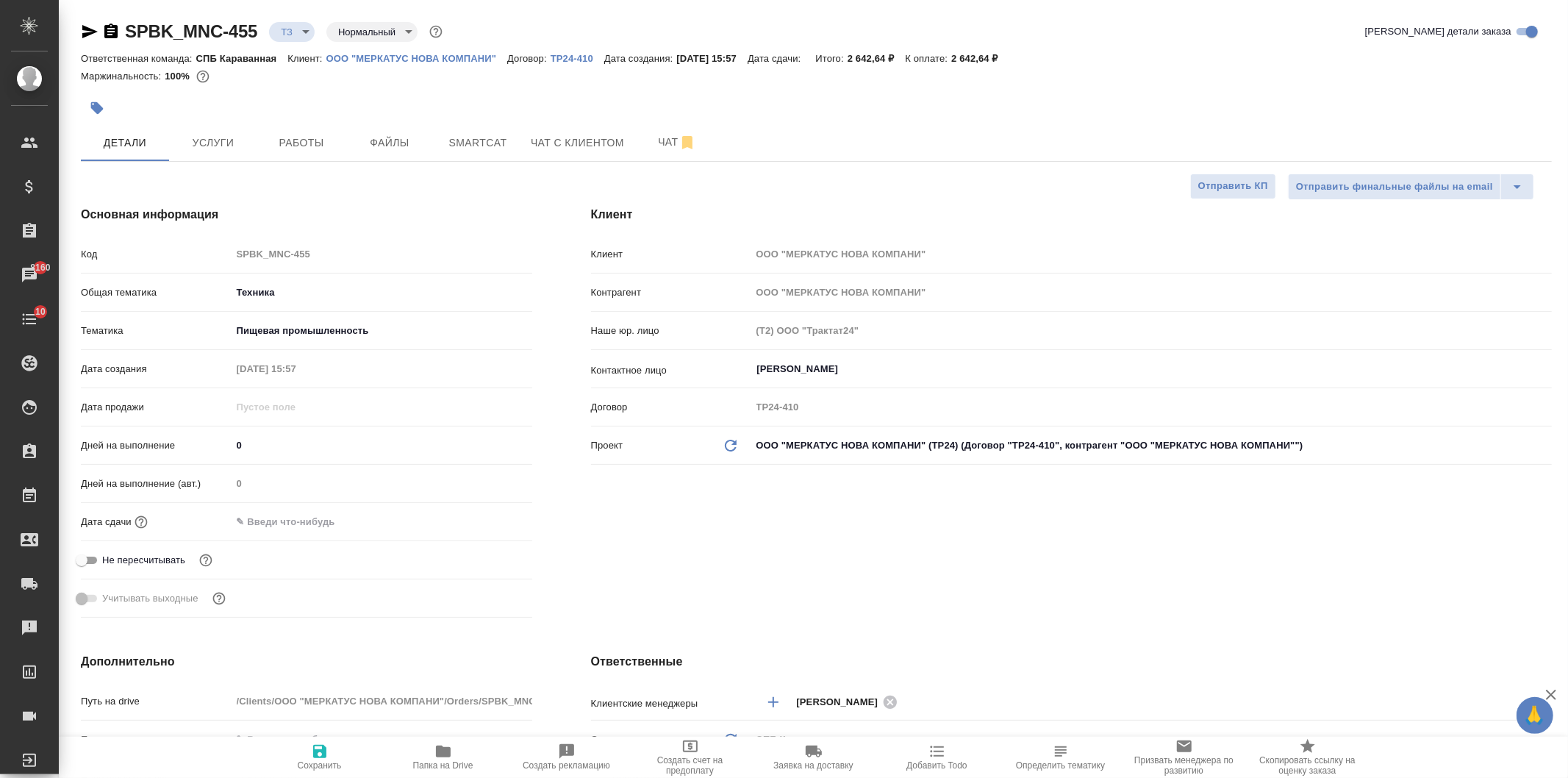
type textarea "x"
click at [275, 522] on input "text" at bounding box center [297, 521] width 129 height 21
click at [202, 142] on span "Услуги" at bounding box center [213, 142] width 71 height 18
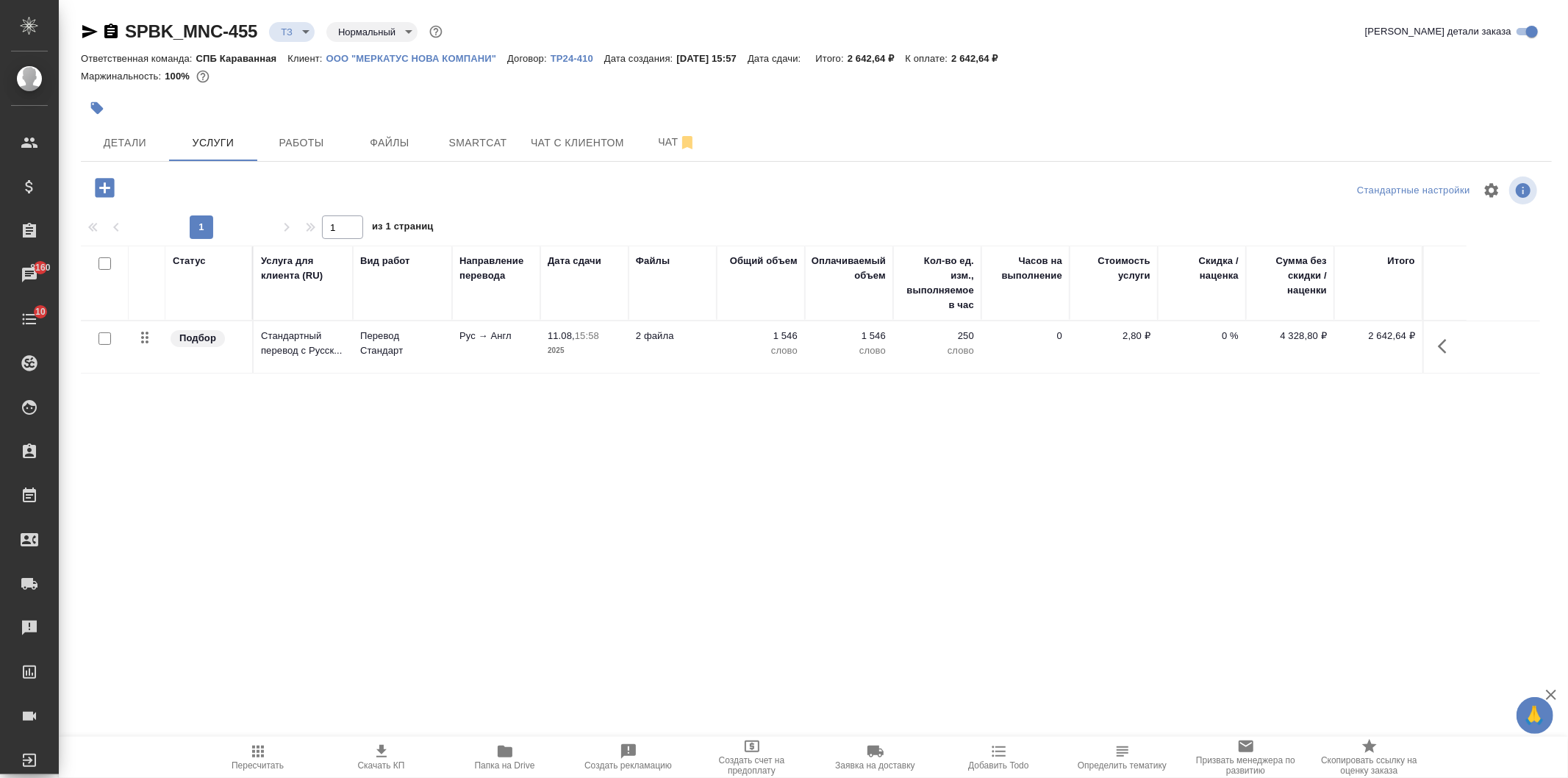
click at [291, 137] on span "Работы" at bounding box center [301, 142] width 71 height 18
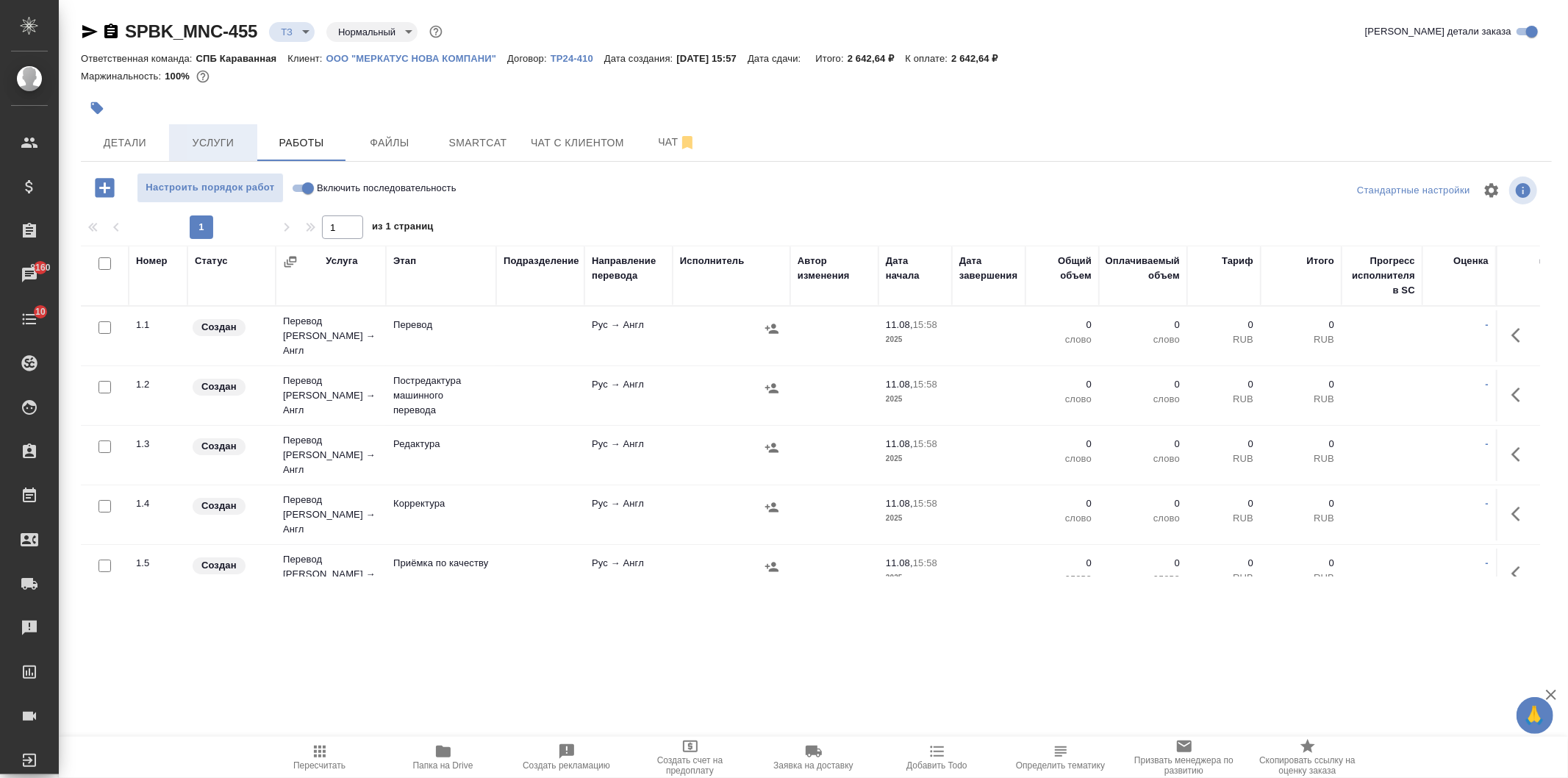
click at [225, 140] on span "Услуги" at bounding box center [213, 142] width 71 height 18
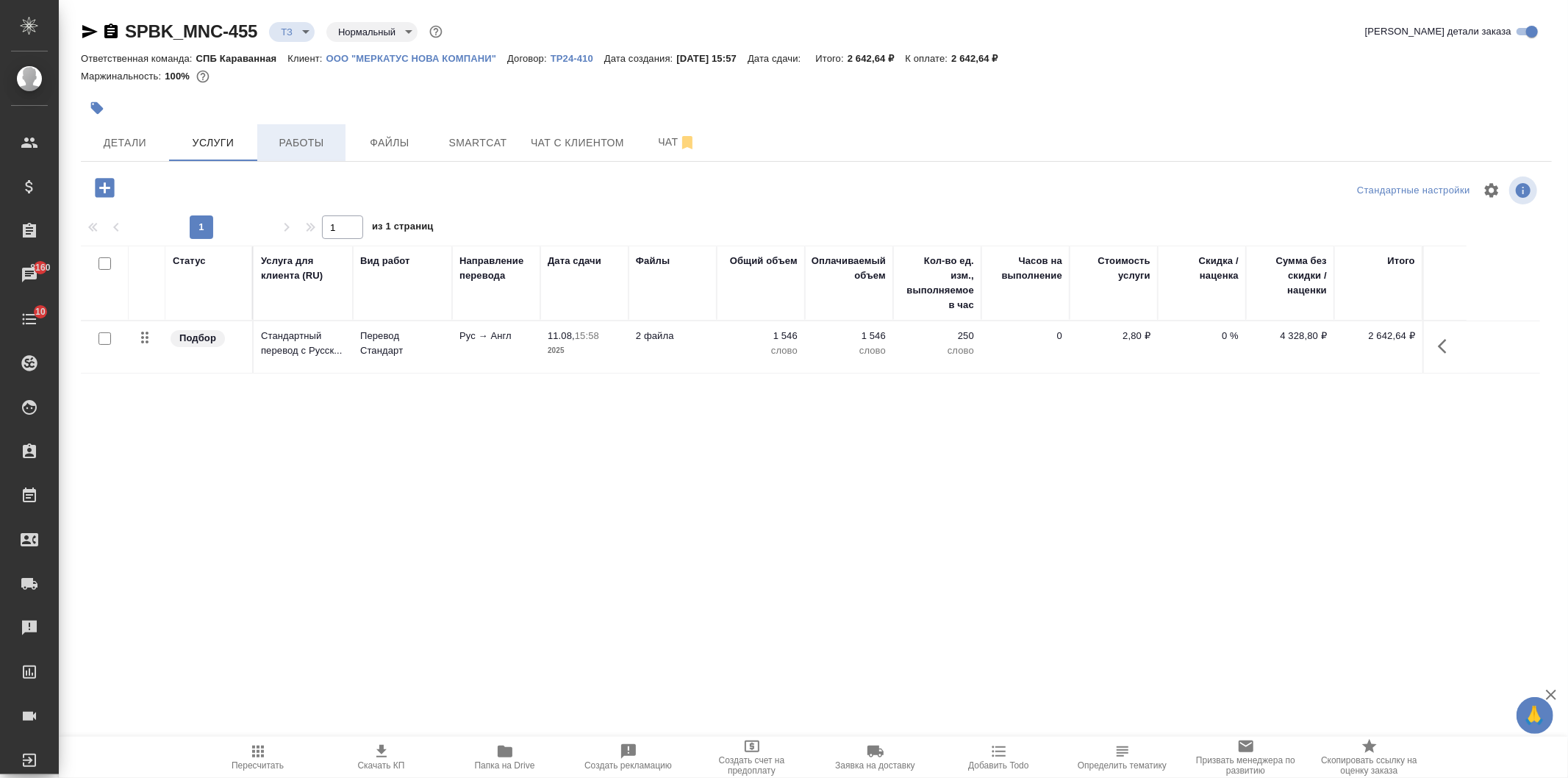
click at [267, 150] on span "Работы" at bounding box center [301, 142] width 71 height 18
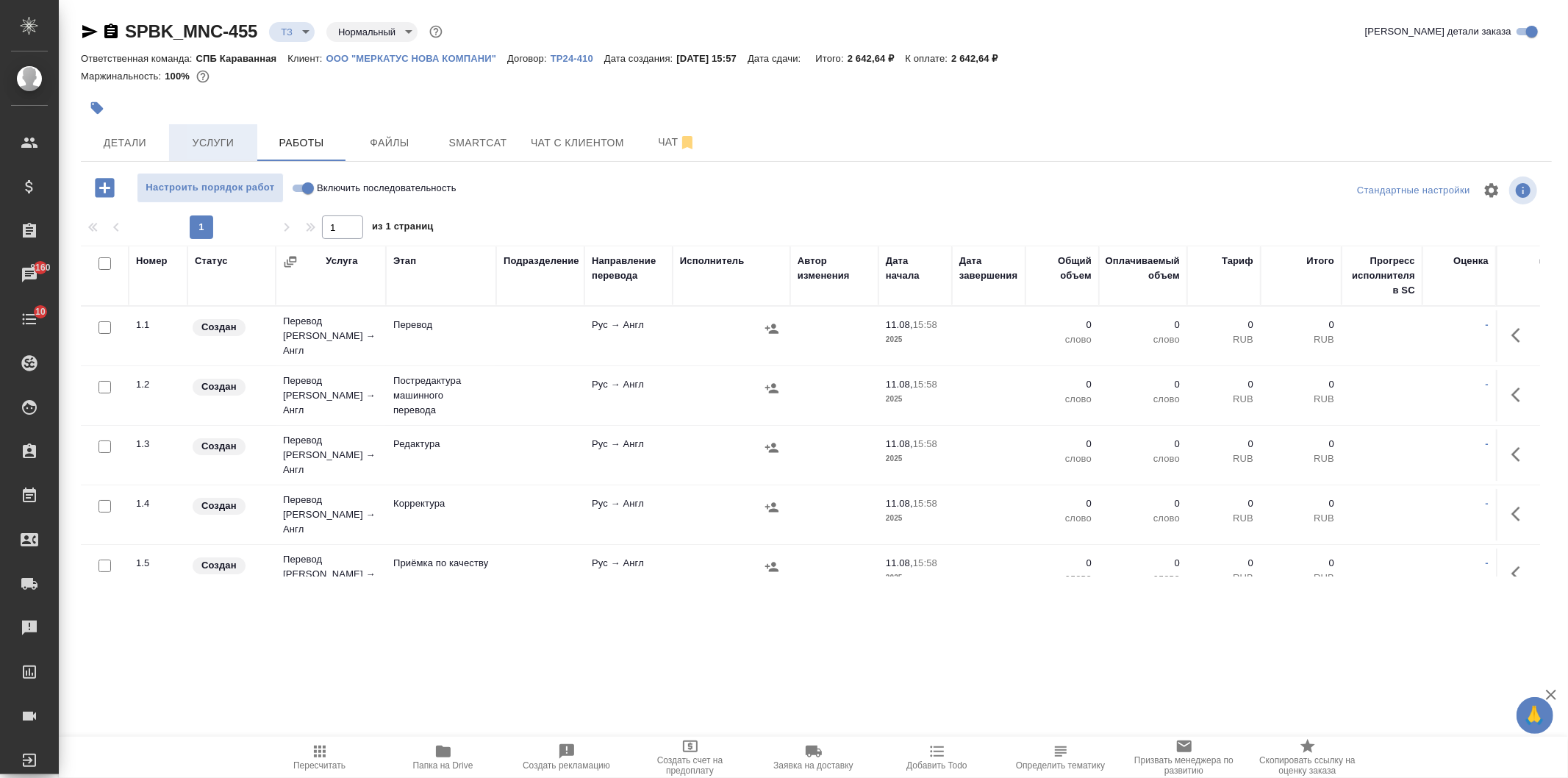
click at [175, 129] on button "Услуги" at bounding box center [213, 142] width 88 height 37
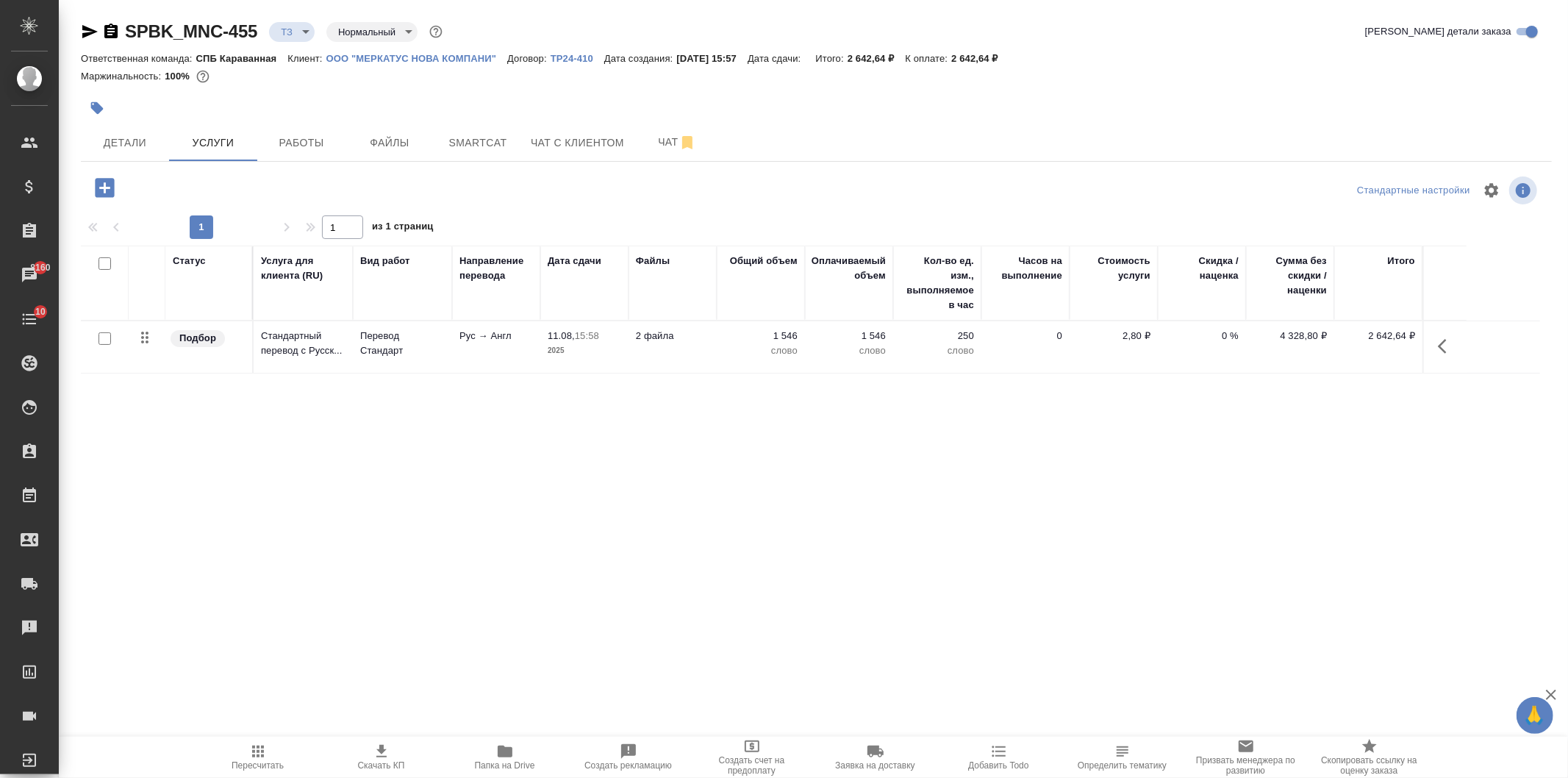
click at [1020, 348] on td "0" at bounding box center [1025, 346] width 88 height 51
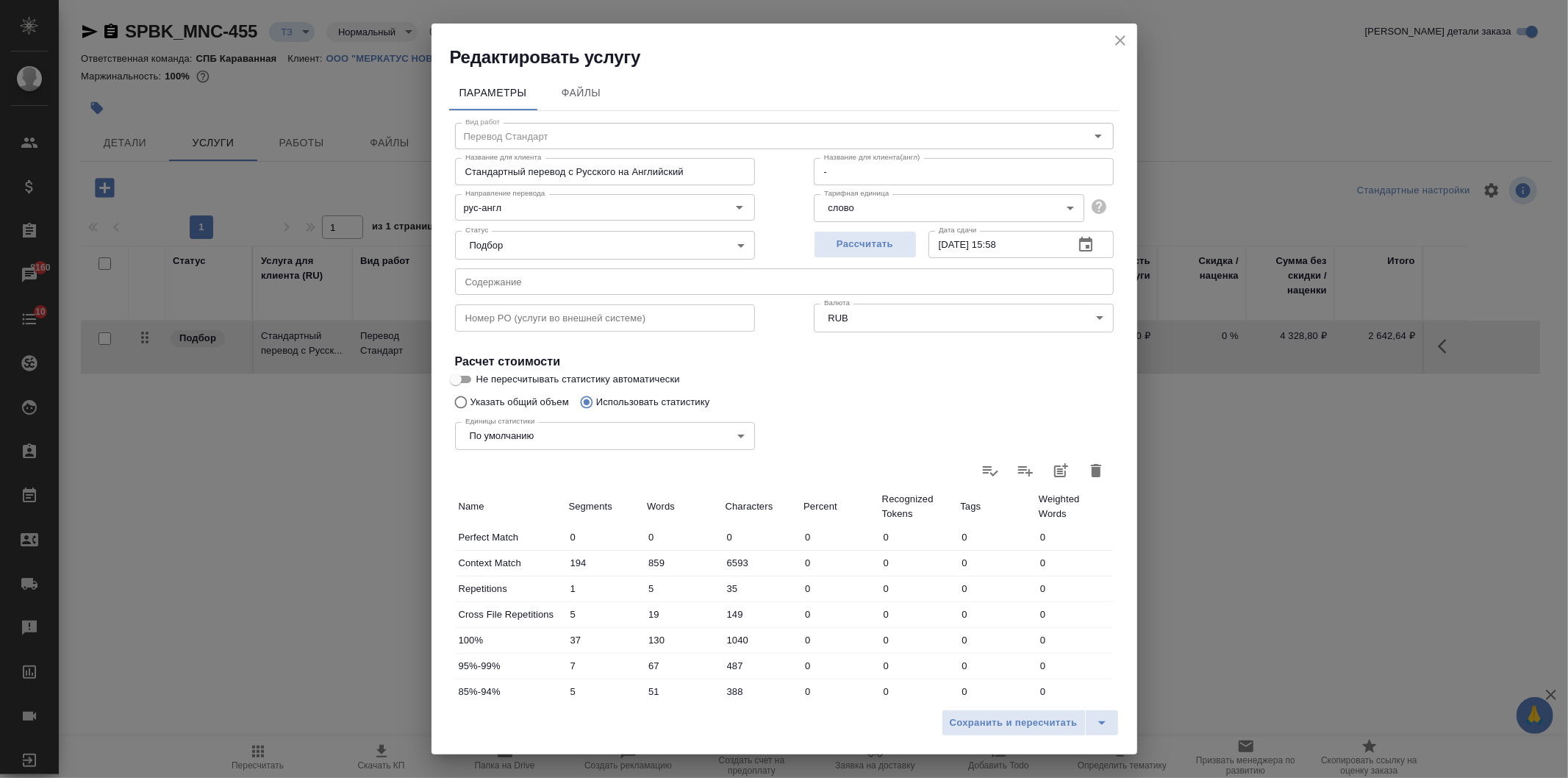
click at [997, 738] on div "Сохранить и пересчитать" at bounding box center [784, 728] width 706 height 52
click at [991, 721] on span "Сохранить и пересчитать" at bounding box center [1013, 722] width 128 height 17
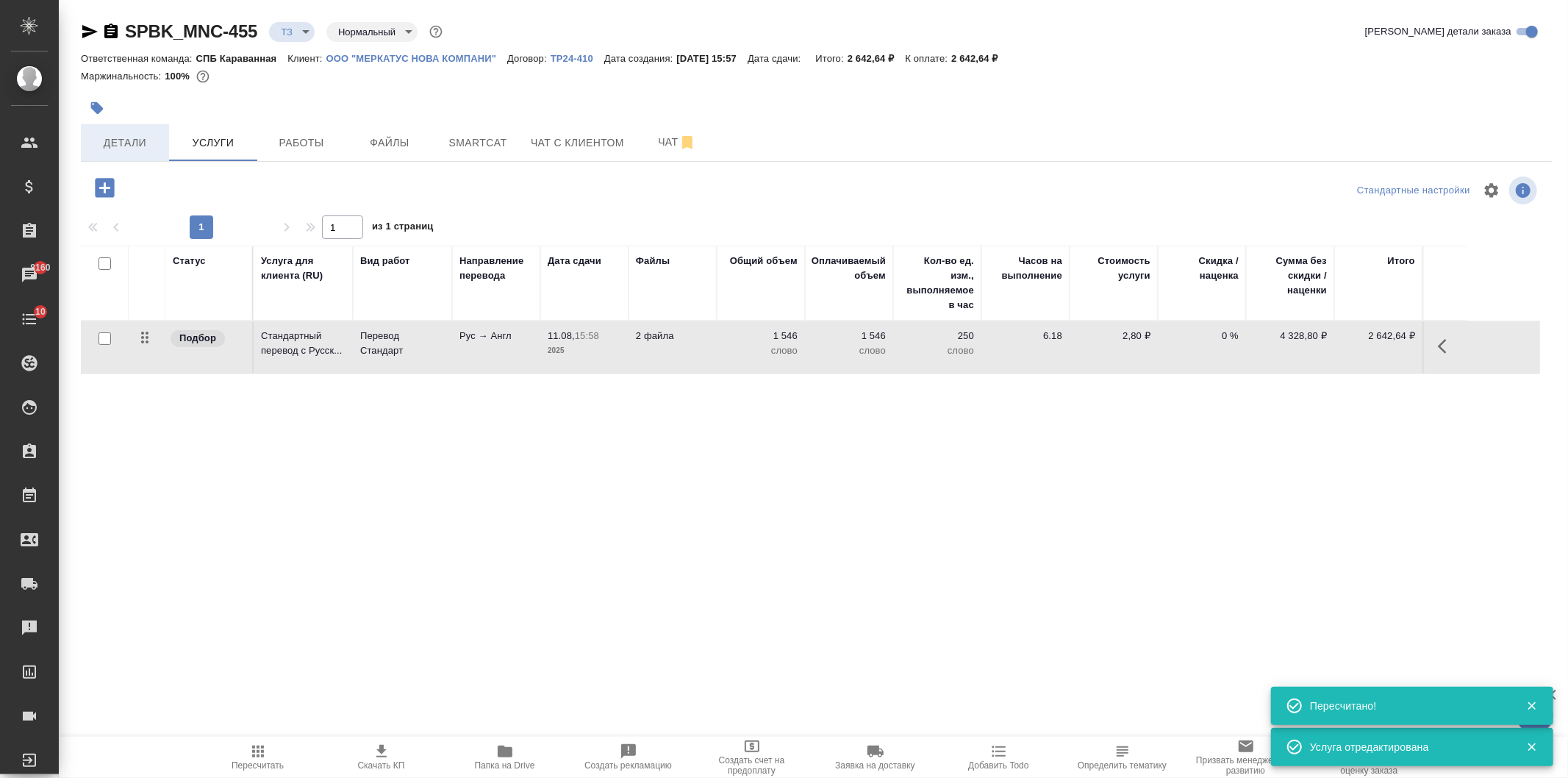
click at [148, 145] on span "Детали" at bounding box center [125, 142] width 71 height 18
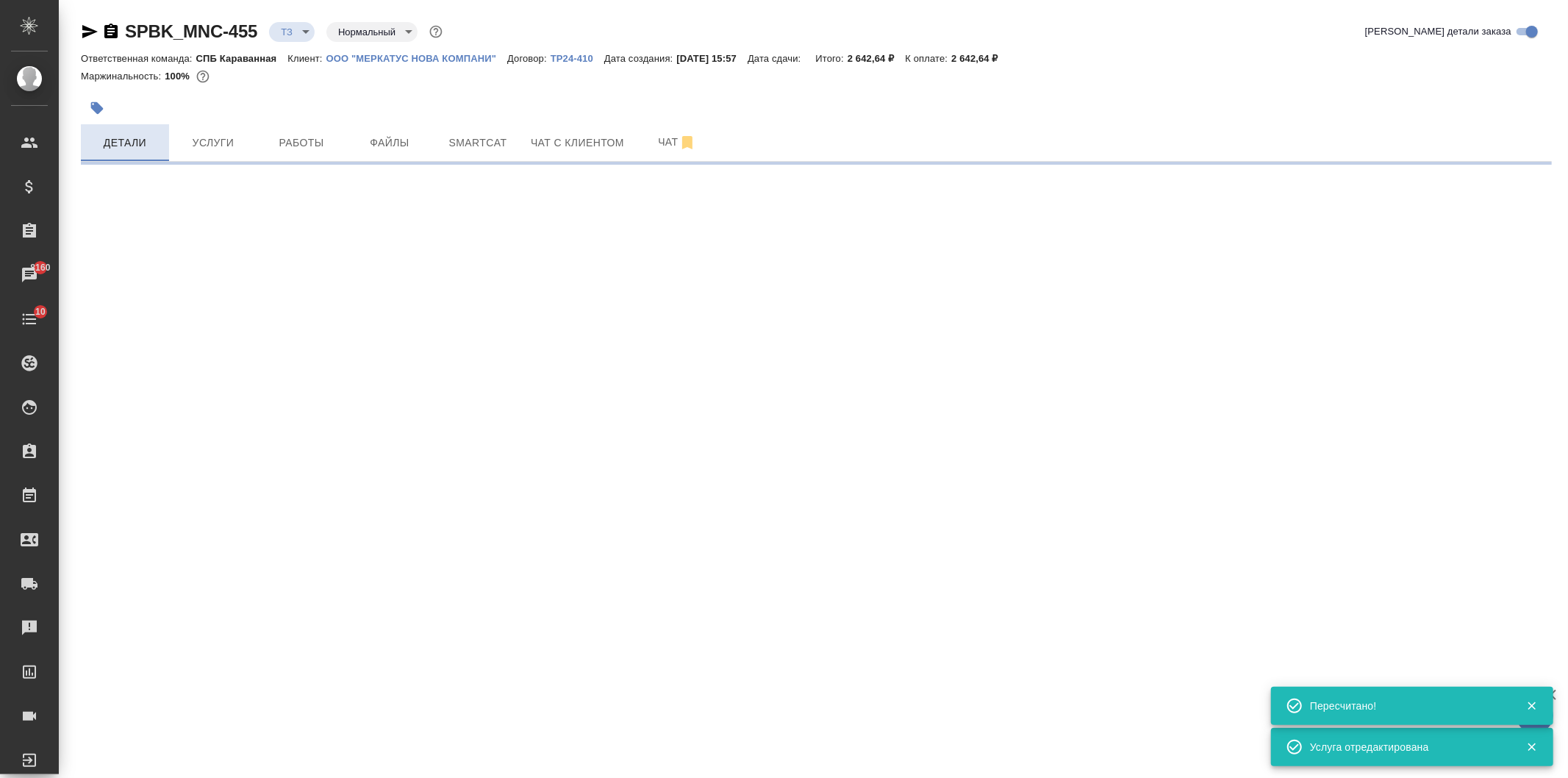
select select "RU"
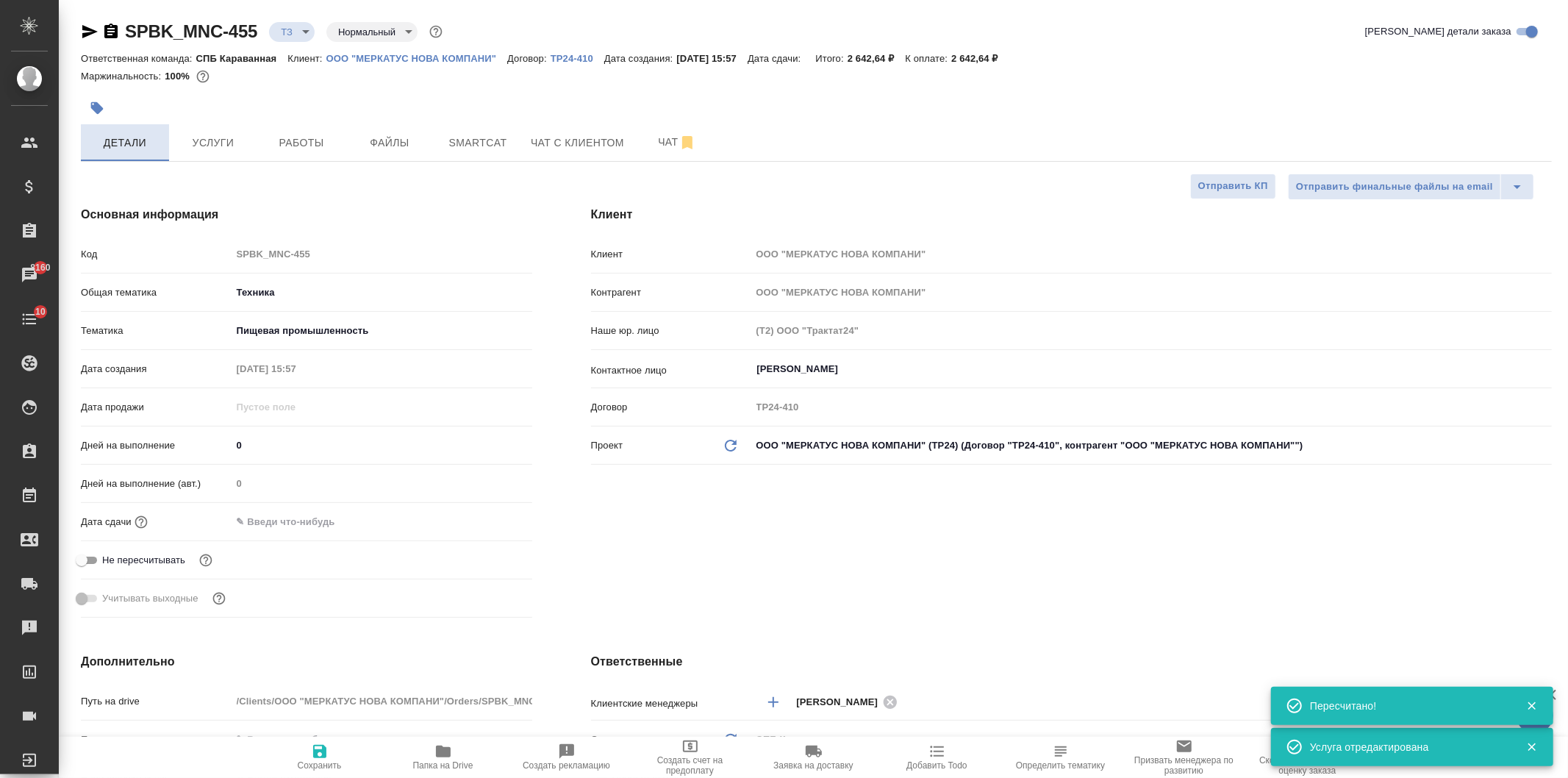
type textarea "x"
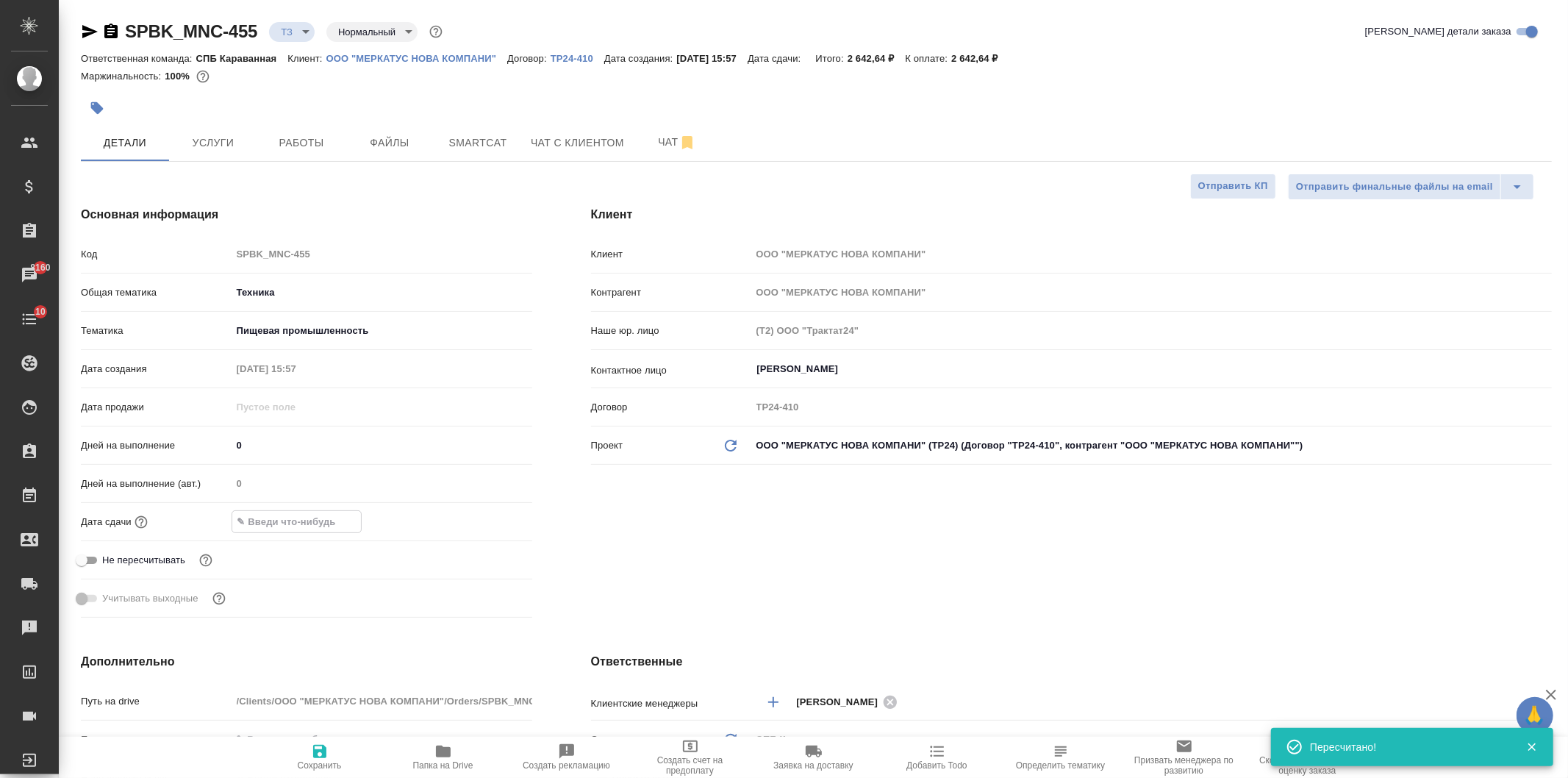
click at [299, 522] on input "text" at bounding box center [297, 521] width 129 height 21
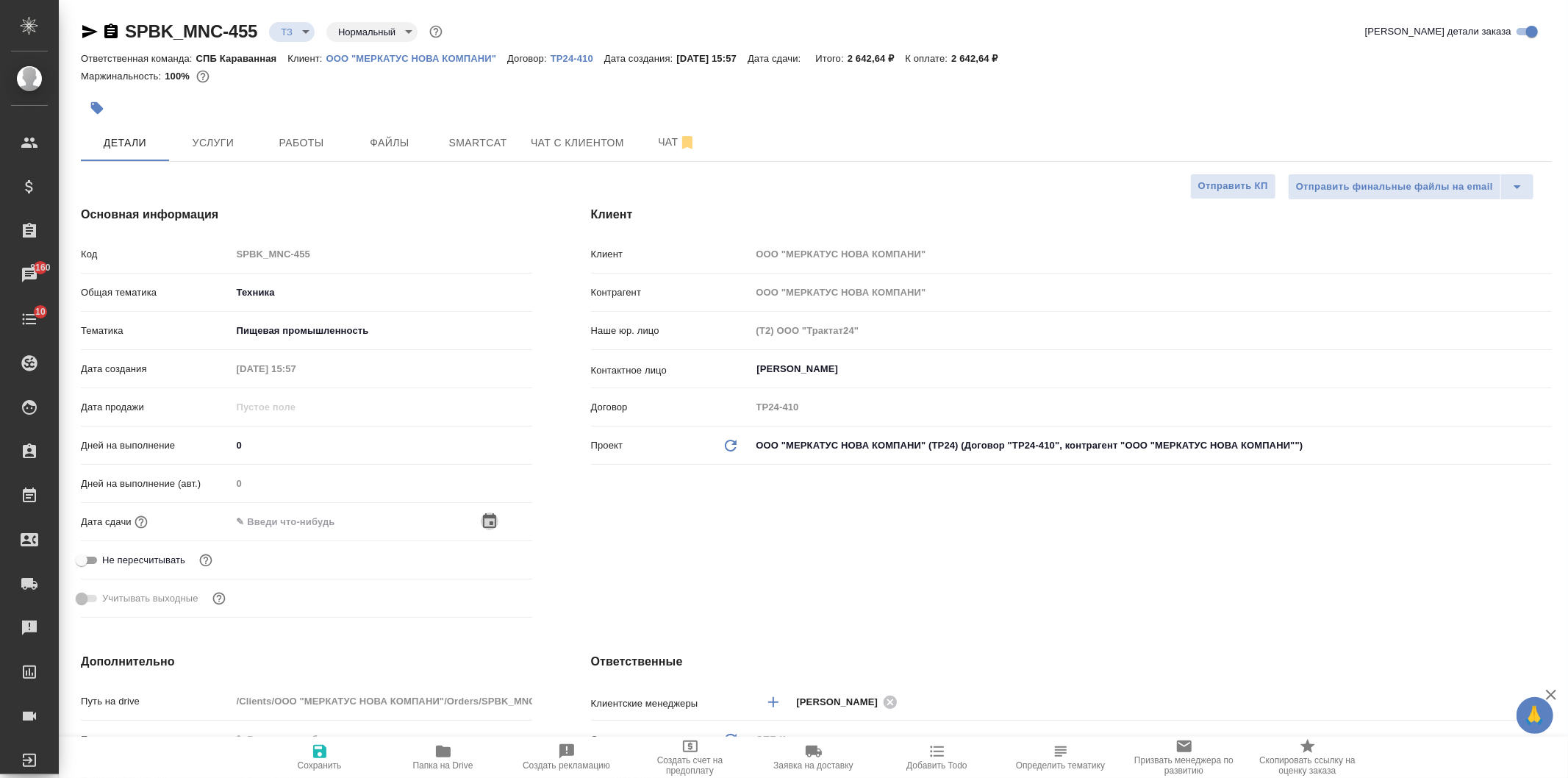
click at [489, 525] on icon "button" at bounding box center [489, 521] width 17 height 17
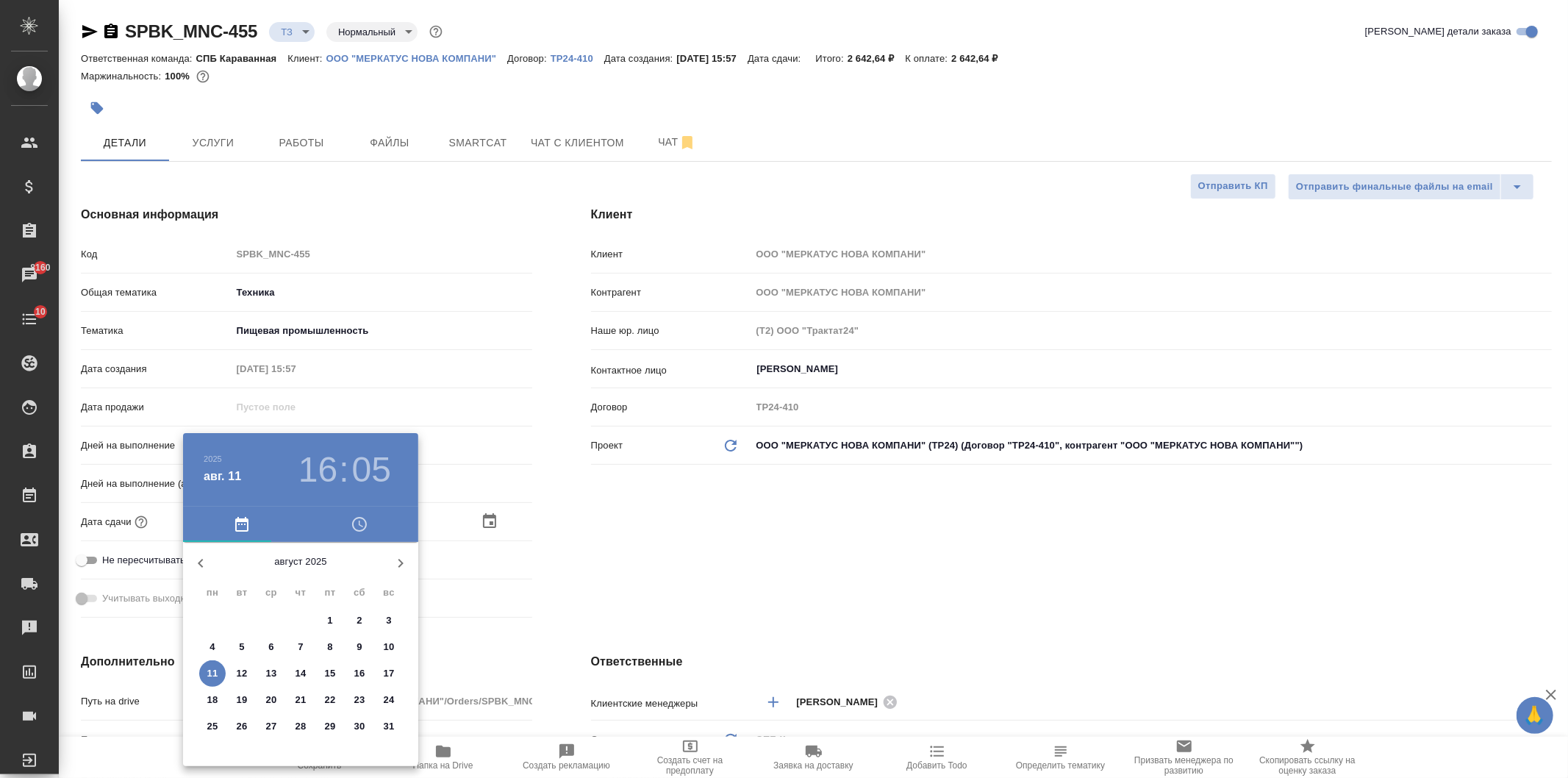
click at [245, 678] on p "12" at bounding box center [242, 673] width 11 height 15
type input "12.08.2025 16:05"
type textarea "x"
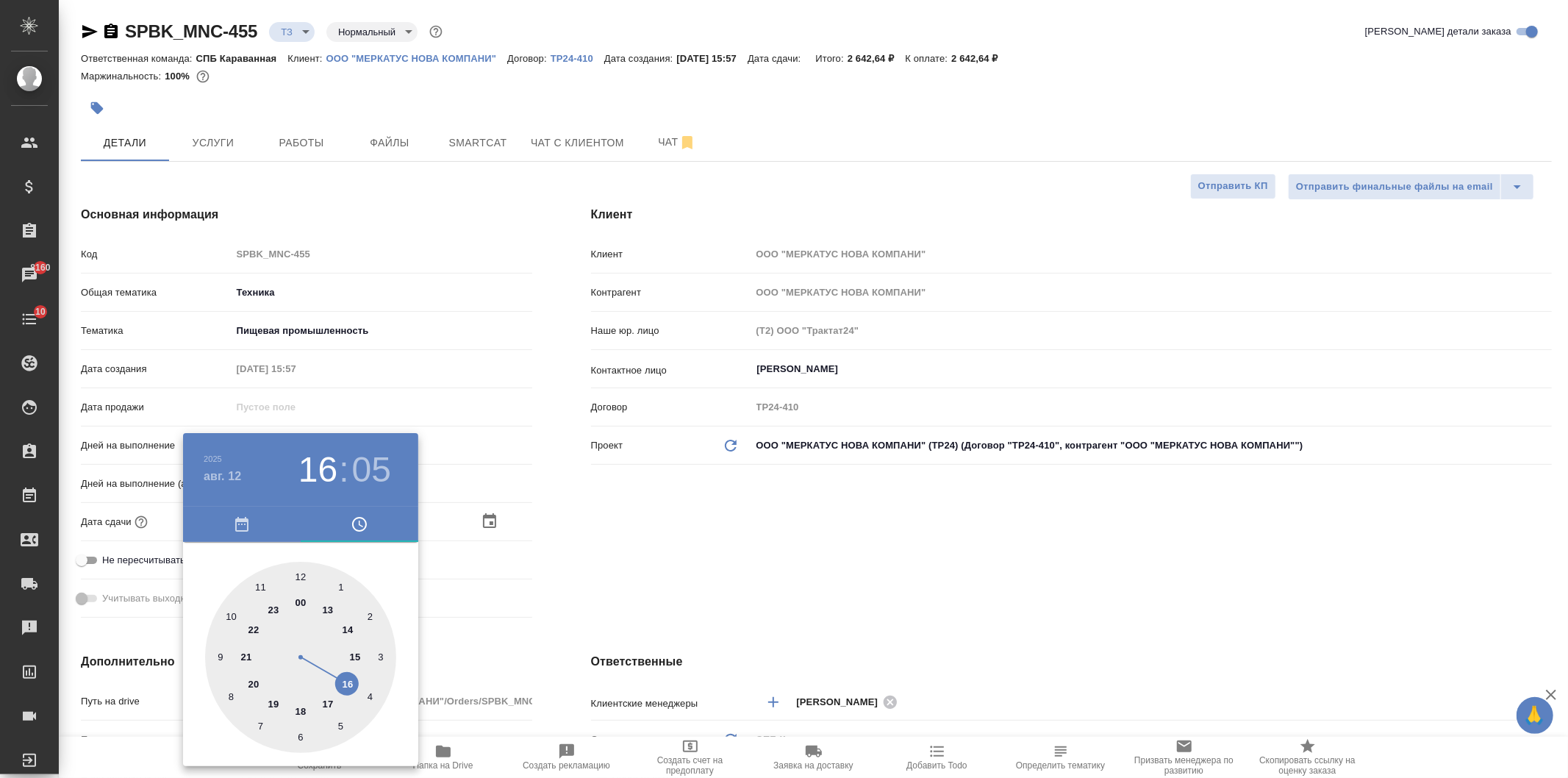
click at [328, 699] on div at bounding box center [301, 657] width 191 height 191
type input "12.08.2025 17:05"
type textarea "x"
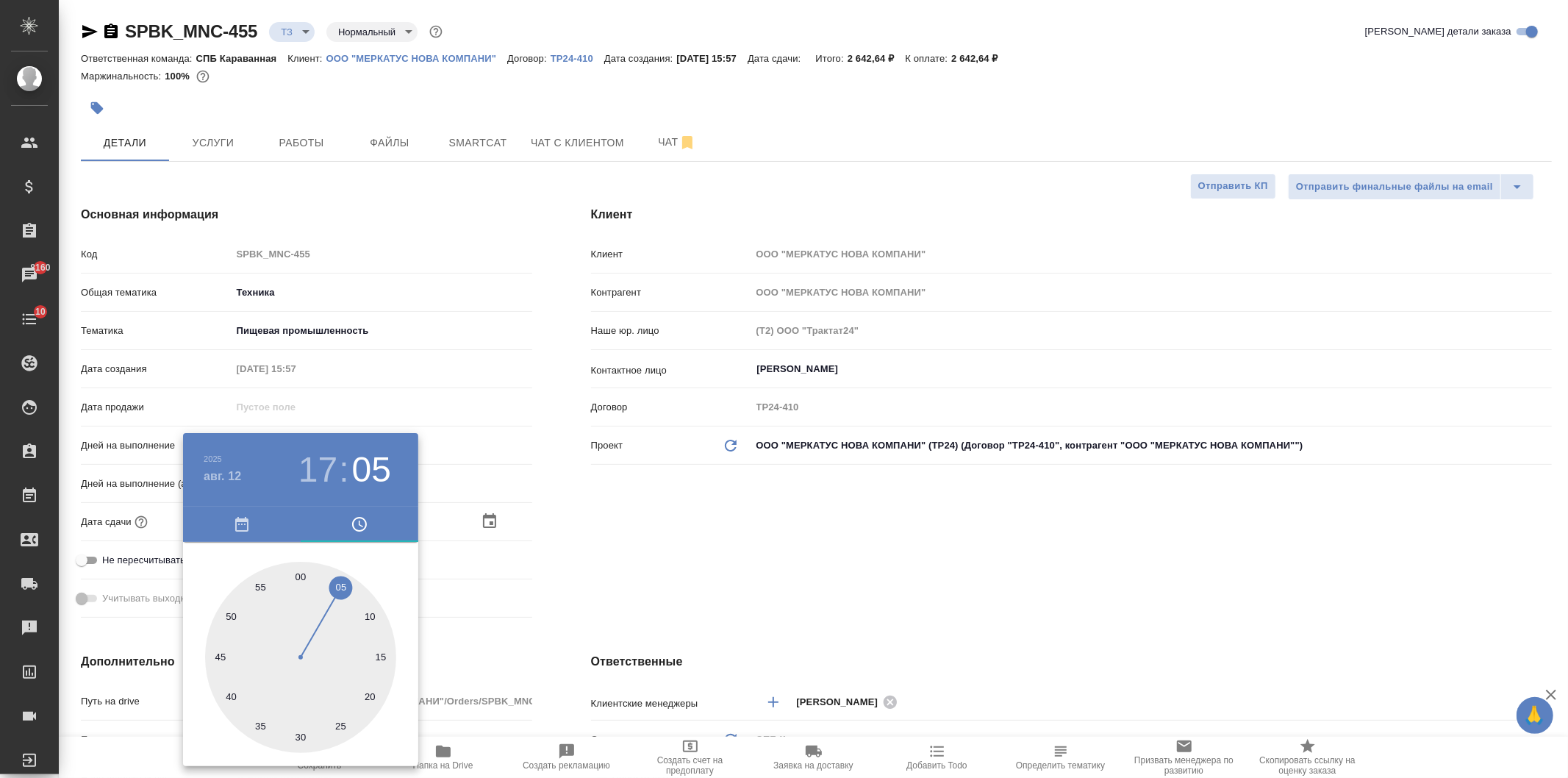
click at [300, 577] on div at bounding box center [301, 657] width 191 height 191
type input "[DATE] 17:00"
type textarea "x"
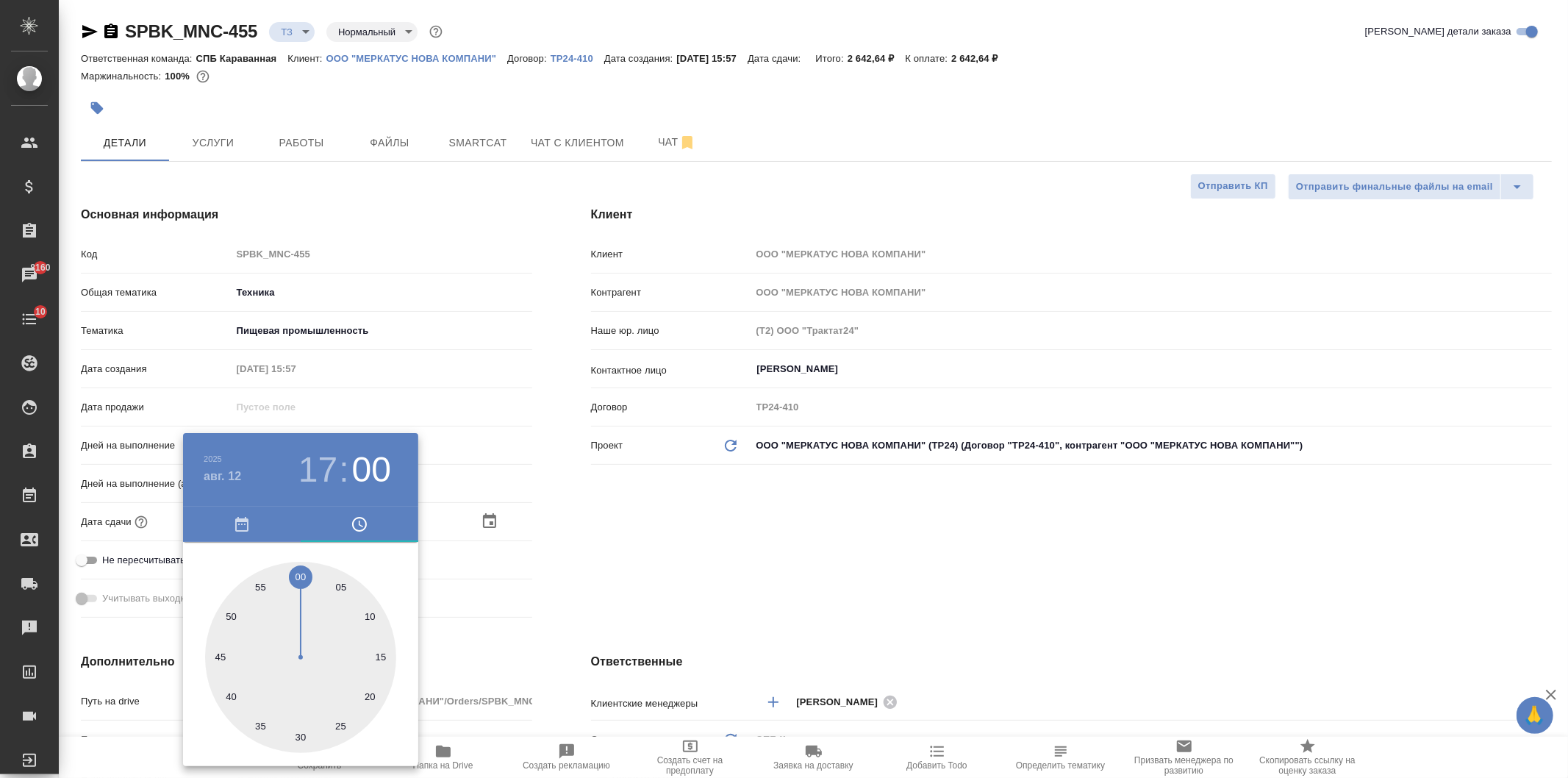
click at [677, 521] on div at bounding box center [784, 389] width 1568 height 778
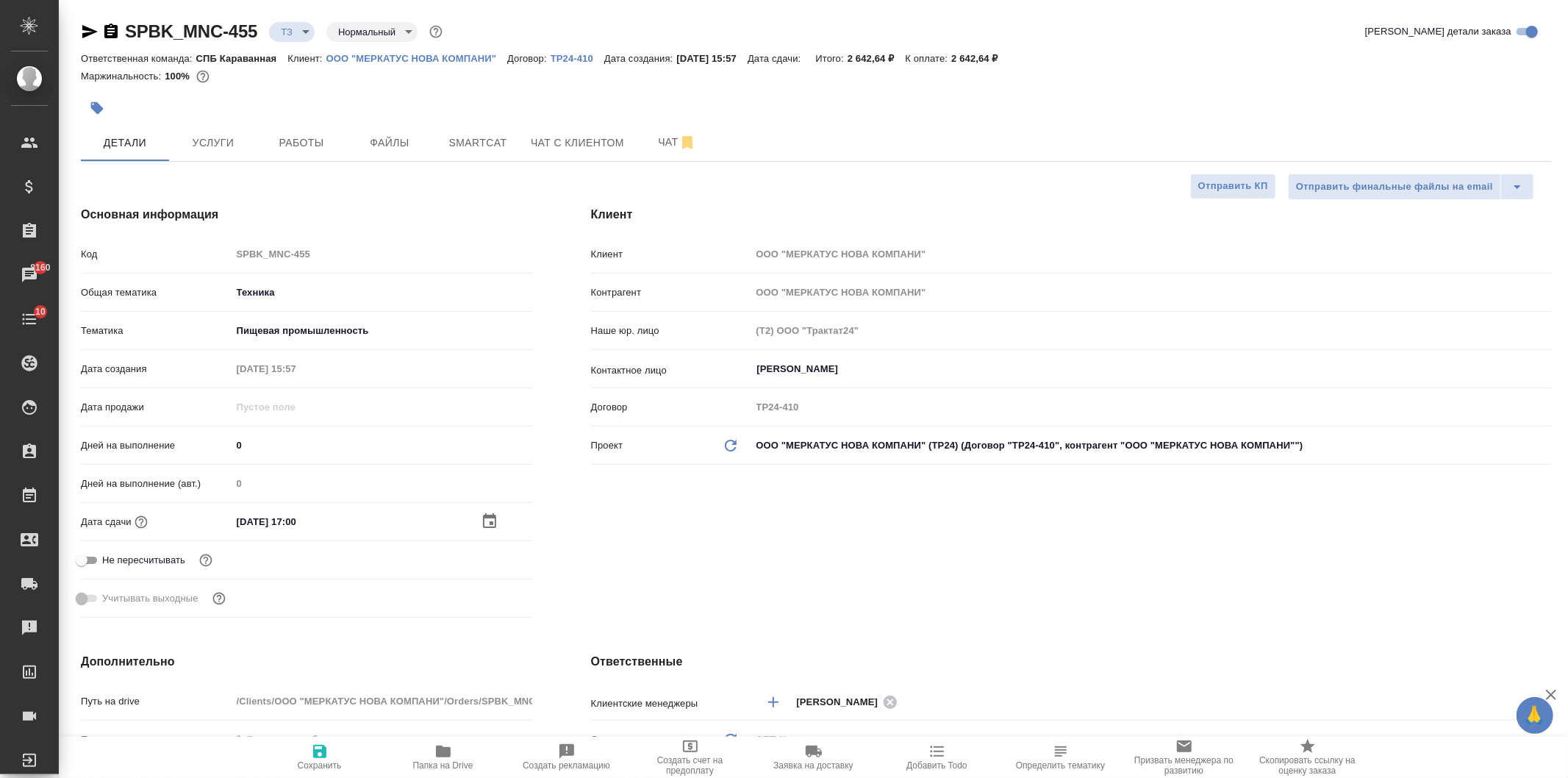
click at [319, 751] on icon "button" at bounding box center [319, 750] width 13 height 13
type textarea "x"
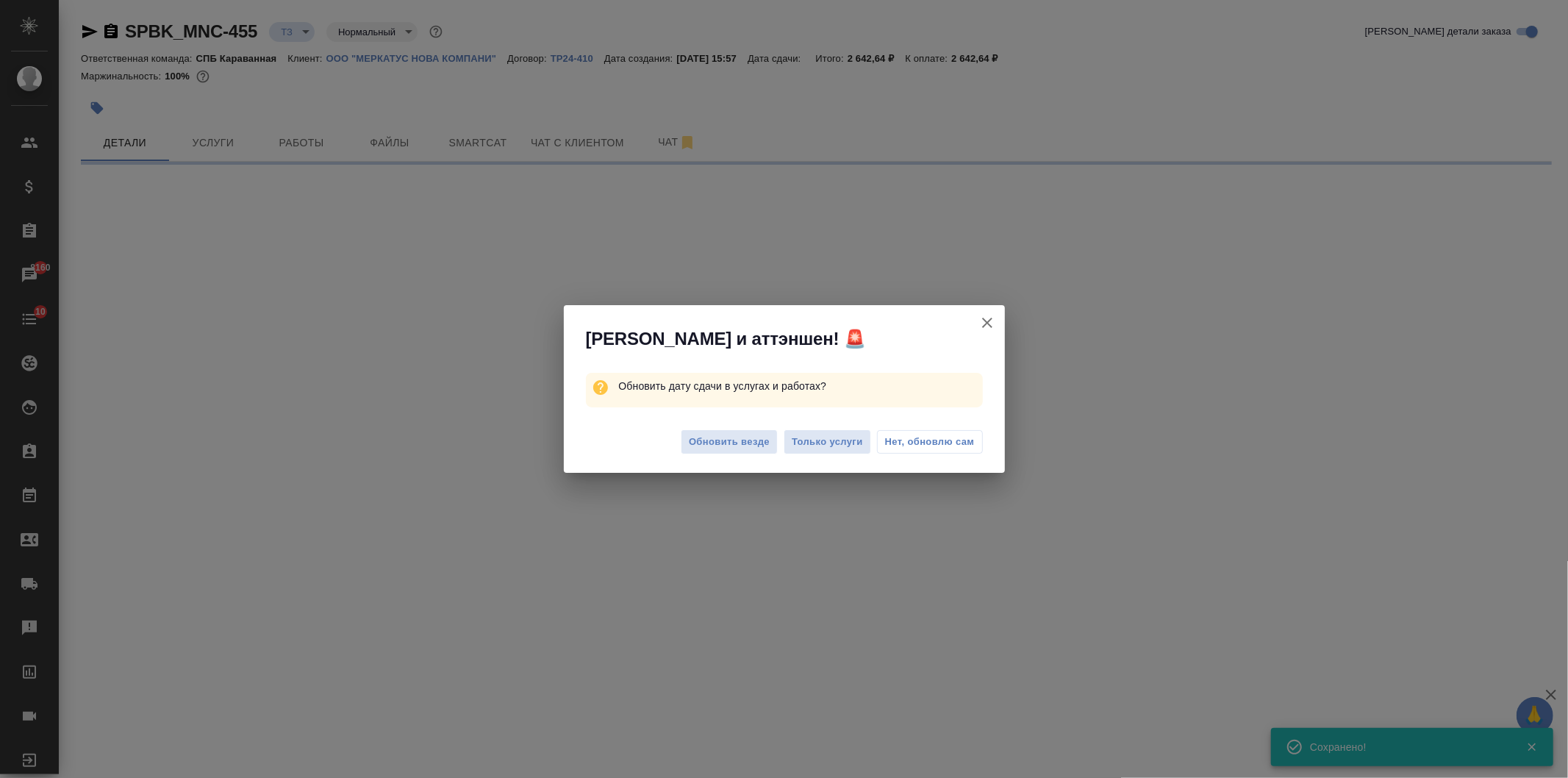
select select "RU"
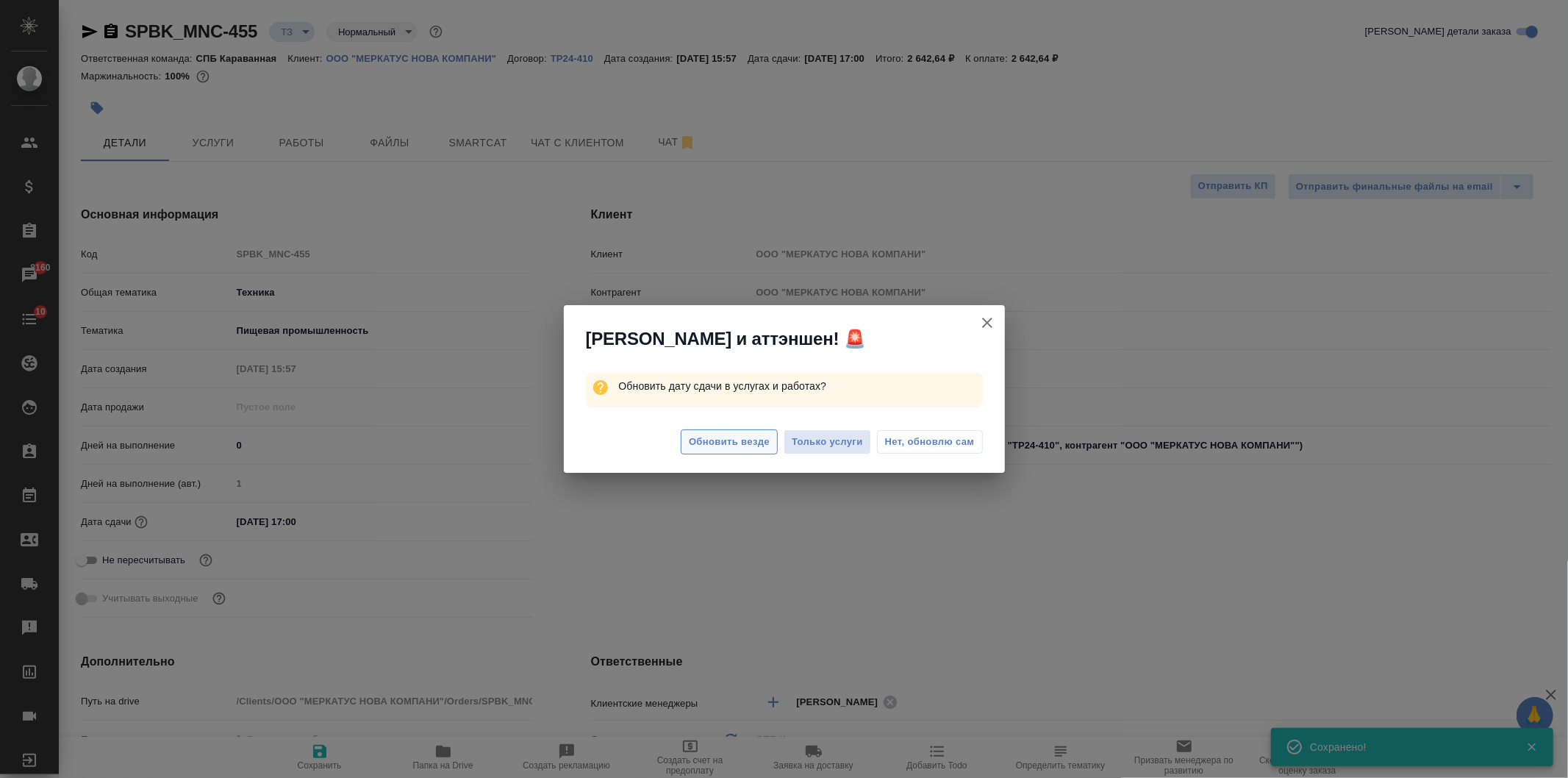
type textarea "x"
click at [718, 439] on span "Обновить везде" at bounding box center [729, 441] width 81 height 17
type textarea "x"
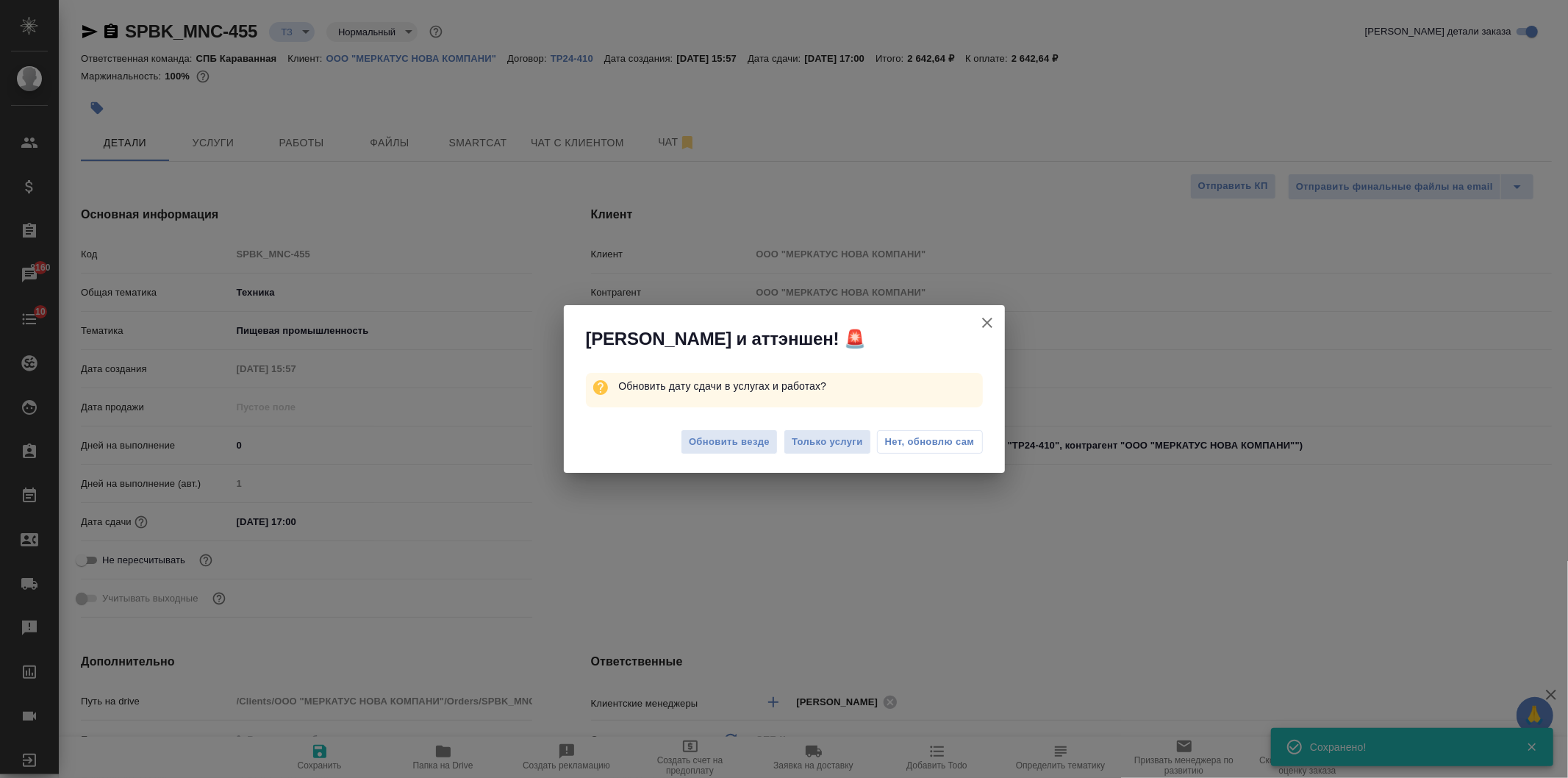
type textarea "x"
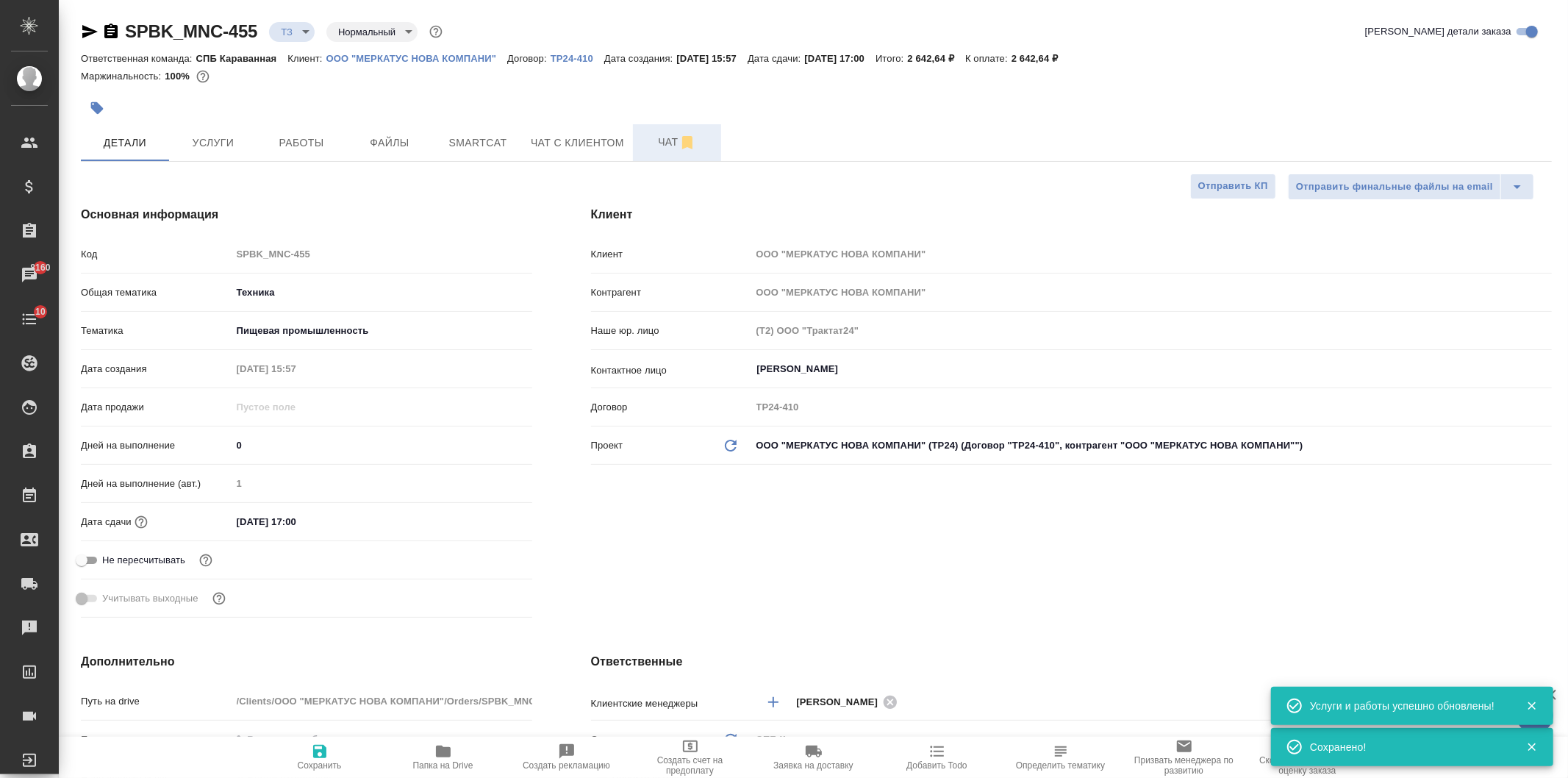
click at [662, 132] on button "Чат" at bounding box center [677, 142] width 88 height 37
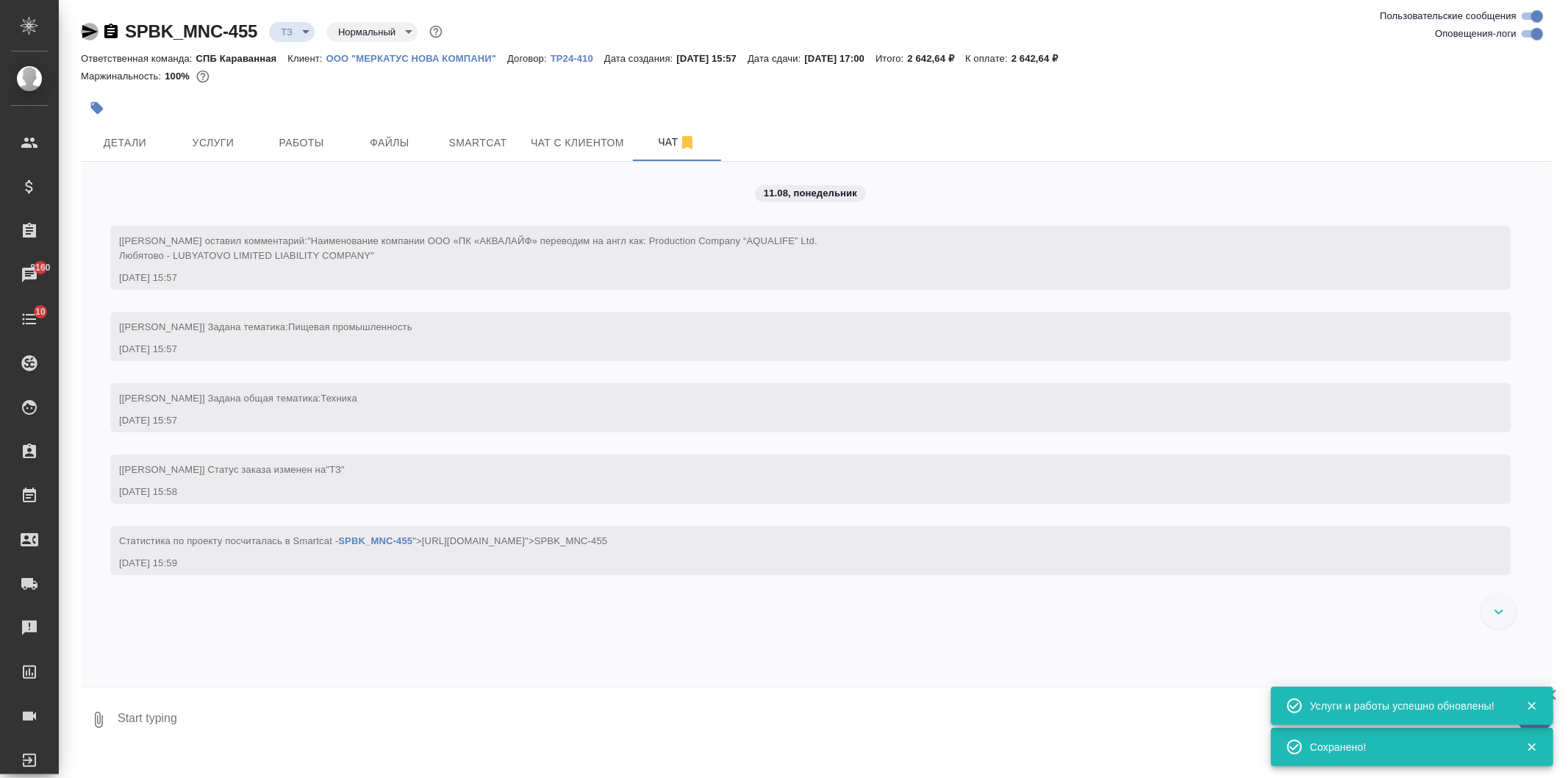
click at [81, 34] on icon "button" at bounding box center [90, 31] width 17 height 17
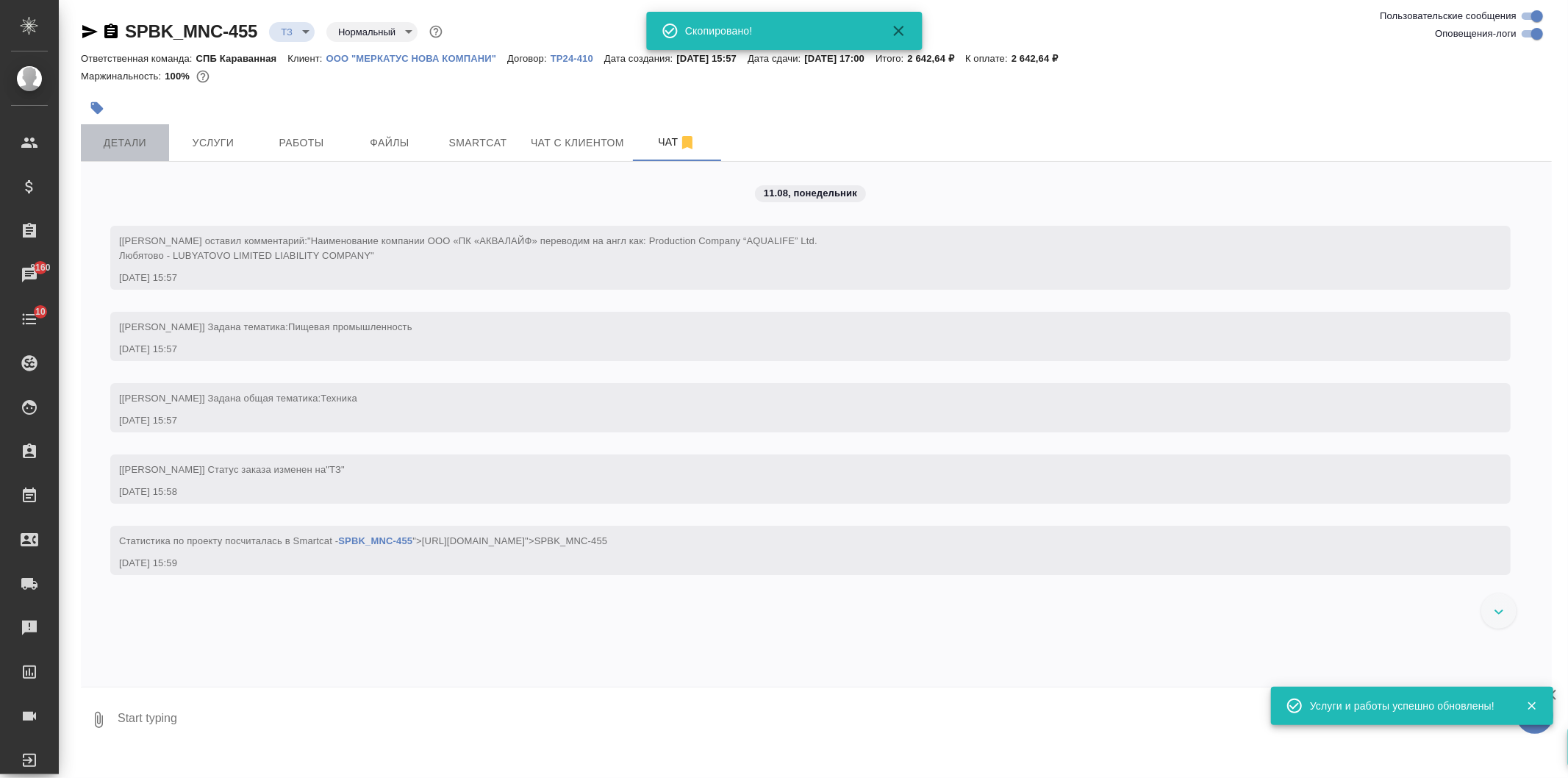
click at [132, 157] on button "Детали" at bounding box center [125, 142] width 88 height 37
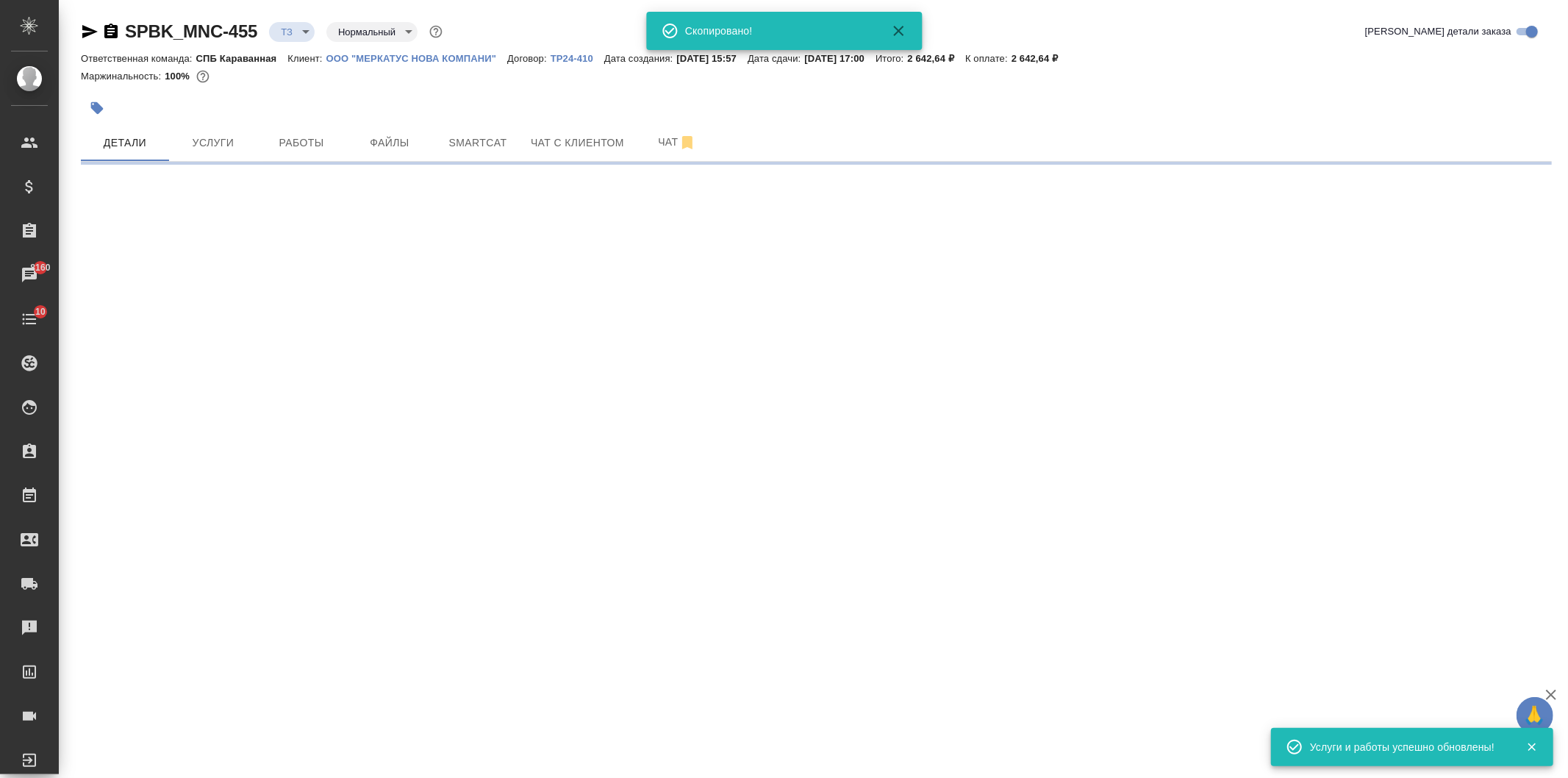
select select "RU"
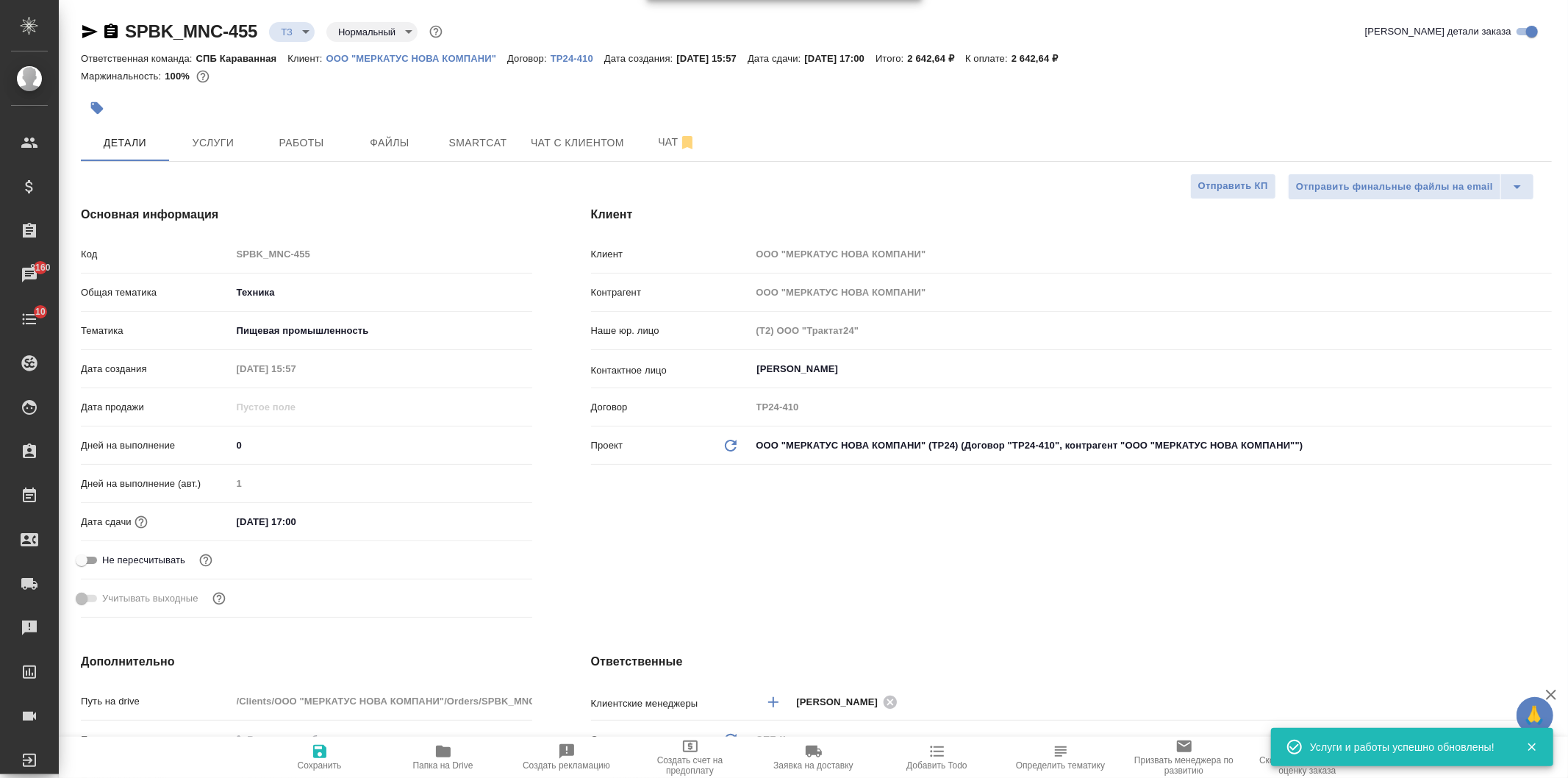
type textarea "x"
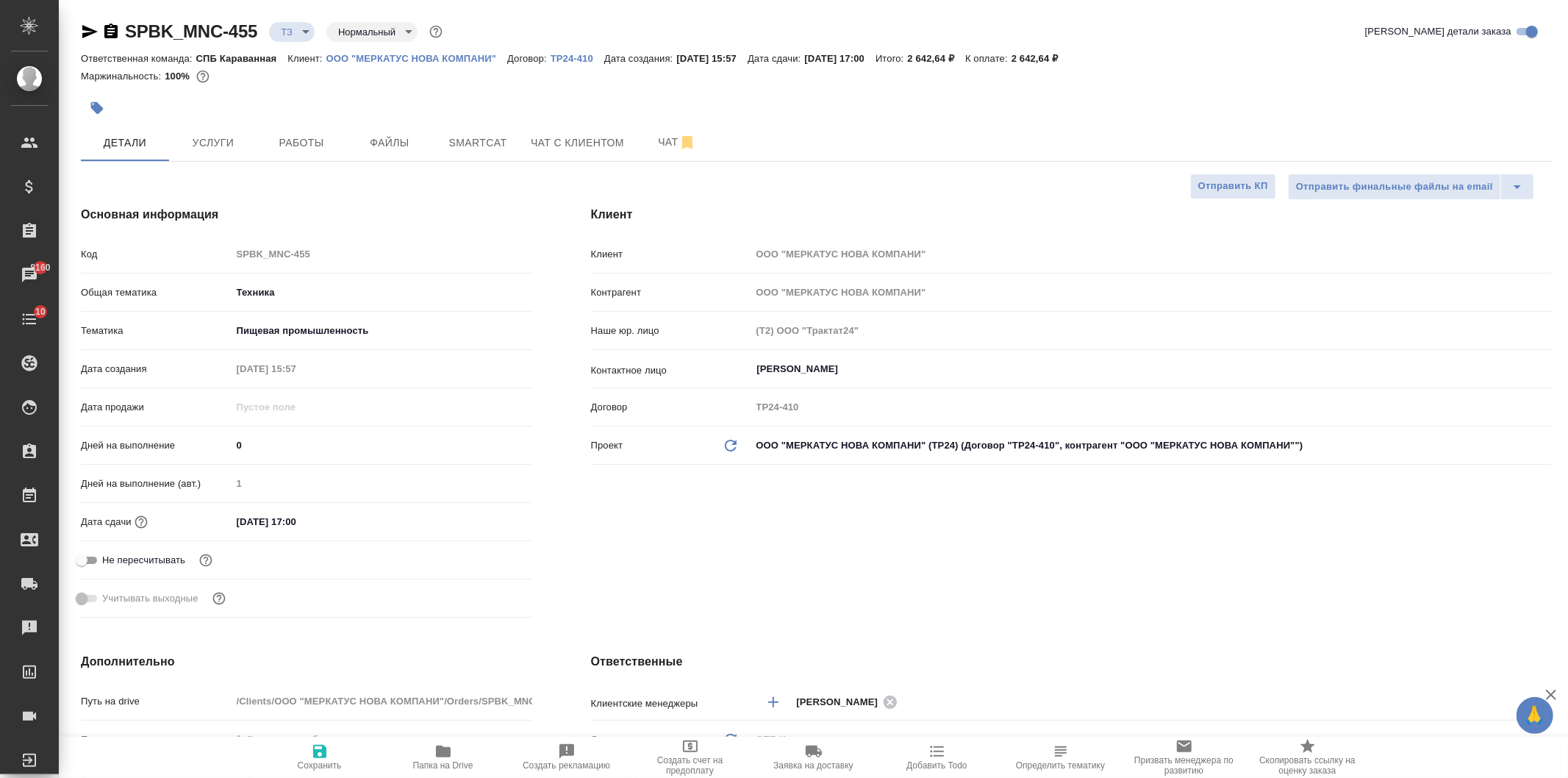
click at [1374, 503] on div "Клиент Клиент ООО "МЕРКАТУС НОВА КОМПАНИ" Контрагент ООО "МЕРКАТУС НОВА КОМПАНИ…" at bounding box center [1072, 414] width 1020 height 476
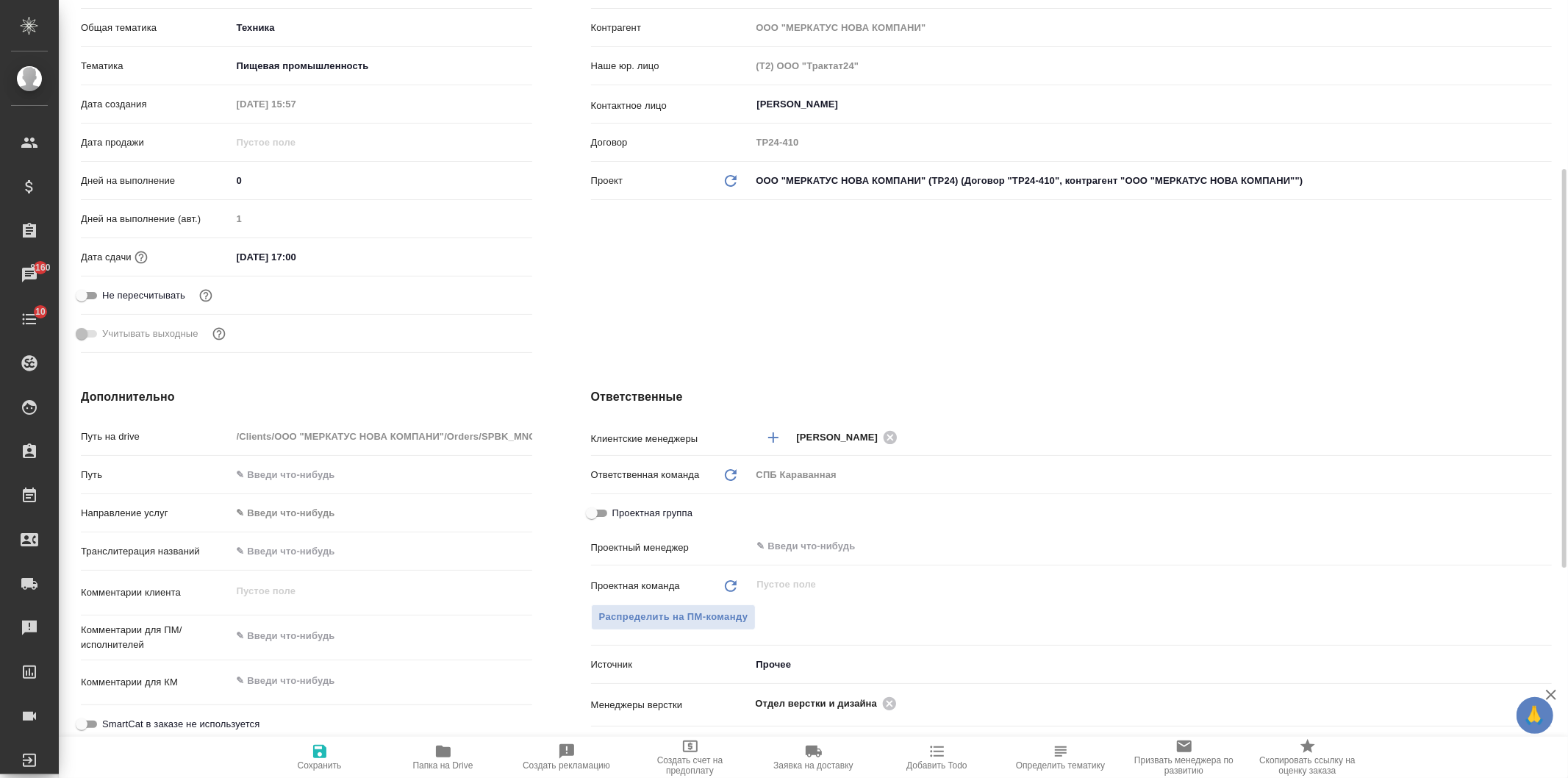
scroll to position [286, 0]
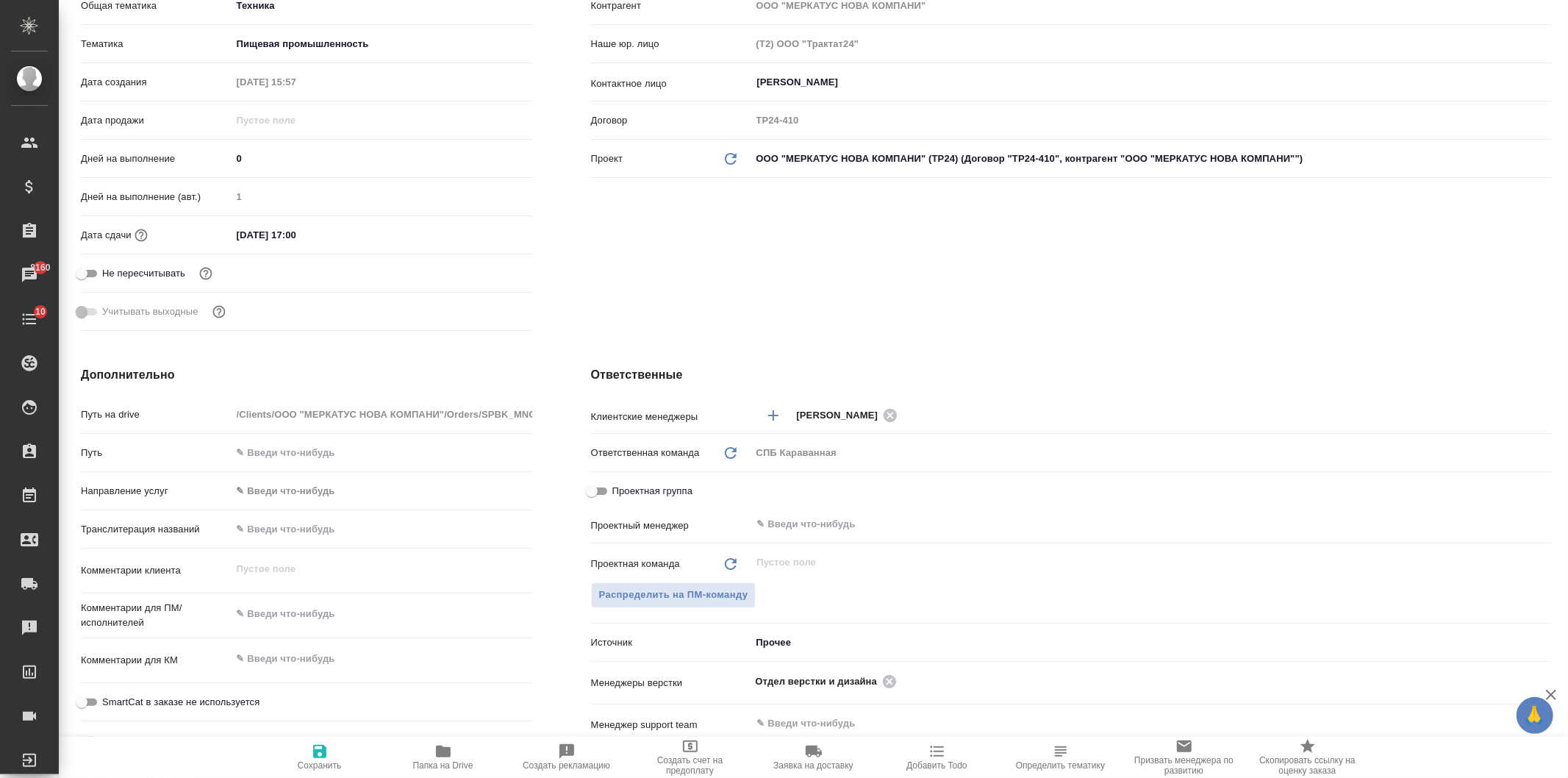
type textarea "x"
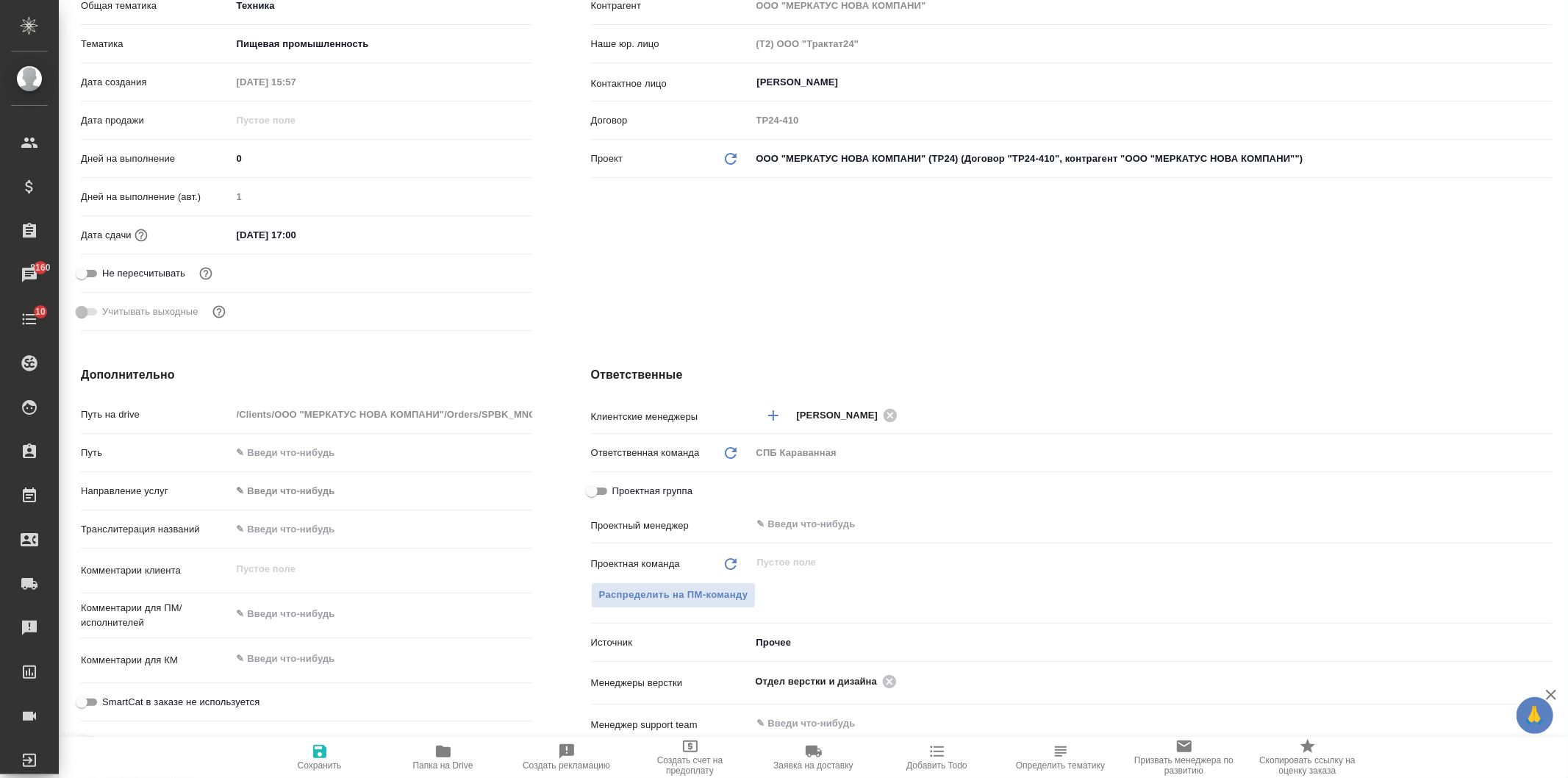
type textarea "x"
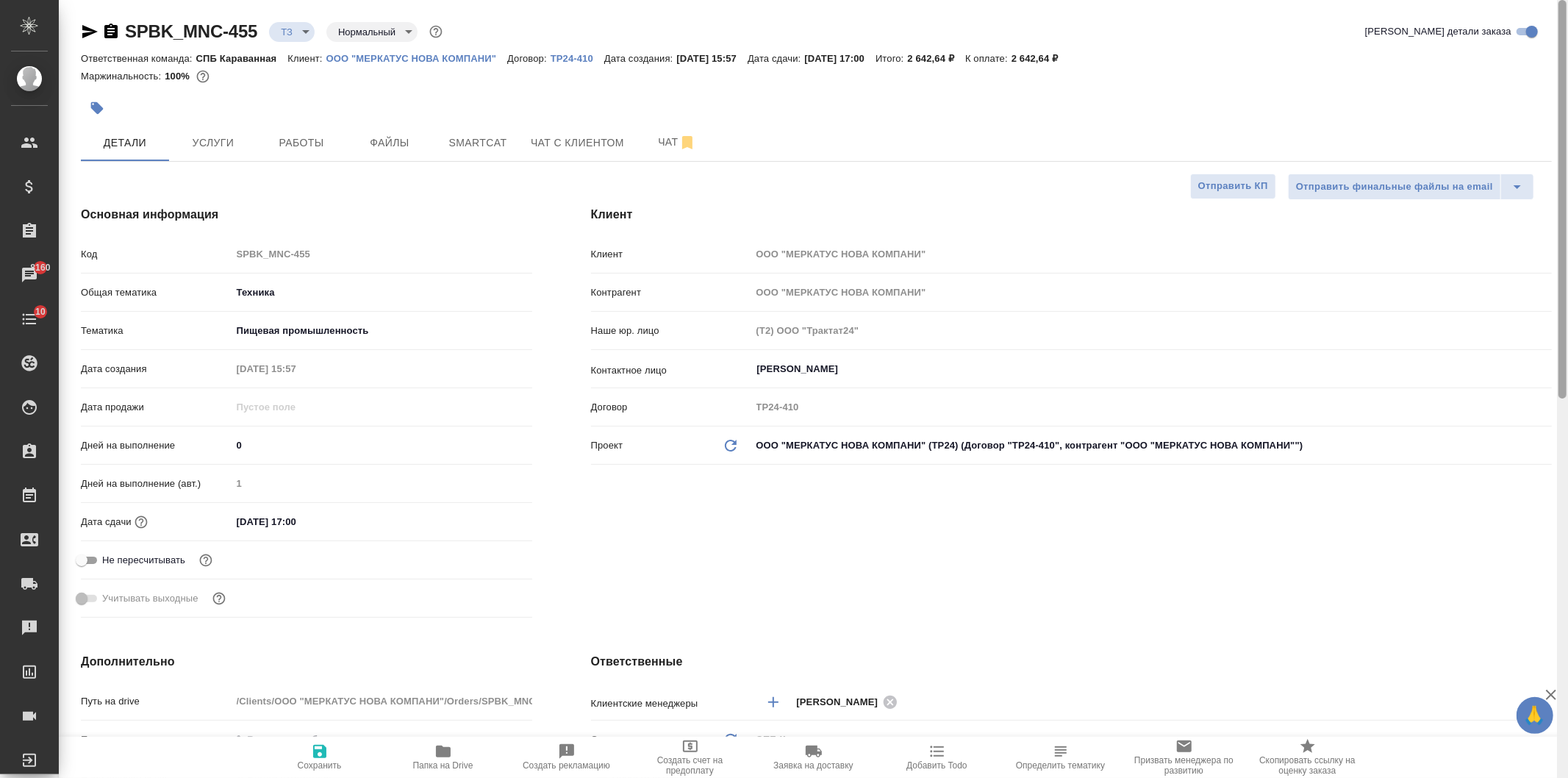
drag, startPoint x: 1566, startPoint y: 431, endPoint x: 980, endPoint y: 165, distance: 643.5
click at [1562, 159] on div at bounding box center [1562, 199] width 8 height 398
click at [589, 120] on div at bounding box center [571, 108] width 980 height 32
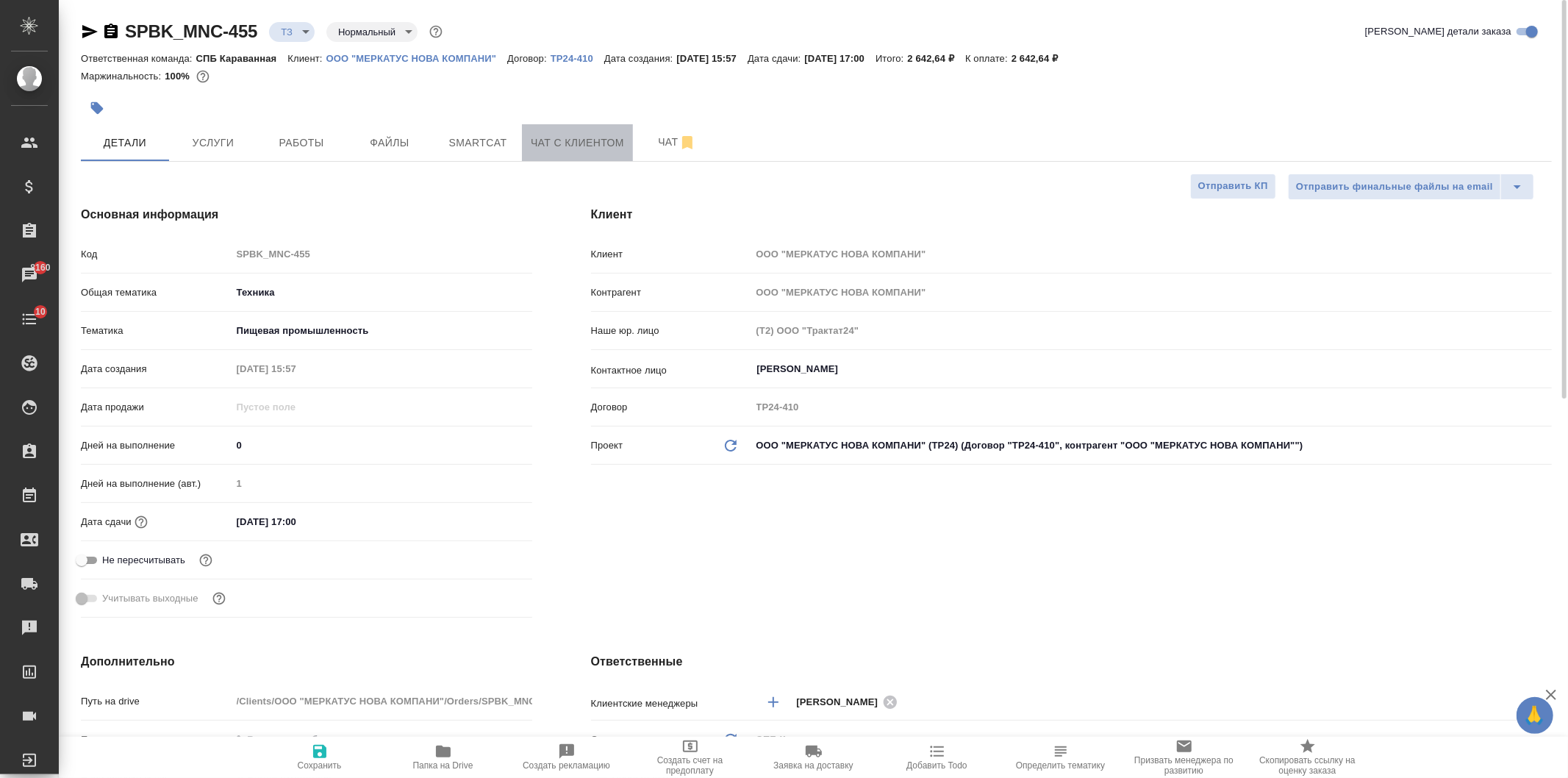
click at [588, 140] on span "Чат с клиентом" at bounding box center [577, 142] width 94 height 18
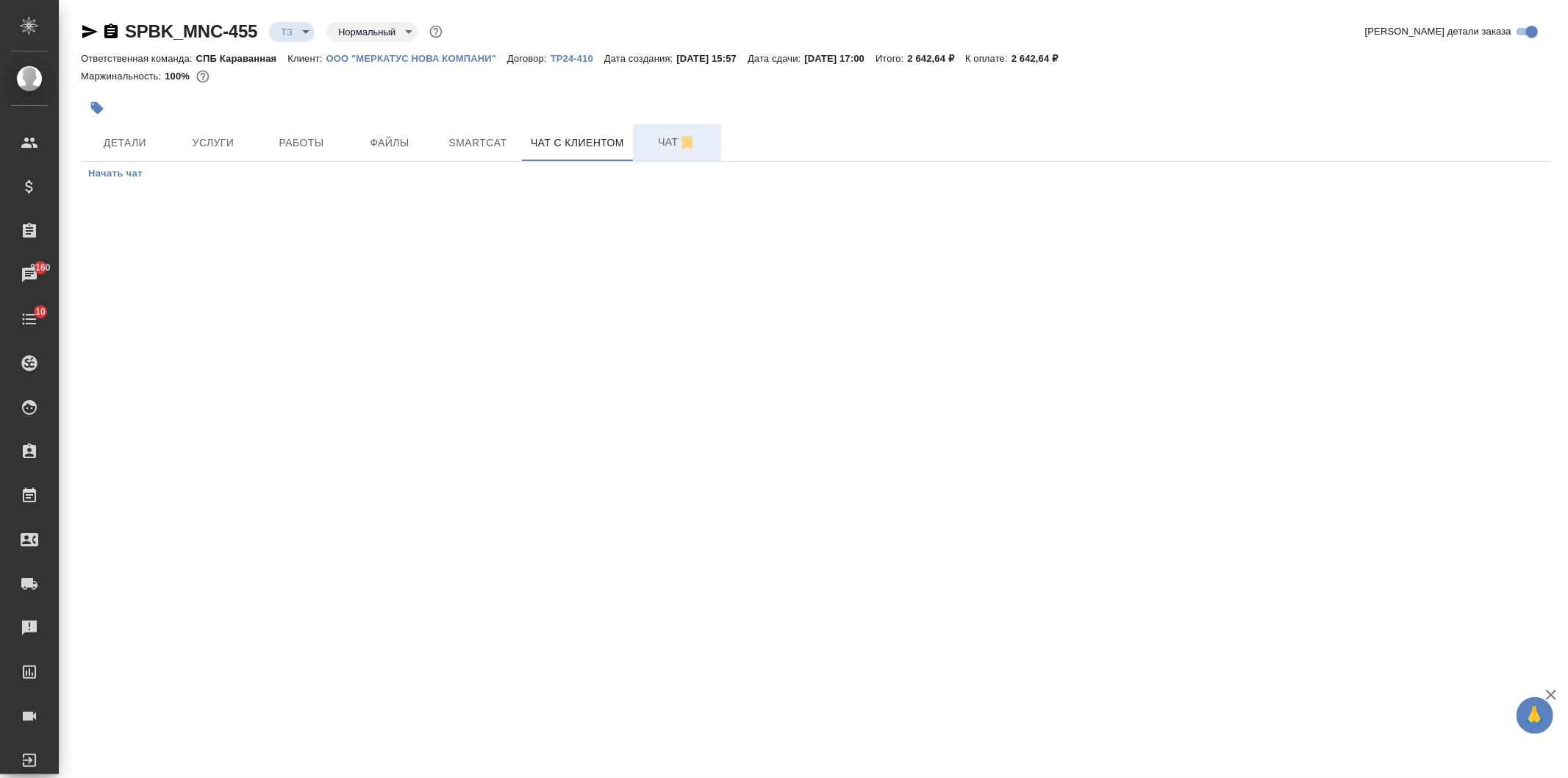
click at [666, 138] on span "Чат" at bounding box center [677, 142] width 71 height 18
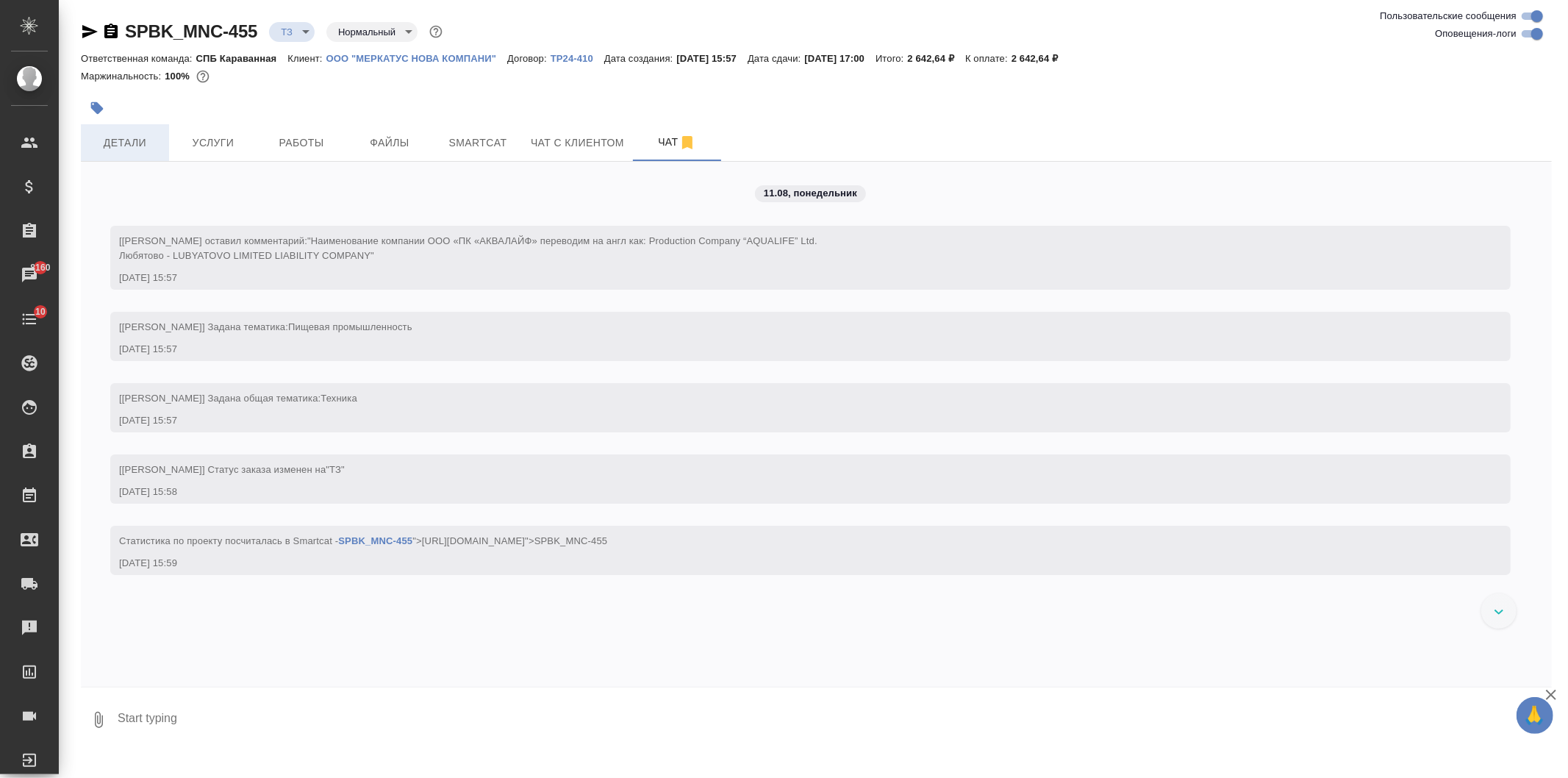
click at [122, 150] on span "Детали" at bounding box center [125, 142] width 71 height 18
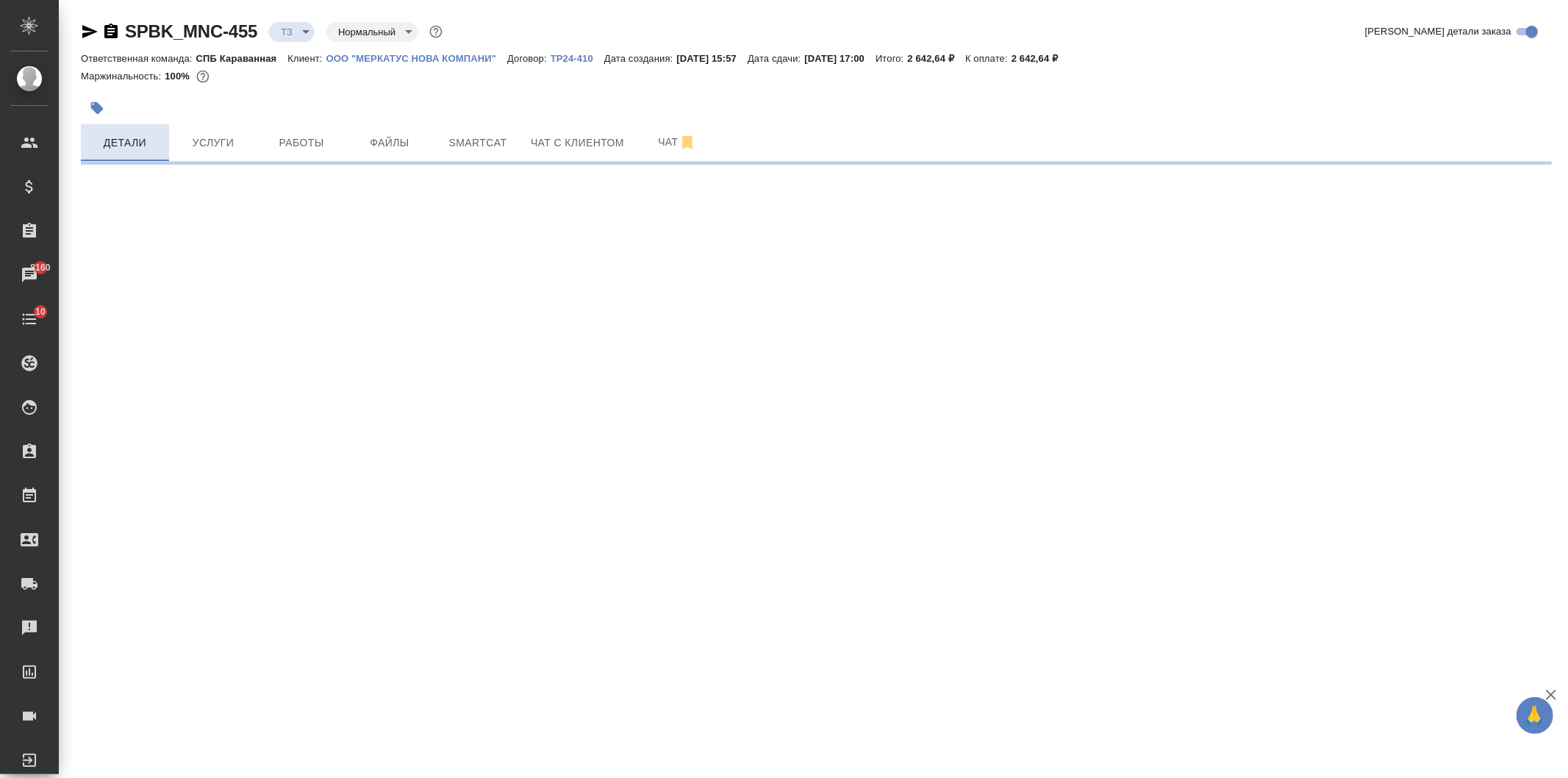
select select "RU"
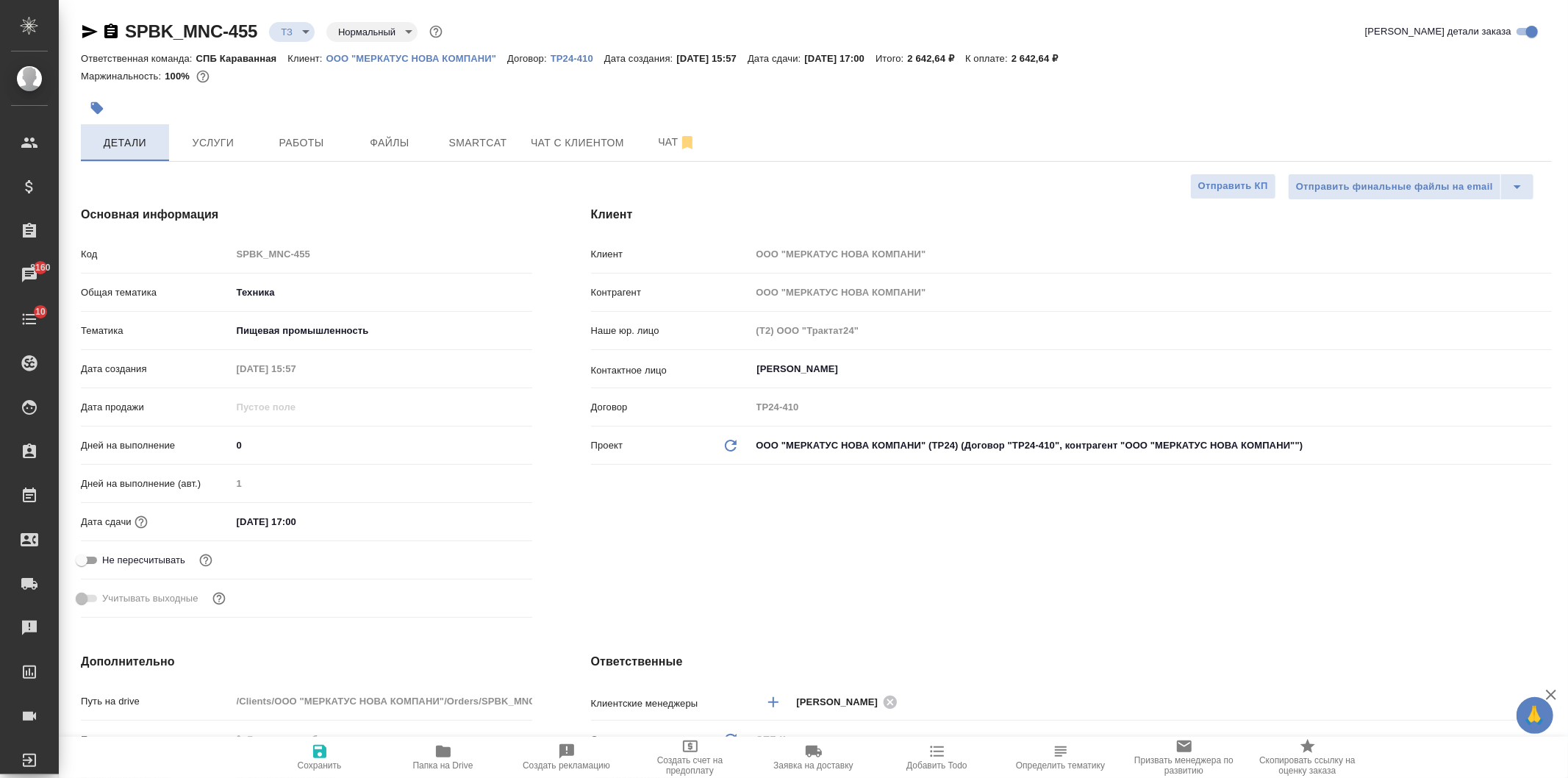
type textarea "x"
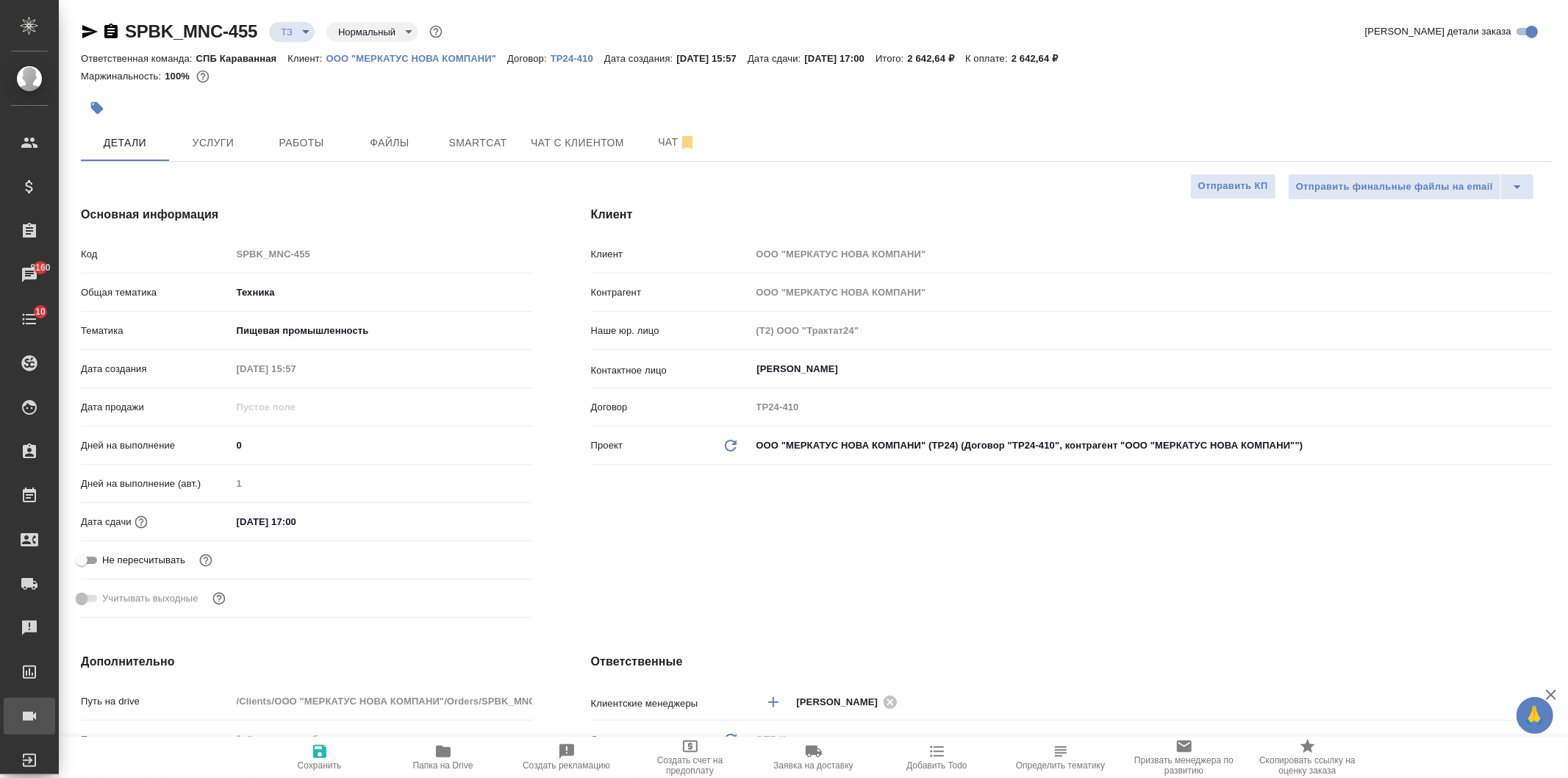
type textarea "x"
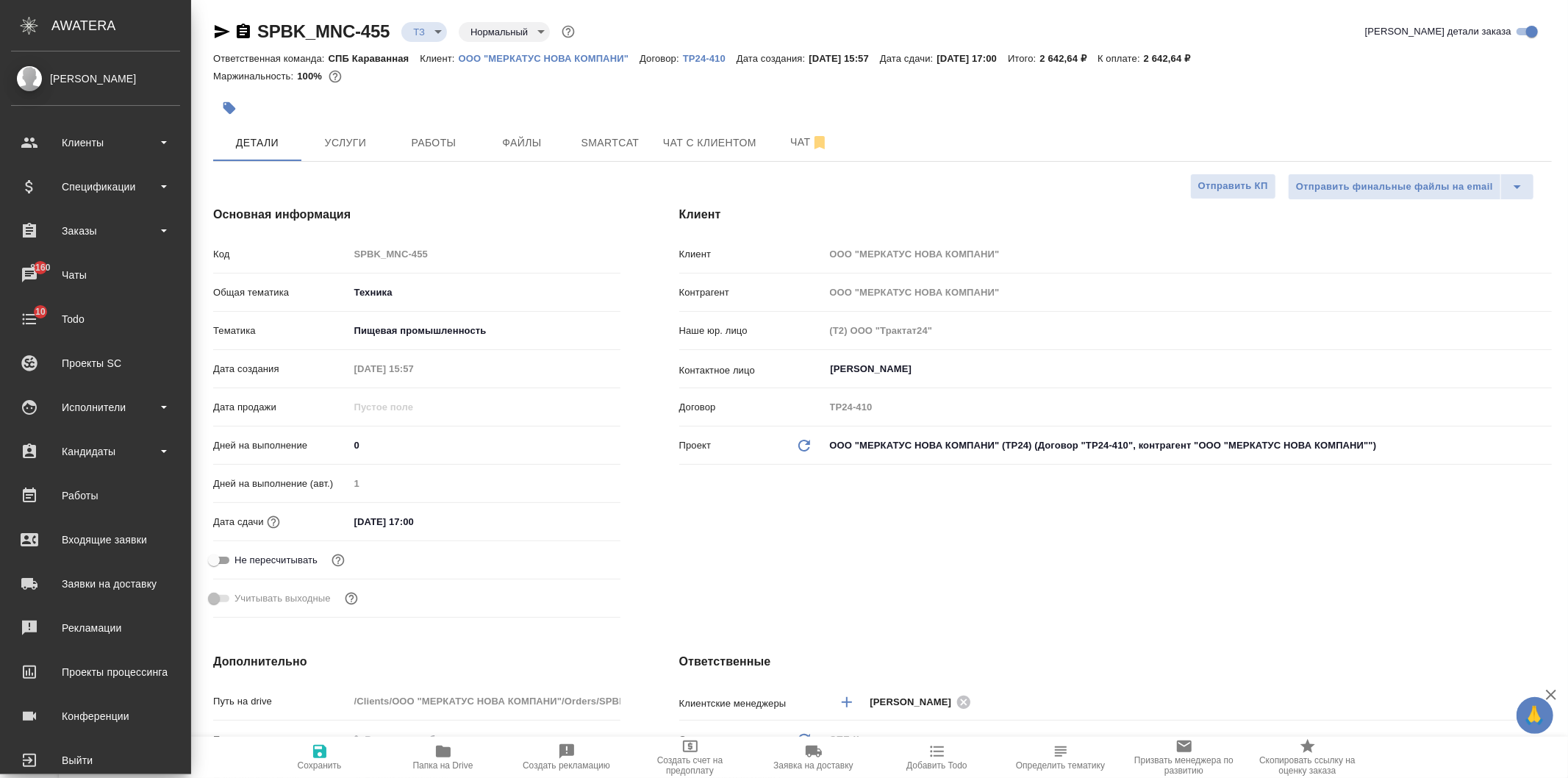
type textarea "x"
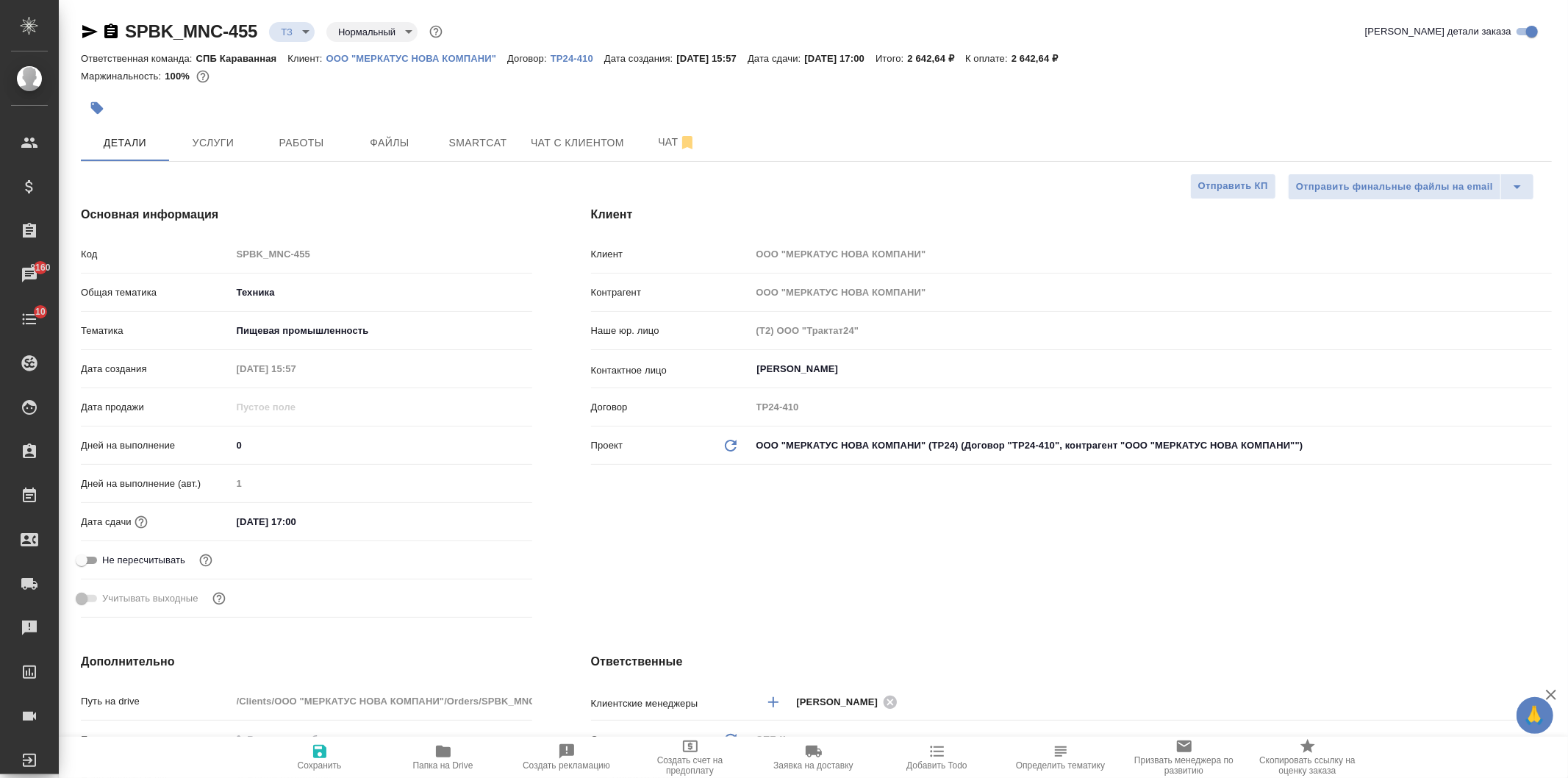
type textarea "x"
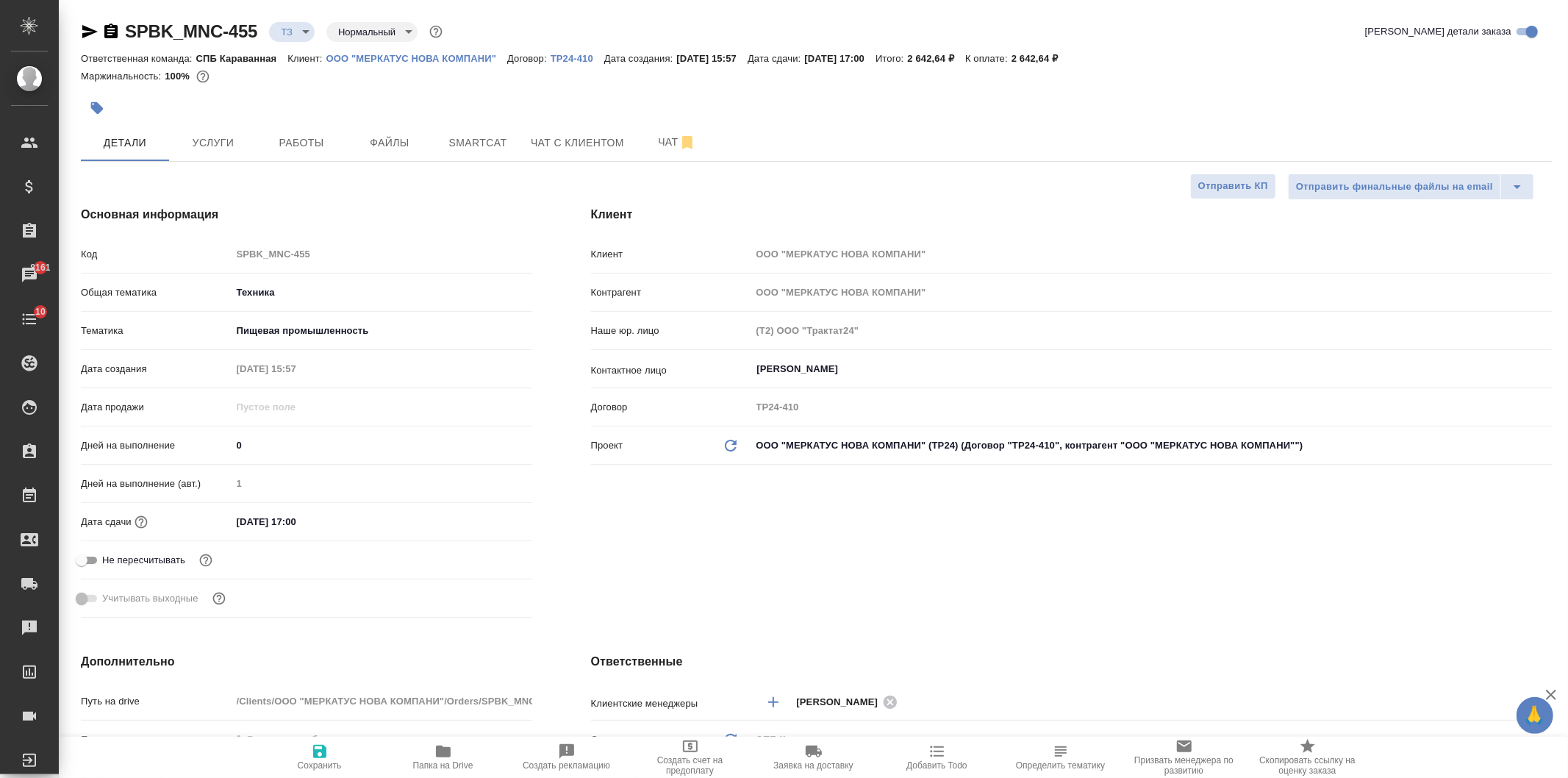
type textarea "x"
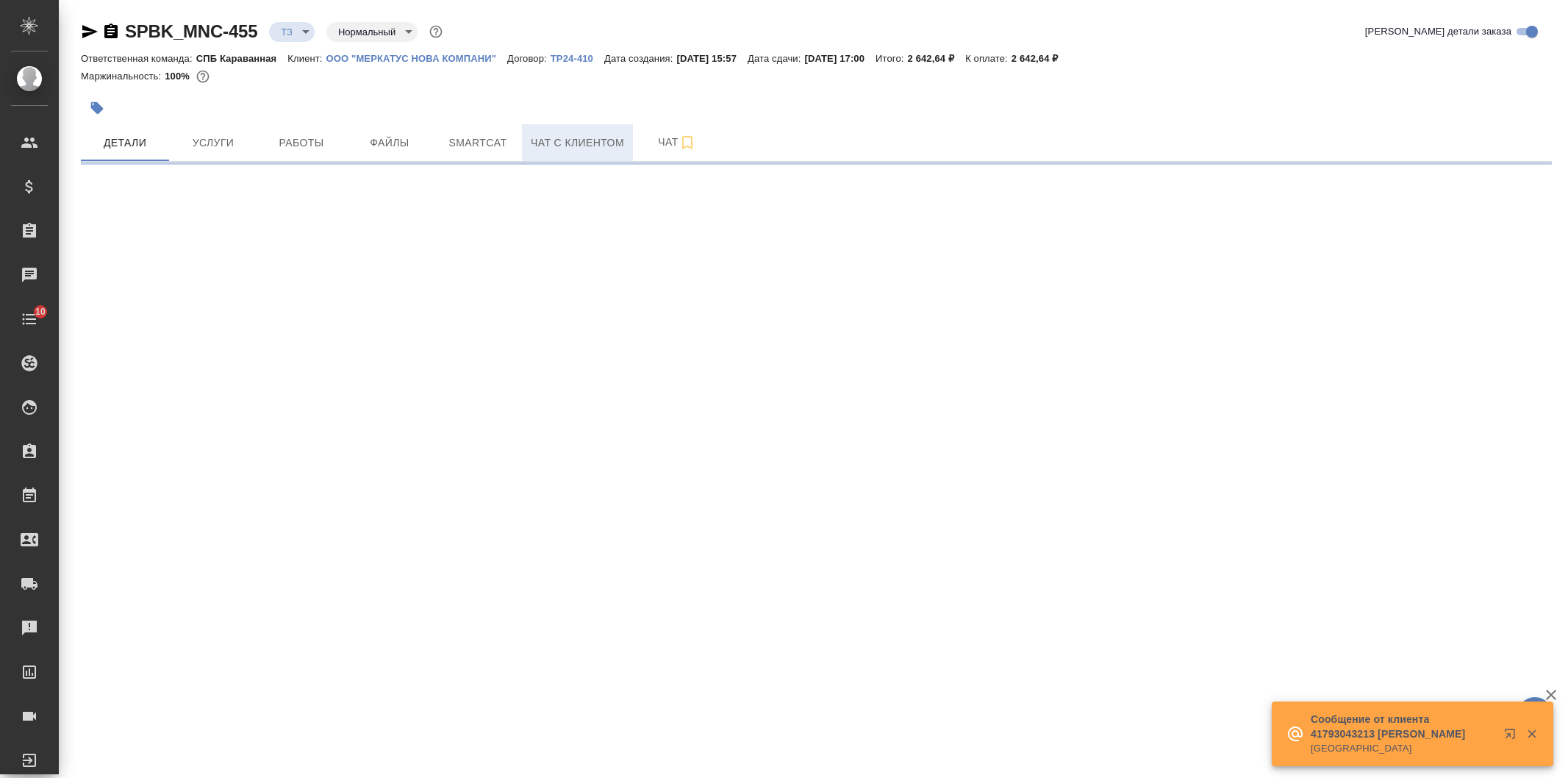
select select "RU"
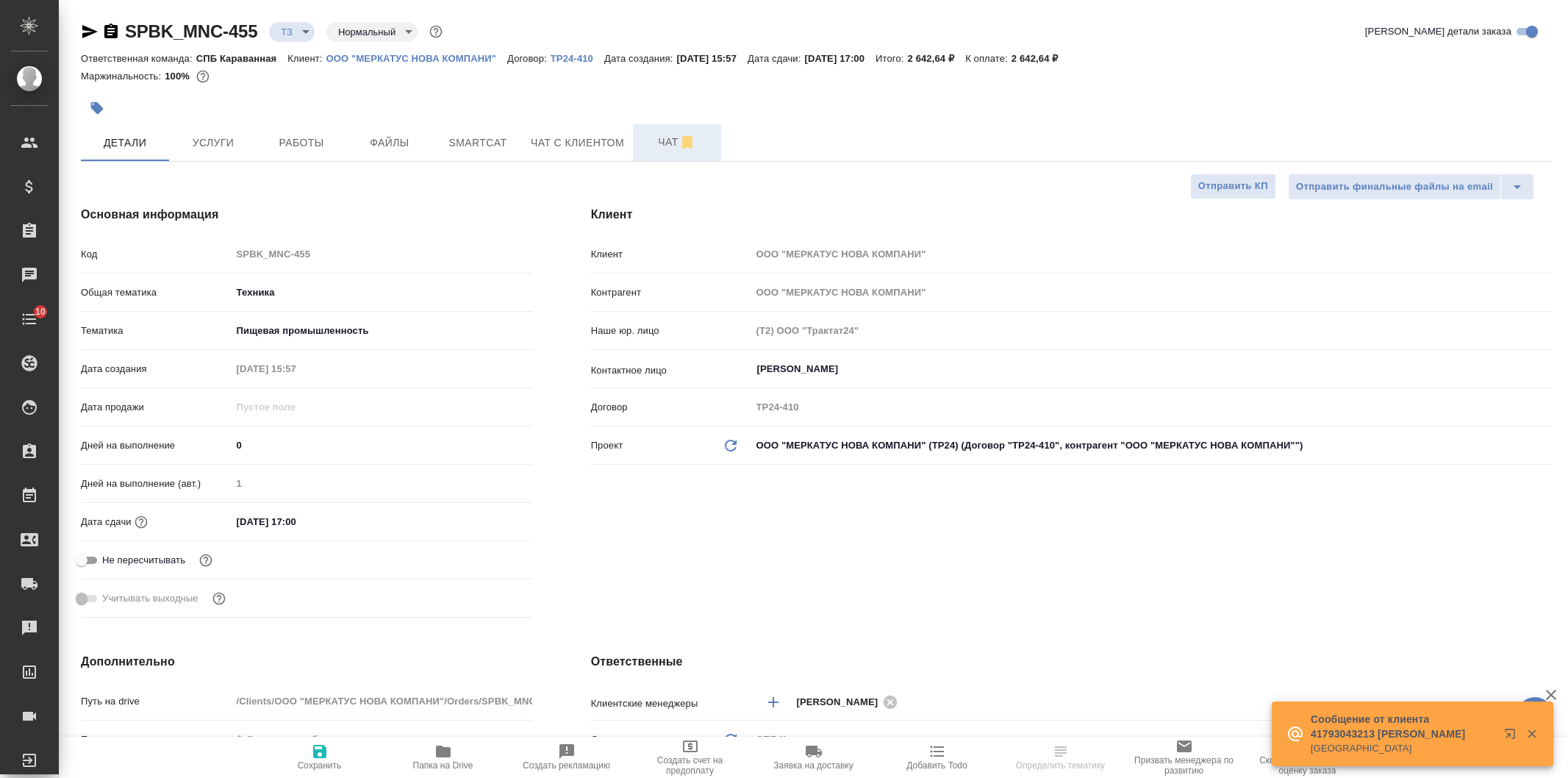
type textarea "x"
click at [645, 149] on span "Чат" at bounding box center [677, 142] width 71 height 18
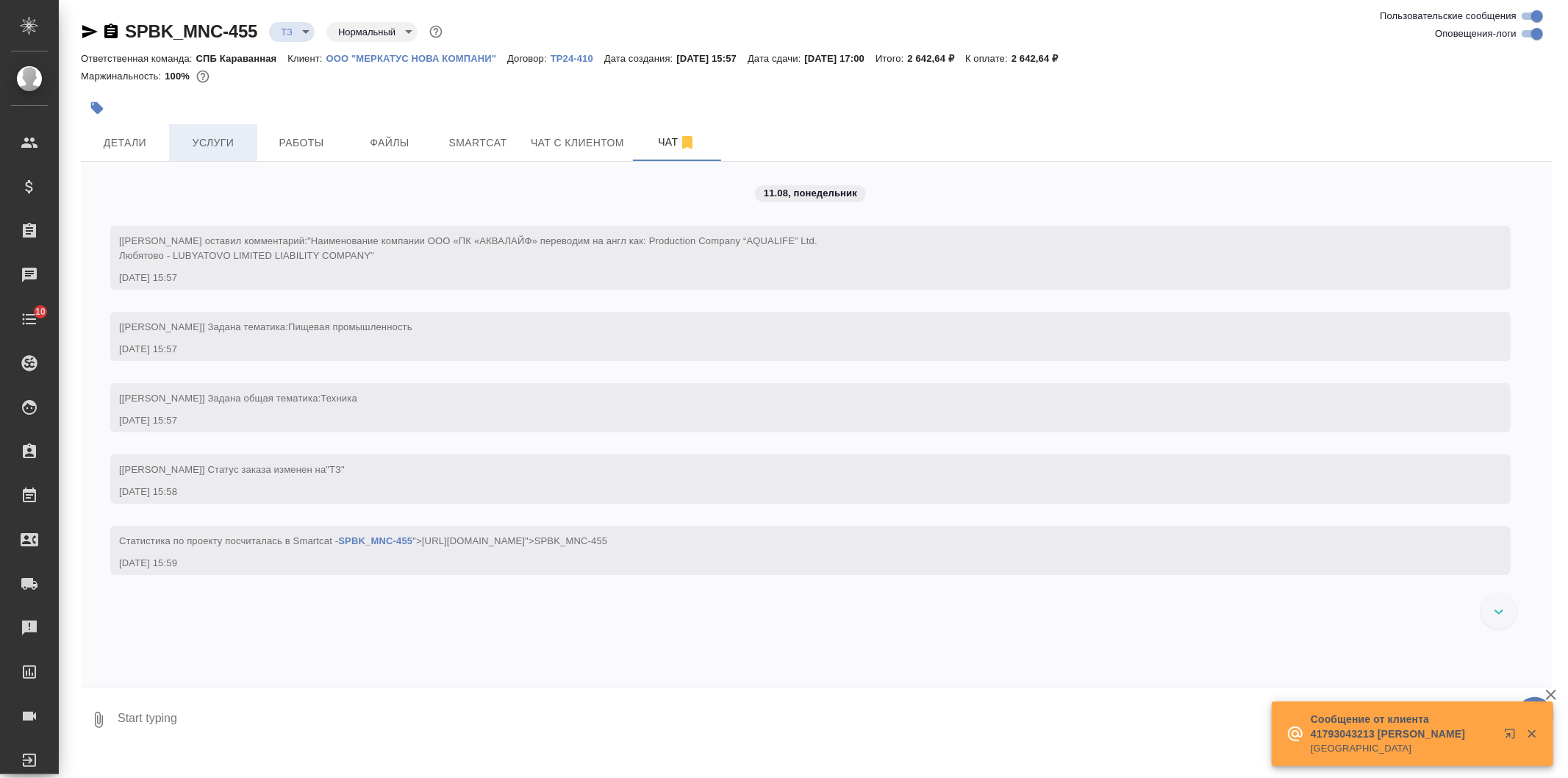
click at [219, 142] on span "Услуги" at bounding box center [213, 142] width 71 height 18
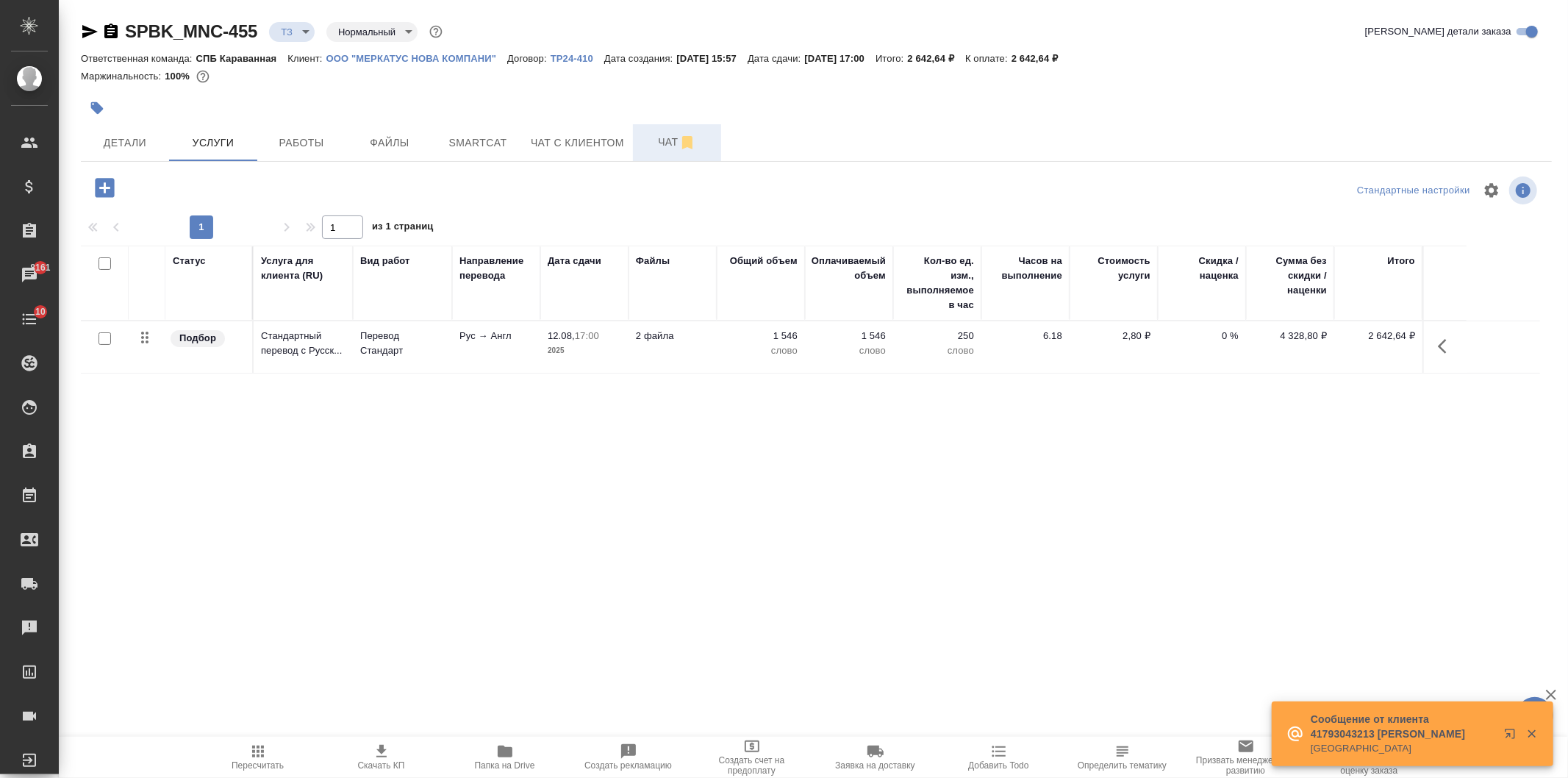
click at [666, 146] on span "Чат" at bounding box center [677, 142] width 71 height 18
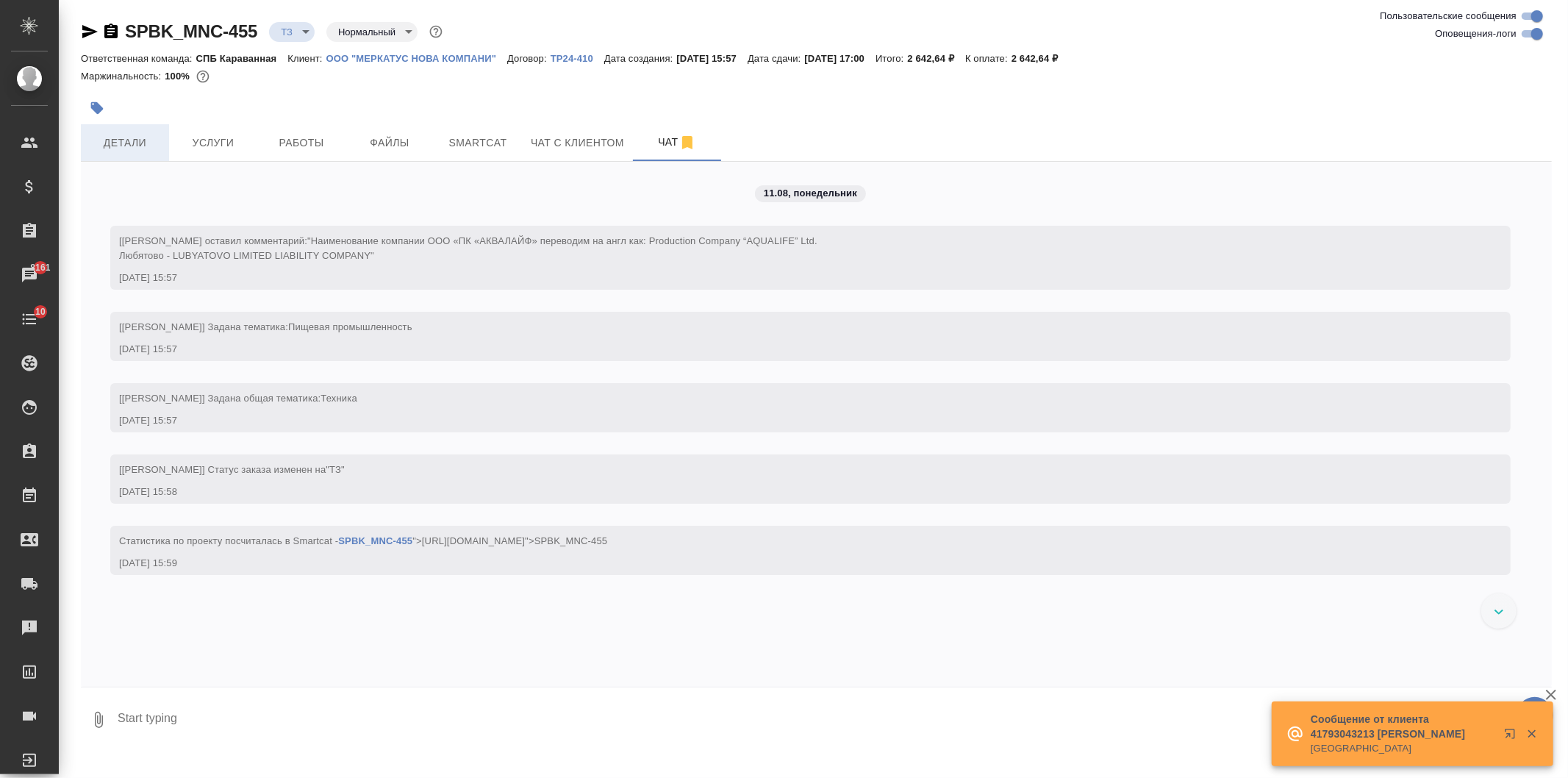
click at [140, 130] on button "Детали" at bounding box center [125, 142] width 88 height 37
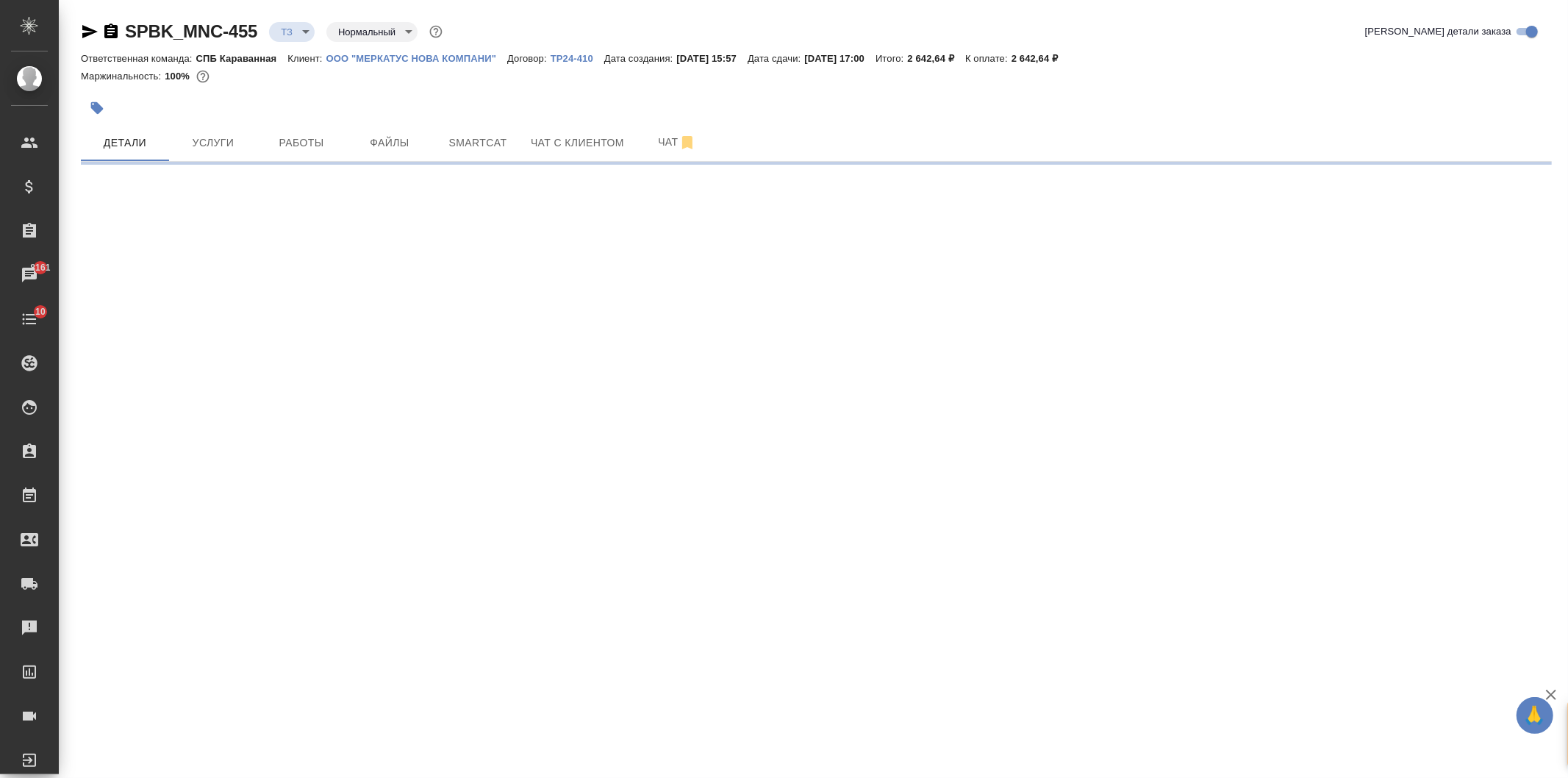
select select "RU"
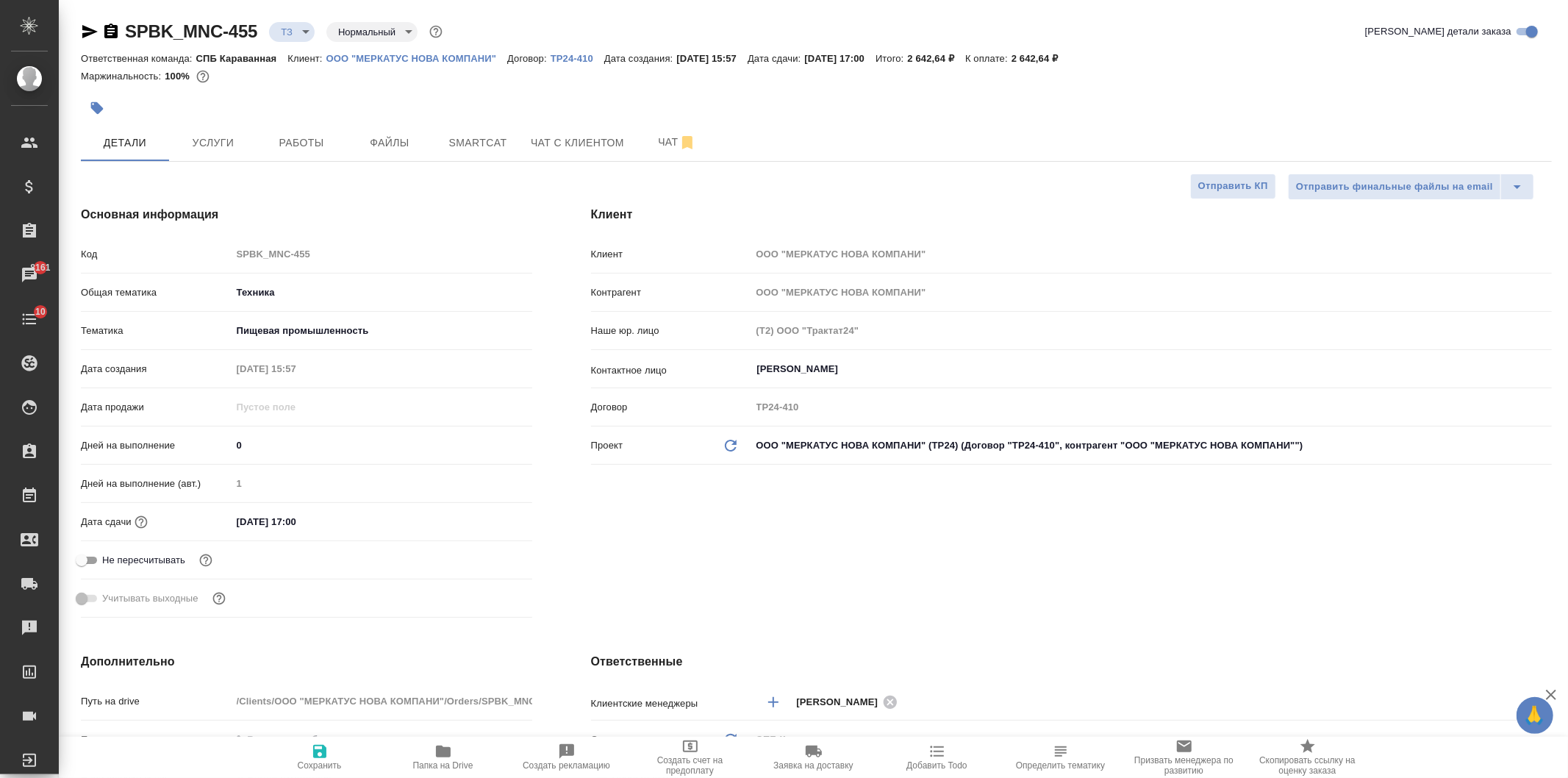
type textarea "x"
click at [1567, 156] on div "SPBK_MNC-455 ТЗ tz Нормальный normal Кратко детали заказа Ответственная команда…" at bounding box center [814, 759] width 1509 height 1519
click at [1229, 513] on div "Клиент Клиент ООО "МЕРКАТУС НОВА КОМПАНИ" Контрагент ООО "МЕРКАТУС НОВА КОМПАНИ…" at bounding box center [1072, 414] width 1020 height 476
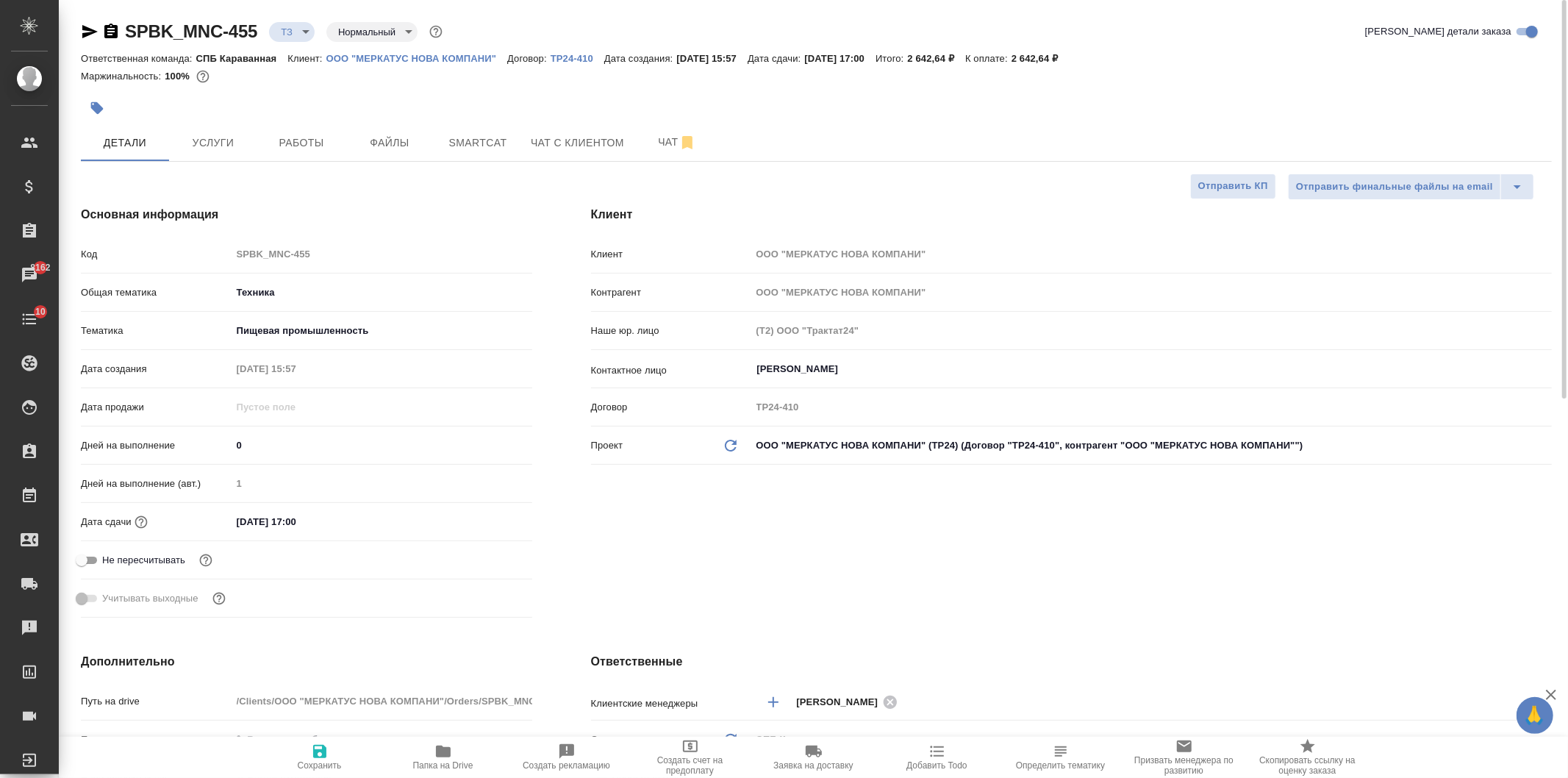
type textarea "x"
